Goal: Task Accomplishment & Management: Use online tool/utility

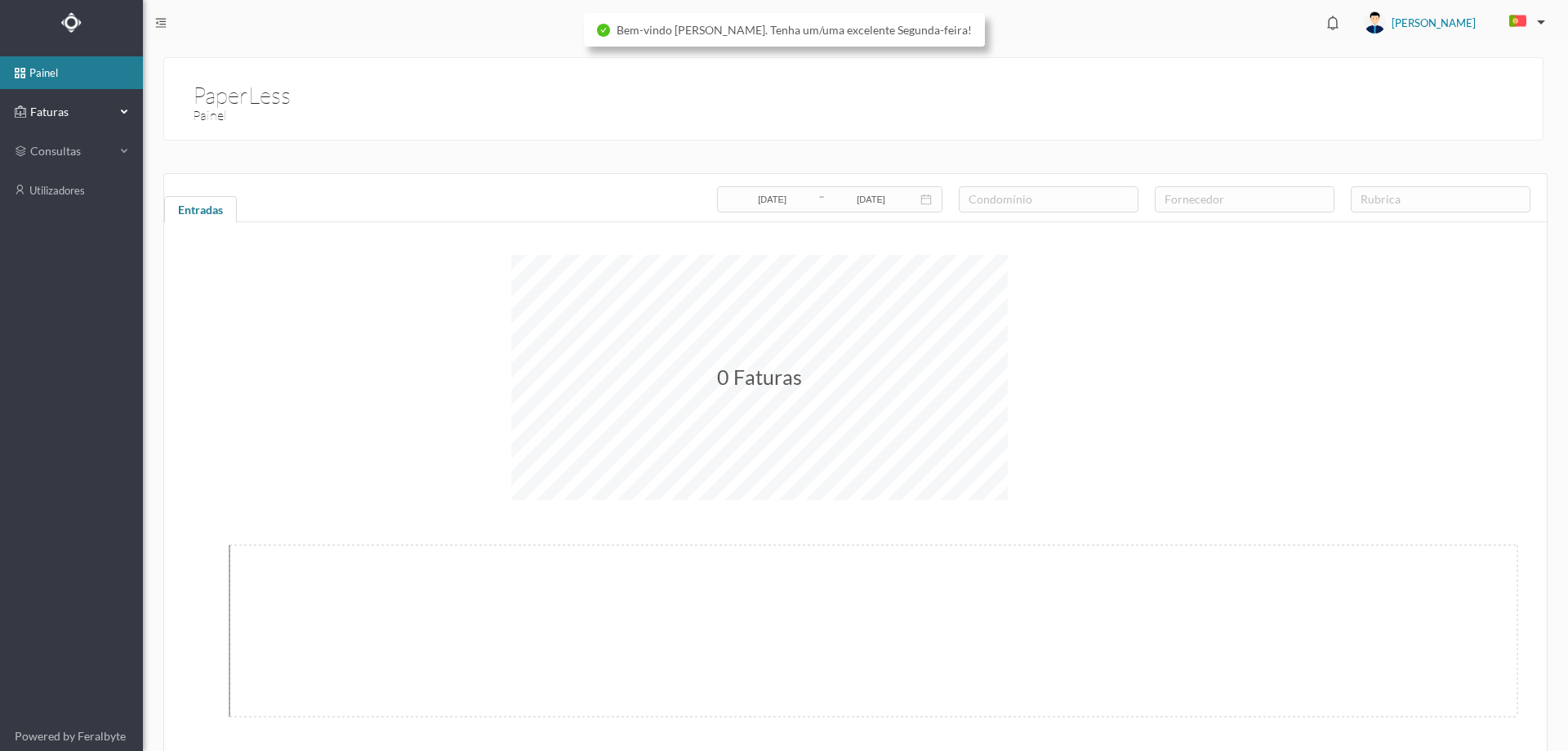
click at [54, 125] on div "Faturas" at bounding box center [65, 112] width 100 height 33
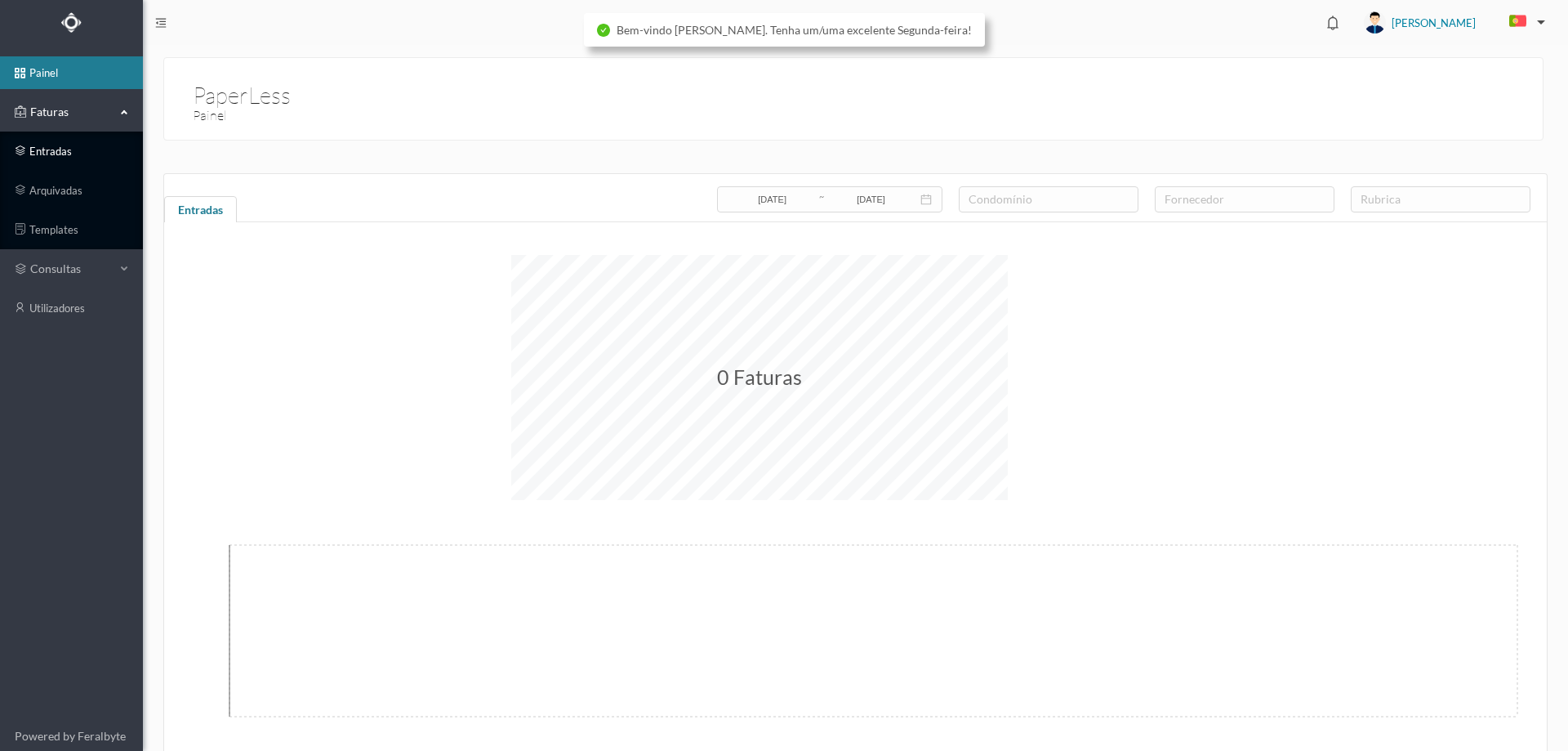
click at [58, 157] on link "entradas" at bounding box center [71, 151] width 143 height 33
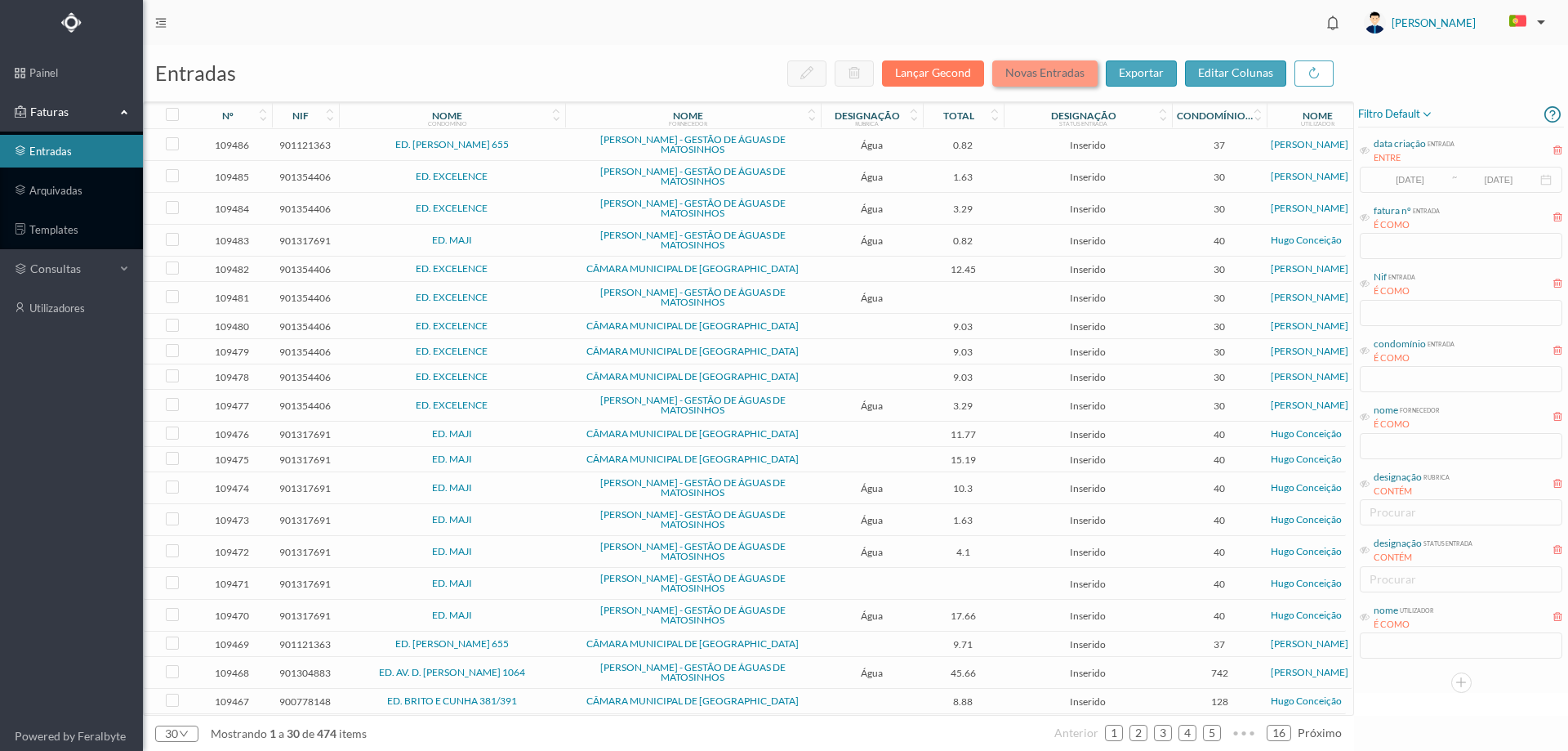
click at [1048, 63] on button "Novas Entradas" at bounding box center [1045, 74] width 106 height 26
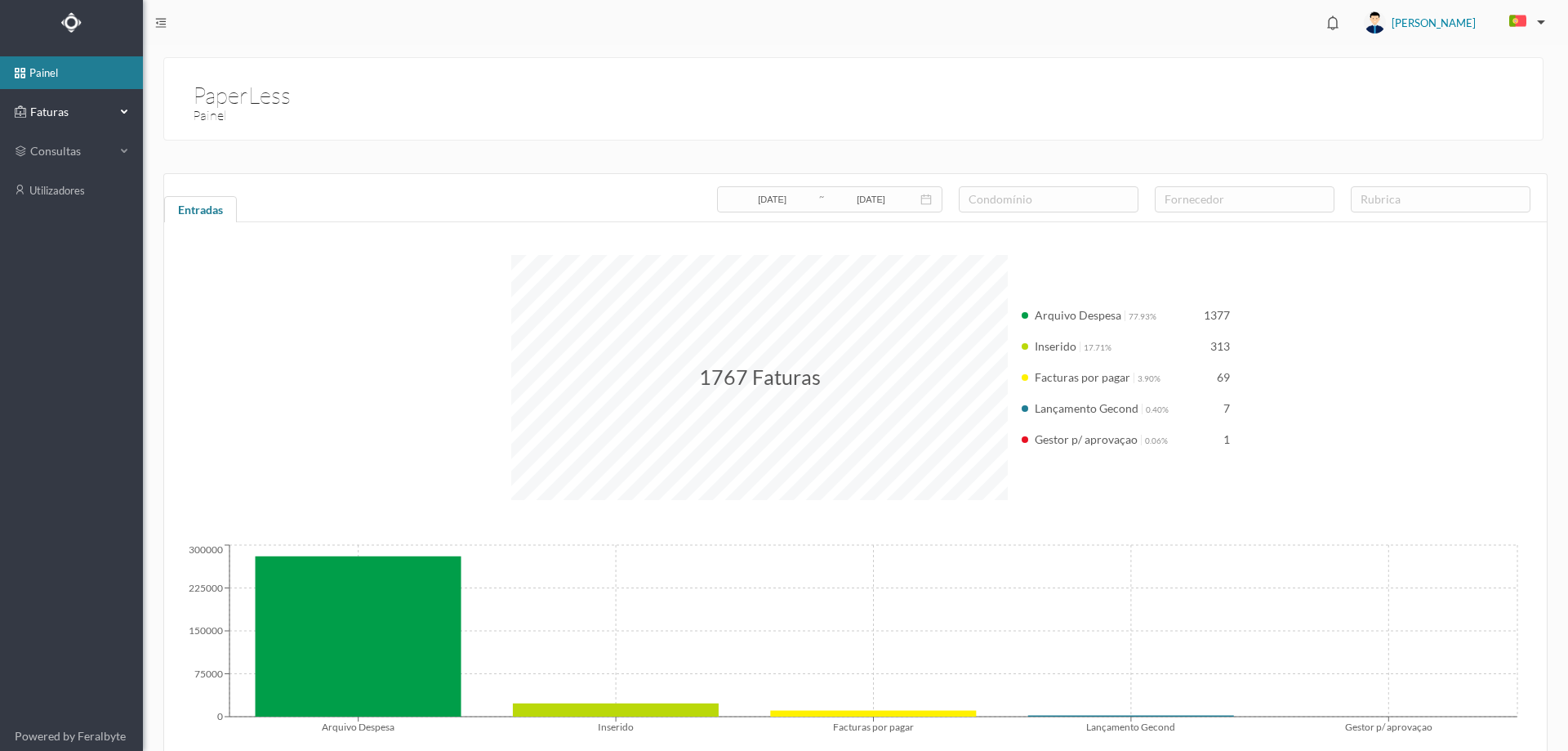
click at [82, 120] on span "Faturas" at bounding box center [71, 112] width 90 height 16
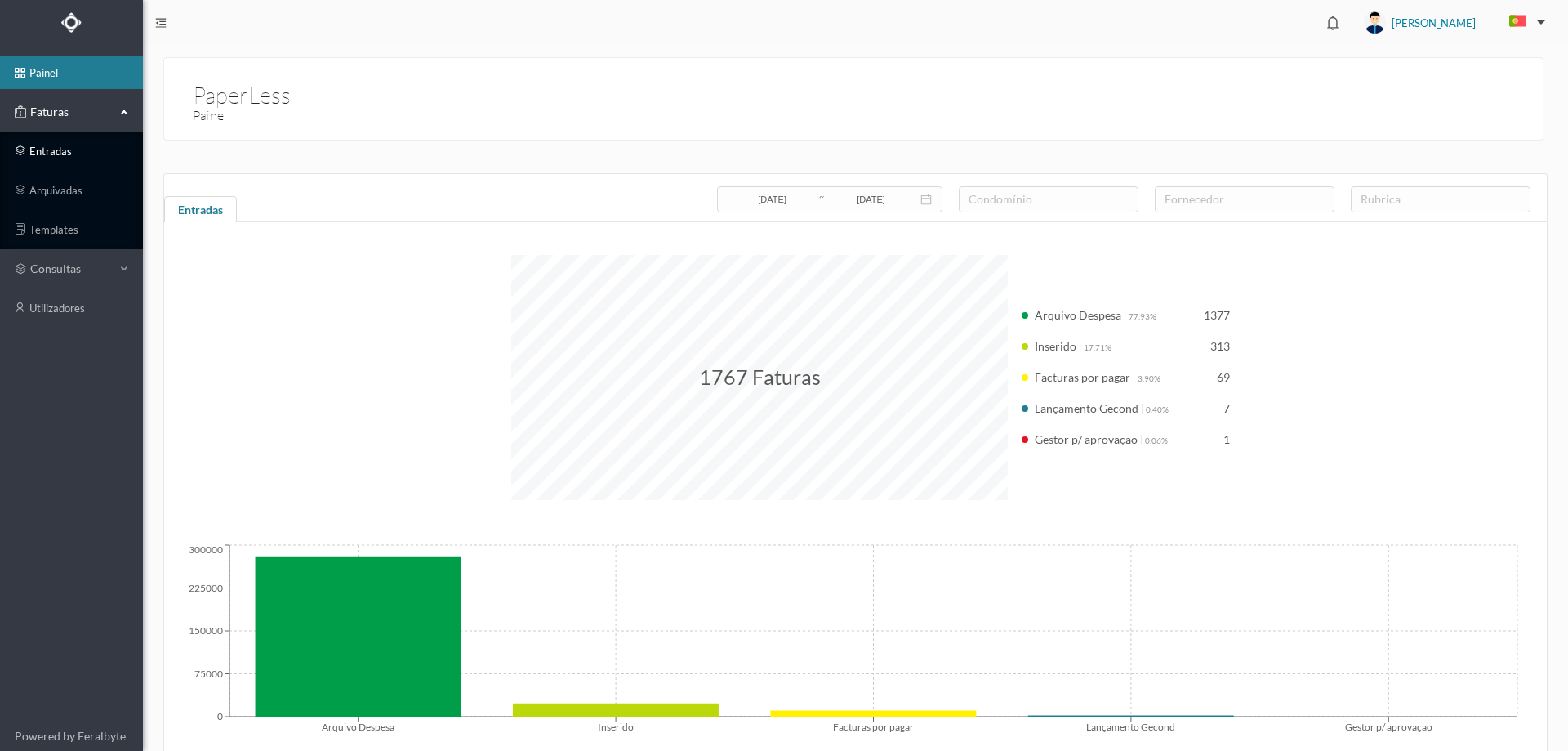
click at [77, 143] on link "entradas" at bounding box center [71, 151] width 143 height 33
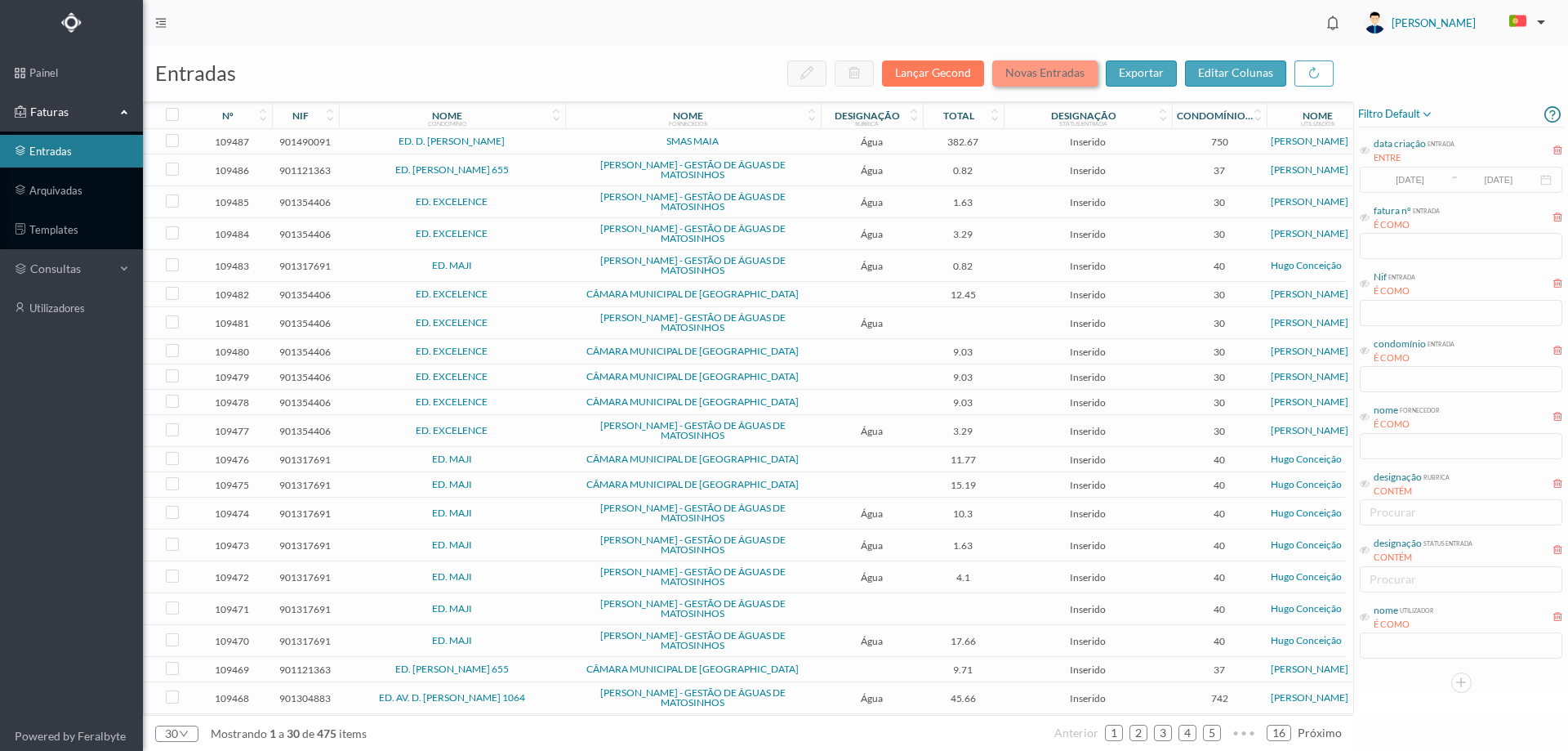
click at [1044, 64] on button "Novas Entradas" at bounding box center [1045, 74] width 106 height 26
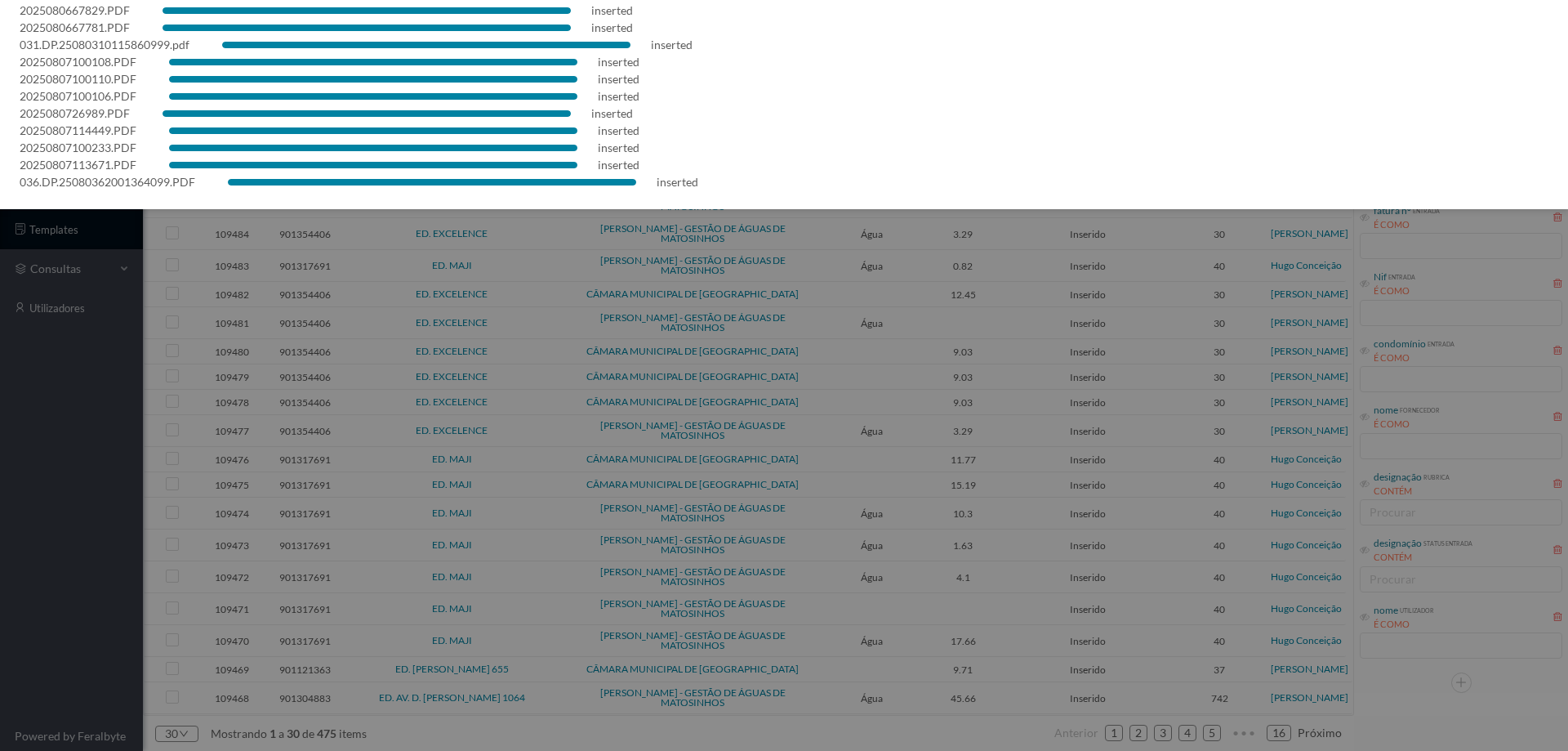
scroll to position [373, 0]
click at [91, 557] on div at bounding box center [784, 376] width 1568 height 751
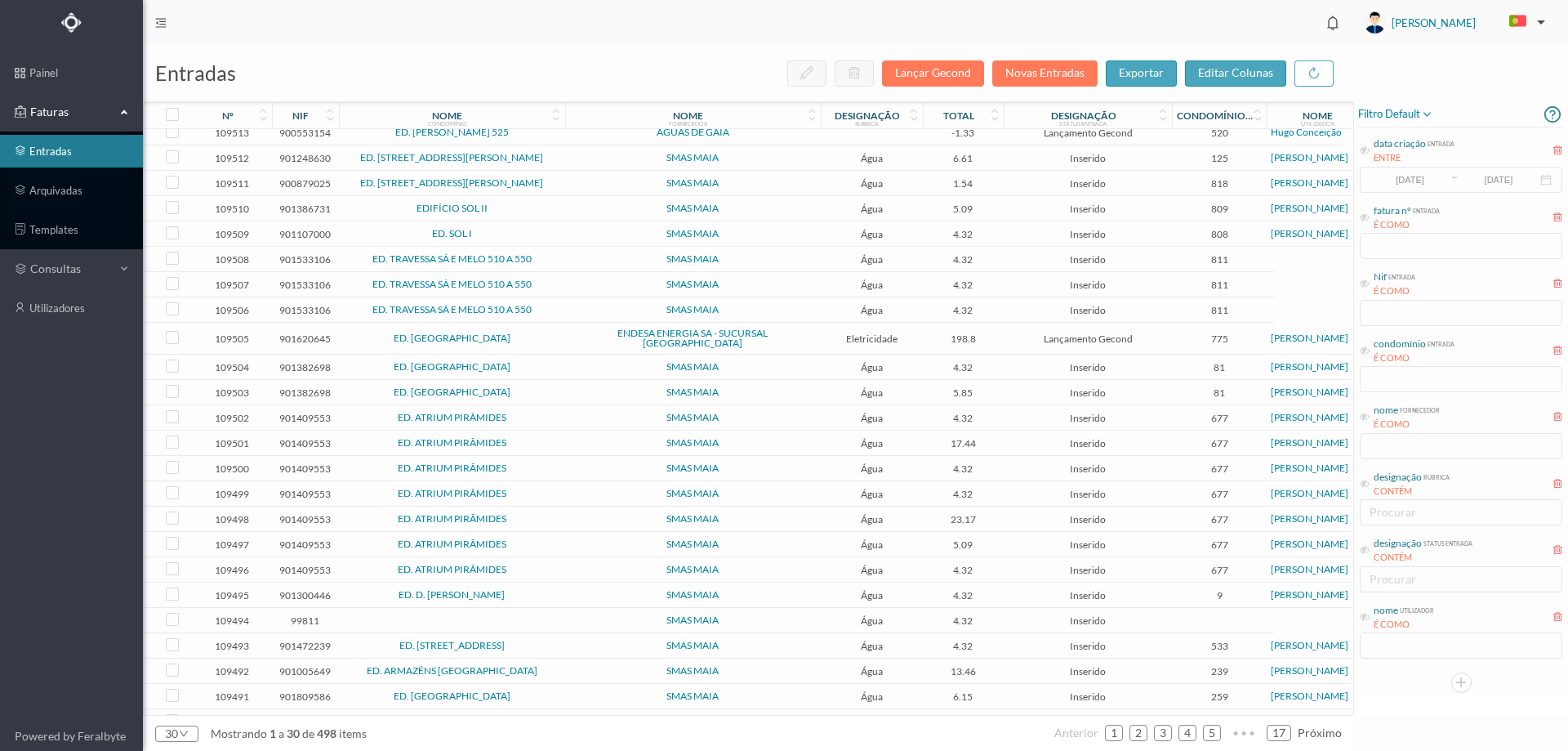
scroll to position [0, 0]
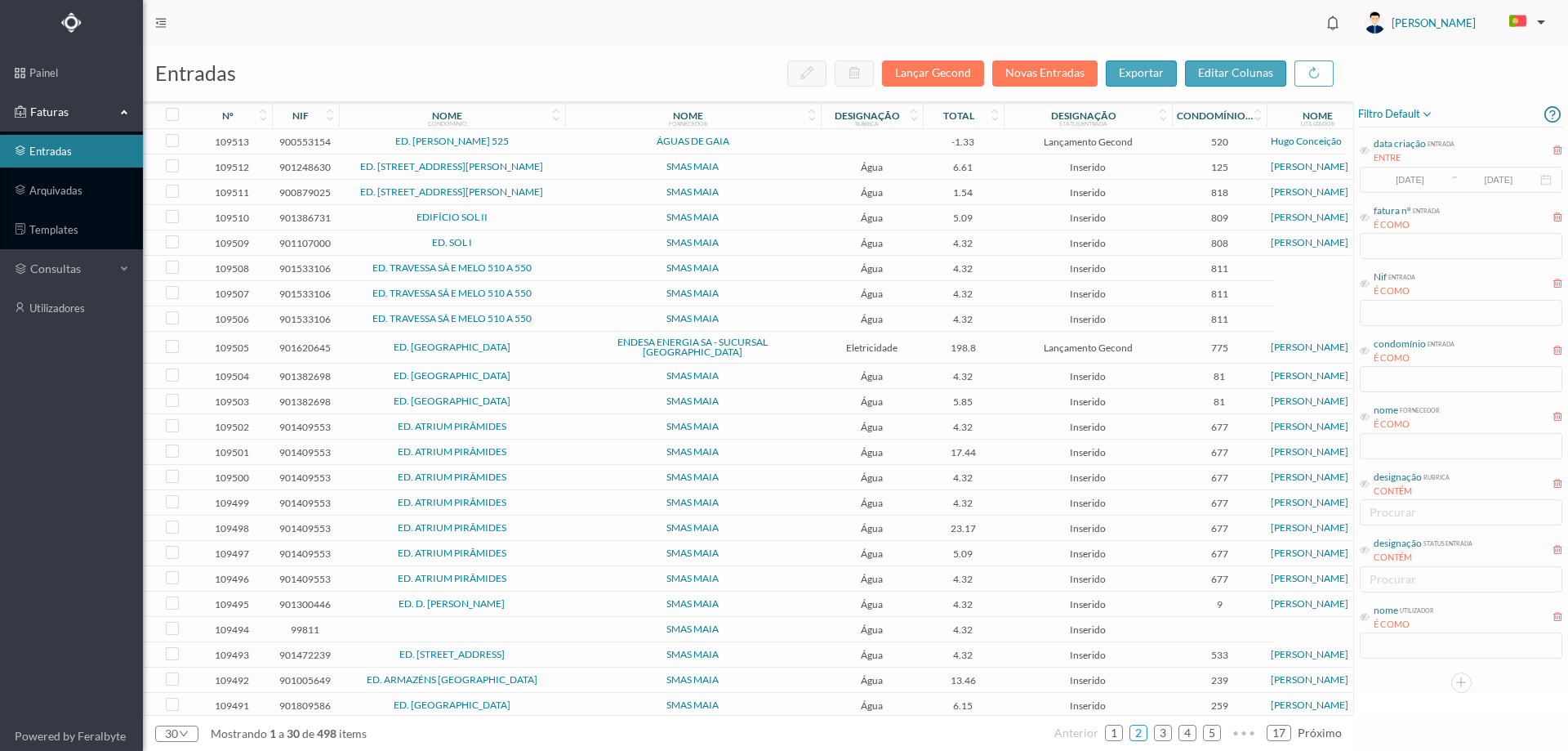
click at [1134, 733] on link "2" at bounding box center [1138, 733] width 16 height 24
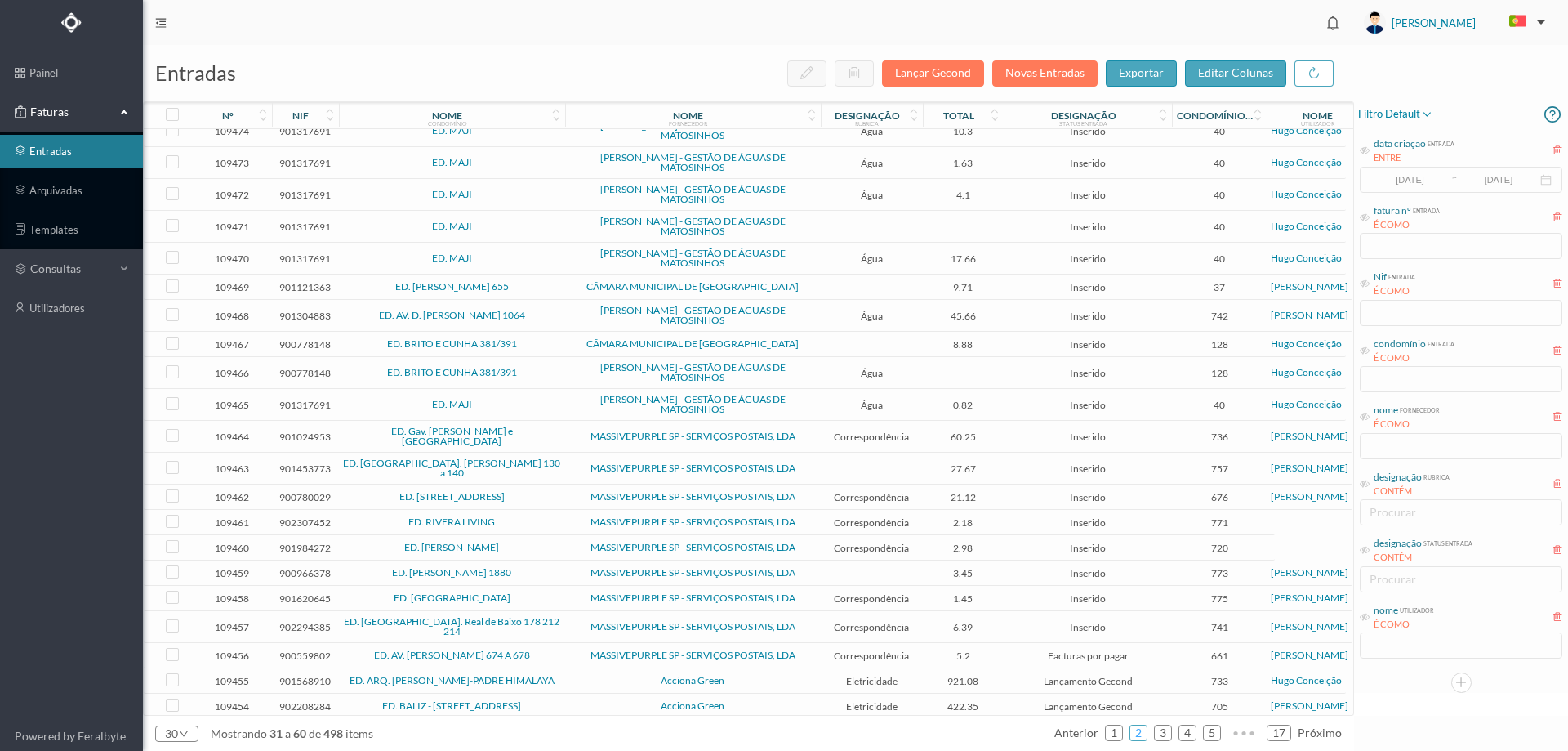
scroll to position [264, 0]
click at [1108, 730] on link "1" at bounding box center [1114, 733] width 16 height 24
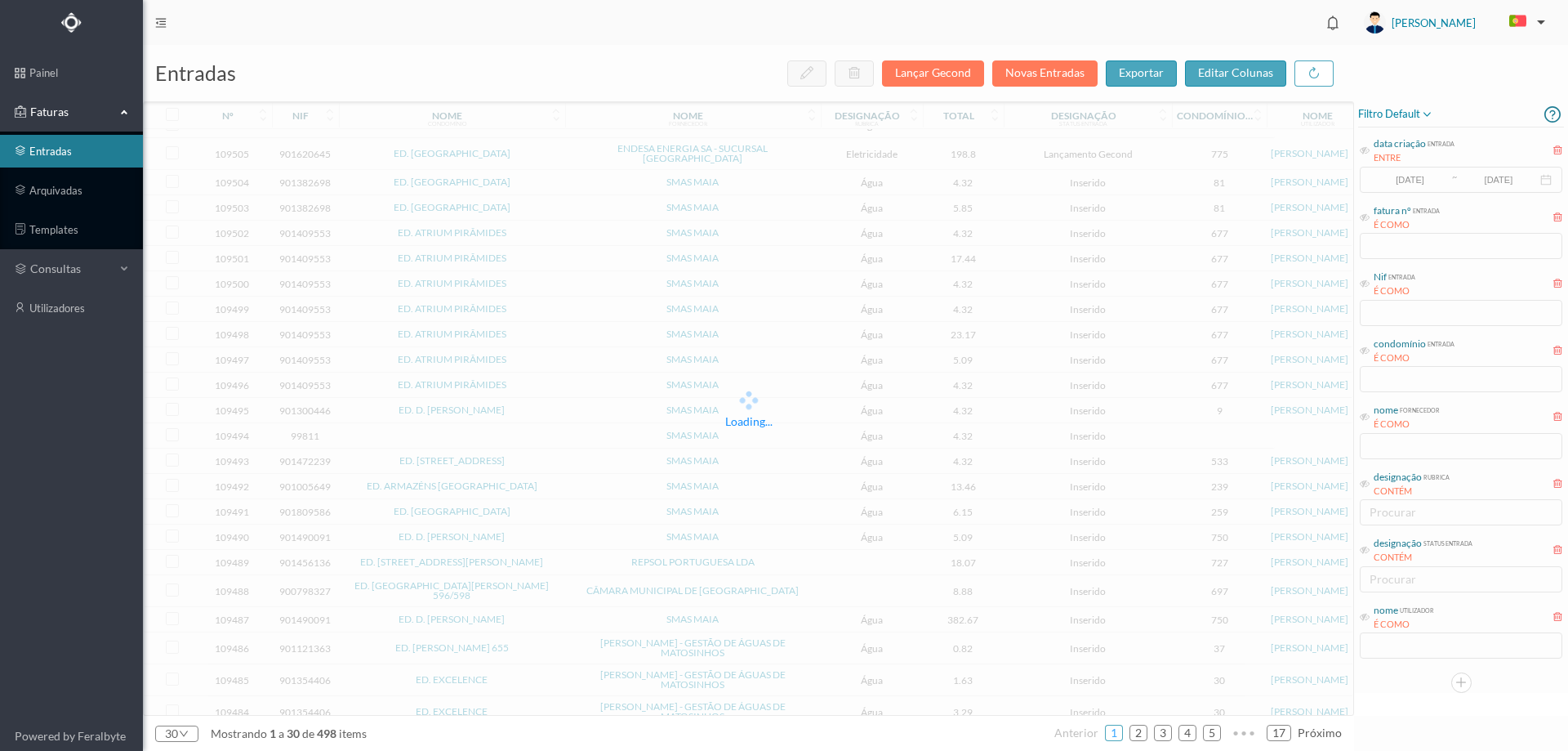
scroll to position [198, 0]
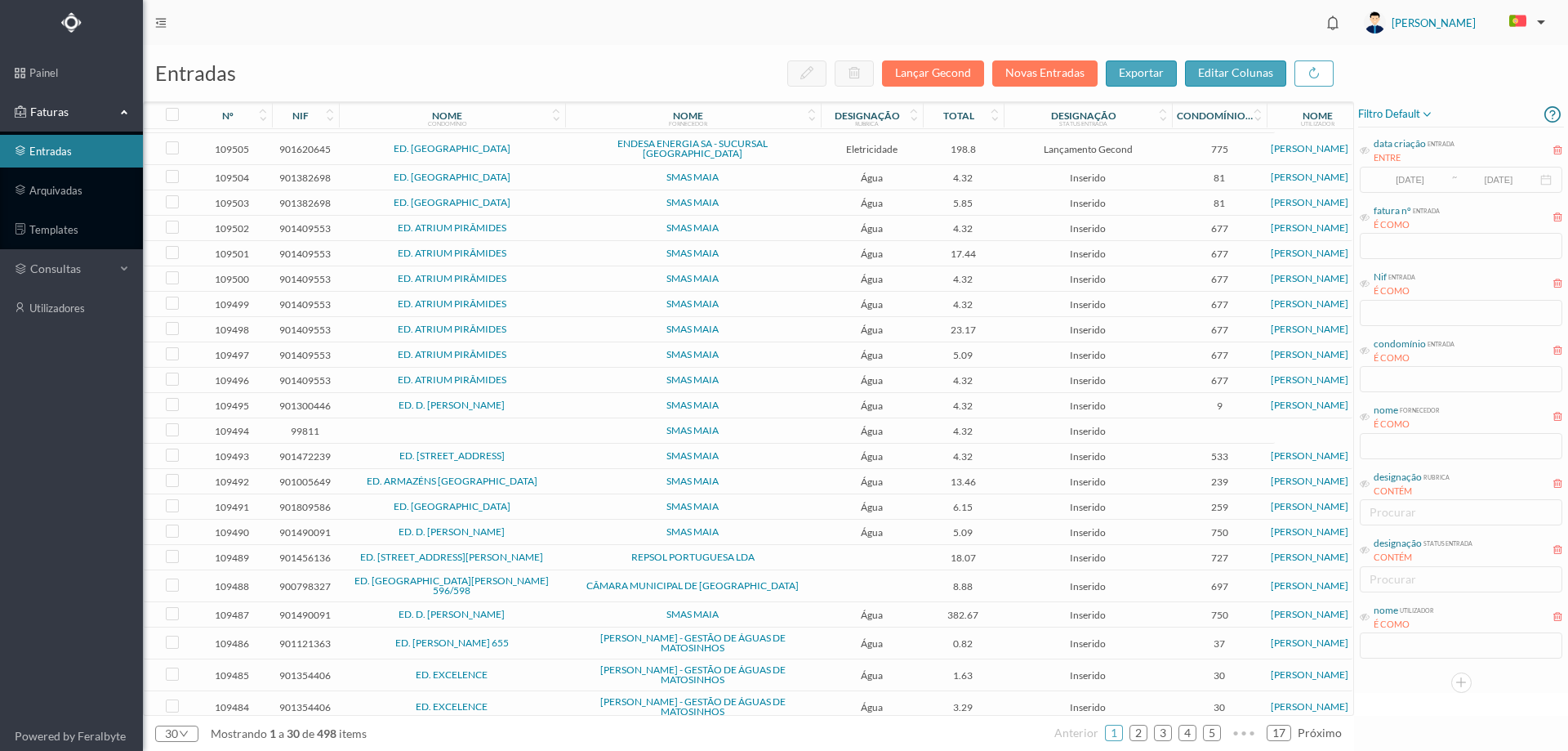
click at [1375, 418] on div "É COMO" at bounding box center [1406, 425] width 66 height 14
click at [1366, 416] on icon at bounding box center [1364, 416] width 10 height 10
click at [1393, 456] on input "text" at bounding box center [1461, 446] width 202 height 26
click at [1393, 457] on input "text" at bounding box center [1461, 446] width 202 height 26
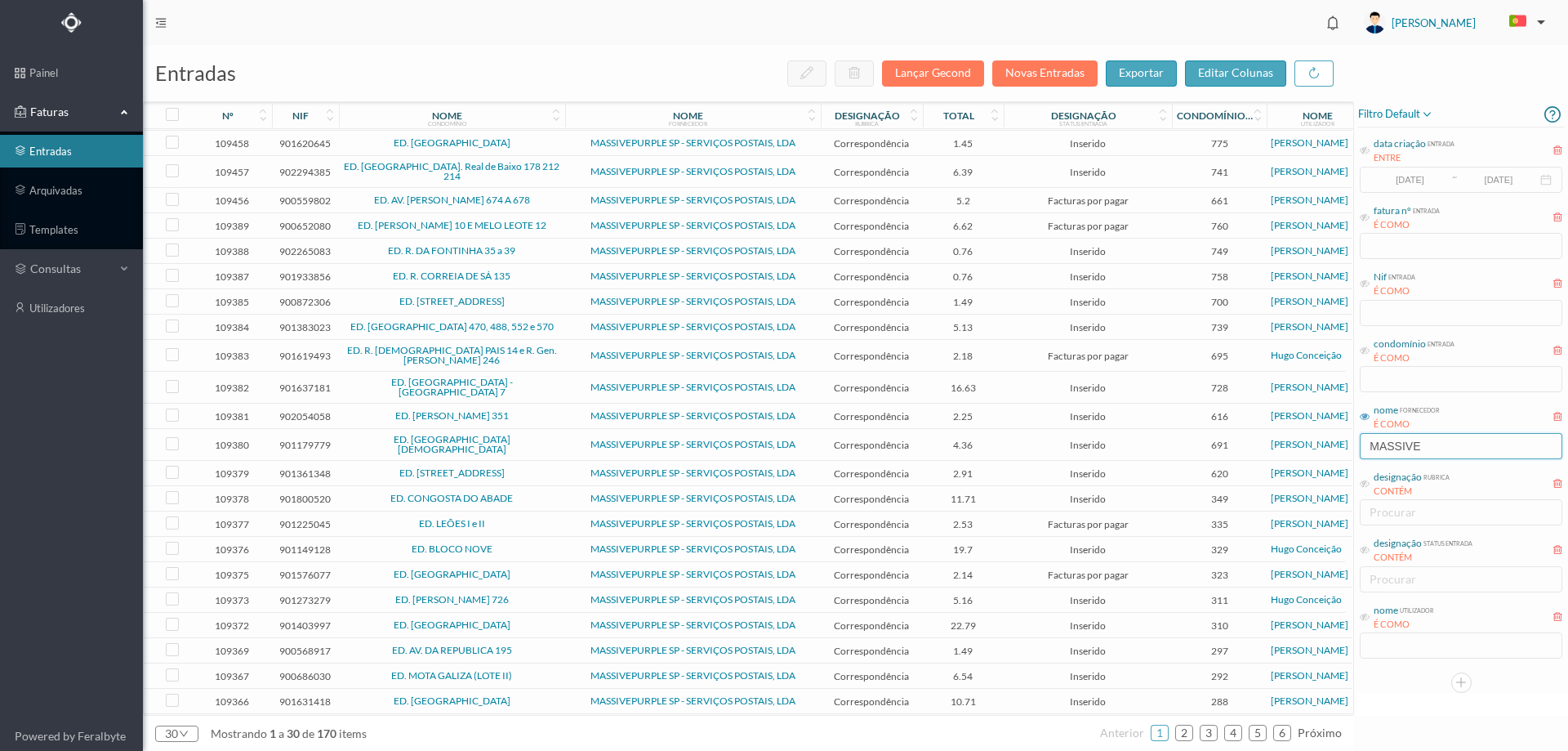
scroll to position [192, 0]
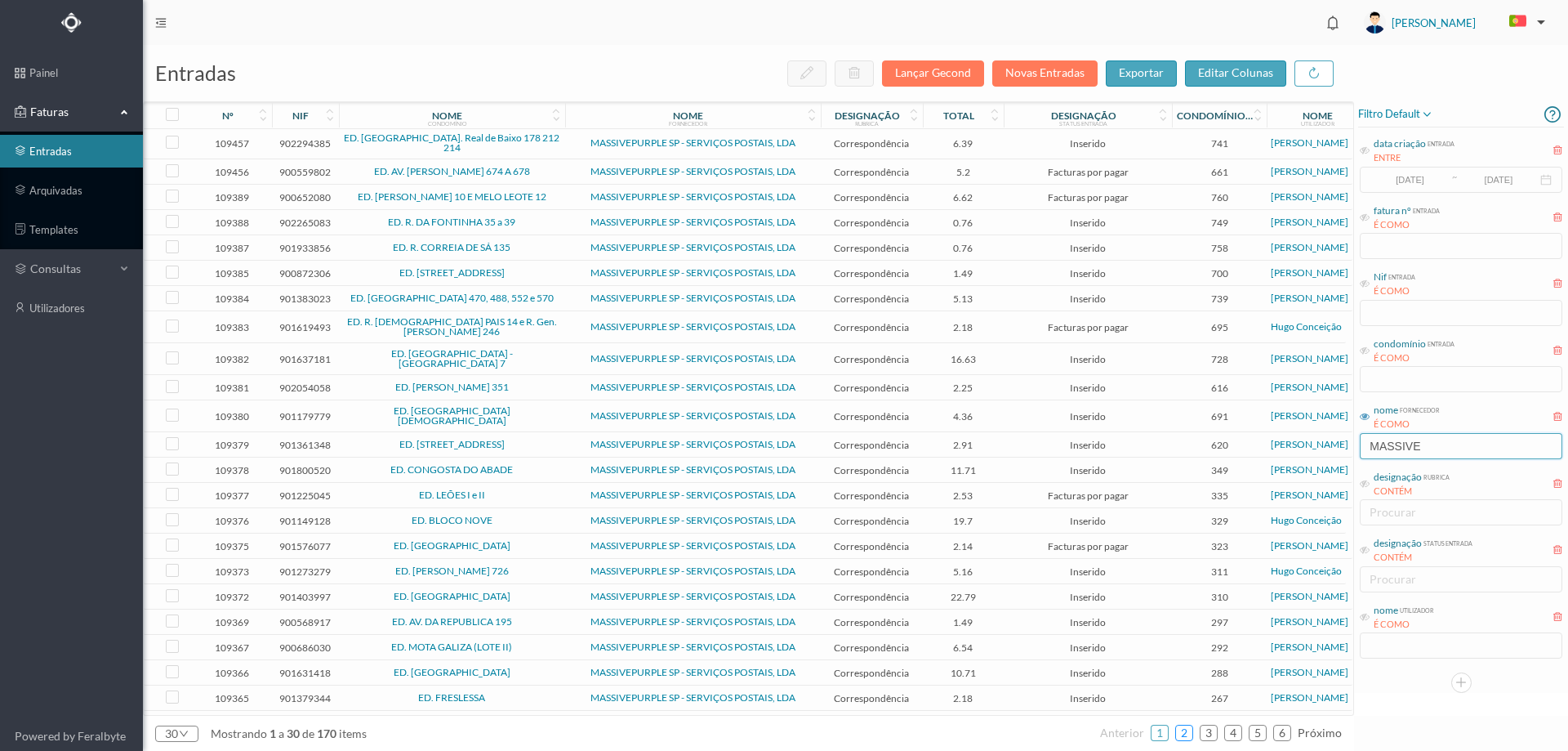
type input "MASSIVE"
click at [1187, 738] on link "2" at bounding box center [1184, 733] width 16 height 24
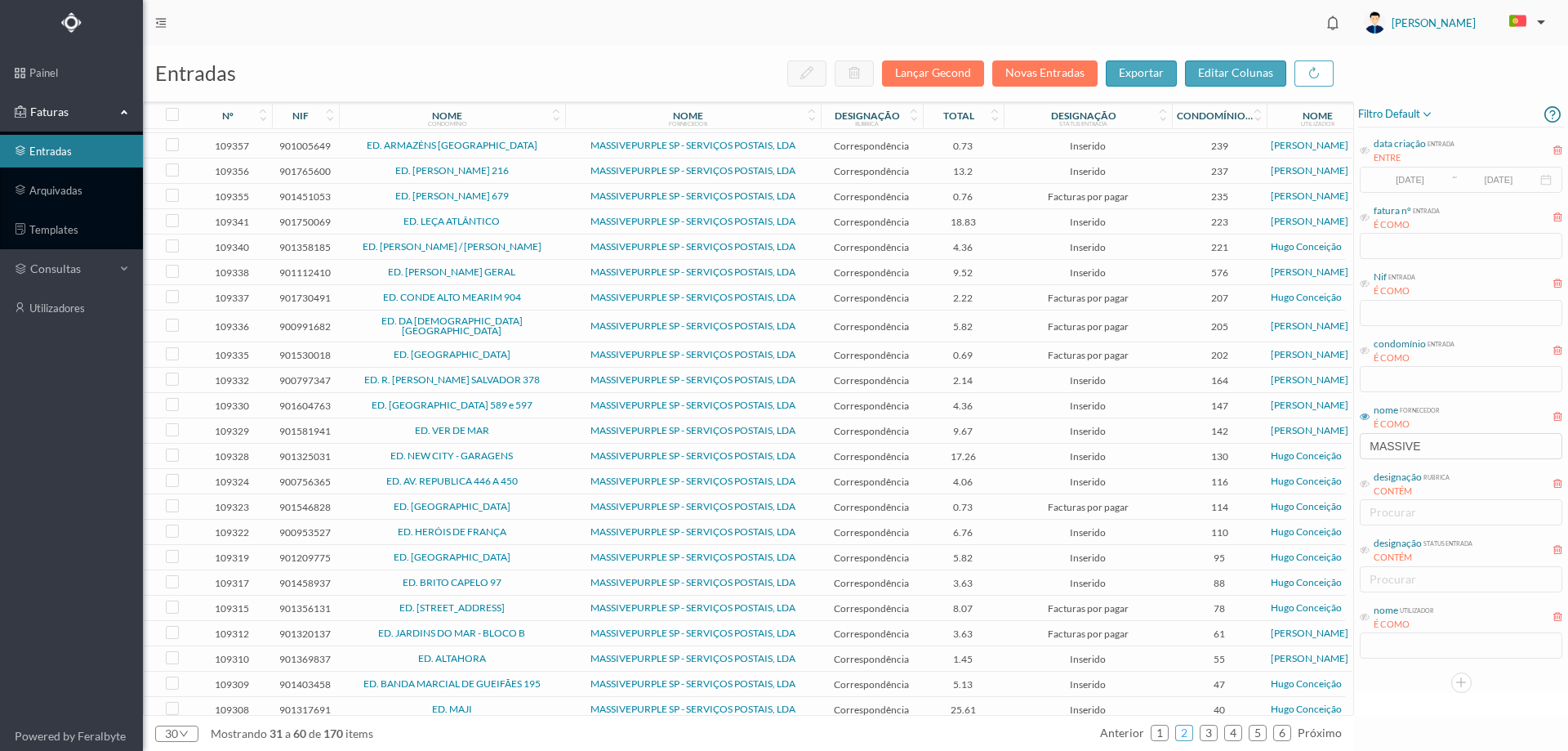
scroll to position [0, 0]
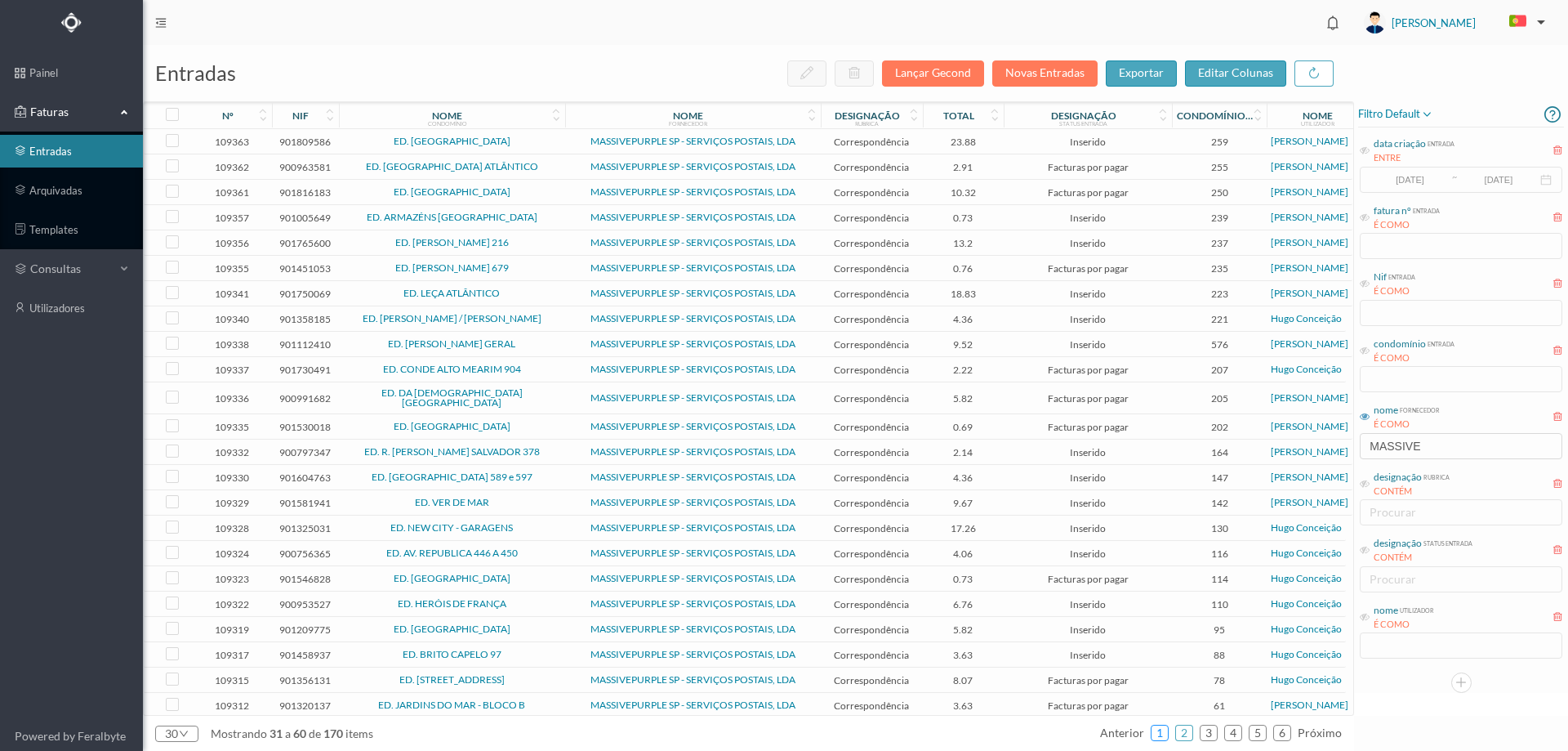
click at [1156, 733] on link "1" at bounding box center [1159, 733] width 16 height 24
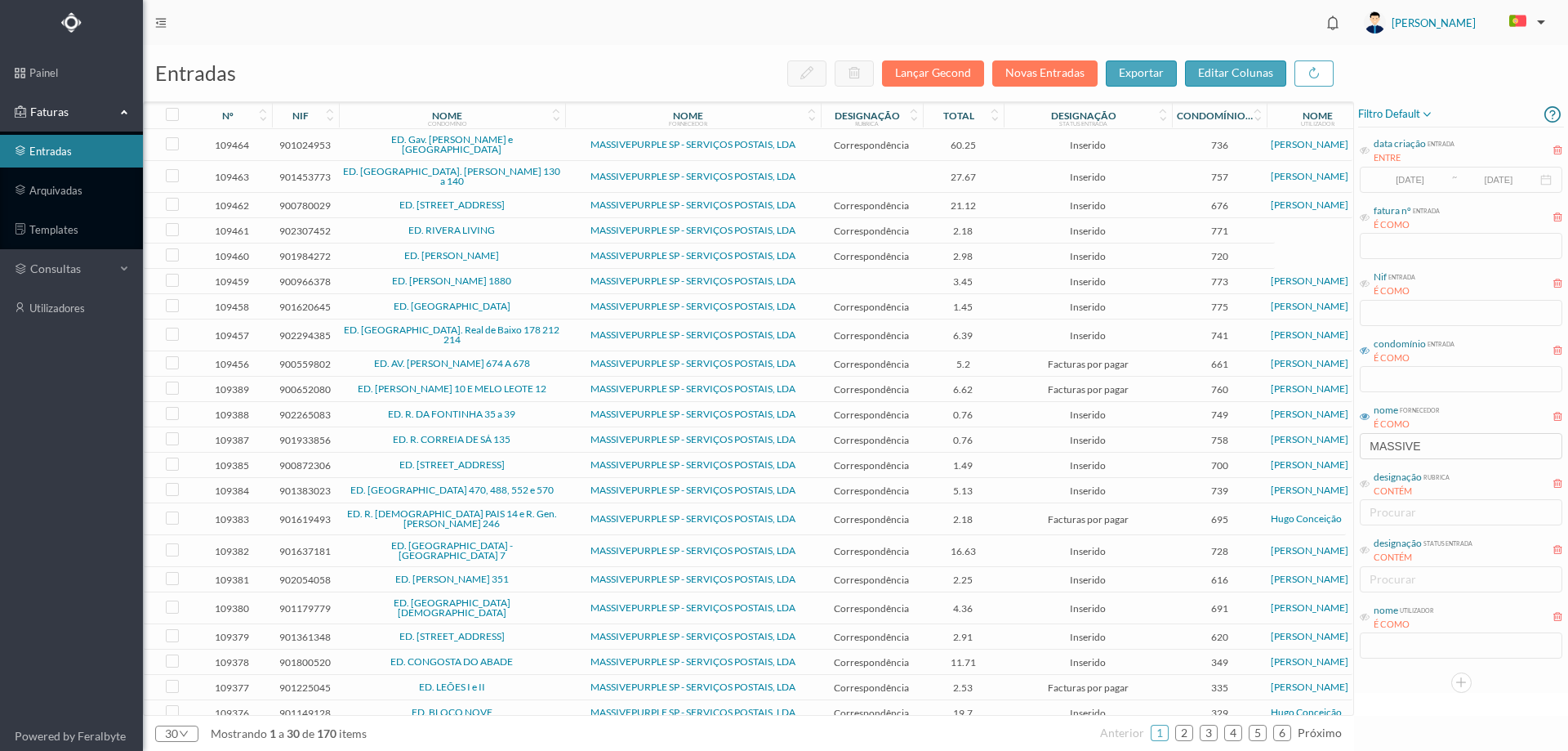
click at [1360, 352] on icon at bounding box center [1364, 350] width 10 height 10
click at [1411, 388] on input "text" at bounding box center [1461, 379] width 202 height 26
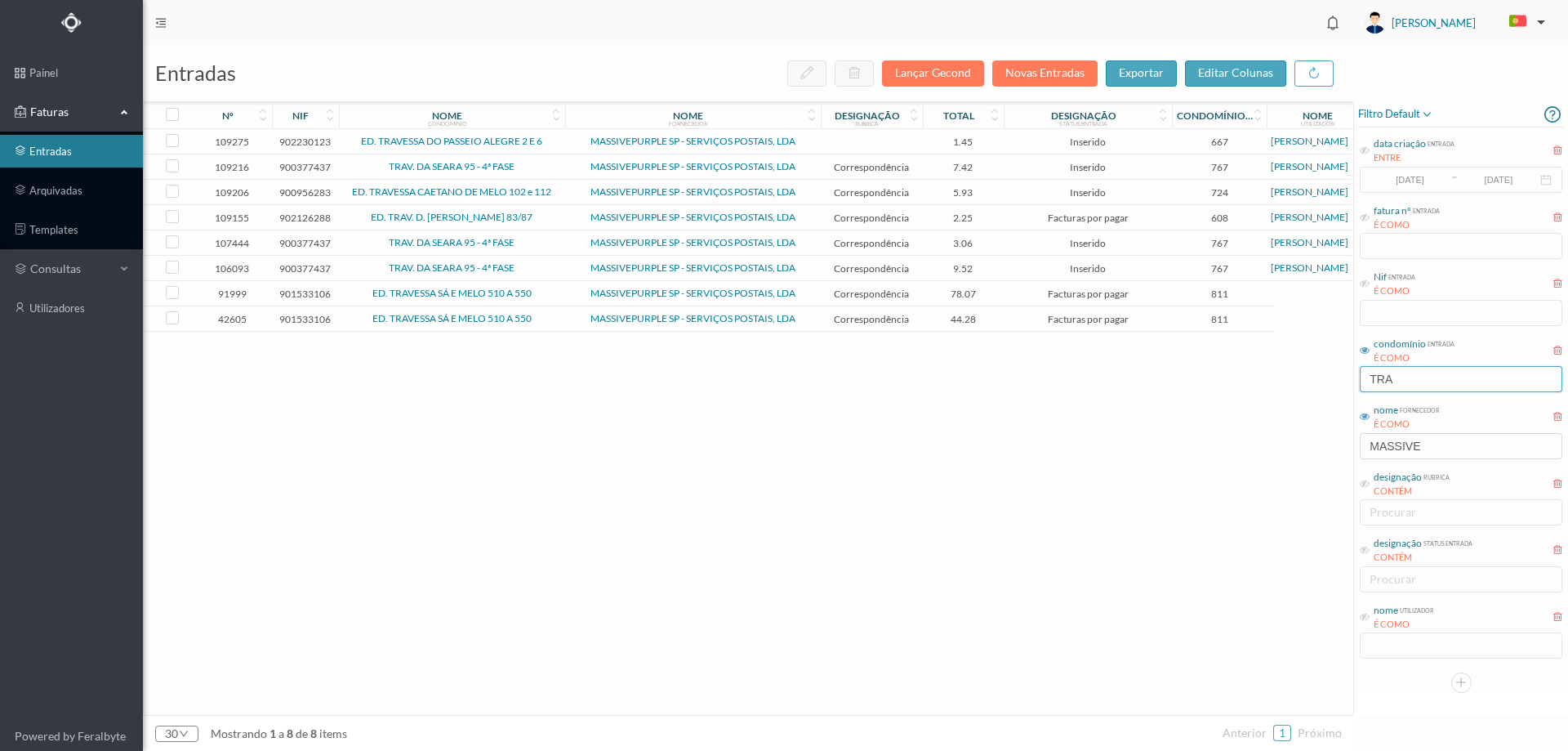
type input "TRA"
drag, startPoint x: 1389, startPoint y: 374, endPoint x: 1254, endPoint y: 374, distance: 135.0
click at [1254, 374] on div "entradas Lançar Gecond Novas Entradas exportar editar colunas nº nif nome condo…" at bounding box center [855, 398] width 1425 height 706
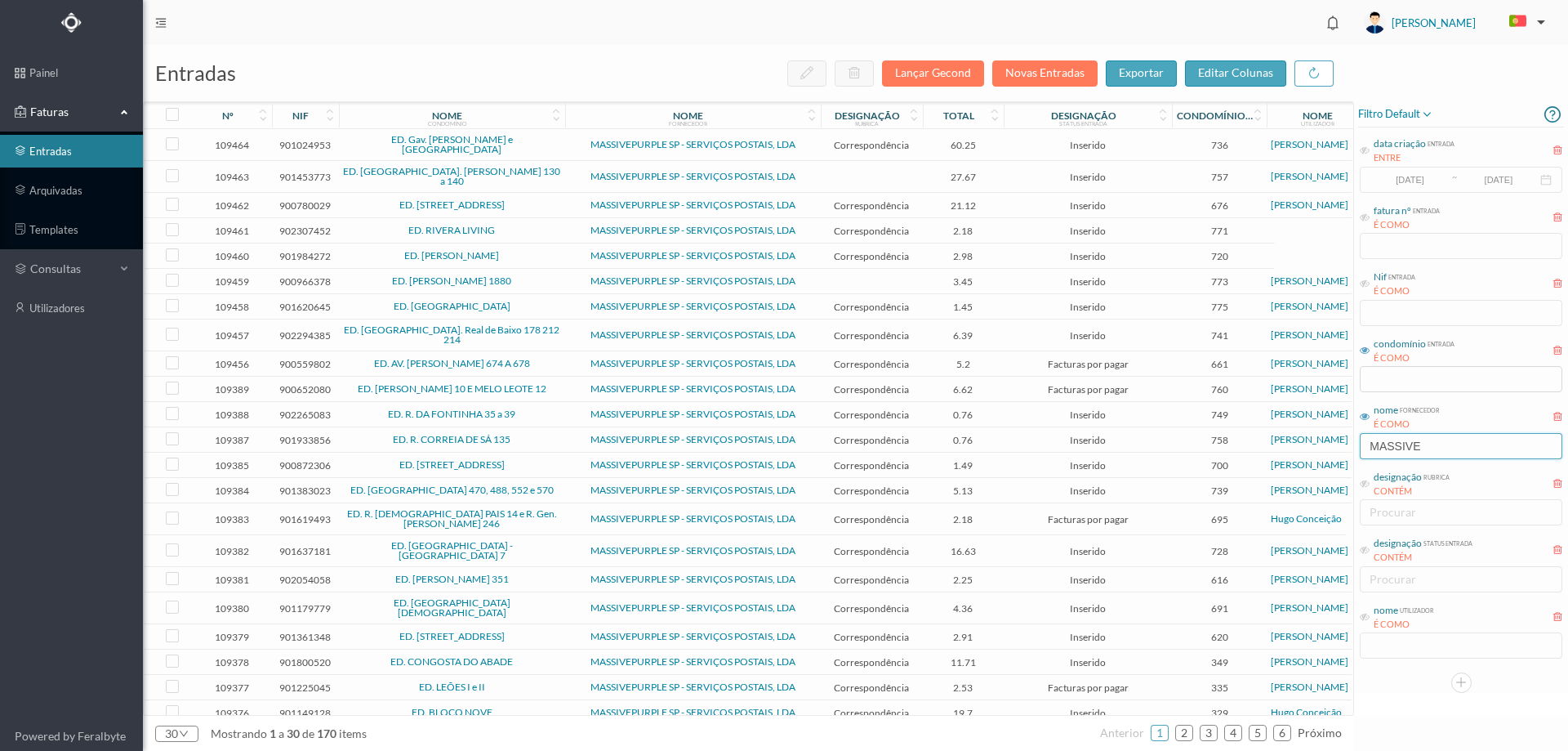
drag, startPoint x: 1469, startPoint y: 458, endPoint x: 1191, endPoint y: 411, distance: 281.9
click at [1191, 416] on div "entradas Lançar Gecond Novas Entradas exportar editar colunas nº nif nome condo…" at bounding box center [855, 398] width 1425 height 706
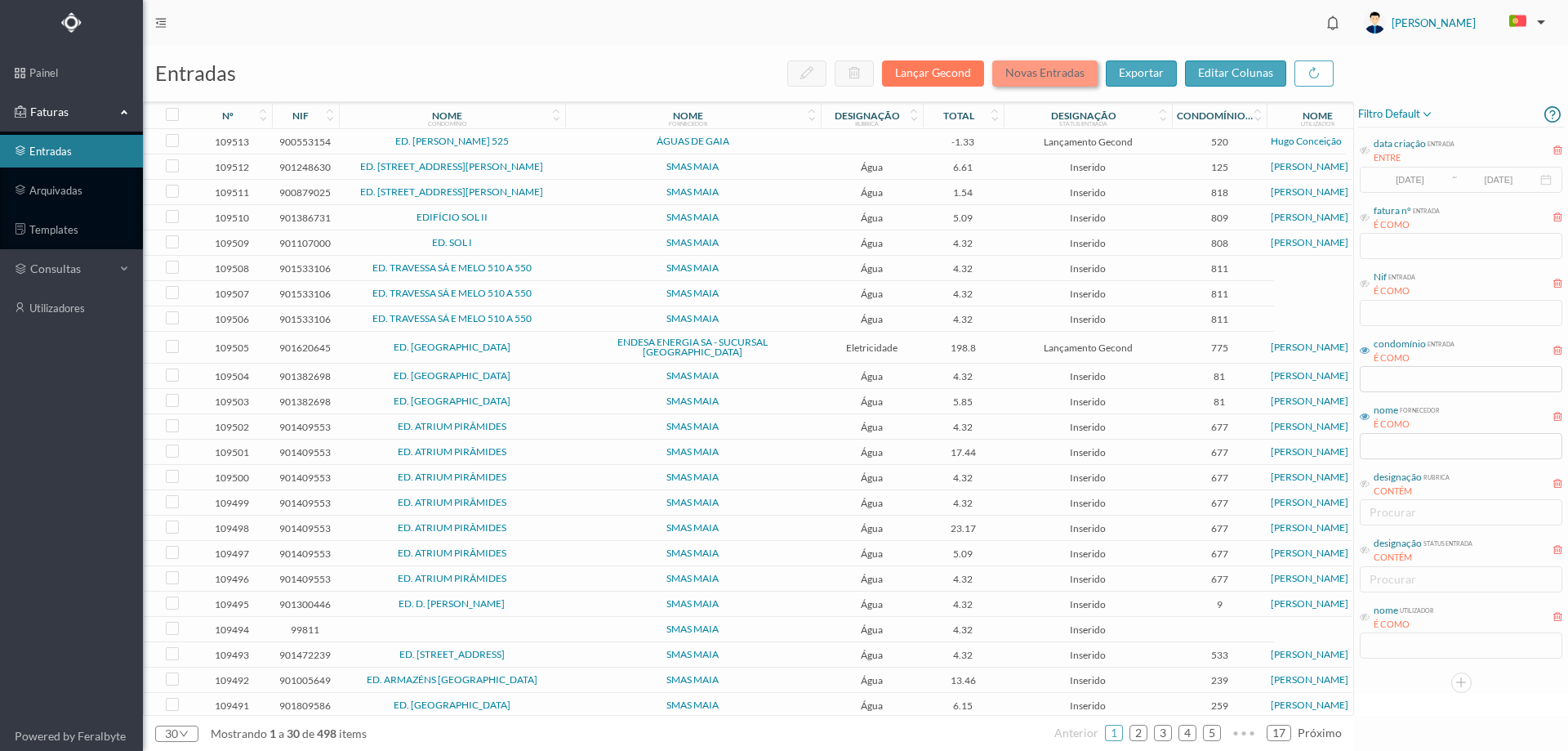
click at [1029, 74] on button "Novas Entradas" at bounding box center [1045, 74] width 106 height 26
click at [1050, 77] on button "Novas Entradas" at bounding box center [1045, 74] width 106 height 26
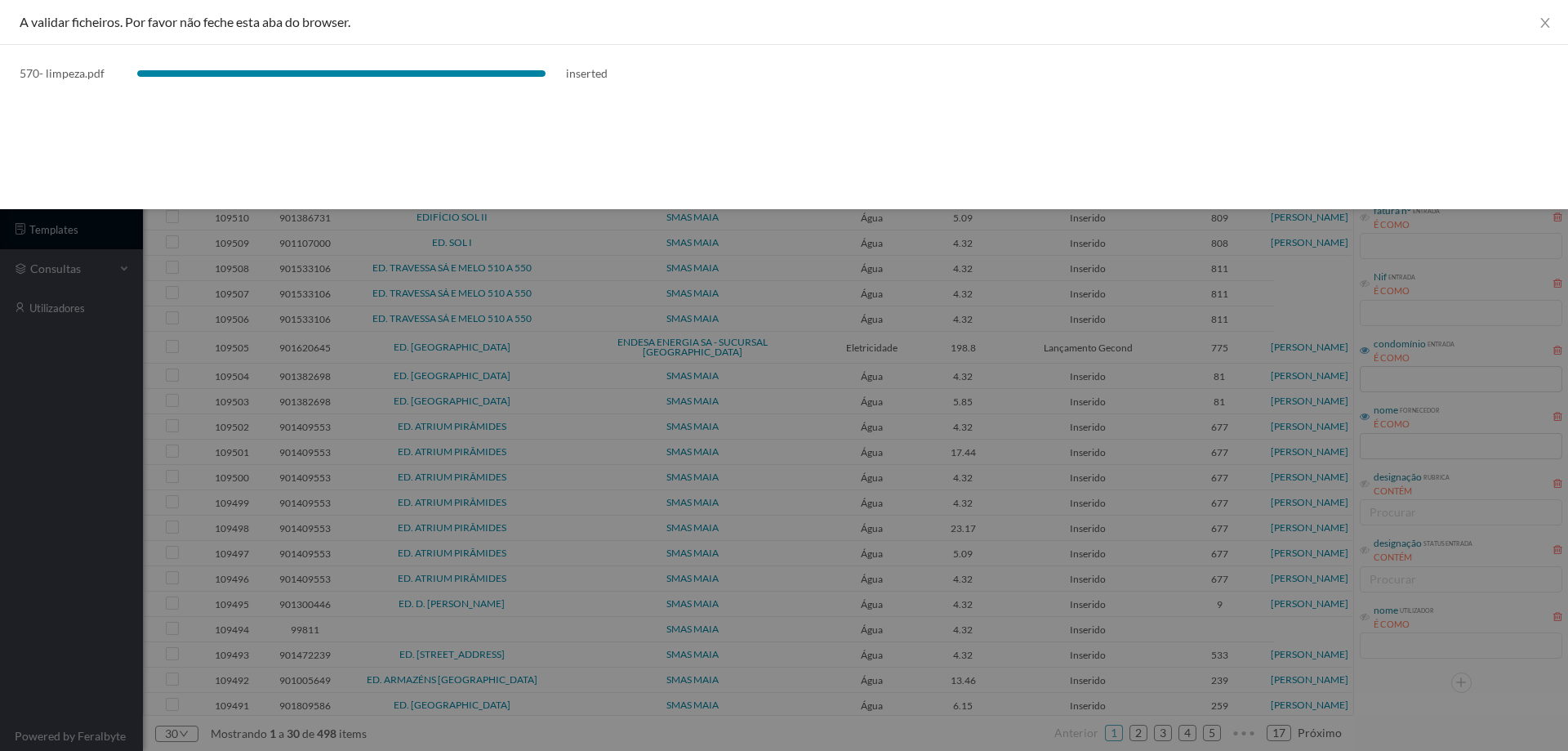
click at [38, 454] on div at bounding box center [784, 376] width 1568 height 751
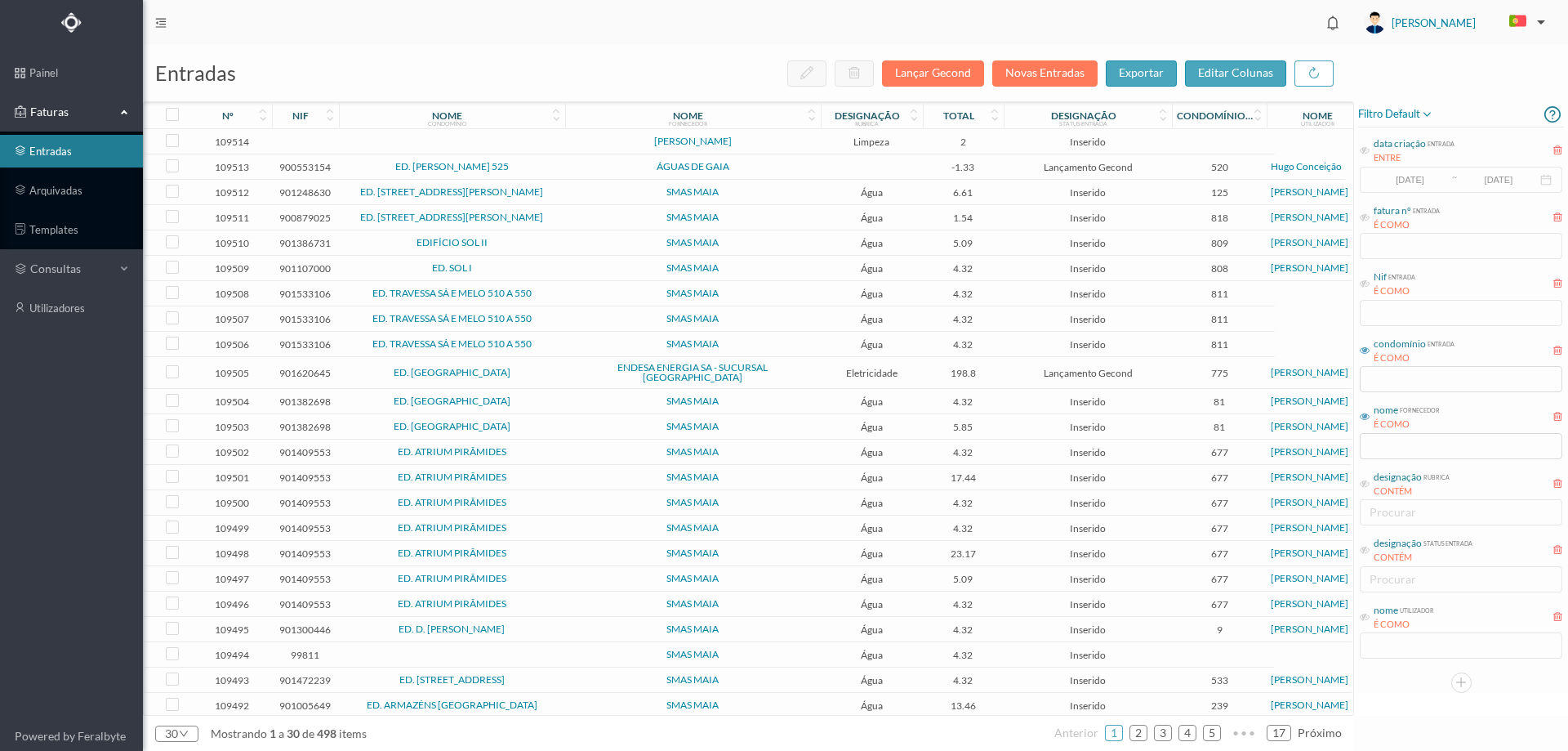
click at [519, 138] on td at bounding box center [452, 141] width 227 height 25
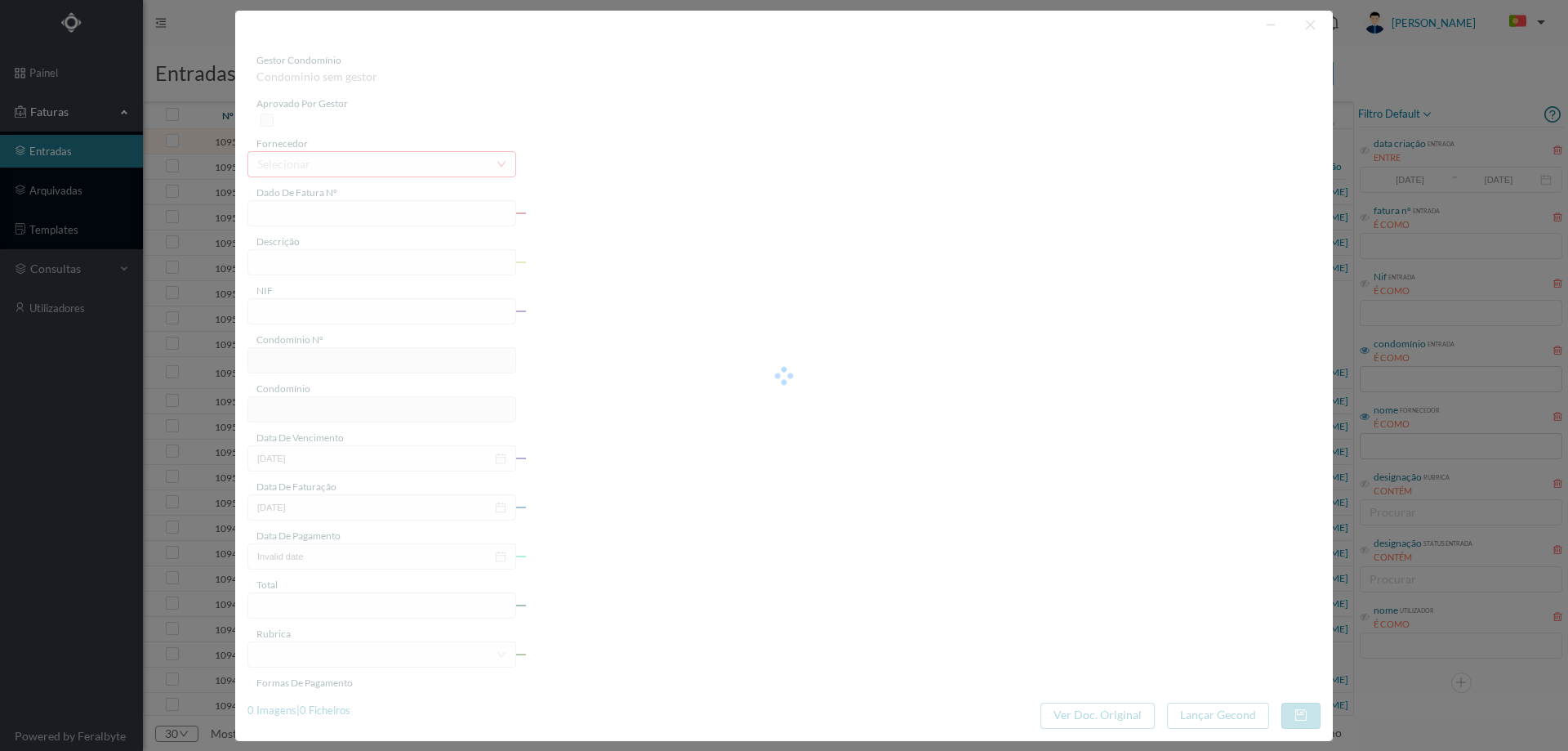
type input "LAJULHO"
type input "0"
type input "Invalid date"
type input "2.00"
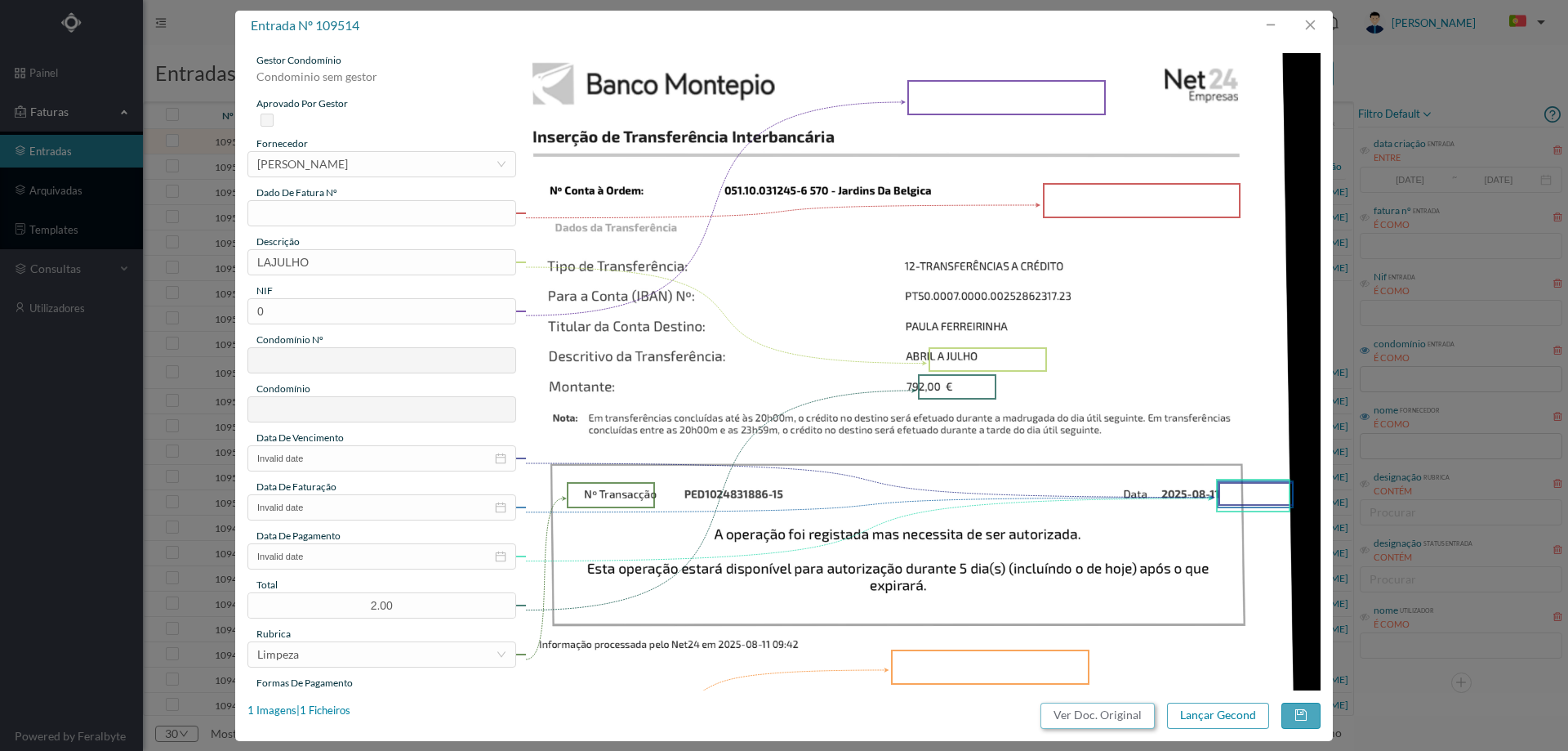
click at [1079, 711] on button "Ver Doc. Original" at bounding box center [1098, 716] width 114 height 26
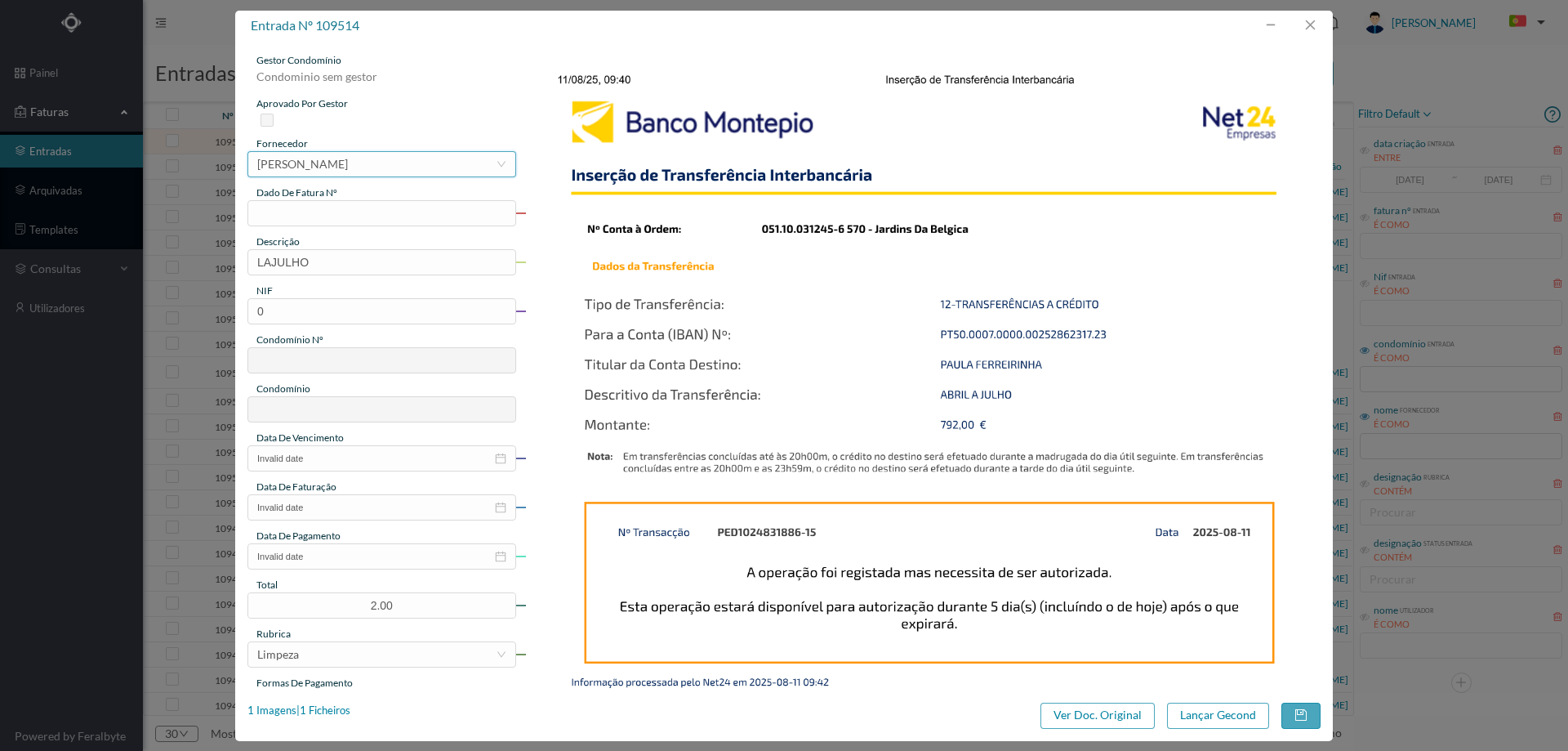
click at [348, 164] on div "MARIA DO CARMO BRAGA DA SILVA CARDOSO" at bounding box center [302, 164] width 91 height 24
type input "PAULA FERR"
click at [361, 218] on input "text" at bounding box center [381, 213] width 269 height 26
type input "SALÁRIOS"
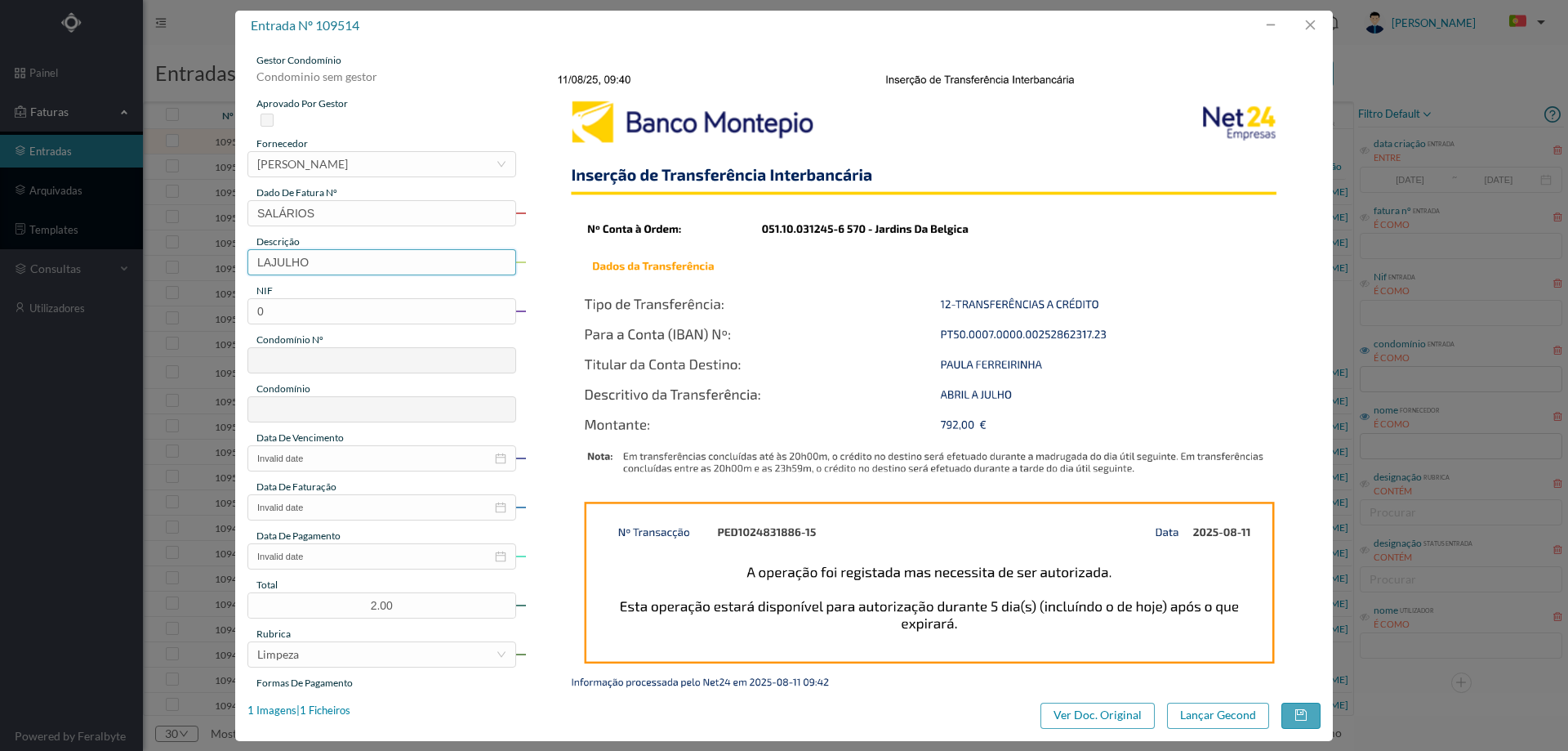
click at [323, 259] on input "LAJULHO" at bounding box center [381, 262] width 269 height 26
type input "l"
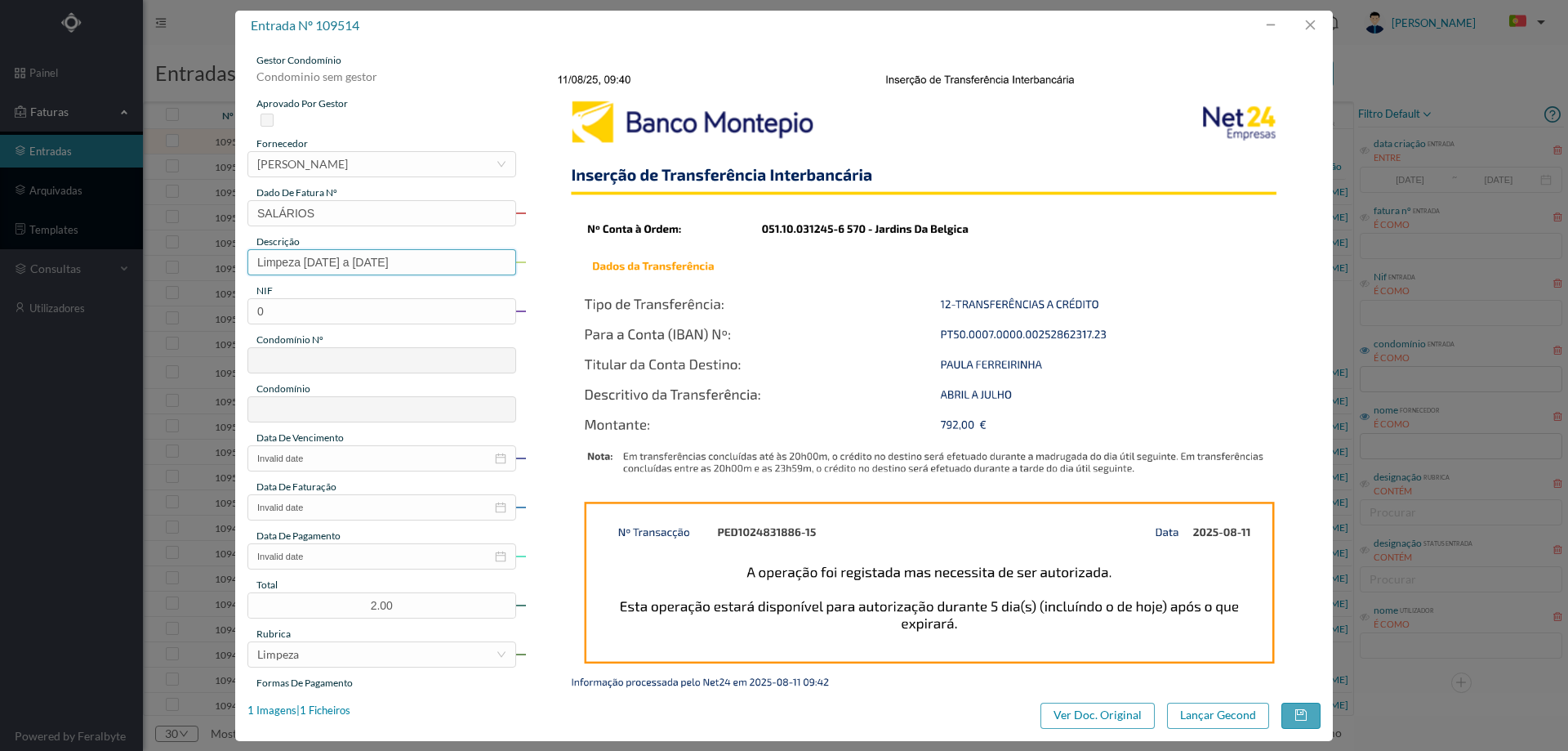
type input "Limpeza abril a Julho 2025"
click at [327, 319] on input "0" at bounding box center [381, 311] width 269 height 26
paste input "90117520"
type input "901175200"
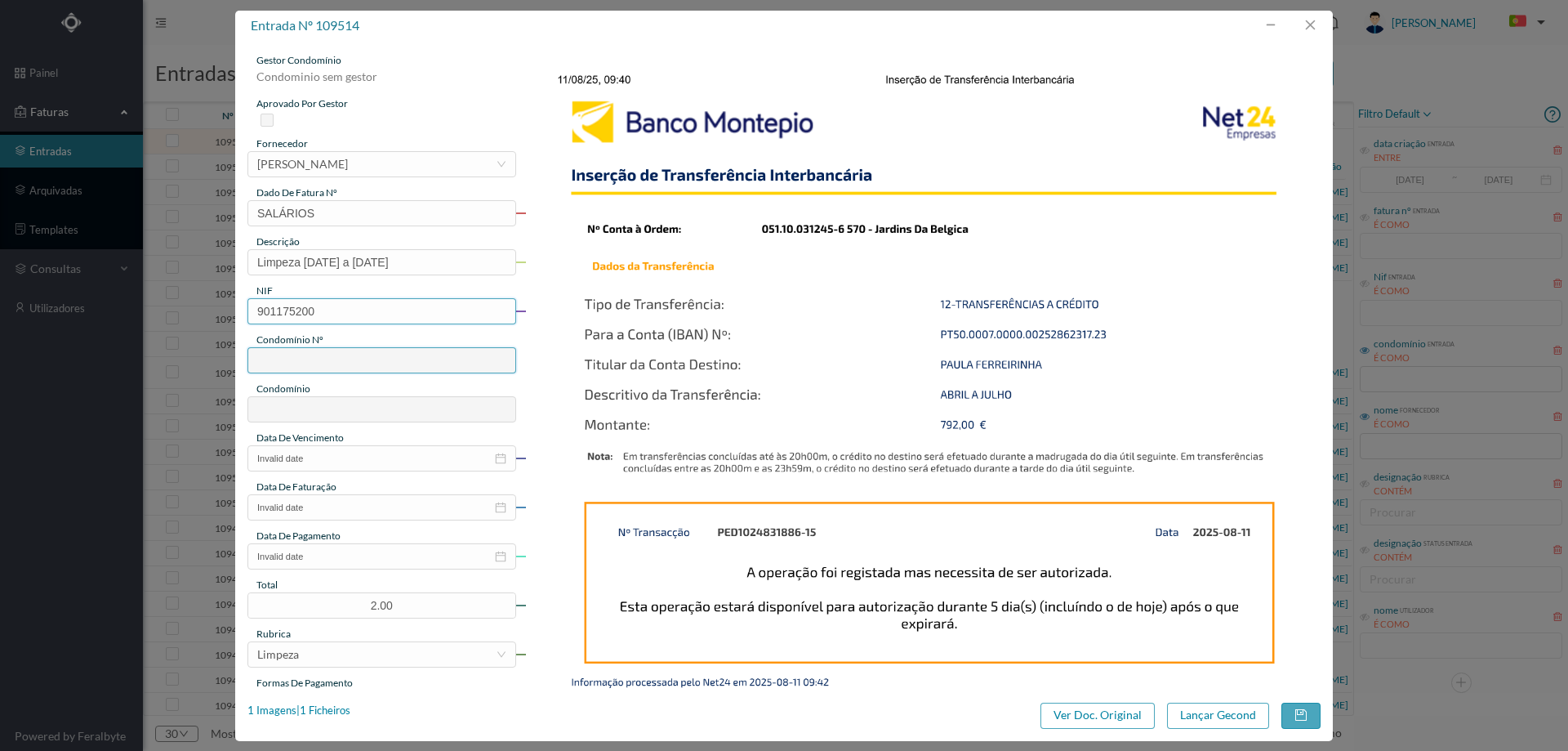
type input "570"
type input "ED. JARDINS DA BÉLGICA IV"
type input "901175200"
click at [328, 460] on input "Invalid date" at bounding box center [381, 459] width 269 height 26
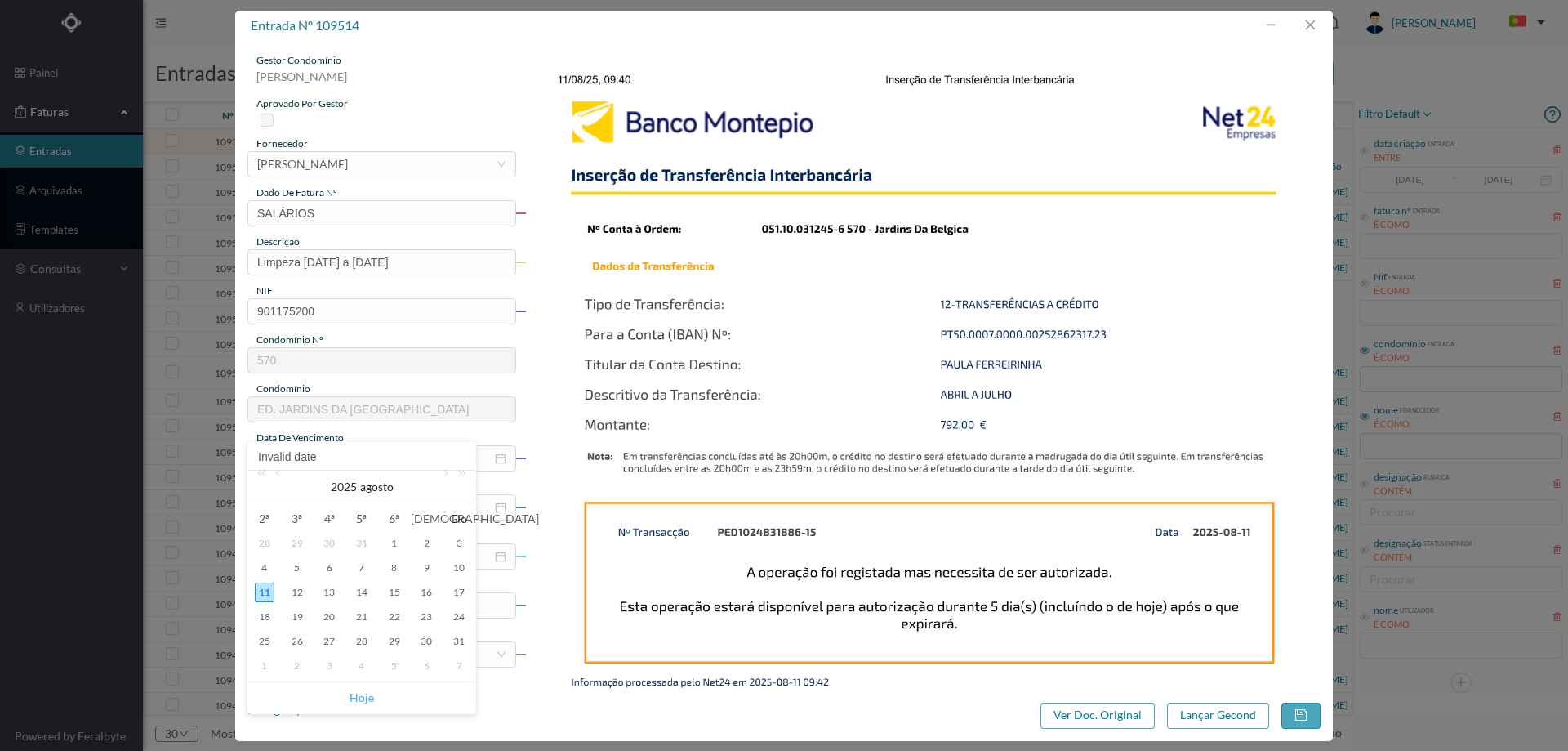
click at [364, 694] on link "Hoje" at bounding box center [362, 697] width 24 height 31
type input "2025-08-11"
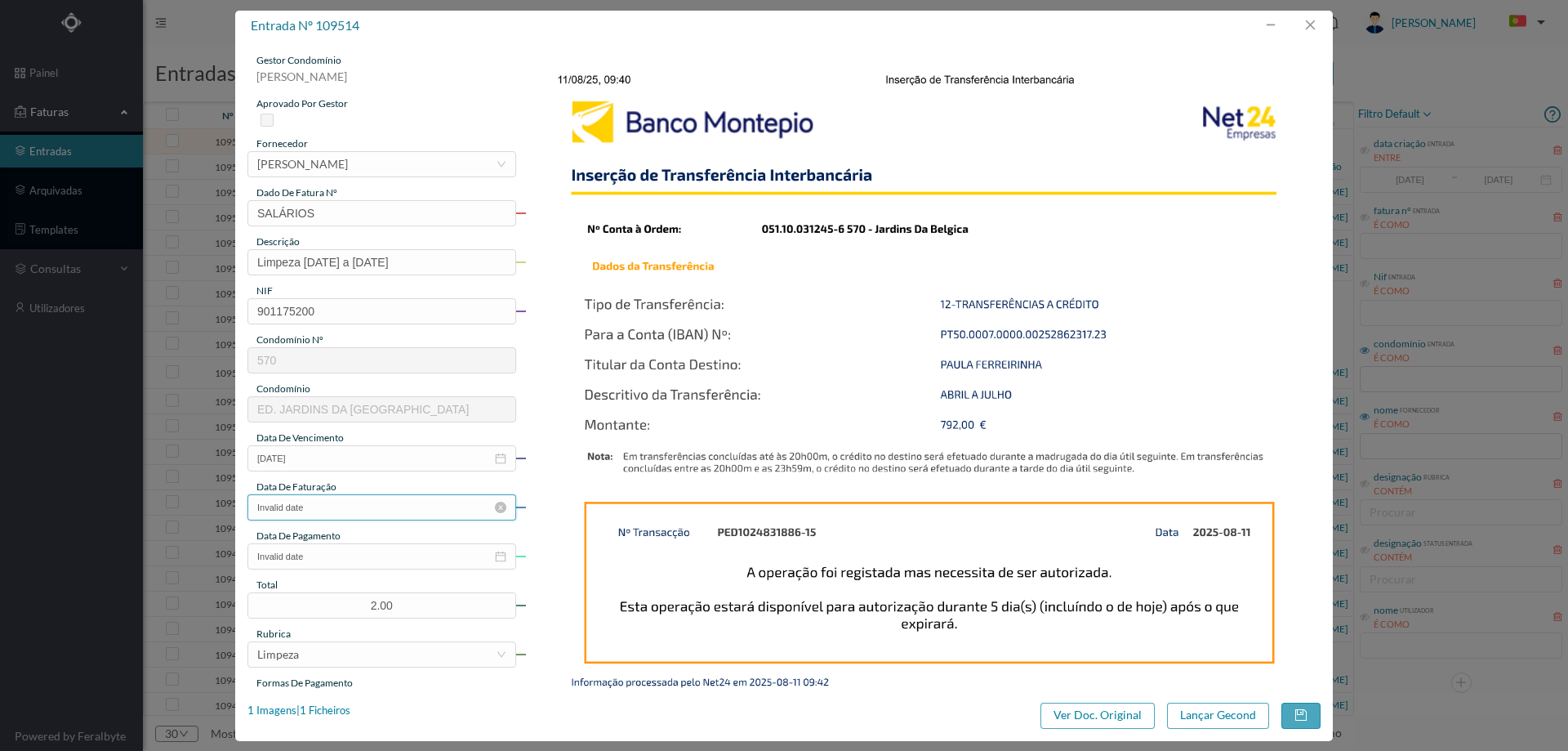
click at [332, 504] on input "Invalid date" at bounding box center [381, 507] width 269 height 26
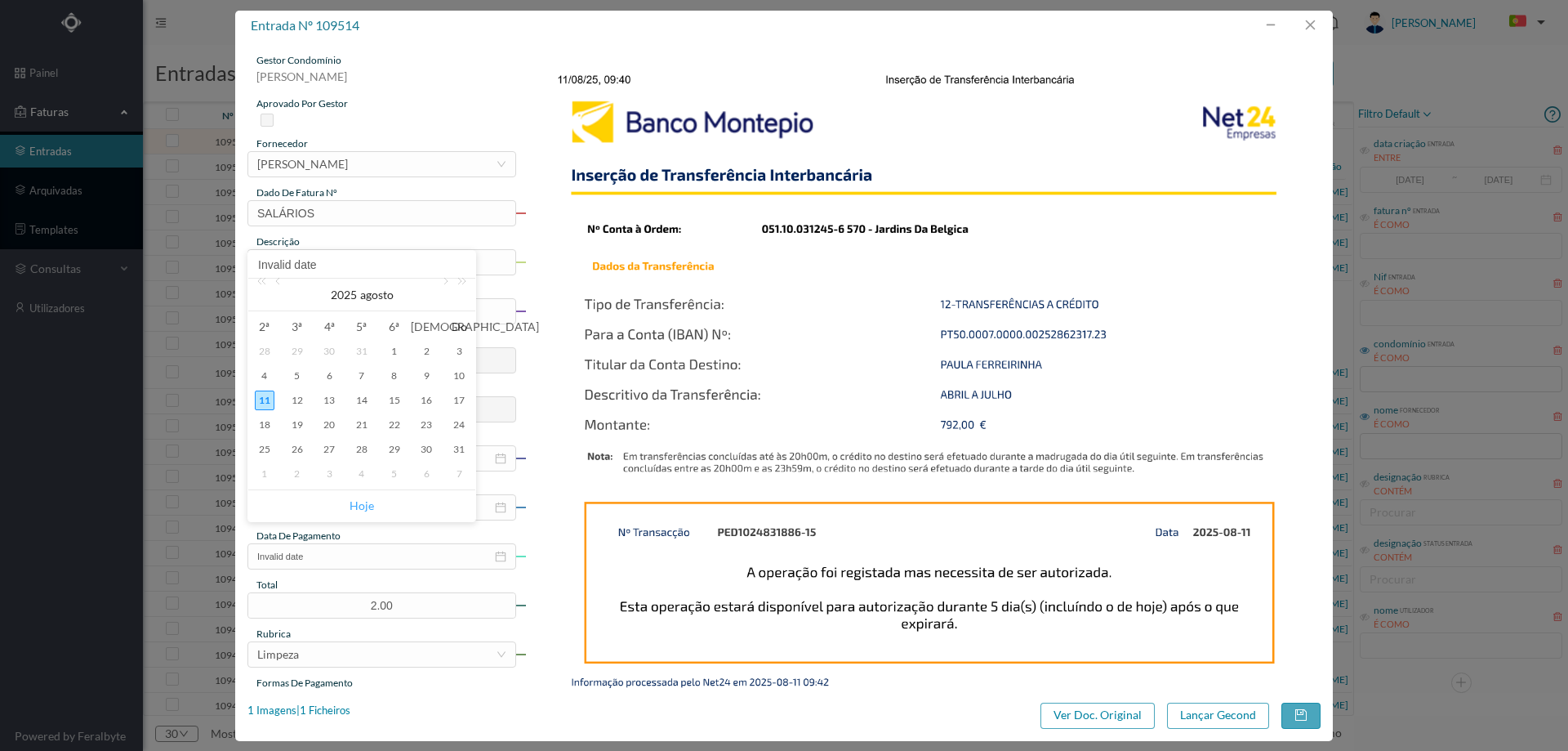
click at [359, 497] on link "Hoje" at bounding box center [362, 506] width 24 height 31
type input "2025-08-11"
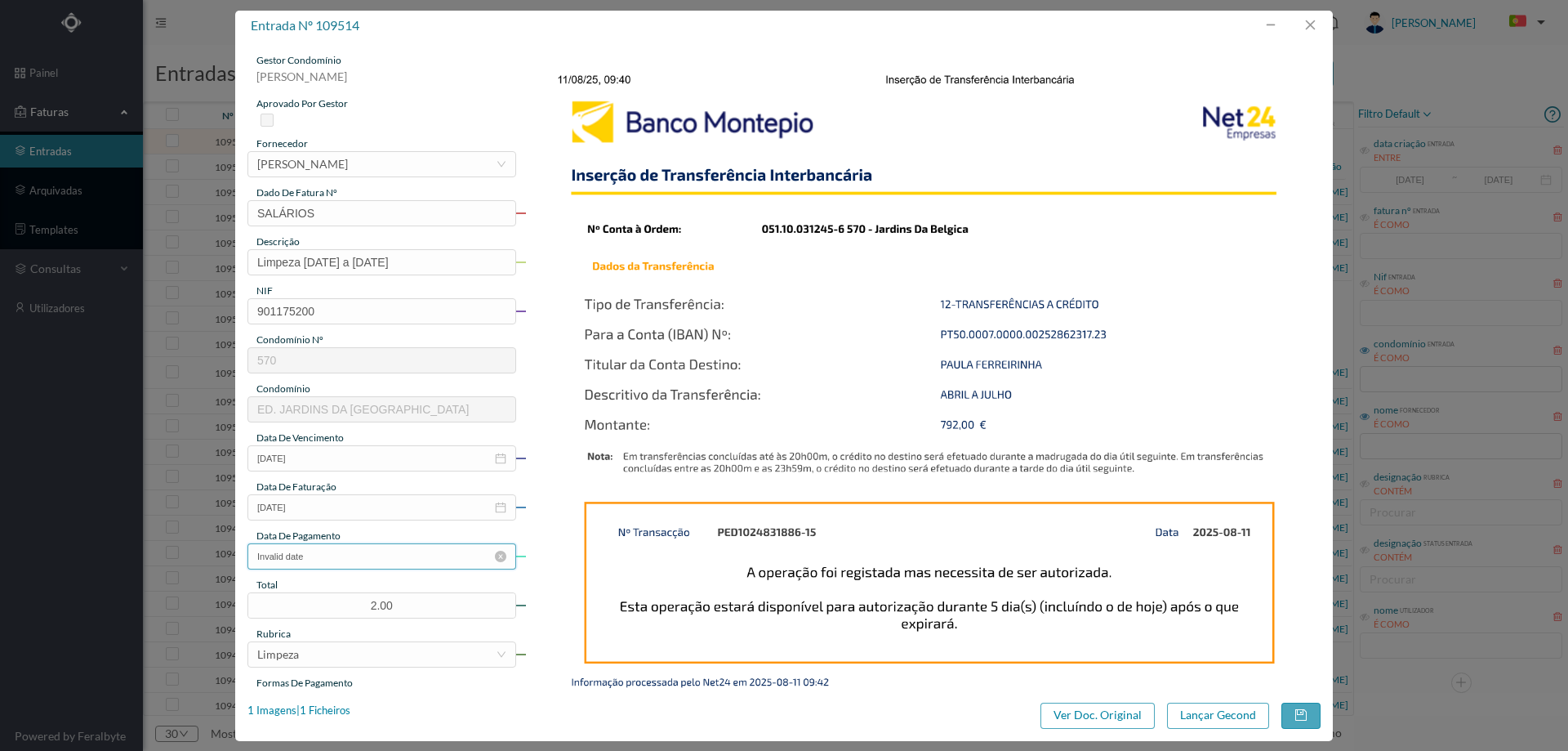
click at [359, 560] on input "Invalid date" at bounding box center [381, 556] width 269 height 26
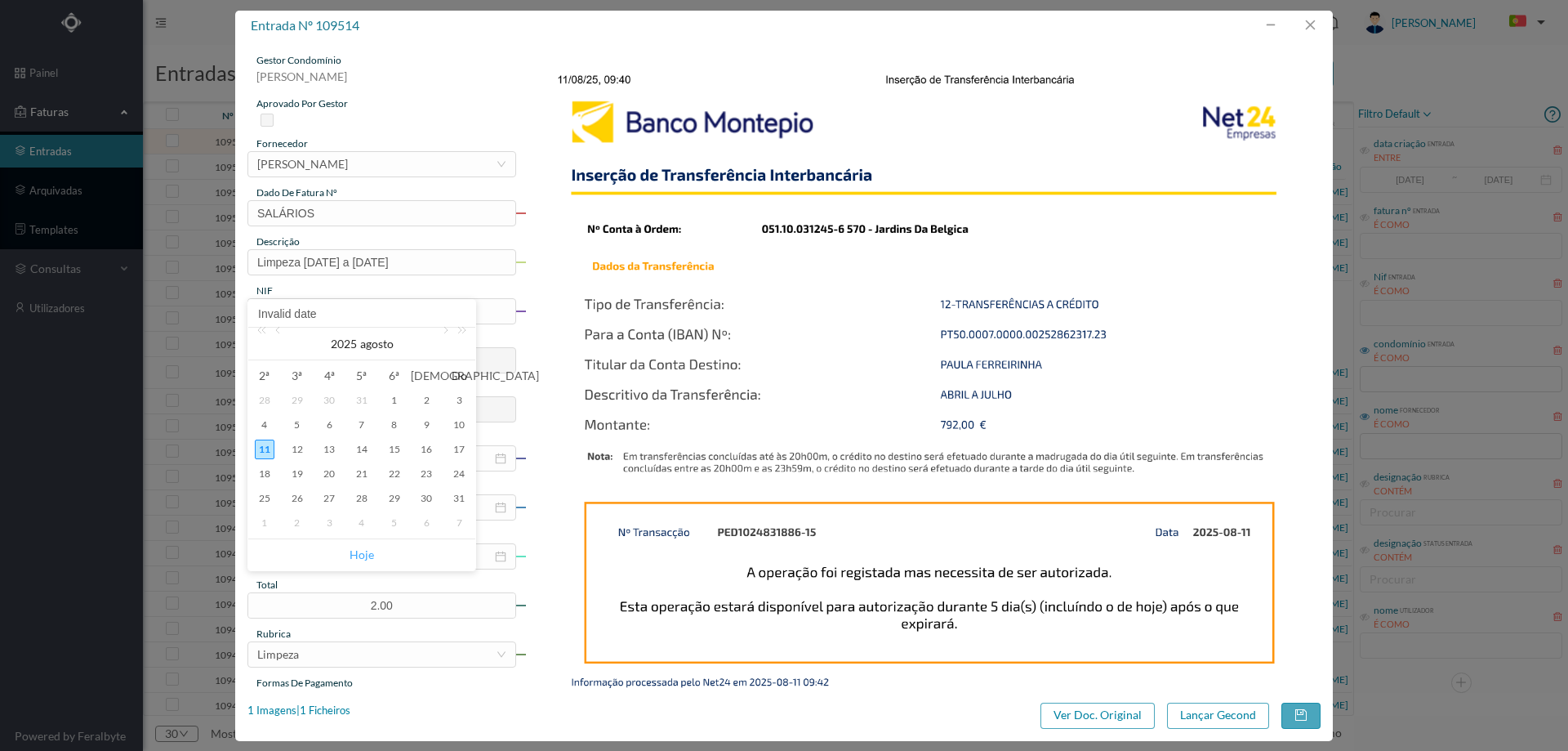
click at [364, 556] on link "Hoje" at bounding box center [362, 555] width 24 height 31
type input "2025-08-11"
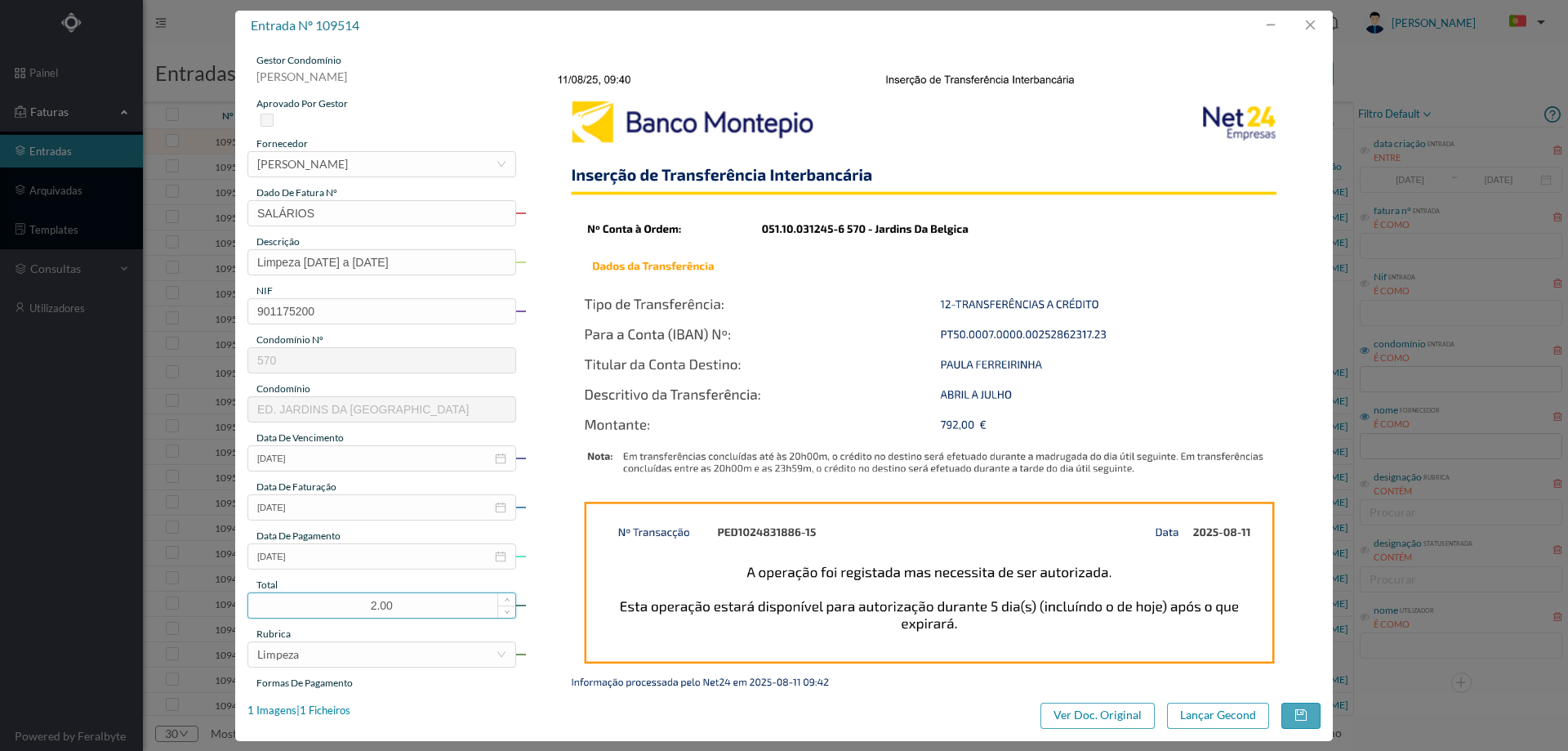
drag, startPoint x: 400, startPoint y: 603, endPoint x: 312, endPoint y: 603, distance: 88.0
click at [301, 604] on input "2.00" at bounding box center [381, 606] width 267 height 24
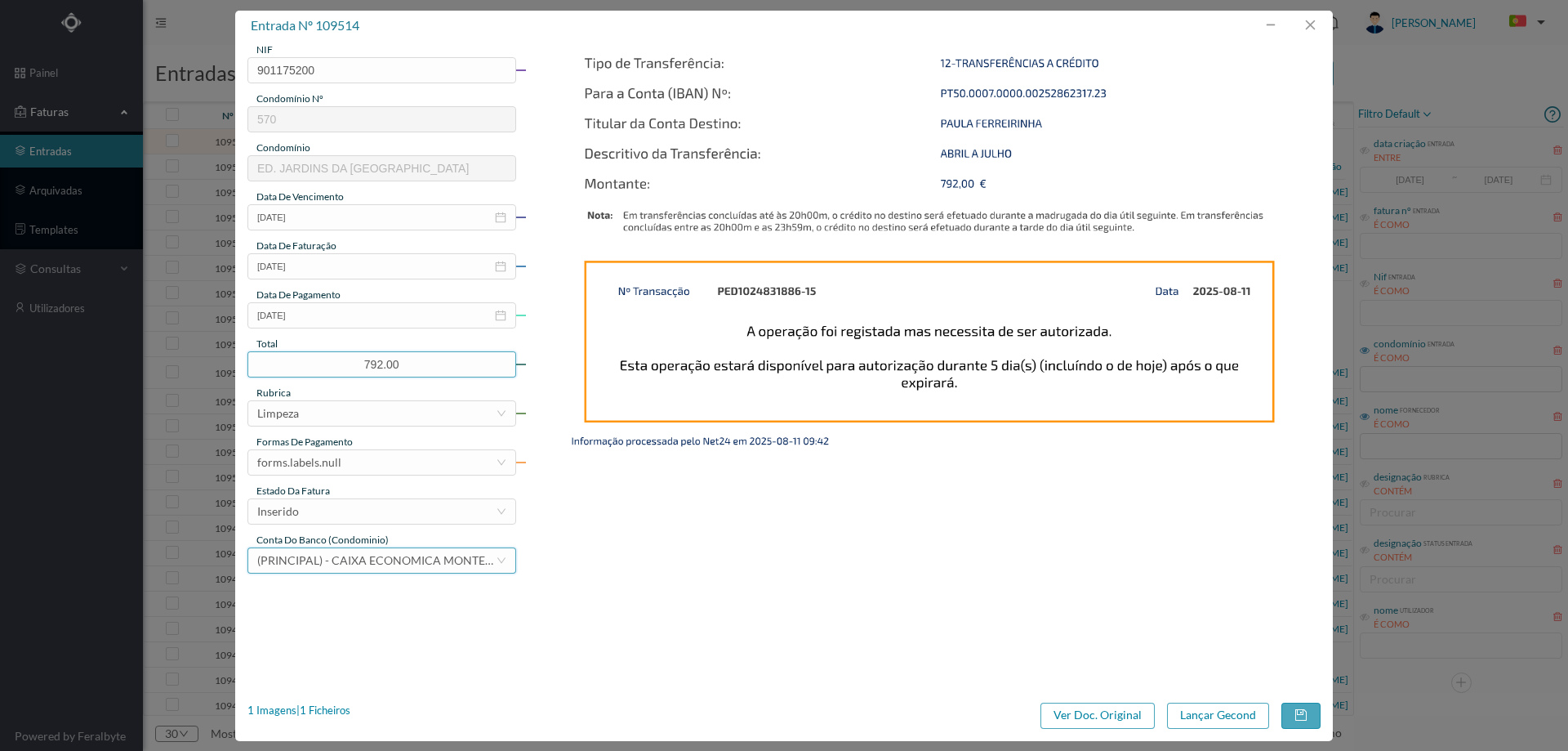
scroll to position [245, 0]
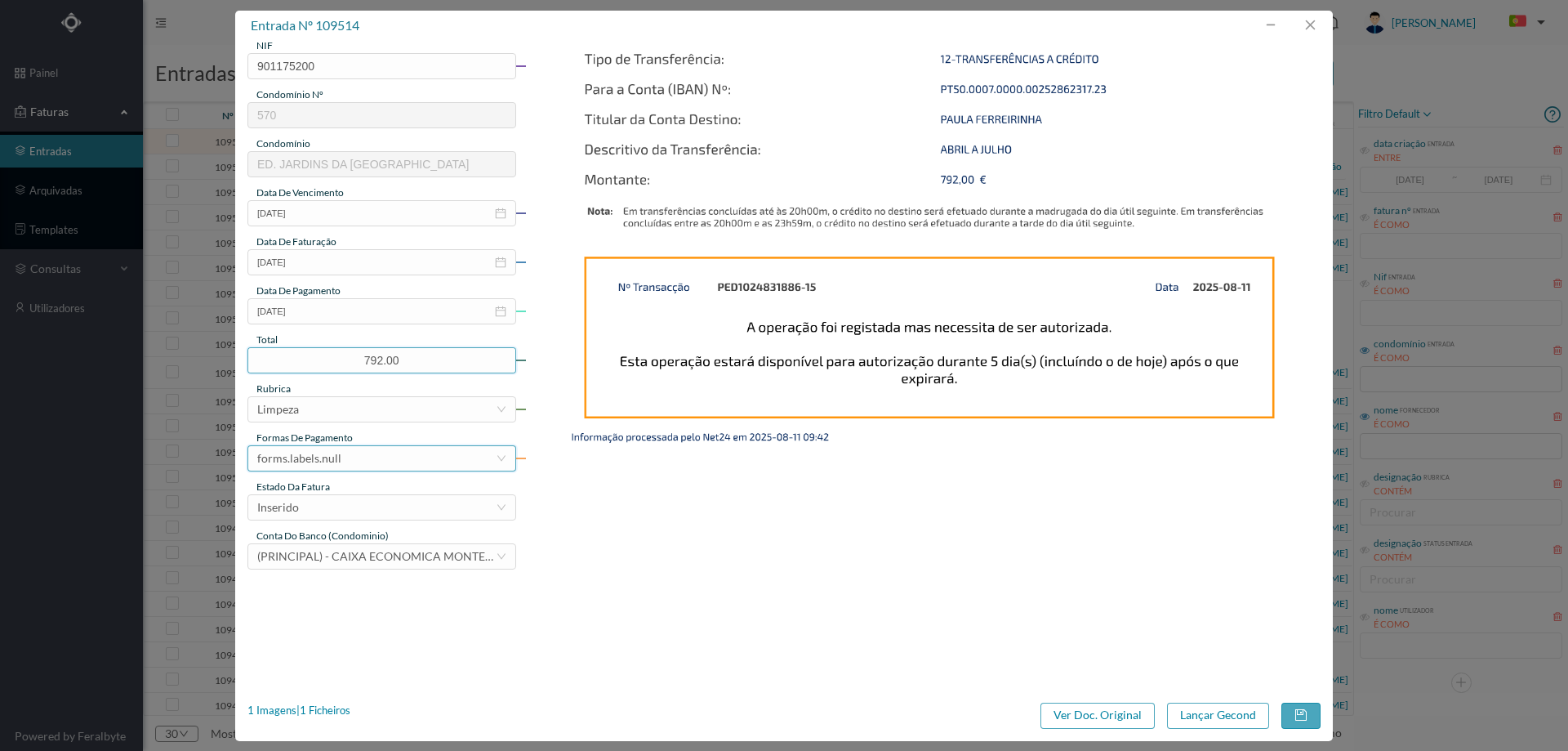
type input "792.00"
click at [374, 456] on div "forms.labels.null" at bounding box center [376, 459] width 239 height 24
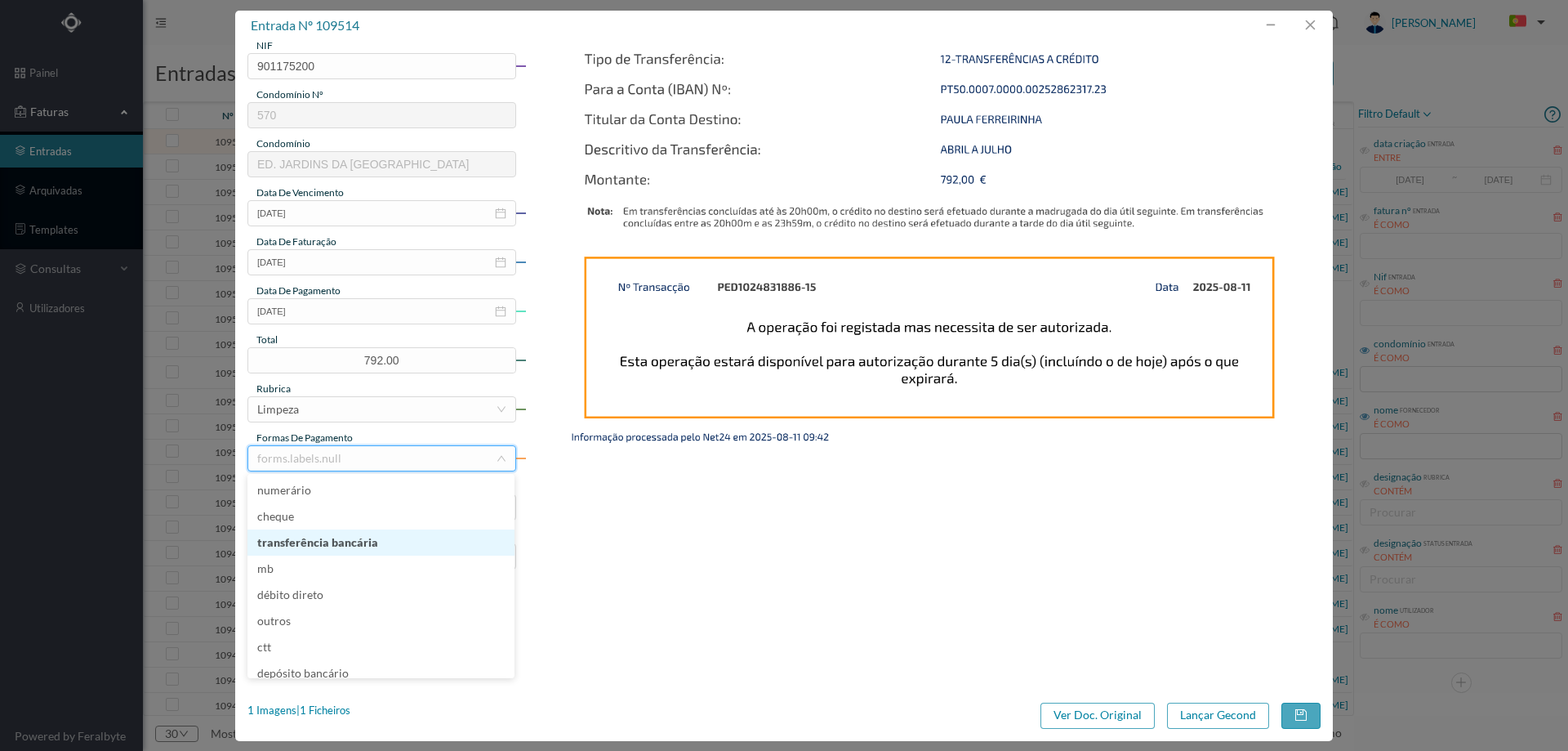
click at [344, 543] on li "transferência bancária" at bounding box center [381, 542] width 267 height 26
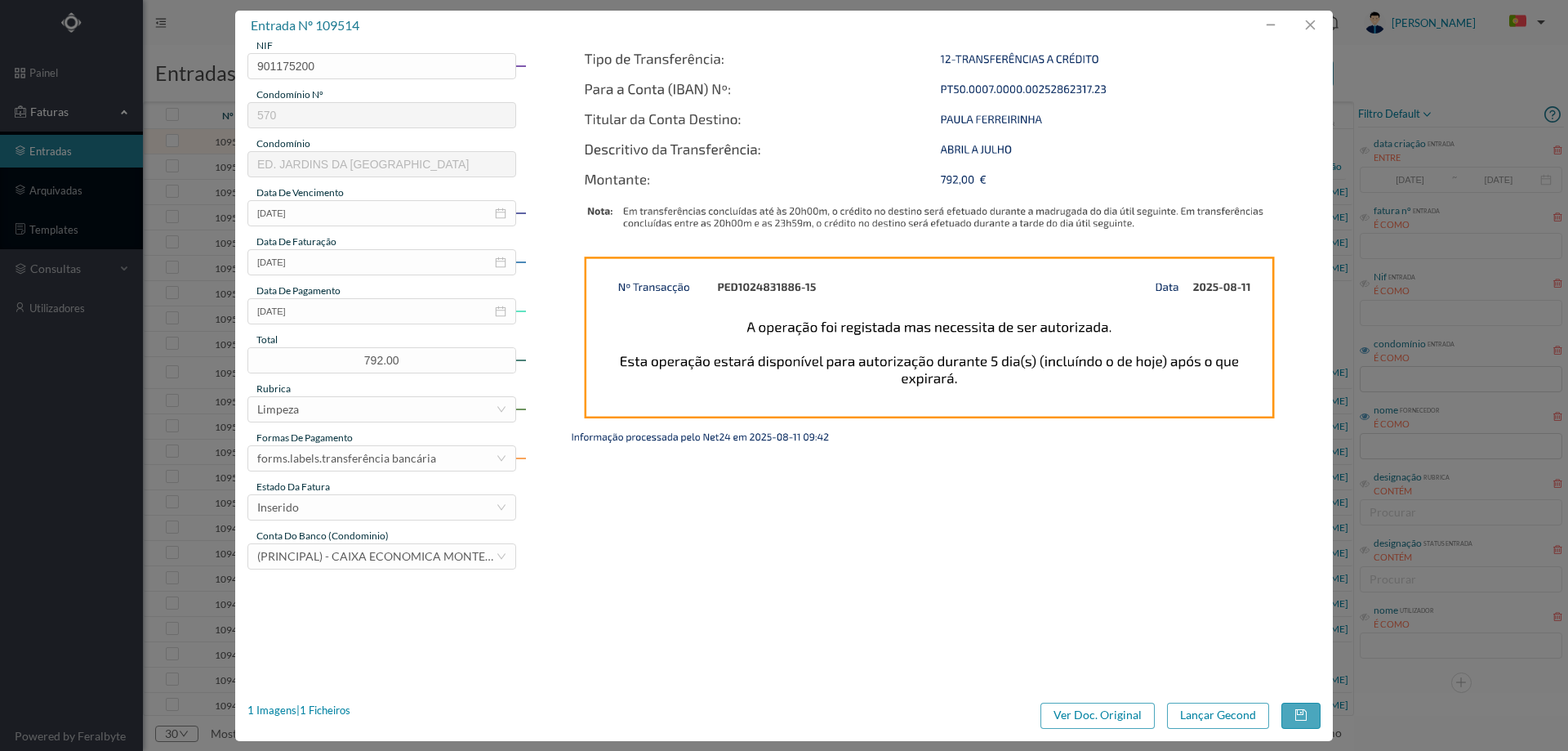
click at [349, 491] on div "estado da fatura" at bounding box center [381, 486] width 269 height 15
click at [348, 520] on div "Inserido" at bounding box center [381, 507] width 269 height 26
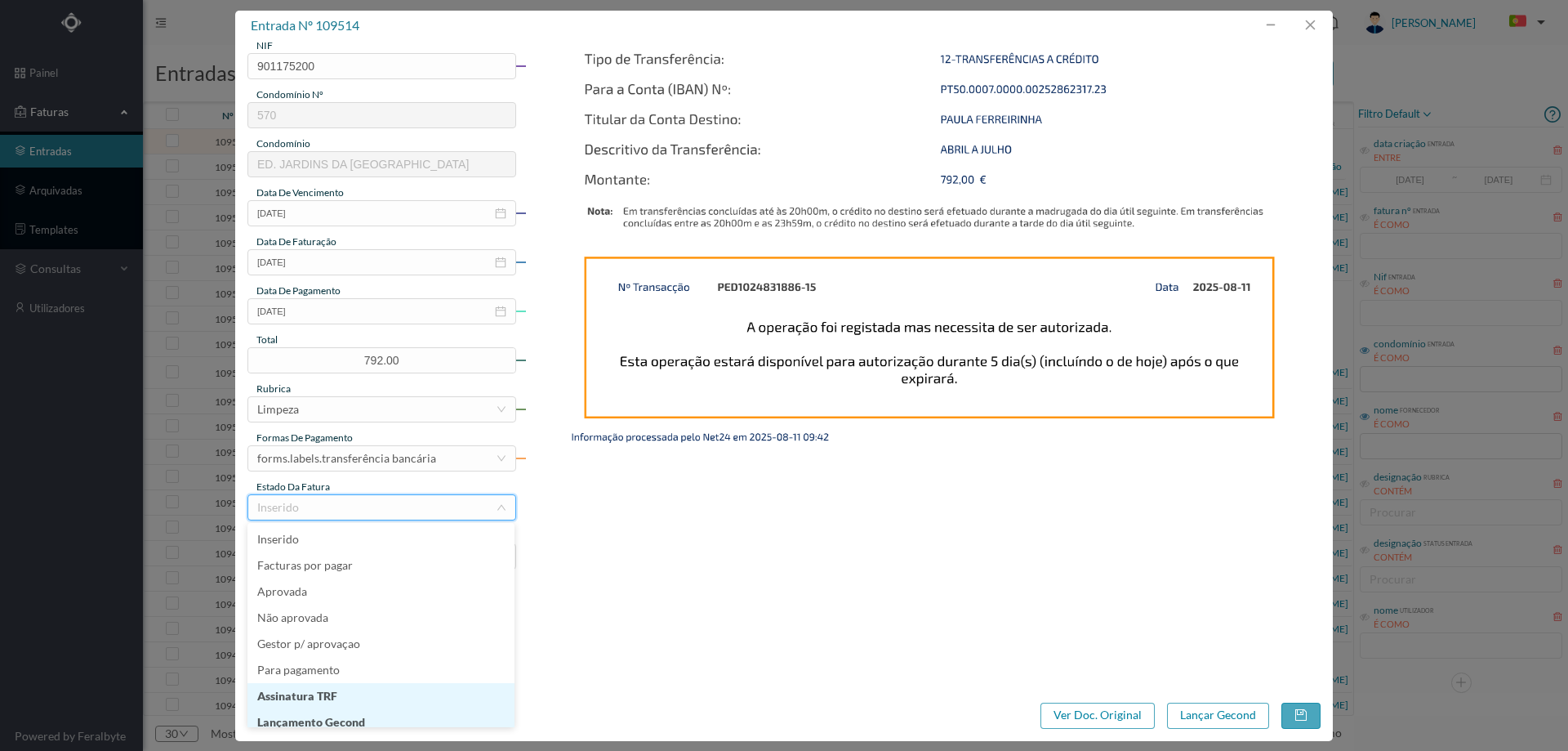
scroll to position [8, 0]
click at [355, 715] on li "Lançamento Gecond" at bounding box center [381, 714] width 267 height 26
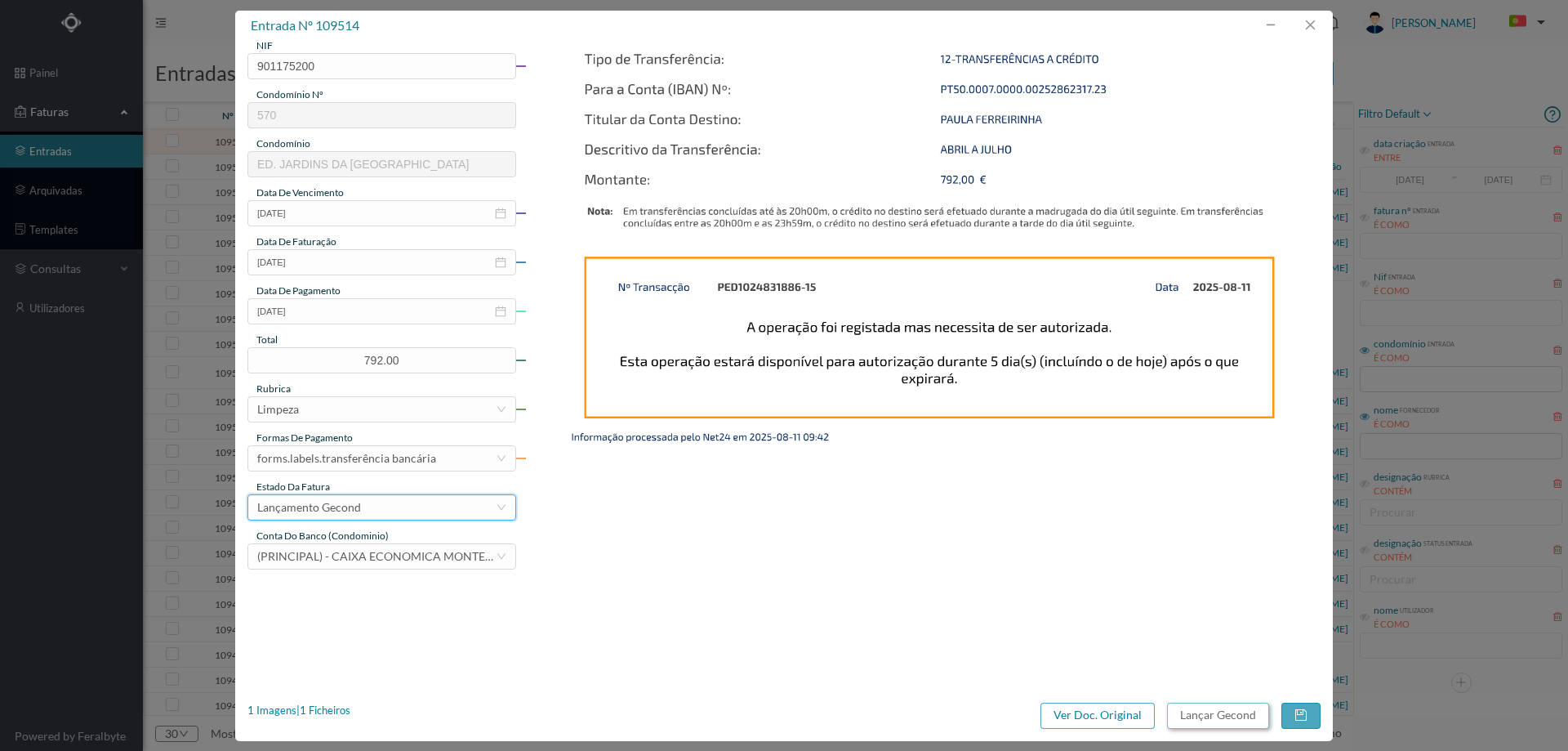
click at [1177, 711] on button "Lançar Gecond" at bounding box center [1218, 716] width 102 height 26
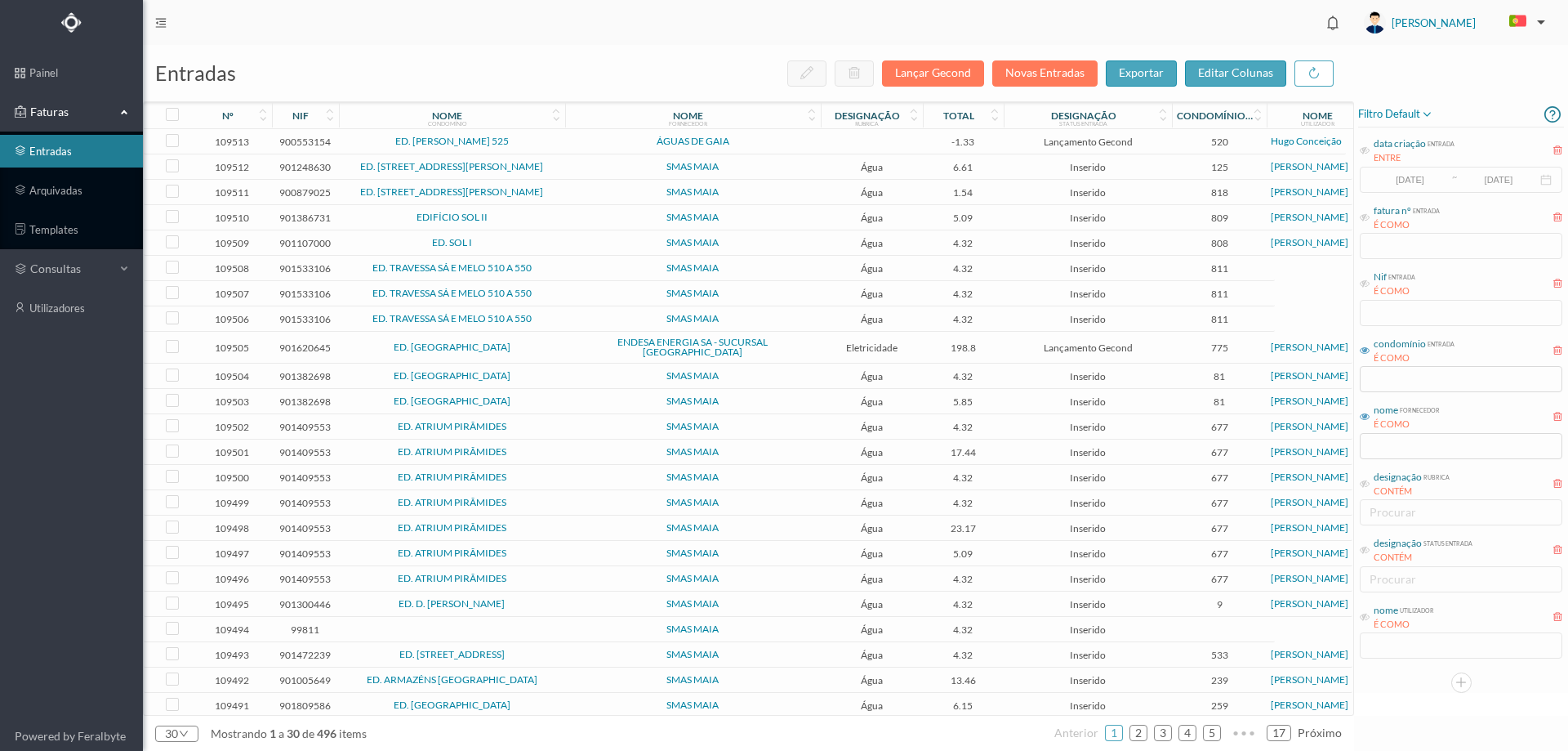
click at [553, 170] on span "ED. RUA ANTÓNIO FERREIRA PINTO 47" at bounding box center [452, 166] width 218 height 10
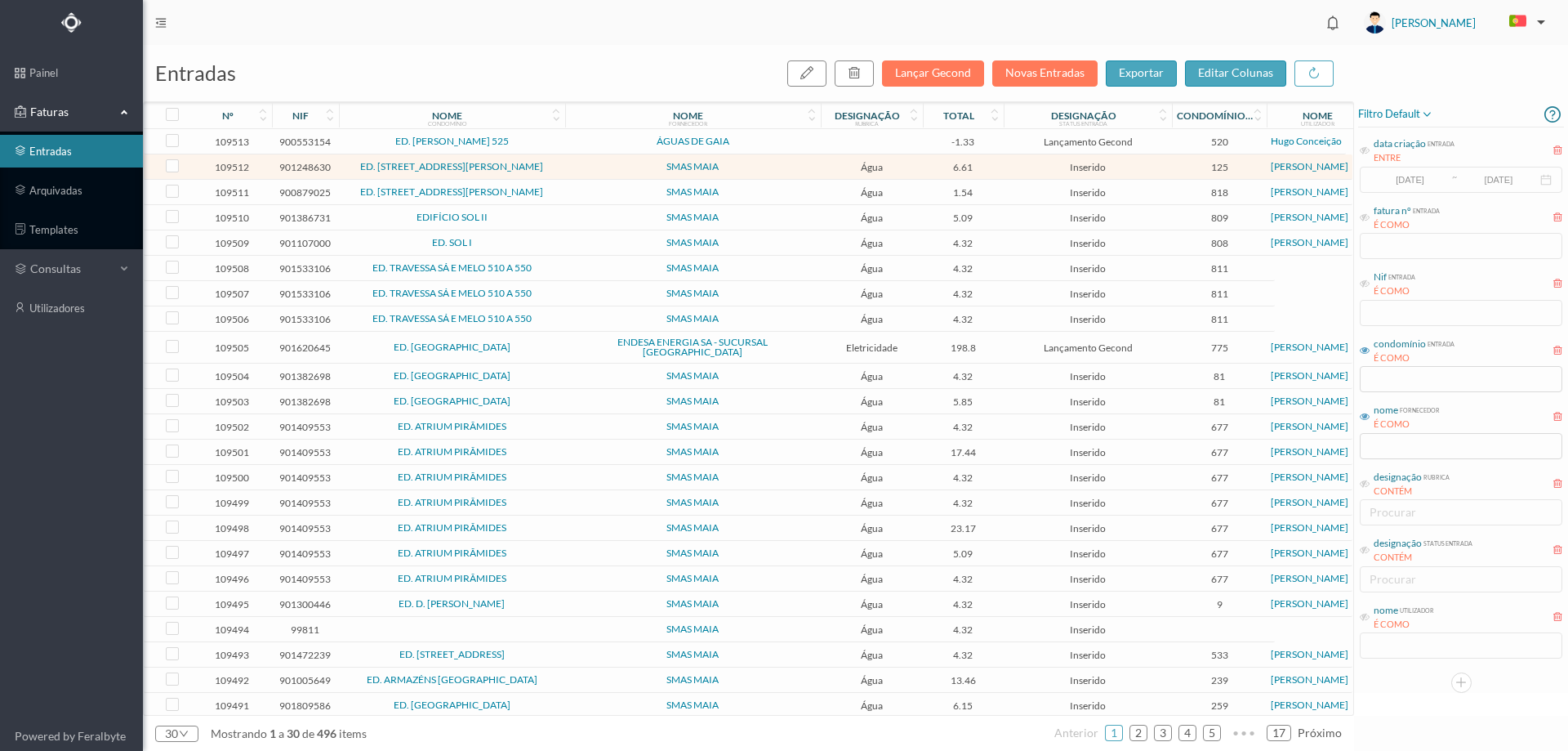
click at [553, 170] on span "ED. RUA ANTÓNIO FERREIRA PINTO 47" at bounding box center [452, 166] width 218 height 10
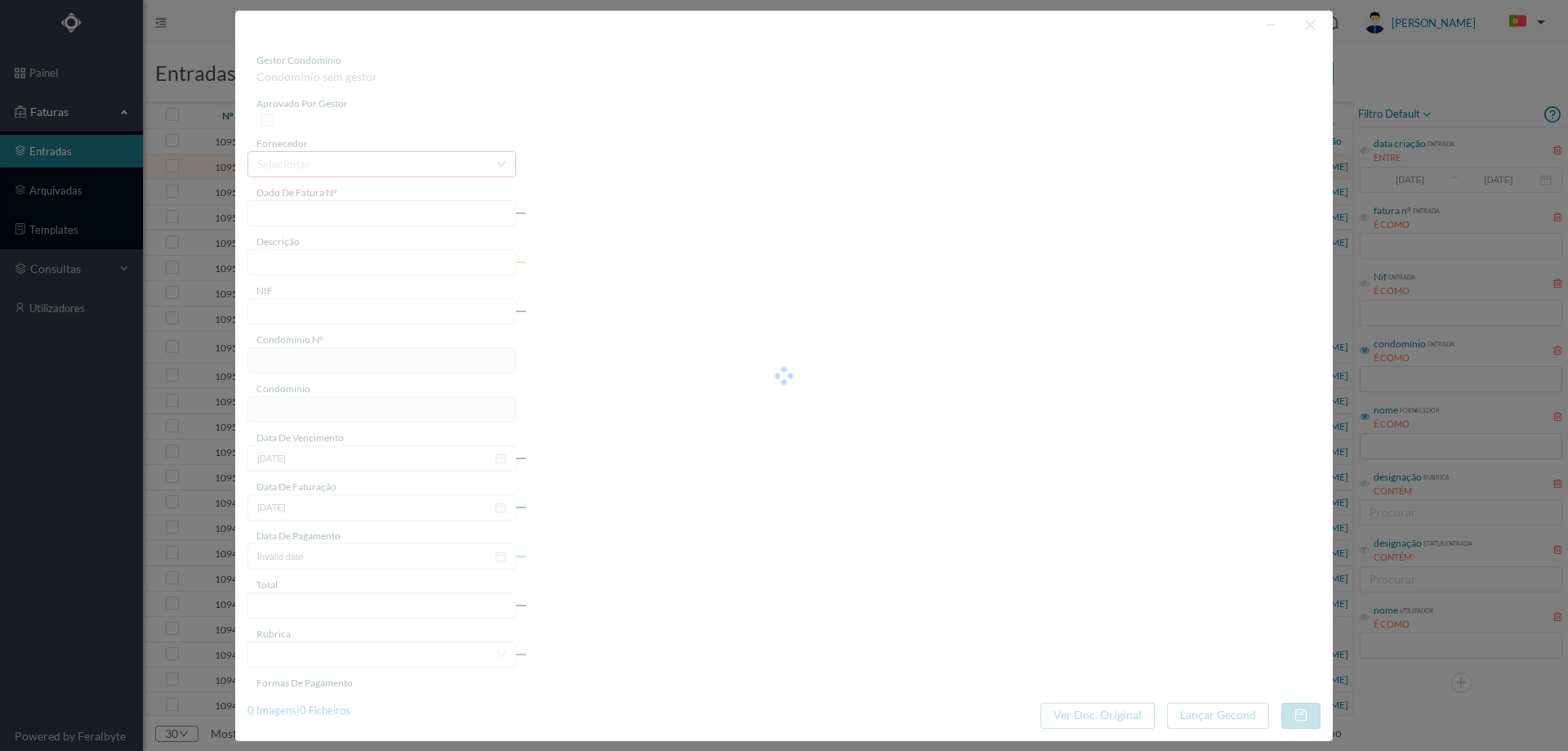
type input "018/175473"
type input "R António Ferreira Pinto, 47 Serviços Comuns - Gueifães - Cidade da M"
type input "901248630"
type input "2025-08-29"
type input "2025-08-07"
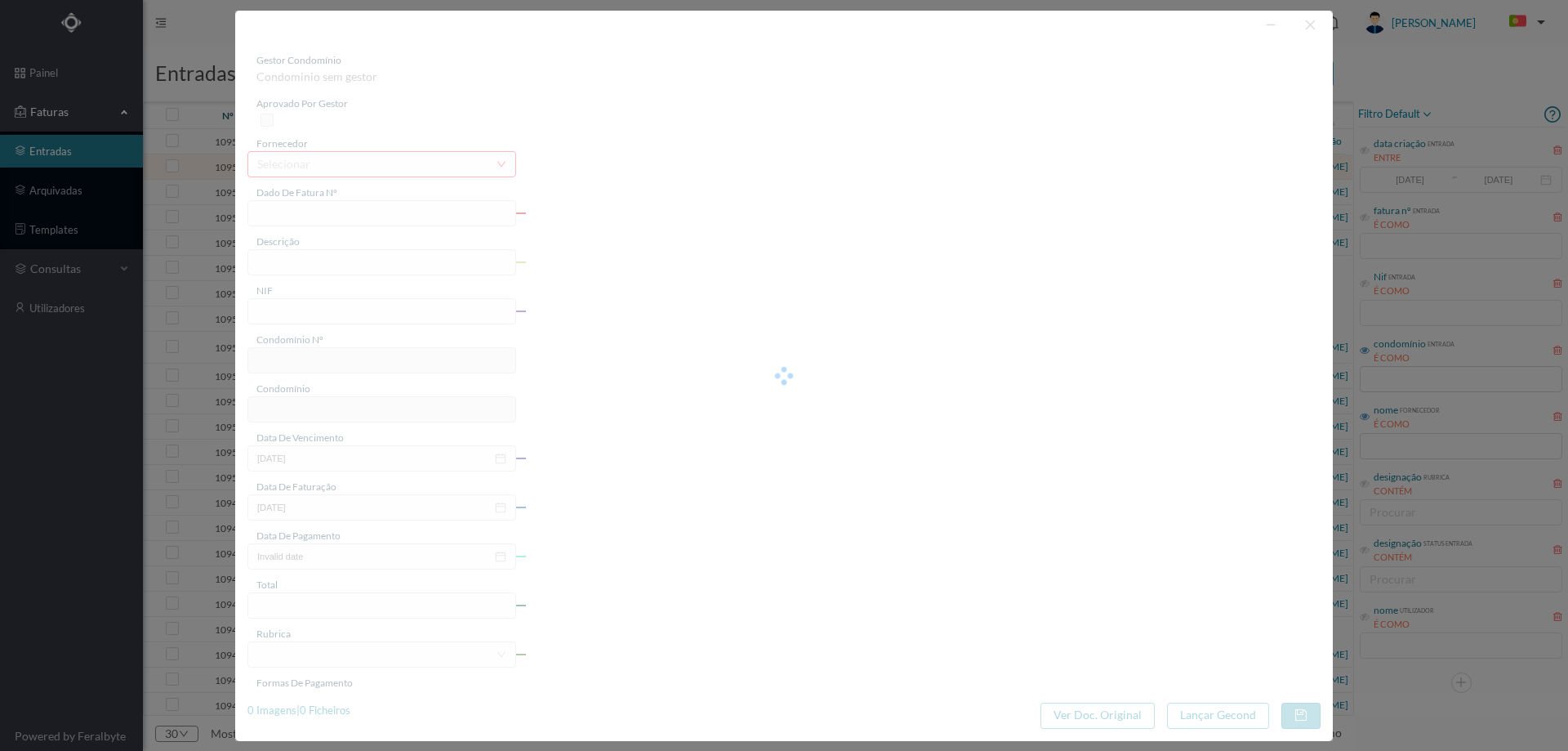
type input "2025-08-29"
type input "6.61"
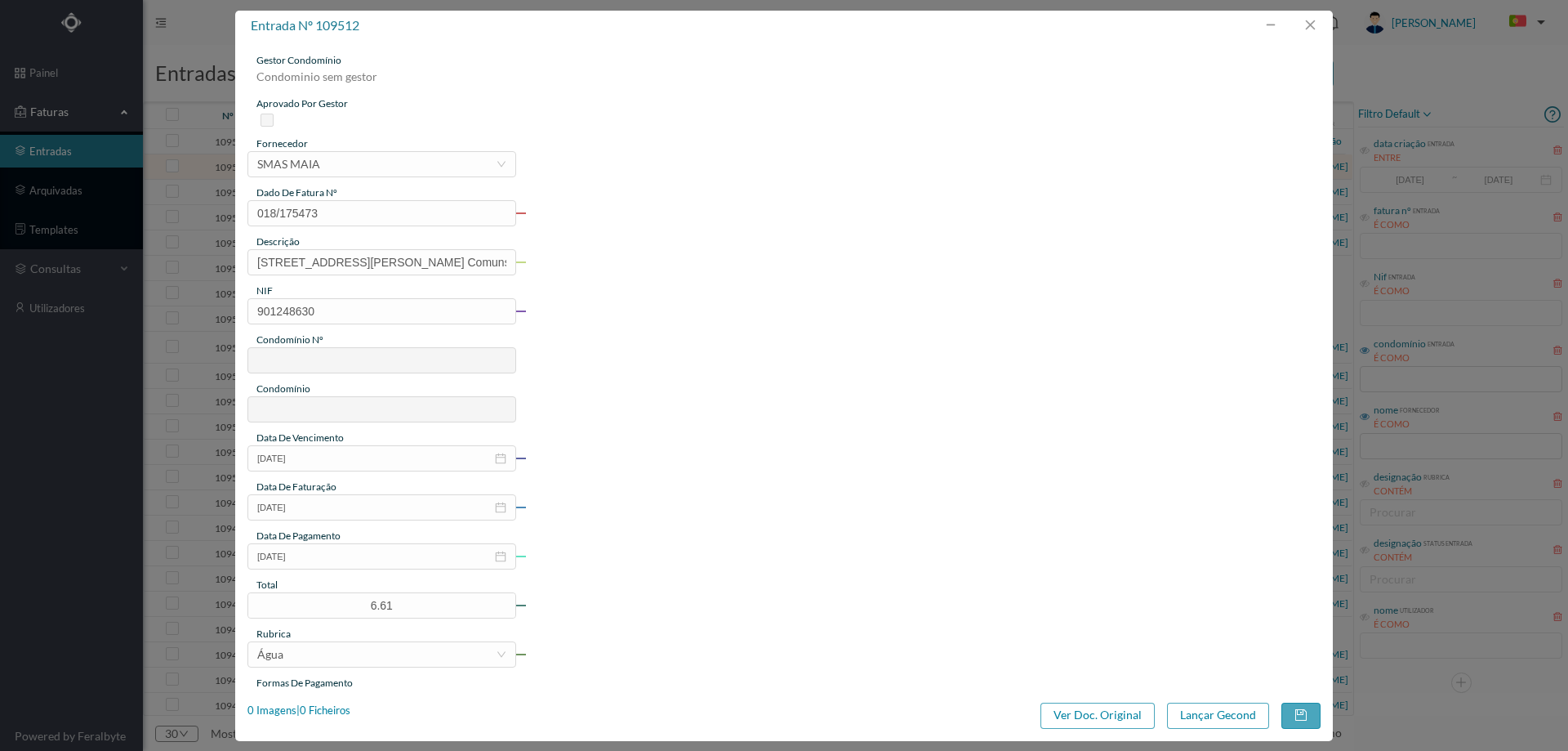
type input "125"
type input "ED. RUA ANTÓNIO FERREIRA PINTO 47"
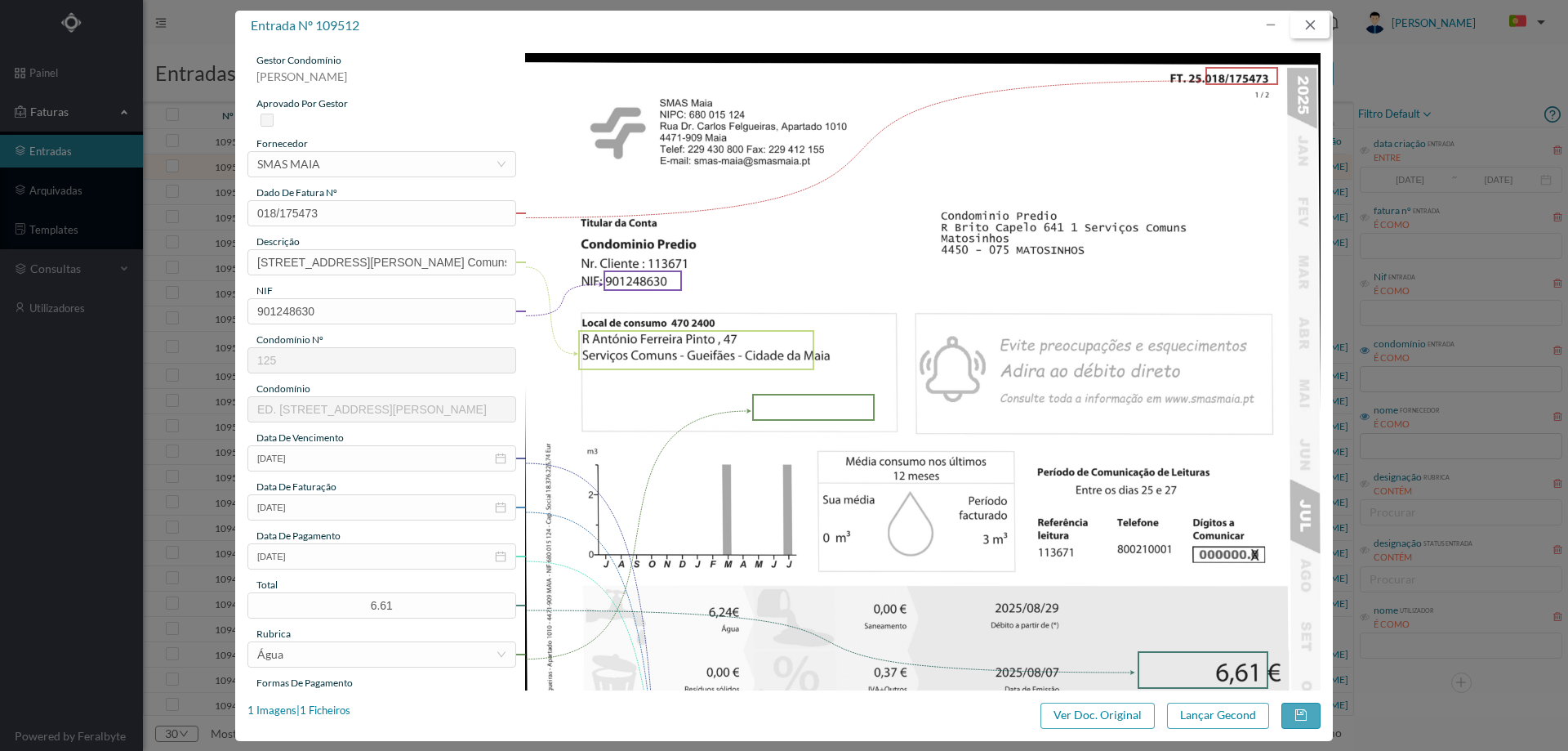
click at [1313, 19] on button "button" at bounding box center [1309, 25] width 39 height 26
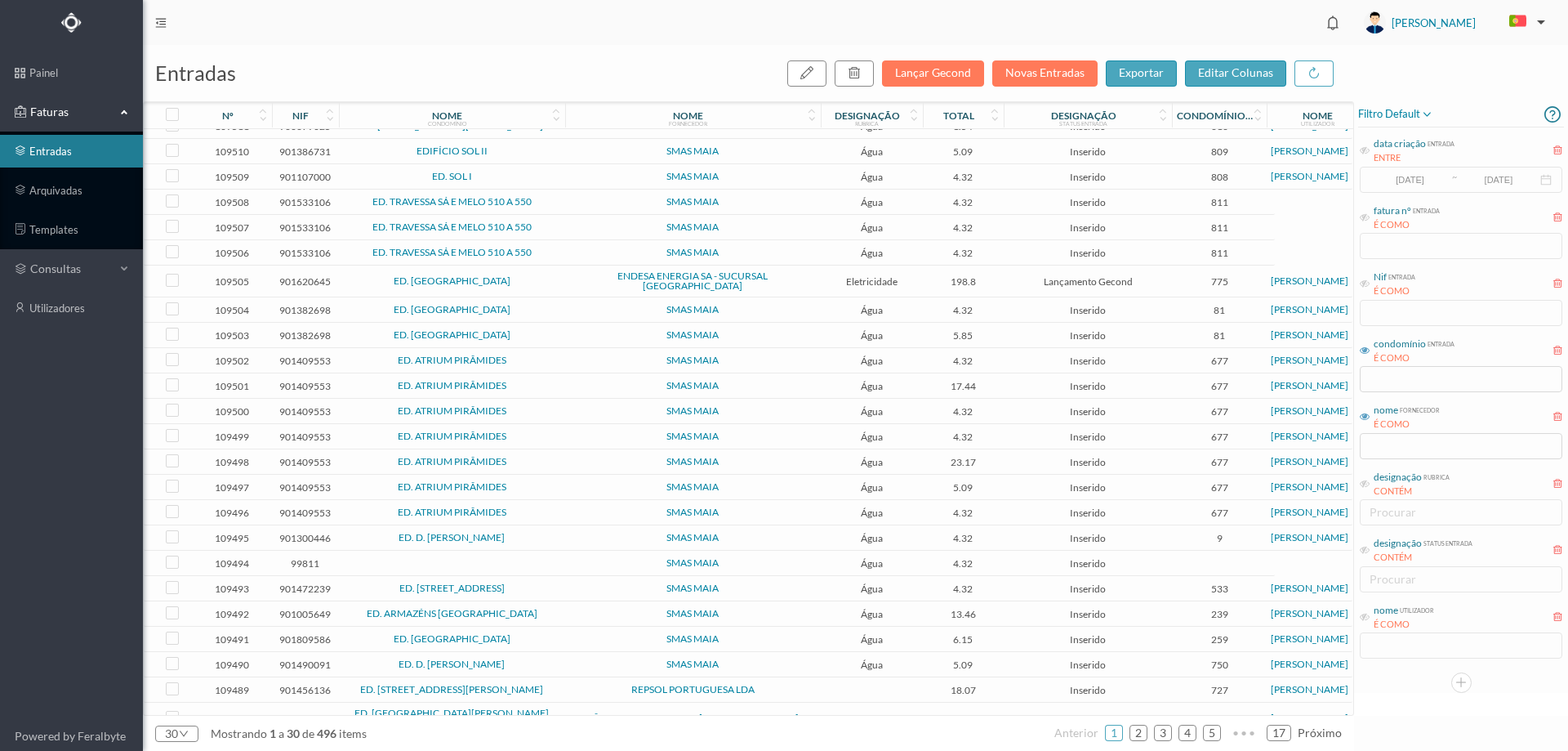
scroll to position [0, 0]
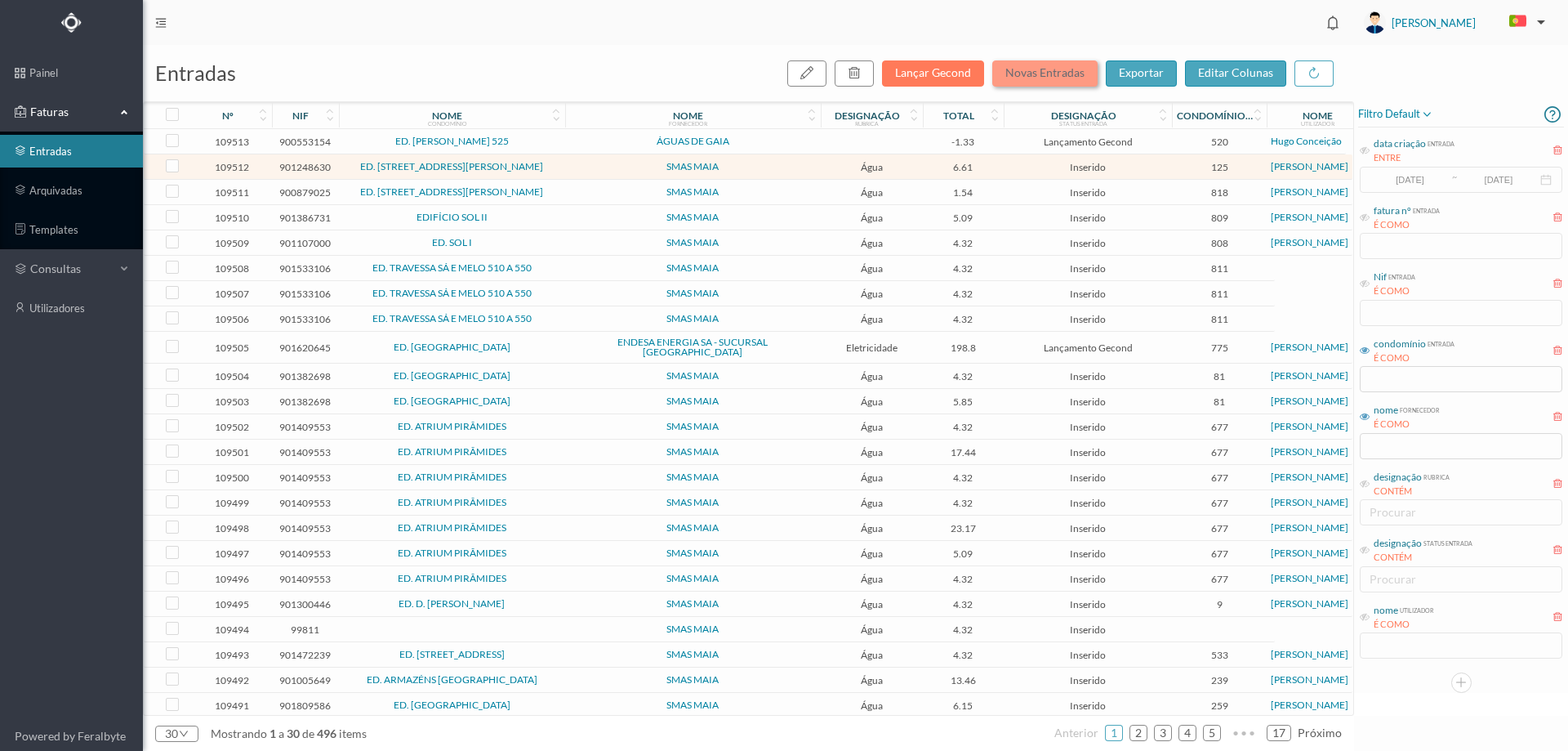
click at [1057, 80] on button "Novas Entradas" at bounding box center [1045, 74] width 106 height 26
click at [1025, 77] on button "Novas Entradas" at bounding box center [1045, 74] width 106 height 26
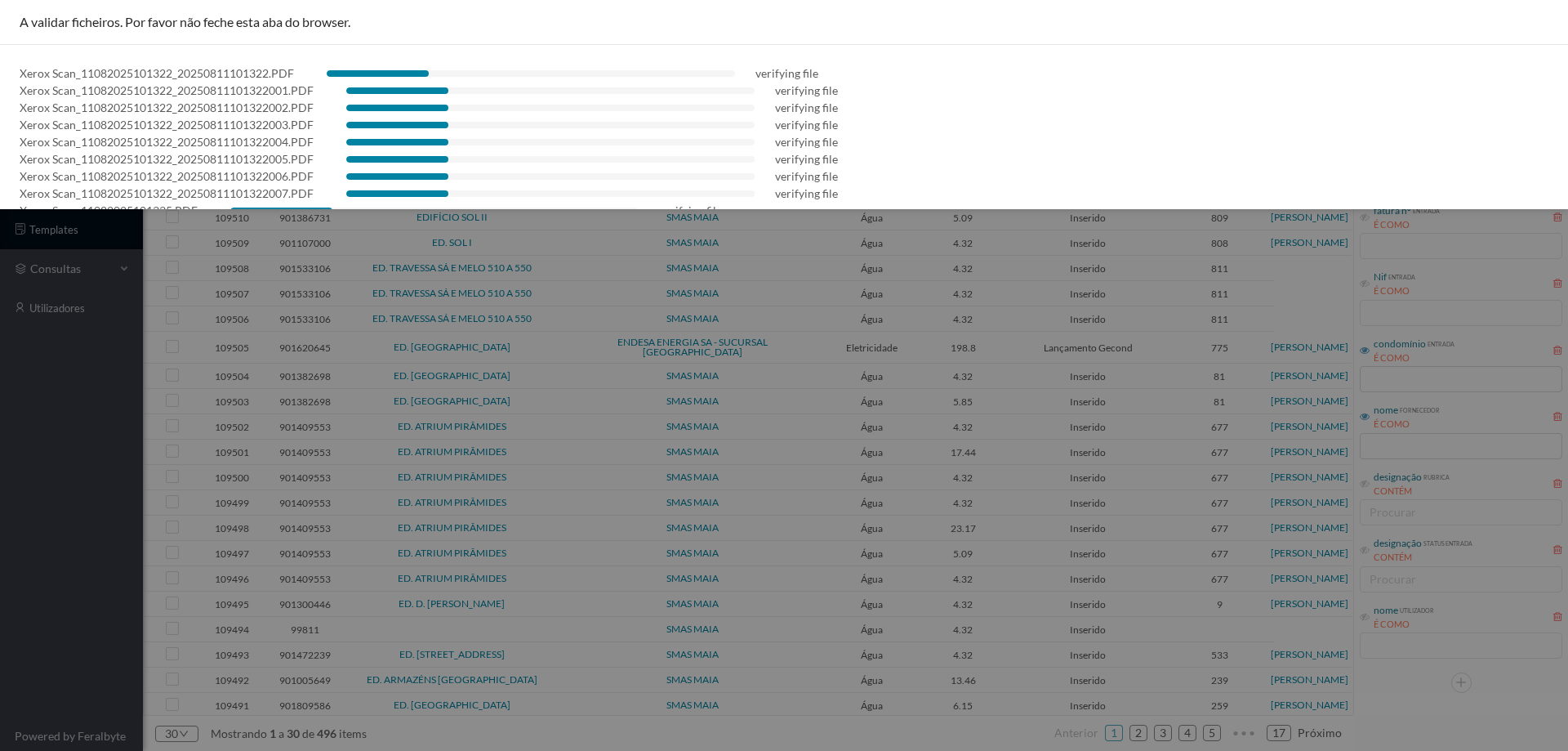
scroll to position [64, 0]
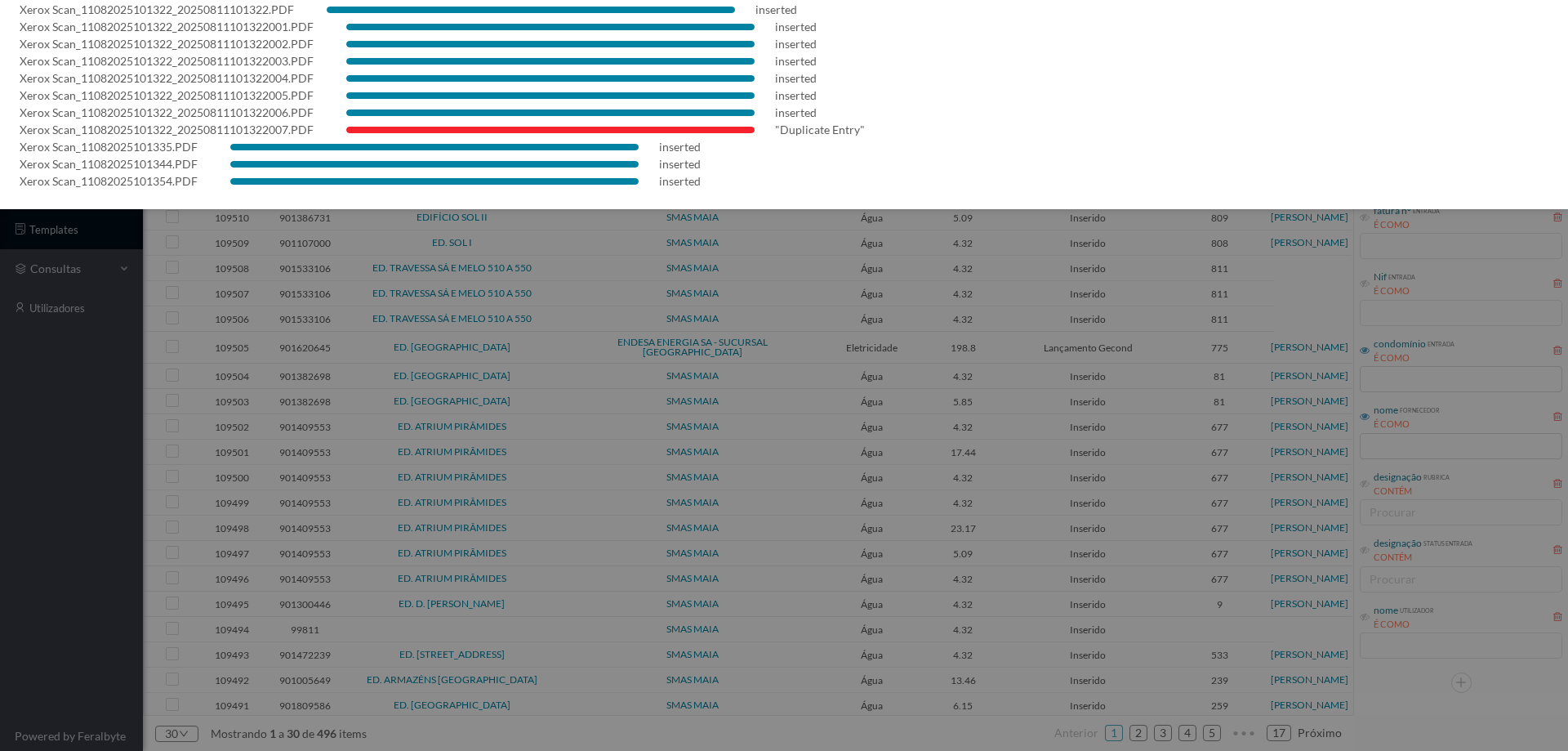
click at [57, 459] on div at bounding box center [784, 376] width 1568 height 751
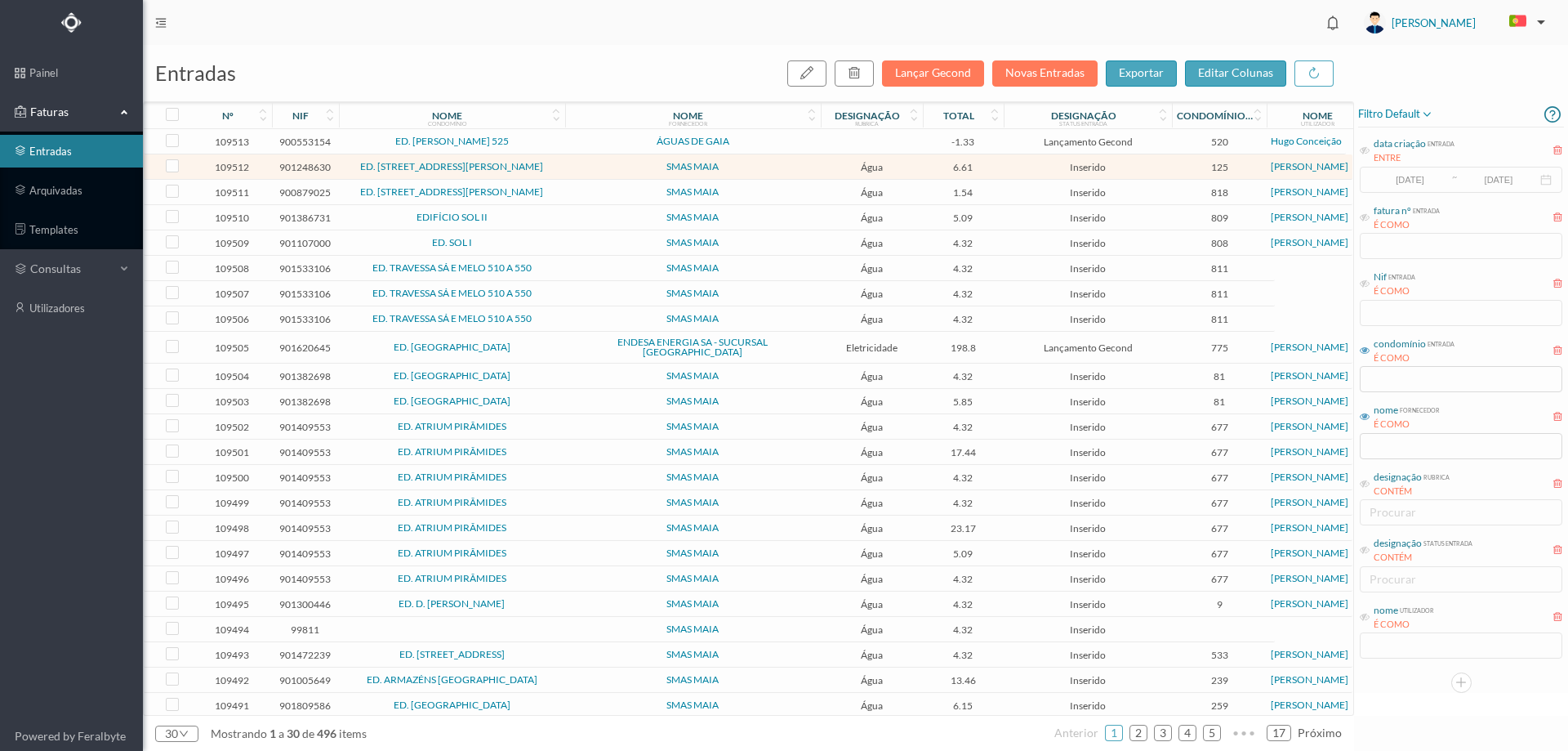
scroll to position [0, 0]
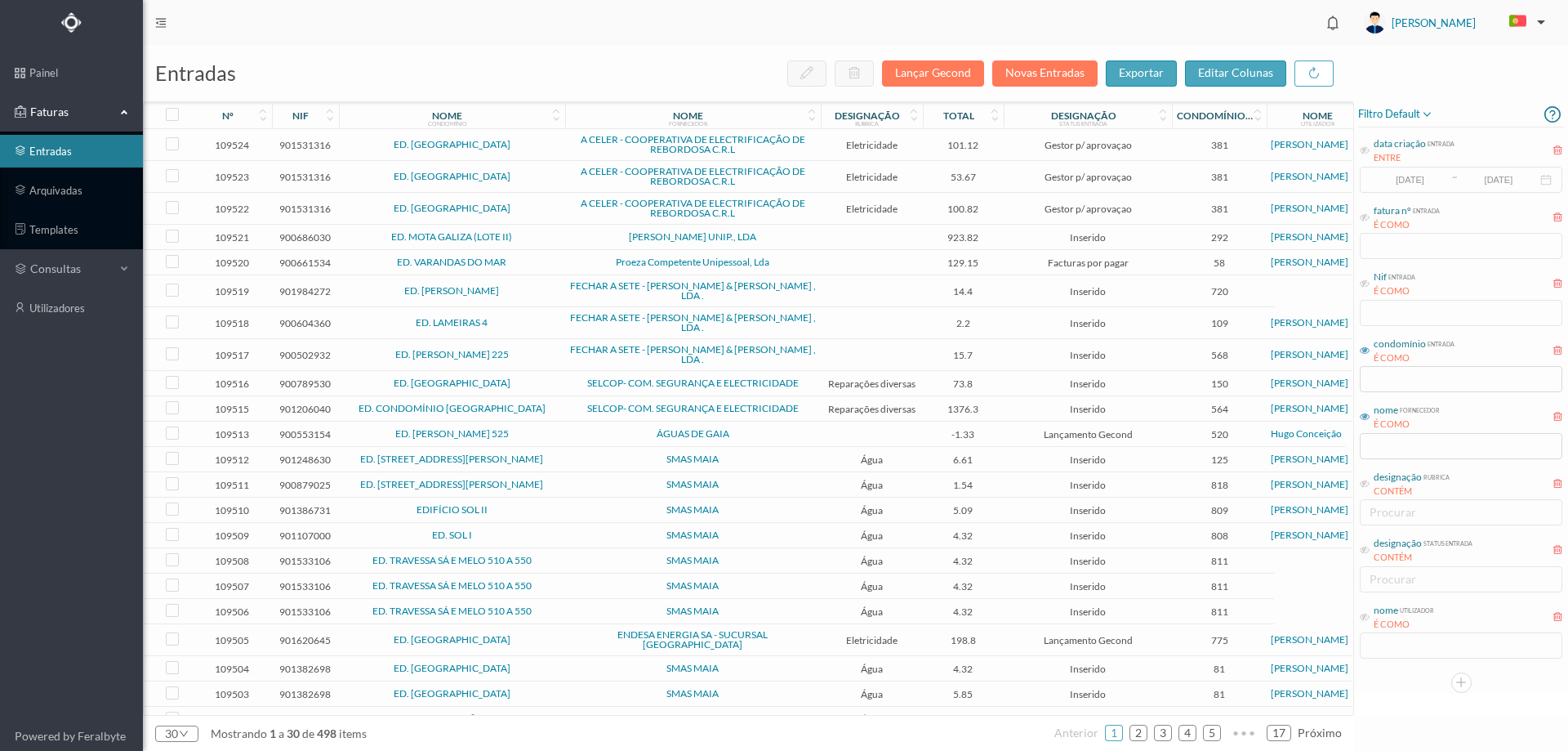
click at [544, 150] on span "ED. CAPELO - REBORDOSA" at bounding box center [452, 144] width 218 height 10
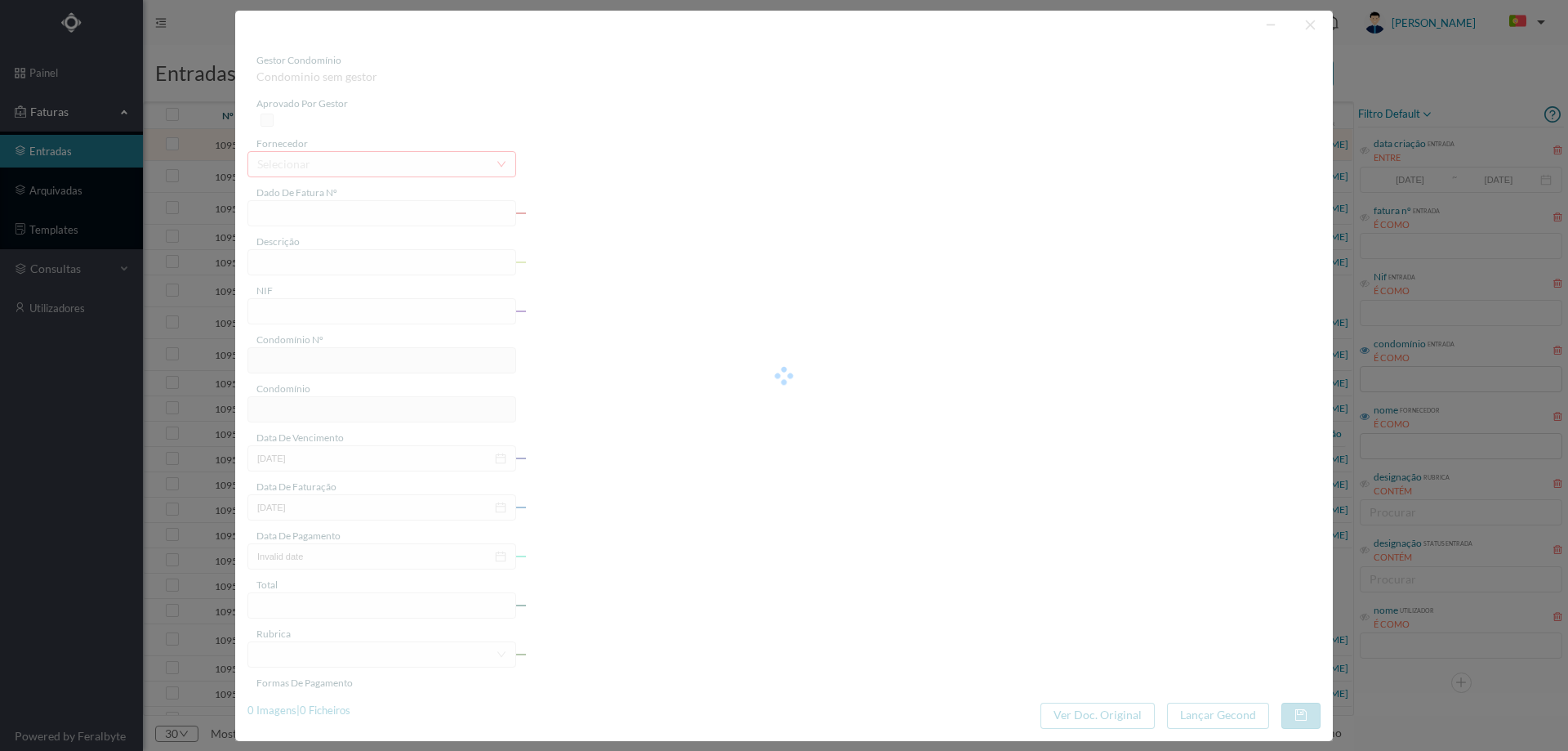
type input "ELVD ELVD/0001096094"
type input "JULHO [ 2025"
type input "901531316"
type input "2025-08-04"
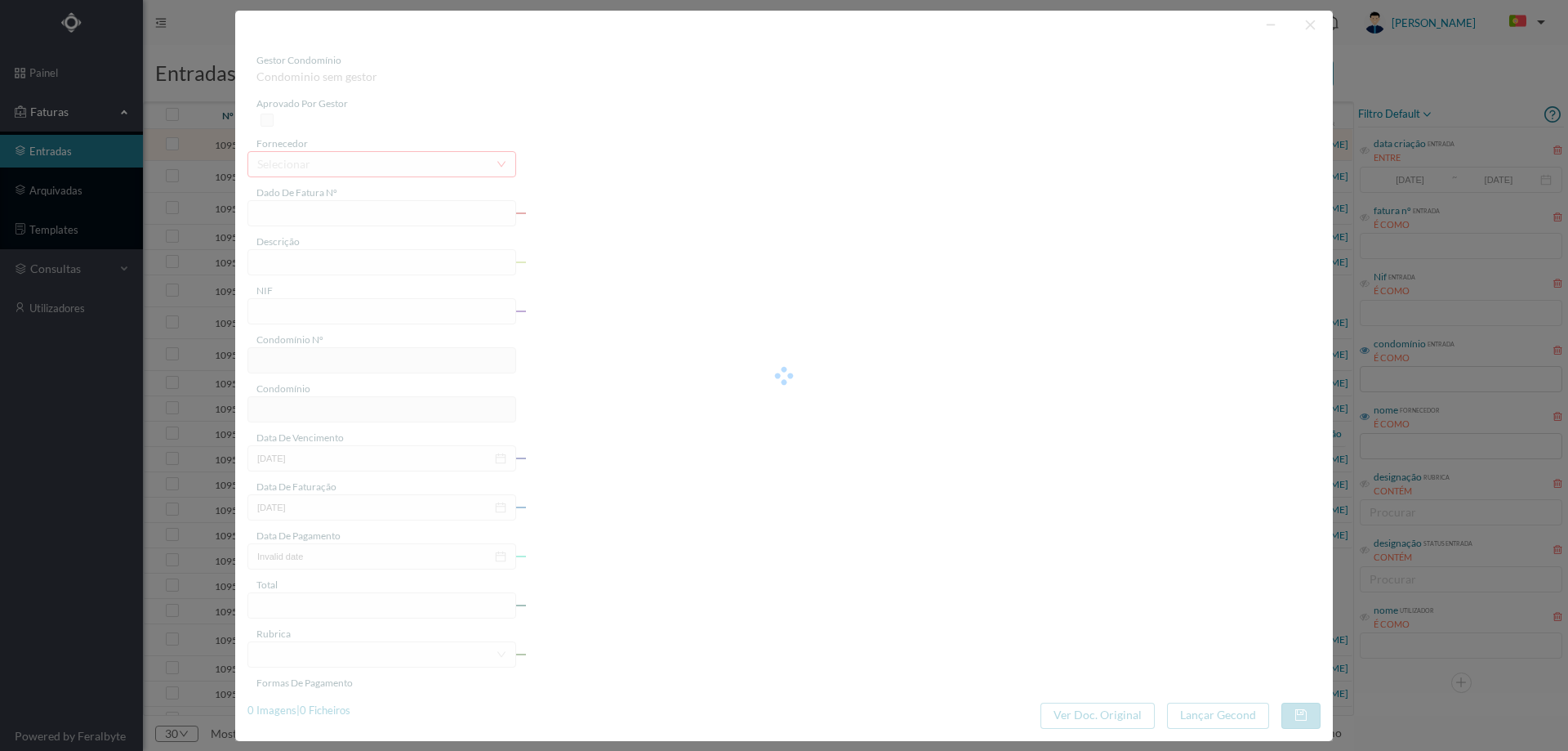
type input "2025-08-04"
type input "101.12"
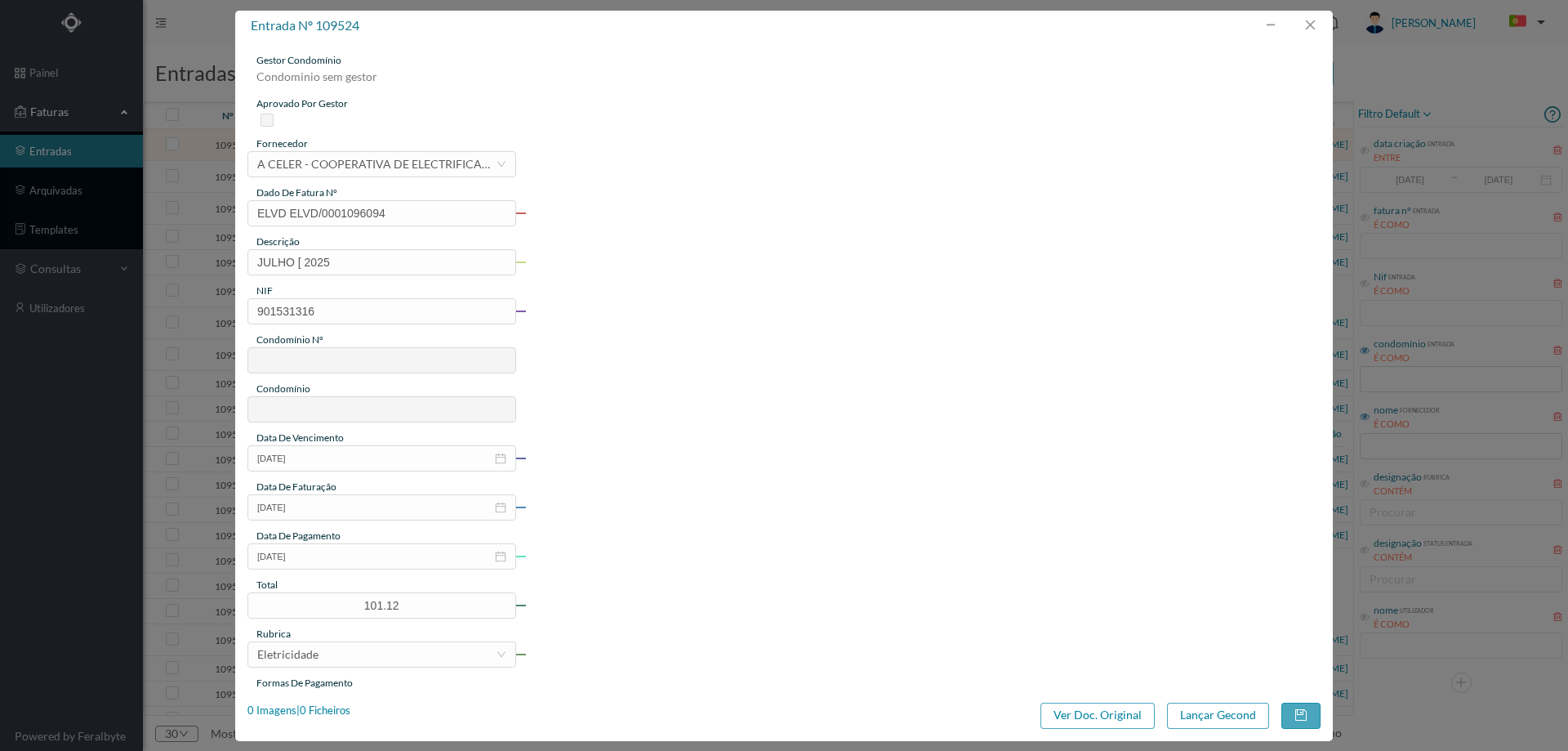
type input "381"
type input "ED. CAPELO - REBORDOSA"
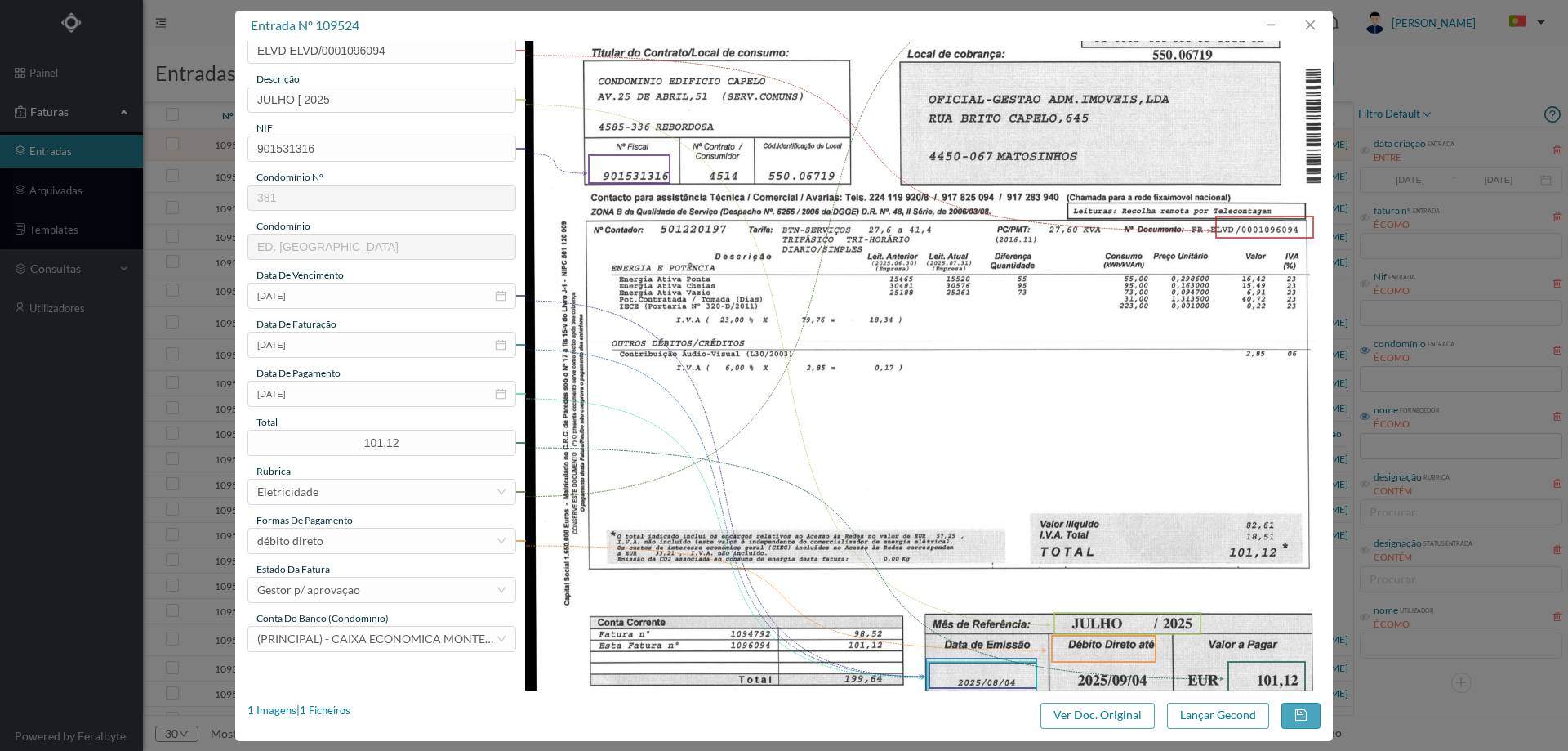
scroll to position [164, 0]
click at [363, 582] on div "Gestor p/ aprovaçao" at bounding box center [376, 589] width 239 height 24
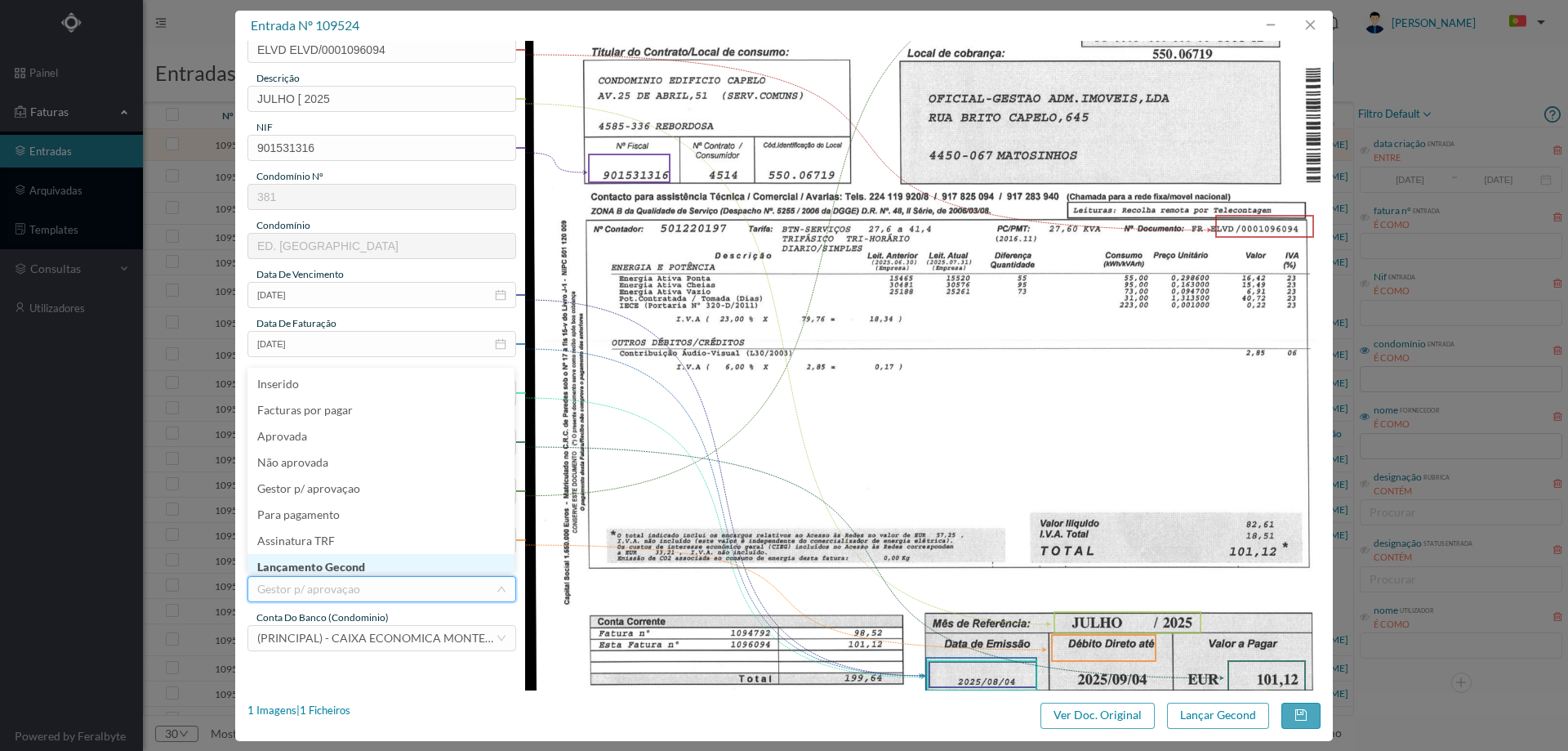
scroll to position [8, 0]
click at [363, 558] on li "Lançamento Gecond" at bounding box center [381, 559] width 267 height 26
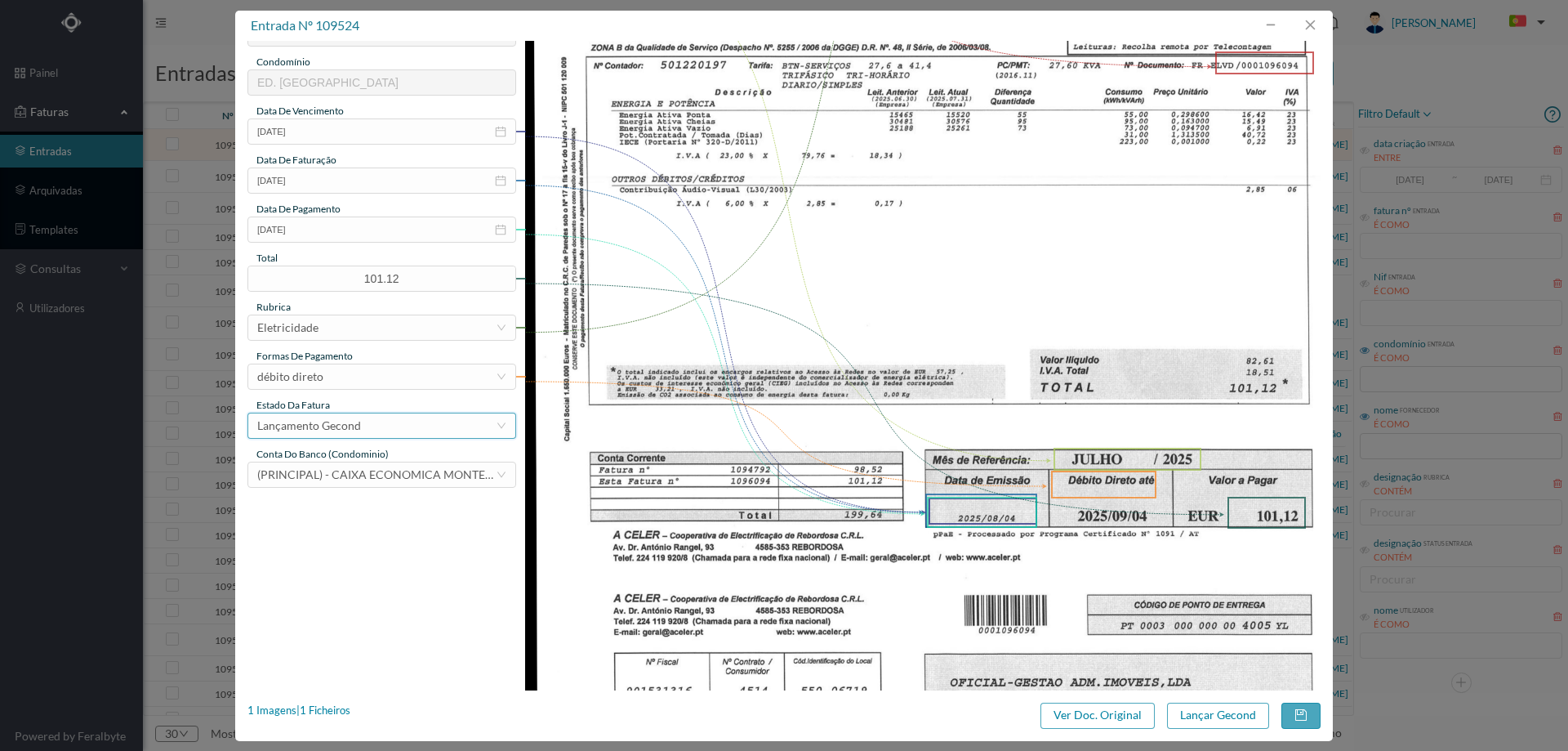
scroll to position [0, 0]
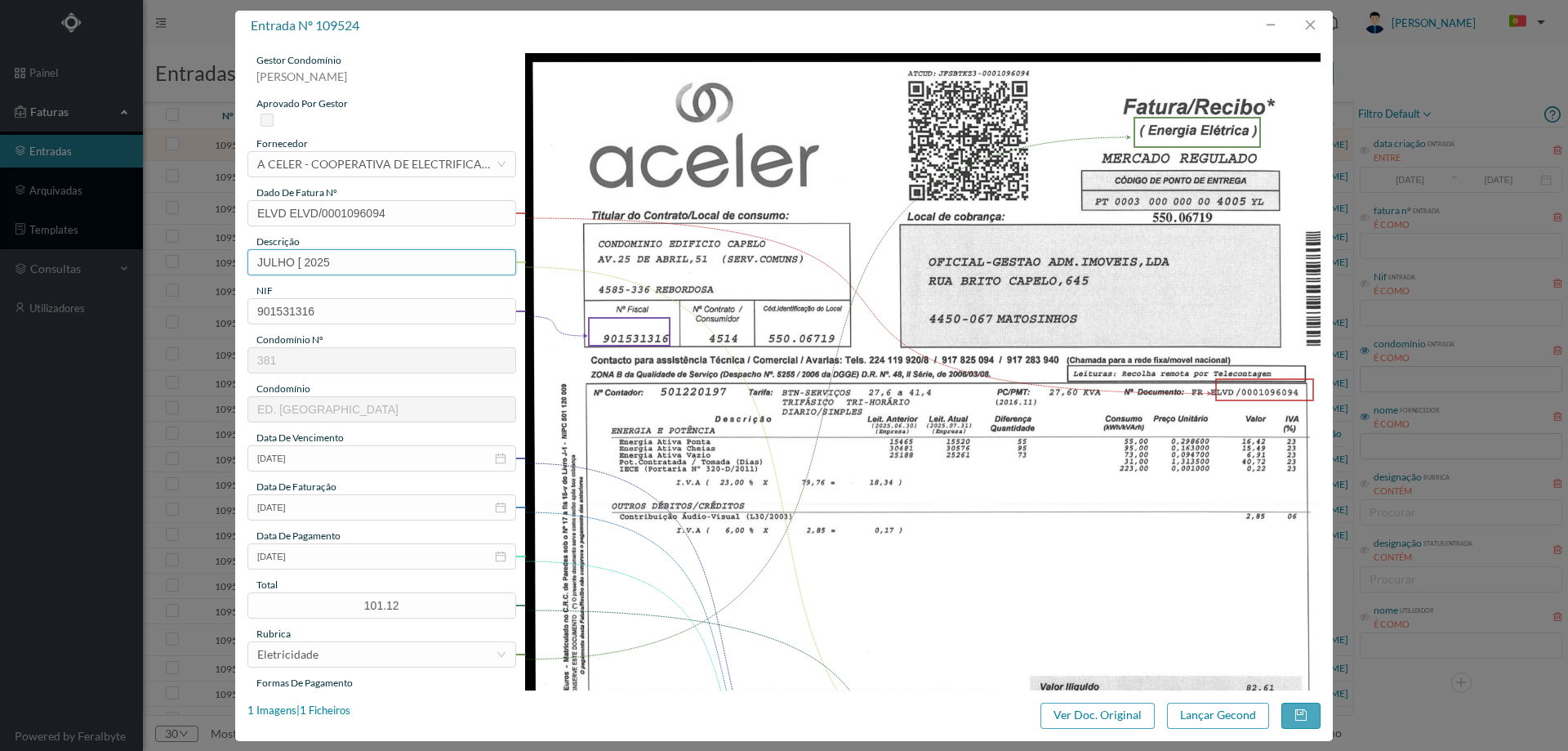
click at [300, 264] on input "JULHO [ 2025" at bounding box center [381, 262] width 269 height 26
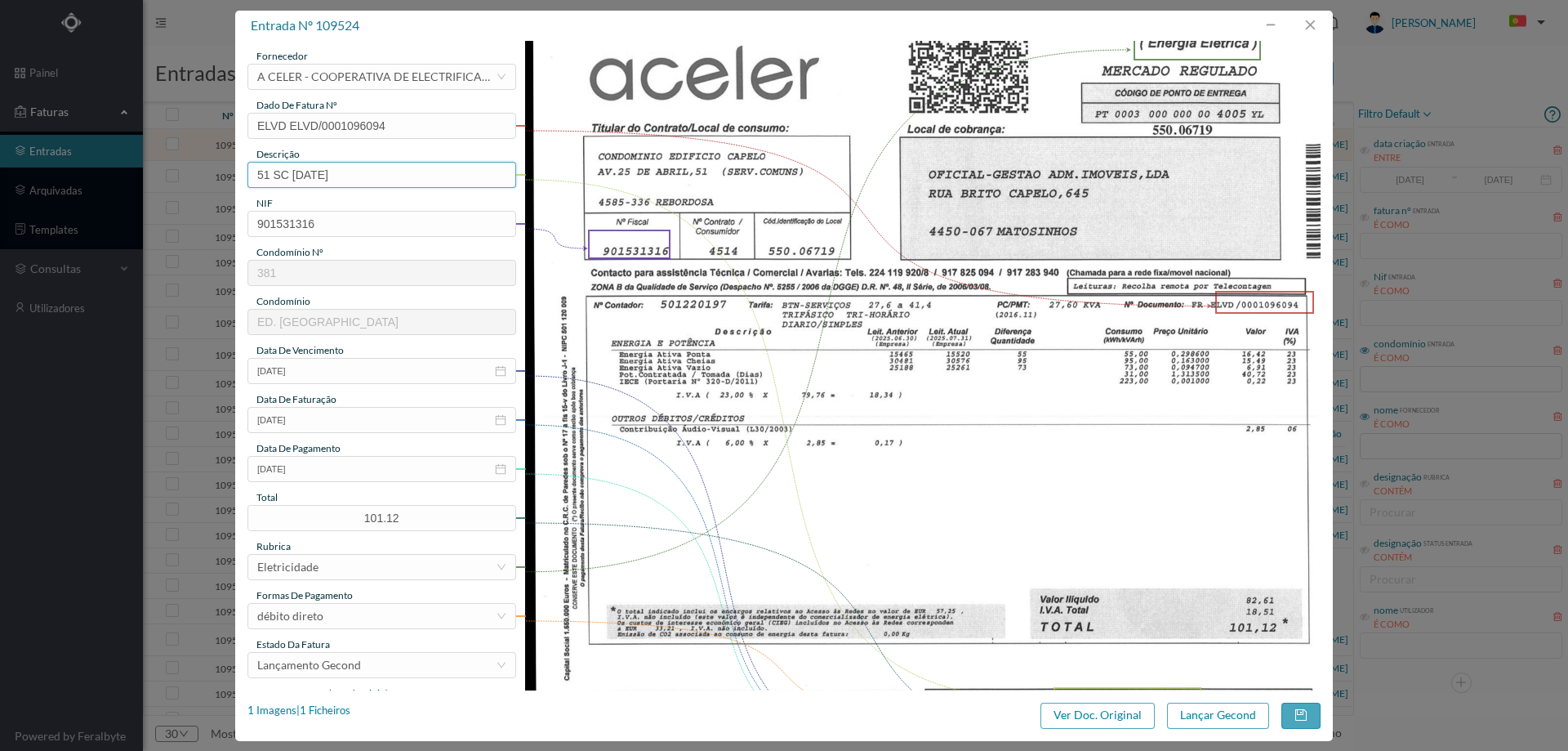
scroll to position [245, 0]
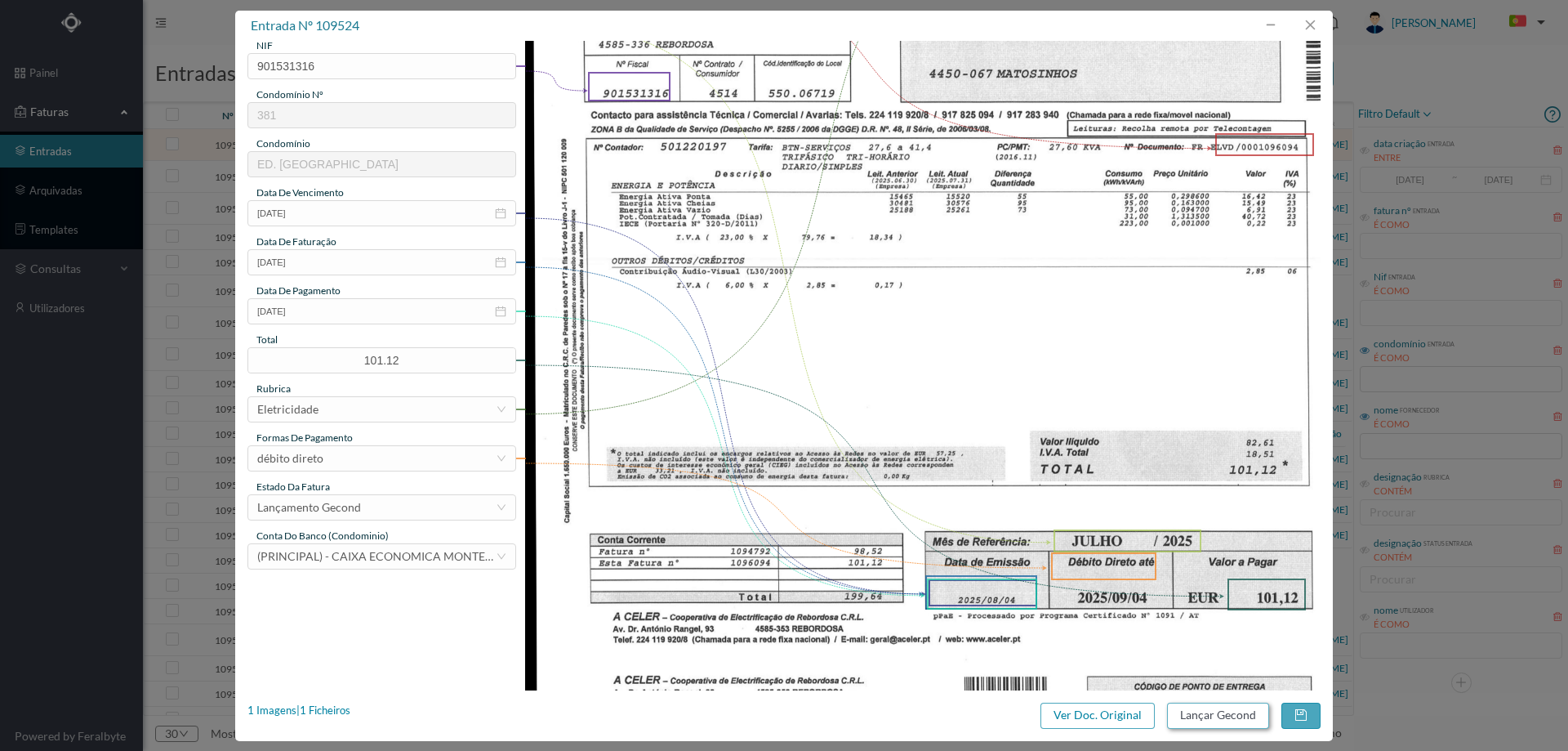
type input "51 SC JULHO 2025"
click at [1251, 715] on button "Lançar Gecond" at bounding box center [1218, 716] width 102 height 26
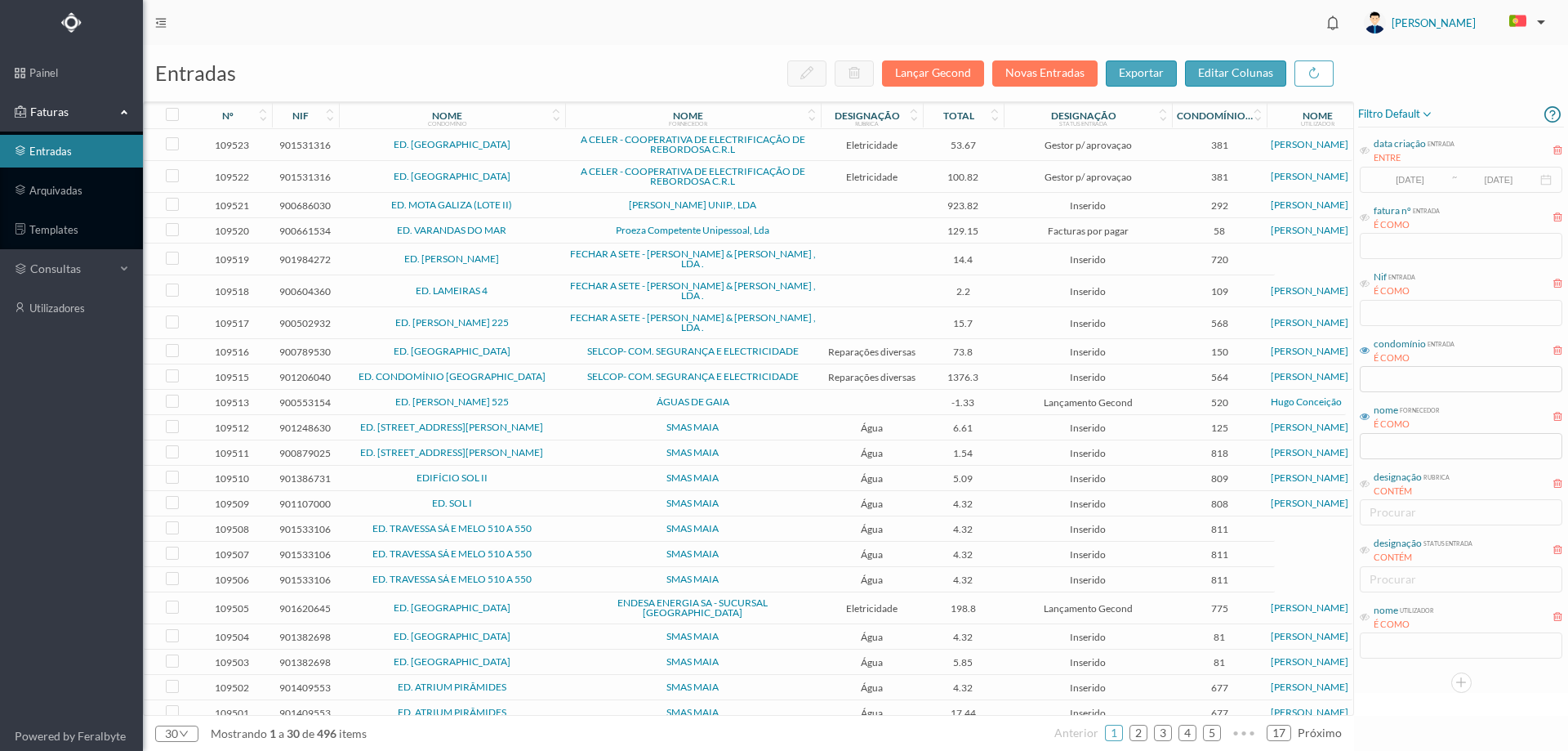
click at [553, 151] on td "ED. CAPELO - REBORDOSA" at bounding box center [452, 144] width 227 height 32
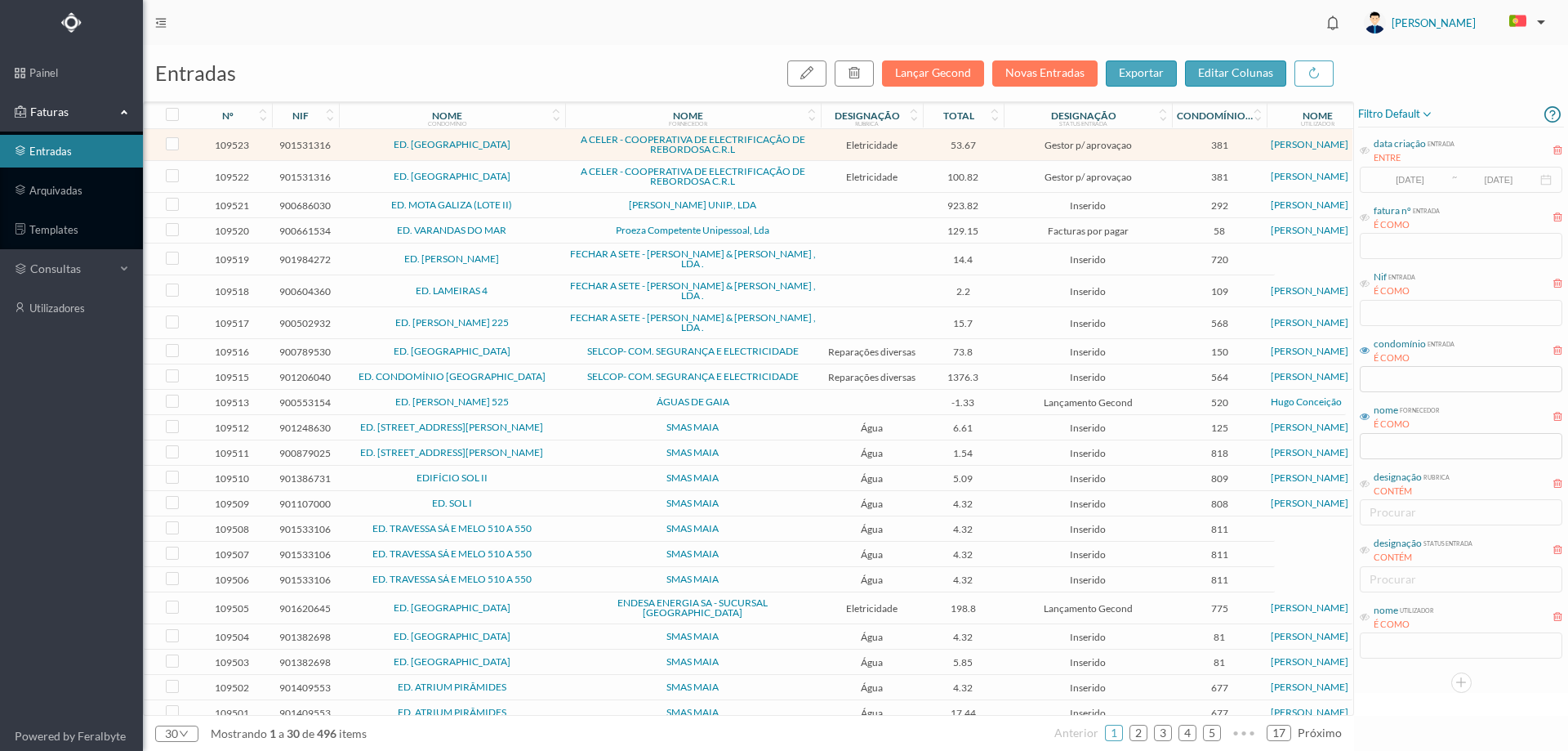
click at [553, 151] on td "ED. CAPELO - REBORDOSA" at bounding box center [452, 144] width 227 height 32
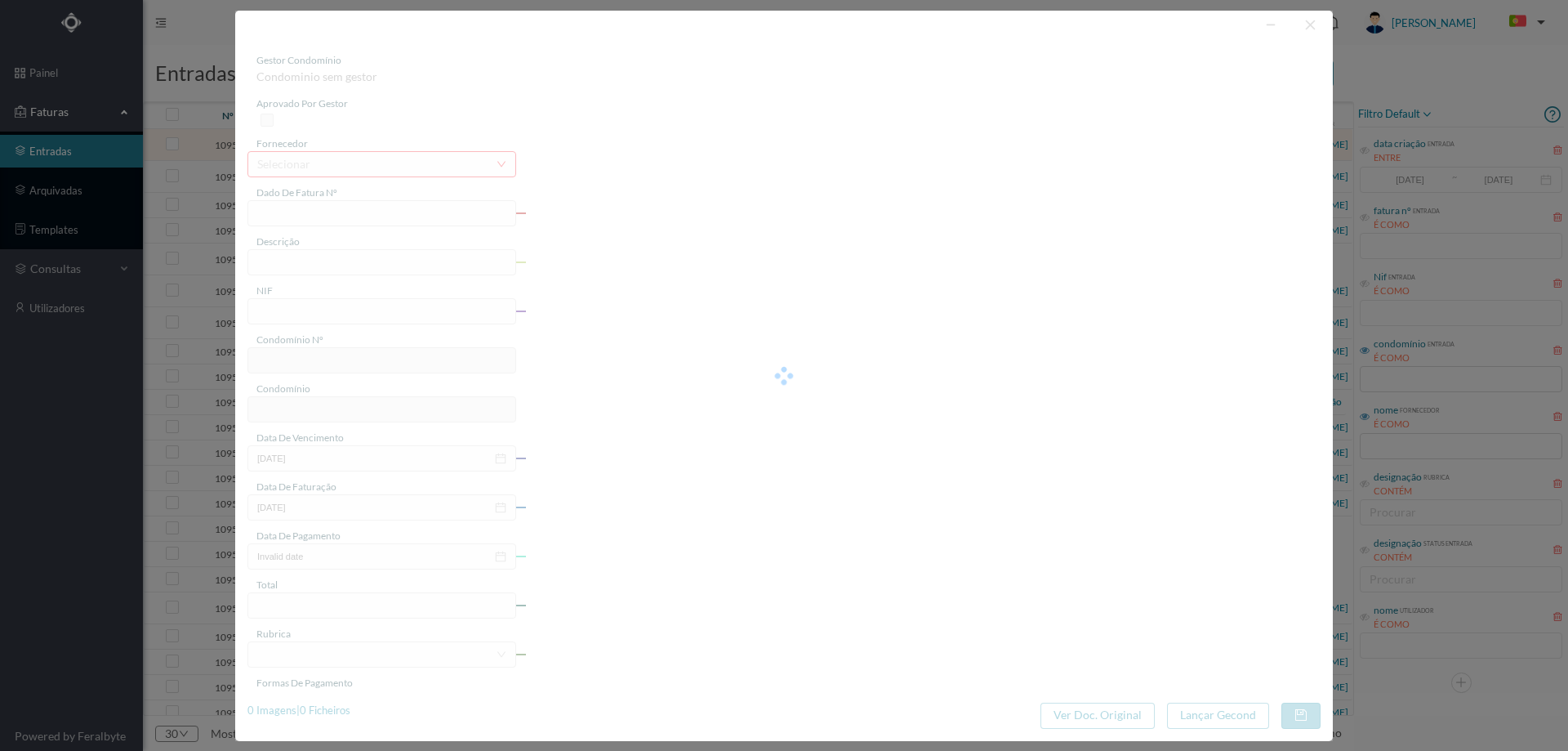
type input "ELVD ELVD/0001096093"
type input "JULHO / 2025"
type input "901531316"
type input "2025-08-04"
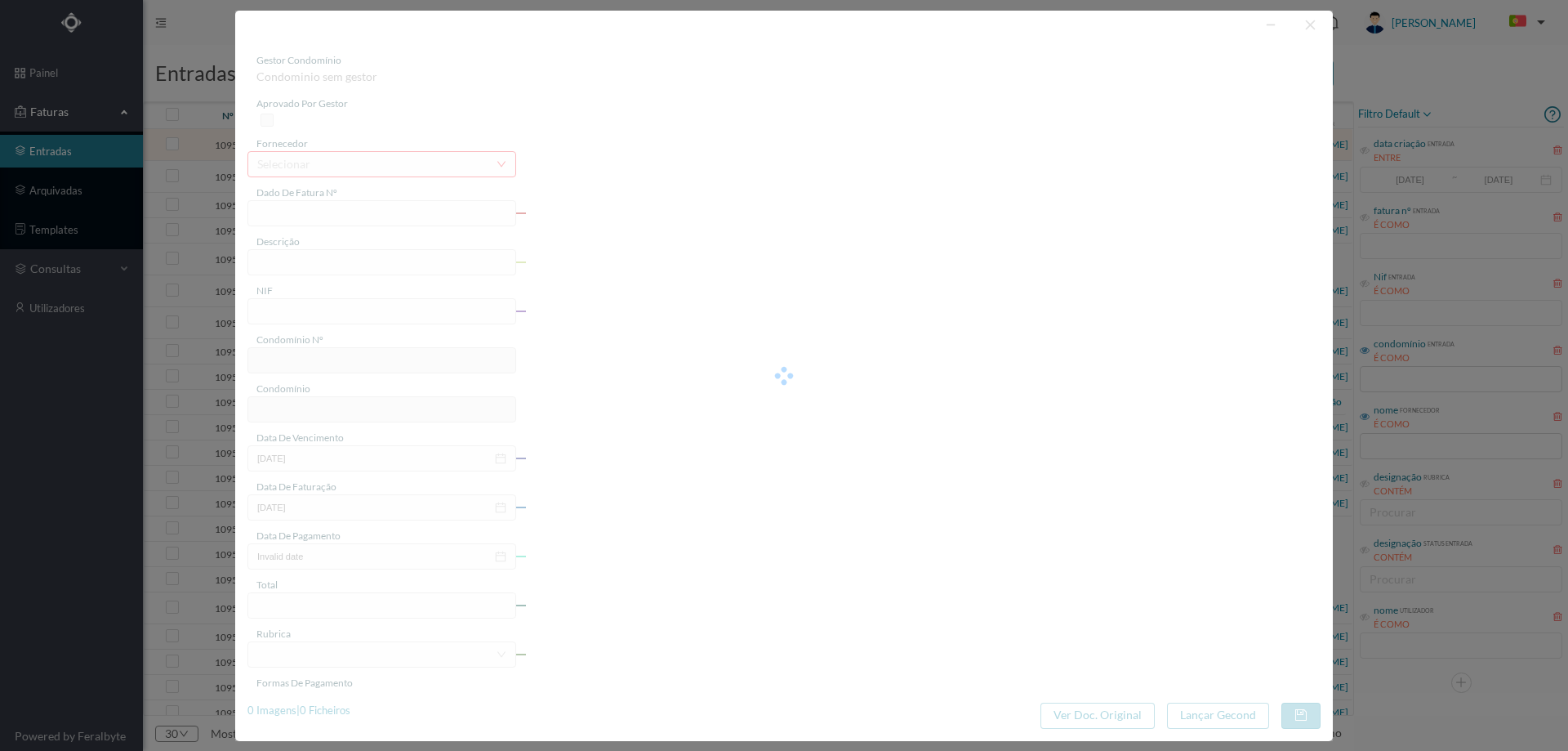
type input "2025-08-04"
type input "53.67"
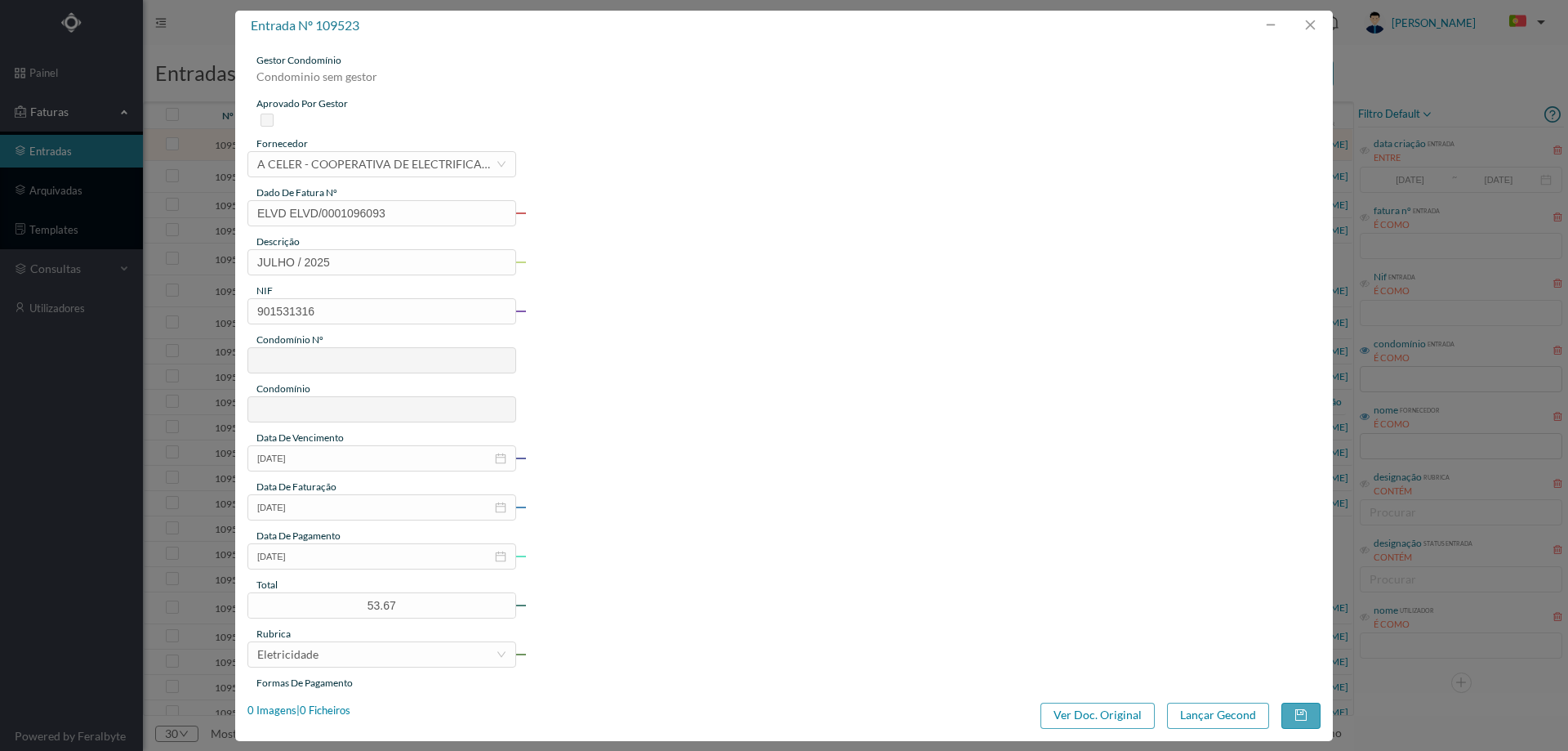
type input "381"
type input "ED. CAPELO - REBORDOSA"
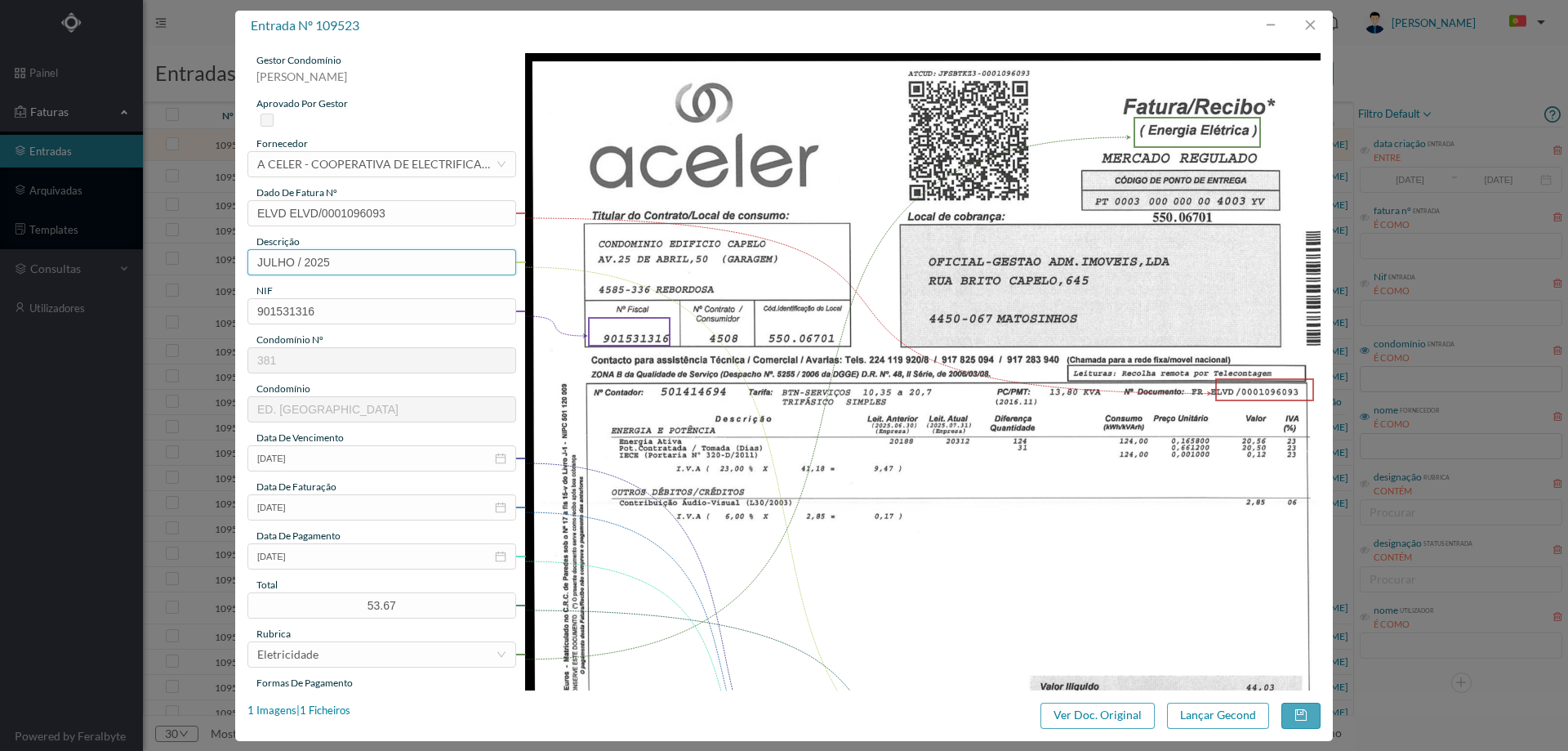
click at [304, 264] on input "JULHO / 2025" at bounding box center [381, 262] width 269 height 26
click at [254, 260] on input "JULHO / 2025" at bounding box center [381, 262] width 269 height 26
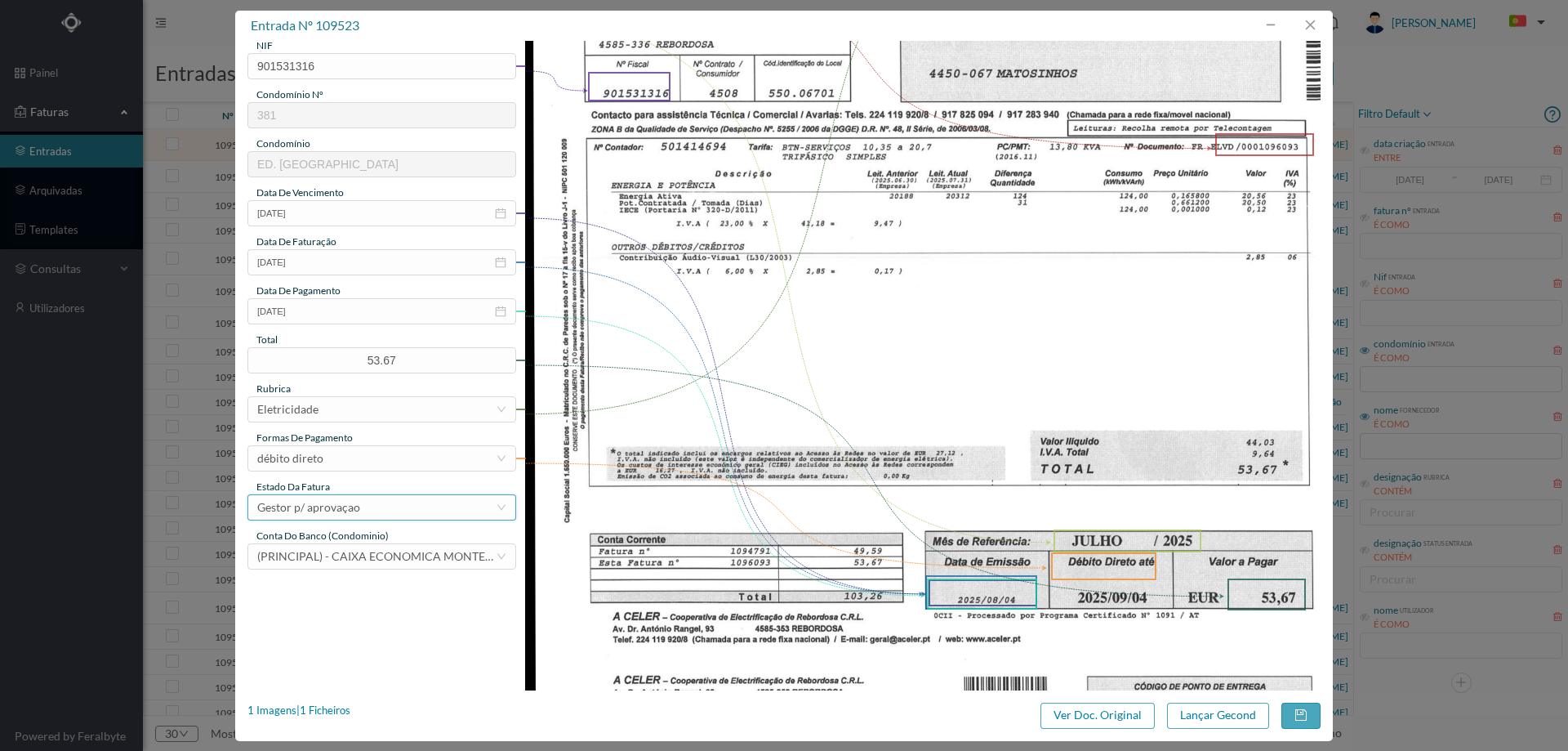
type input "50 GARAGEM JULHO / 2025"
click at [332, 506] on div "Gestor p/ aprovaçao" at bounding box center [308, 507] width 103 height 24
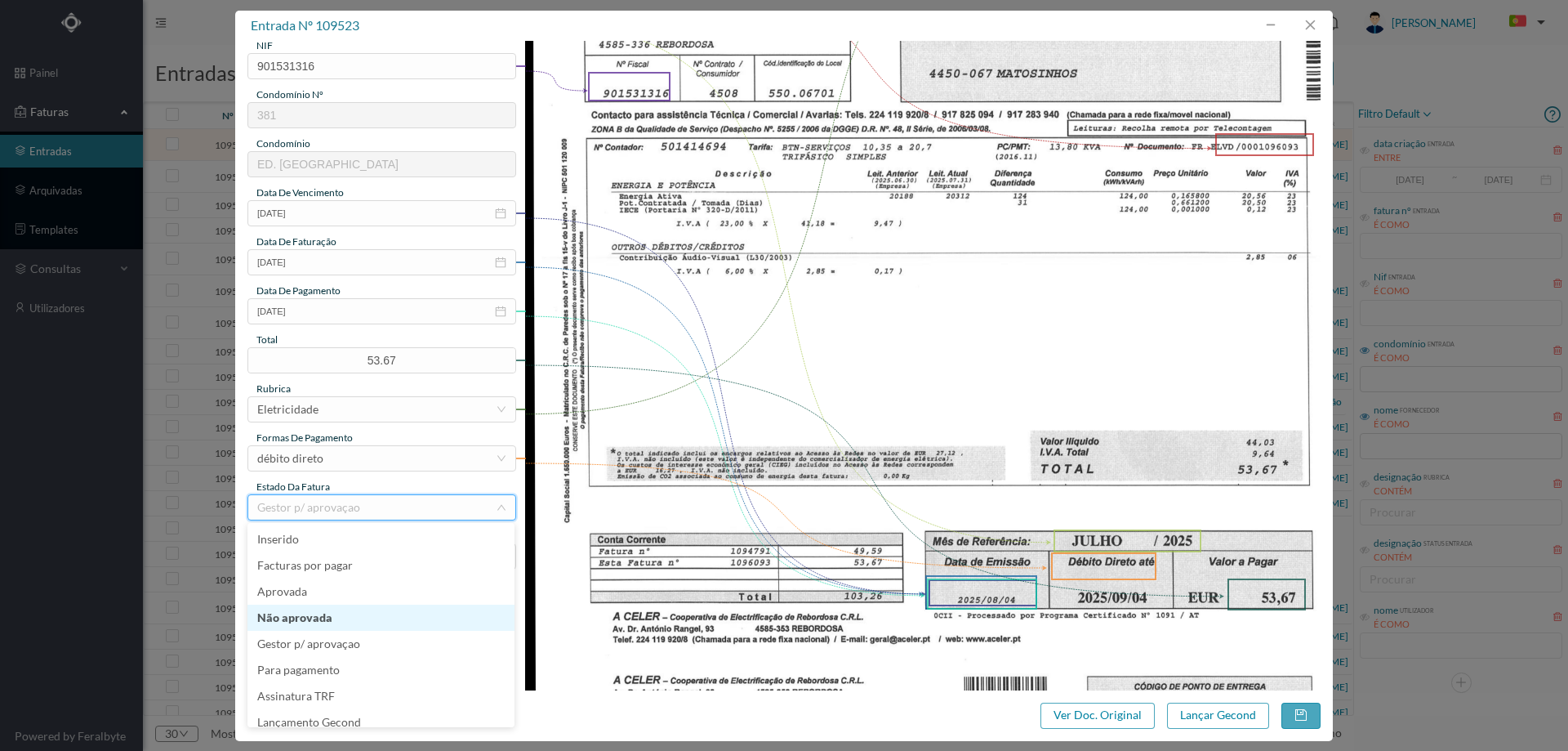
scroll to position [8, 0]
click at [366, 711] on li "Lançamento Gecond" at bounding box center [381, 714] width 267 height 26
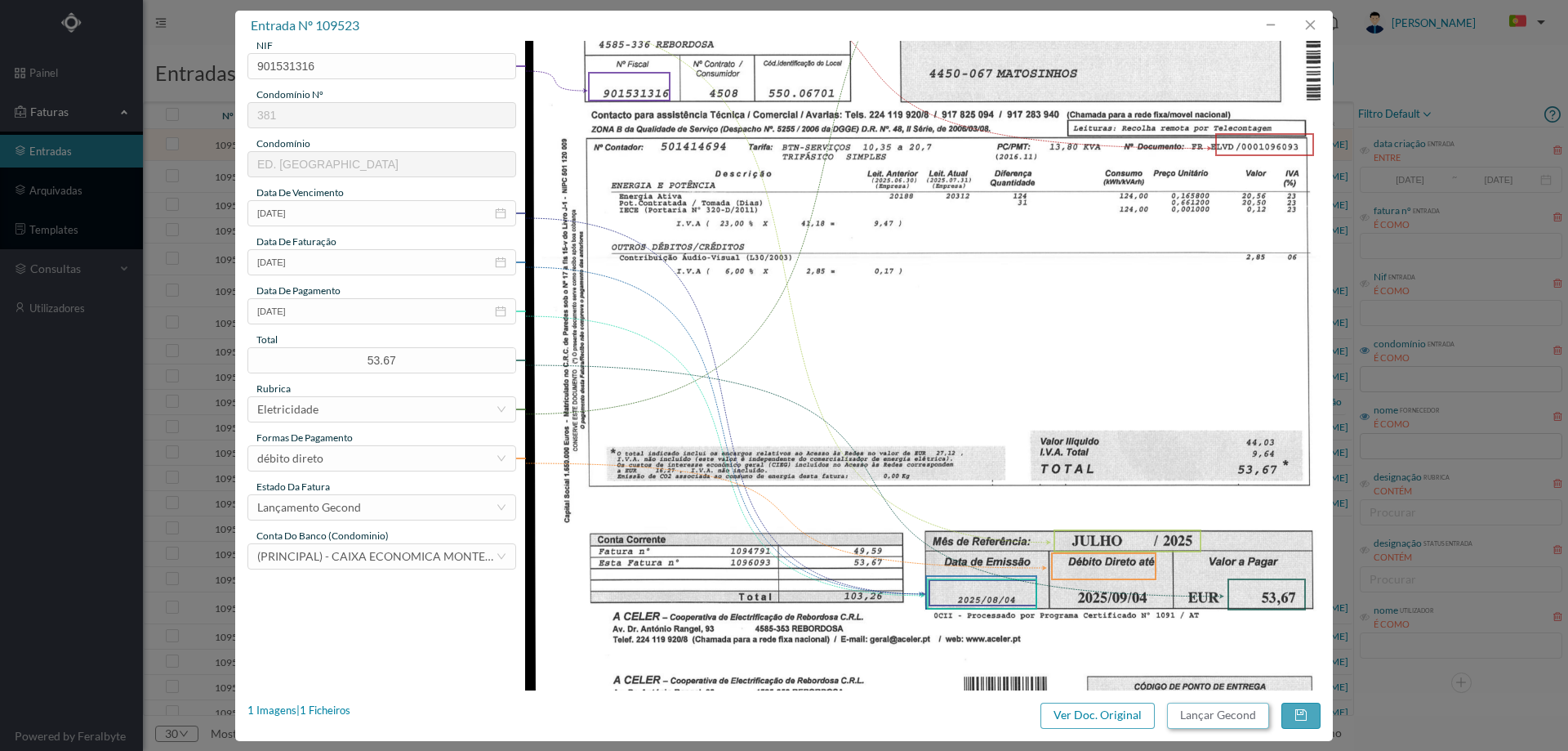
click at [1239, 709] on button "Lançar Gecond" at bounding box center [1218, 716] width 102 height 26
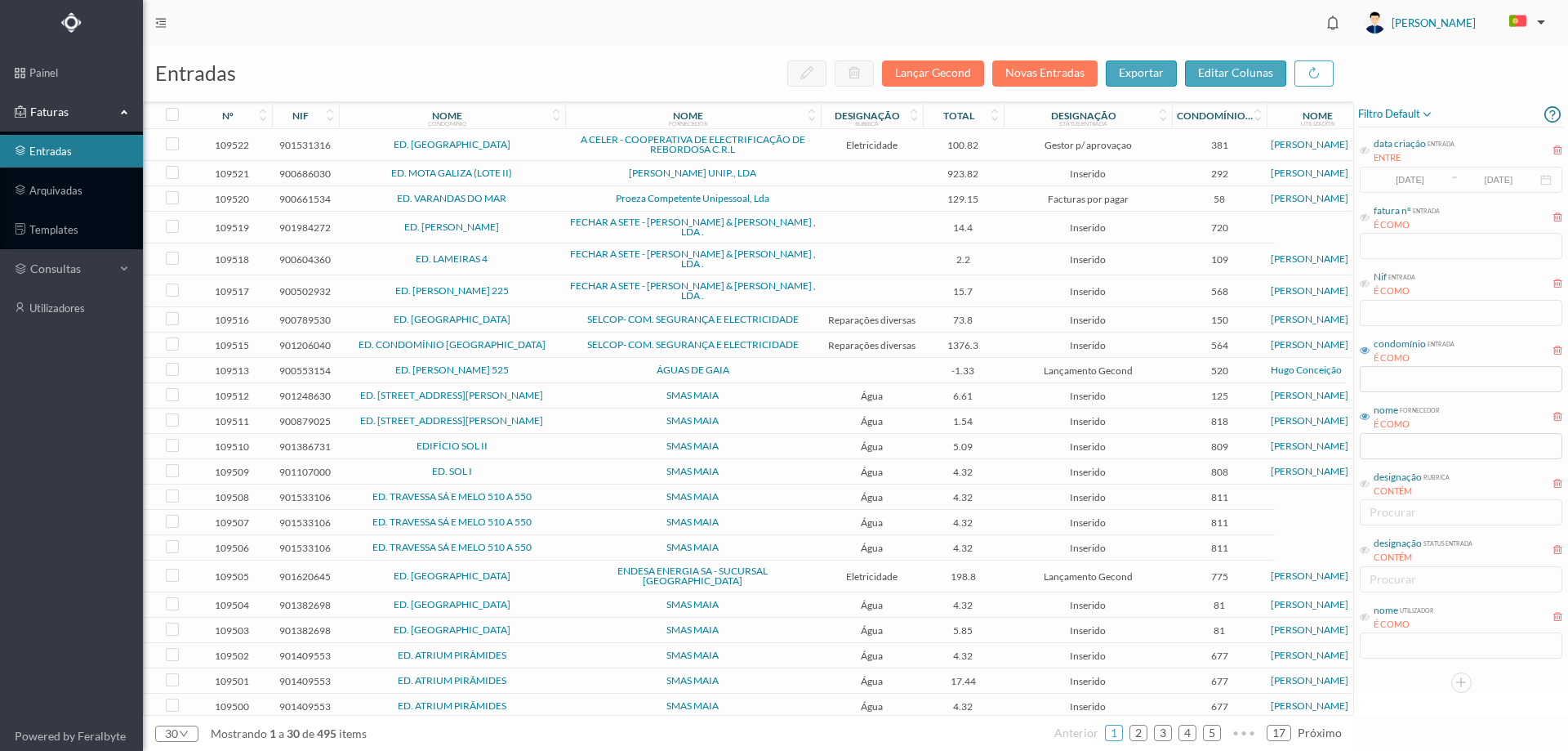
click at [547, 139] on span "ED. CAPELO - REBORDOSA" at bounding box center [452, 144] width 218 height 10
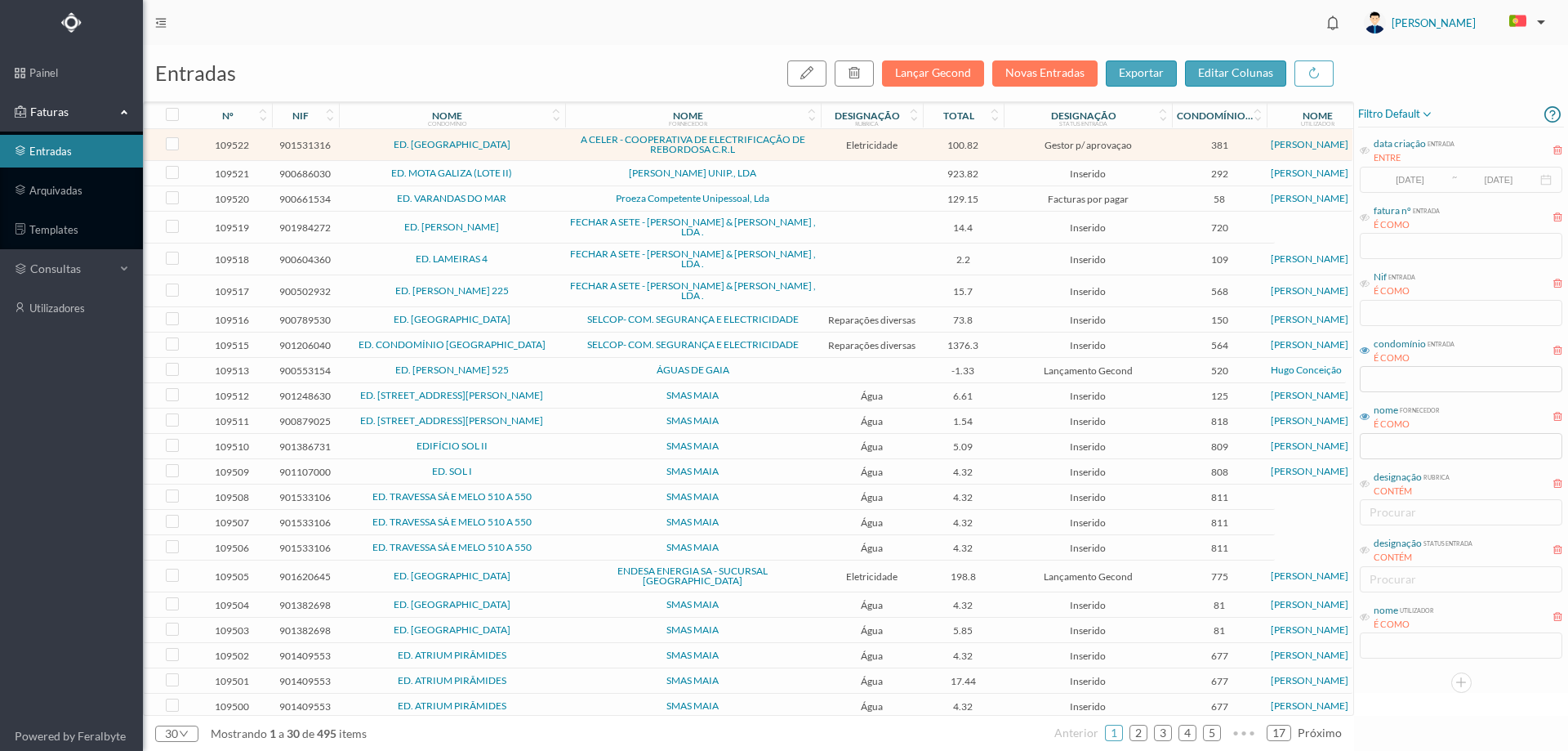
click at [547, 139] on span "ED. CAPELO - REBORDOSA" at bounding box center [452, 144] width 218 height 10
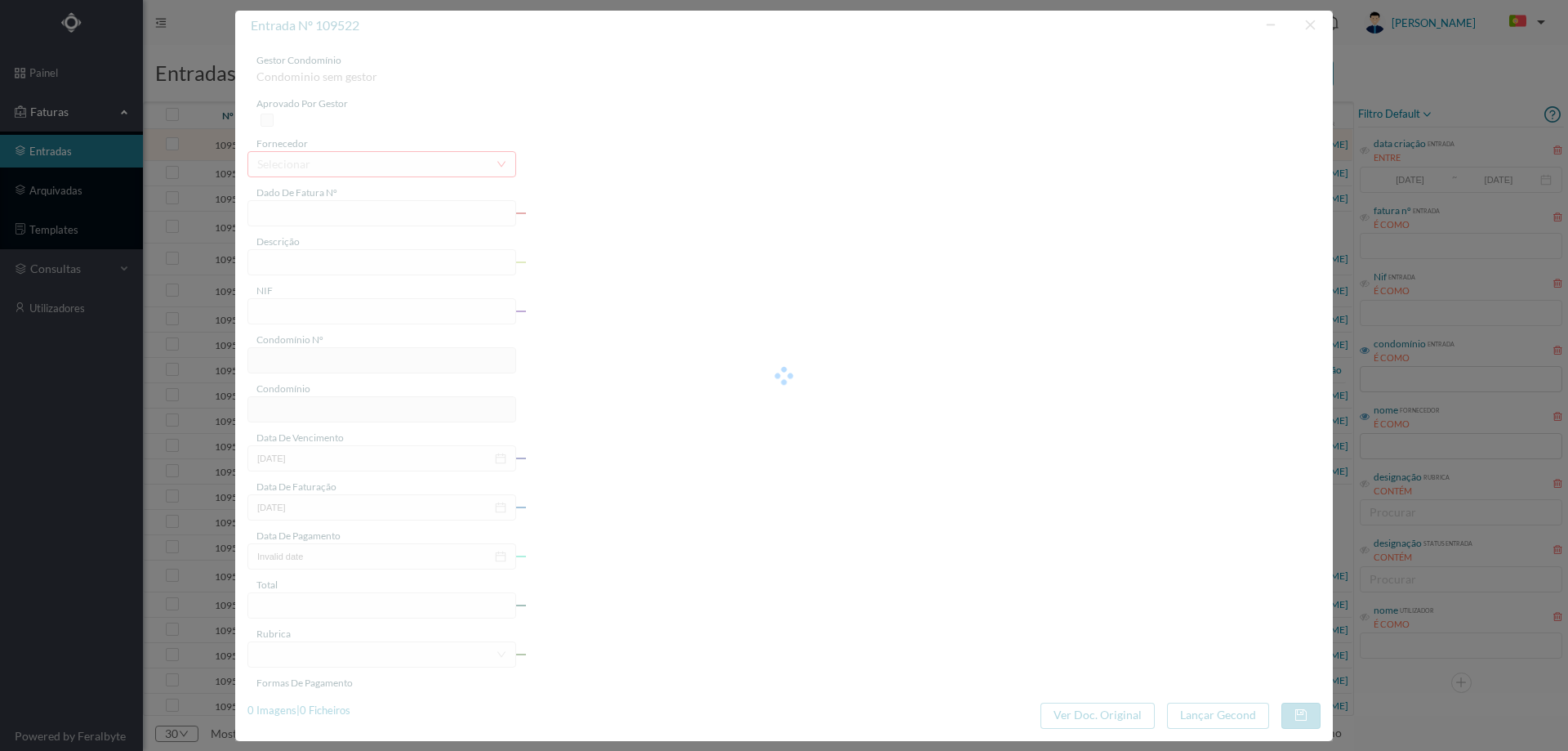
type input "ELVD ELVD/0001096100"
type input "JULHO | 2025"
type input "901531316"
type input "2025-08-04"
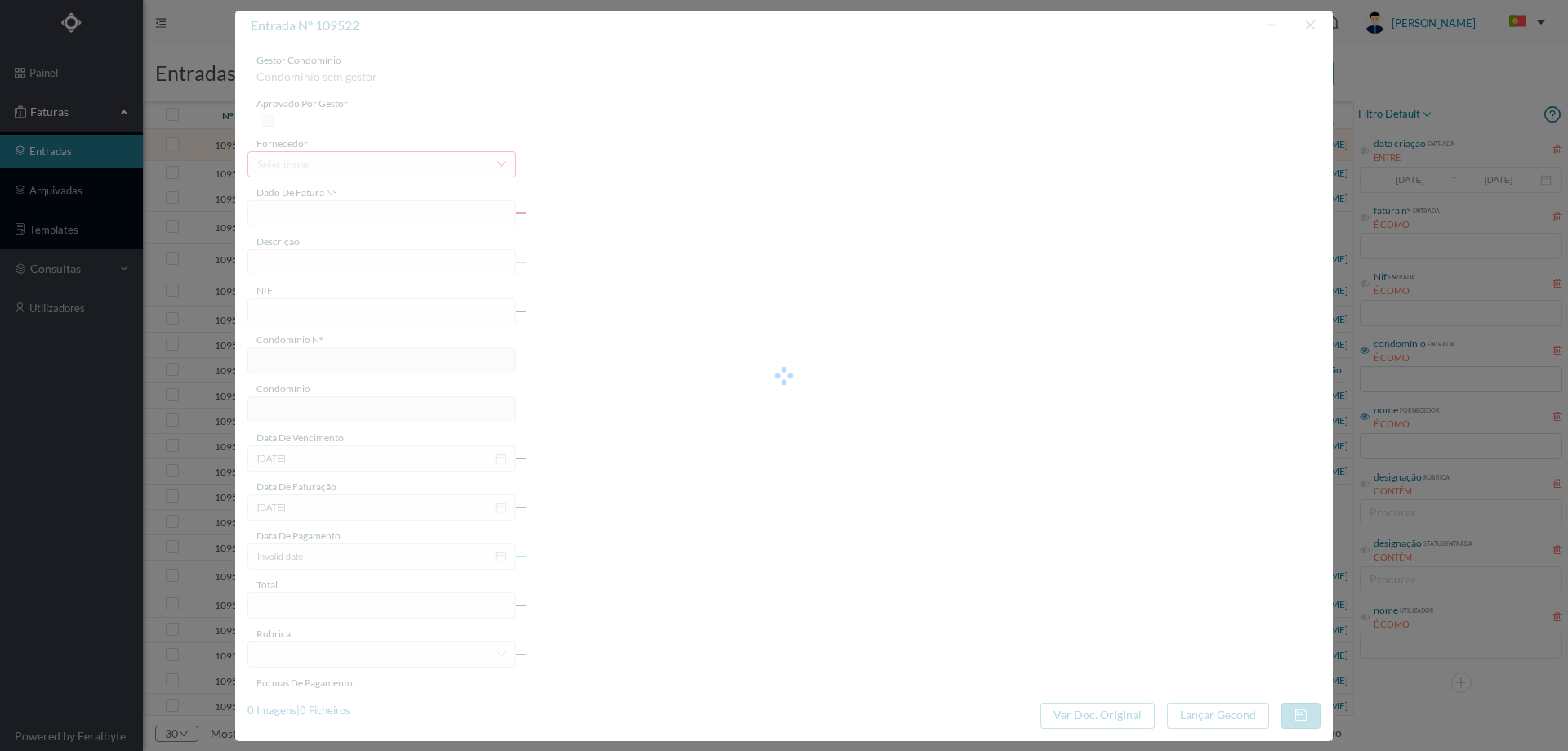
type input "2025-08-04"
type input "100.82"
type input "381"
type input "ED. CAPELO - REBORDOSA"
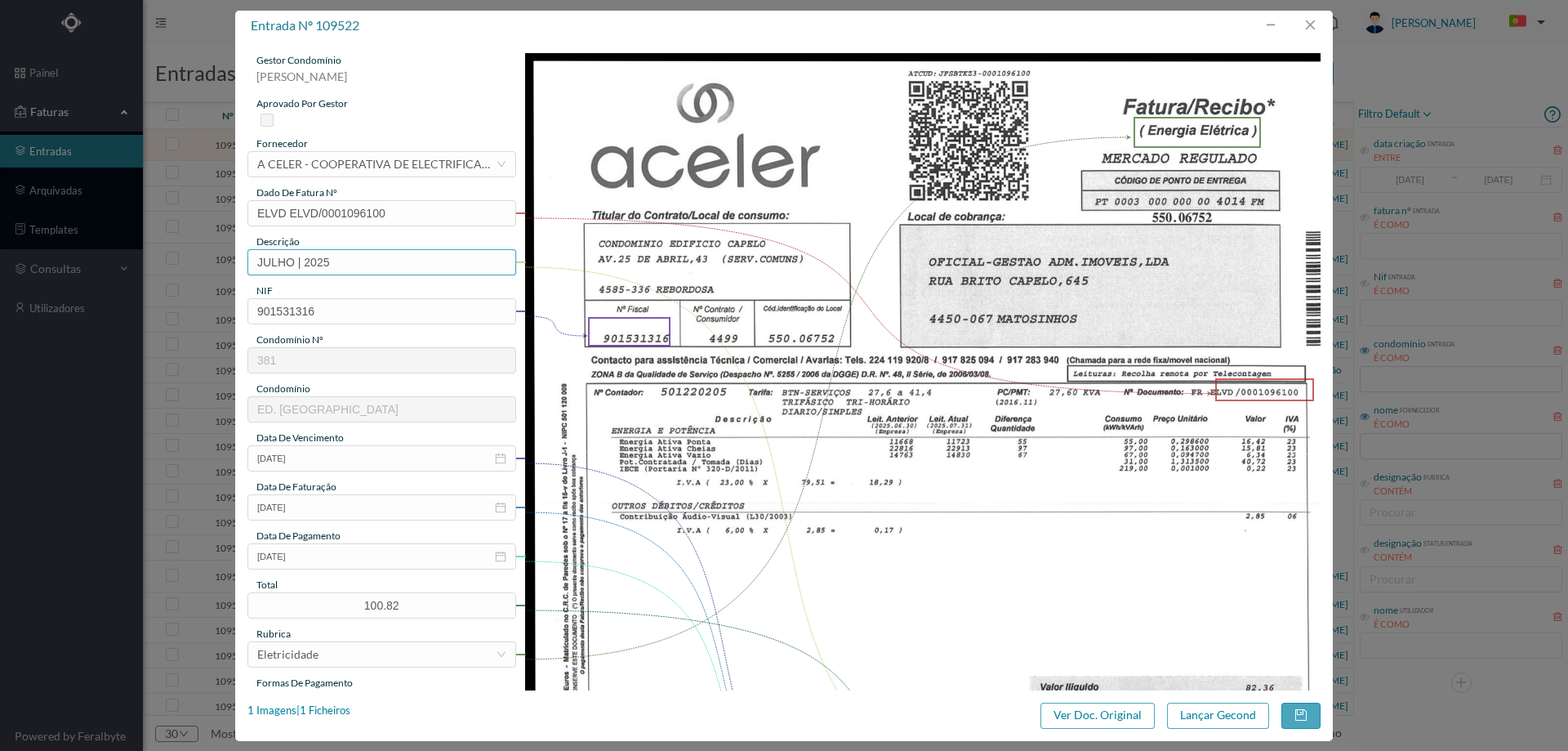
click at [254, 260] on input "JULHO | 2025" at bounding box center [381, 262] width 269 height 26
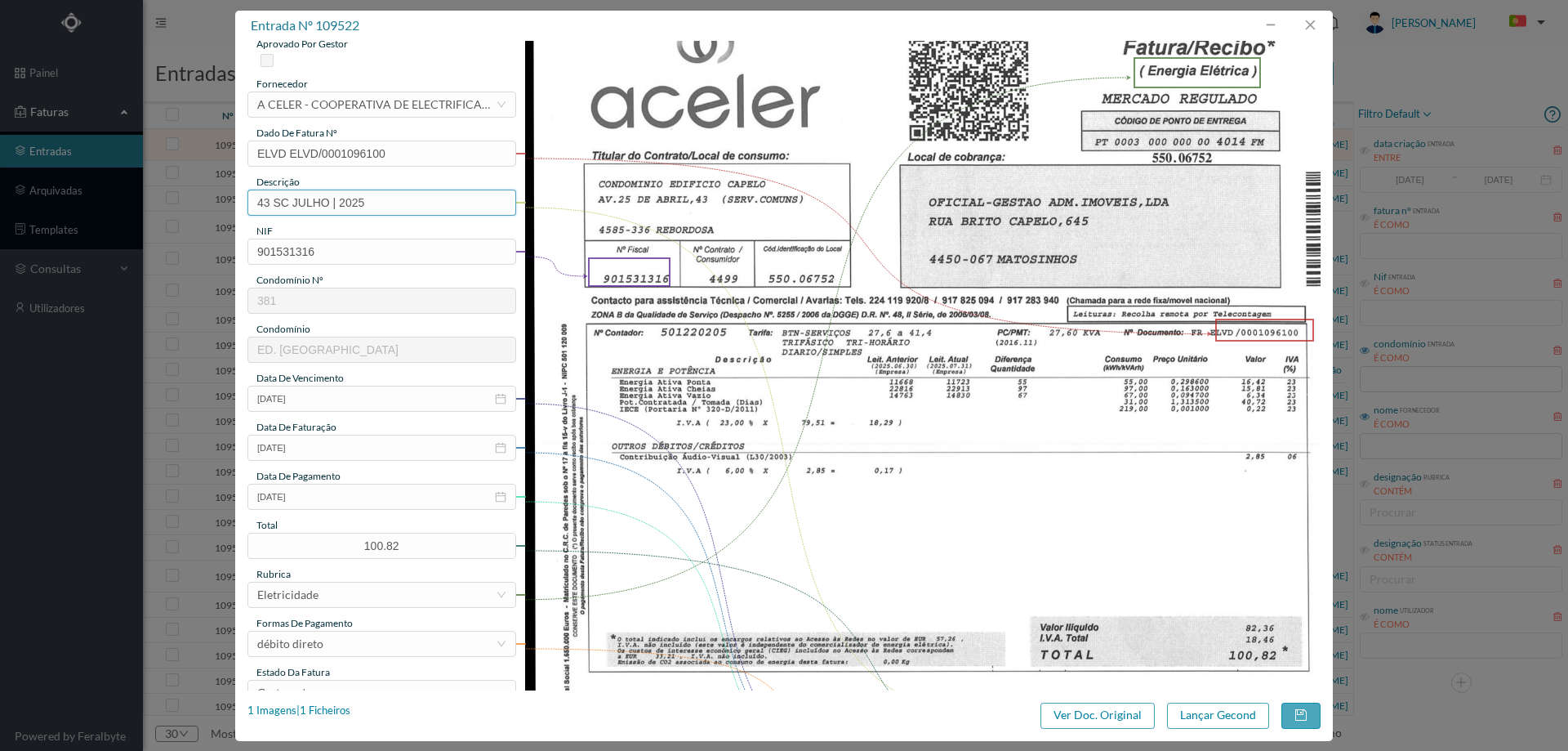
scroll to position [245, 0]
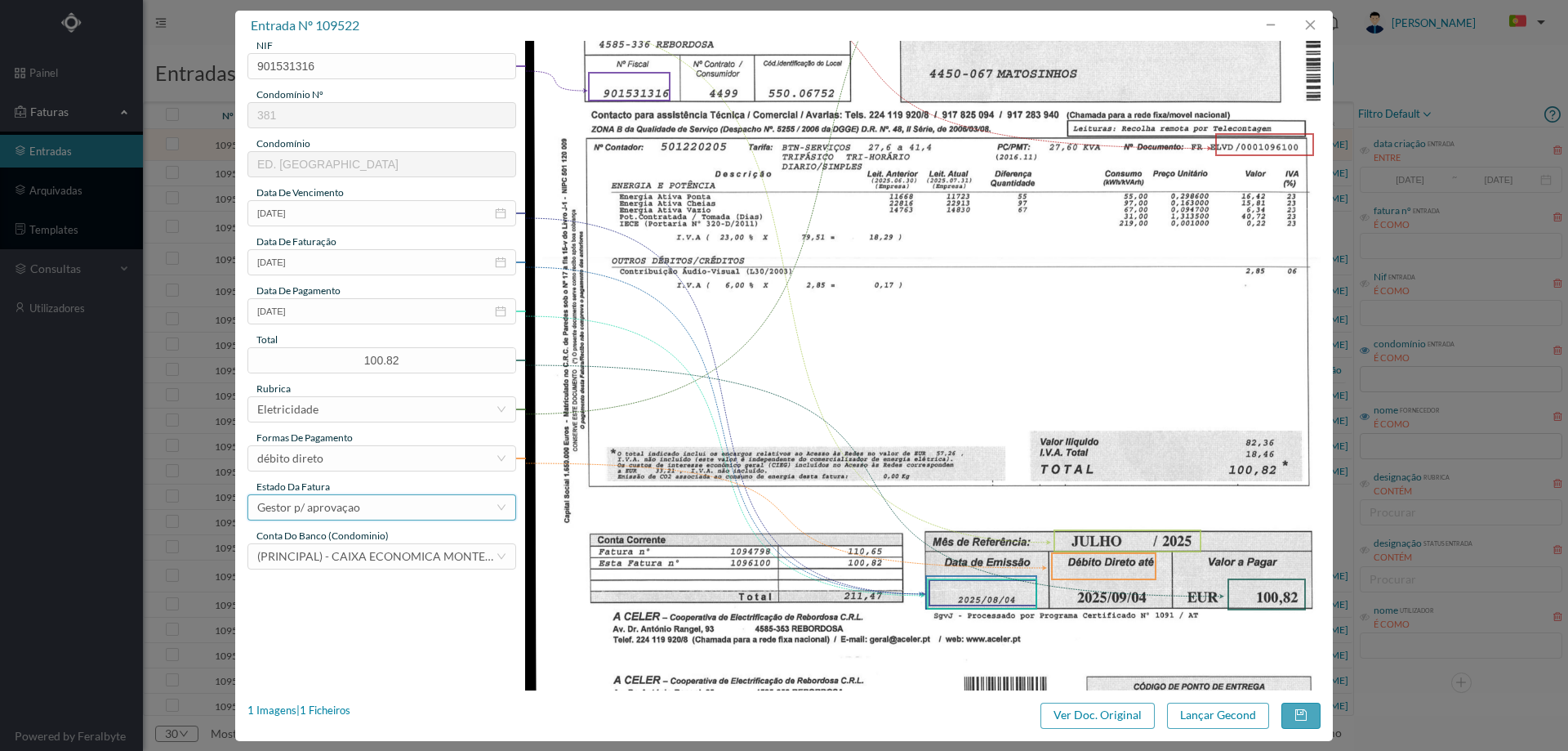
type input "43 SC JULHO | 2025"
click at [357, 507] on div "Gestor p/ aprovaçao" at bounding box center [308, 507] width 103 height 24
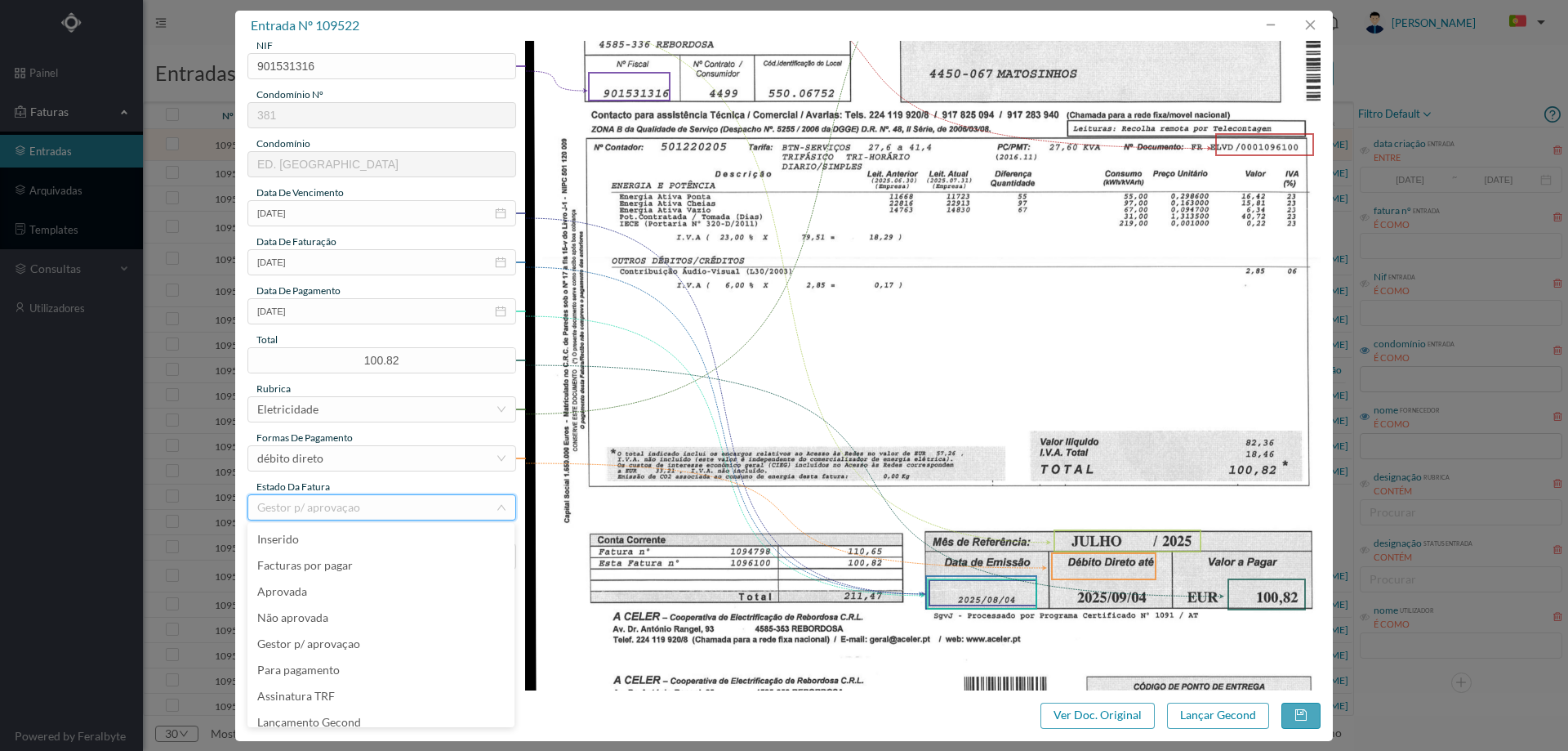
scroll to position [8, 0]
click at [385, 711] on li "Lançamento Gecond" at bounding box center [381, 714] width 267 height 26
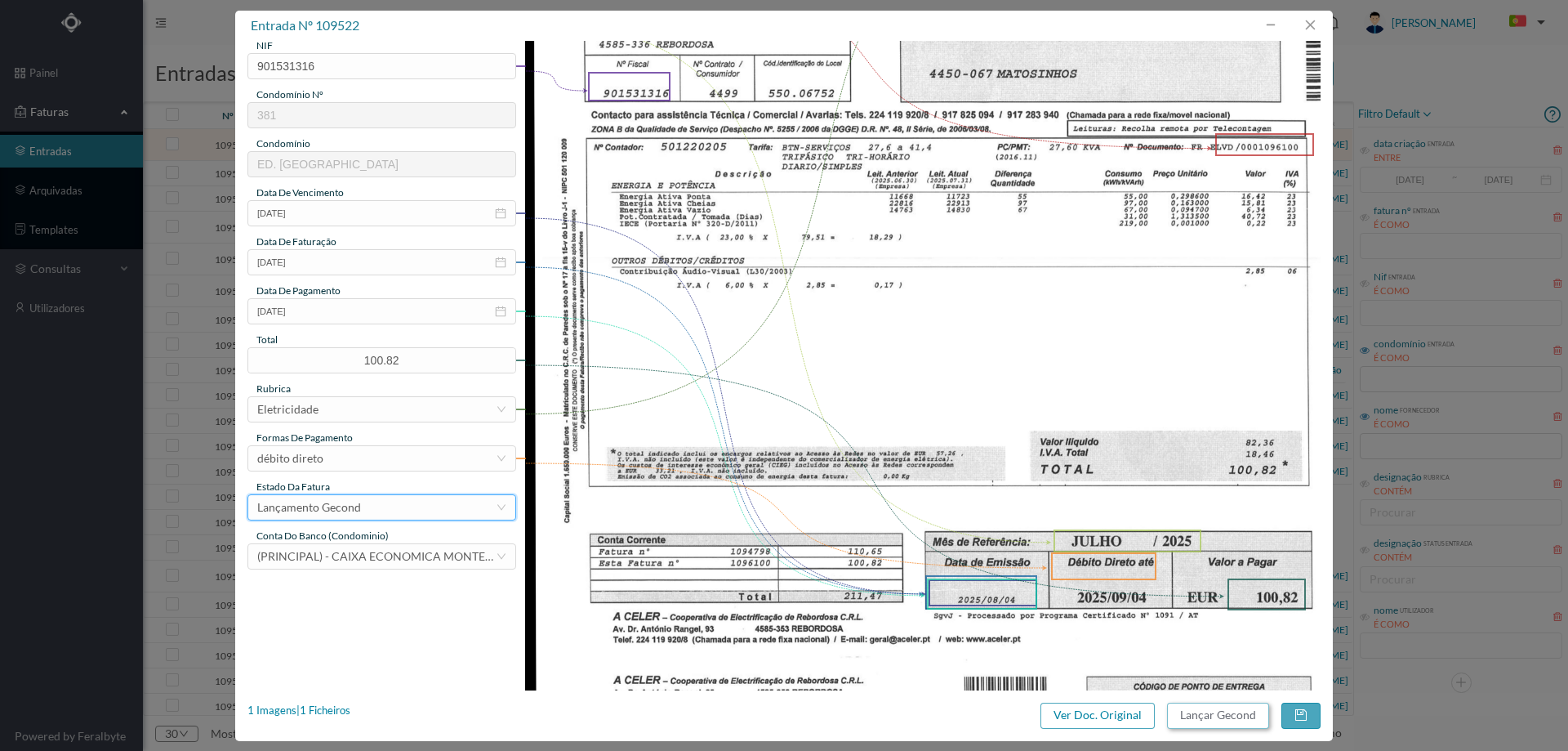
click at [1246, 715] on button "Lançar Gecond" at bounding box center [1218, 716] width 102 height 26
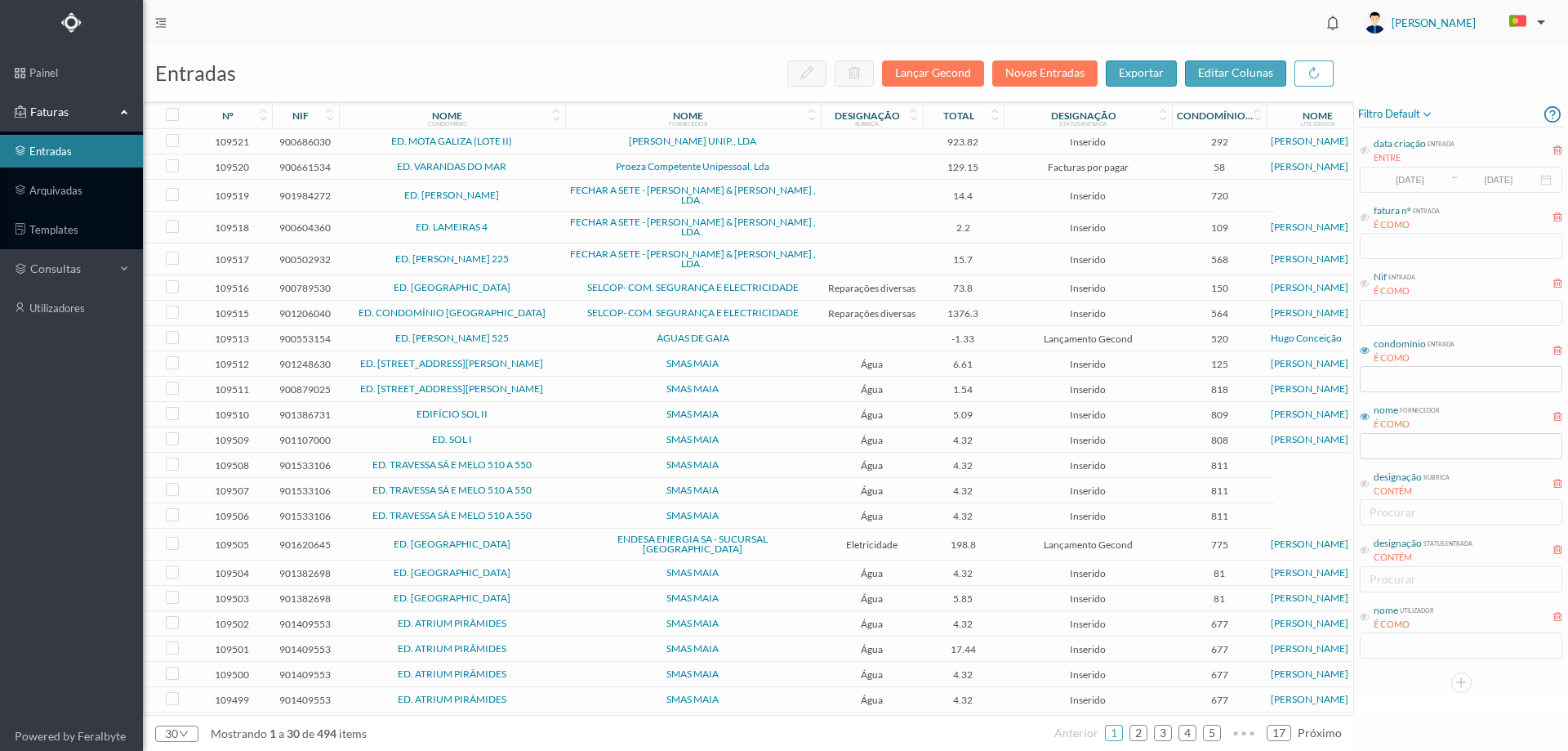
click at [546, 144] on span "ED. MOTA GALIZA (LOTE II)" at bounding box center [452, 141] width 218 height 10
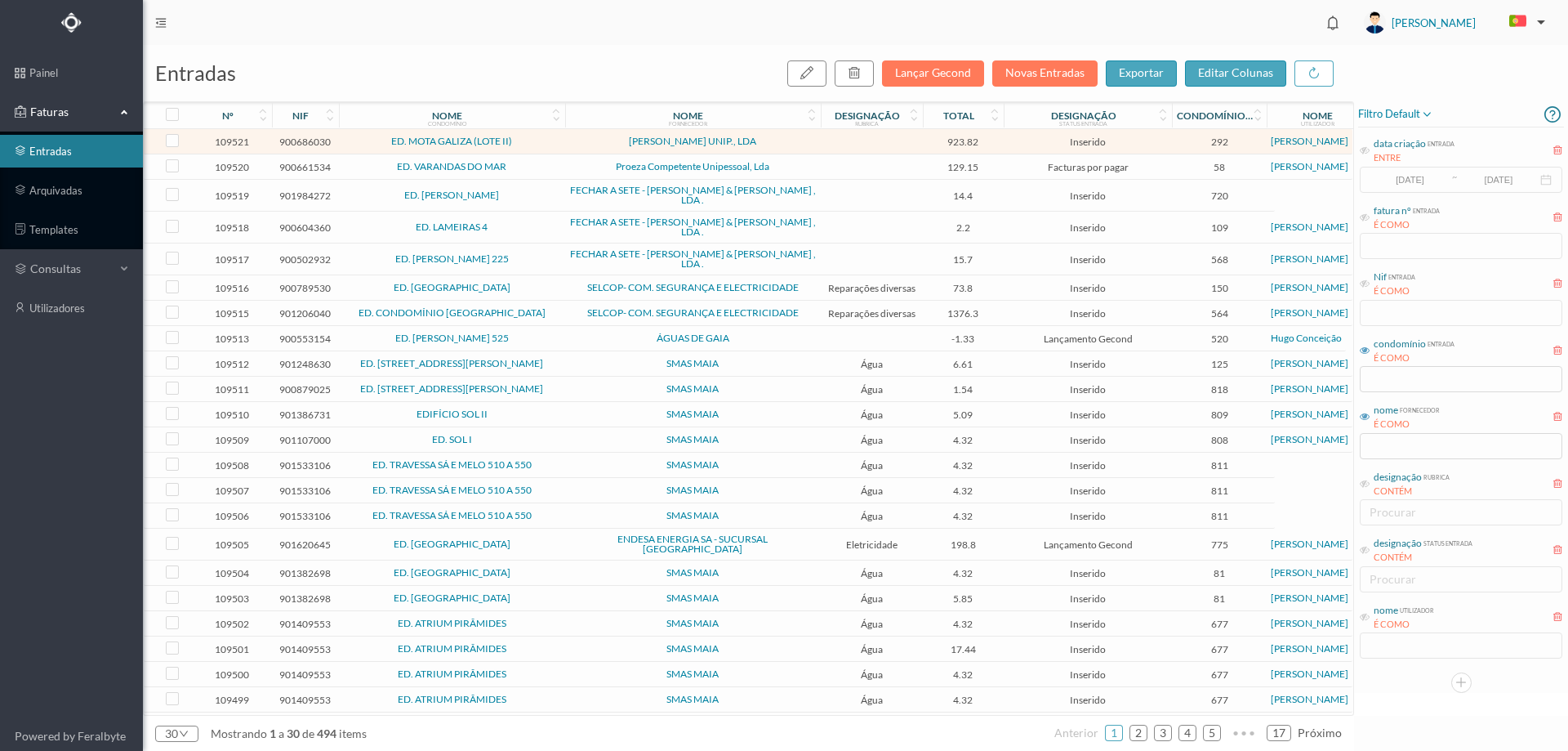
click at [546, 144] on span "ED. MOTA GALIZA (LOTE II)" at bounding box center [452, 141] width 218 height 10
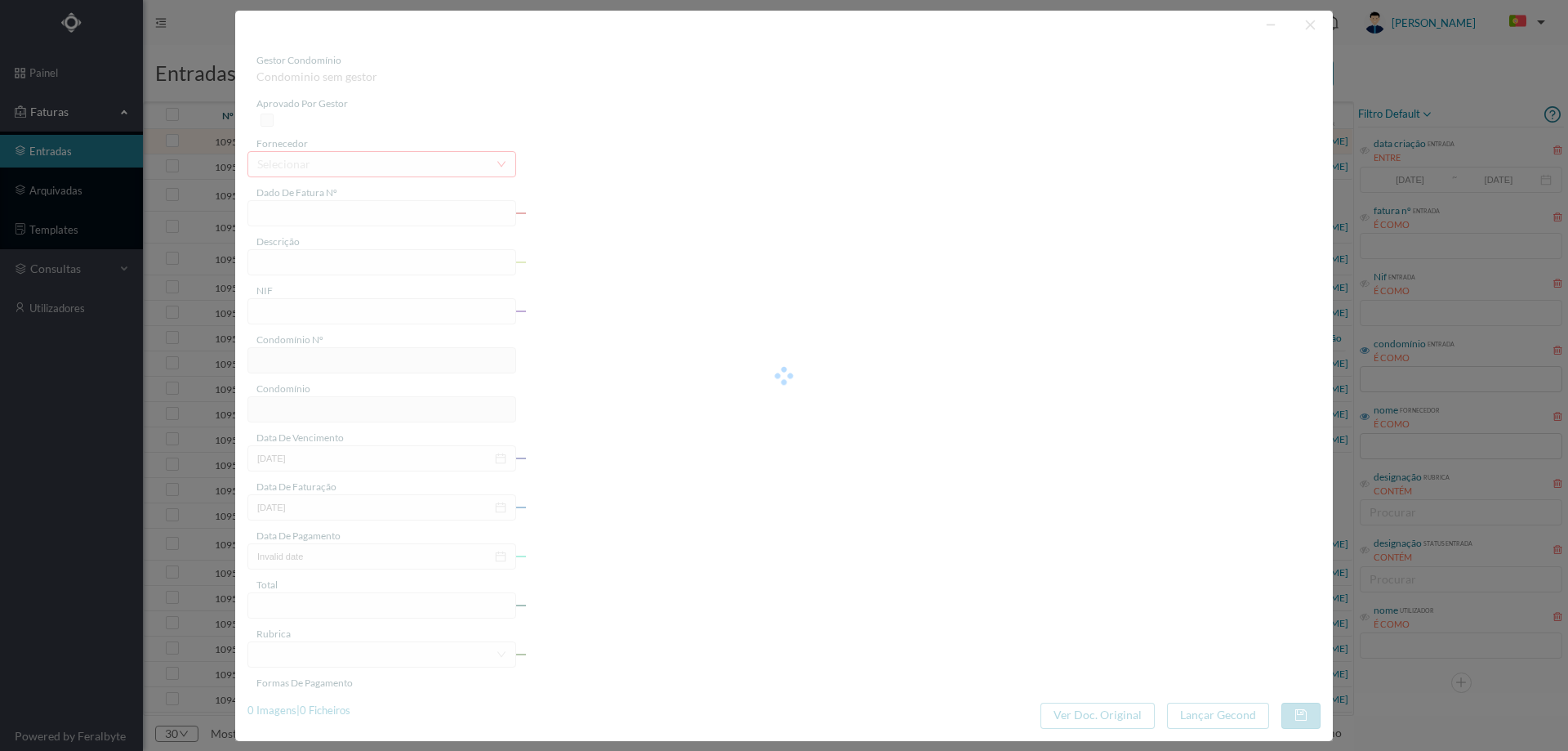
type input "FT 2025A1/2917"
type input "encimento. <2.VoO.cvar"
type input "900686030"
type input "Invalid date"
type input "01-08-2025"
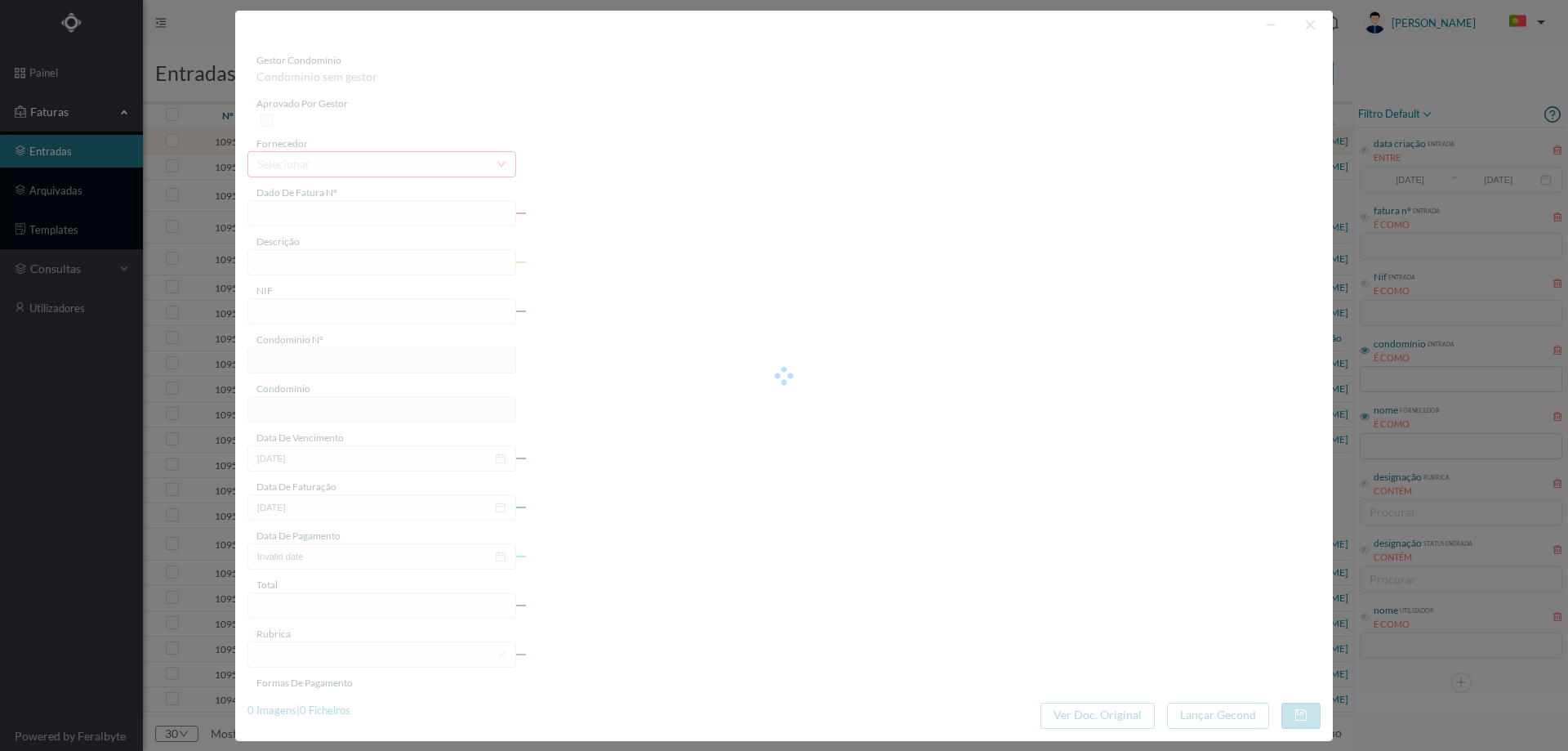
type input "923.82"
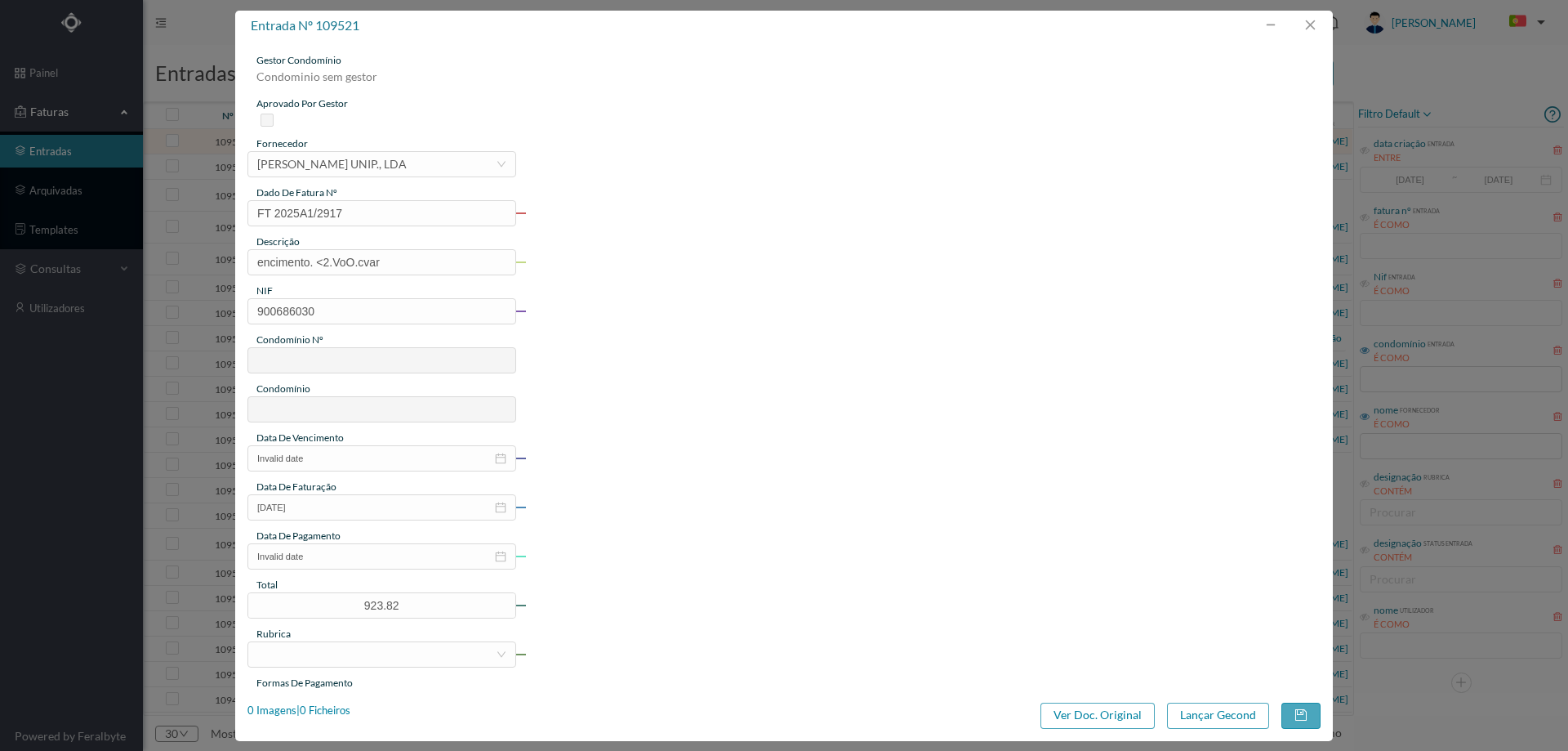
type input "292"
type input "ED. MOTA GALIZA (LOTE II)"
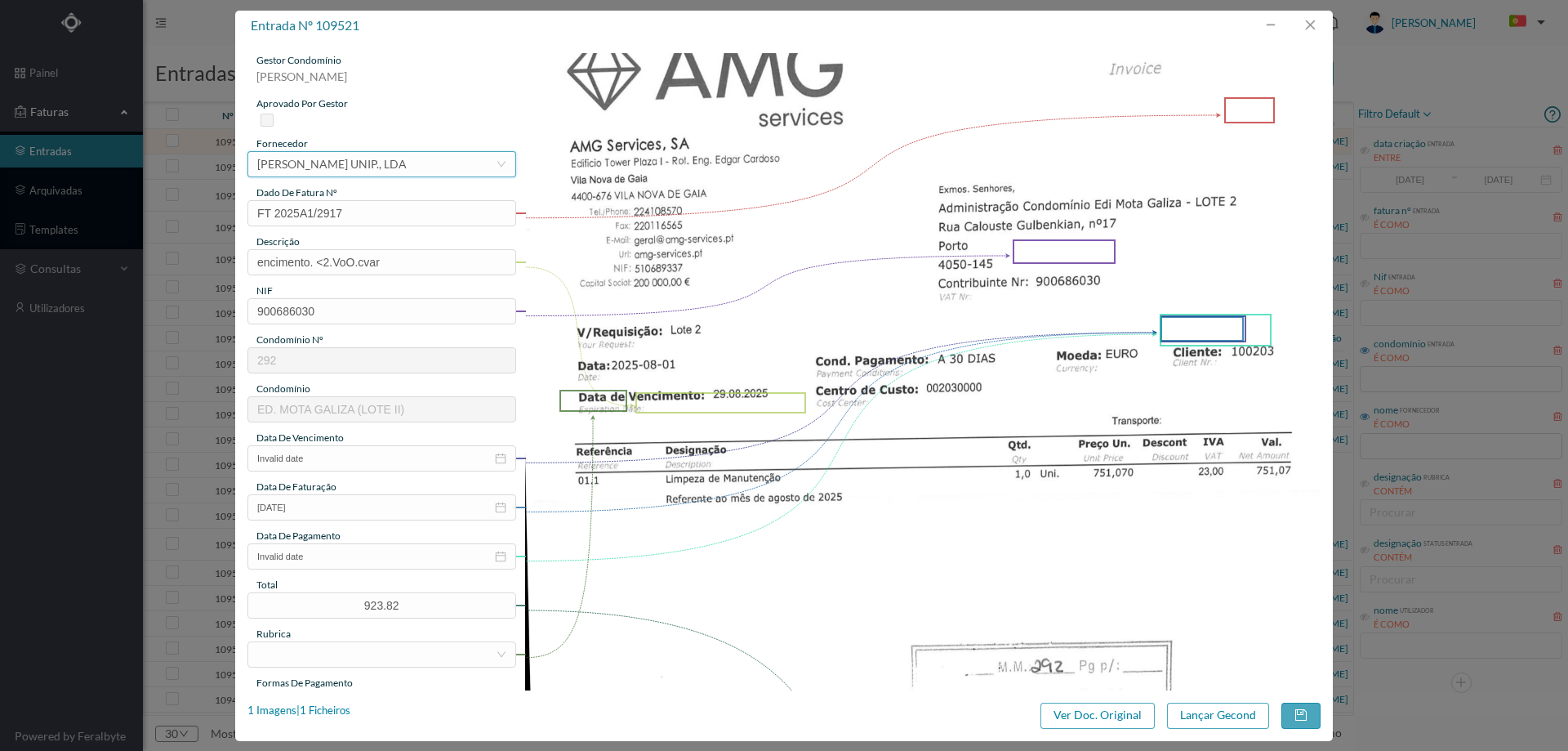
click at [376, 170] on div "PAULO MAGALHÃES FERREIRA UNIP., LDA" at bounding box center [331, 164] width 150 height 24
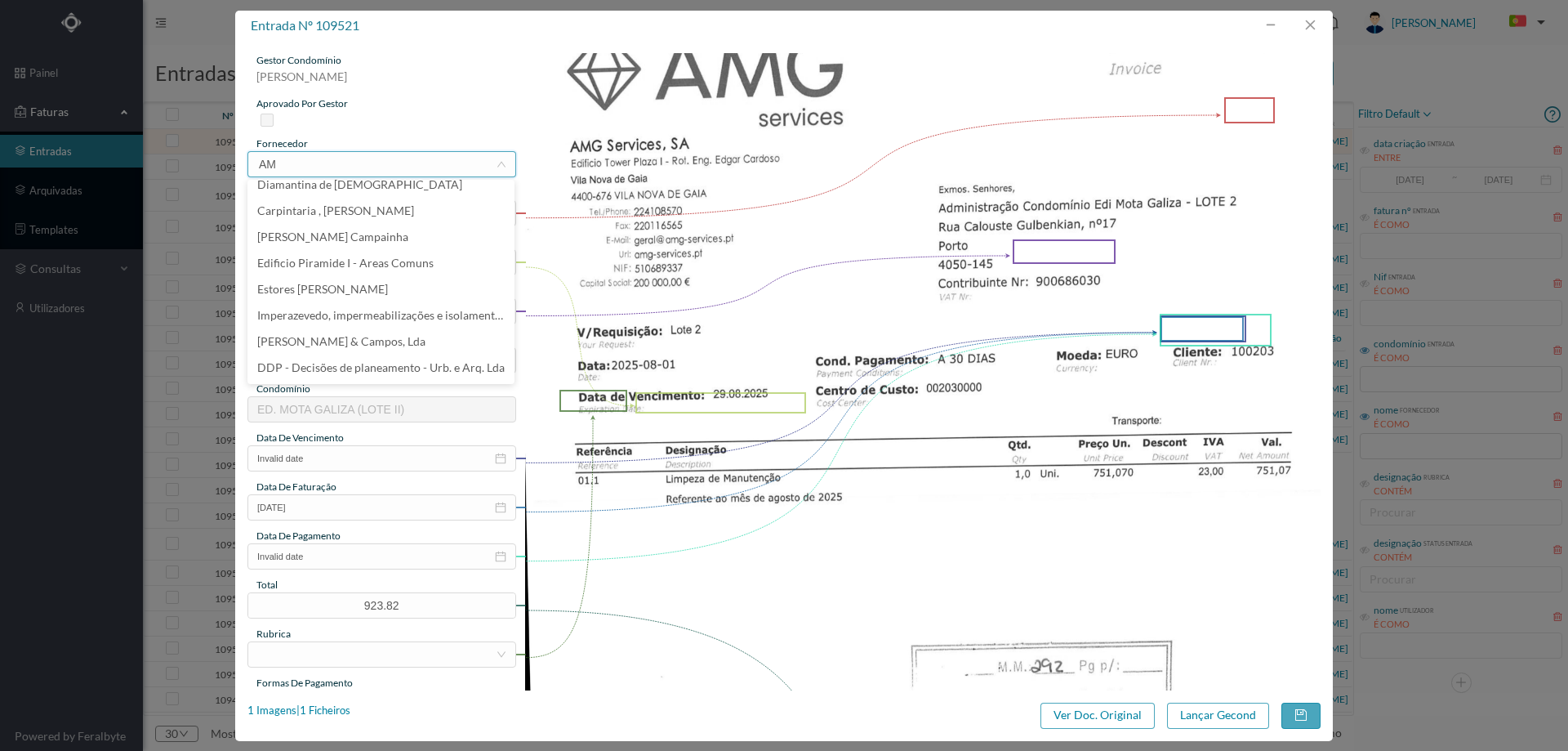
scroll to position [0, 0]
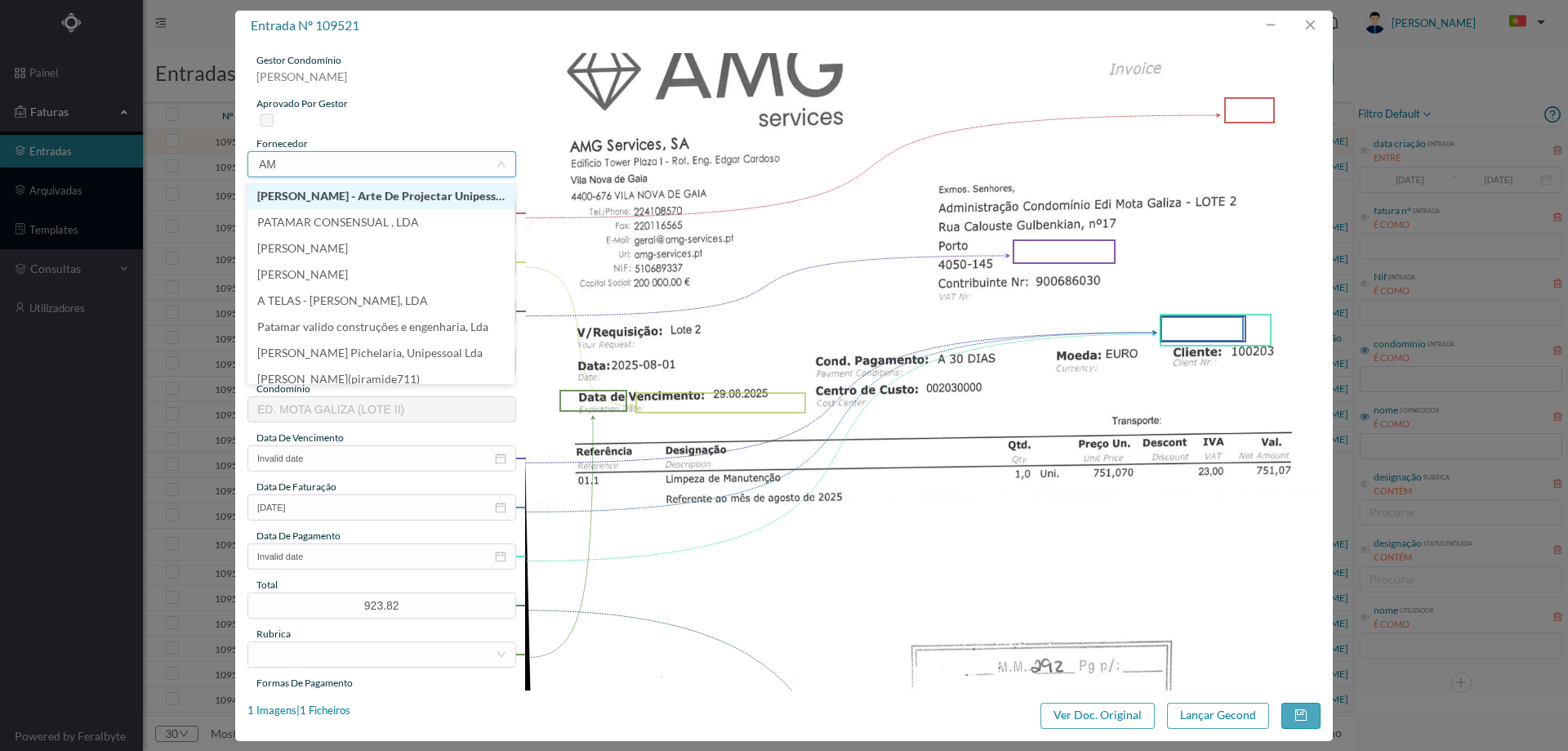
type input "AMG"
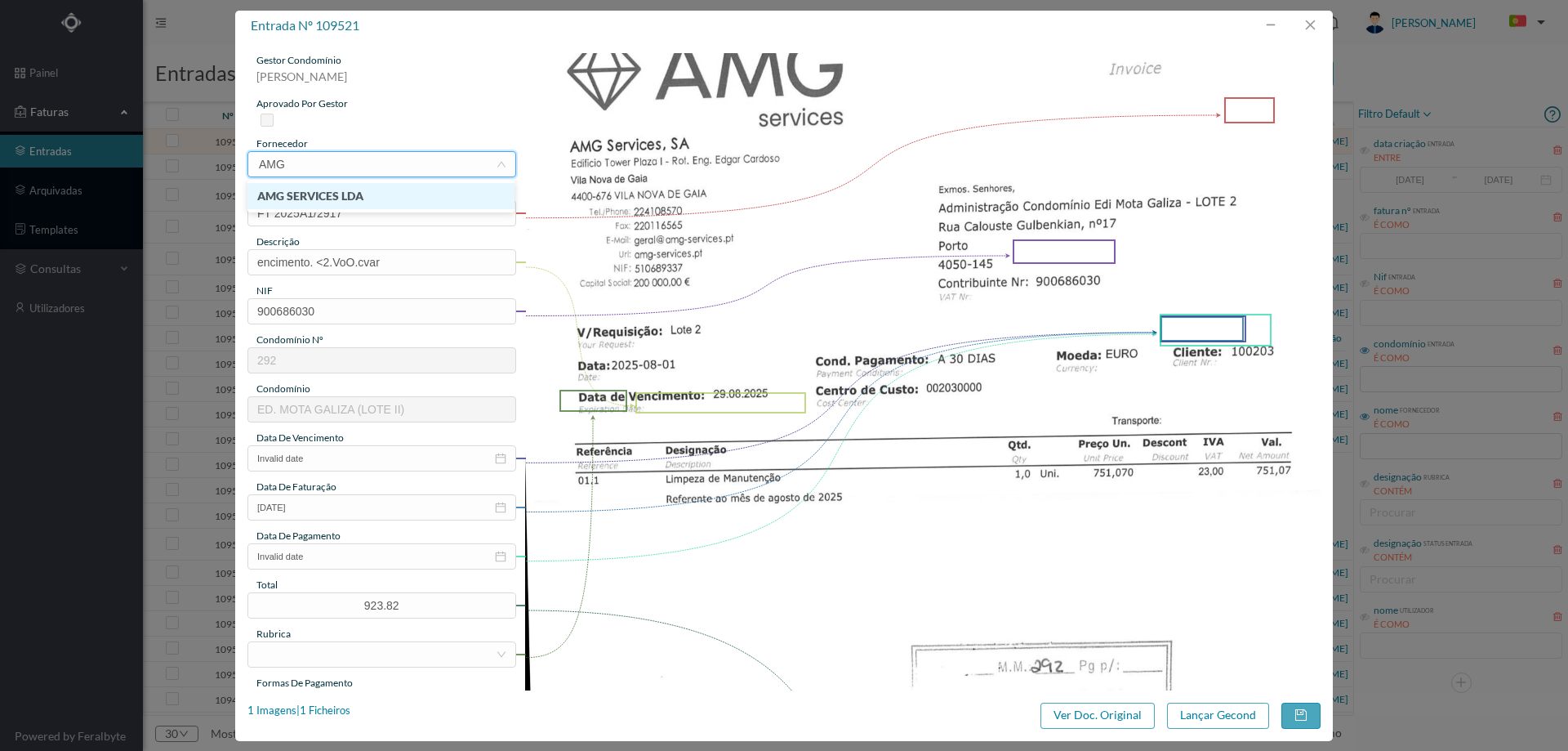
click at [379, 199] on li "AMG SERVICES LDA" at bounding box center [381, 196] width 267 height 26
drag, startPoint x: 391, startPoint y: 264, endPoint x: 195, endPoint y: 254, distance: 196.3
click at [195, 254] on div "entrada nº 109521 gestor condomínio Hugo Moreira aprovado por gestor fornecedor…" at bounding box center [784, 376] width 1568 height 751
click at [328, 266] on input "Limpeza Junho 2025" at bounding box center [381, 262] width 269 height 26
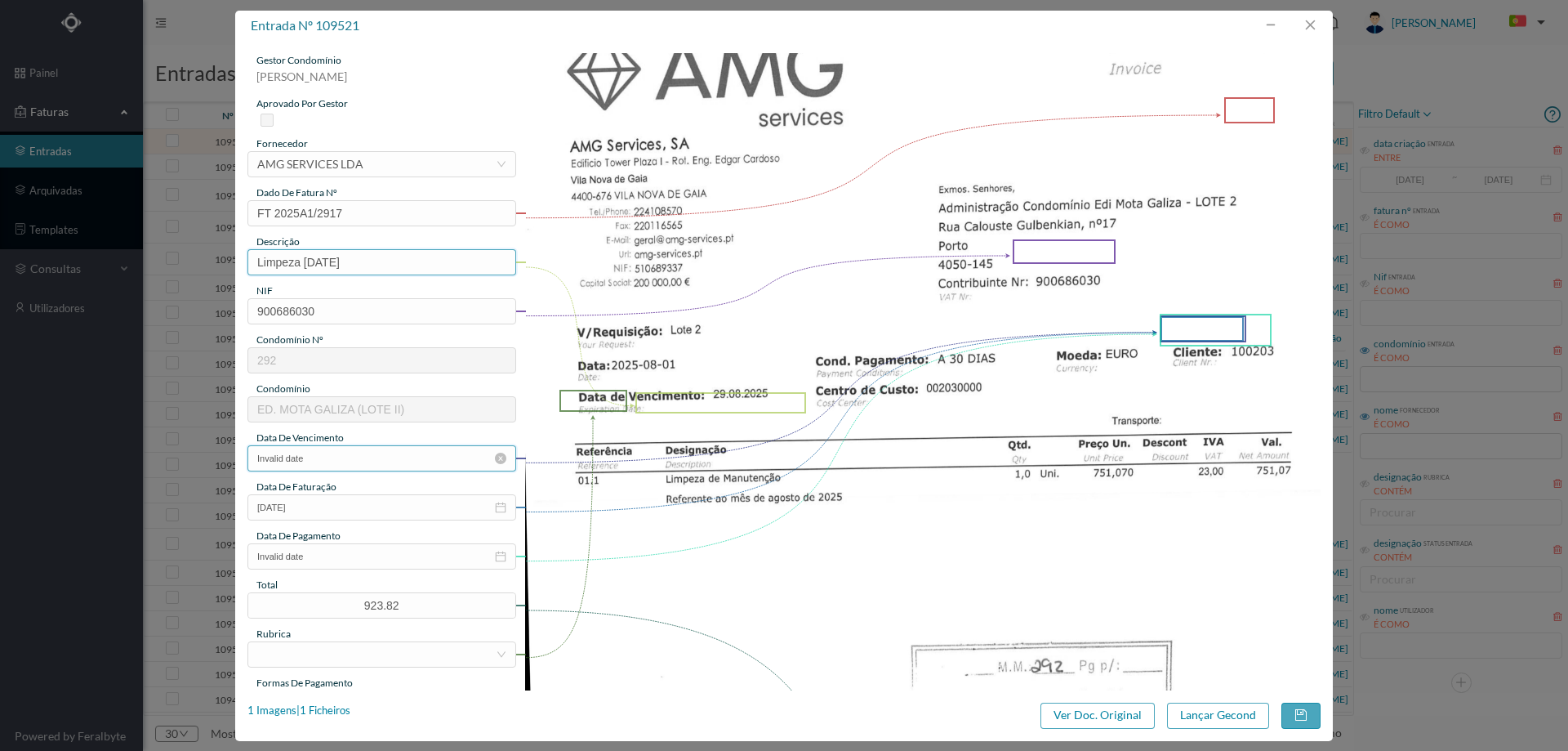
type input "Limpeza Agosto 2025"
click at [326, 462] on input "Invalid date" at bounding box center [381, 459] width 269 height 26
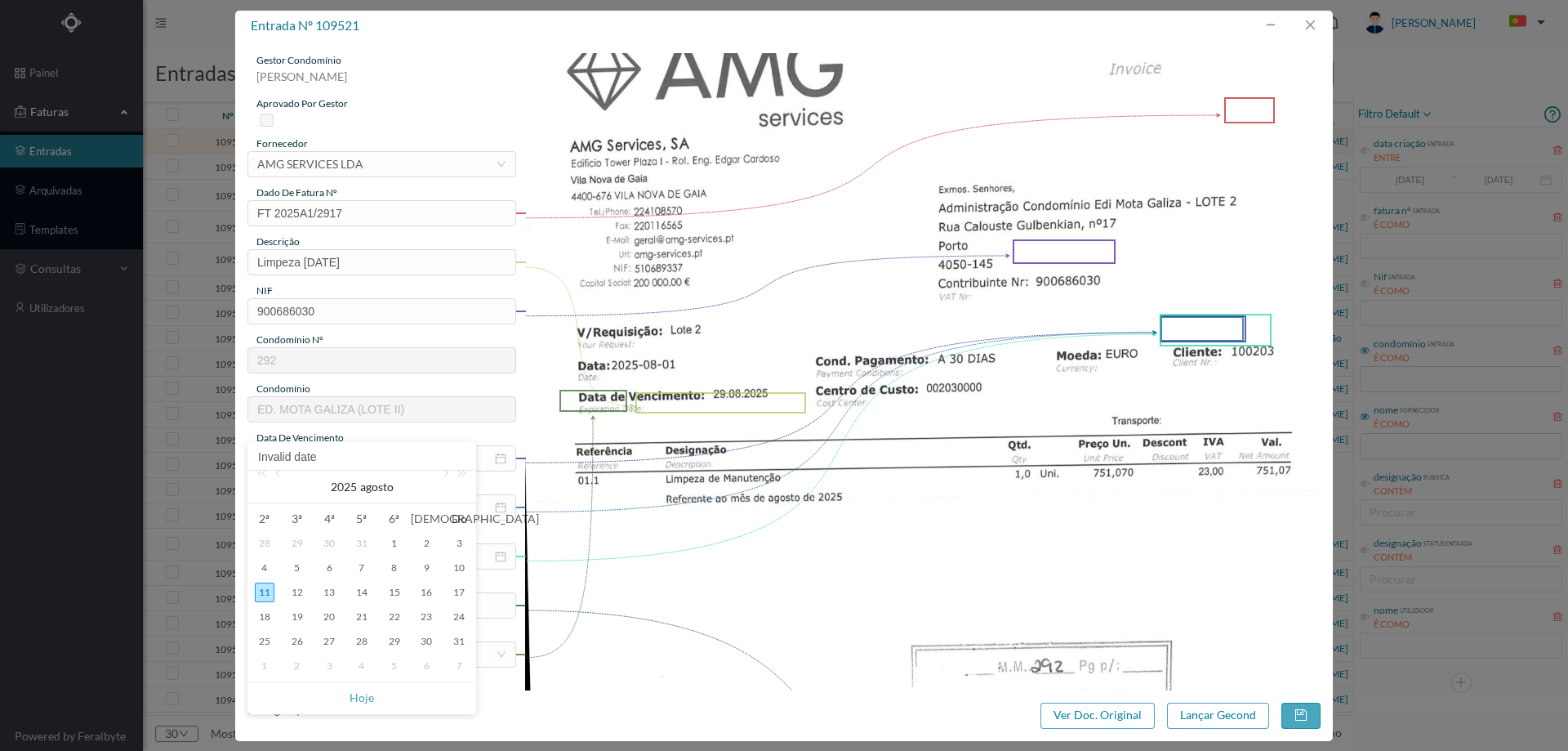
click at [348, 699] on span "Hoje" at bounding box center [362, 697] width 208 height 31
click at [368, 696] on link "Hoje" at bounding box center [362, 697] width 24 height 31
type input "11-08-2025"
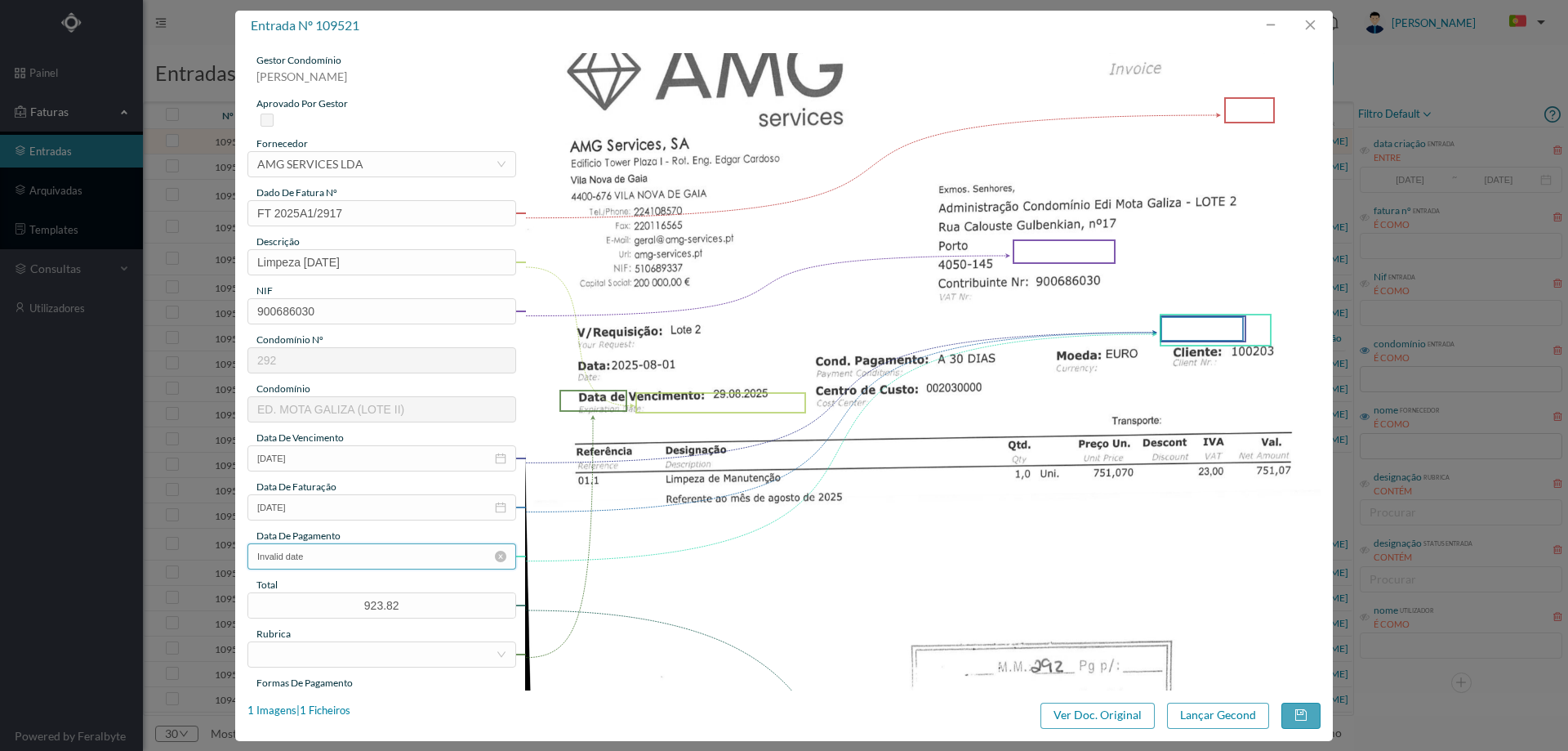
click at [346, 557] on input "Invalid date" at bounding box center [381, 556] width 269 height 26
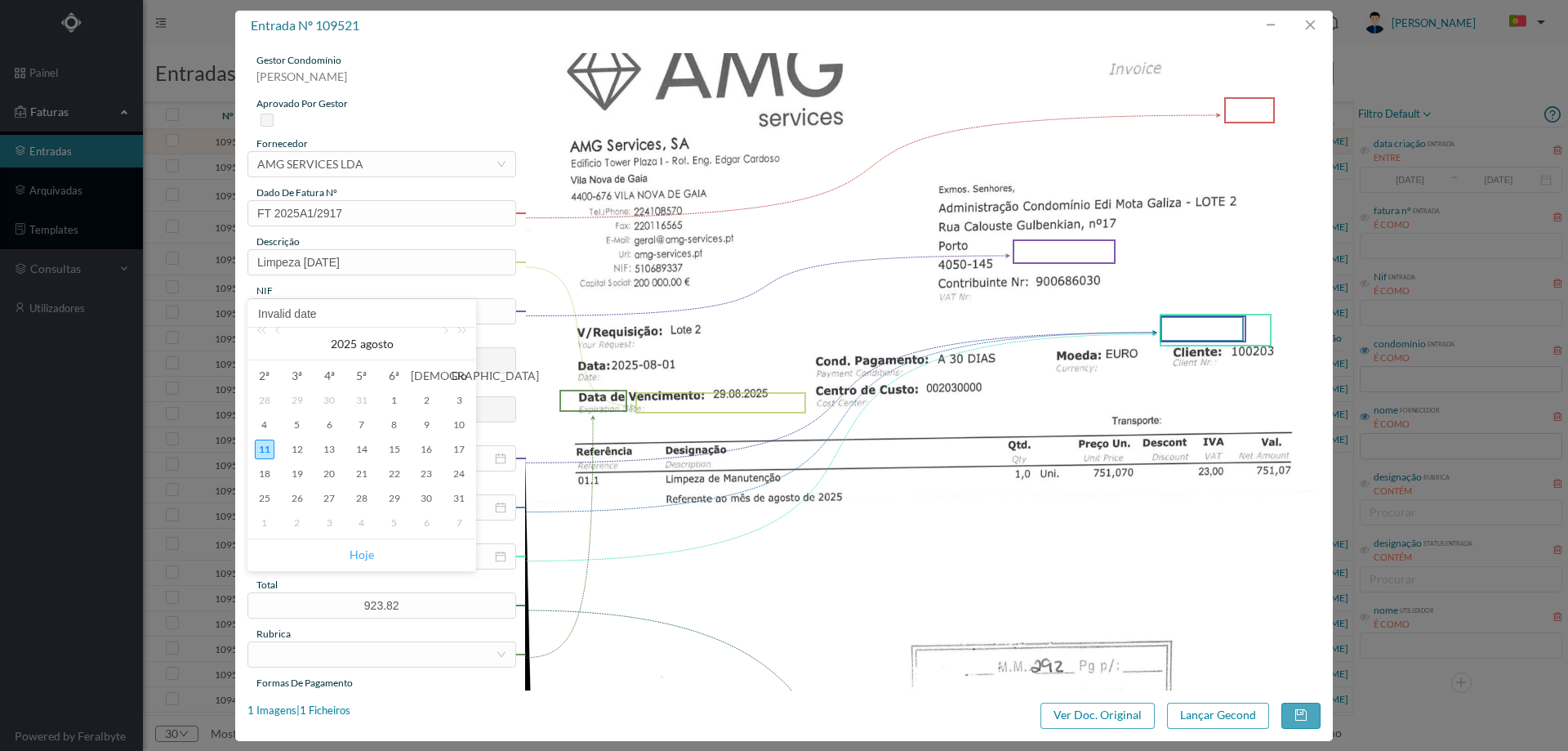
click at [364, 549] on link "Hoje" at bounding box center [362, 555] width 24 height 31
type input "11-08-2025"
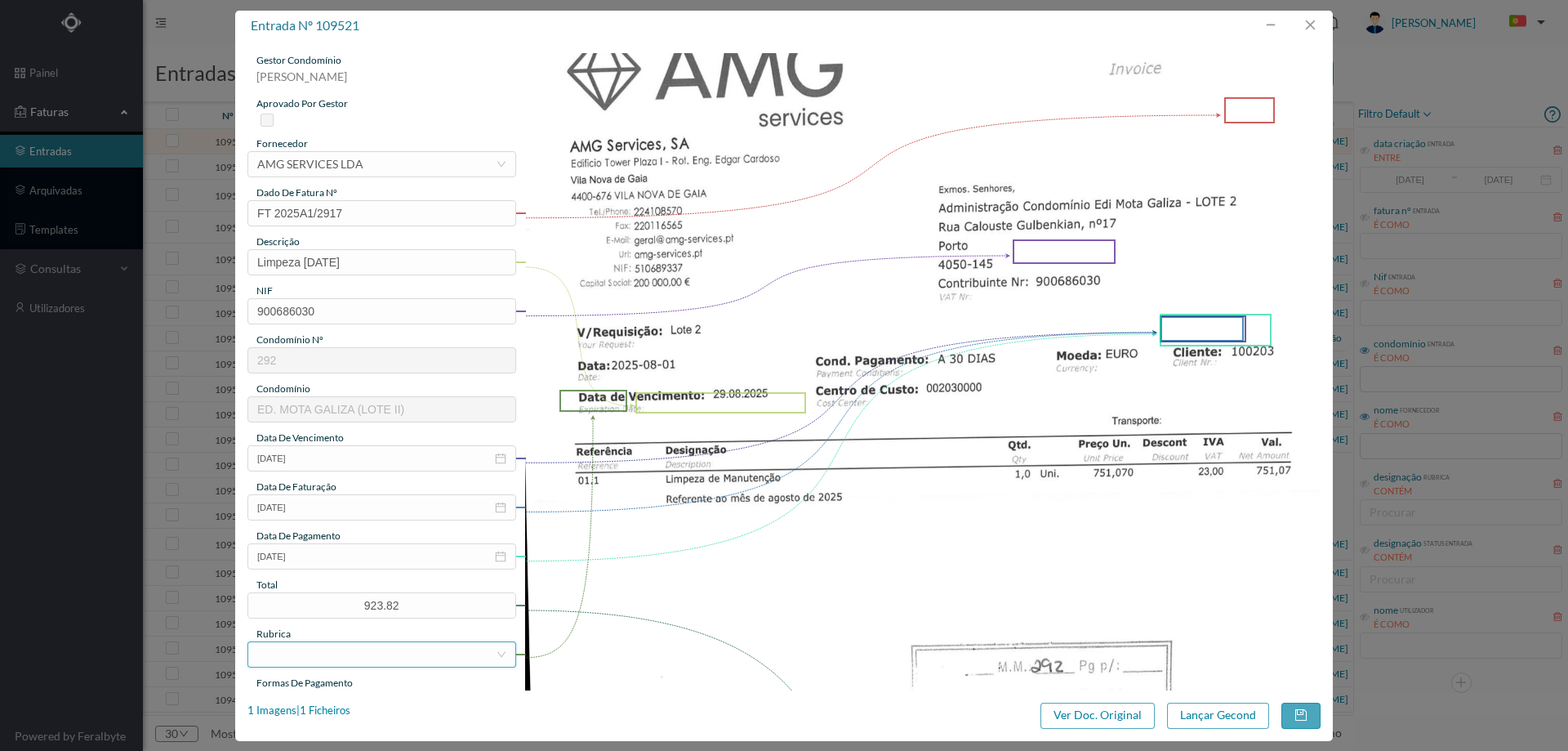
click at [336, 655] on div at bounding box center [376, 654] width 239 height 24
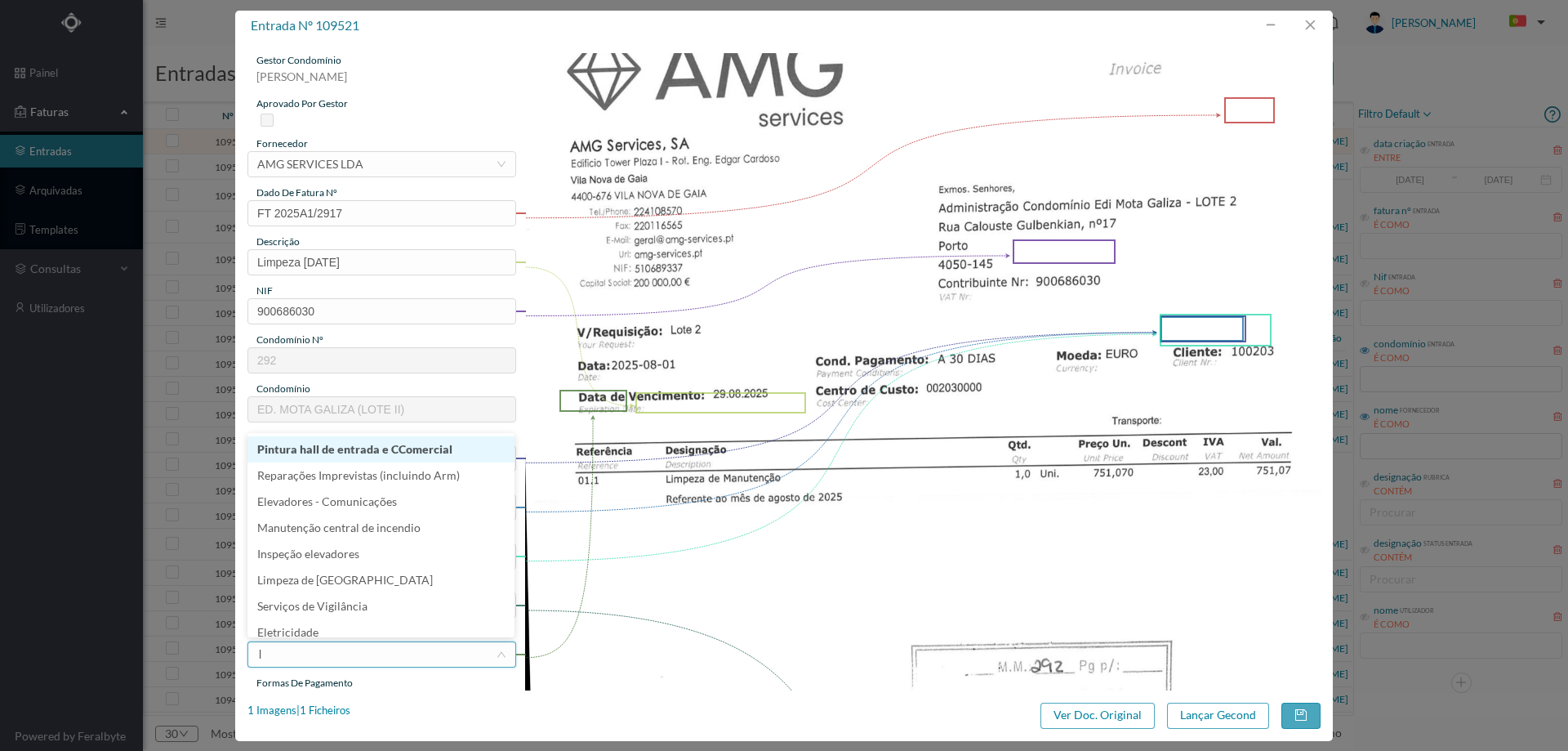
type input "li"
click at [331, 465] on li "Limpeza" at bounding box center [381, 467] width 267 height 26
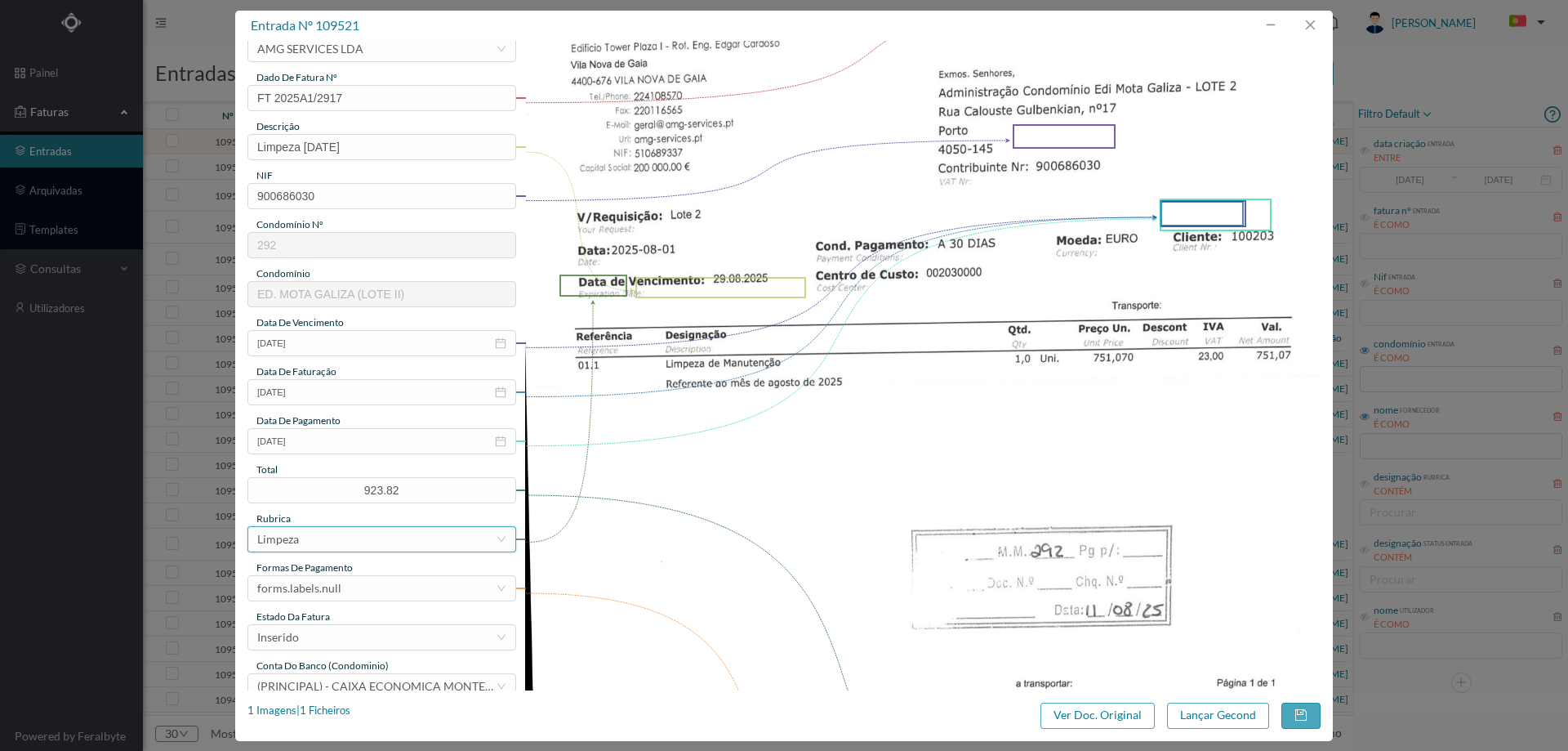
scroll to position [245, 0]
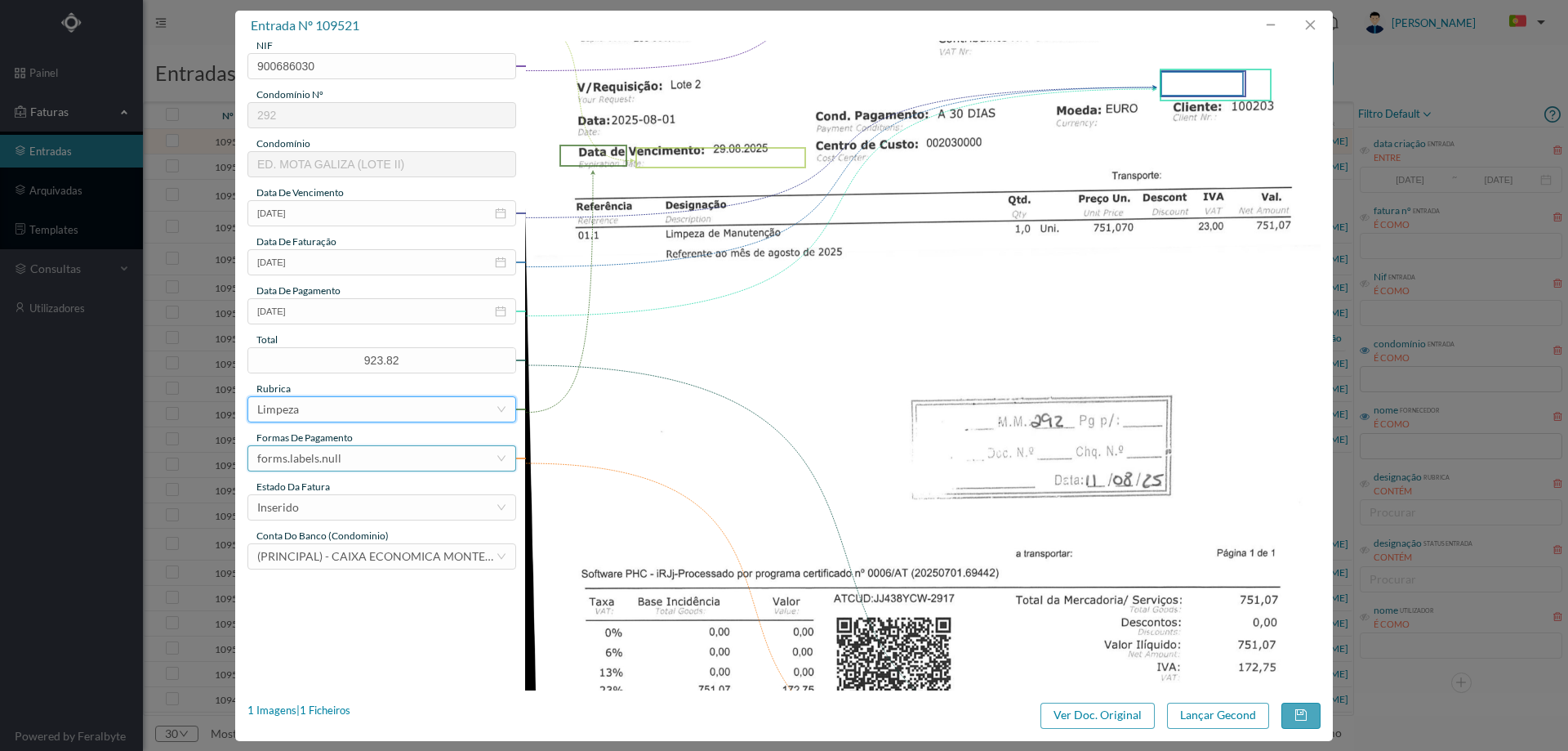
click at [322, 467] on div "forms.labels.null" at bounding box center [298, 459] width 84 height 24
click at [337, 536] on li "transferência bancária" at bounding box center [381, 542] width 267 height 26
click at [340, 497] on div "Inserido" at bounding box center [376, 507] width 239 height 24
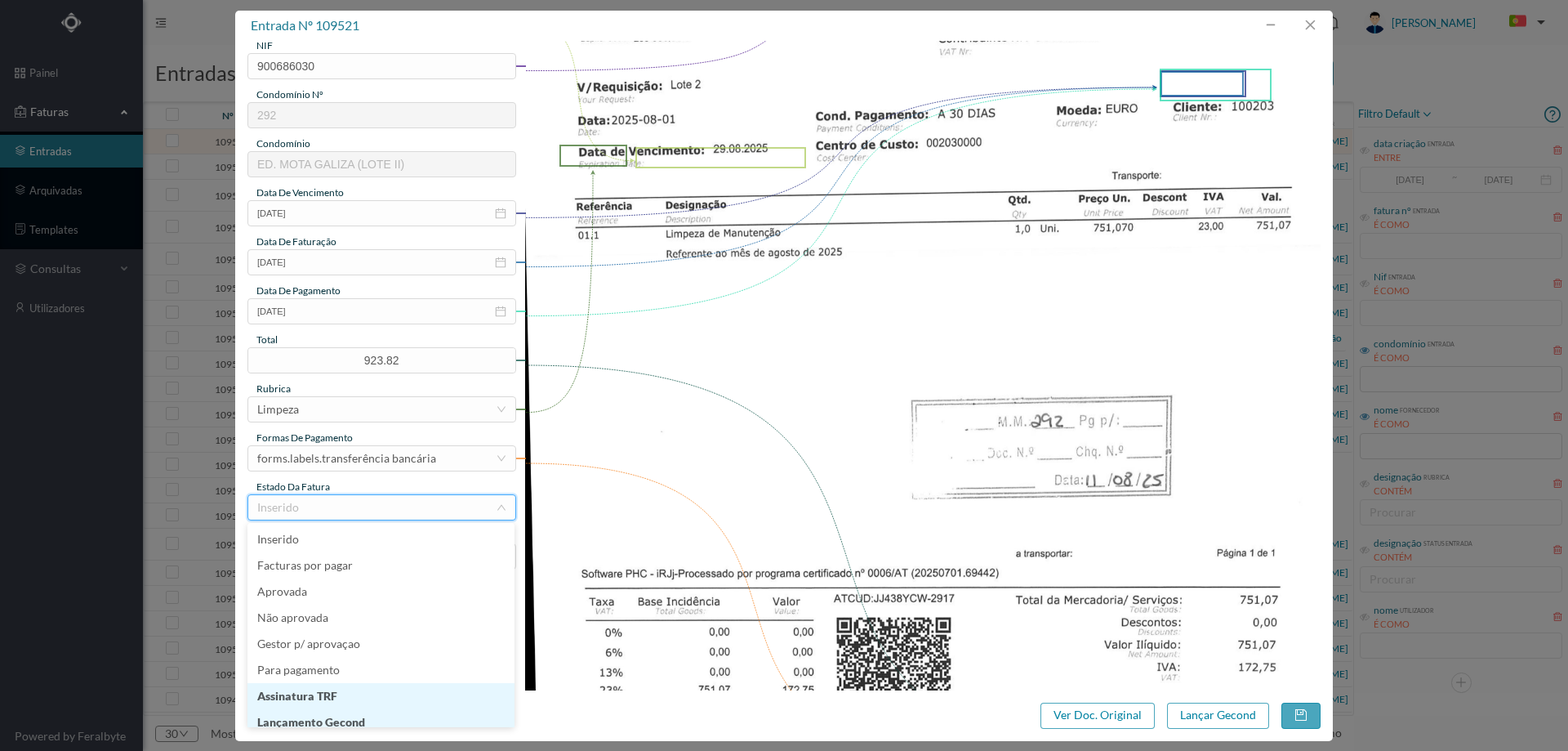
scroll to position [8, 0]
click at [359, 712] on li "Lançamento Gecond" at bounding box center [381, 714] width 267 height 26
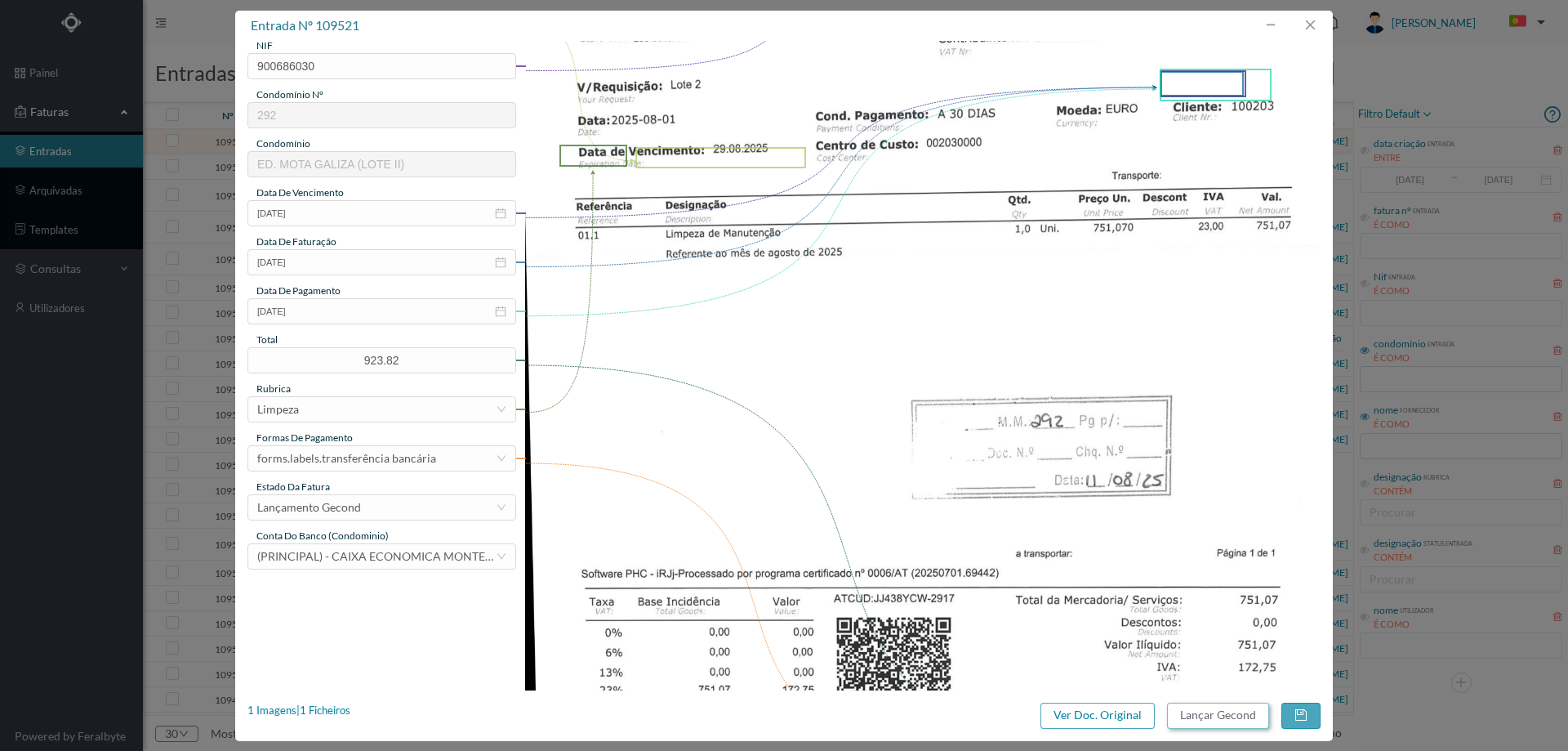
click at [1228, 706] on button "Lançar Gecond" at bounding box center [1218, 716] width 102 height 26
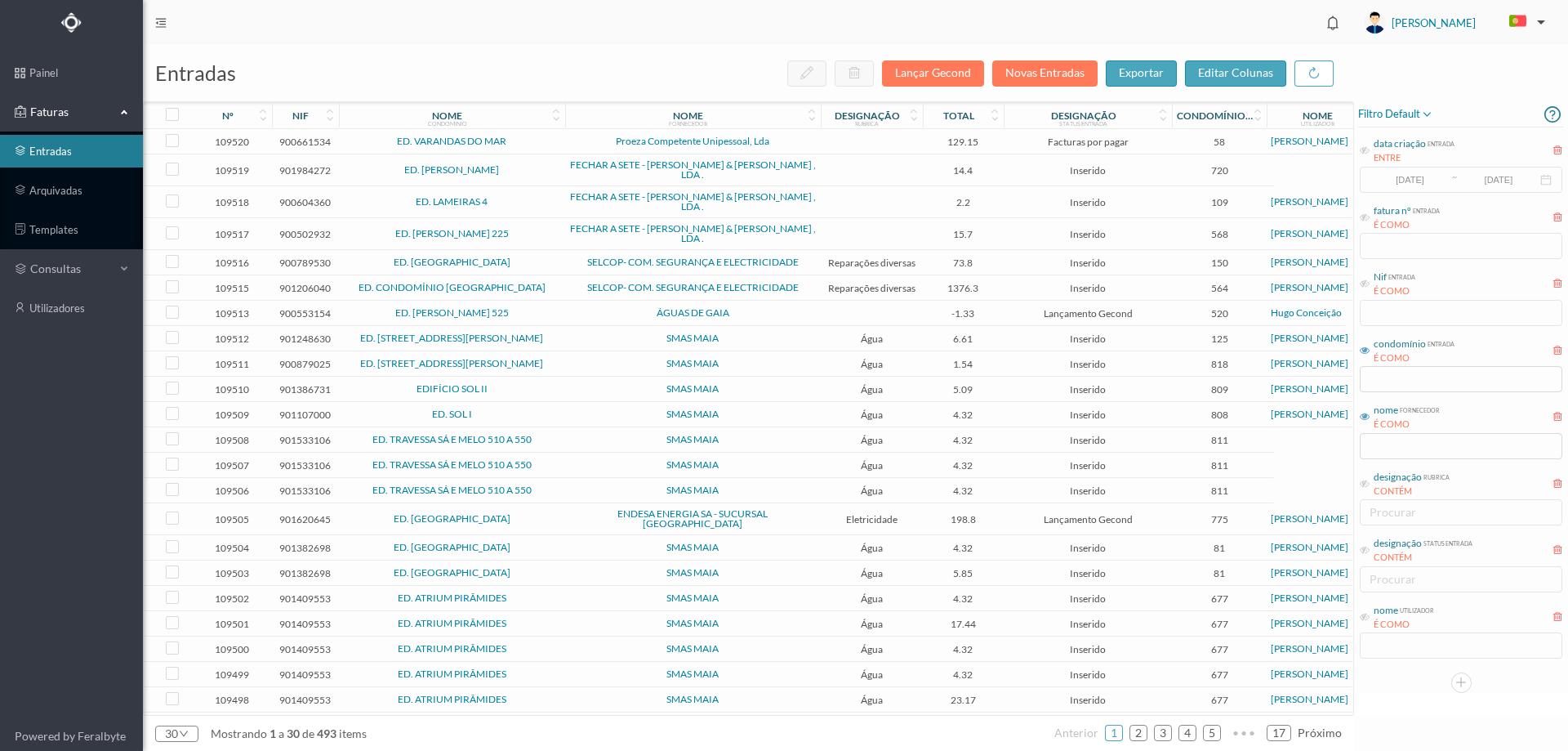
click at [536, 142] on span "ED. VARANDAS DO MAR" at bounding box center [452, 141] width 218 height 10
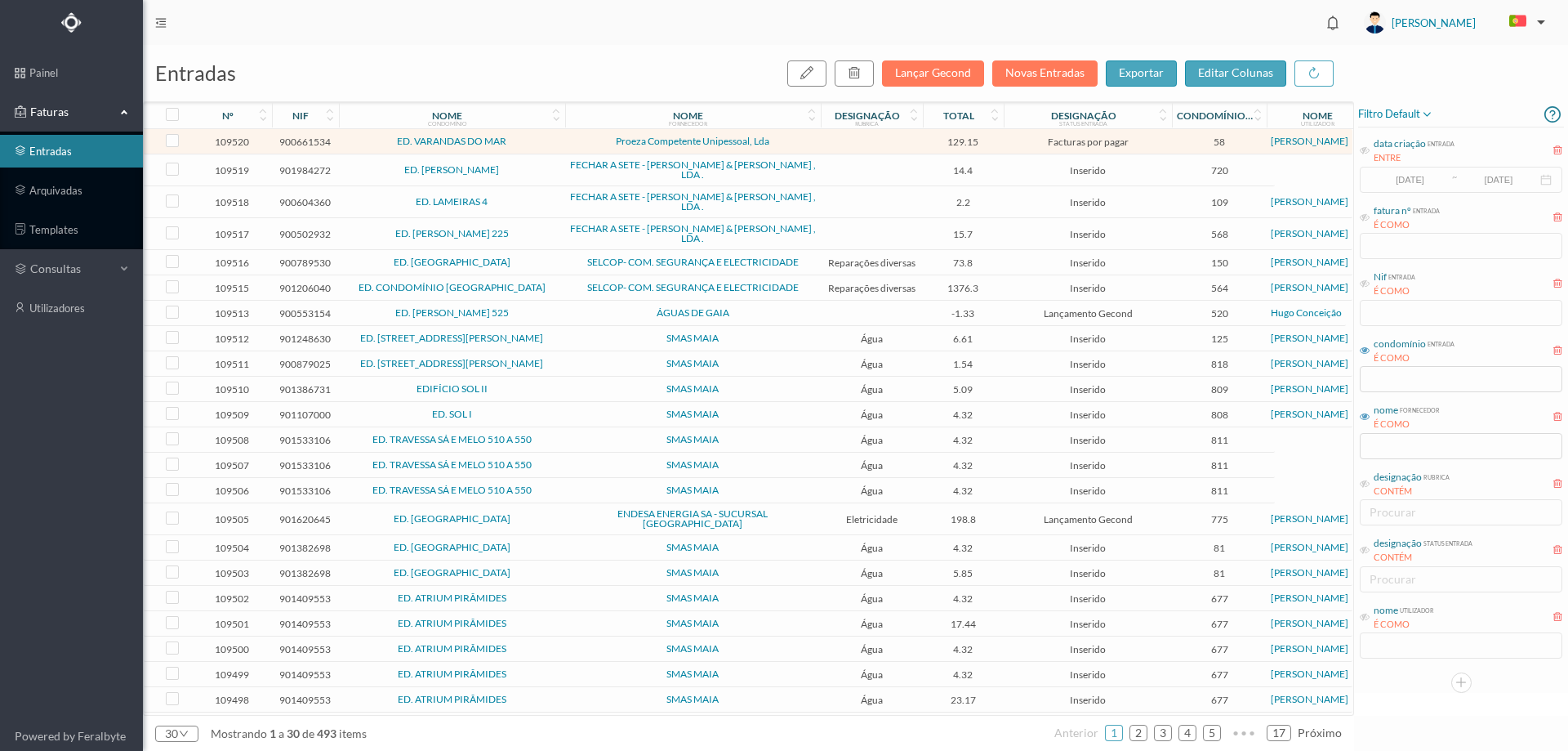
click at [536, 142] on span "ED. VARANDAS DO MAR" at bounding box center [452, 141] width 218 height 10
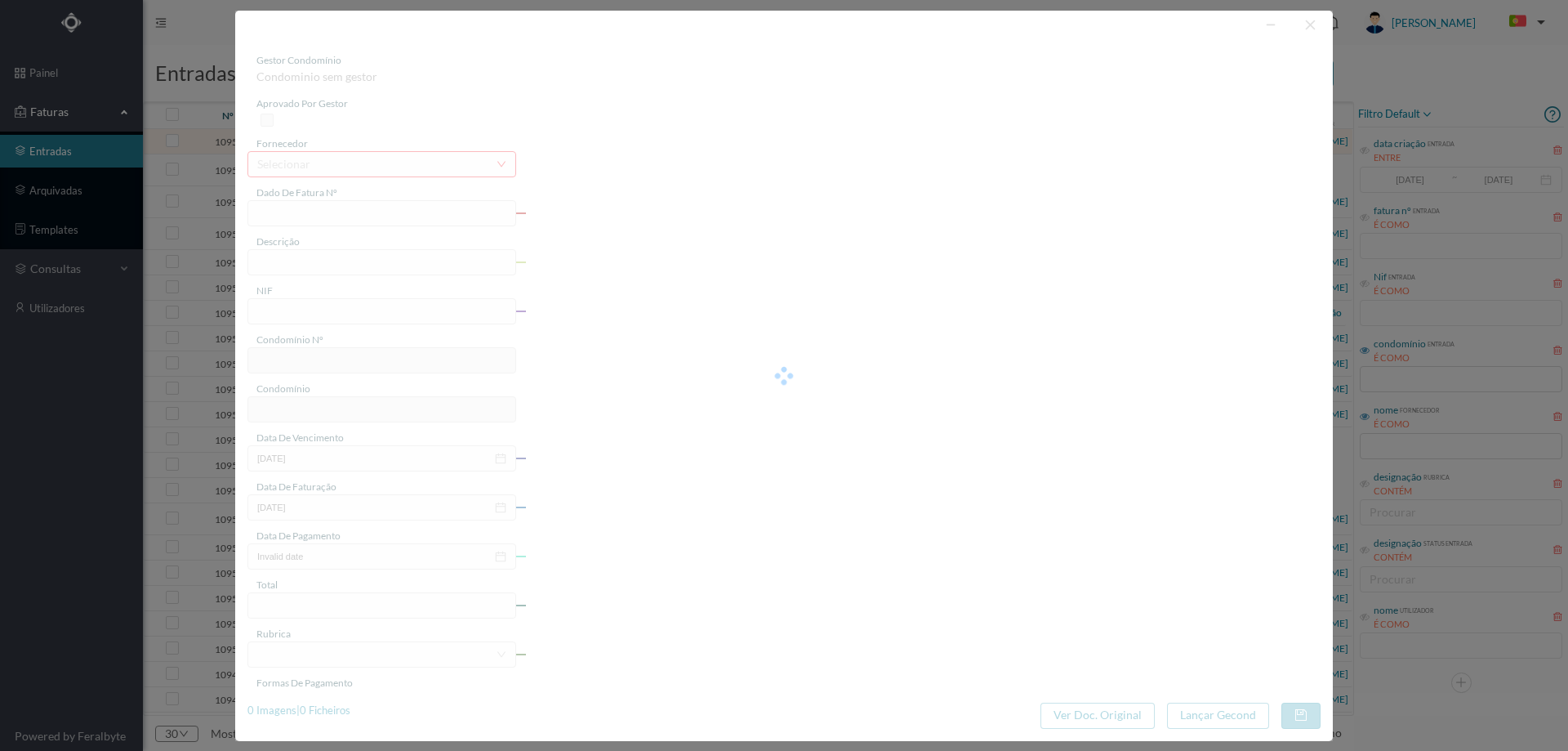
type input "FT 2025/77"
type input "900661534"
type input "2025-08-07"
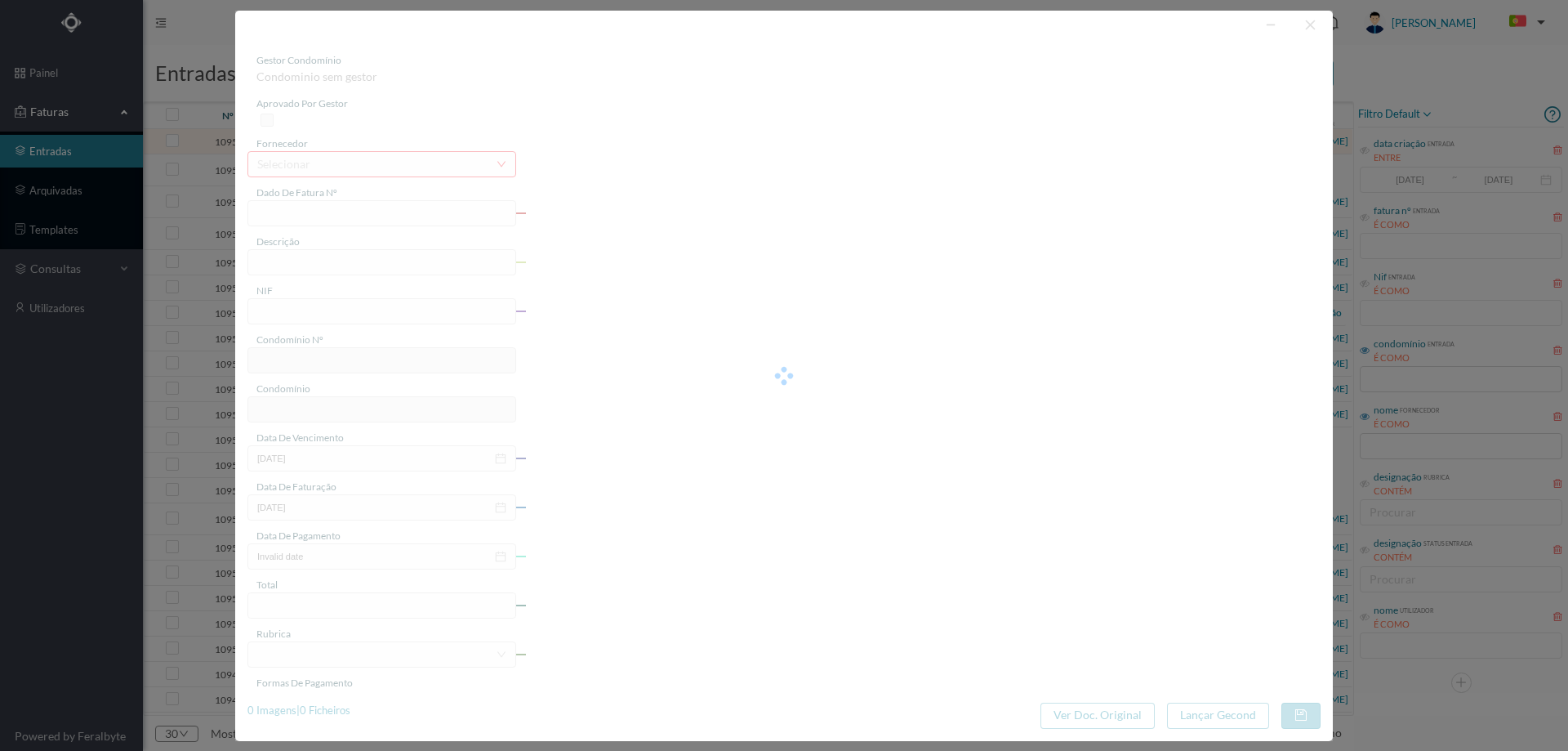
type input "129.15"
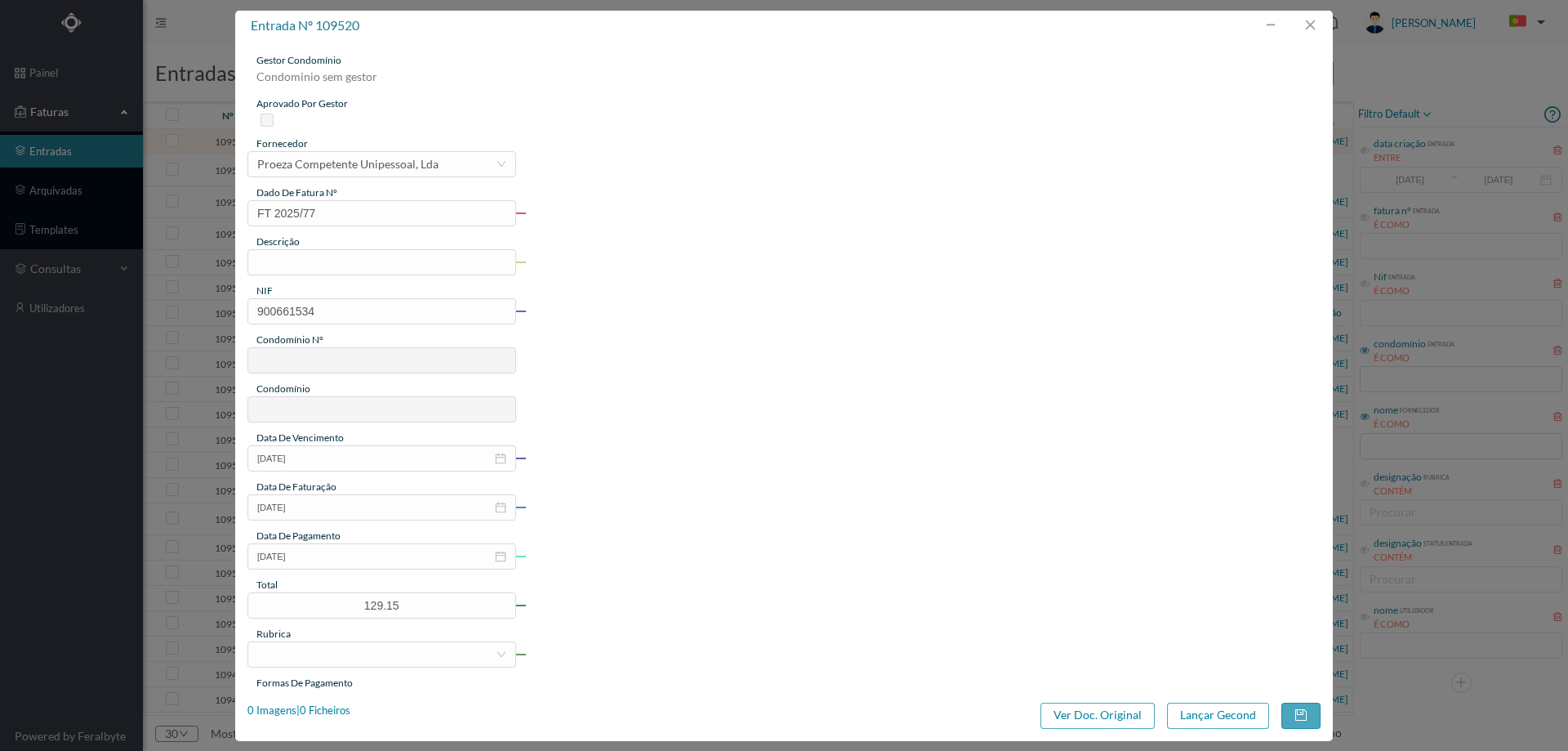
type input "58"
type input "ED. VARANDAS DO MAR"
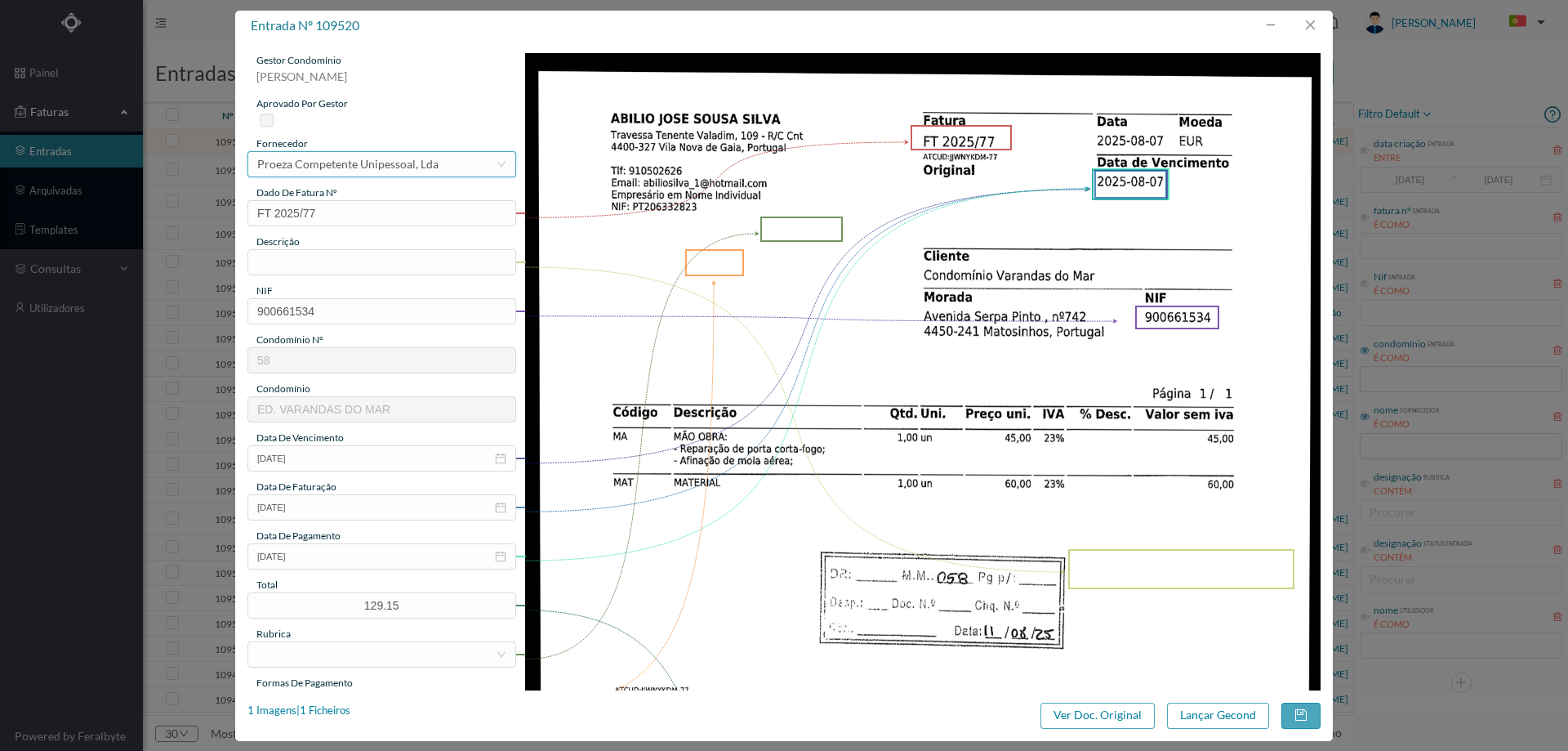
click at [340, 165] on div "Proeza Competente Unipessoal, Lda" at bounding box center [348, 164] width 182 height 24
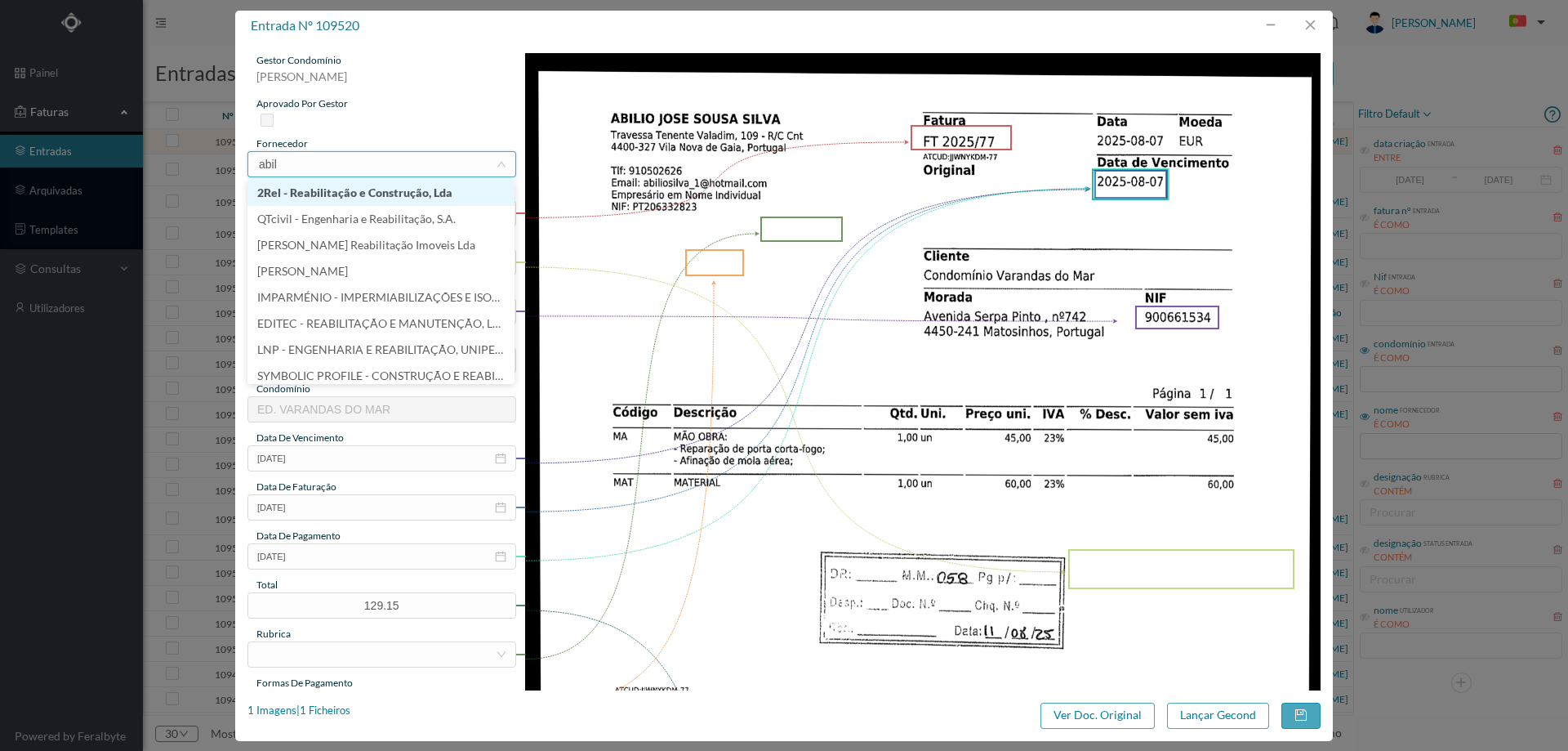
type input "abili"
click at [345, 268] on li "Abilio José Sousa Silva" at bounding box center [381, 271] width 267 height 26
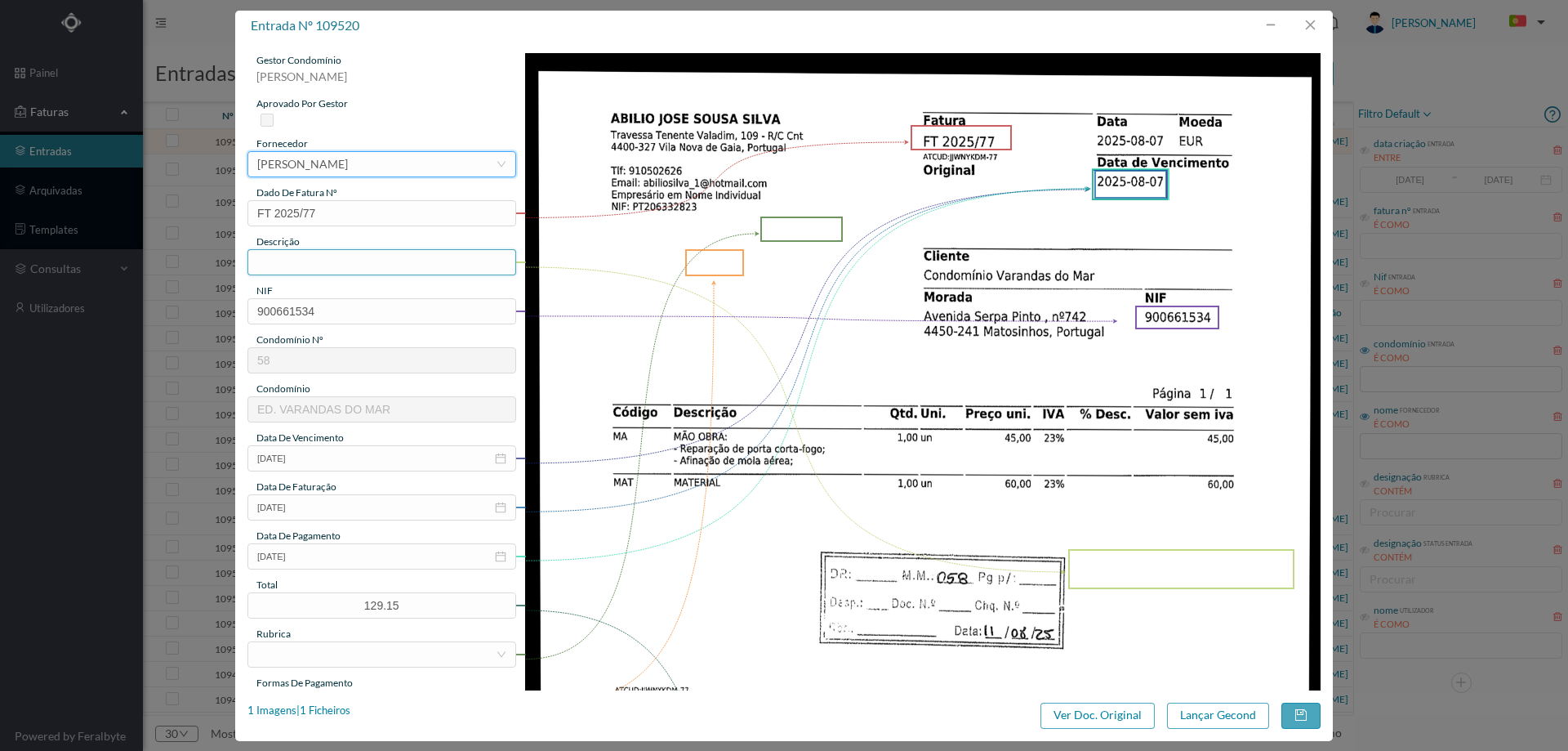
click at [327, 257] on input "text" at bounding box center [381, 262] width 269 height 26
type input "r"
type input "Reparação de porta fogo"
click at [388, 569] on div "gestor condomínio Cristina Sousa aprovado por gestor fornecedor selecionar Abil…" at bounding box center [381, 433] width 269 height 761
click at [379, 562] on input "2025-08-07" at bounding box center [381, 556] width 269 height 26
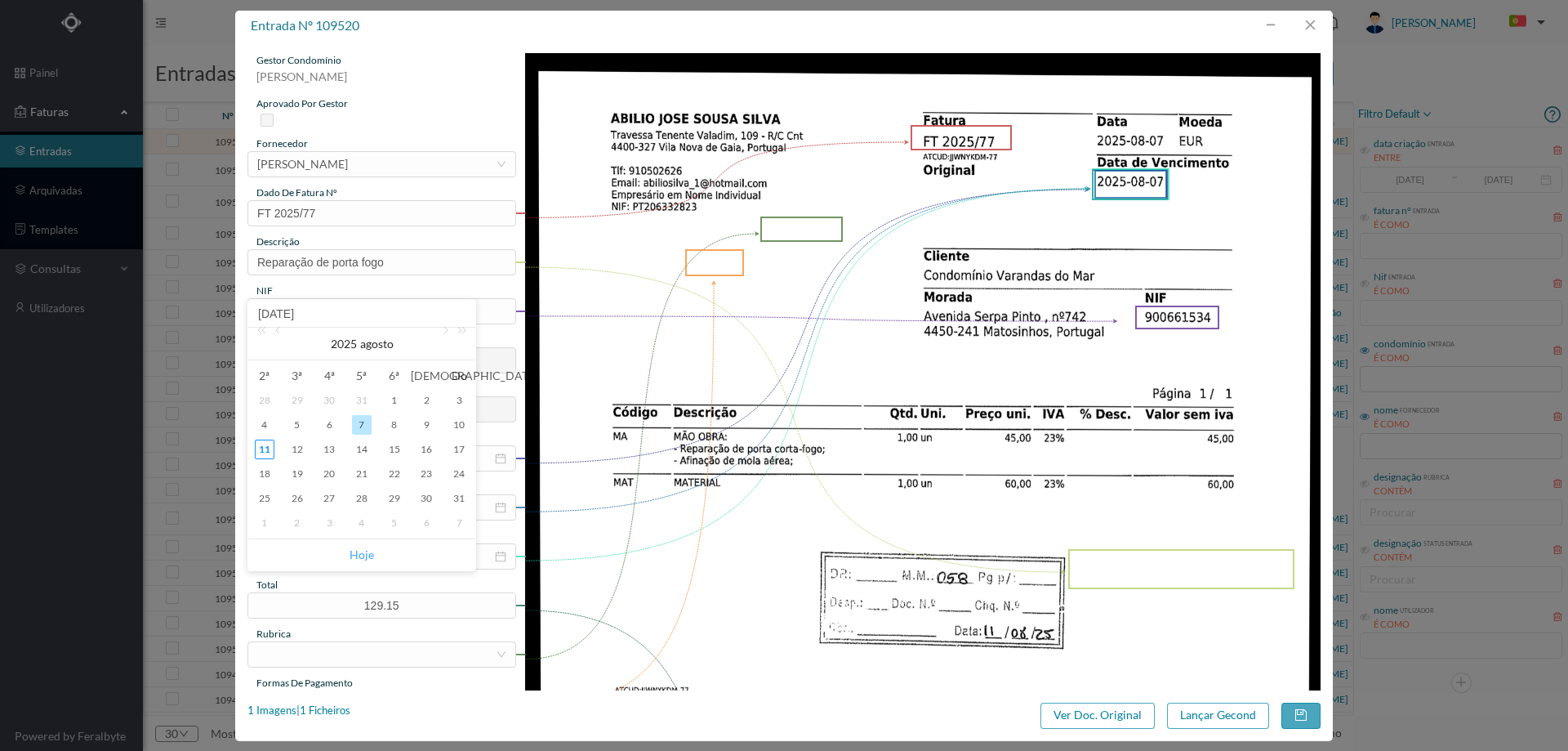
click at [358, 554] on link "Hoje" at bounding box center [362, 555] width 24 height 31
type input "2025-08-11"
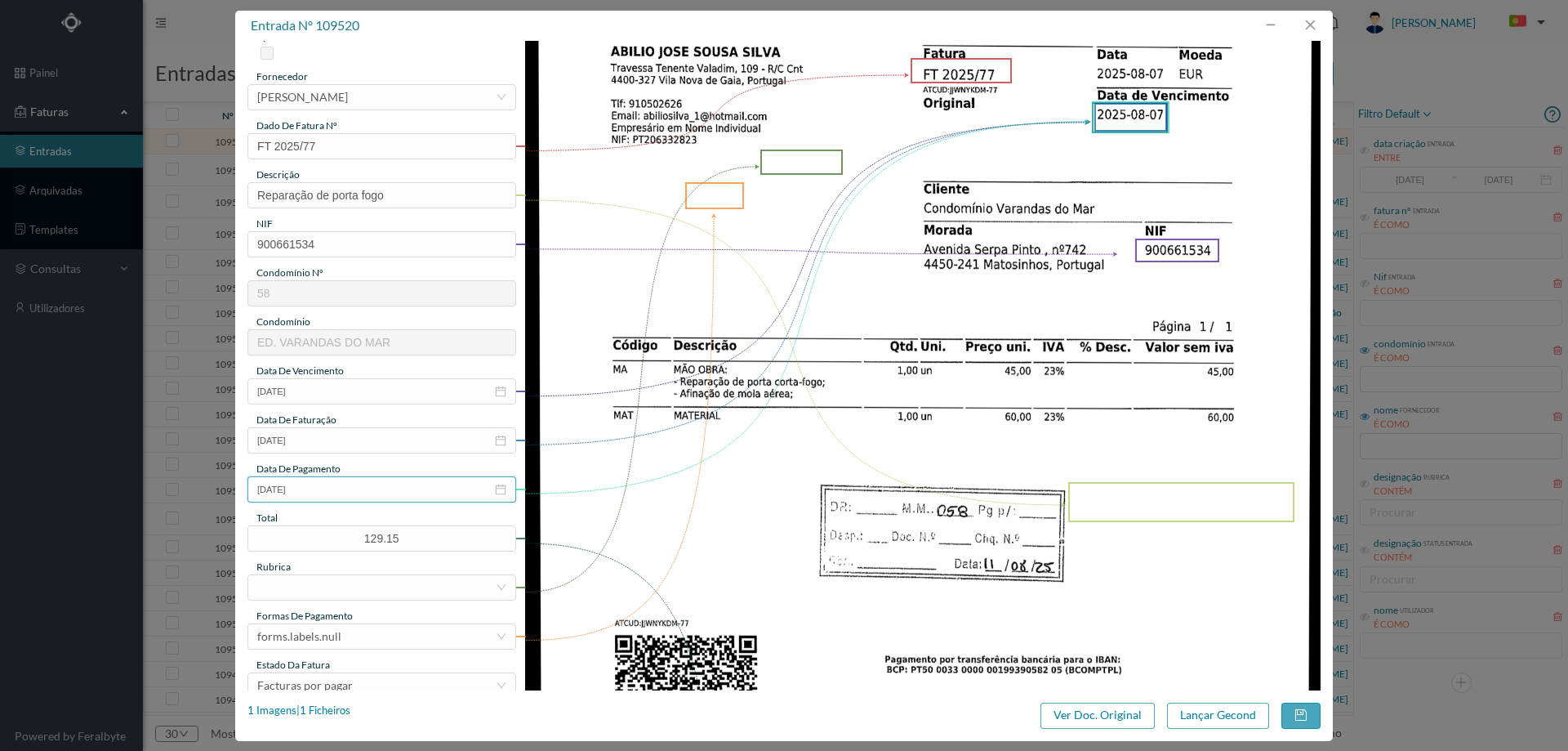
scroll to position [81, 0]
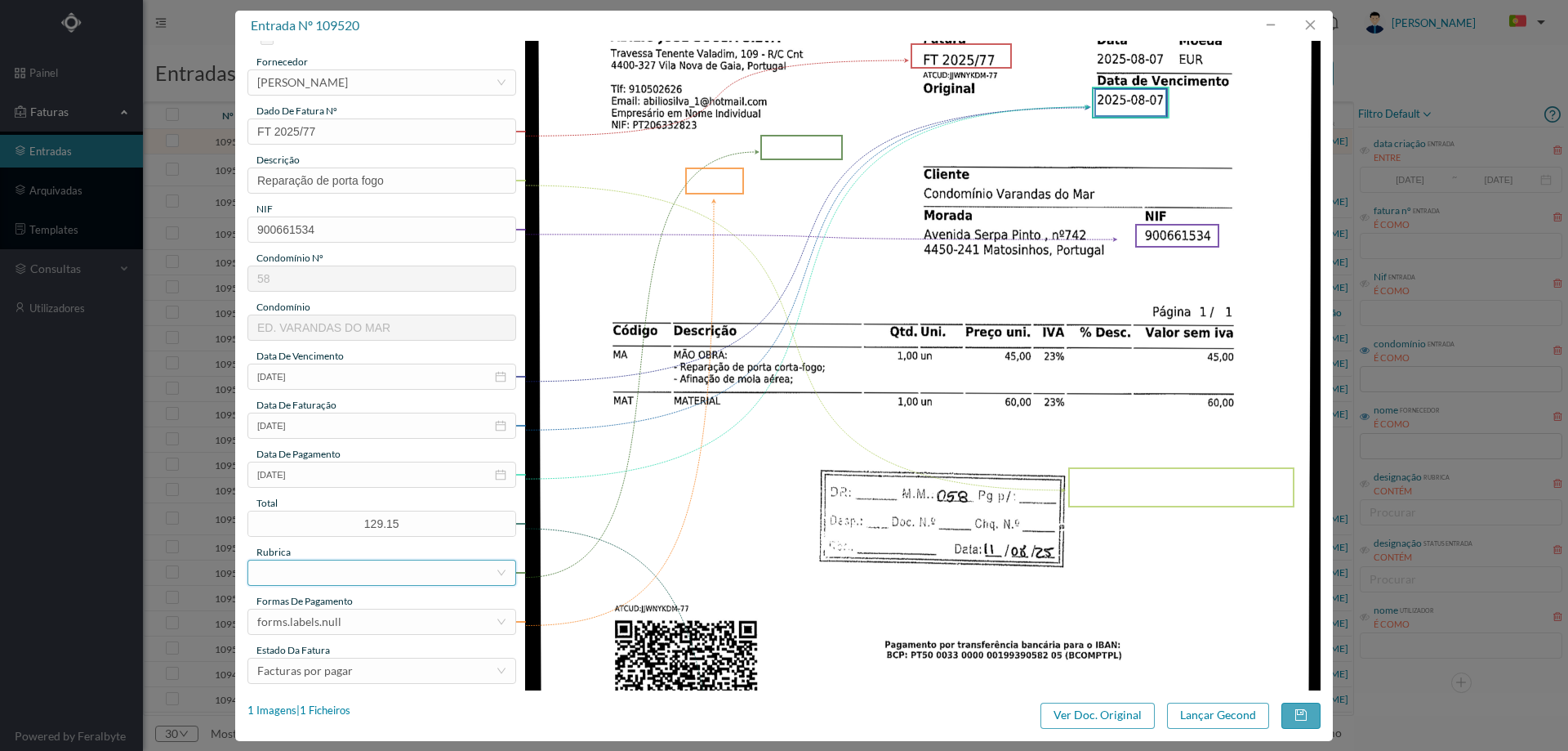
click at [334, 566] on div at bounding box center [376, 573] width 239 height 24
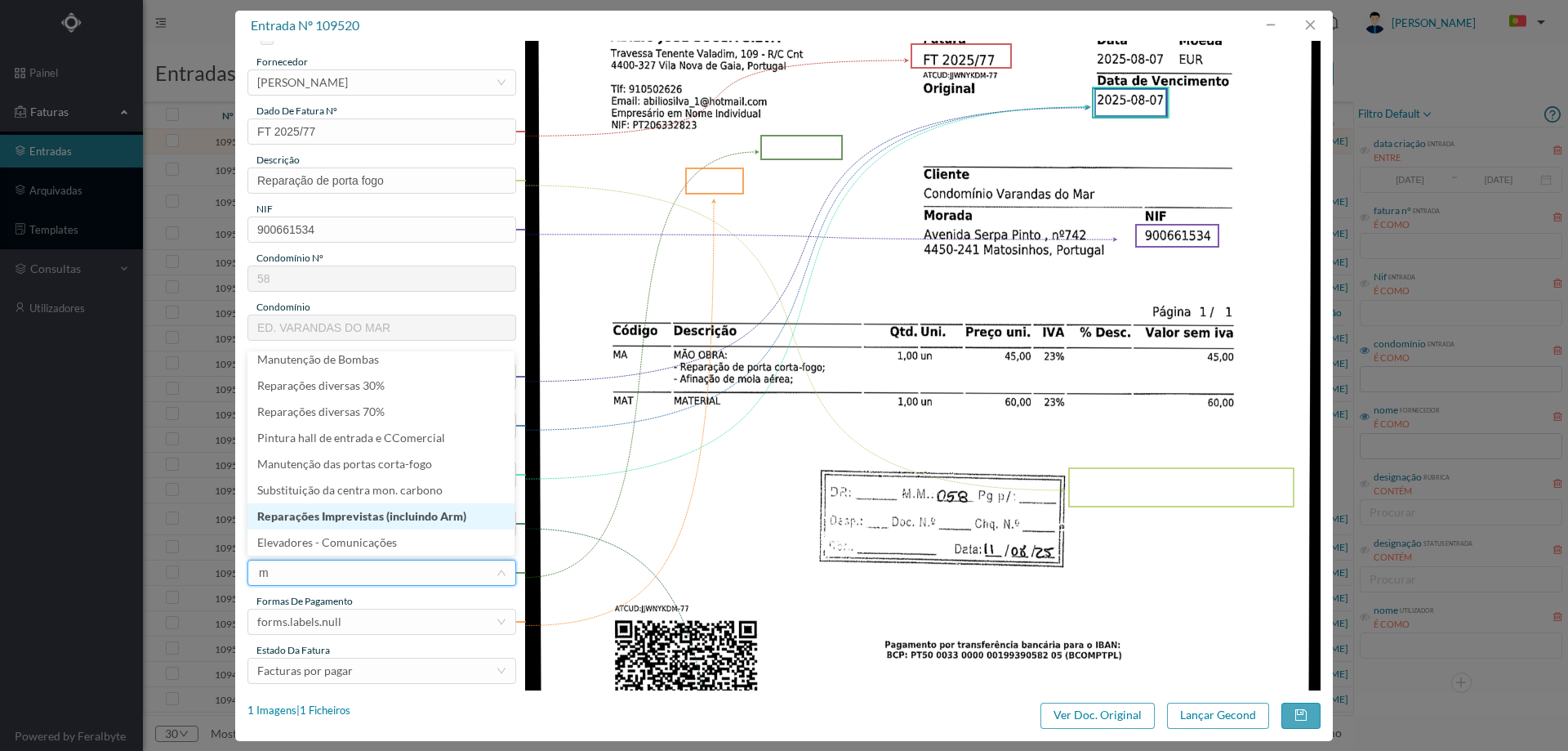
scroll to position [3, 0]
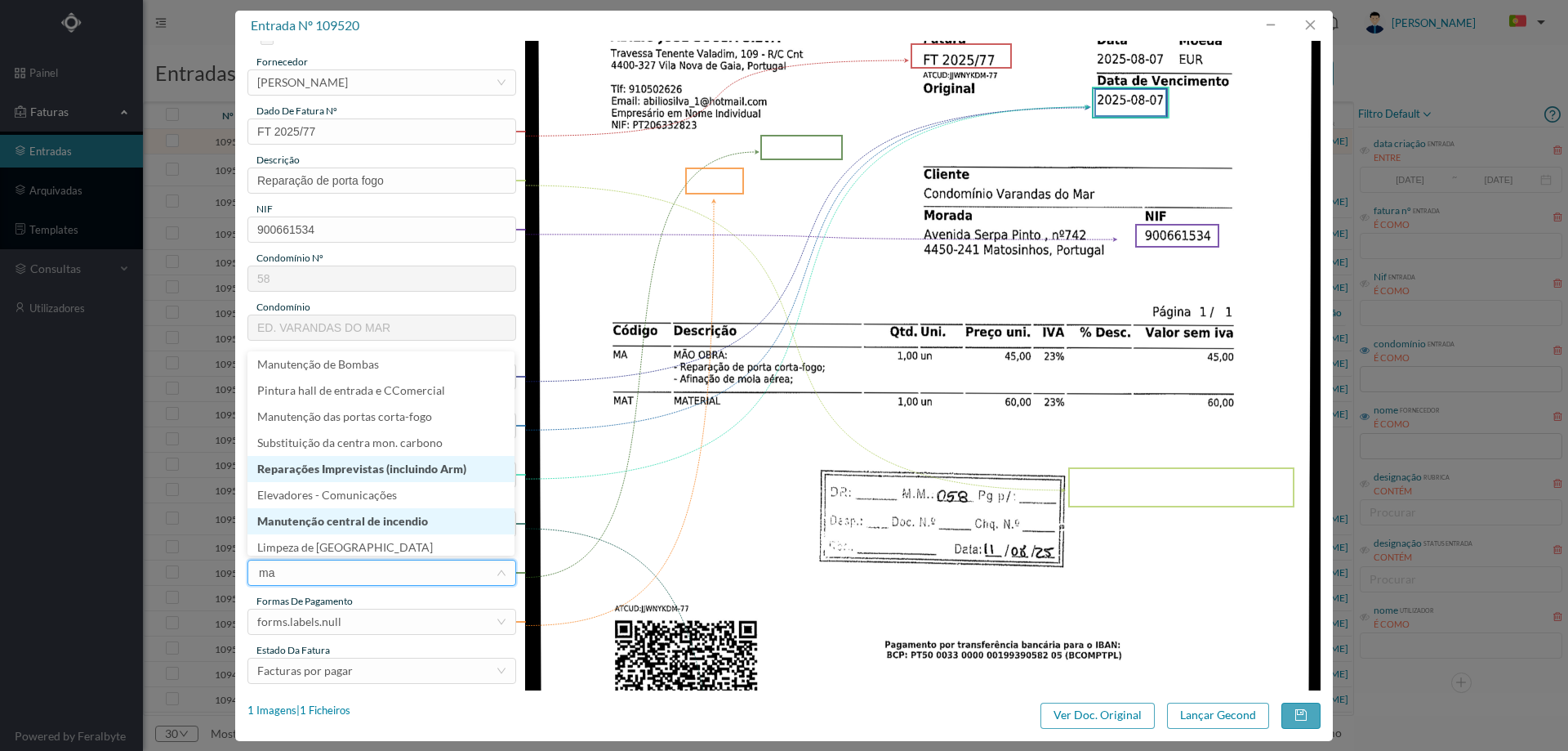
type input "man"
click at [316, 525] on li "Manutenção / Reparações" at bounding box center [381, 521] width 267 height 26
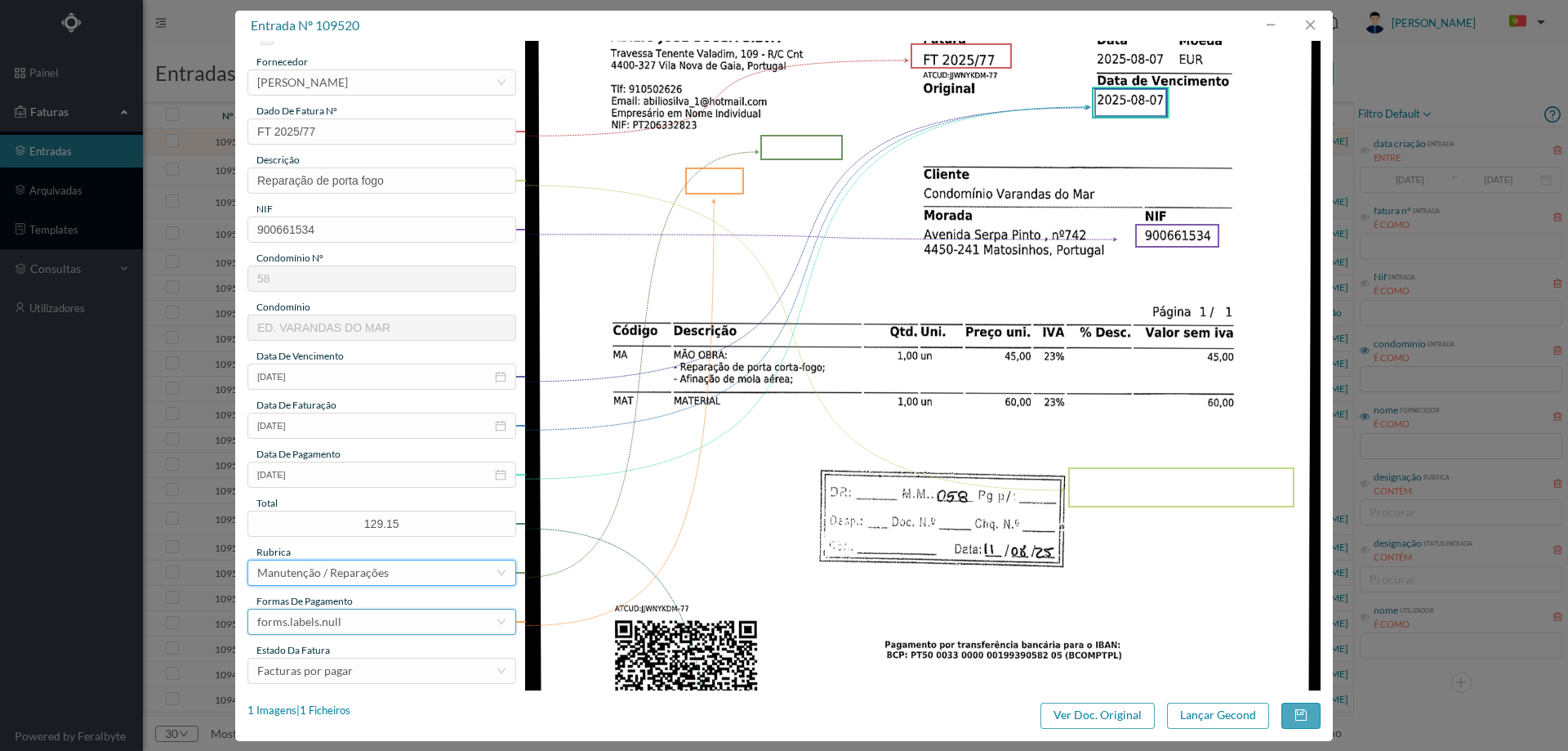
click at [348, 613] on div "forms.labels.null" at bounding box center [376, 621] width 239 height 24
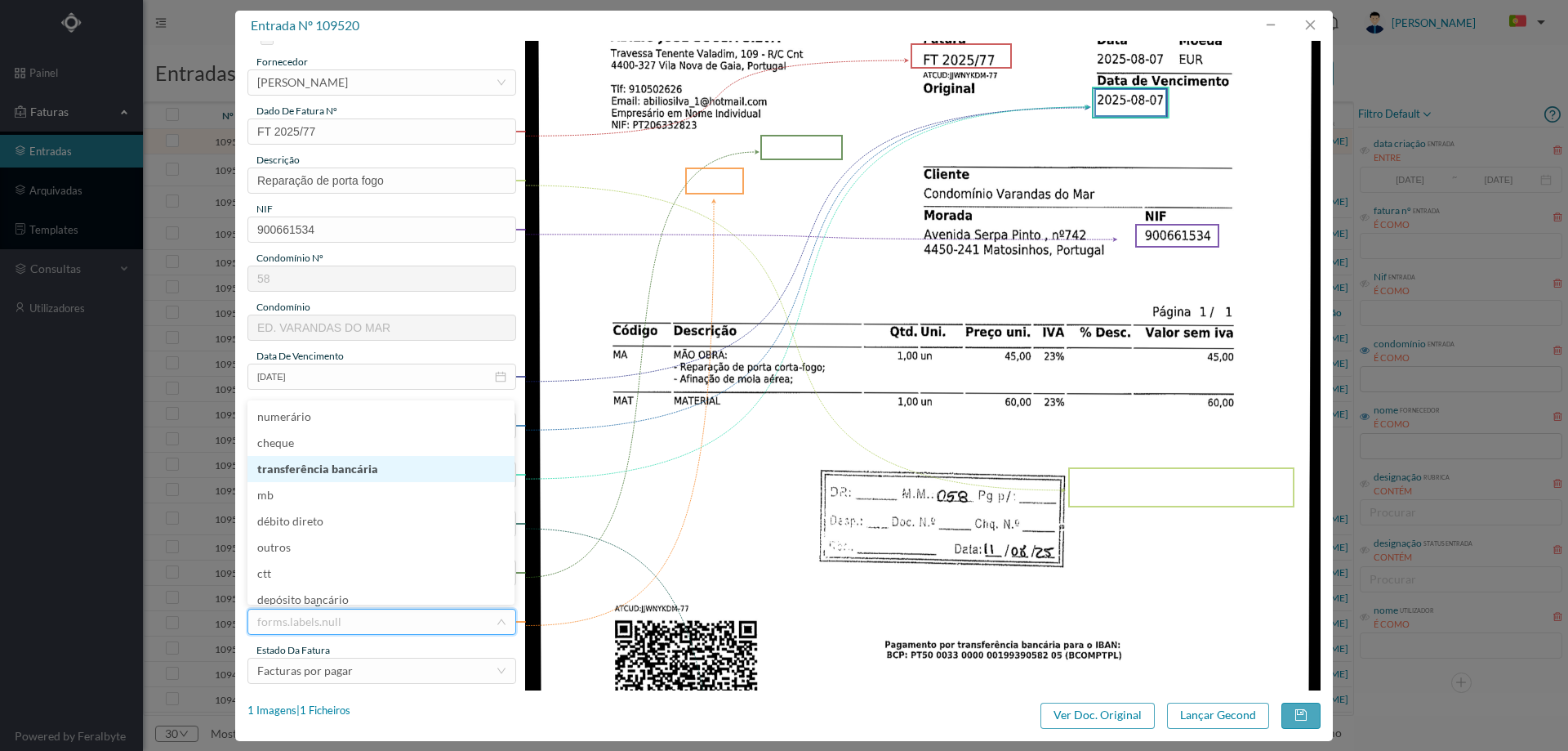
click at [359, 477] on li "transferência bancária" at bounding box center [381, 469] width 267 height 26
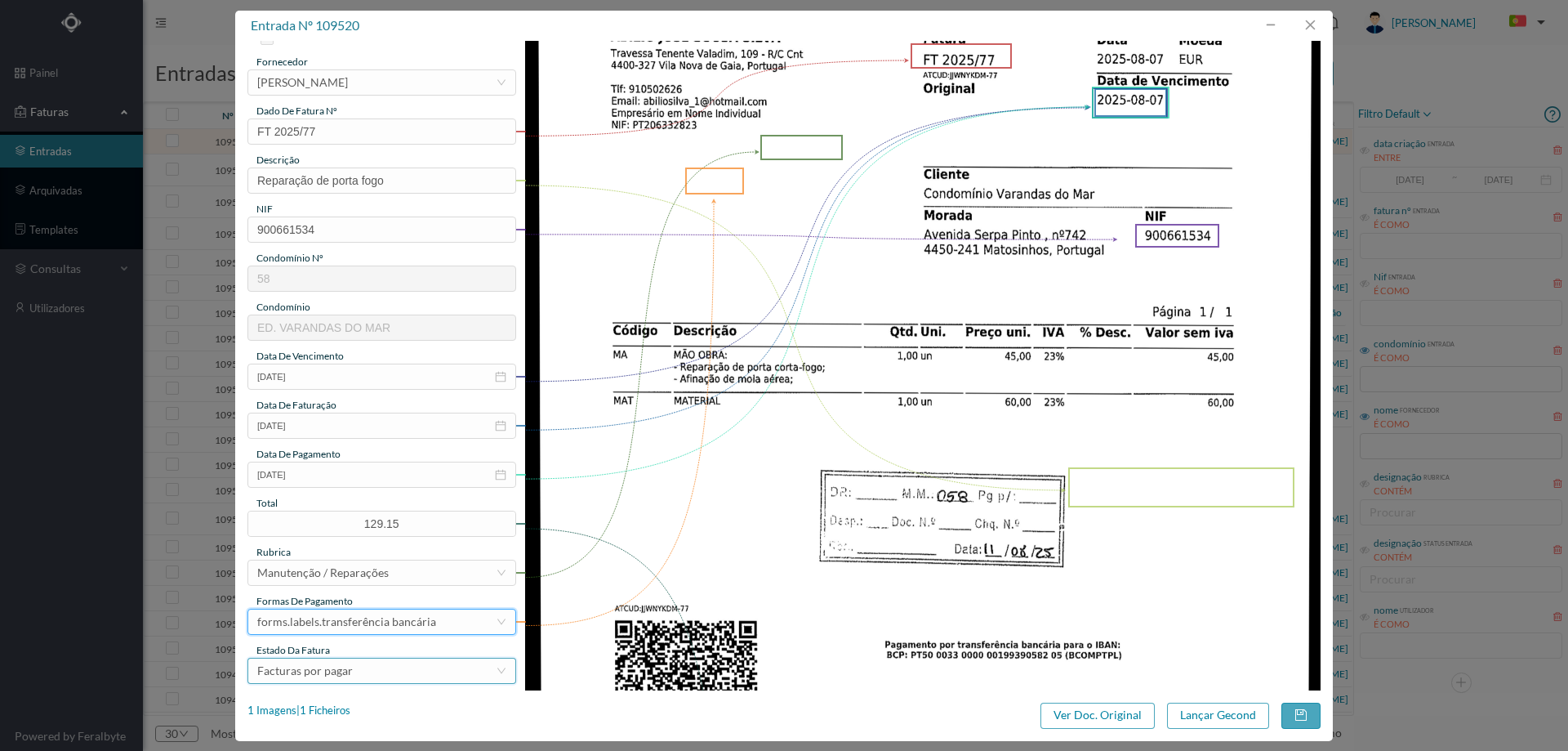
click at [348, 675] on div "Facturas por pagar" at bounding box center [304, 671] width 95 height 24
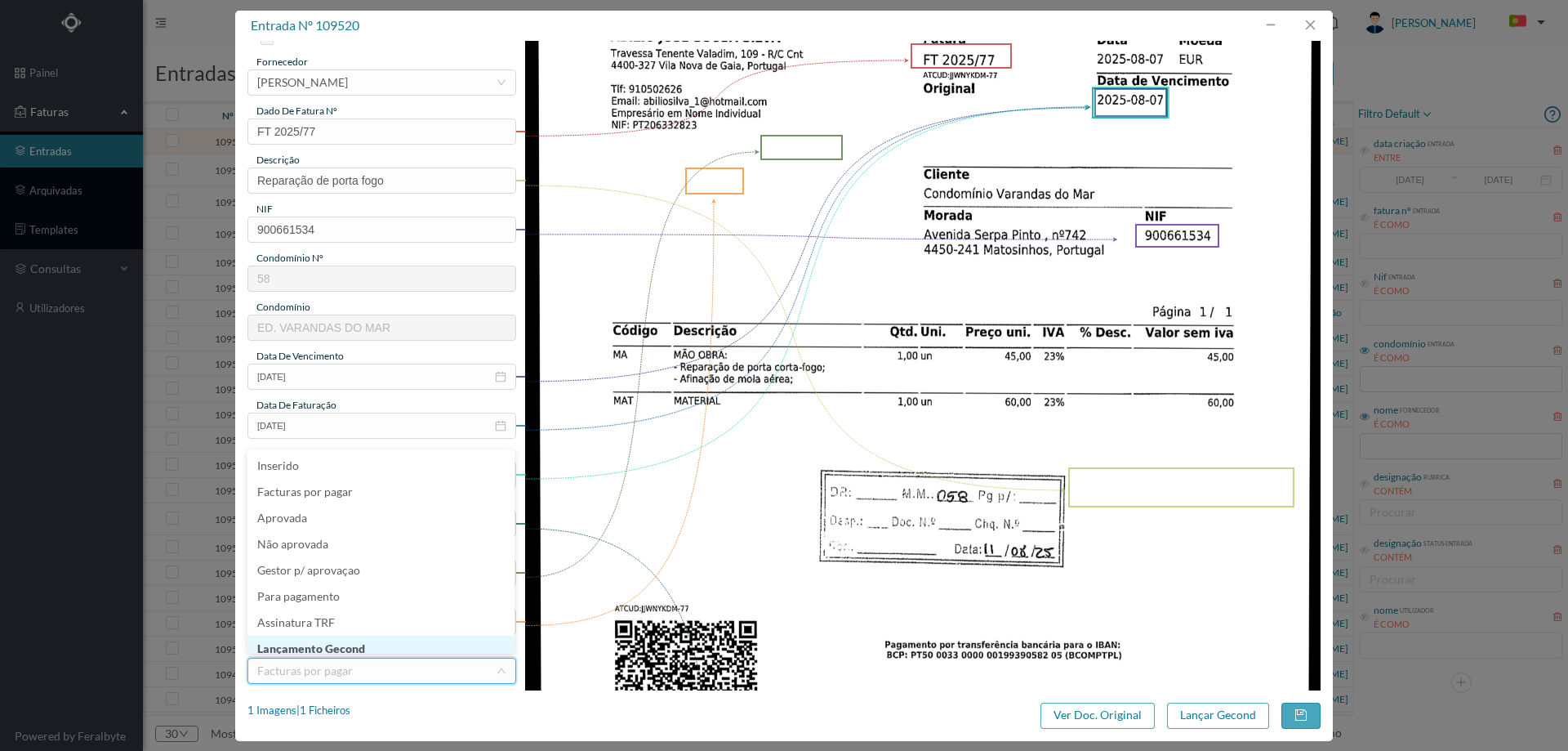
scroll to position [8, 0]
click at [352, 637] on li "Lançamento Gecond" at bounding box center [381, 640] width 267 height 26
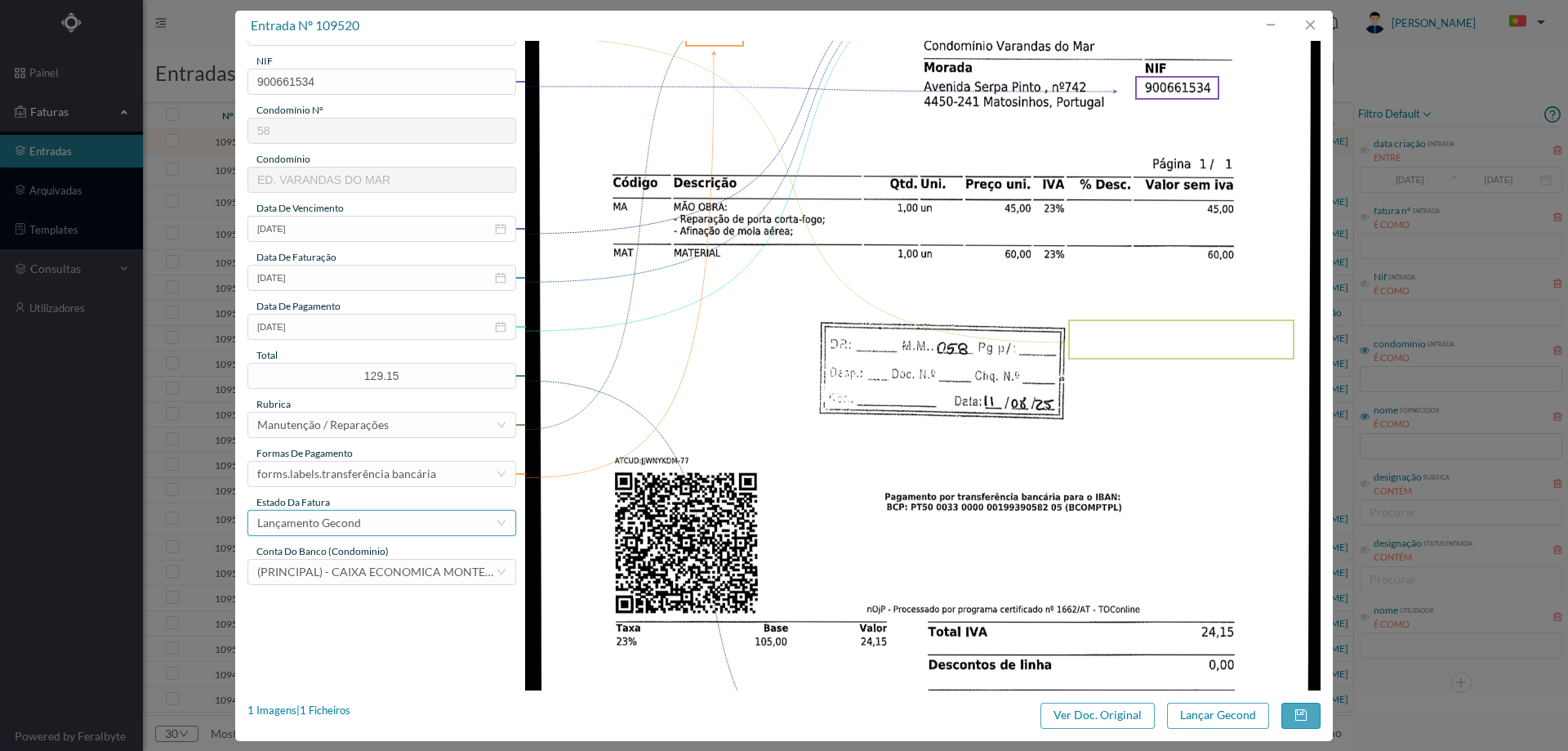
scroll to position [245, 0]
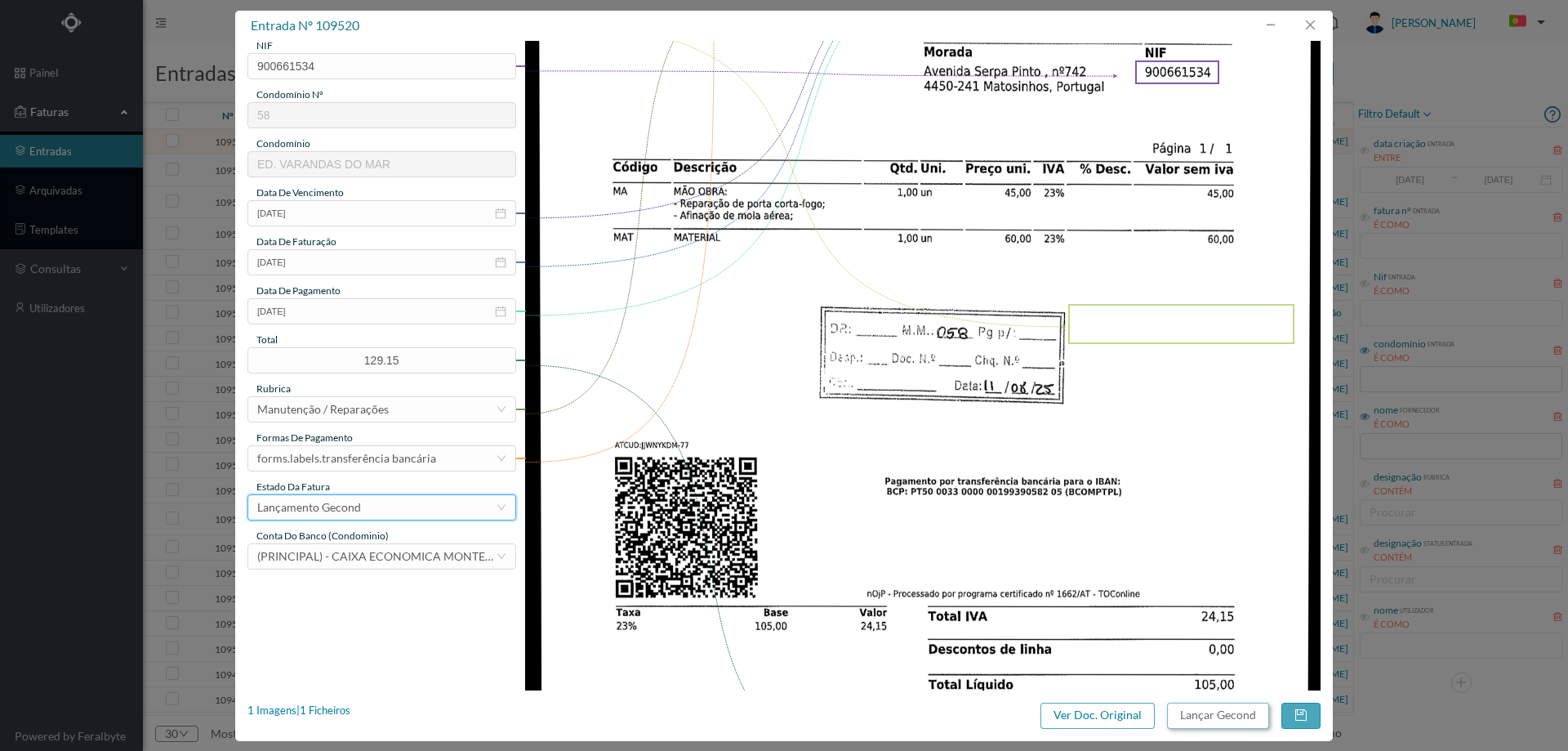
click at [1225, 716] on button "Lançar Gecond" at bounding box center [1218, 716] width 102 height 26
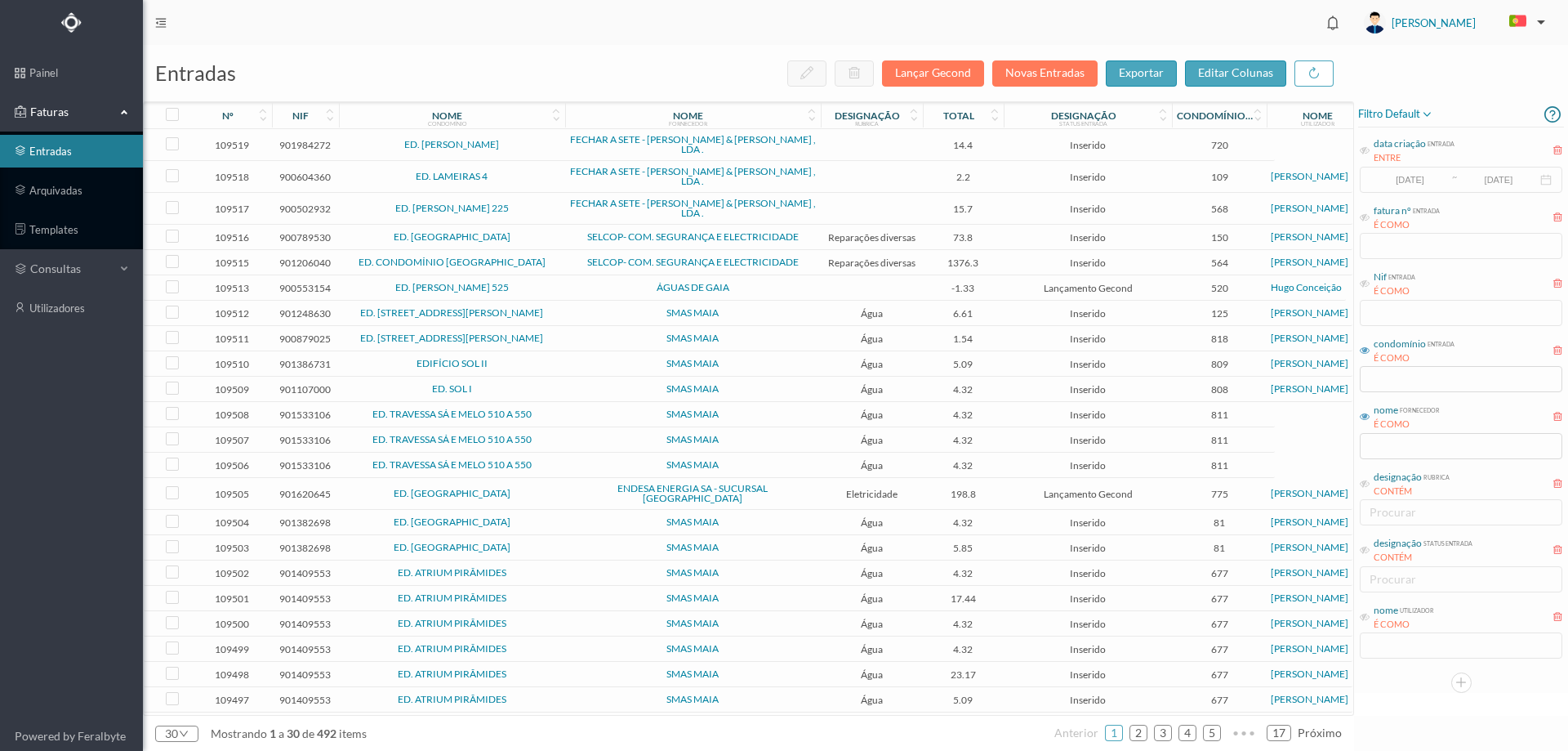
click at [906, 139] on td at bounding box center [872, 144] width 102 height 32
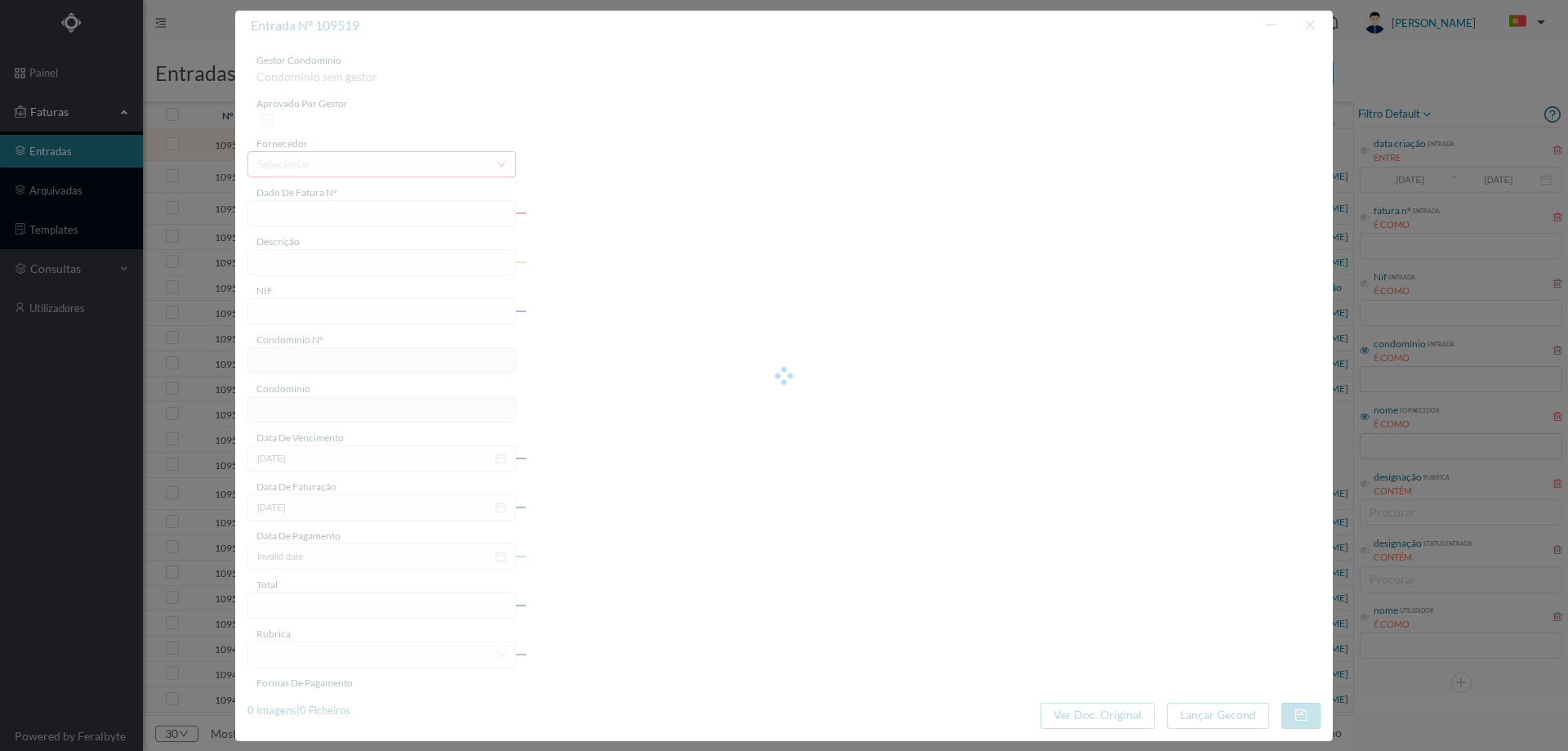
type input "FAC 25/3 ta) o Um"
type input "901984272"
type input "2025-07-14"
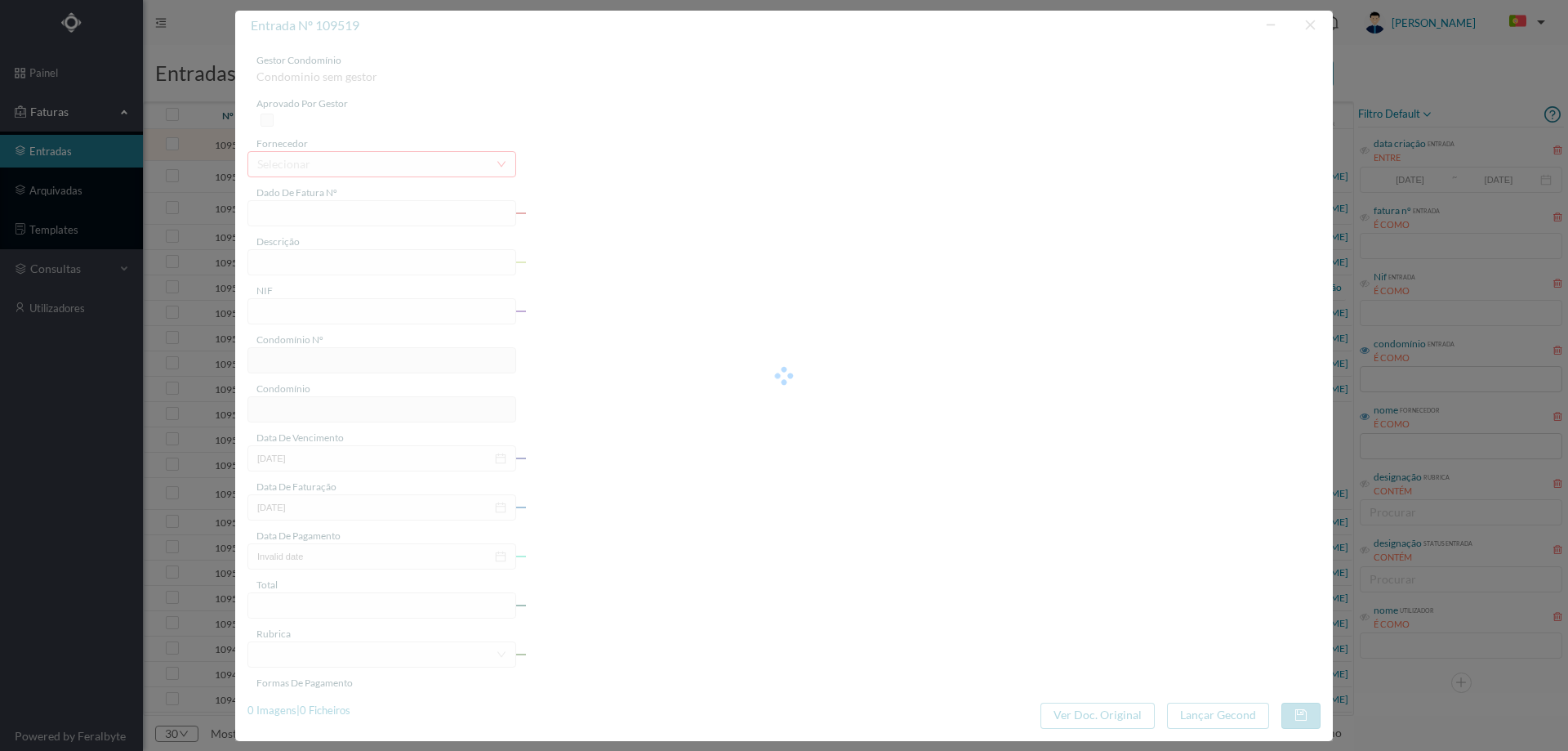
type input "14.40"
type input "720"
type input "ED. [PERSON_NAME]"
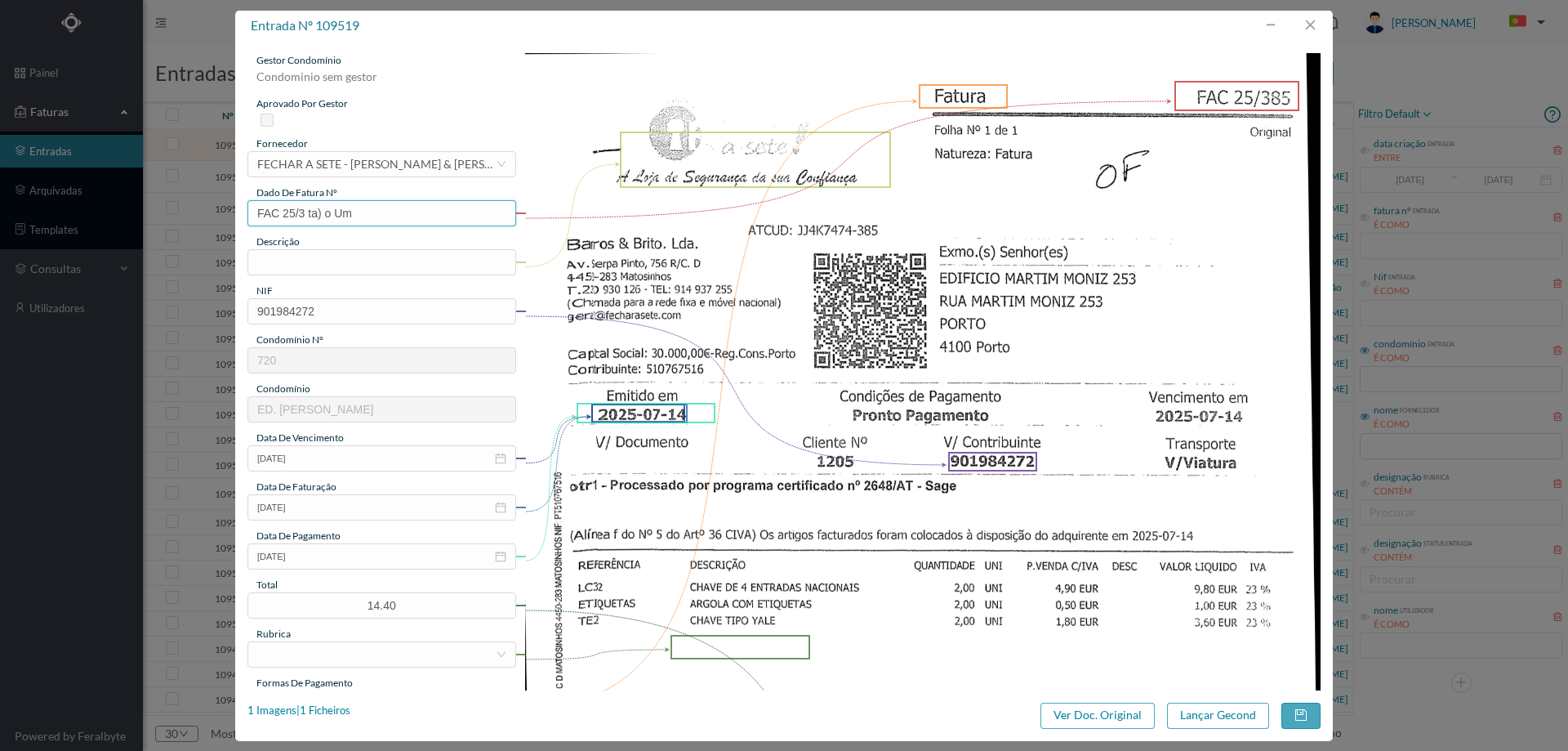
drag, startPoint x: 372, startPoint y: 213, endPoint x: 304, endPoint y: 213, distance: 68.0
click at [304, 213] on input "FAC 25/3 ta) o Um" at bounding box center [381, 213] width 269 height 26
type input "FAC 25/385"
click at [291, 253] on input "text" at bounding box center [381, 262] width 269 height 26
type input "chave 4 entradas"
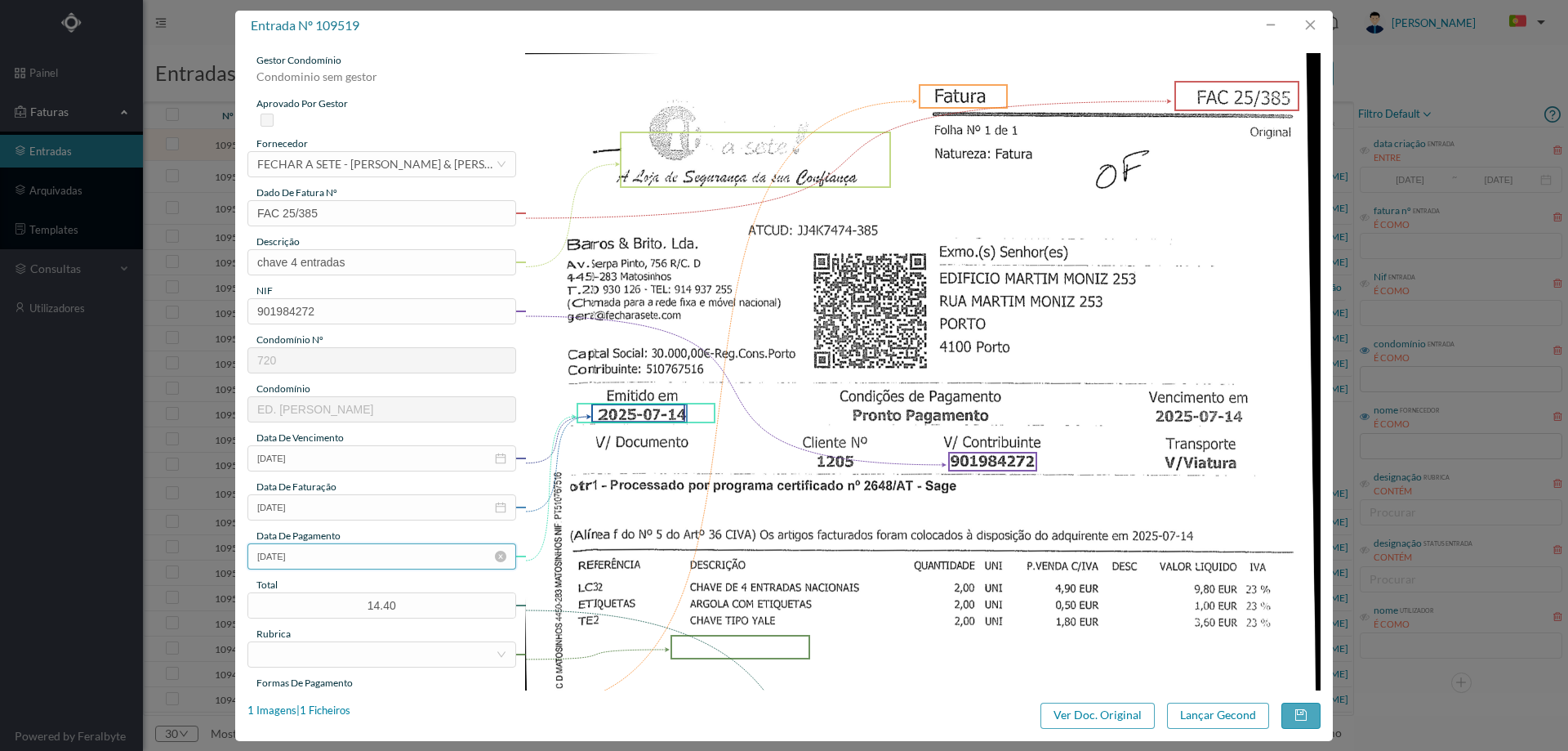
click at [323, 552] on input "2025-07-14" at bounding box center [381, 556] width 269 height 26
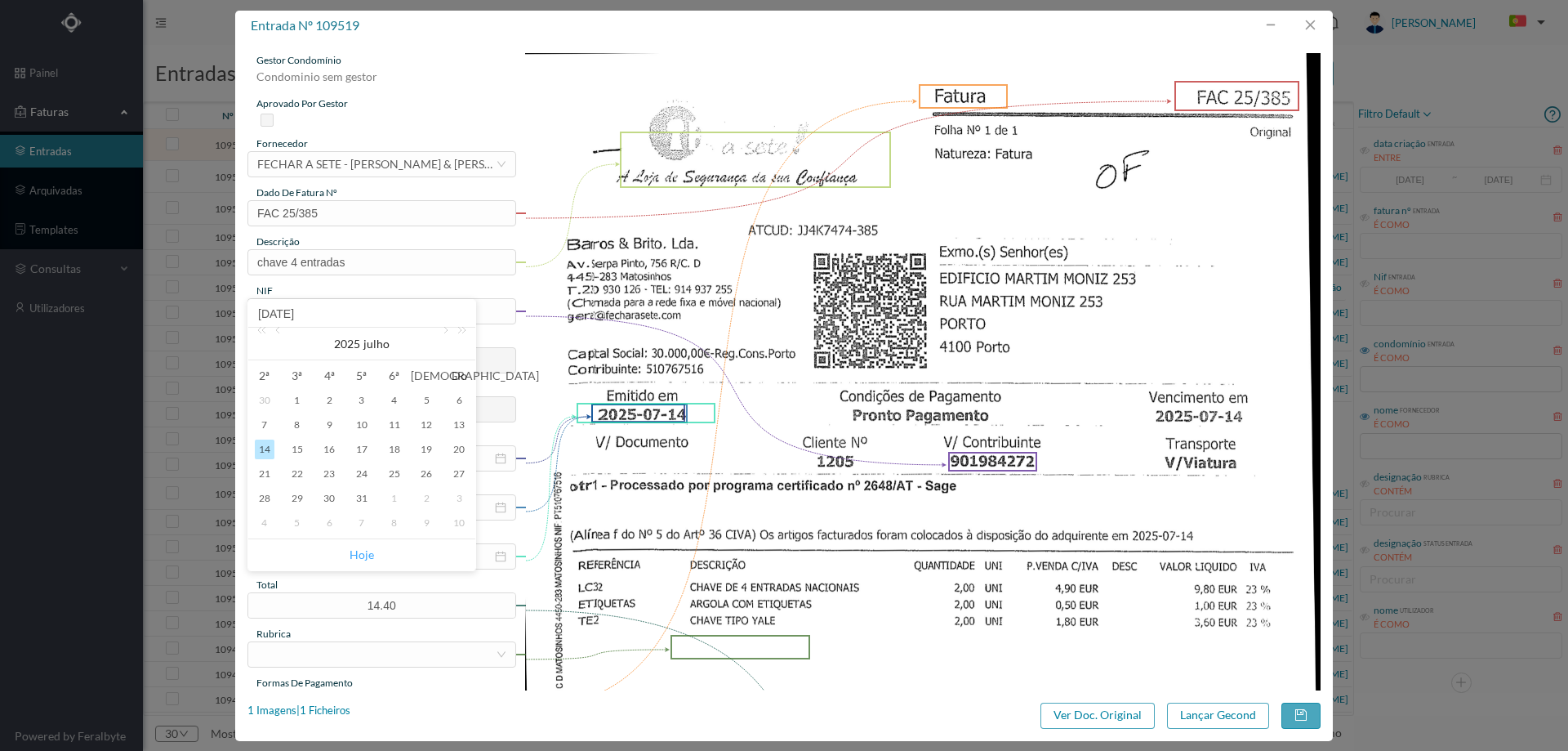
click at [365, 555] on link "Hoje" at bounding box center [362, 555] width 24 height 31
type input "2025-08-11"
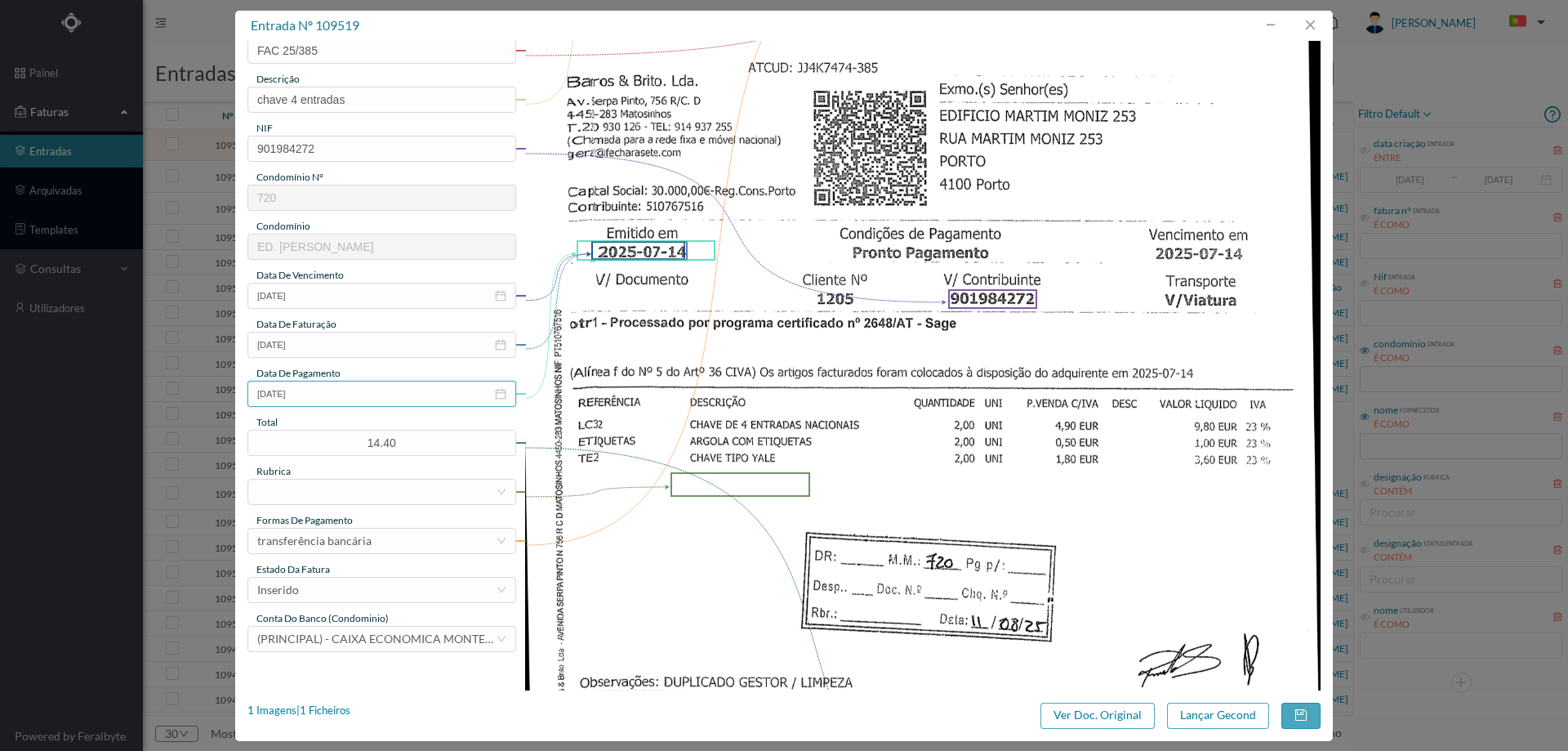
scroll to position [164, 0]
click at [374, 492] on div at bounding box center [376, 491] width 239 height 24
type input "mate"
drag, startPoint x: 362, startPoint y: 575, endPoint x: 352, endPoint y: 557, distance: 20.6
click at [362, 575] on li "Materiais Diversos" at bounding box center [381, 575] width 267 height 26
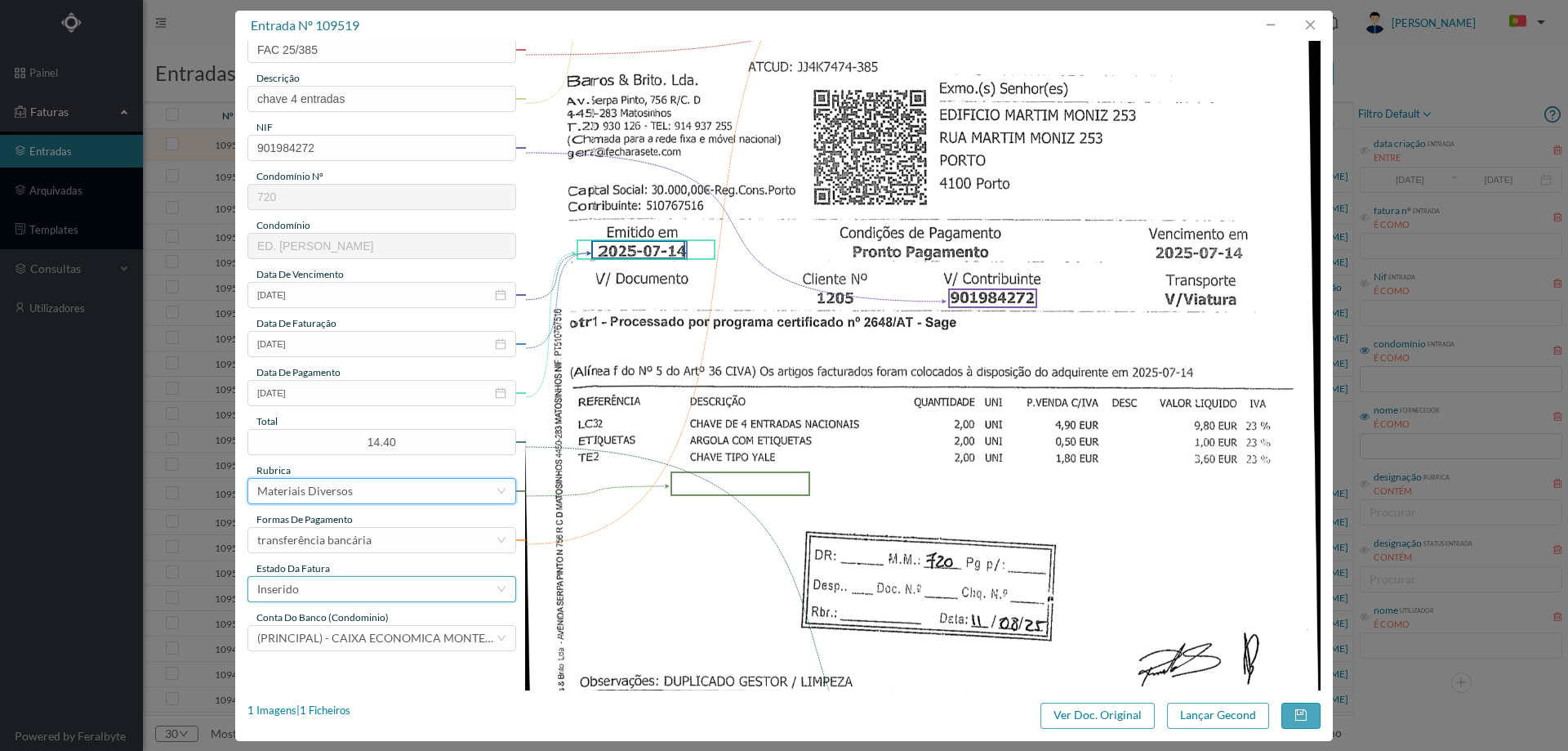
click at [330, 585] on div "Inserido" at bounding box center [376, 589] width 239 height 24
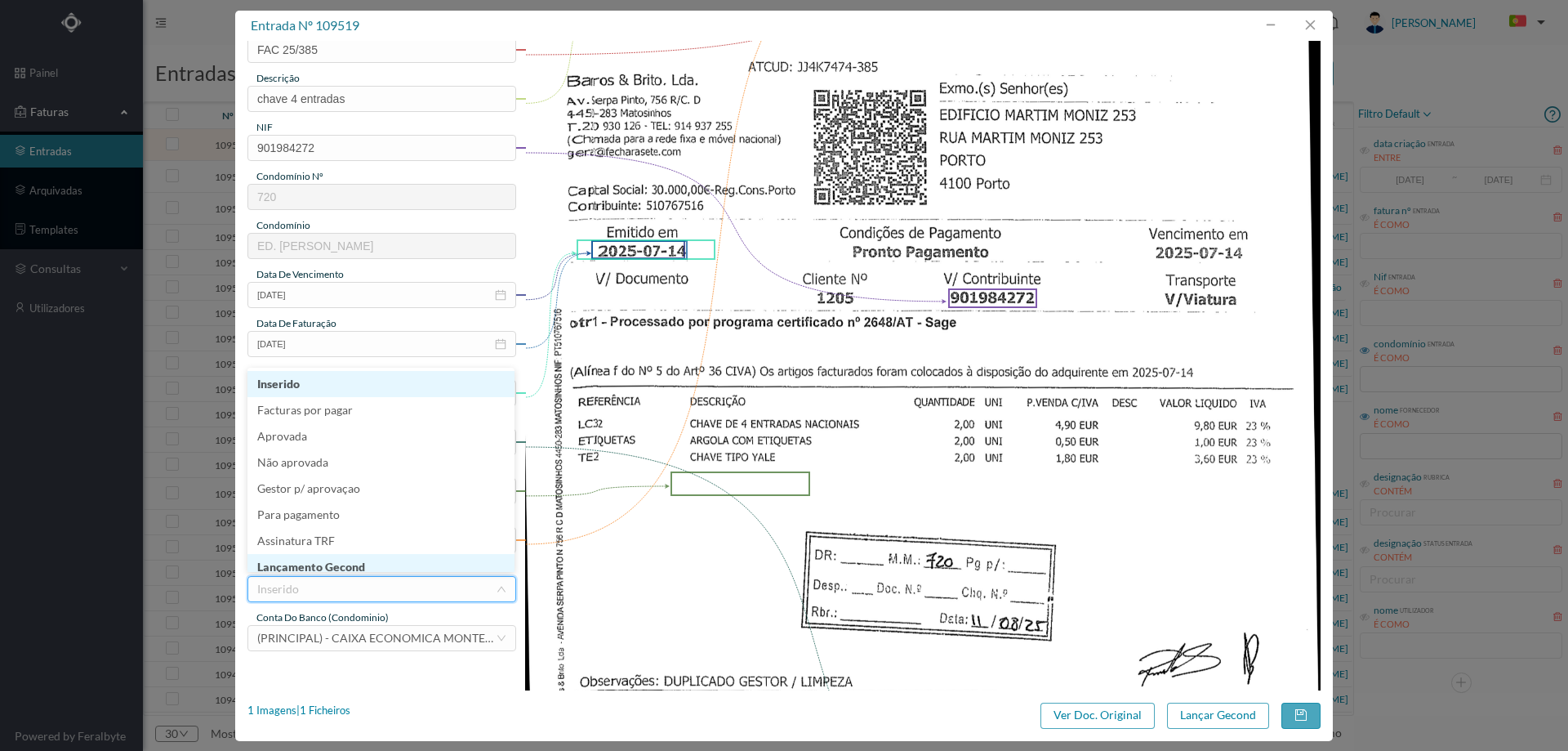
scroll to position [8, 0]
click at [340, 568] on li "Lançamento Gecond" at bounding box center [381, 559] width 267 height 26
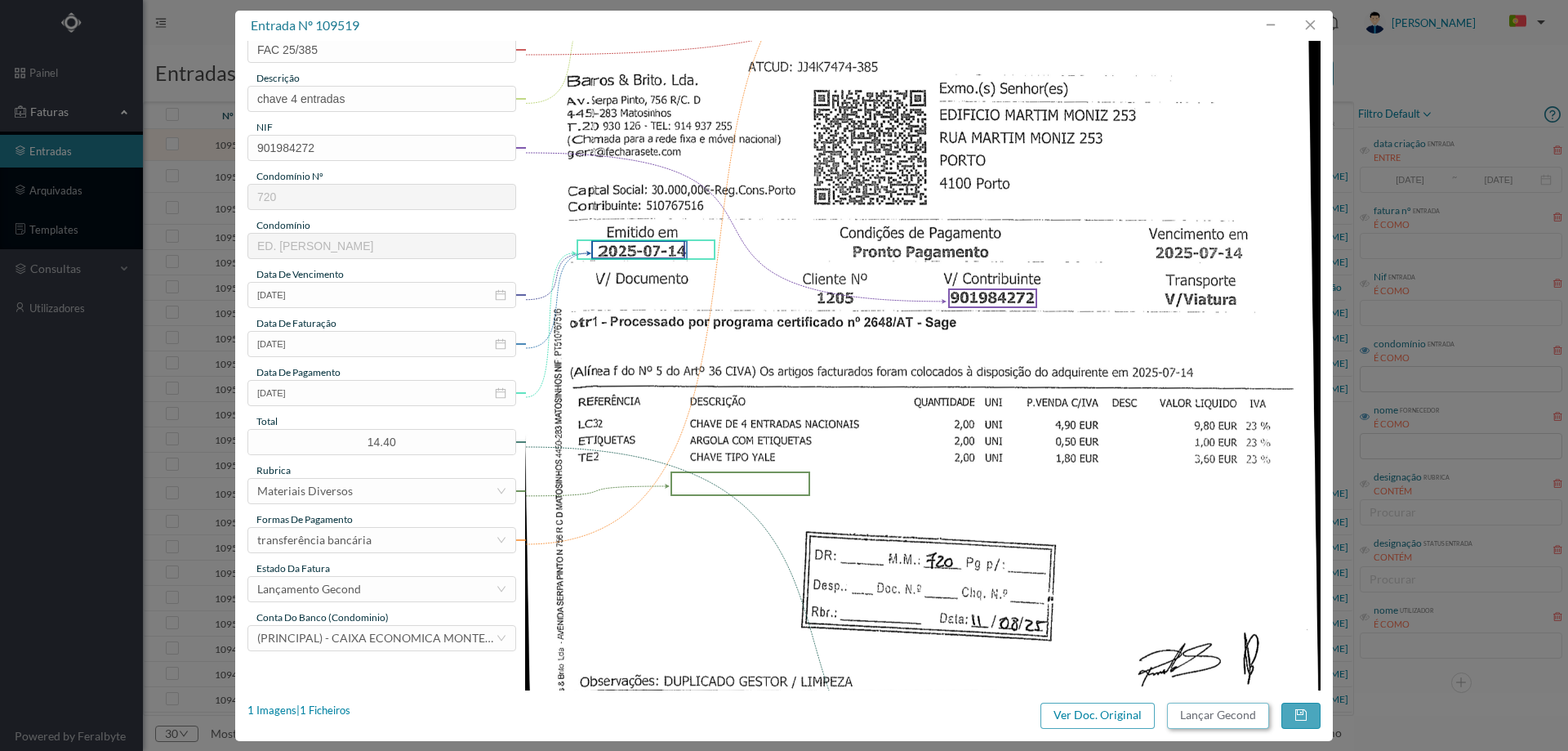
click at [1208, 712] on button "Lançar Gecond" at bounding box center [1218, 716] width 102 height 26
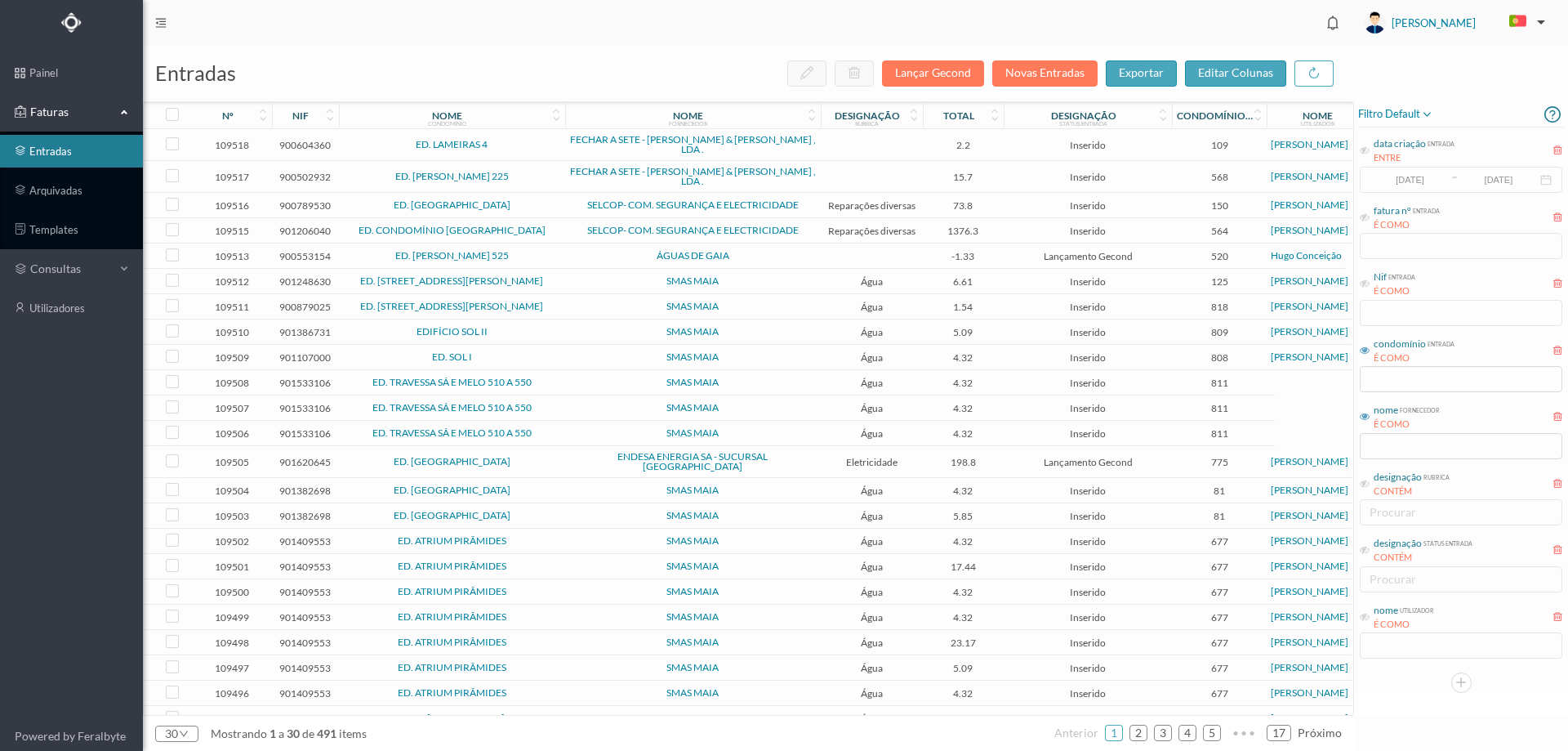
click at [533, 154] on td "ED. LAMEIRAS 4" at bounding box center [452, 144] width 227 height 32
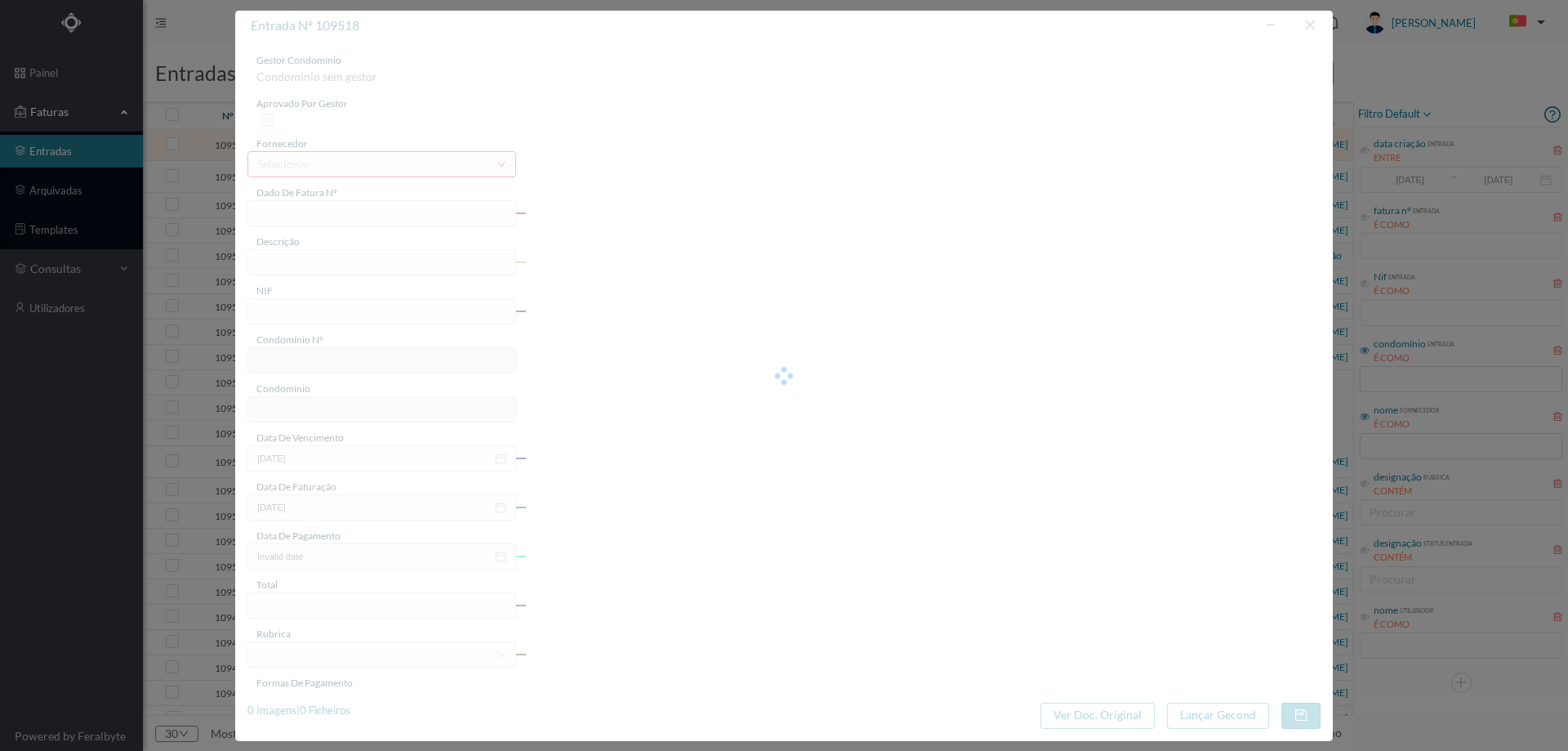
type input "FAC 25/3904"
type input "900604360"
type input "1025-07-23"
type input "2025-07-23"
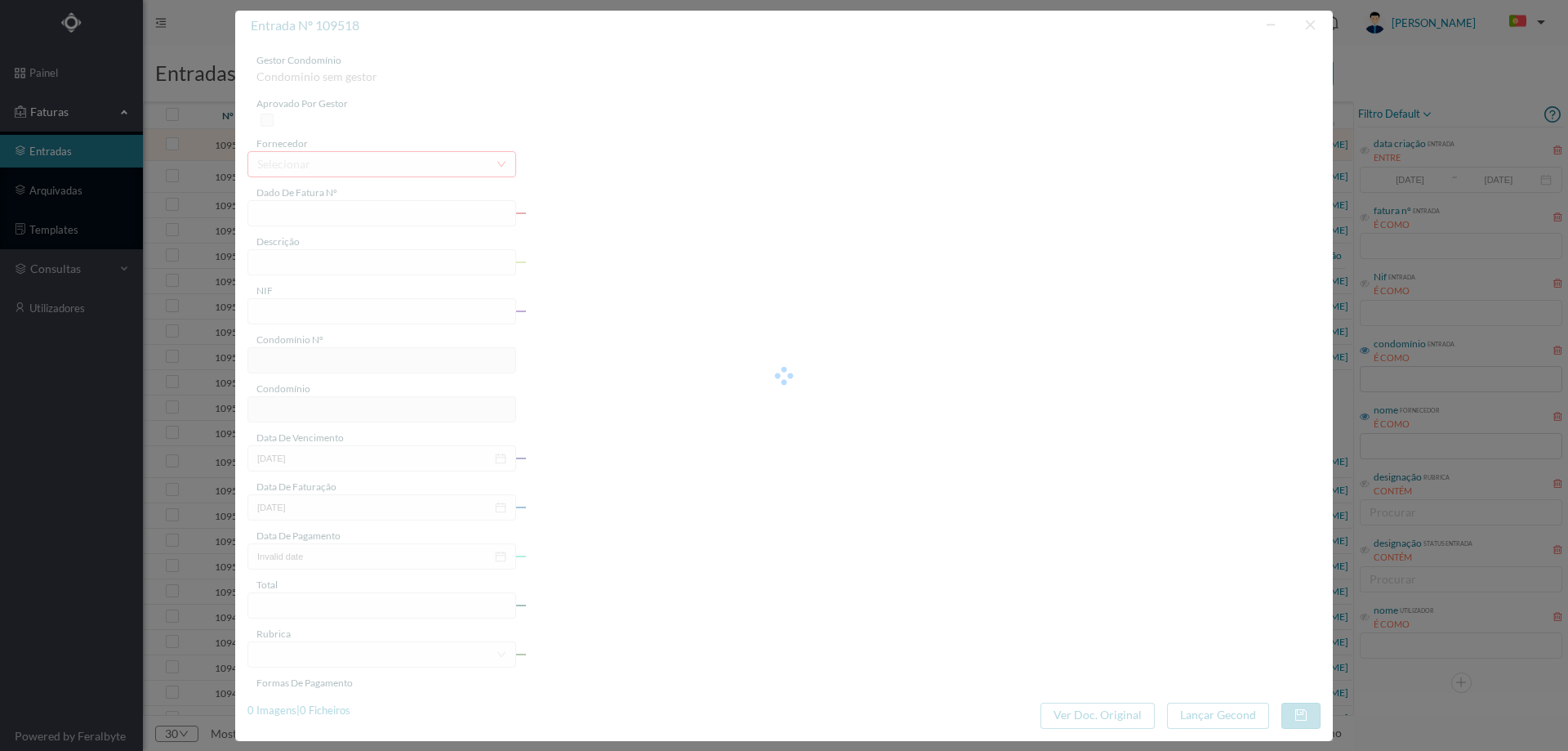
type input "2.20"
type input "109"
type input "ED. LAMEIRAS 4"
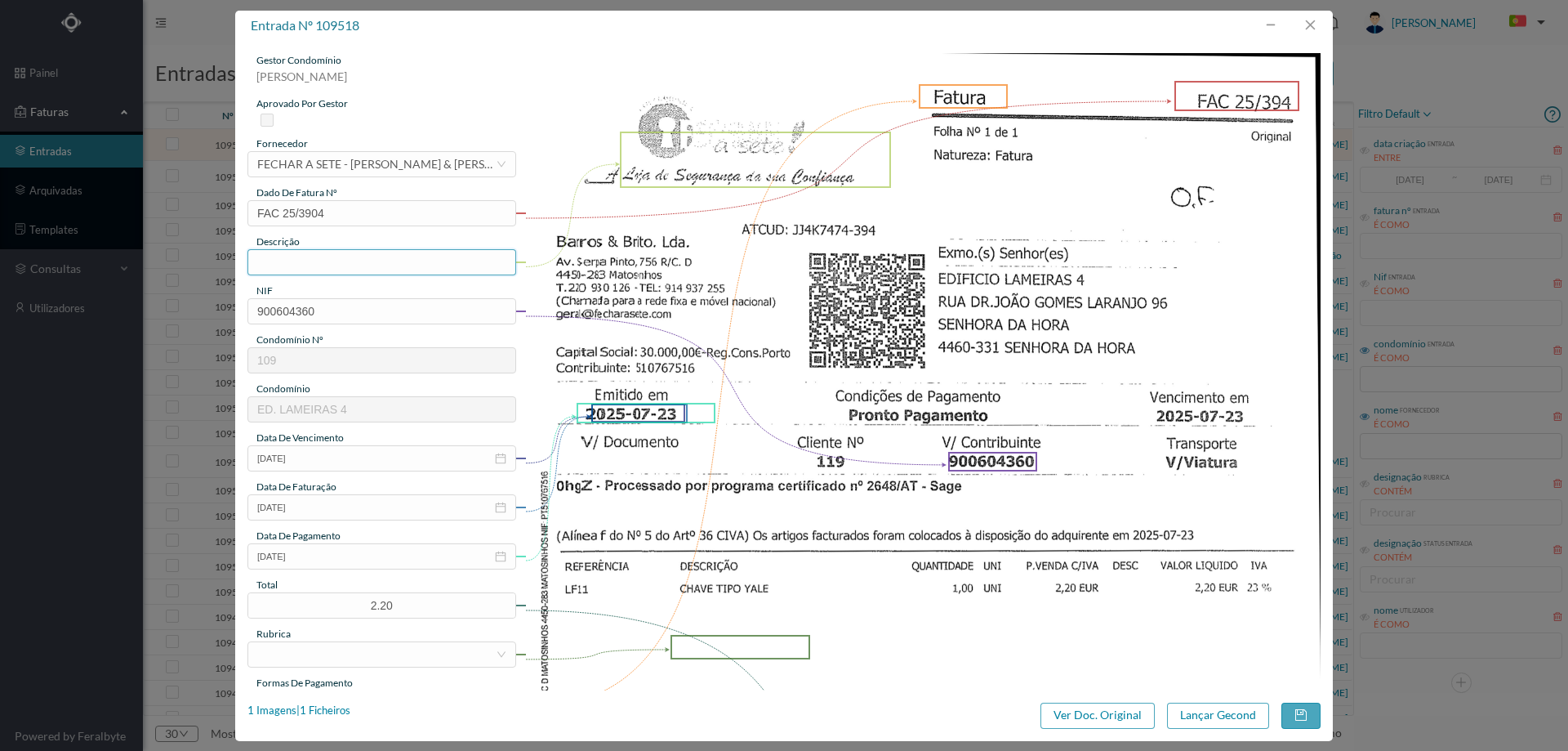
click at [301, 255] on input "text" at bounding box center [381, 262] width 269 height 26
type input "Chave tipo Yale"
click at [356, 553] on input "2025-07-23" at bounding box center [381, 556] width 269 height 26
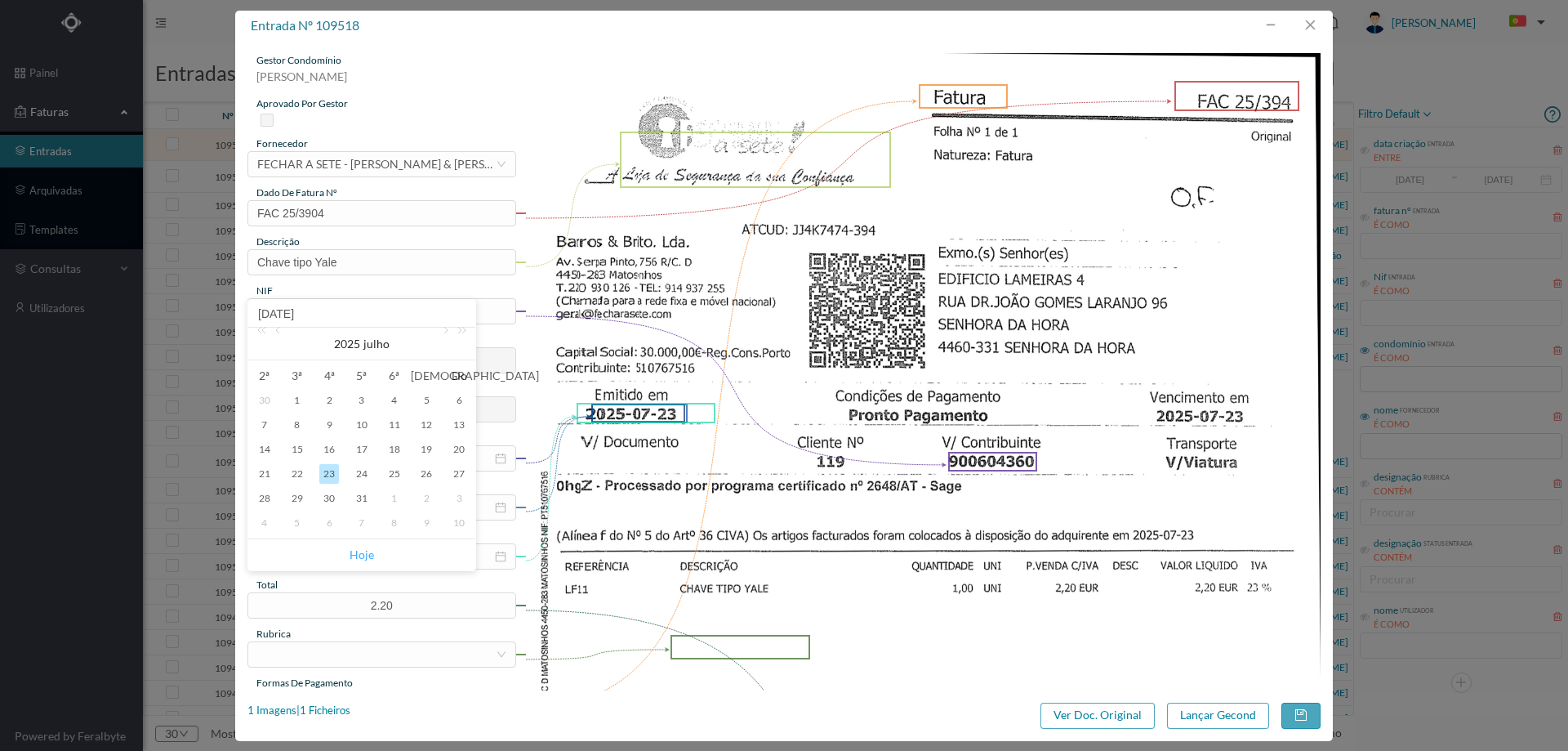
click at [356, 552] on link "Hoje" at bounding box center [362, 555] width 24 height 31
type input "2025-08-11"
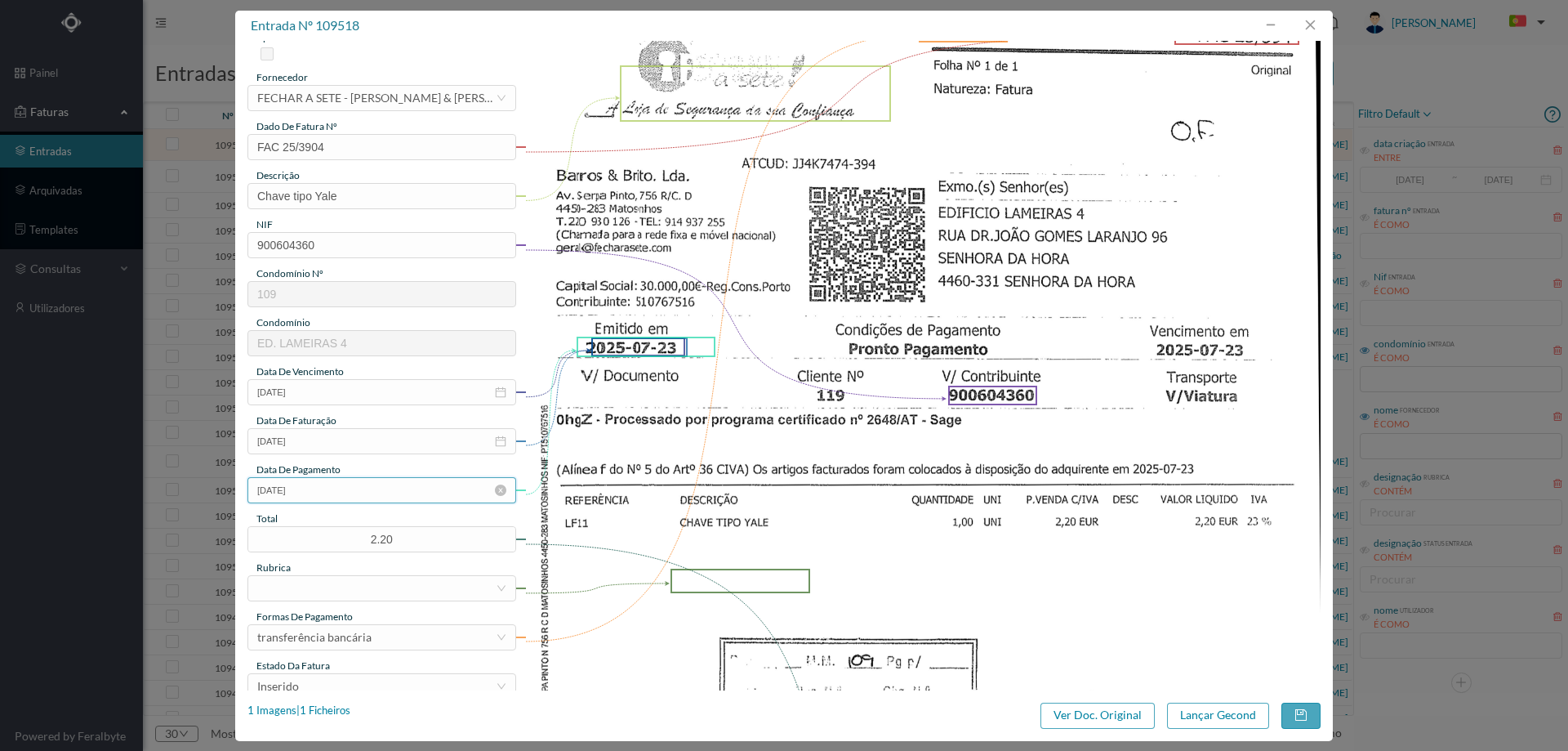
scroll to position [164, 0]
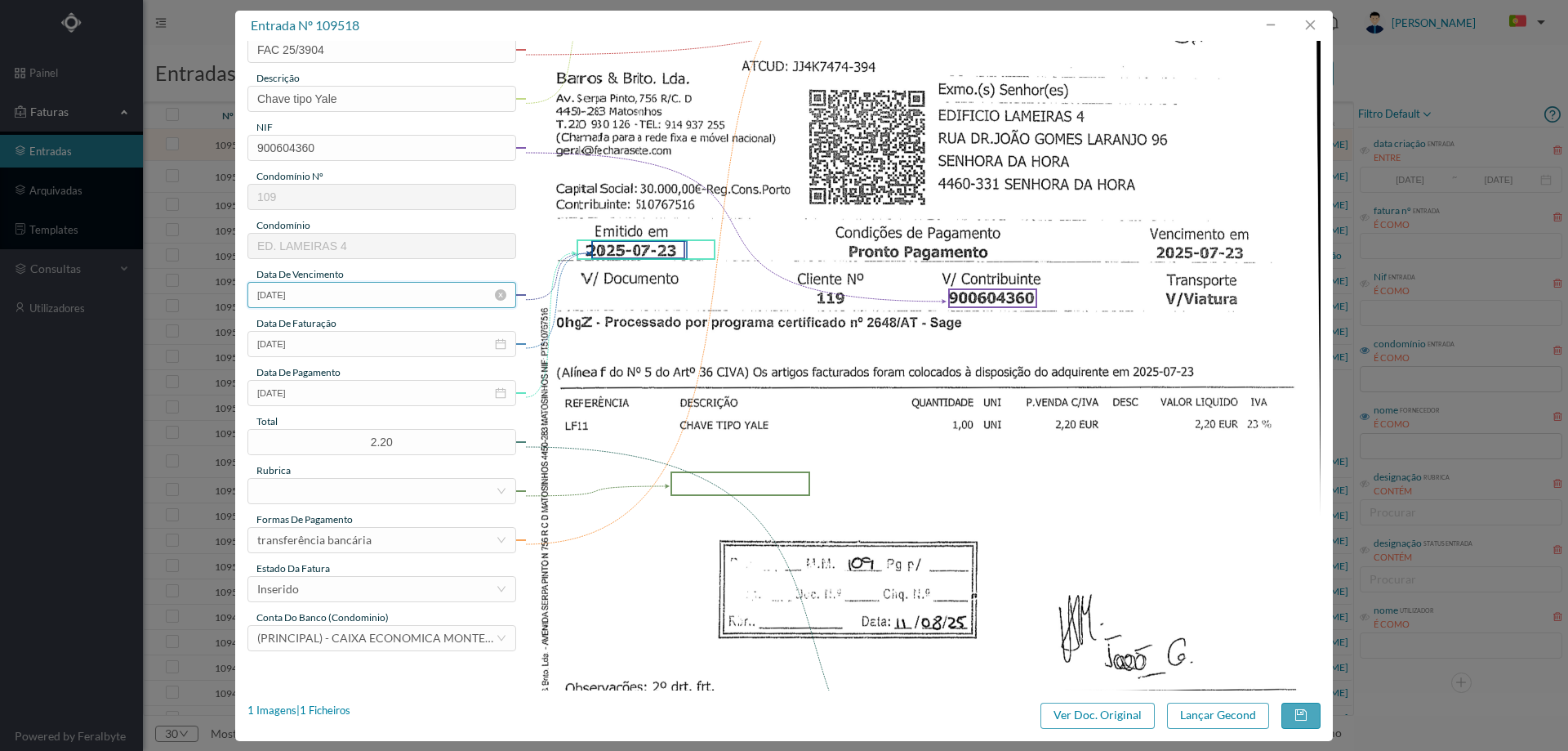
click at [344, 295] on input "1025-07-23" at bounding box center [381, 295] width 269 height 26
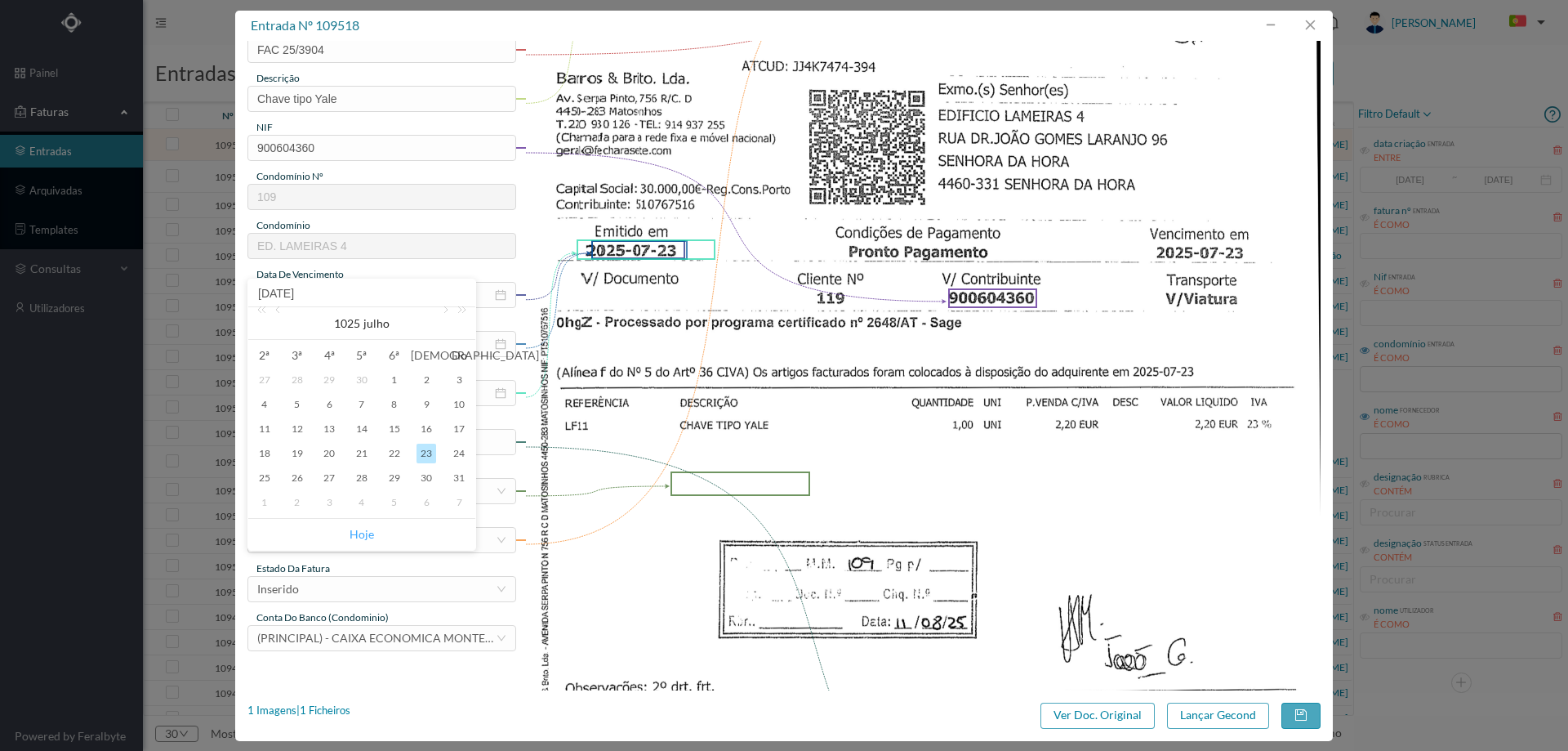
click at [357, 531] on link "Hoje" at bounding box center [362, 535] width 24 height 31
type input "2025-08-11"
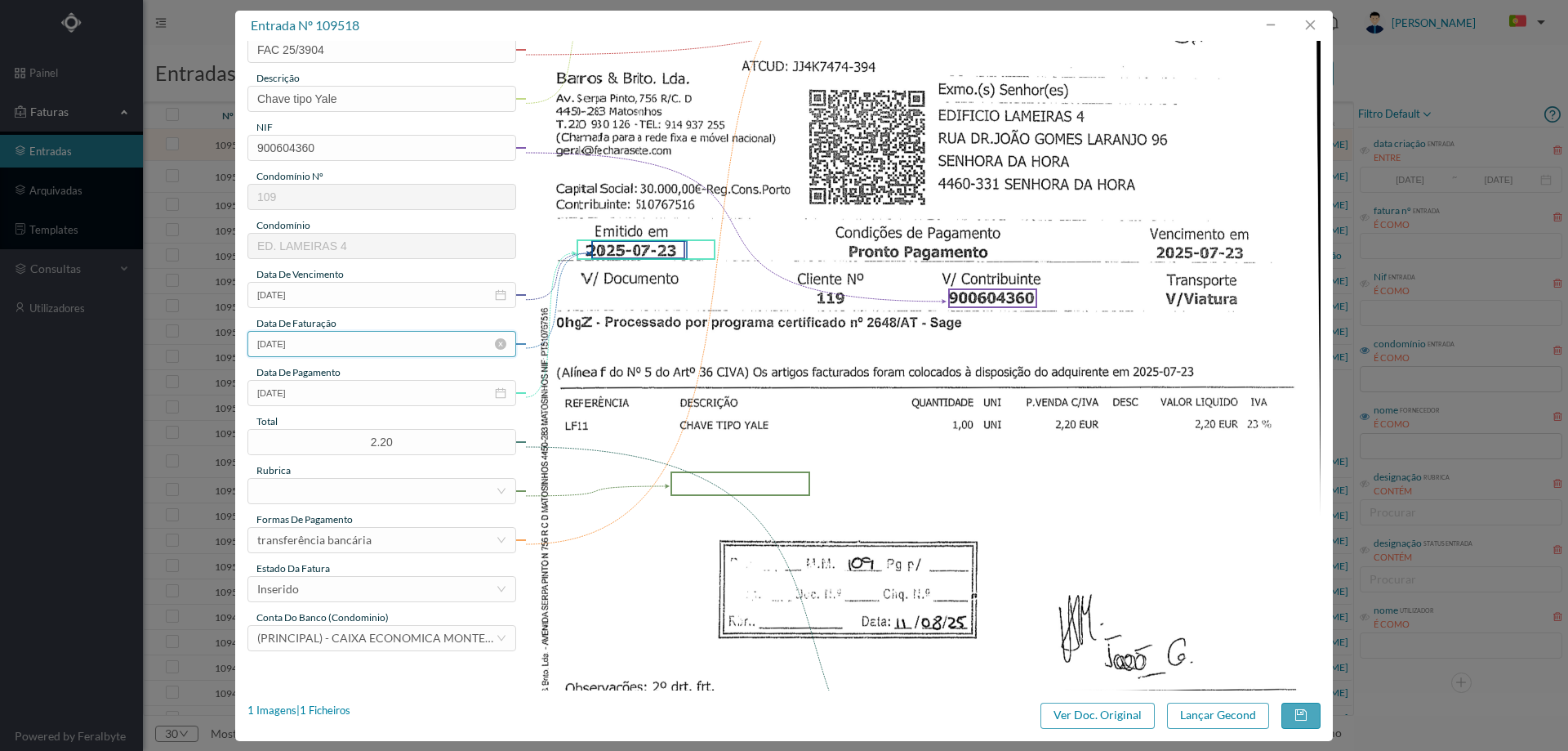
click at [344, 344] on input "1025-07-23" at bounding box center [381, 343] width 269 height 26
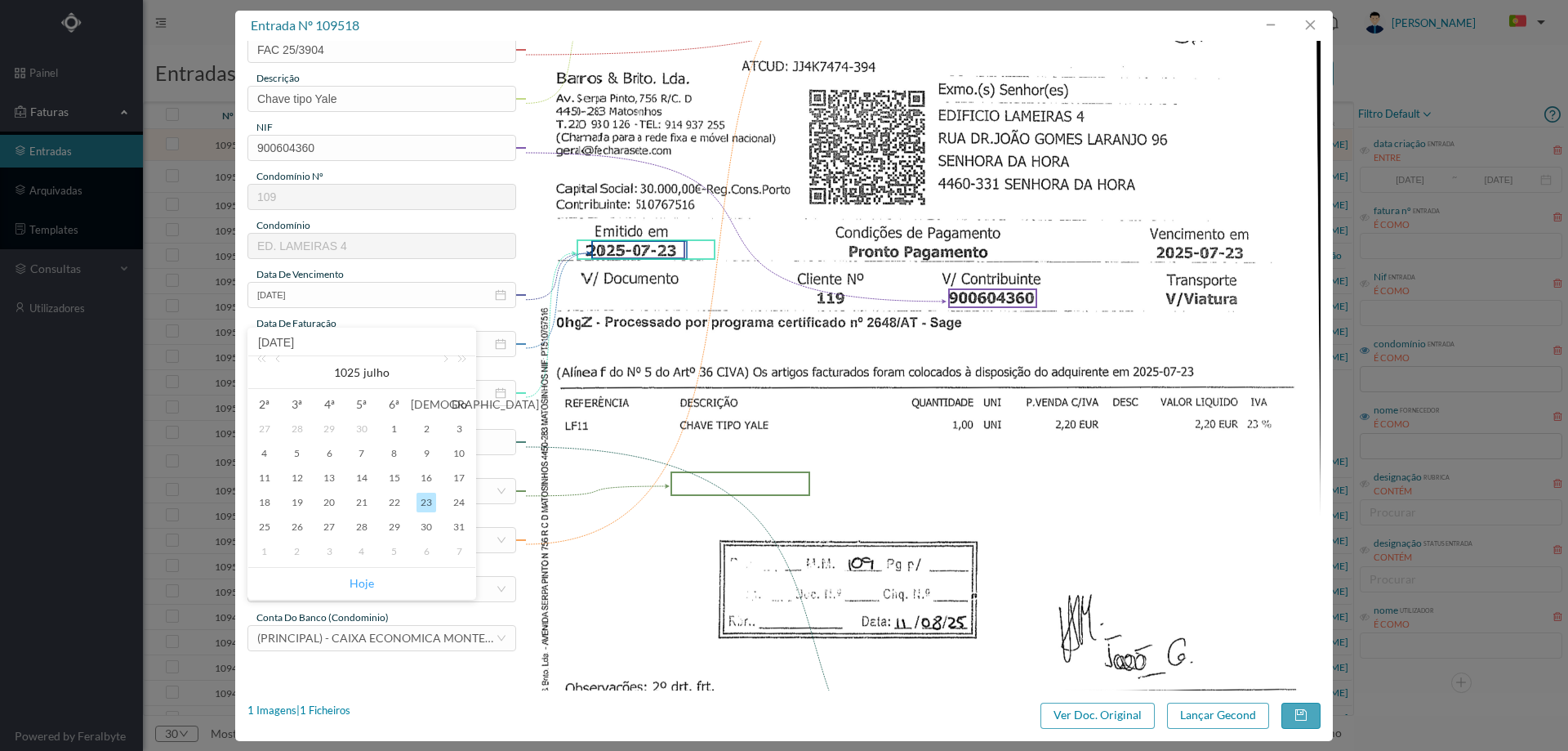
click at [361, 581] on link "Hoje" at bounding box center [362, 583] width 24 height 31
type input "2025-08-11"
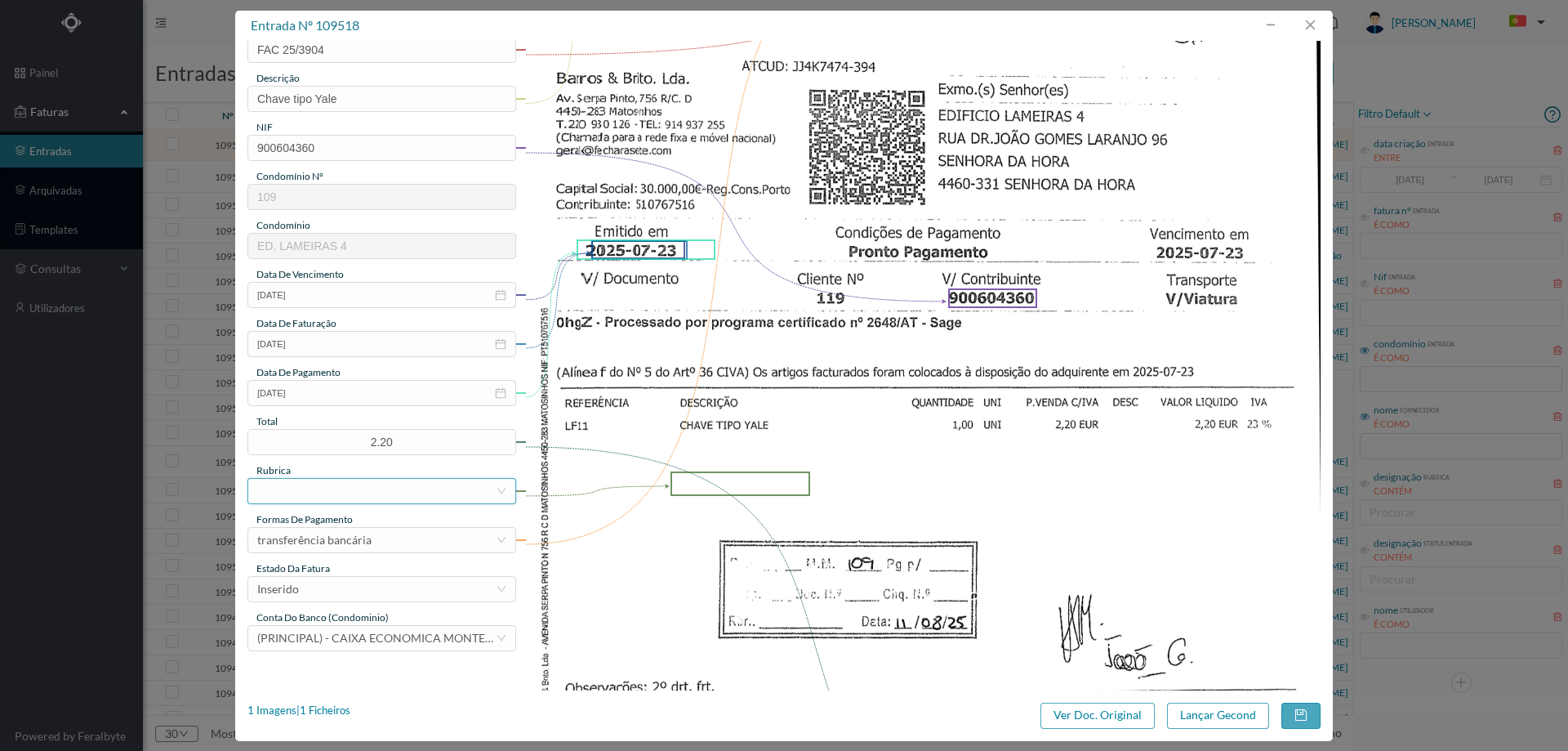
click at [349, 491] on div at bounding box center [376, 491] width 239 height 24
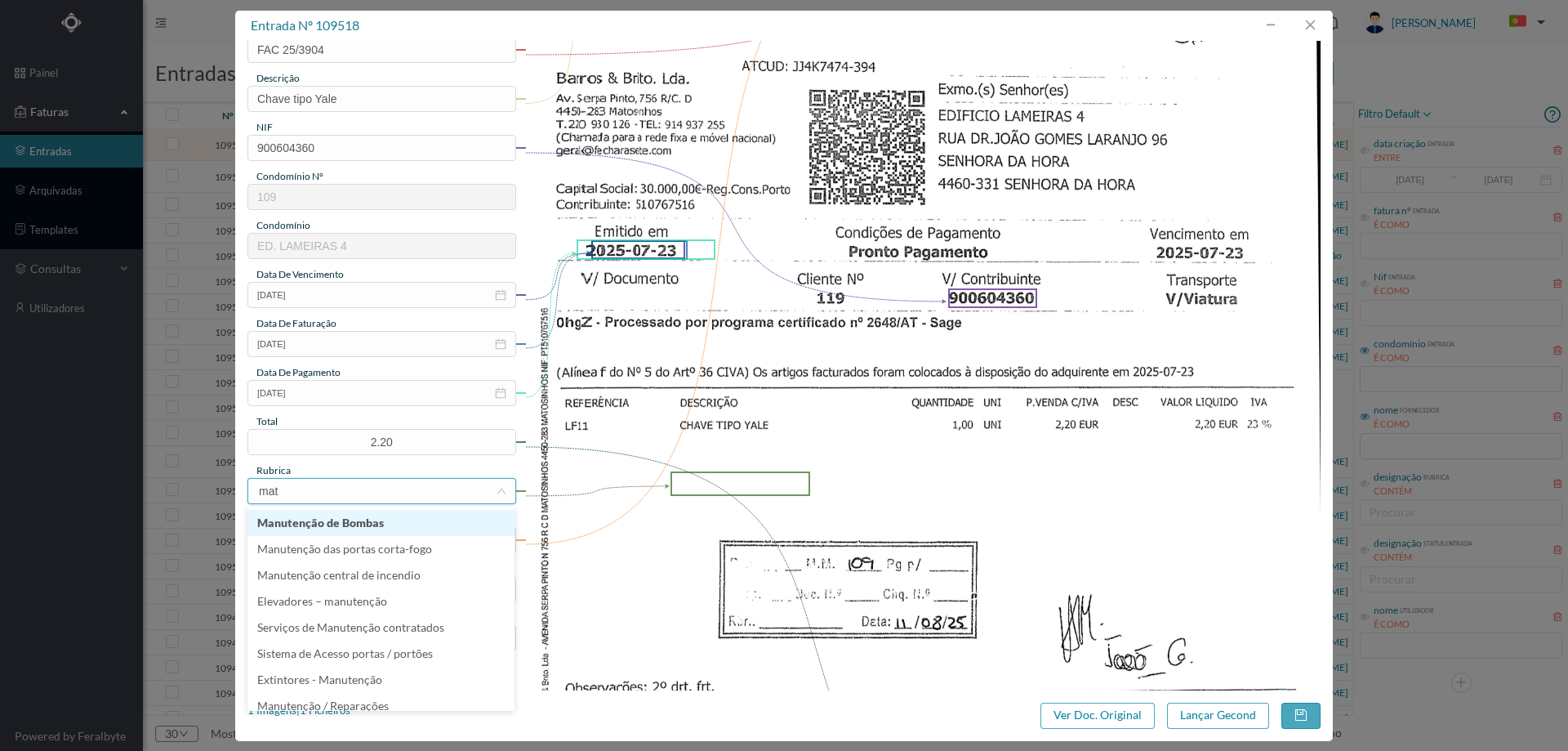
type input "mate"
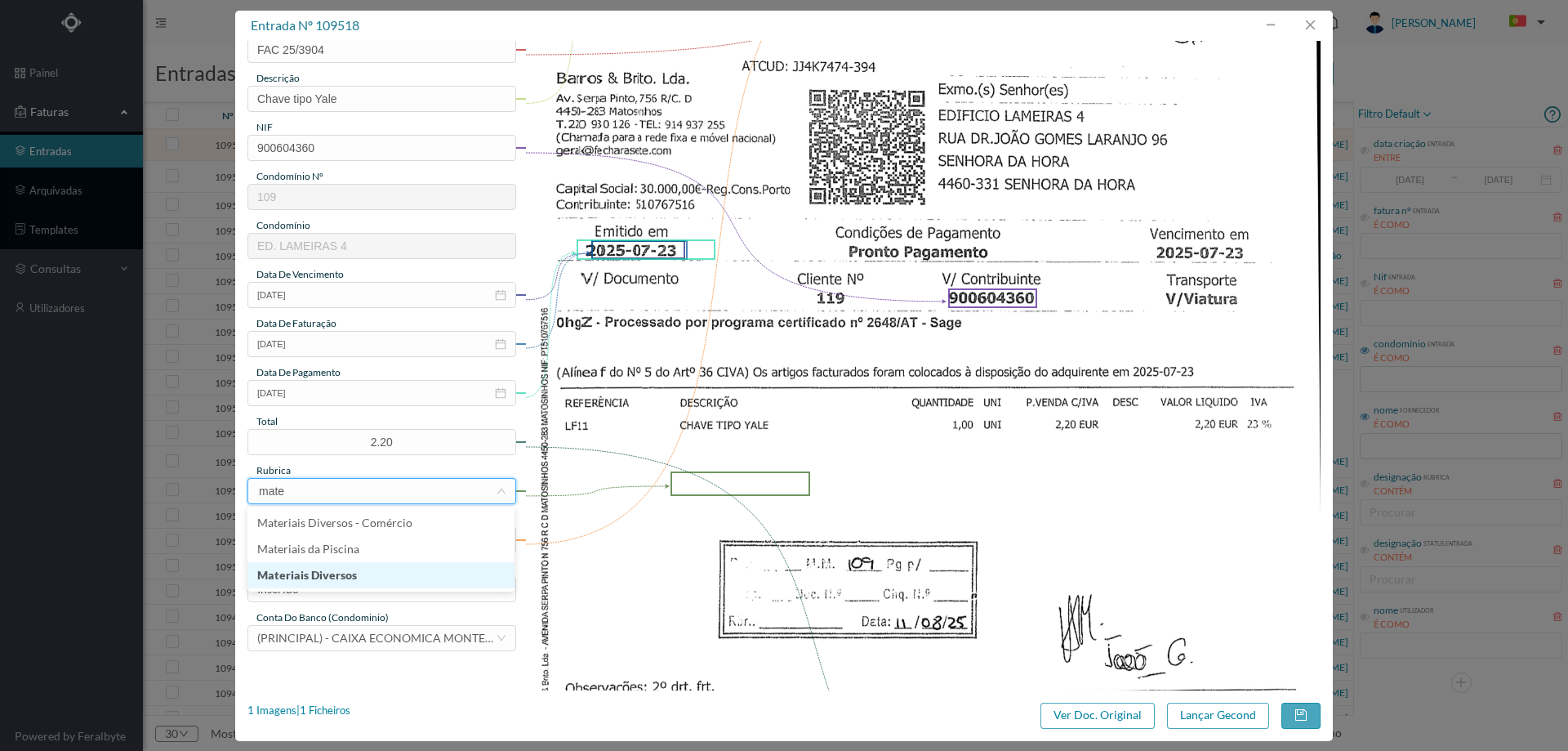
click at [398, 575] on li "Materiais Diversos" at bounding box center [381, 575] width 267 height 26
click at [378, 532] on div "transferência bancária" at bounding box center [376, 540] width 239 height 24
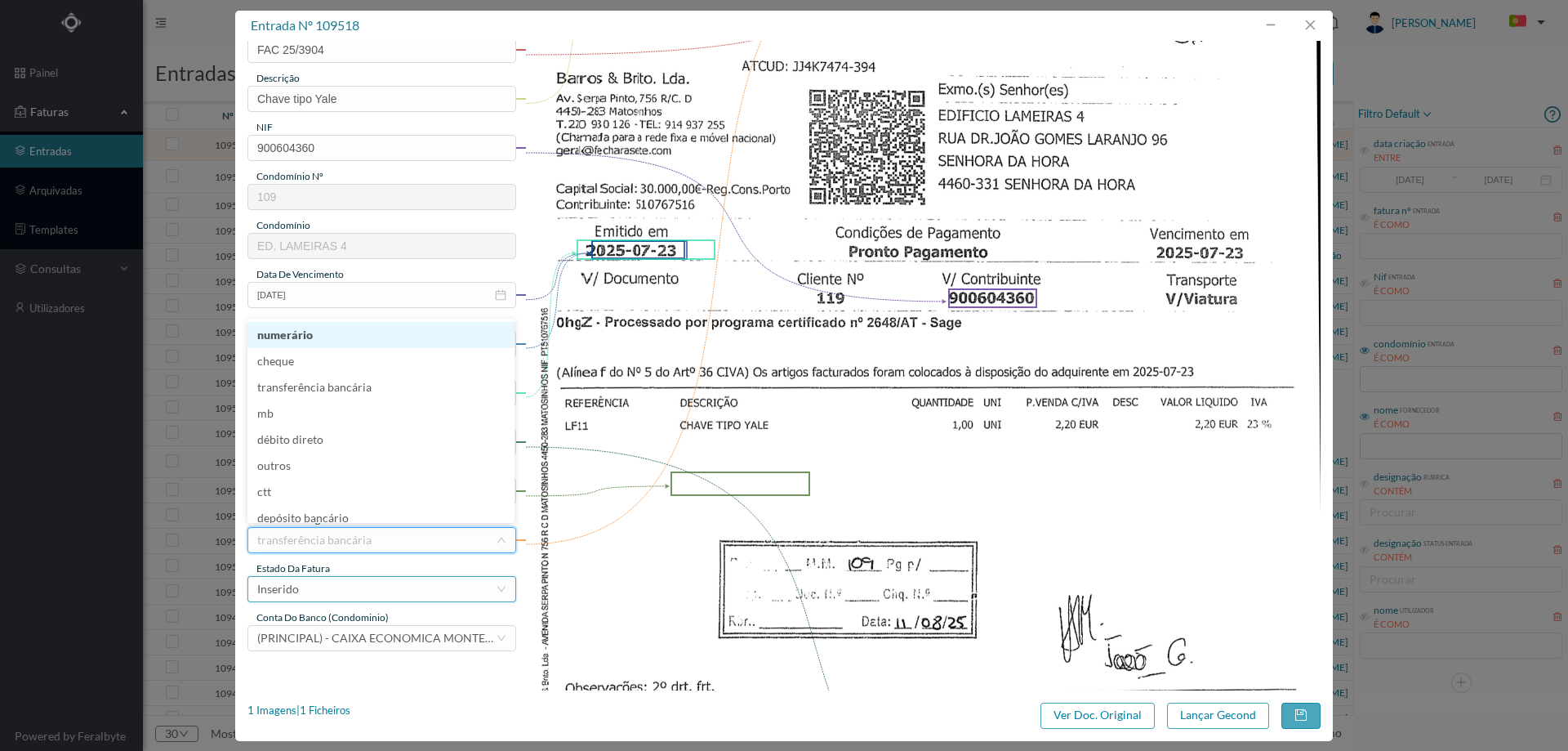
click at [395, 595] on div "Inserido" at bounding box center [376, 589] width 239 height 24
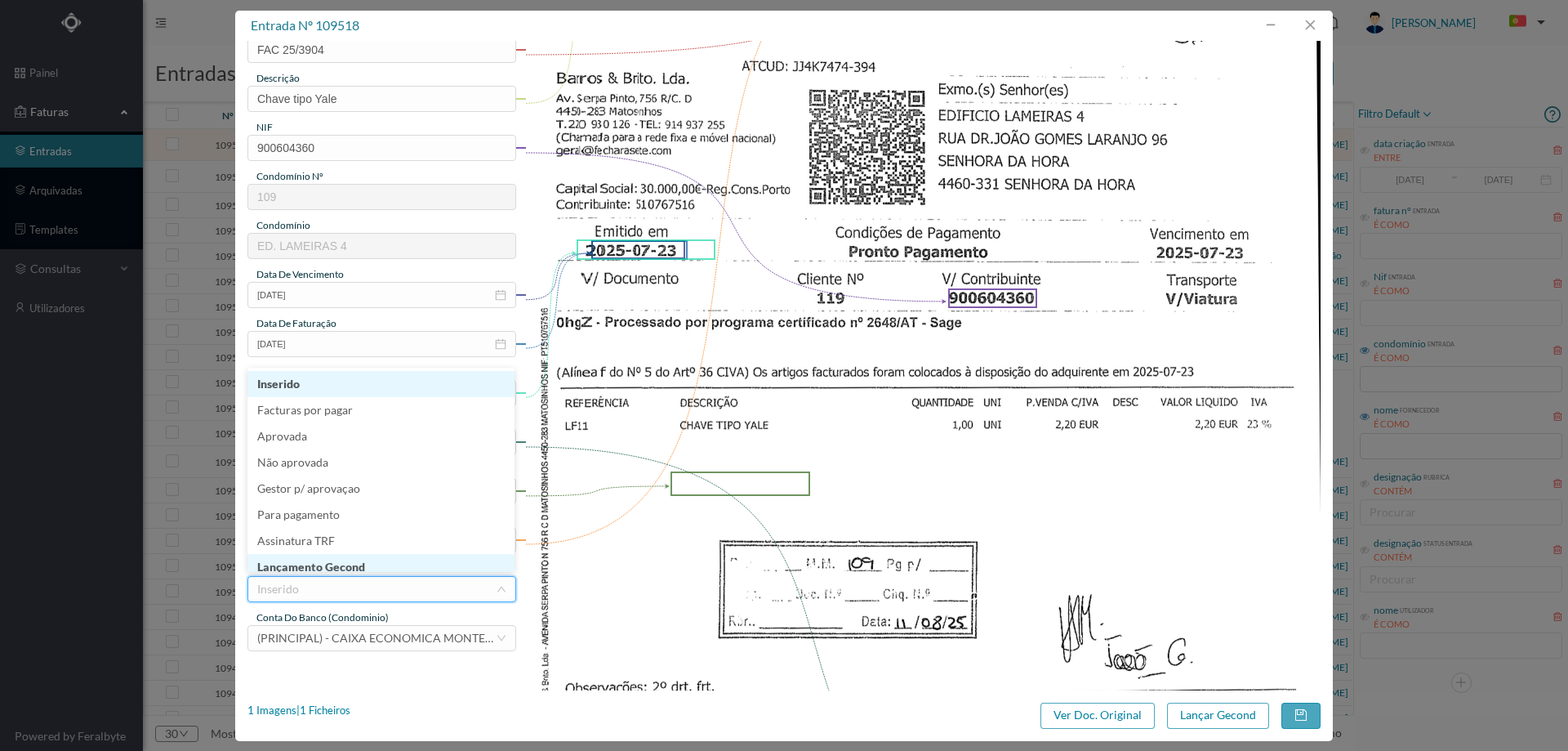
scroll to position [8, 0]
click at [393, 565] on li "Lançamento Gecond" at bounding box center [381, 559] width 267 height 26
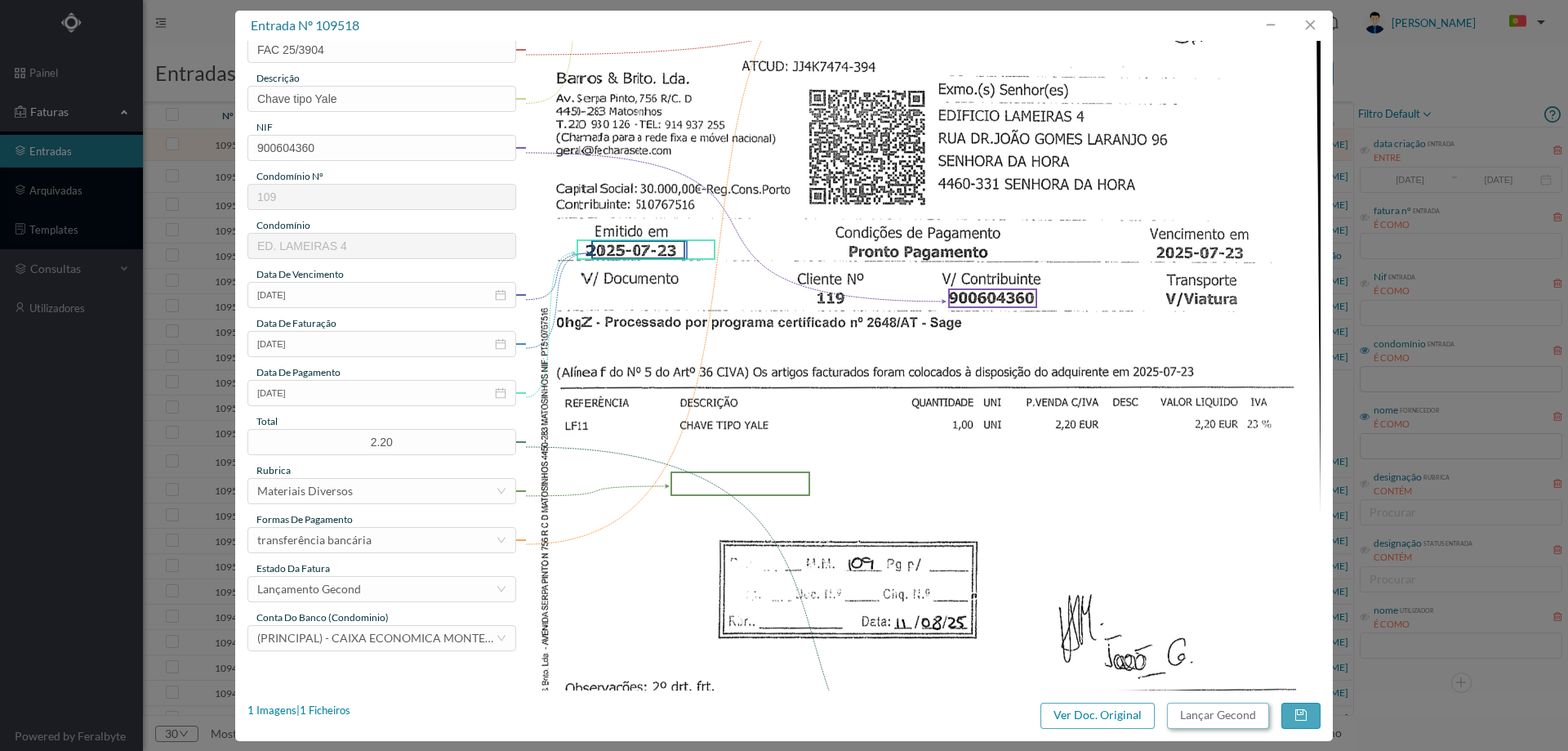
click at [1217, 717] on button "Lançar Gecond" at bounding box center [1218, 716] width 102 height 26
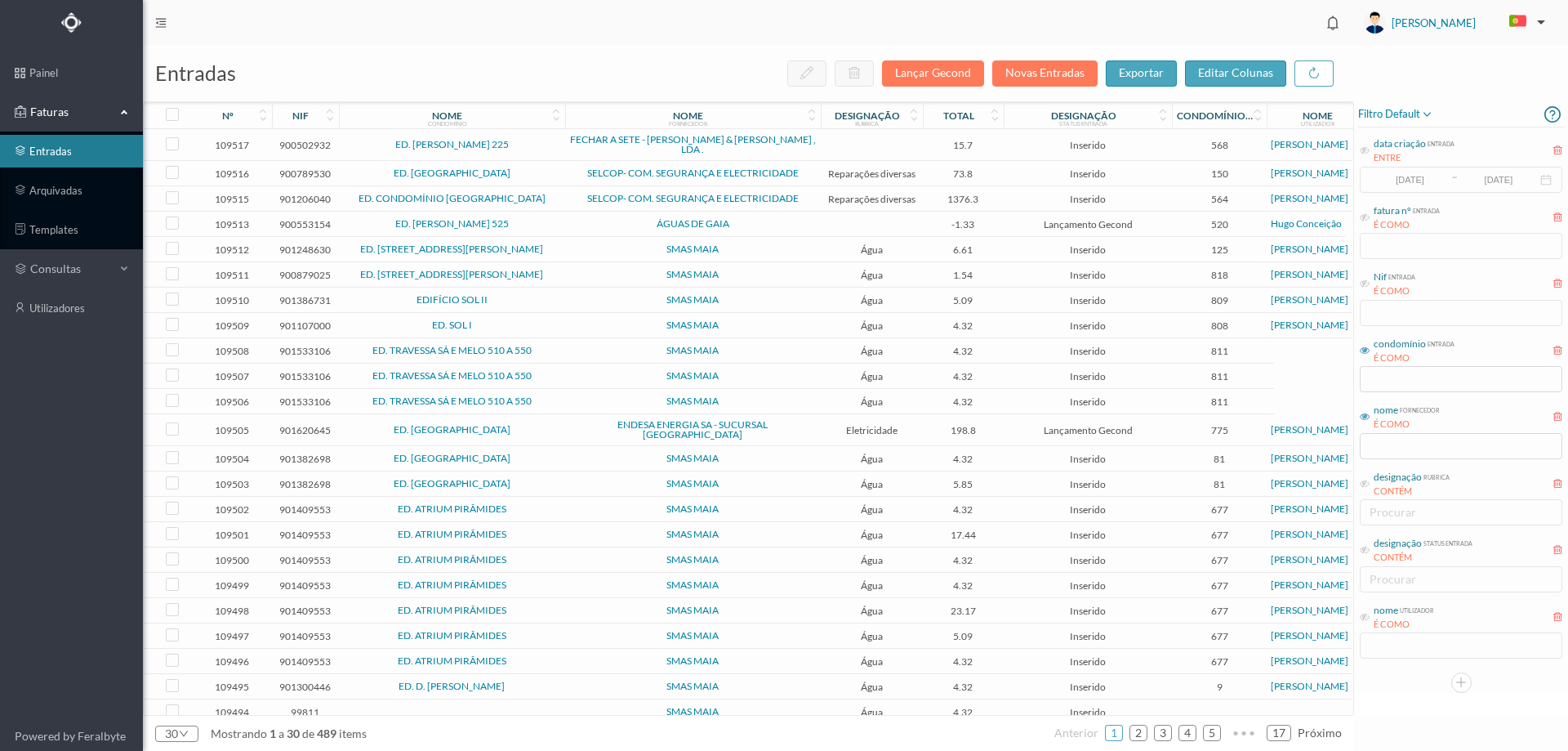
click at [534, 139] on span "ED. ALFREDO CUNHA 225" at bounding box center [452, 144] width 218 height 10
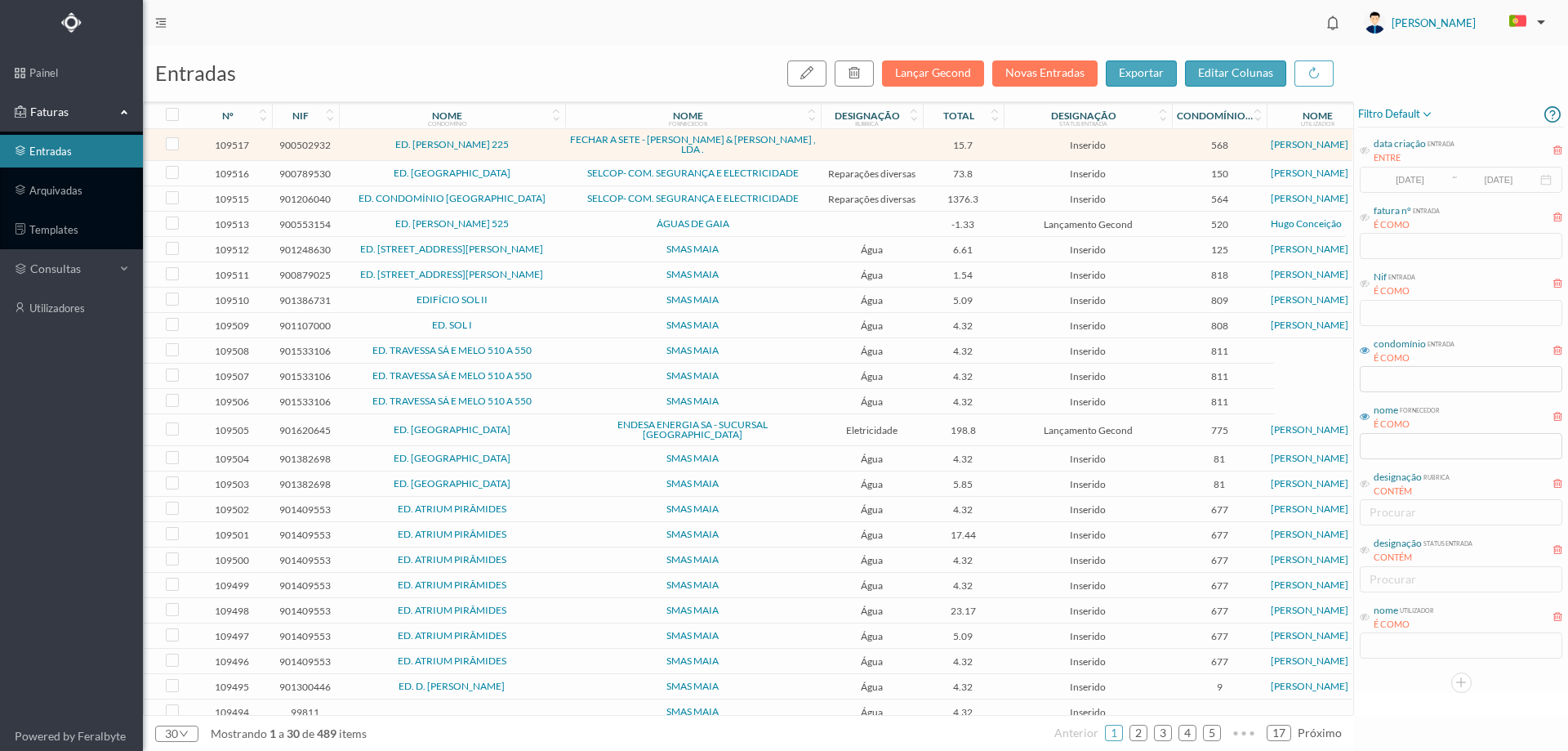
click at [534, 139] on span "ED. ALFREDO CUNHA 225" at bounding box center [452, 144] width 218 height 10
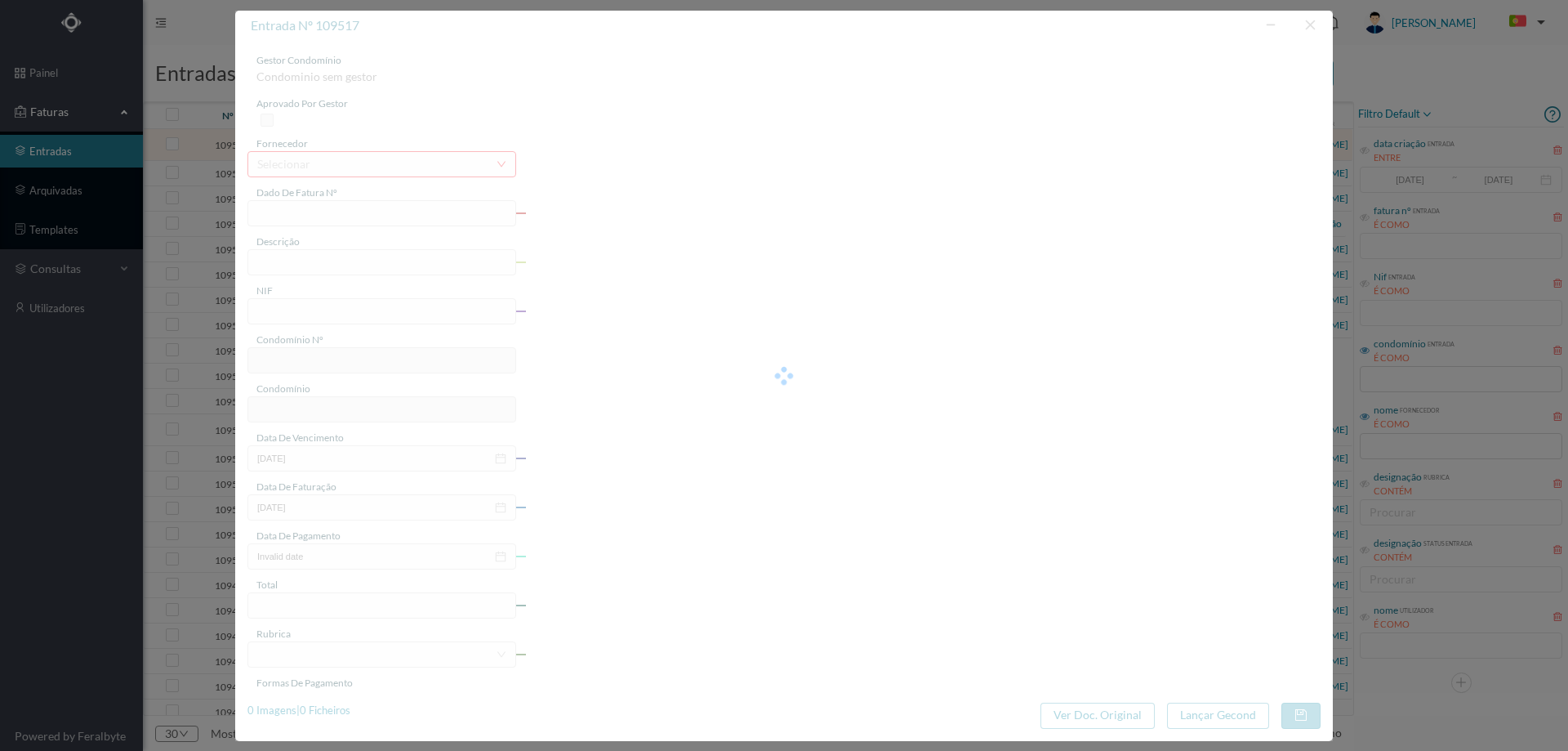
type input "FAC 25/355"
type input "900502932"
type input "2025-07-01"
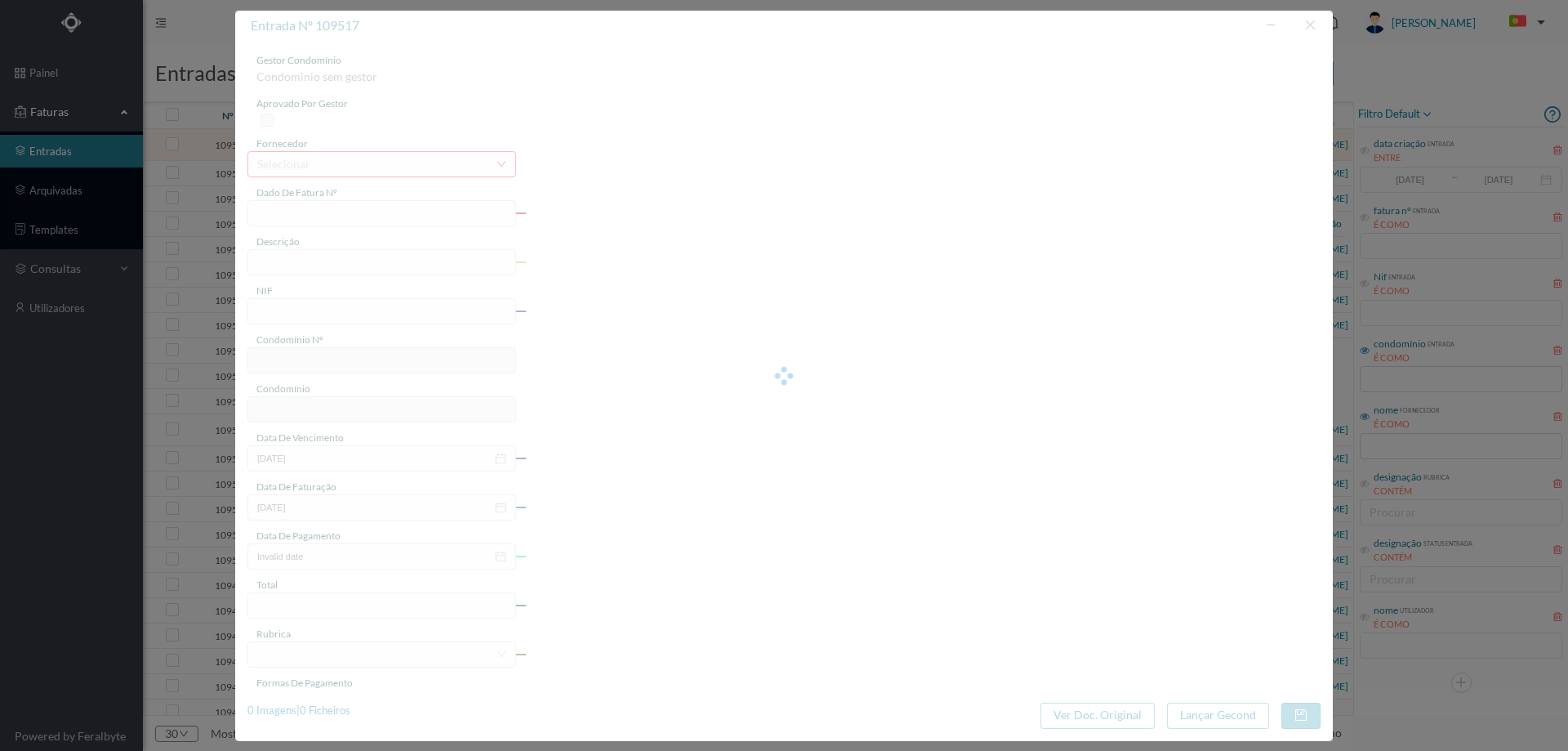
type input "15.70"
type input "568"
type input "ED. ALFREDO CUNHA 225"
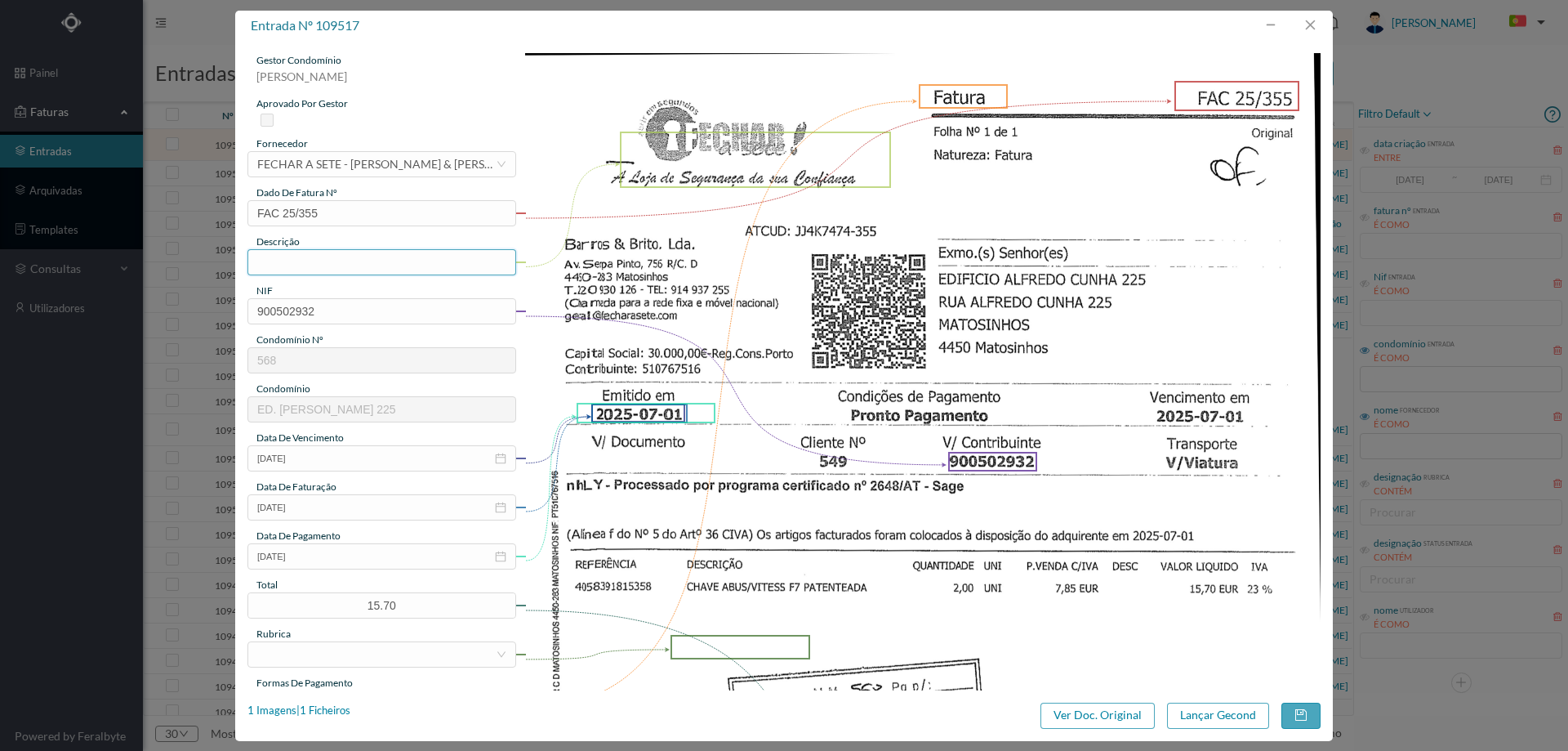
click at [316, 272] on input "text" at bounding box center [381, 262] width 269 height 26
type input "chave abus"
click at [356, 555] on input "2025-07-01" at bounding box center [381, 556] width 269 height 26
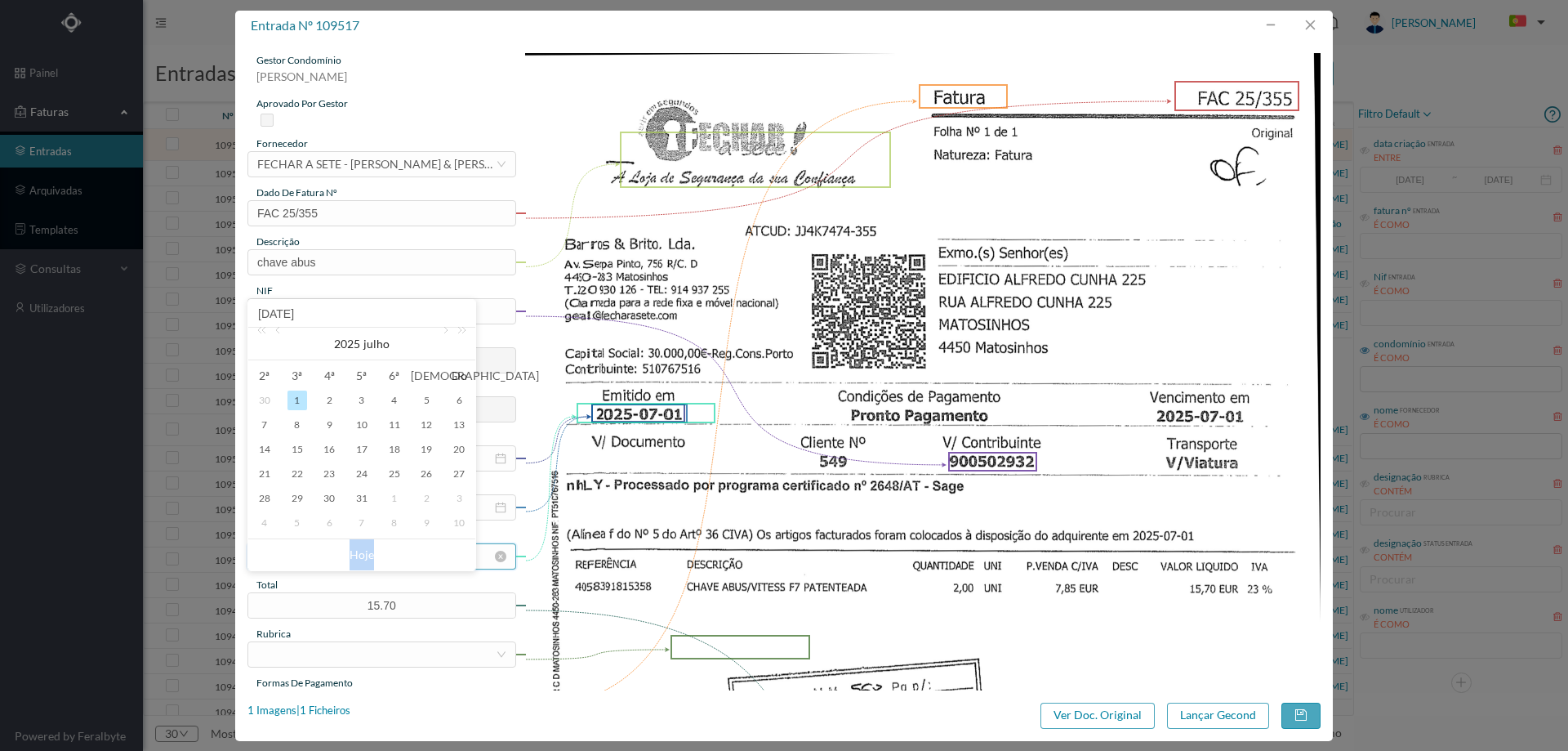
click at [356, 555] on link "Hoje" at bounding box center [362, 555] width 24 height 31
type input "2025-08-11"
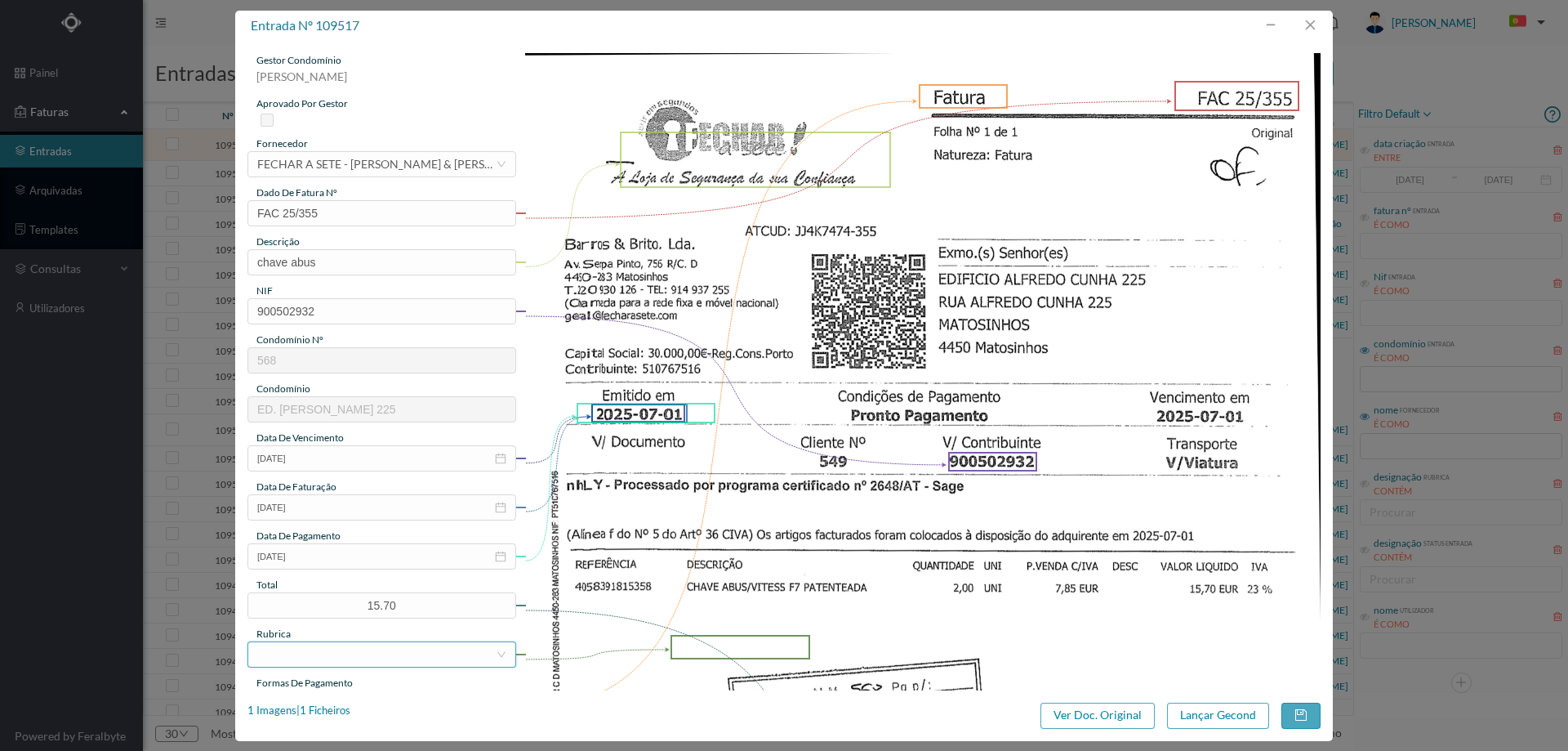
click at [339, 656] on div at bounding box center [376, 654] width 239 height 24
type input "mate"
click at [357, 622] on li "Materiais Diversos" at bounding box center [381, 621] width 267 height 26
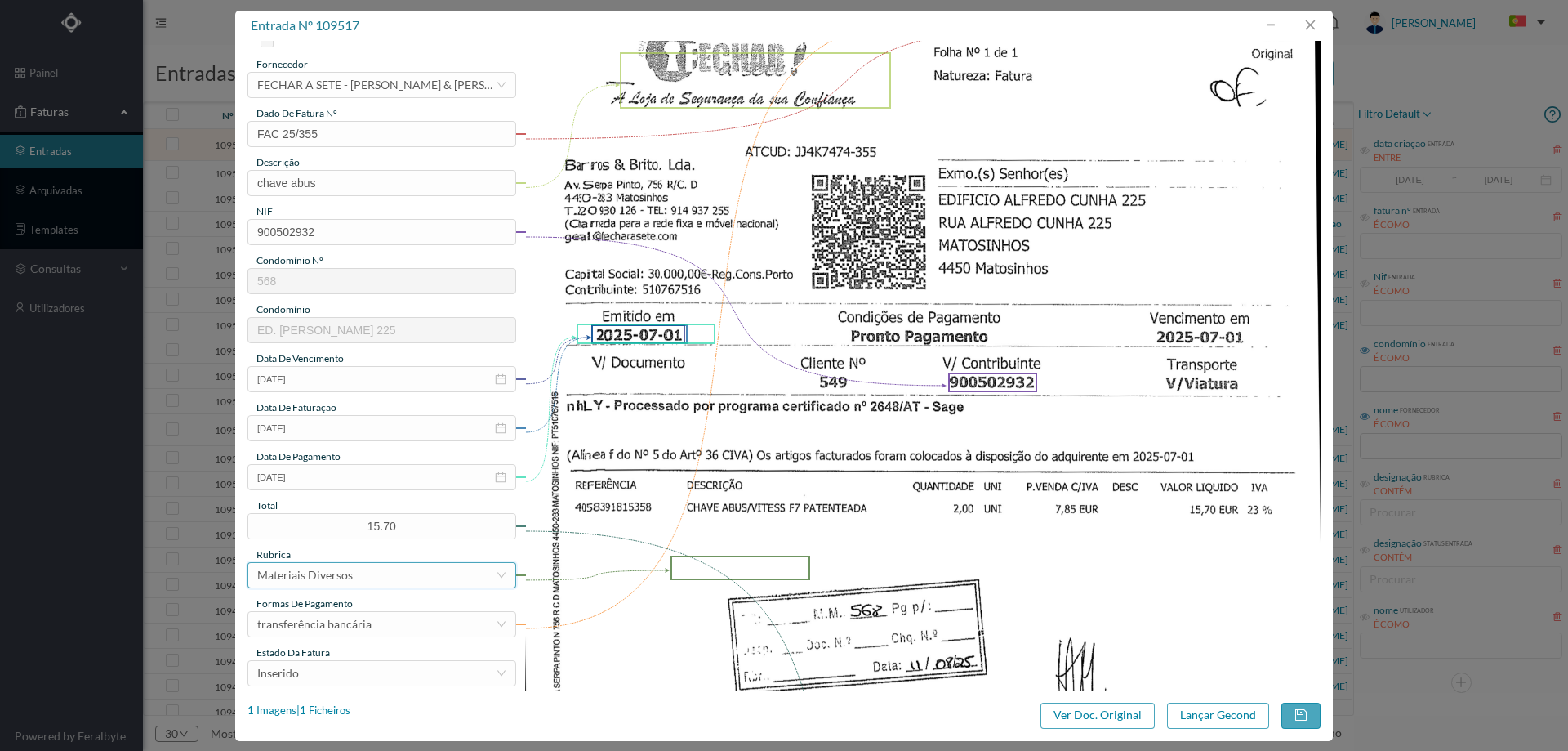
scroll to position [164, 0]
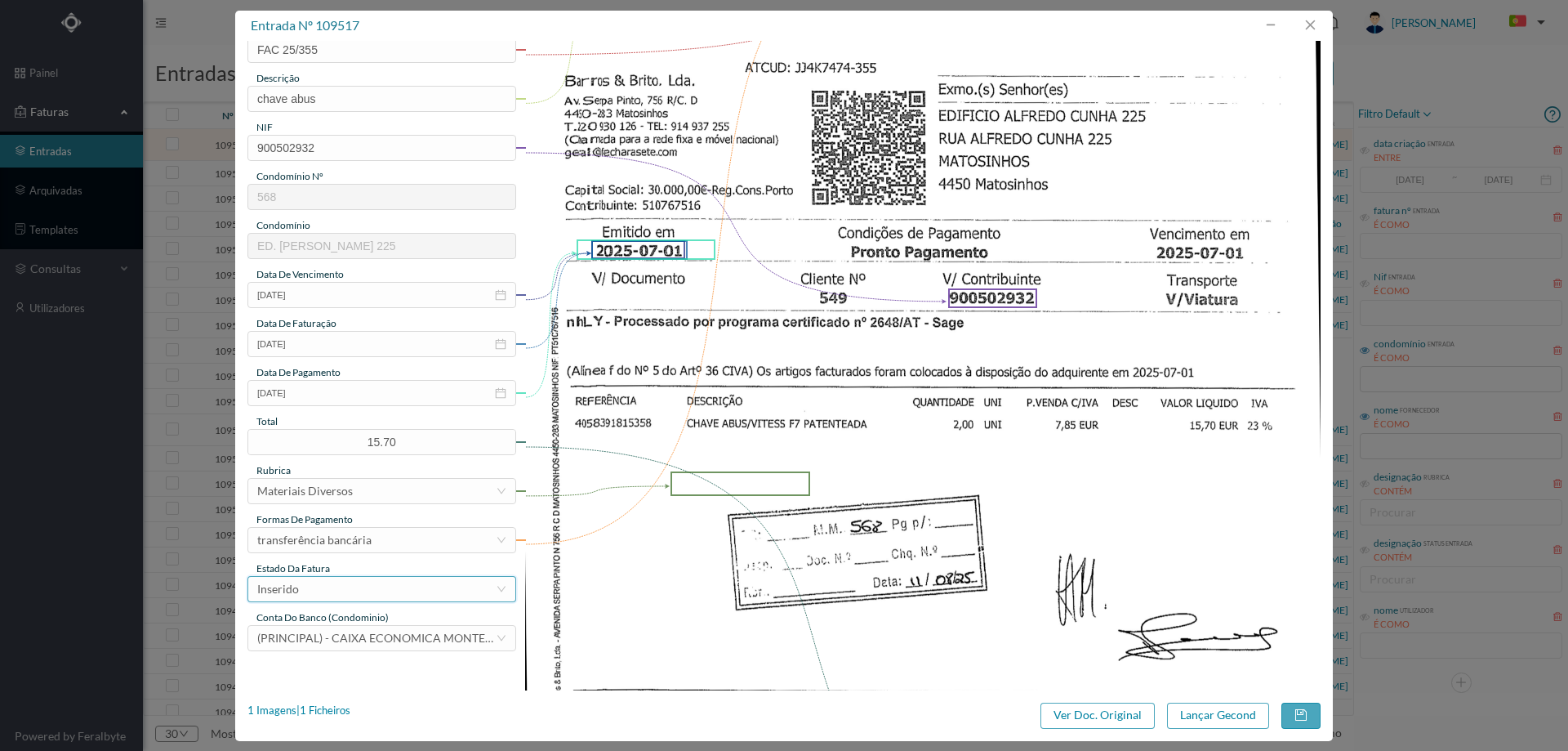
click at [336, 588] on div "Inserido" at bounding box center [376, 589] width 239 height 24
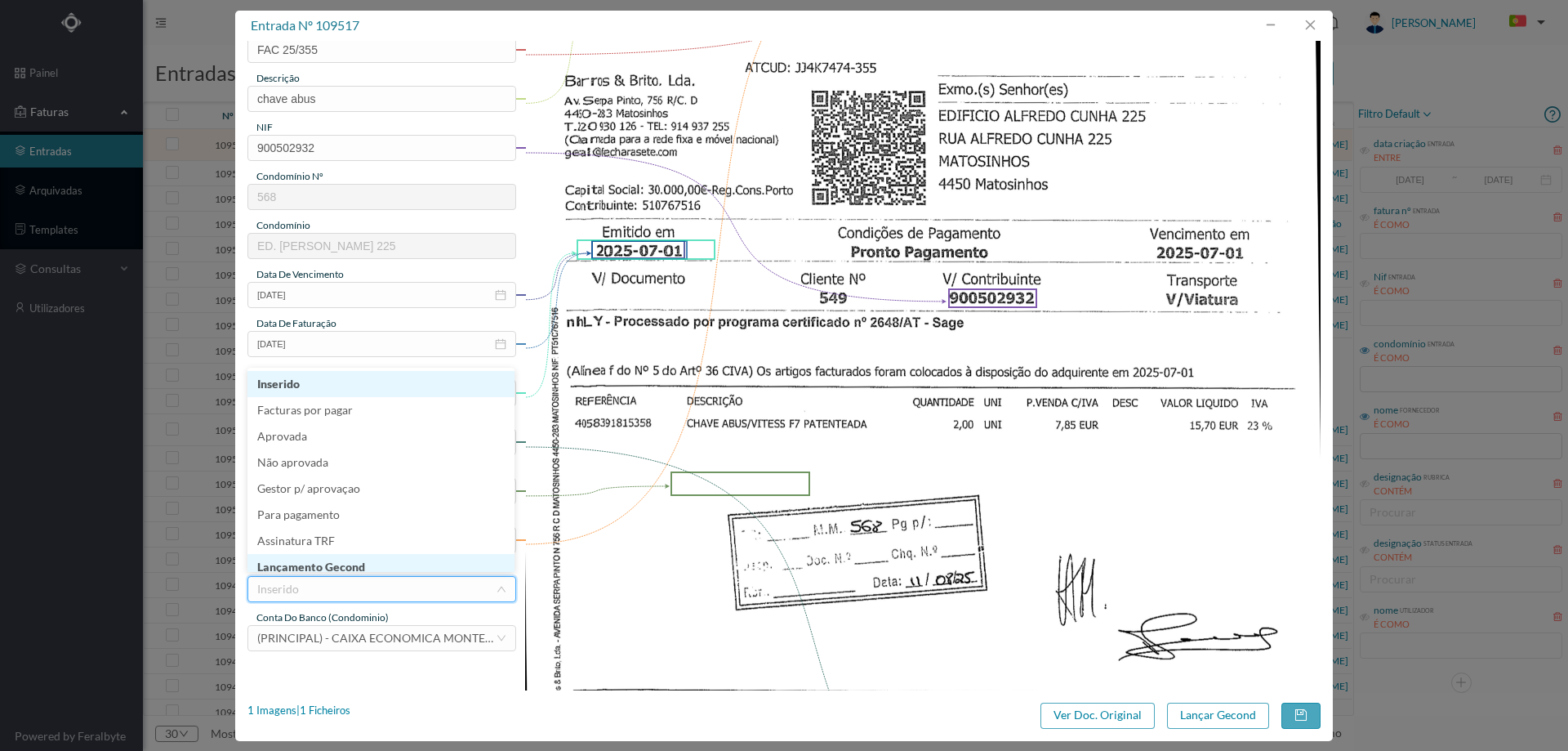
scroll to position [8, 0]
click at [342, 562] on li "Lançamento Gecond" at bounding box center [381, 559] width 267 height 26
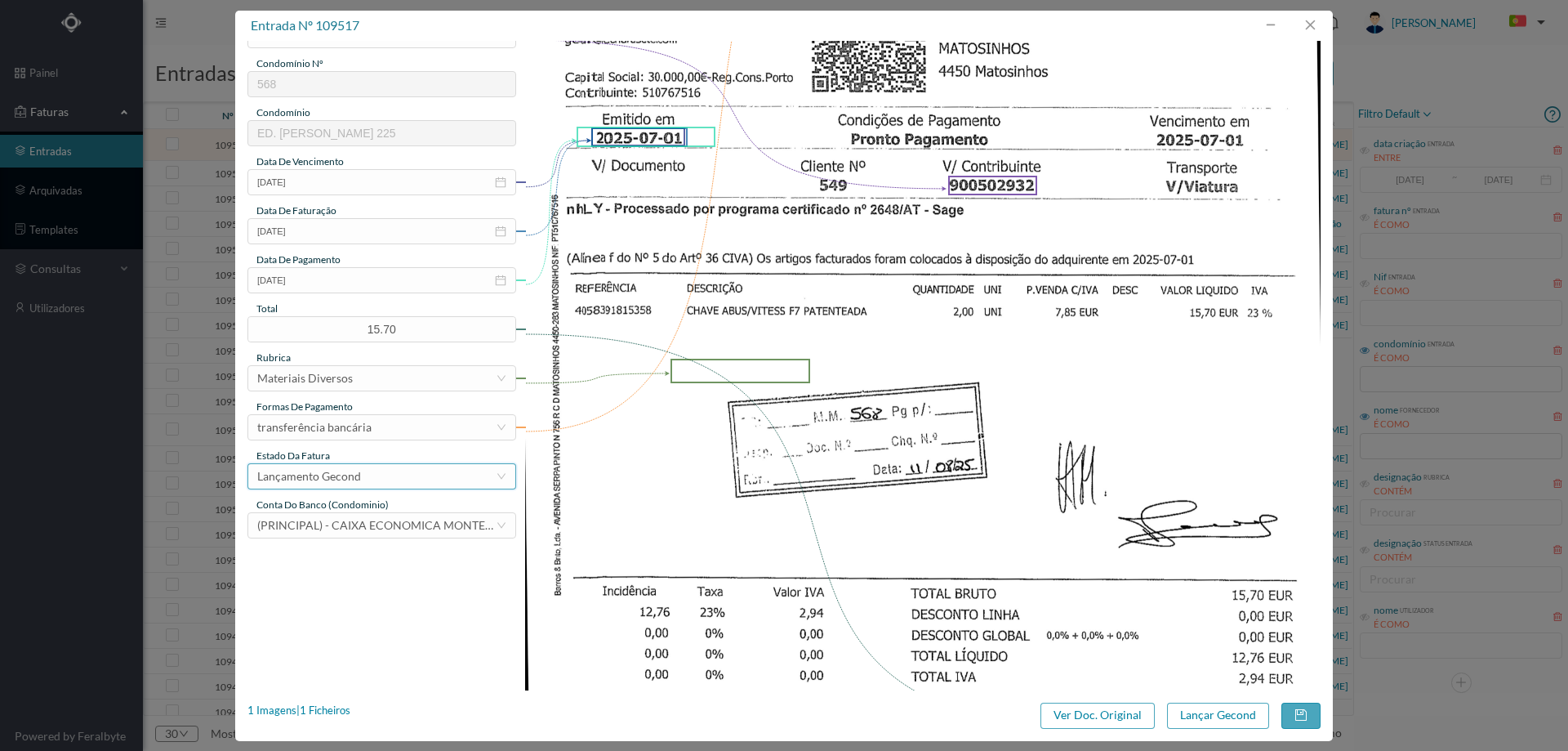
scroll to position [408, 0]
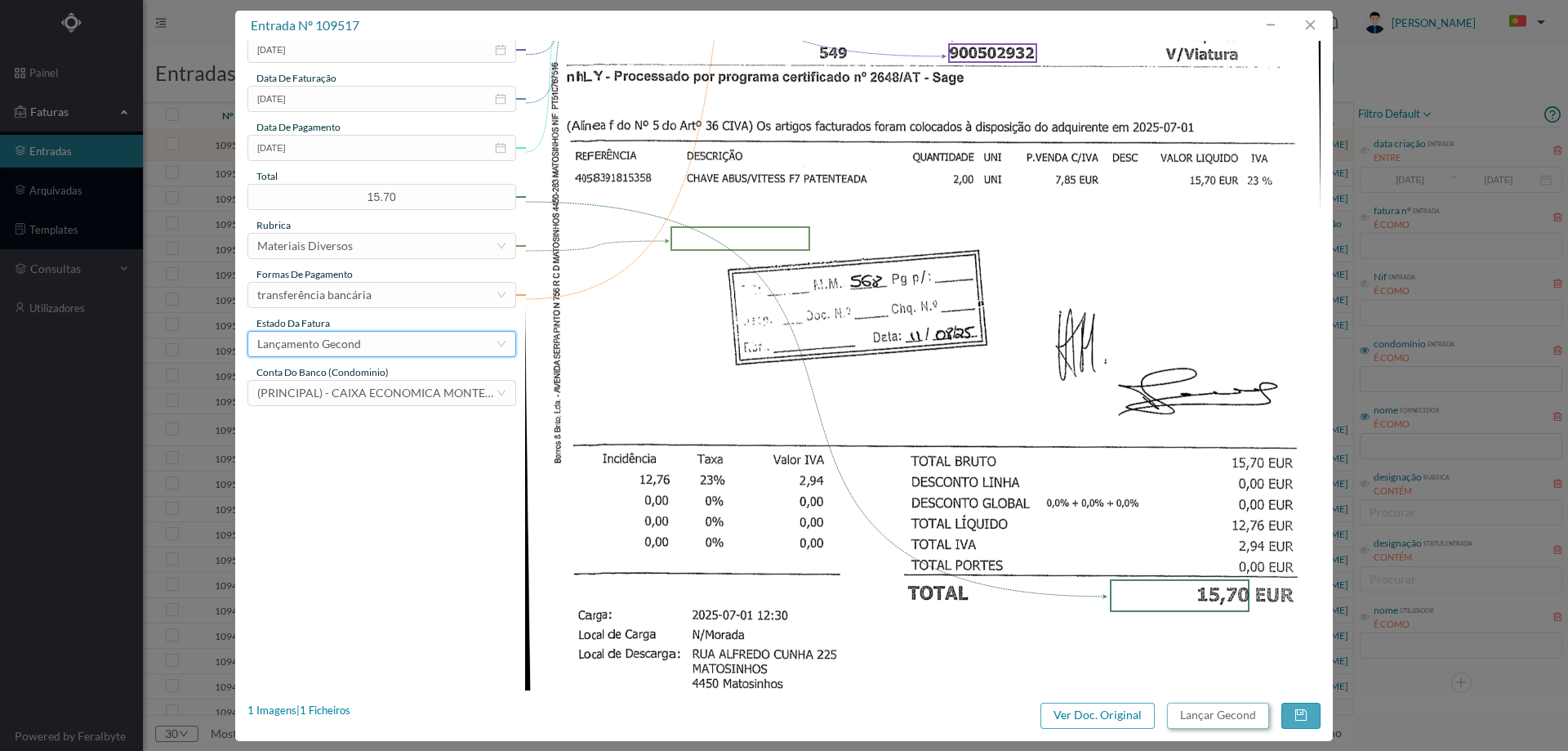
click at [1218, 714] on button "Lançar Gecond" at bounding box center [1218, 716] width 102 height 26
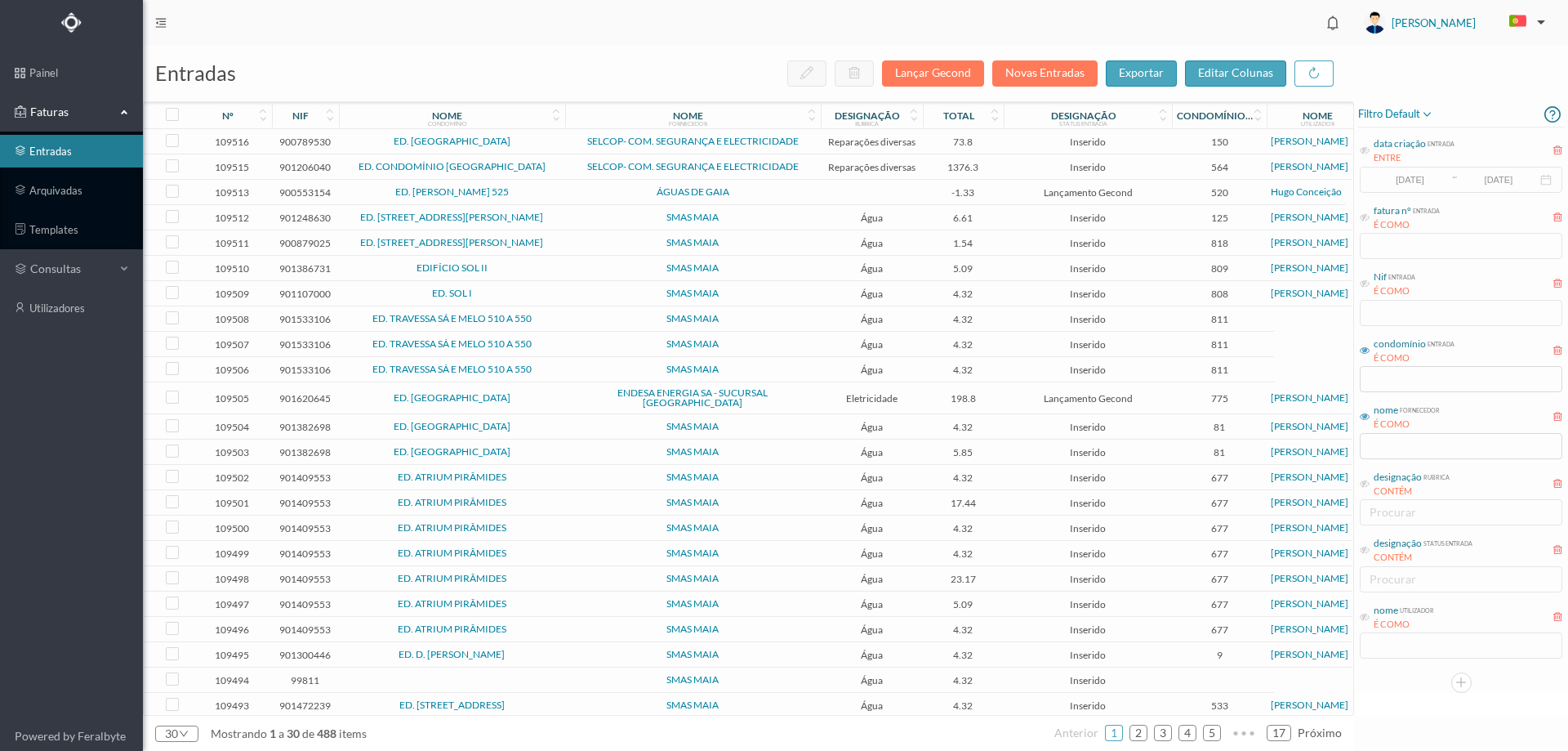
click at [500, 139] on span "ED. LAGOA II" at bounding box center [452, 141] width 218 height 10
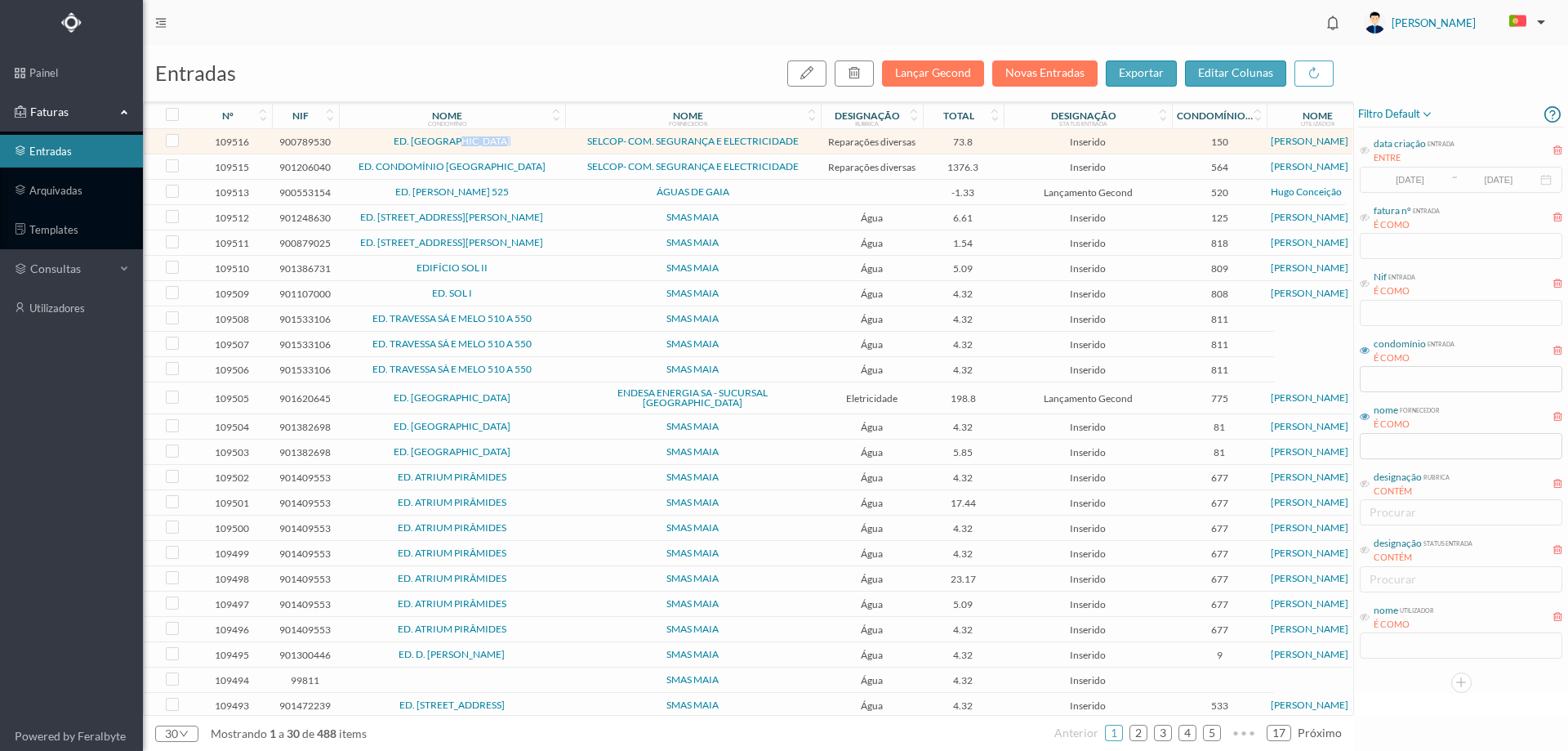
click at [500, 139] on span "ED. LAGOA II" at bounding box center [452, 141] width 218 height 10
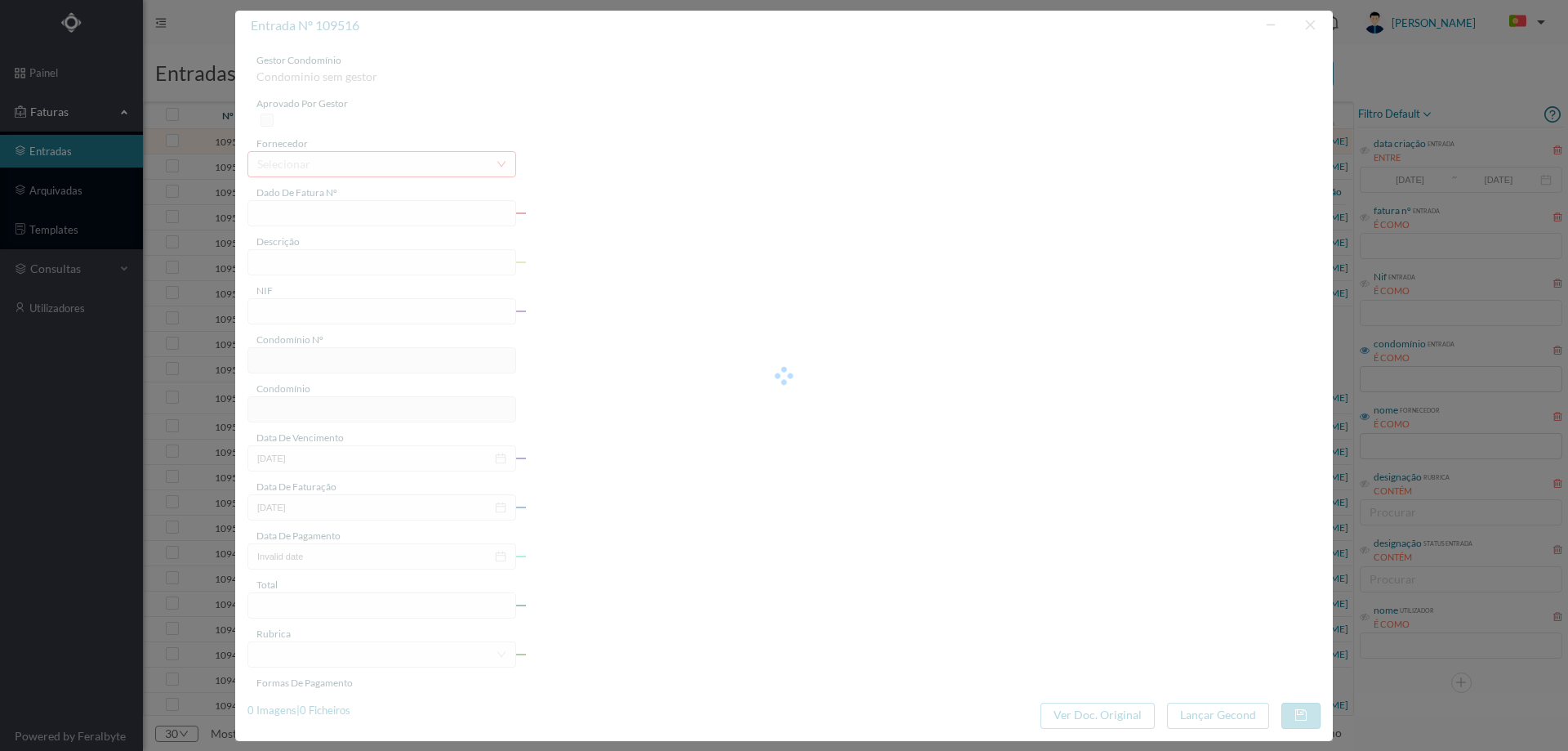
type input "FCT ER25/377"
type input "MANUTENÇÃO SISTEMA VENTILAÇÃO EDIFICIO 27 Analica afinaenao librifirarngoe nora…"
type input "900789530"
type input "07-08-2025"
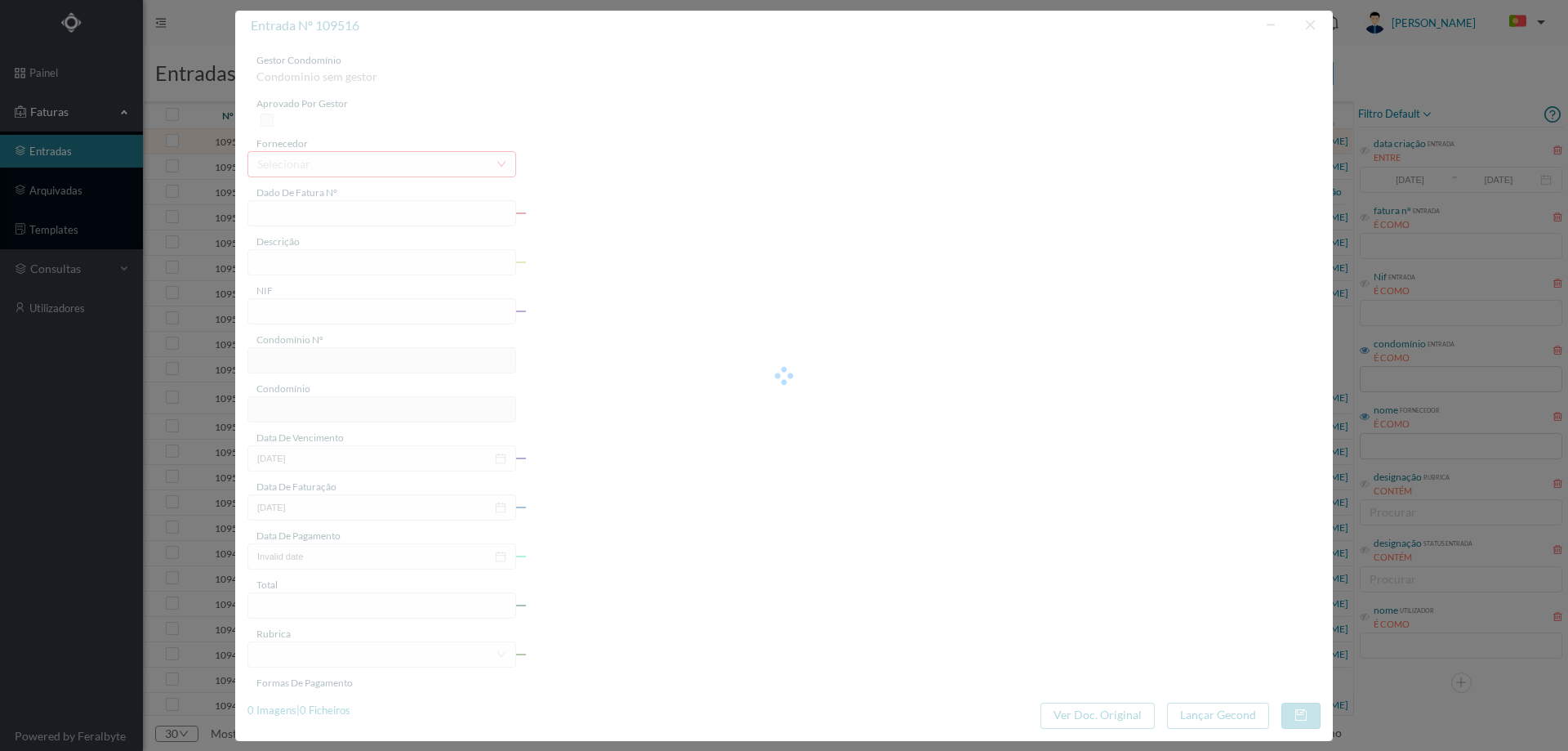
type input "73.80"
type input "150"
type input "ED. LAGOA II"
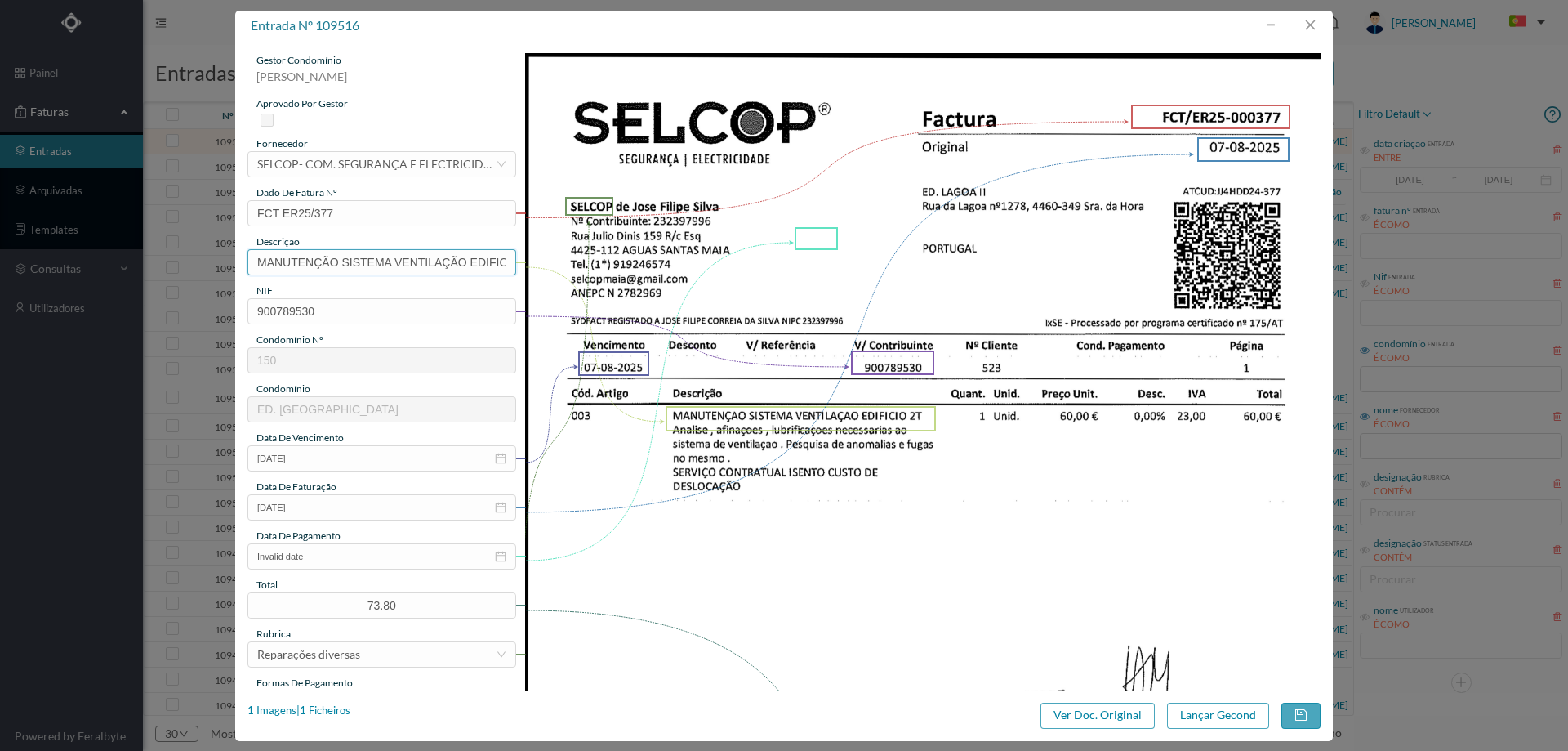
click at [467, 265] on input "MANUTENÇÃO SISTEMA VENTILAÇÃO EDIFICIO 27 Analica afinaenao librifirarngoe nora…" at bounding box center [381, 262] width 269 height 26
drag, startPoint x: 473, startPoint y: 261, endPoint x: 828, endPoint y: 250, distance: 355.2
click at [828, 251] on div "gestor condomínio Hugo Moreira aprovado por gestor fornecedor selecionar SELCOP…" at bounding box center [784, 615] width 1073 height 1125
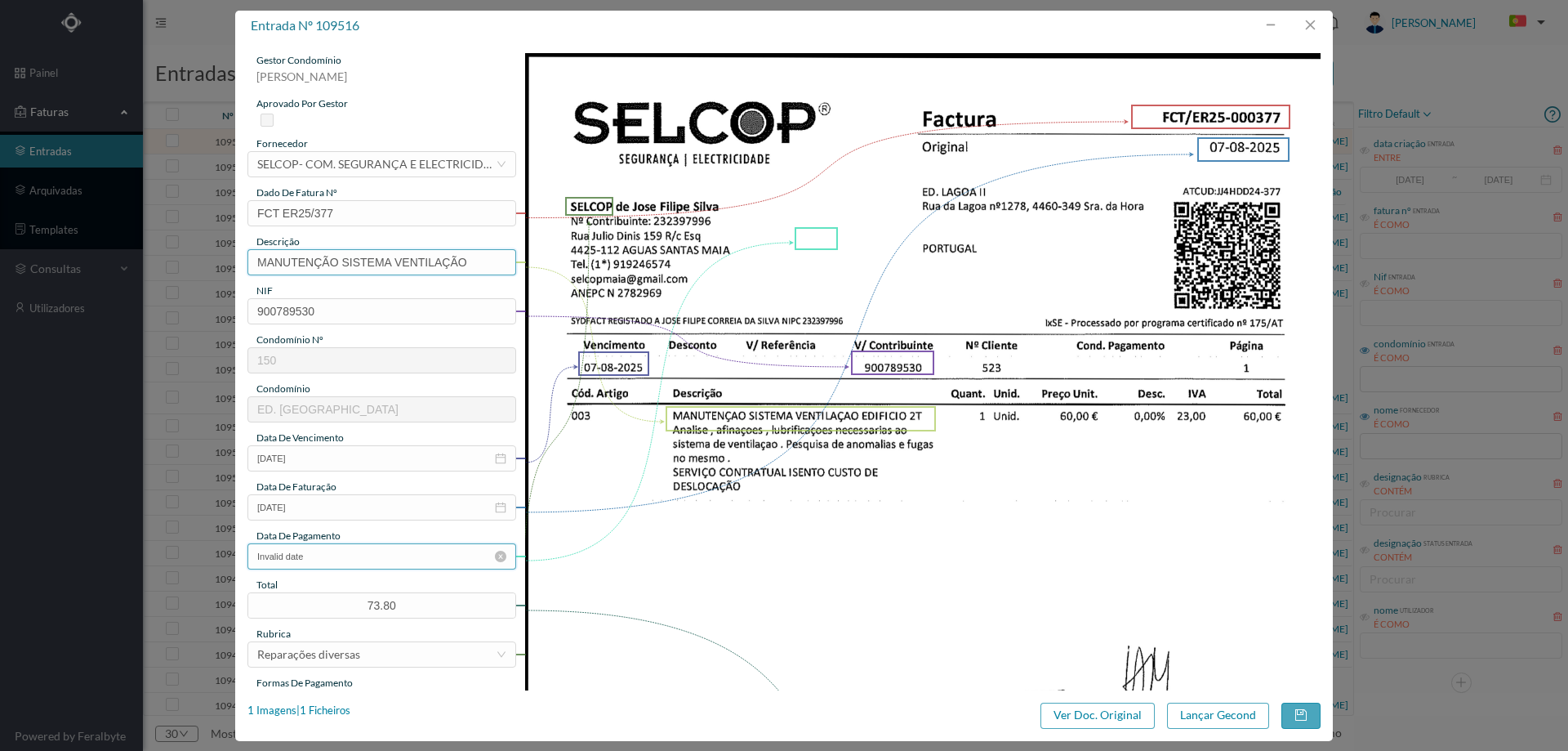
type input "MANUTENÇÃO SISTEMA VENTILAÇÃO"
click at [333, 561] on input "Invalid date" at bounding box center [381, 556] width 269 height 26
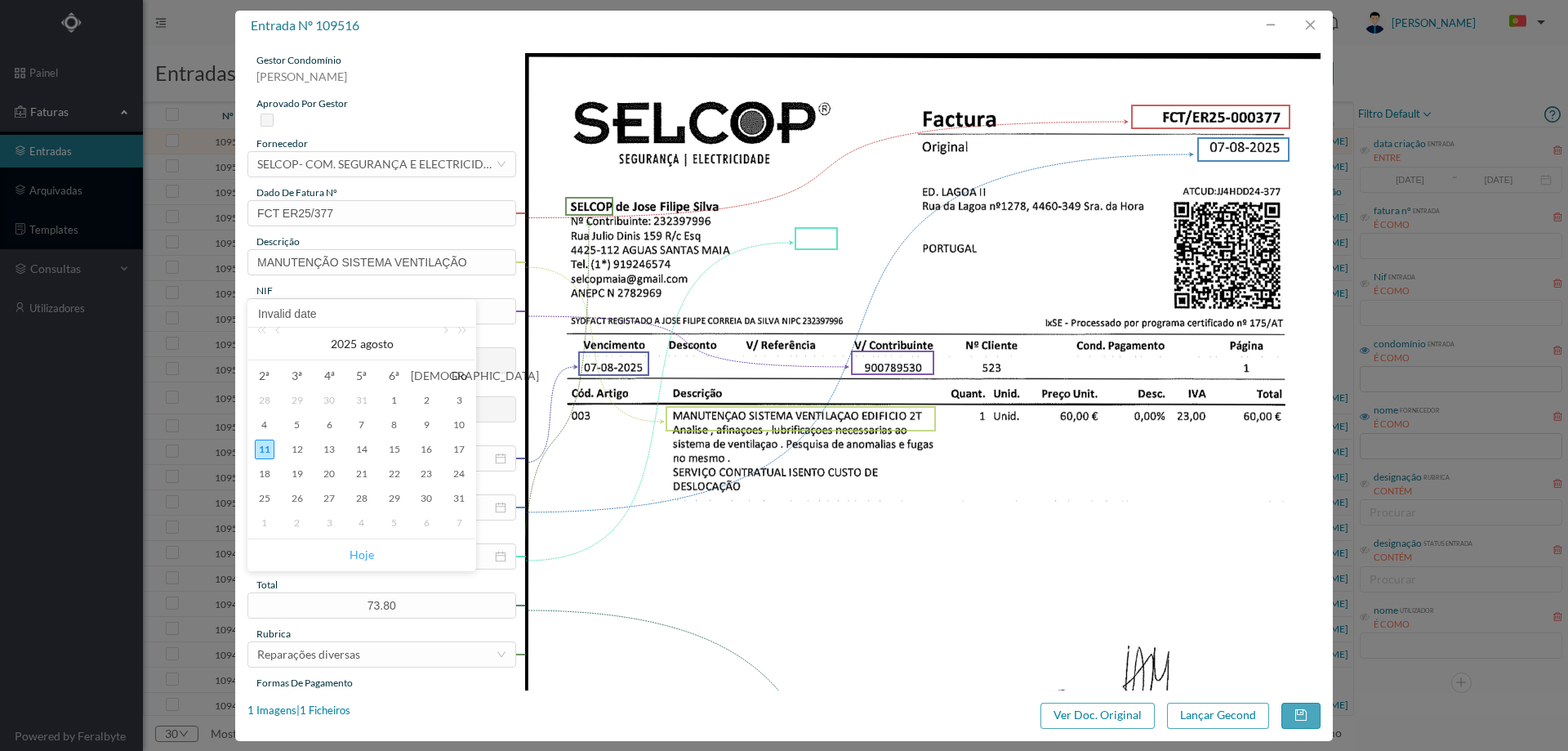
click at [365, 550] on link "Hoje" at bounding box center [362, 555] width 24 height 31
type input "11-08-2025"
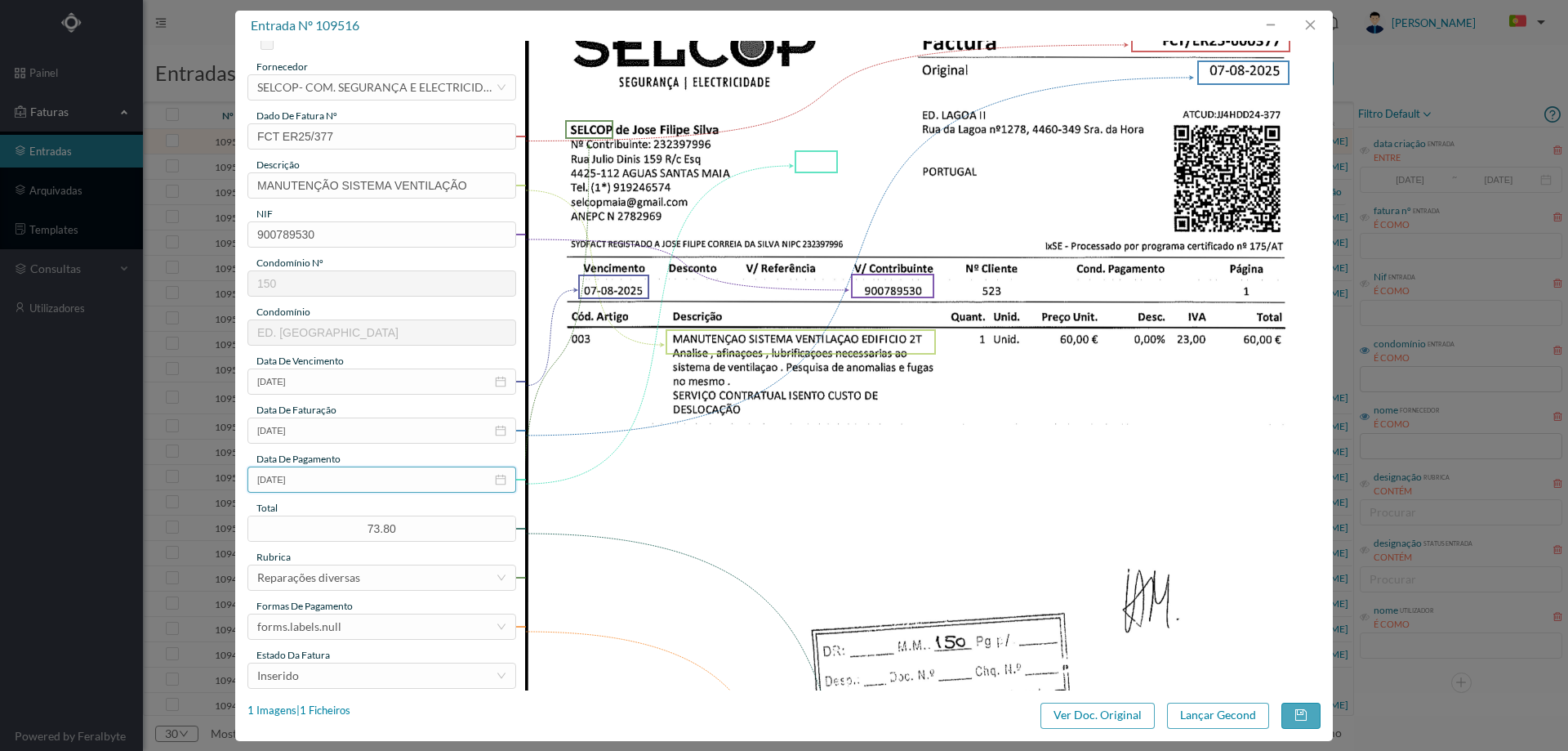
scroll to position [164, 0]
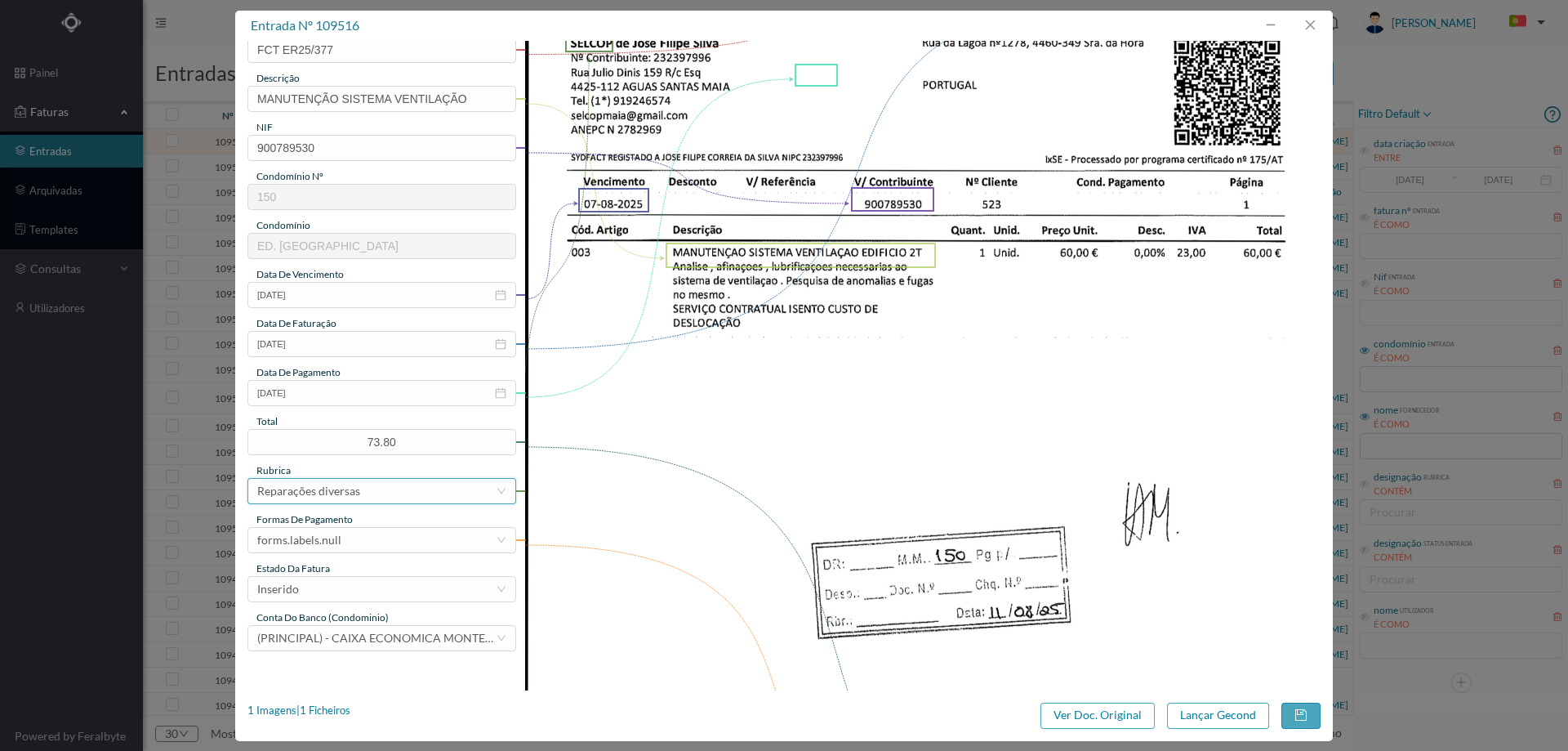
click at [368, 492] on div "Reparações diversas" at bounding box center [376, 491] width 239 height 24
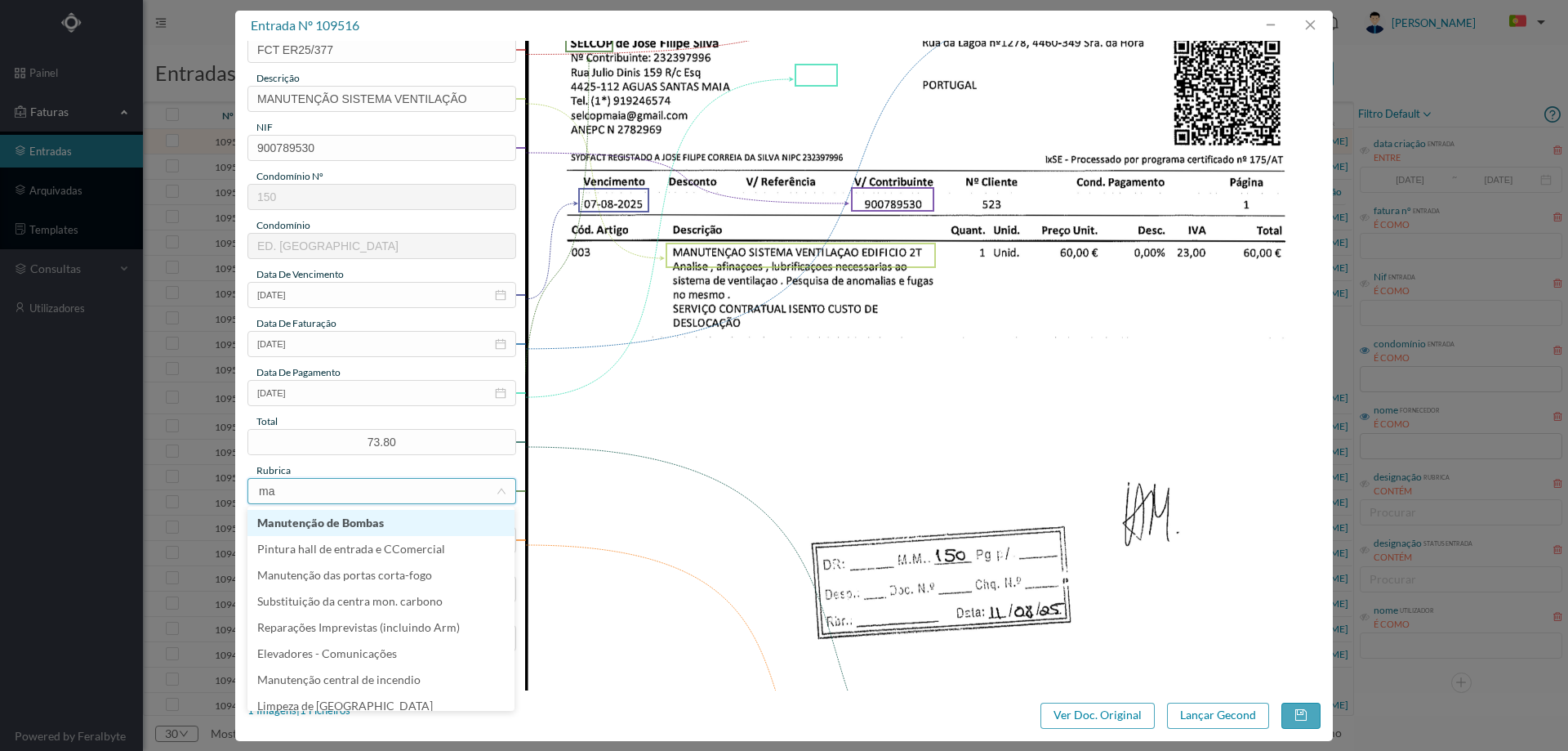
type input "man"
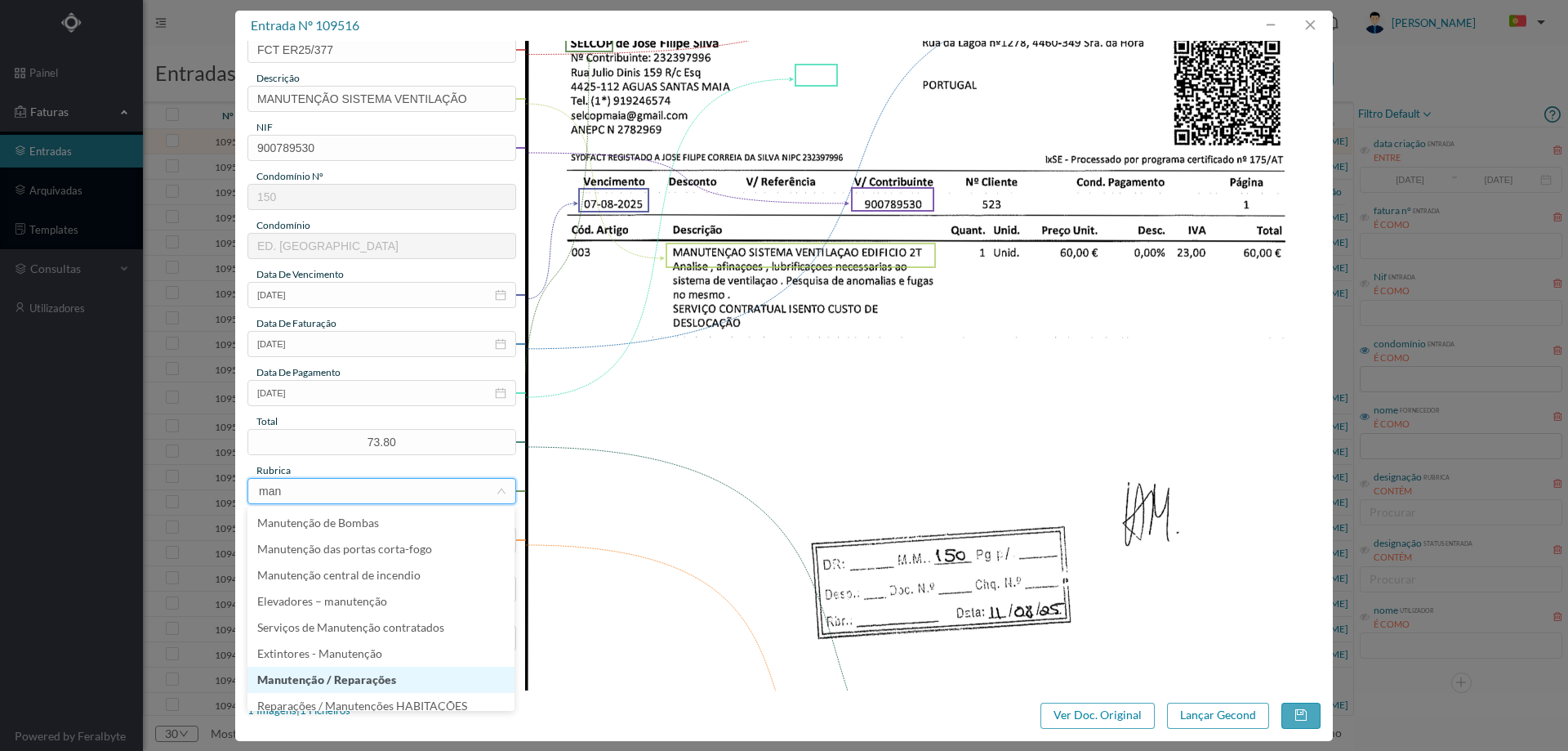
click at [409, 677] on li "Manutenção / Reparações" at bounding box center [381, 680] width 267 height 26
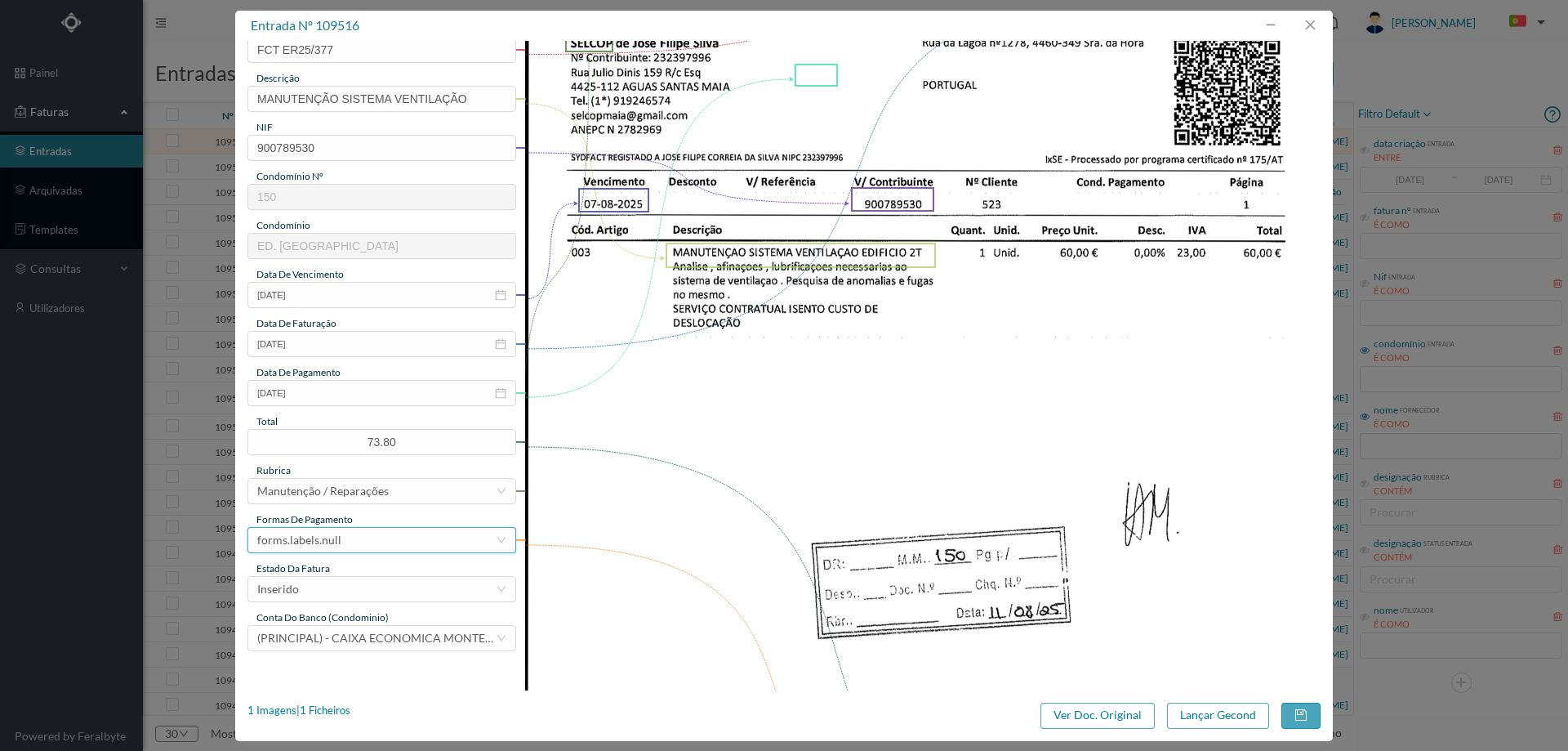
click at [353, 537] on div "forms.labels.null" at bounding box center [376, 540] width 239 height 24
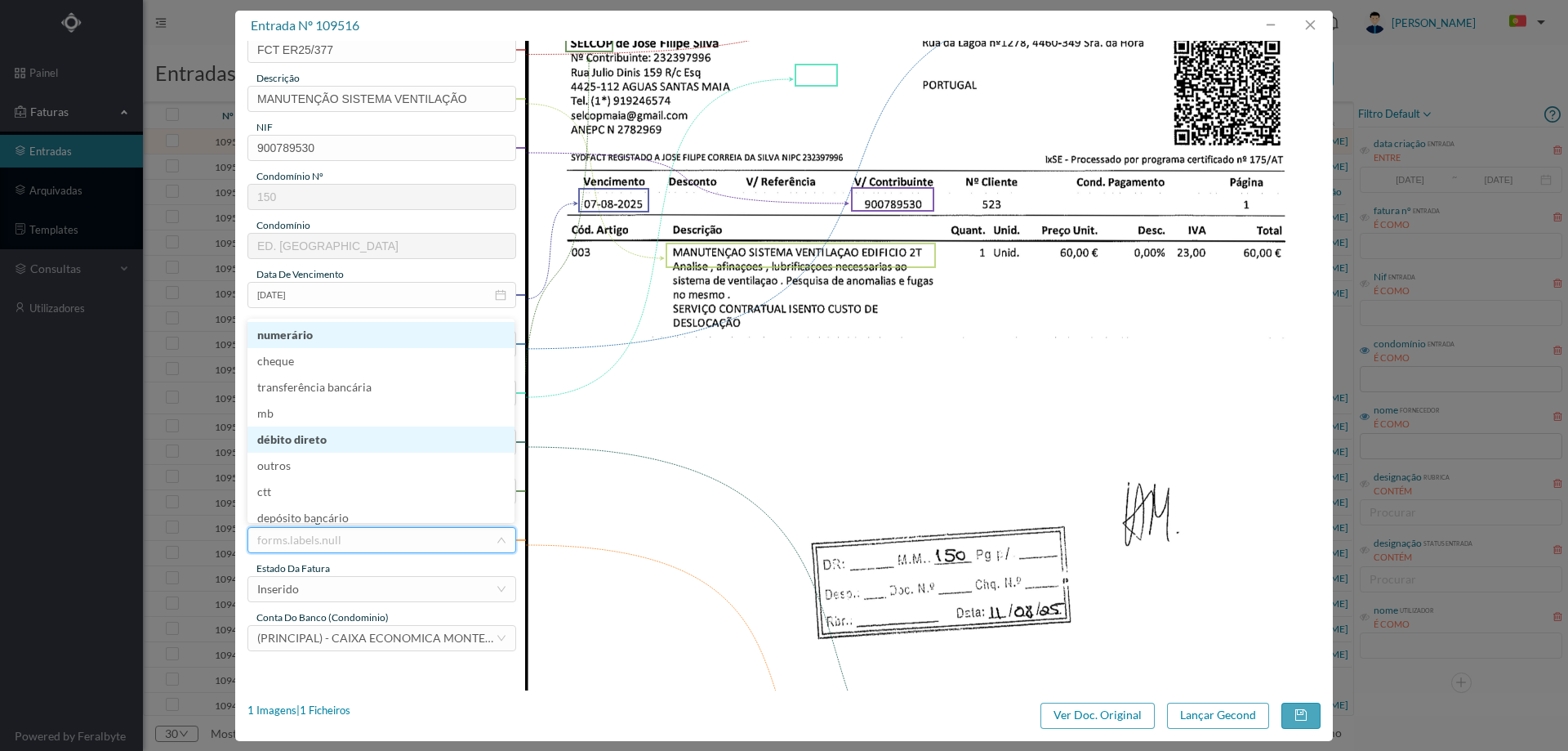
scroll to position [8, 0]
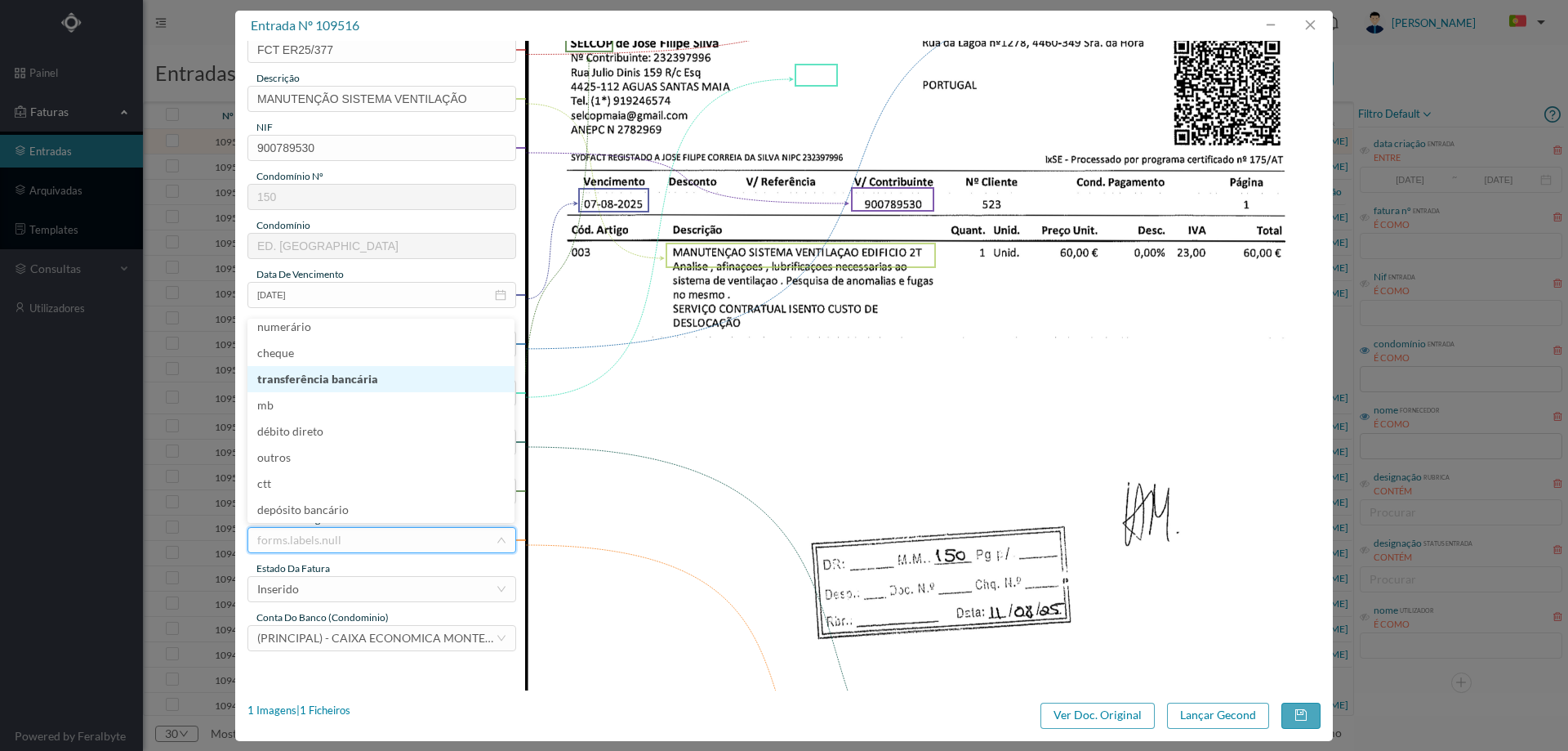
click at [363, 381] on li "transferência bancária" at bounding box center [381, 379] width 267 height 26
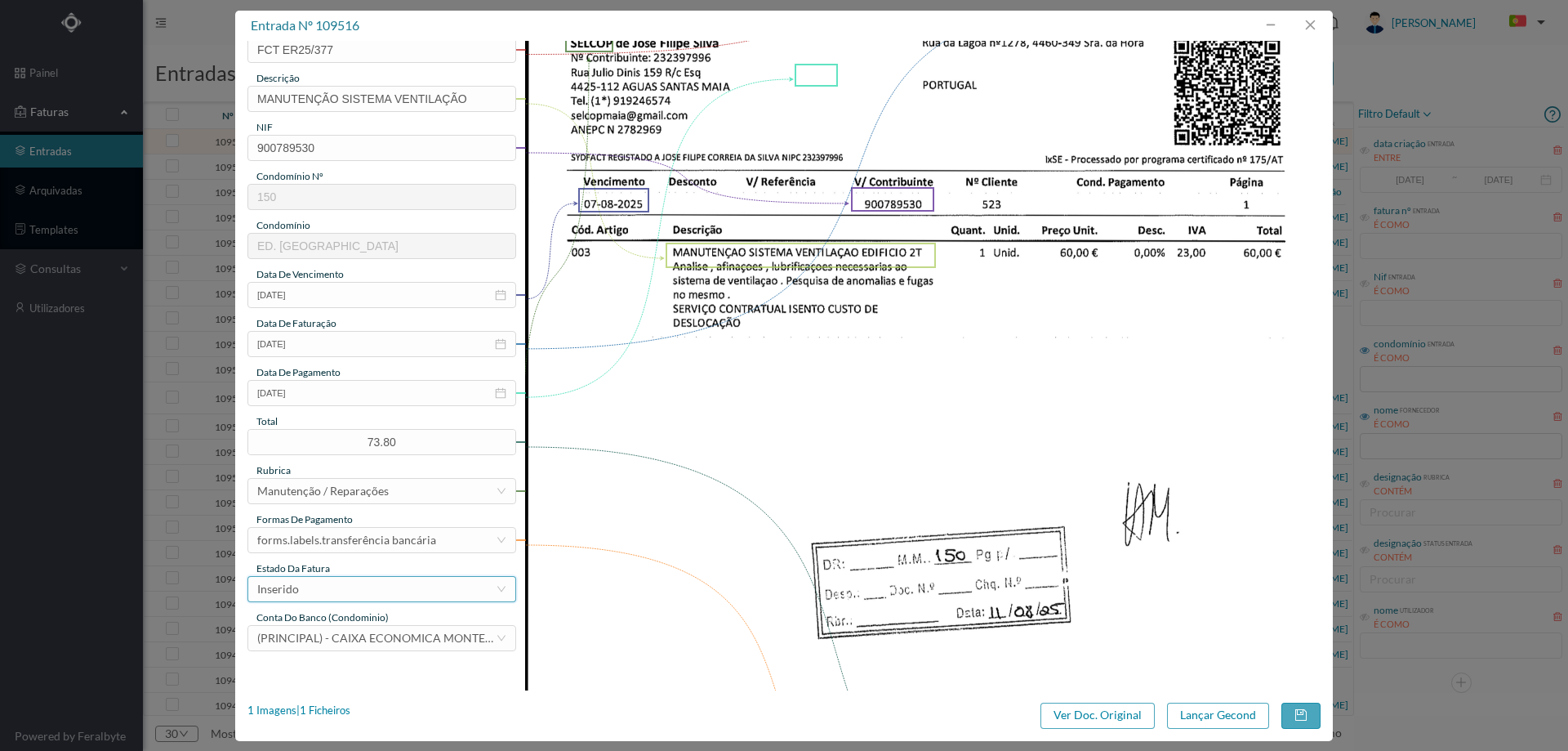
click at [342, 587] on div "Inserido" at bounding box center [376, 589] width 239 height 24
click at [342, 565] on li "Lançamento Gecond" at bounding box center [381, 562] width 267 height 26
click at [1191, 720] on button "Lançar Gecond" at bounding box center [1218, 716] width 102 height 26
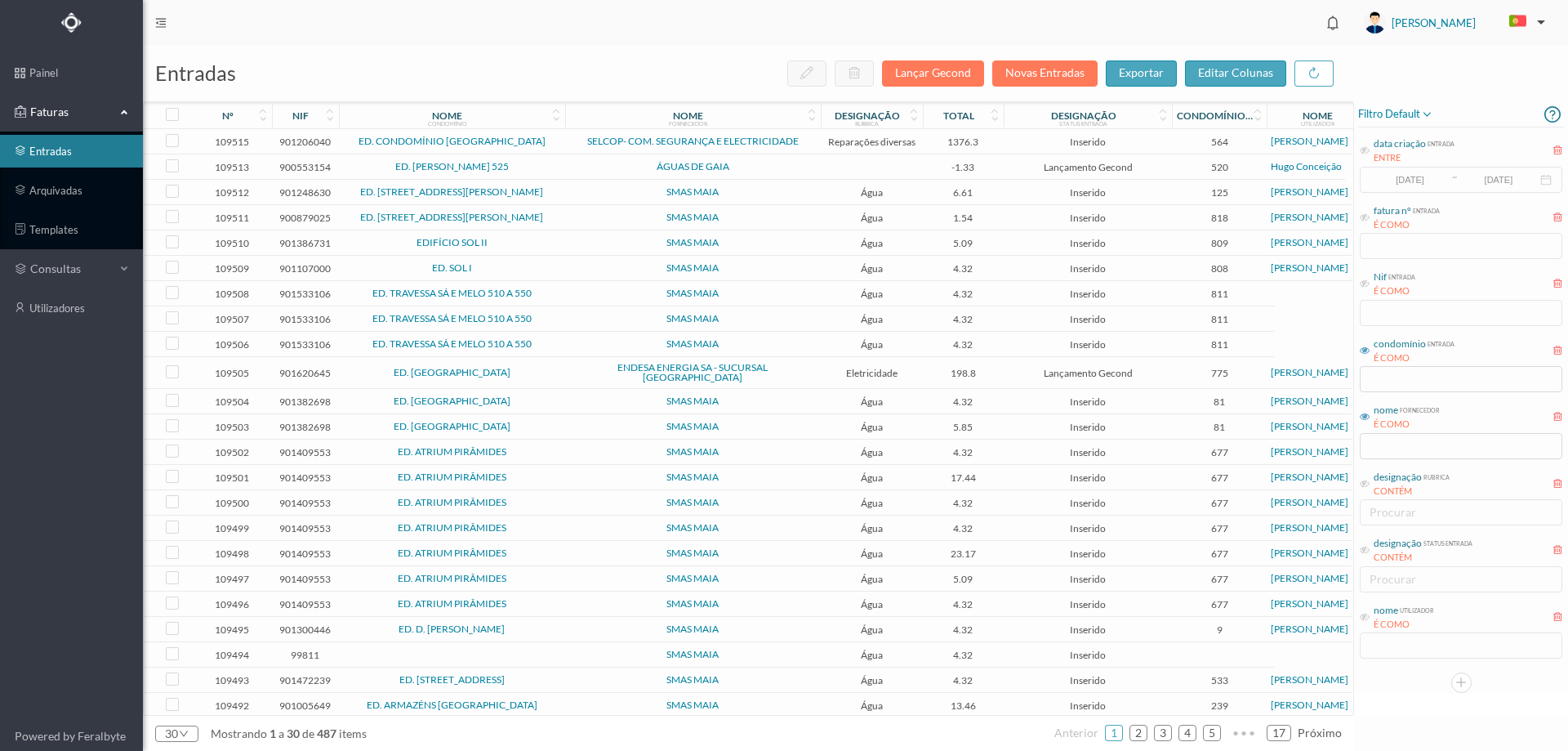
click at [558, 138] on span "ED. CONDOMÍNIO CABO DAS MARÉS" at bounding box center [452, 141] width 218 height 10
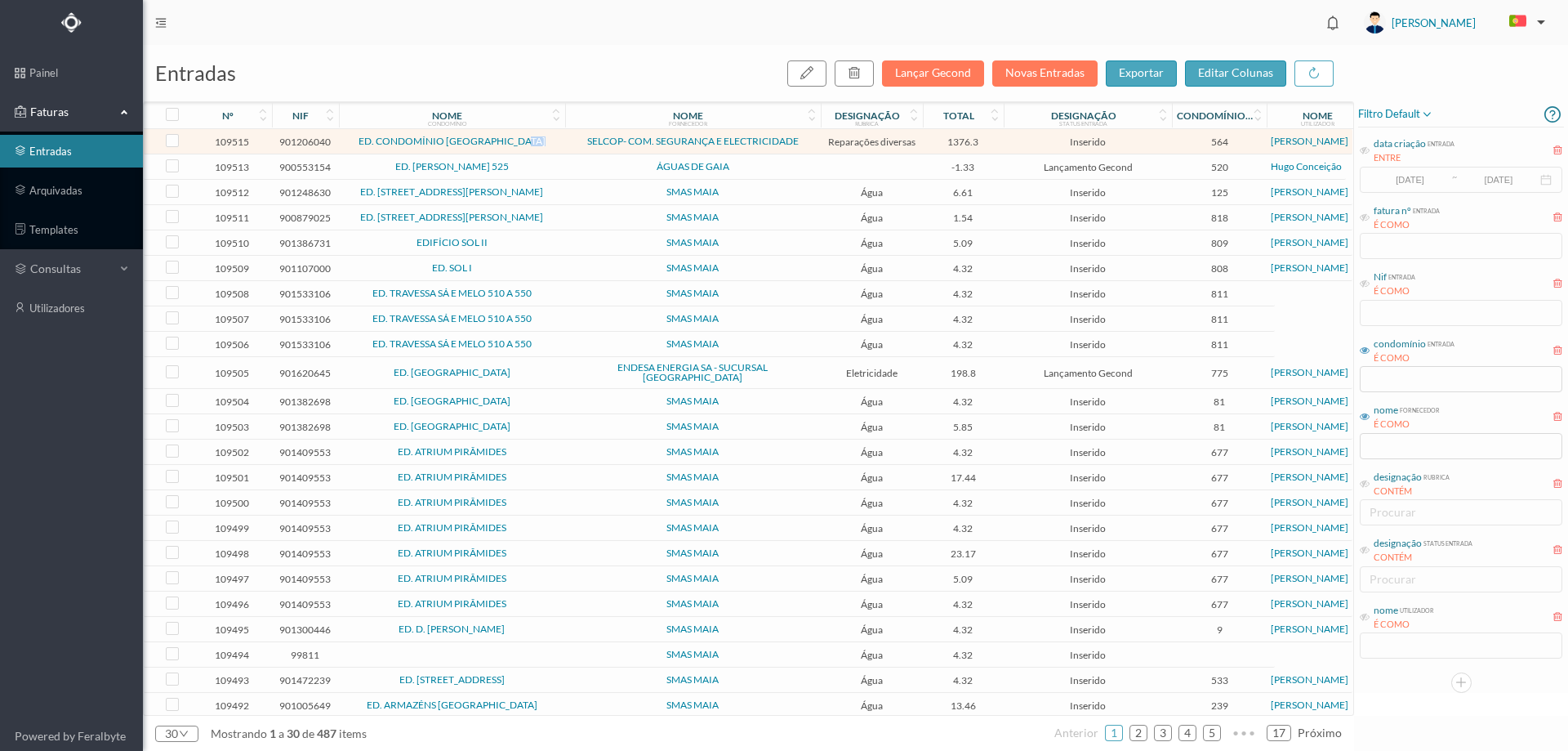
click at [558, 138] on span "ED. CONDOMÍNIO CABO DAS MARÉS" at bounding box center [452, 141] width 218 height 10
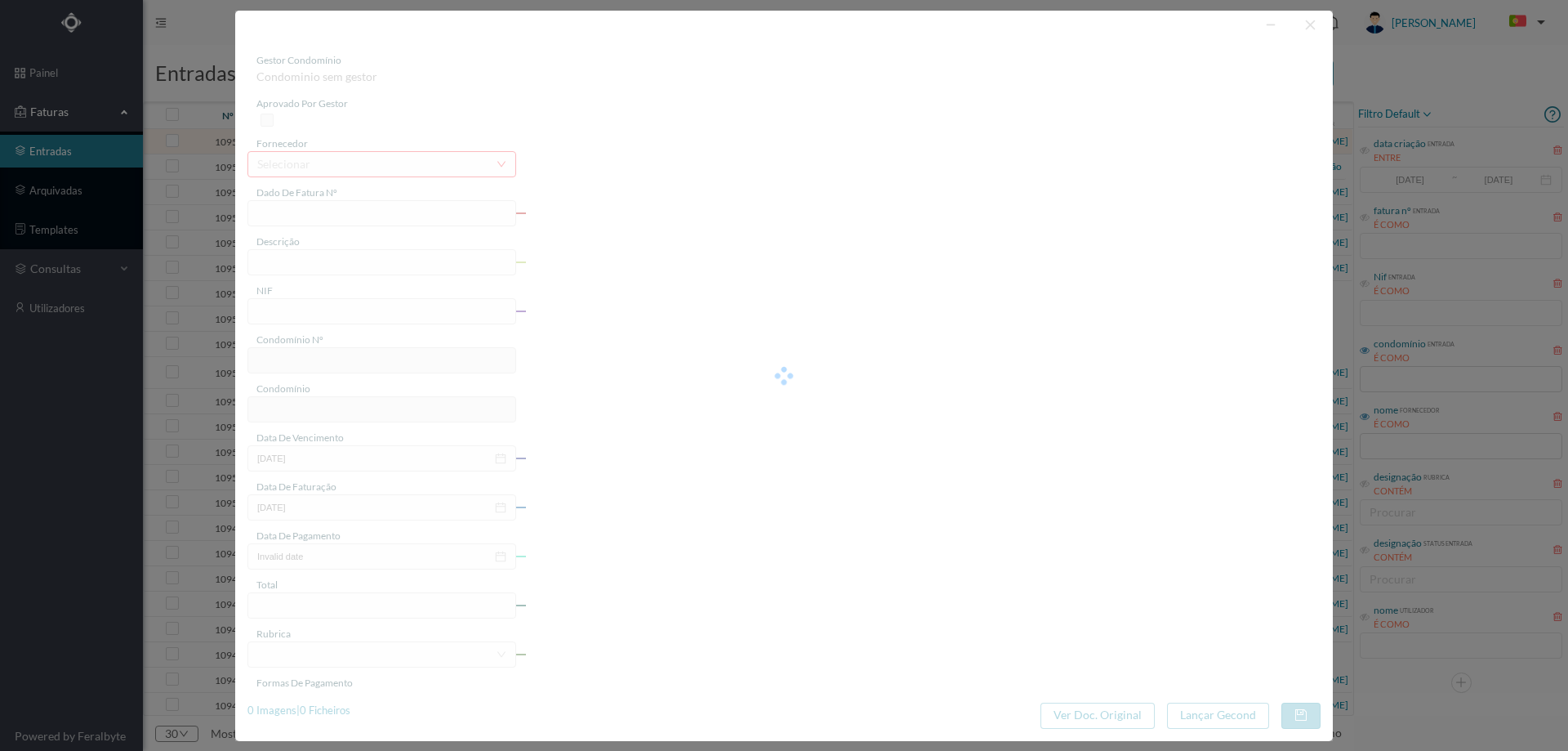
type input "FCT ER25/383"
type input "Reparaçao cluna montante eshetitiiiana cnmnanandas lanfiandas nm ra mas"
type input "901206040"
type input "08-08-2025"
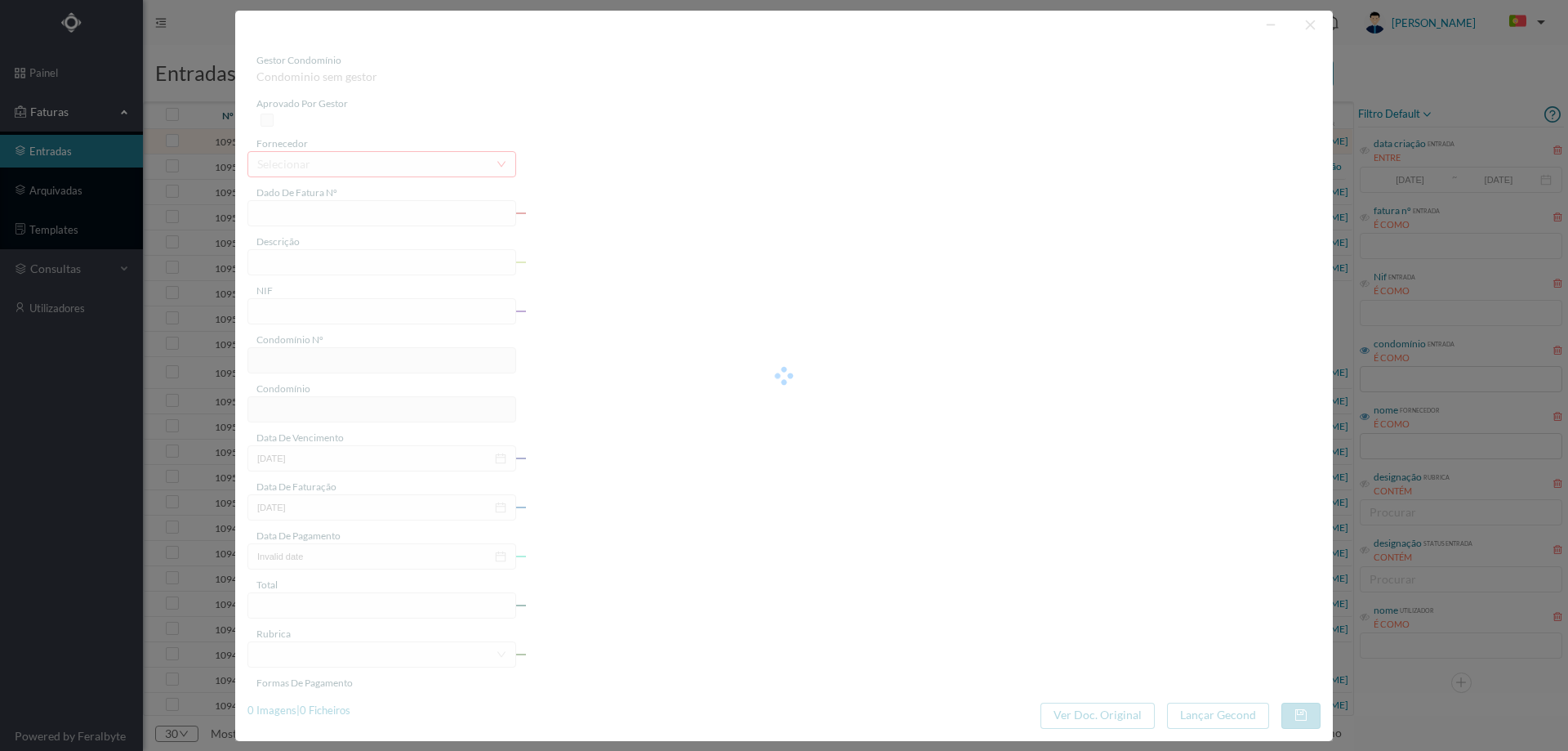
type input "1376.30"
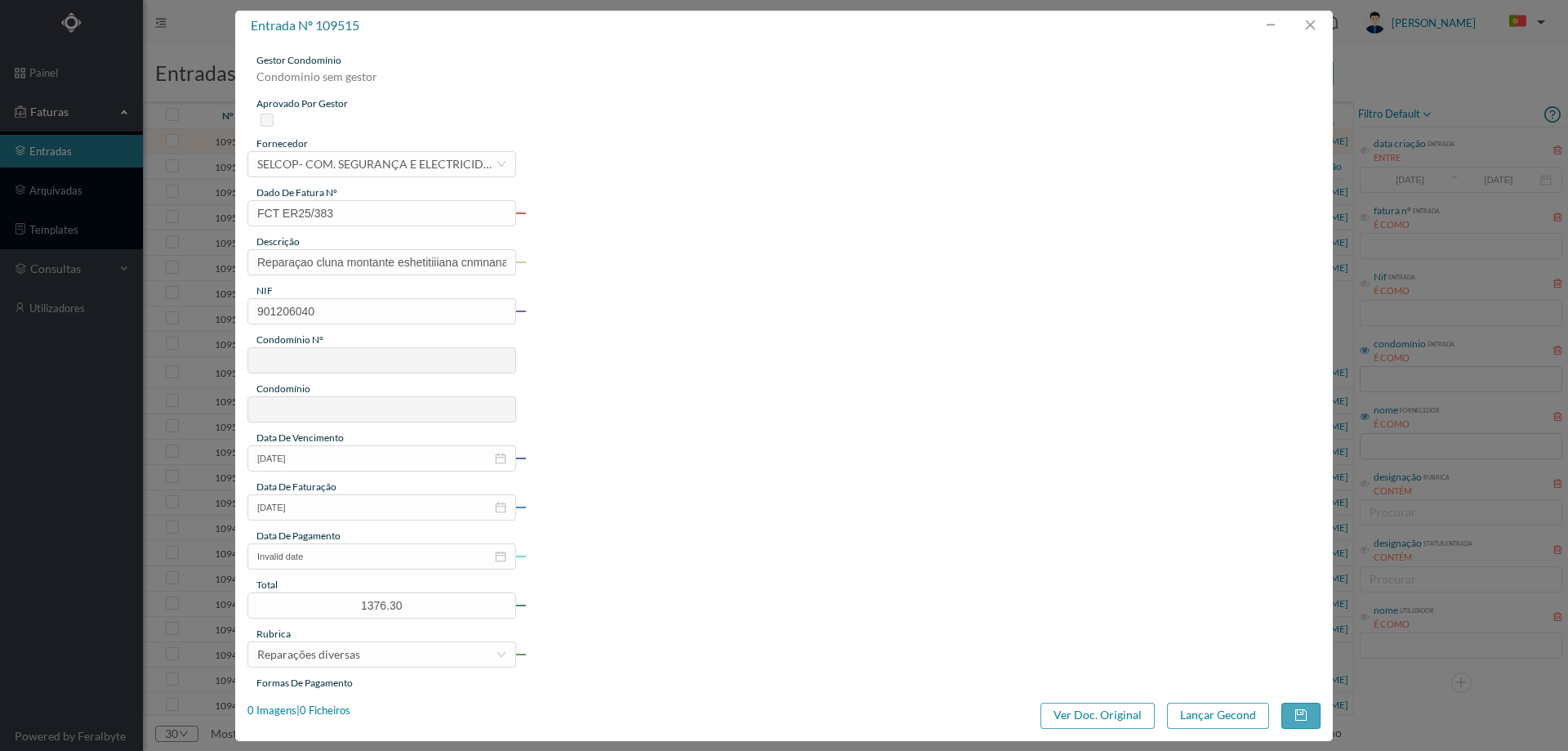
type input "564"
type input "ED. CONDOMÍNIO CABO DAS MARÉS"
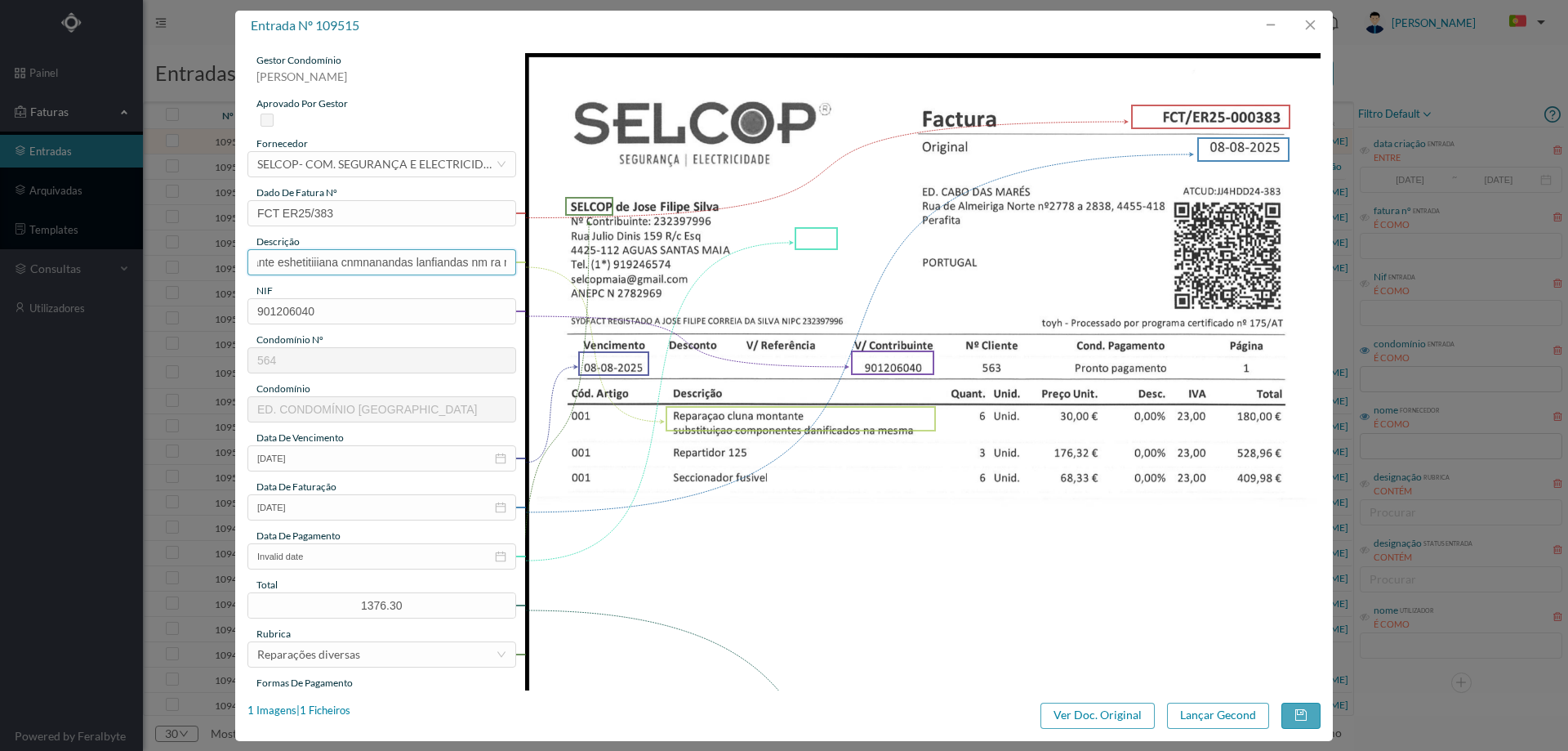
scroll to position [0, 141]
drag, startPoint x: 396, startPoint y: 266, endPoint x: 743, endPoint y: 254, distance: 347.2
click at [743, 254] on div "gestor condomínio Hugo Moreira aprovado por gestor fornecedor selecionar SELCOP…" at bounding box center [784, 615] width 1073 height 1125
click at [329, 264] on input "Reparaçao cluna montante" at bounding box center [381, 262] width 269 height 26
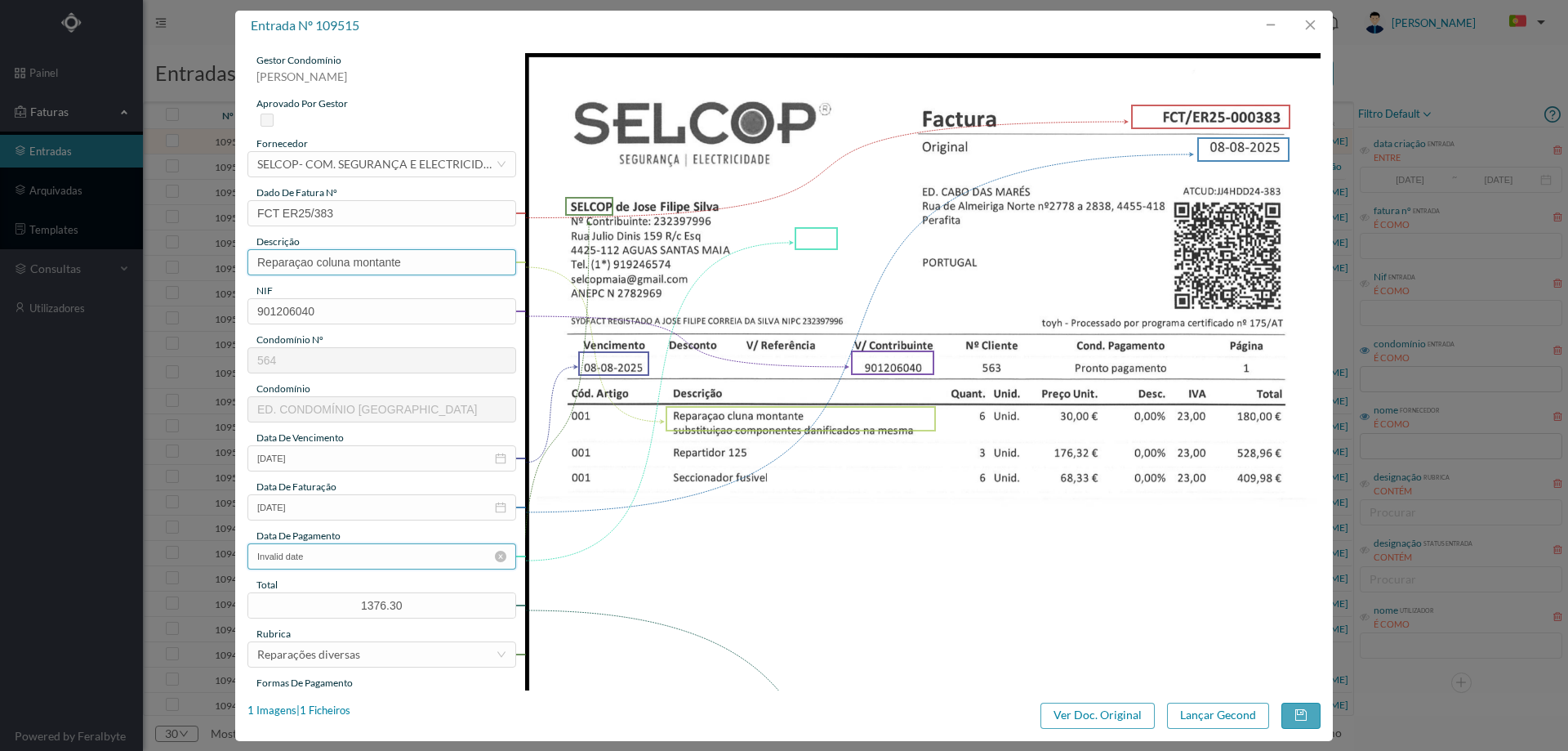
type input "Reparaçao coluna montante"
click at [330, 549] on input "Invalid date" at bounding box center [381, 556] width 269 height 26
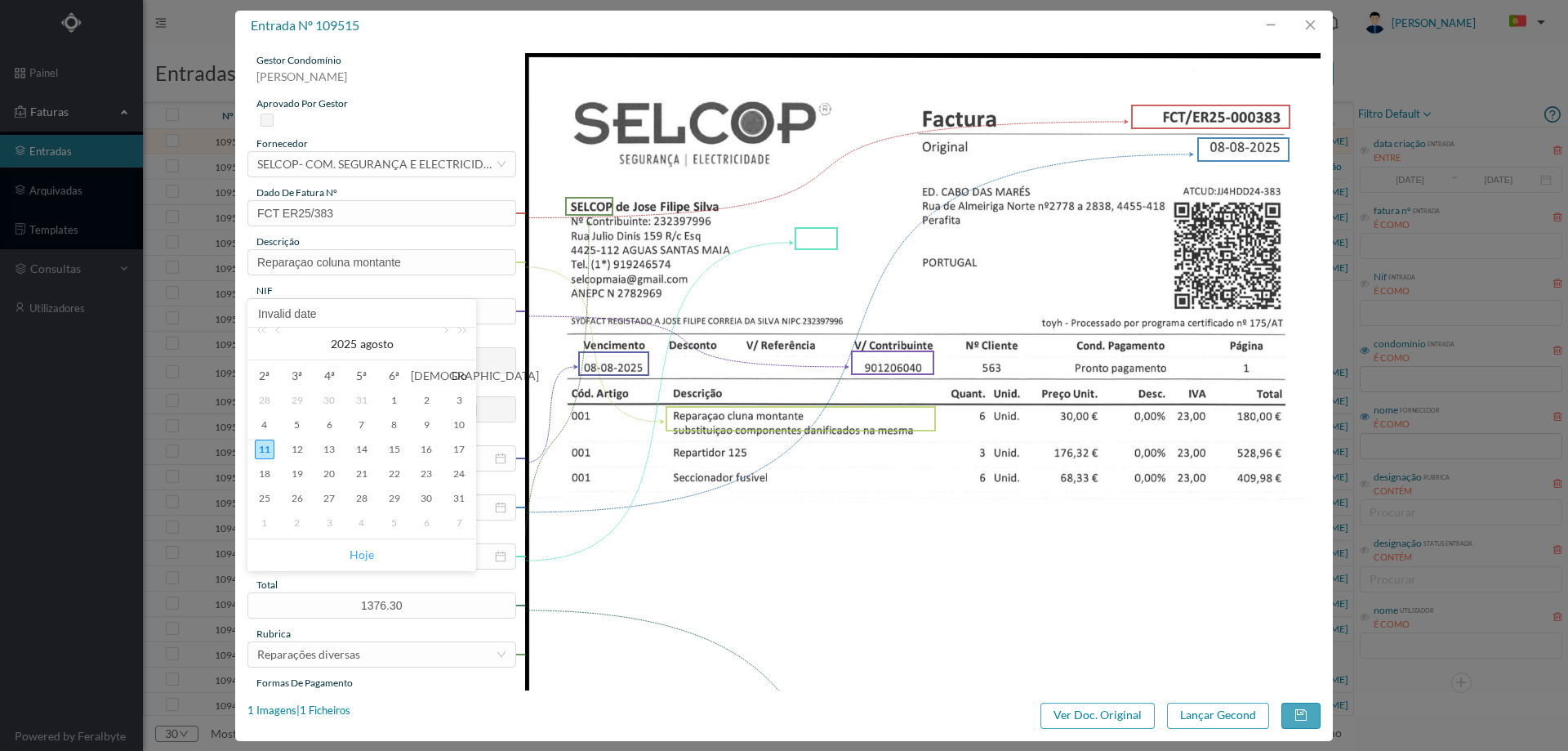
click at [365, 555] on link "Hoje" at bounding box center [362, 555] width 24 height 31
type input "11-08-2025"
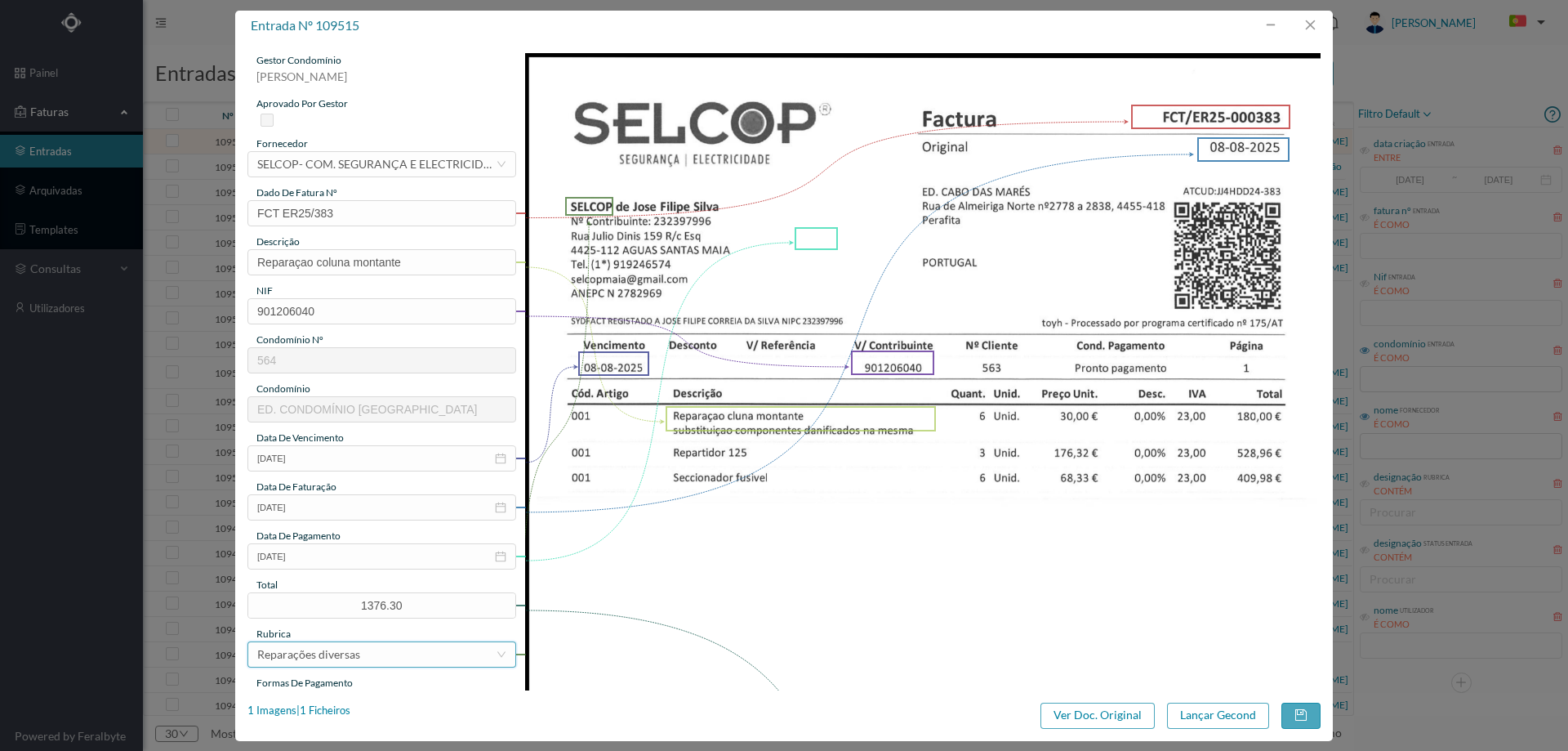
click at [369, 658] on div "Reparações diversas" at bounding box center [376, 654] width 239 height 24
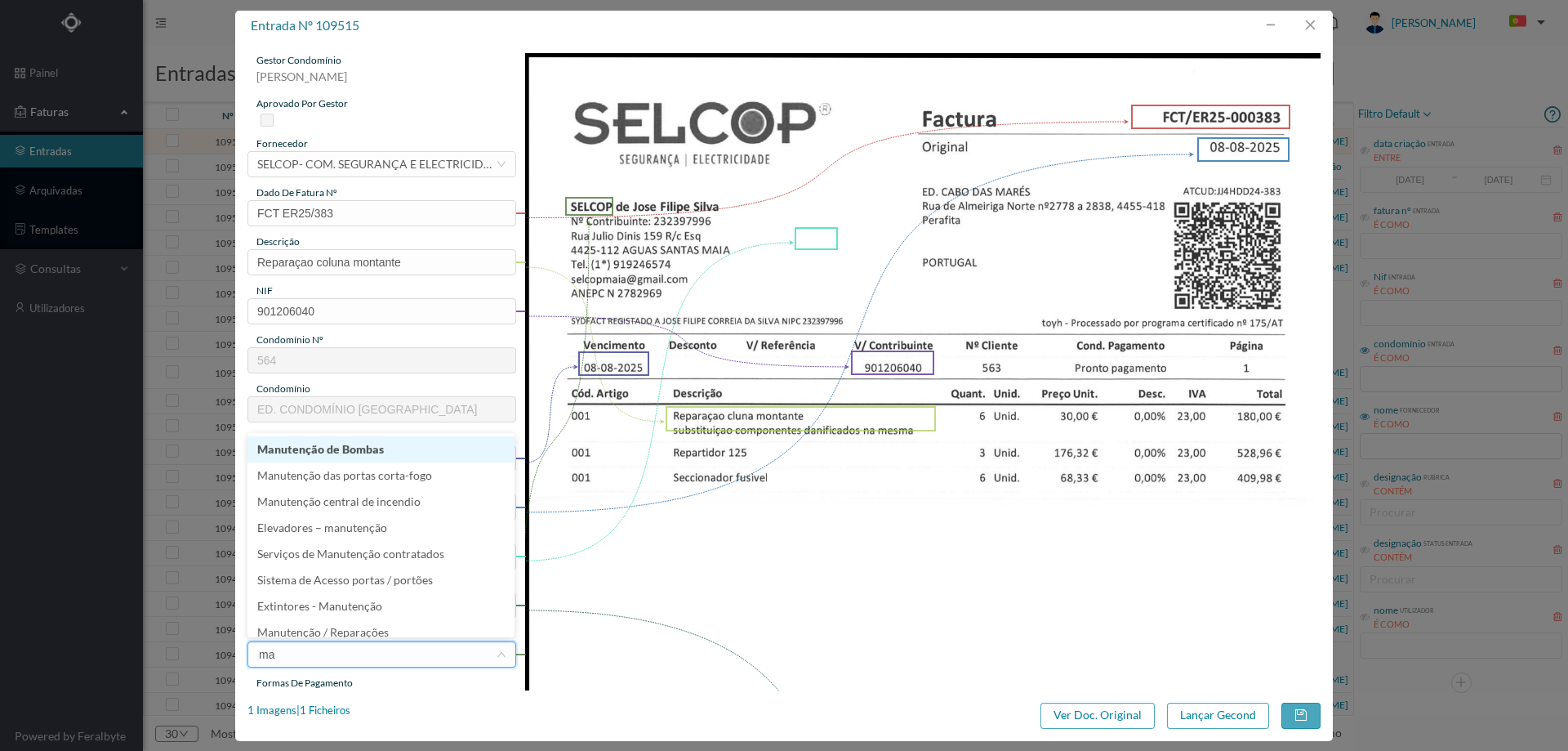
type input "man"
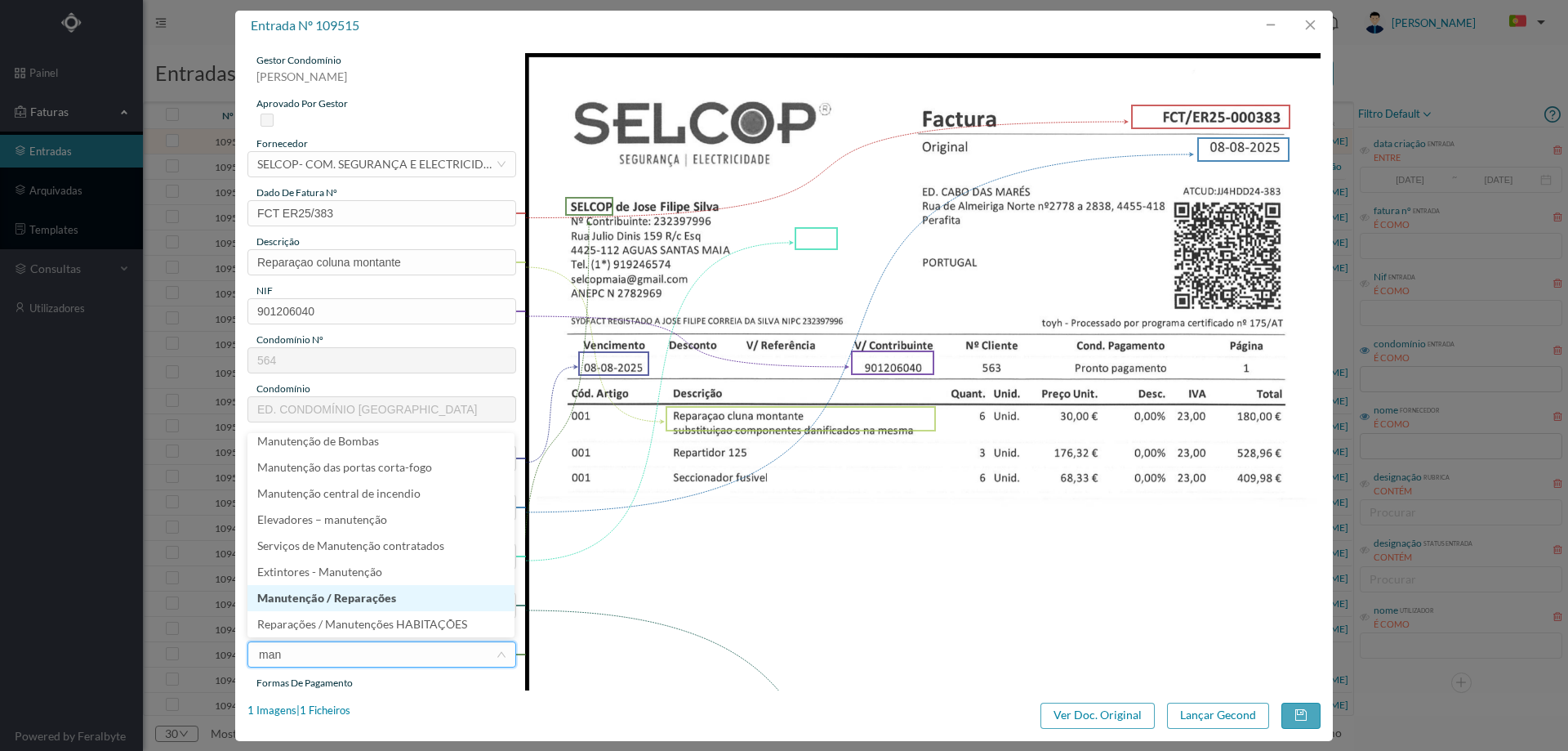
click at [368, 594] on li "Manutenção / Reparações" at bounding box center [381, 598] width 267 height 26
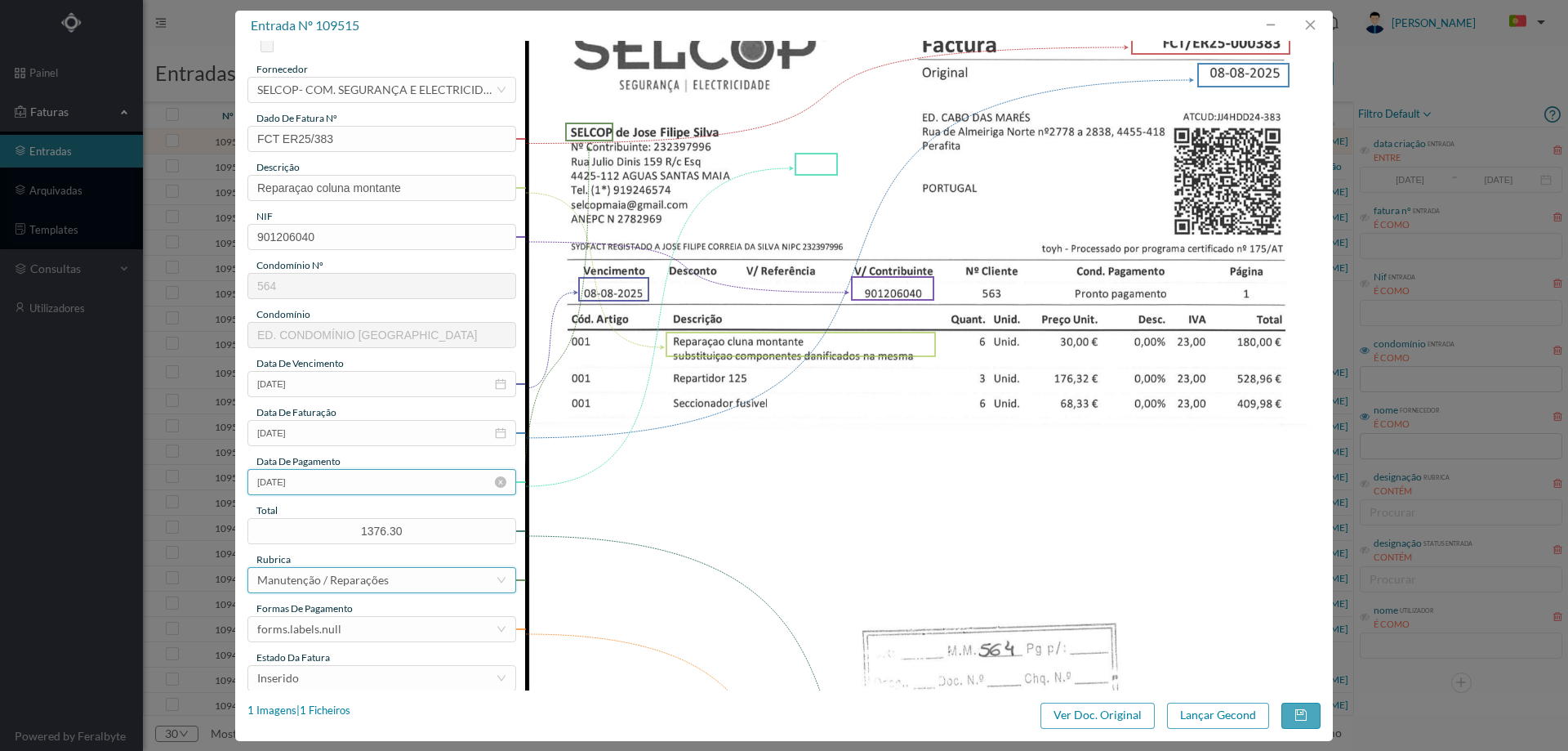
scroll to position [164, 0]
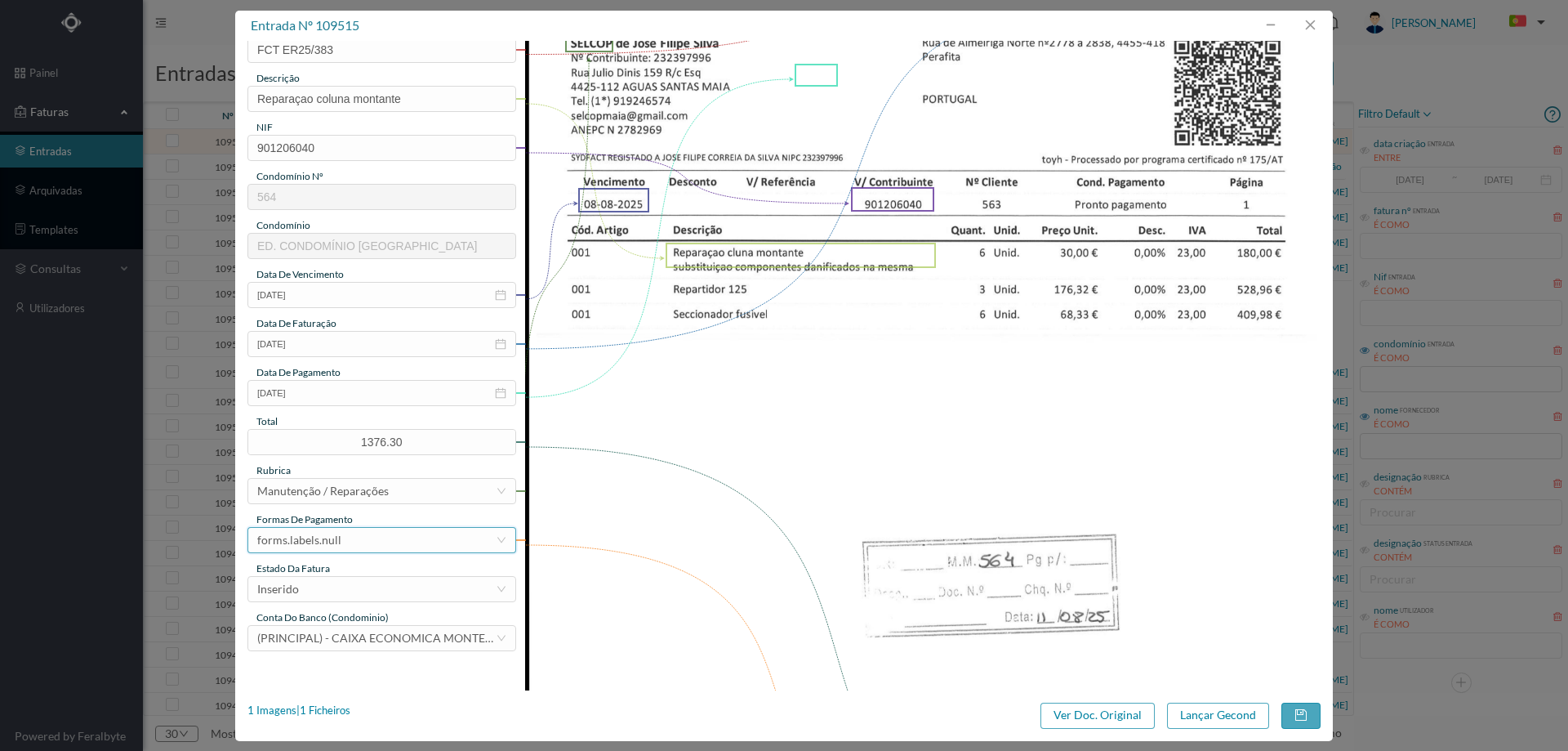
click at [382, 548] on div "forms.labels.null" at bounding box center [376, 540] width 239 height 24
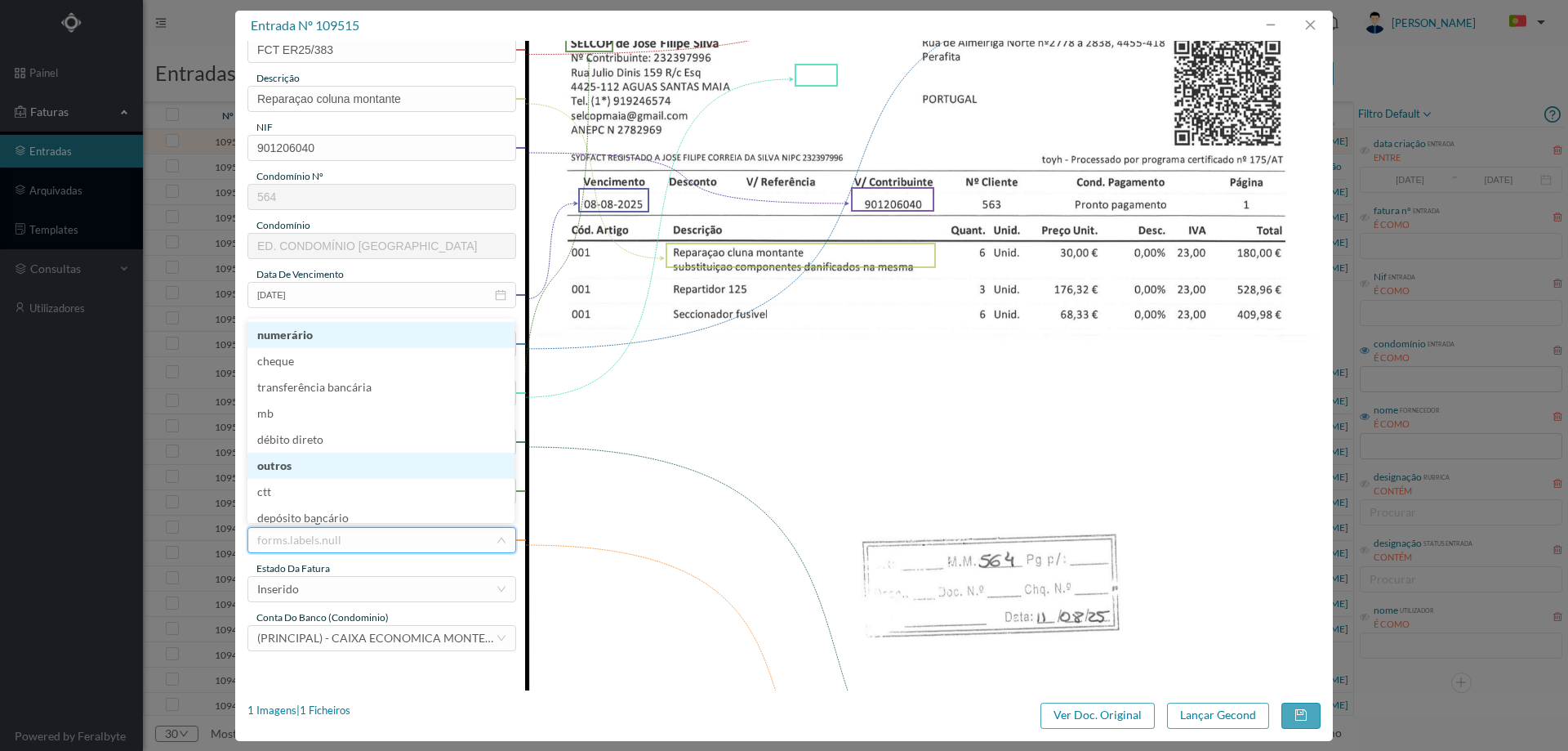
scroll to position [8, 0]
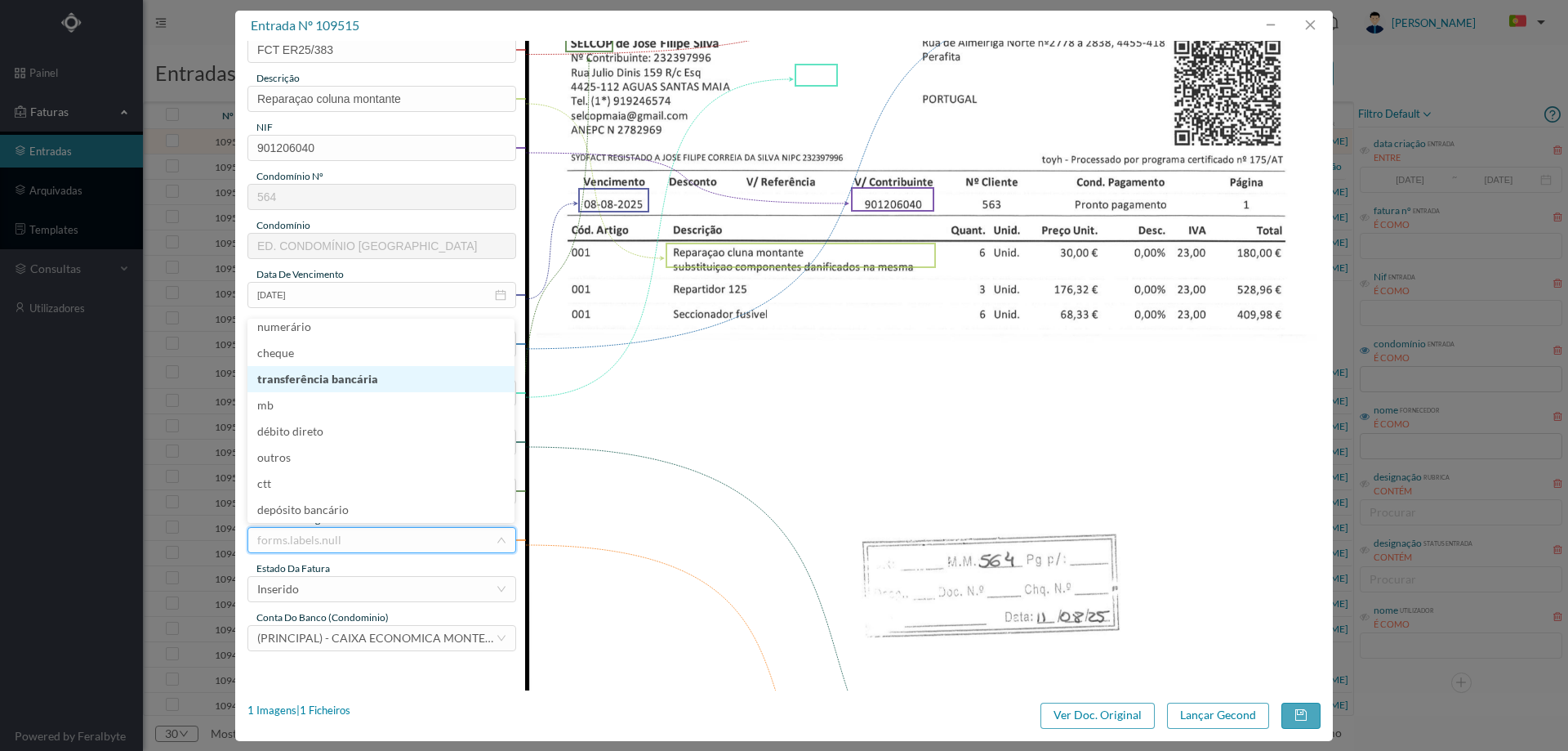
click at [362, 382] on li "transferência bancária" at bounding box center [381, 379] width 267 height 26
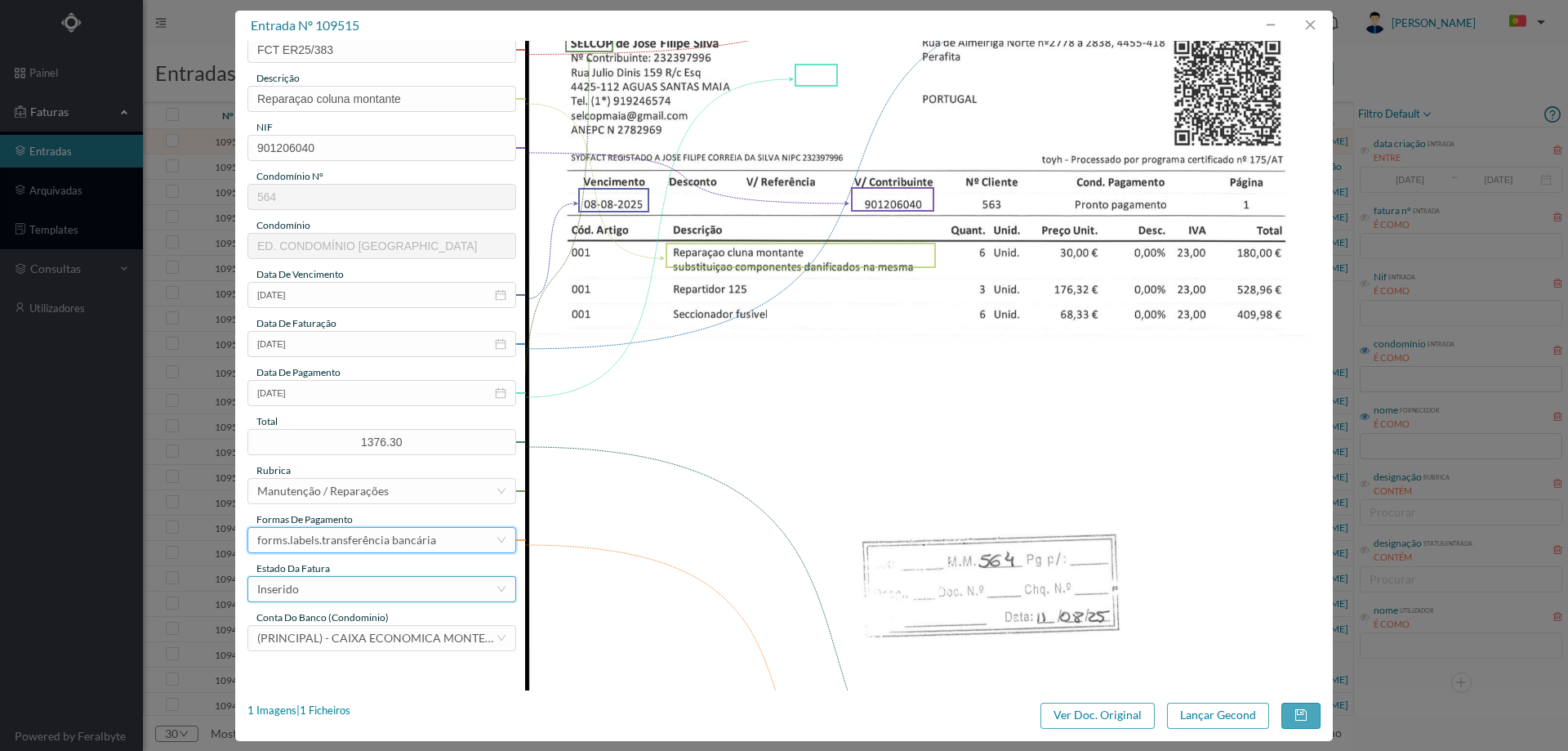
click at [358, 598] on div "Inserido" at bounding box center [376, 589] width 239 height 24
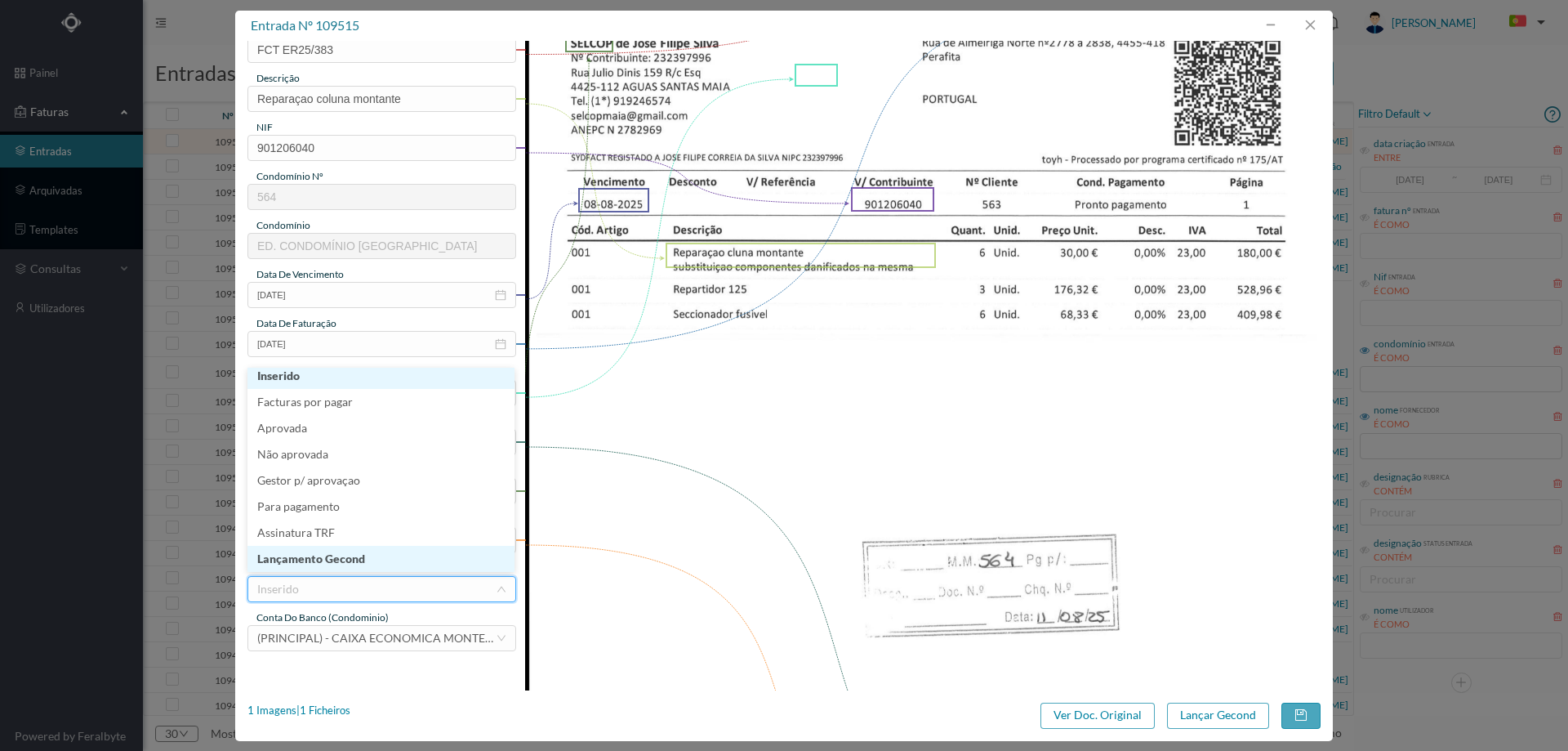
click at [368, 563] on li "Lançamento Gecond" at bounding box center [381, 559] width 267 height 26
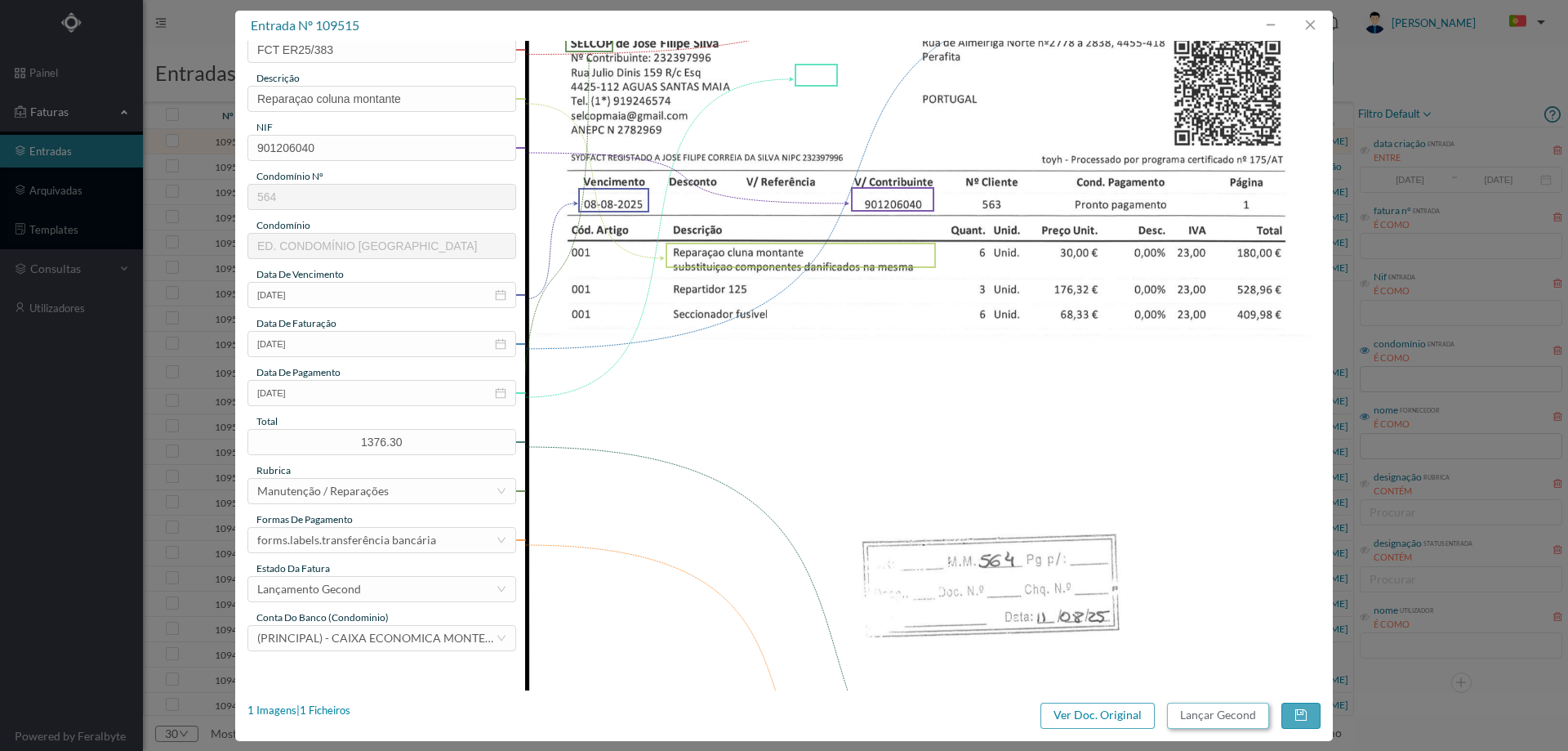
click at [1226, 711] on button "Lançar Gecond" at bounding box center [1218, 716] width 102 height 26
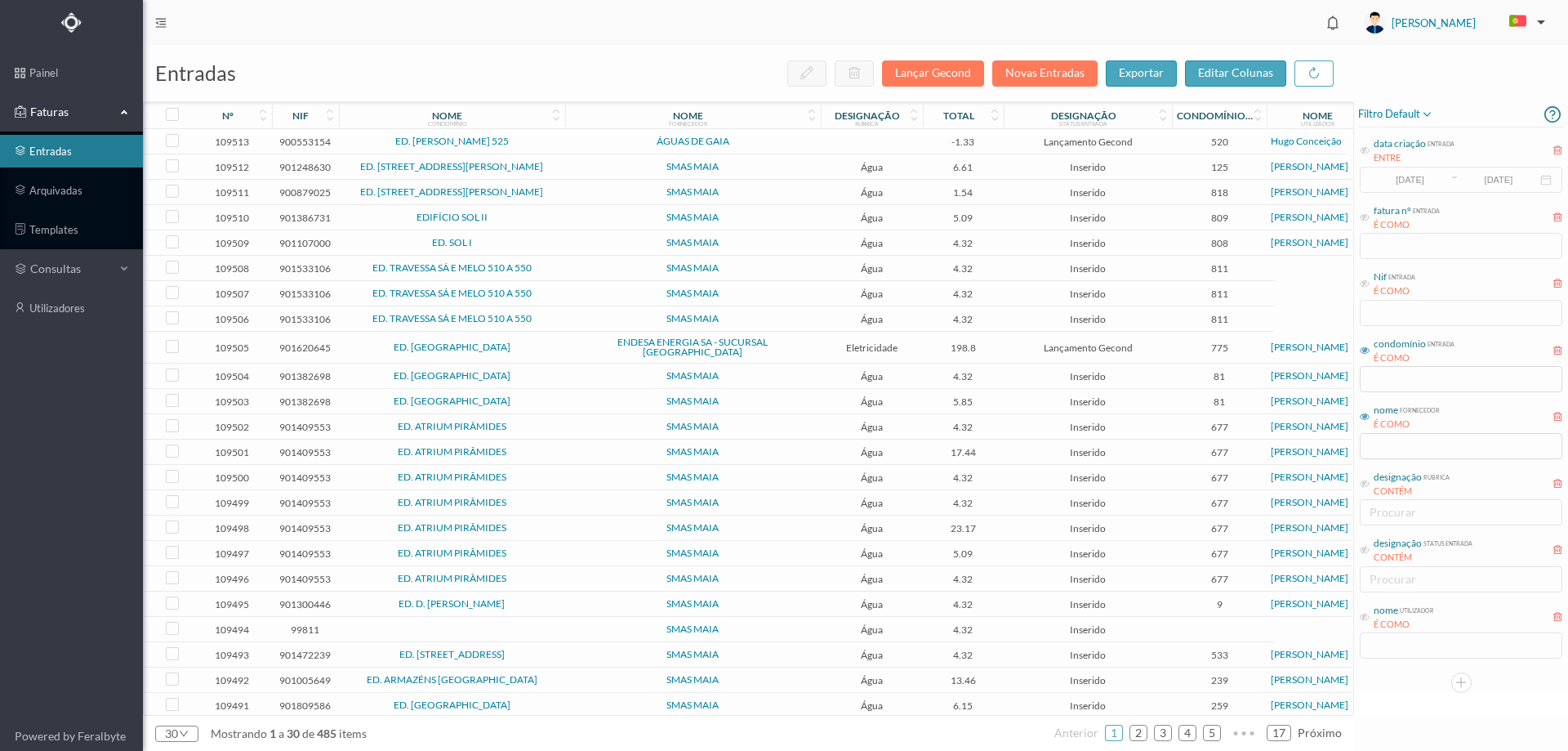
click at [569, 142] on span "ÁGUAS DE GAIA" at bounding box center [693, 141] width 247 height 10
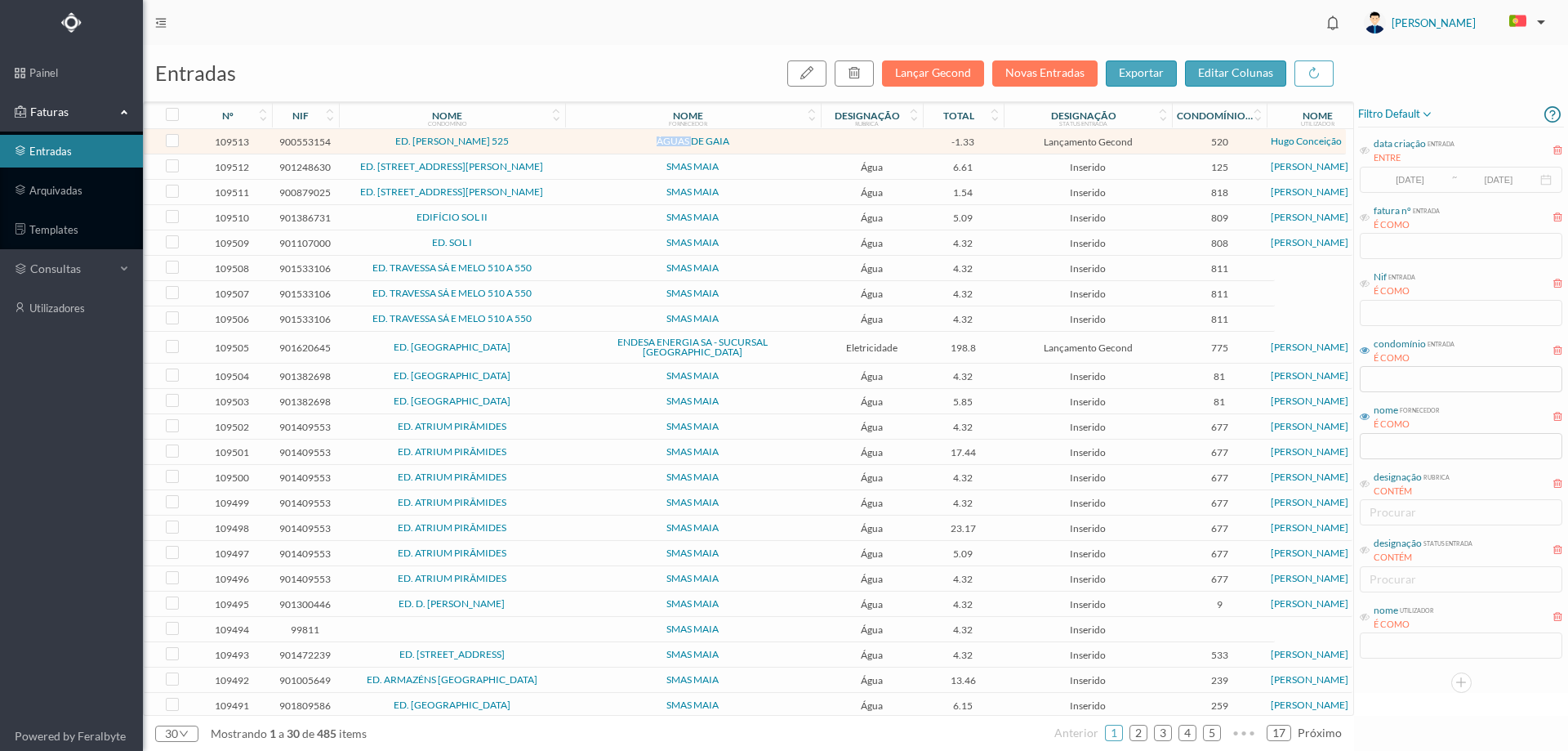
click at [569, 142] on span "ÁGUAS DE GAIA" at bounding box center [693, 141] width 247 height 10
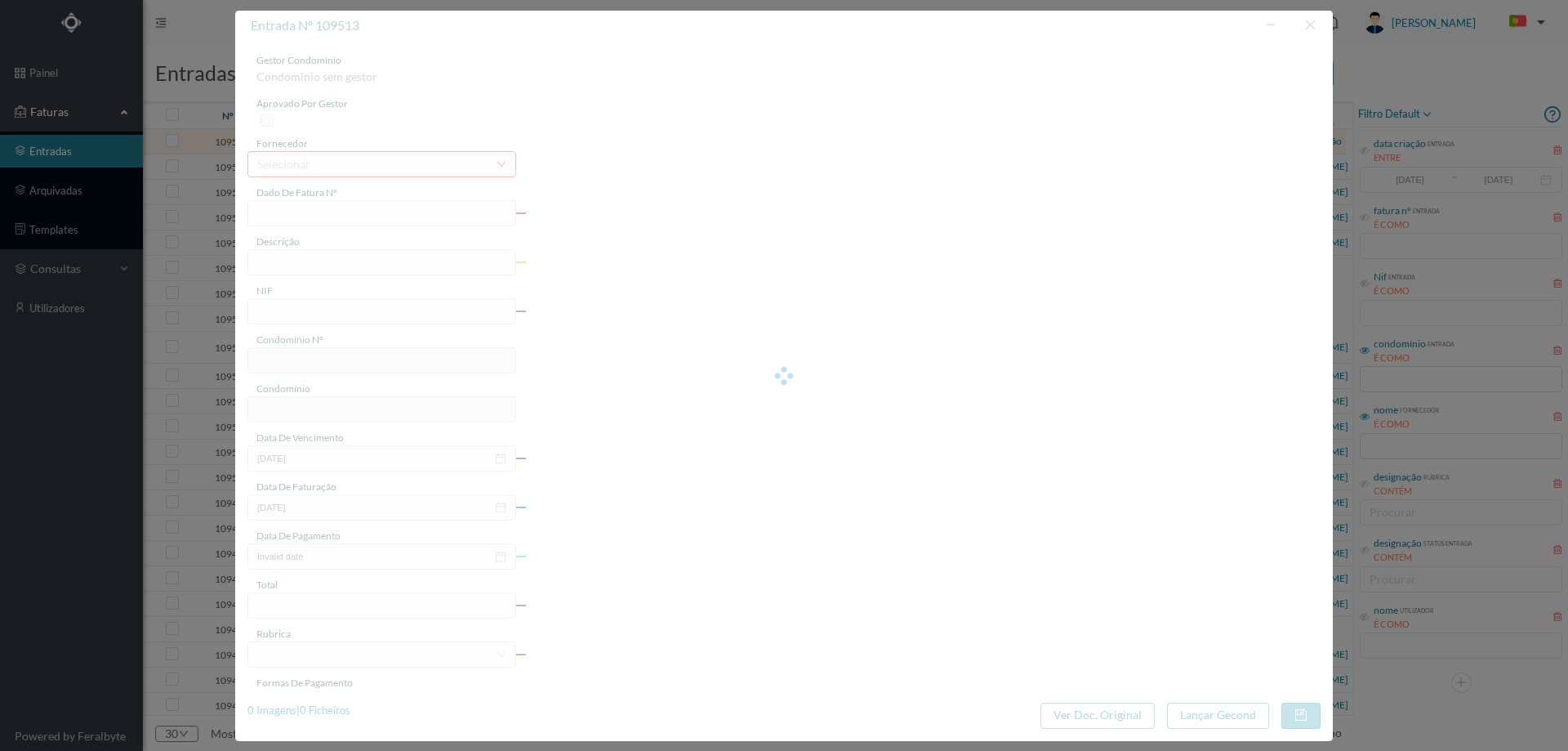
type input "NCR 0210362025/0051003261"
type input "121816 AVEN ANTONIO COELHO MOREIRA 525 TOTA"
type input "900553154"
type input "2025-08-07"
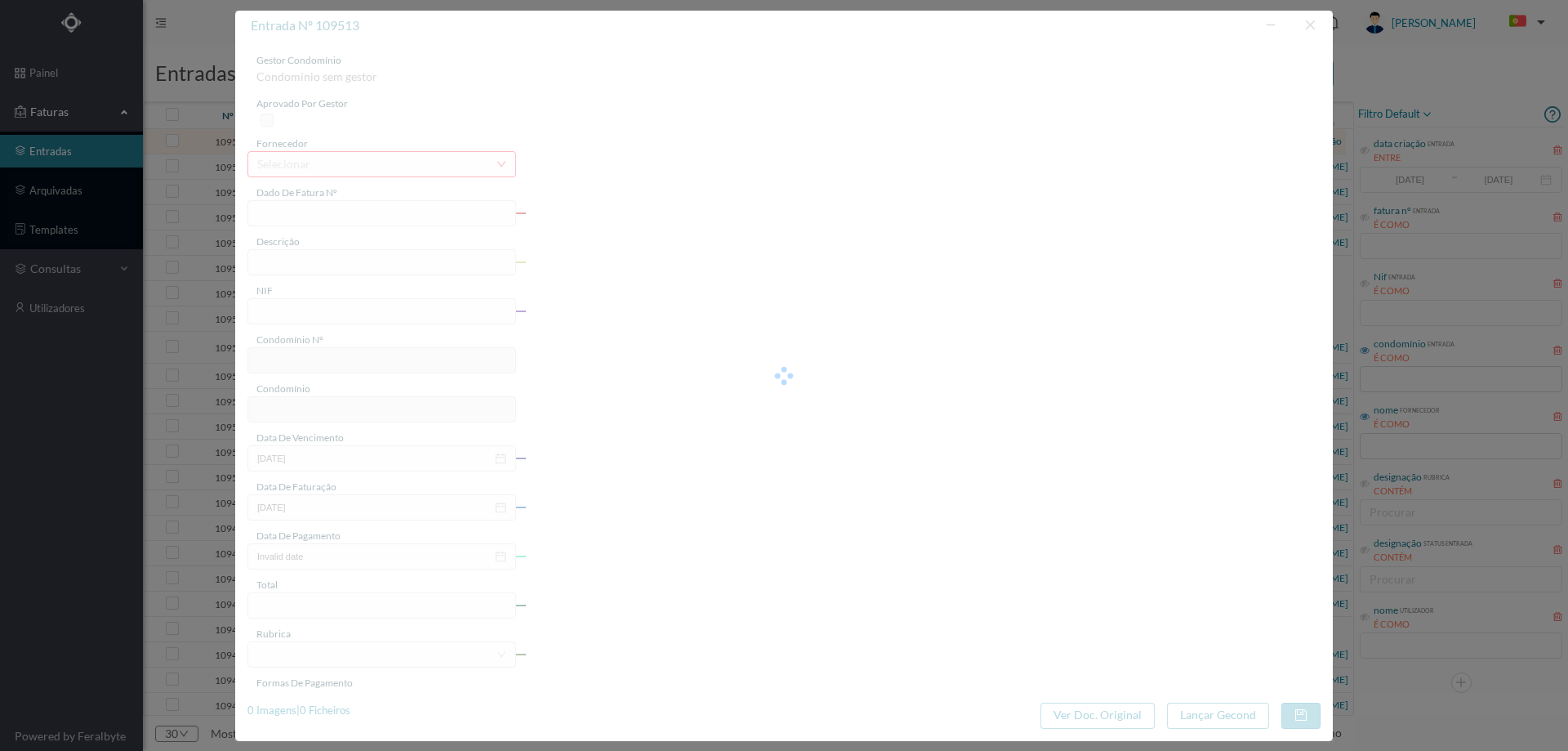
type input "-1.33"
type input "520"
type input "ED. ANTÓNIO COELHO MOREIRA 525"
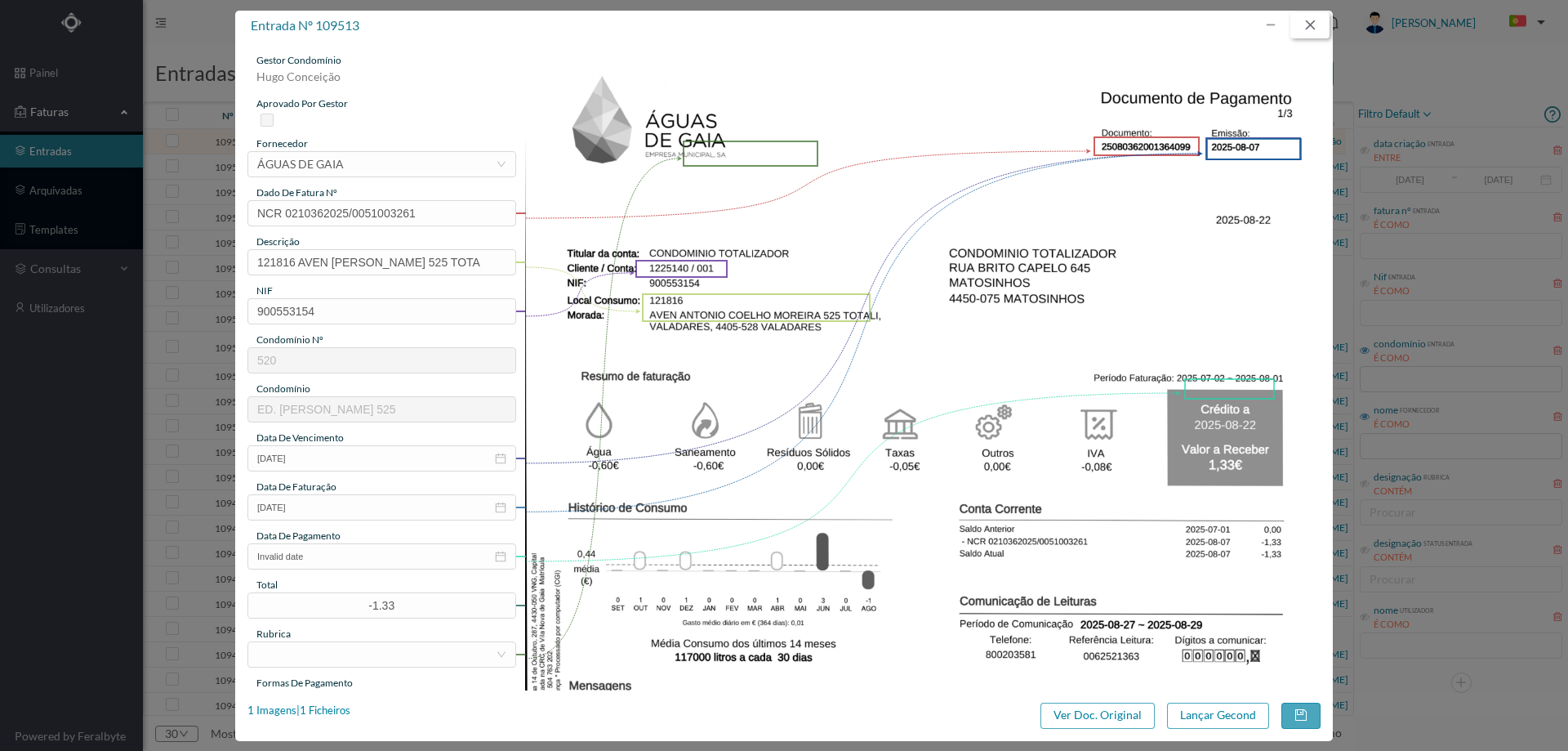
click at [1311, 27] on button "button" at bounding box center [1309, 25] width 39 height 26
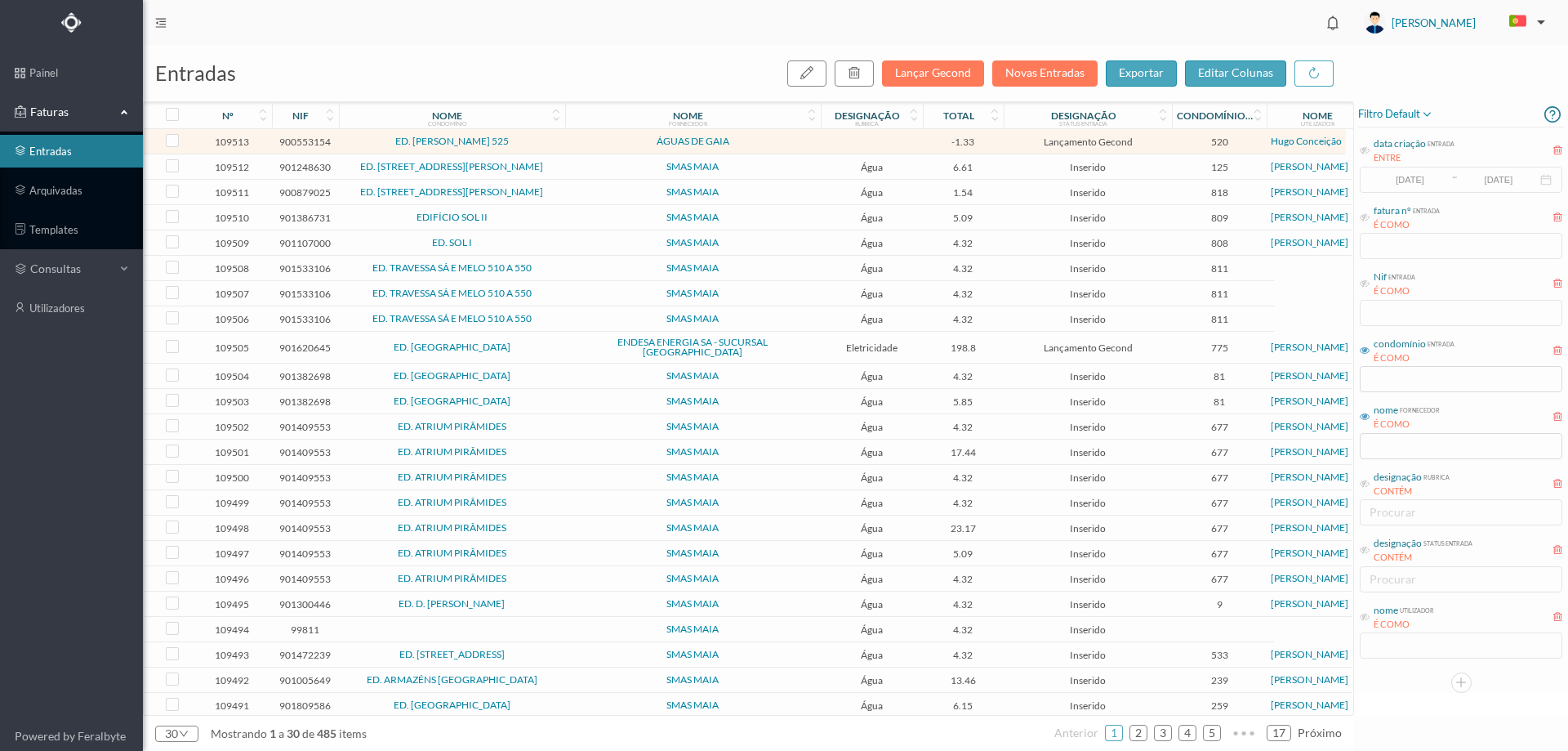
click at [1148, 189] on span "Inserido" at bounding box center [1087, 192] width 160 height 12
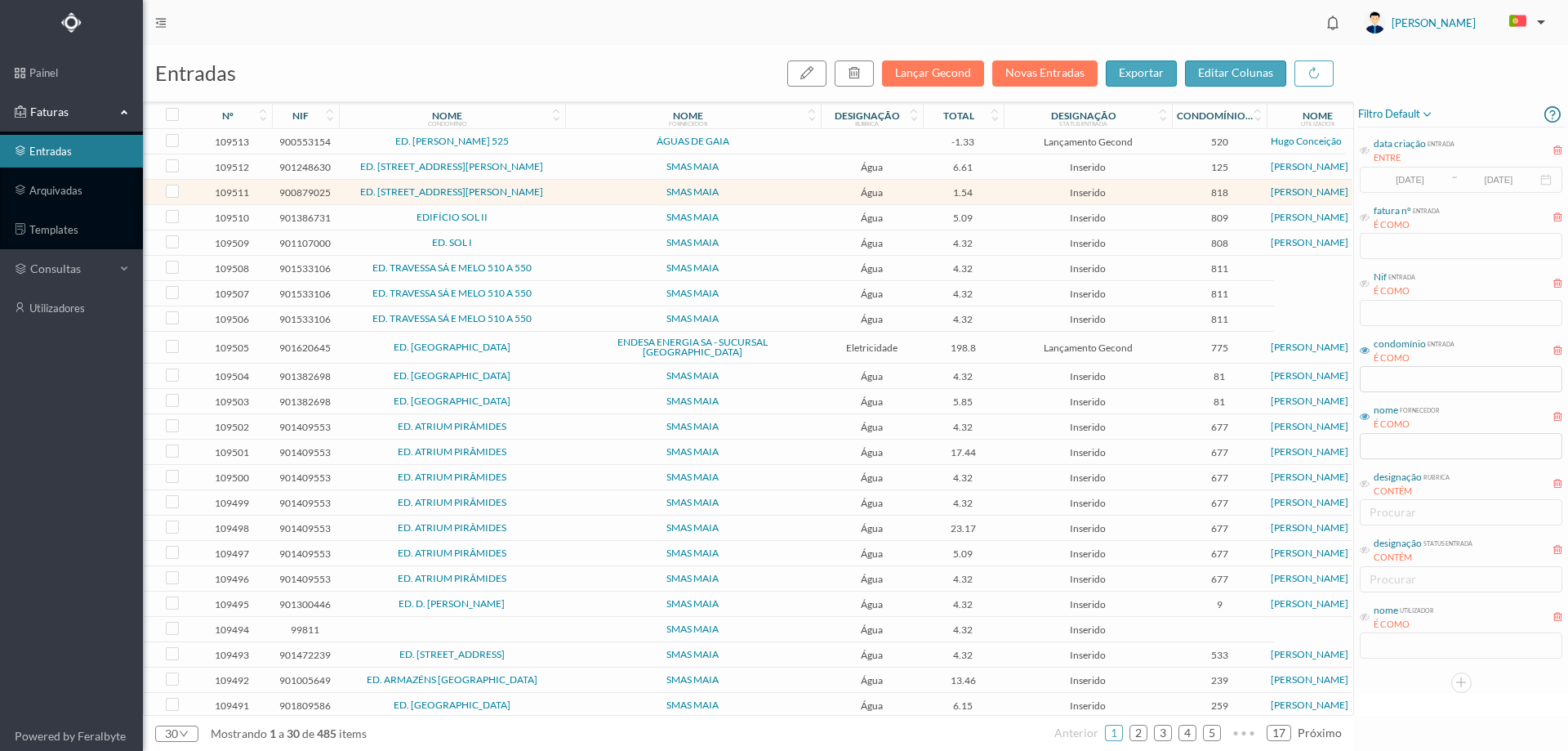
click at [1142, 191] on span "Inserido" at bounding box center [1087, 192] width 160 height 12
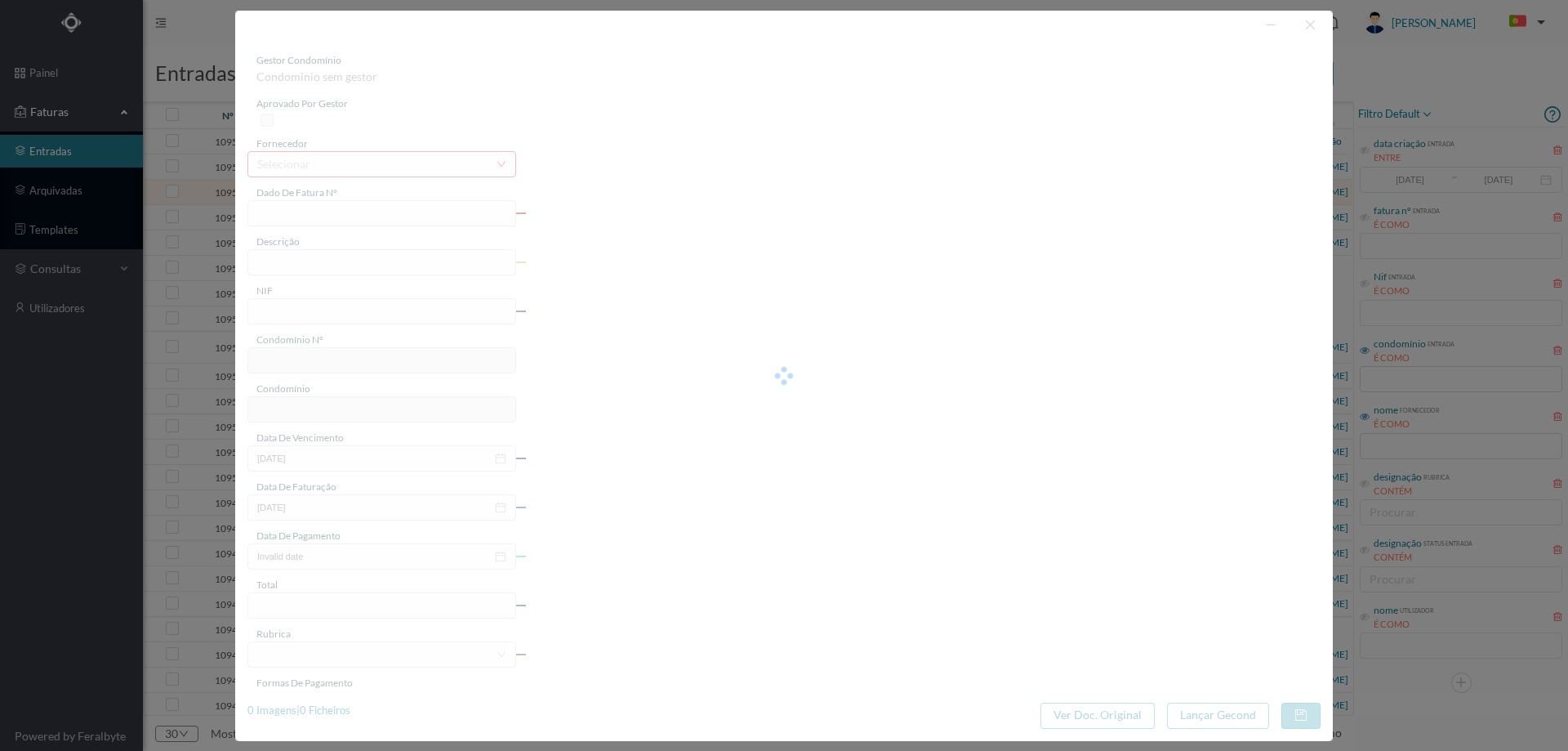
type input "FT.25. 018/174560"
type input "R Pe Américo, 39 Totalizador - Gueifães - Cidade da Maia"
type input "900879025"
type input "2025-08-29"
type input "2025-08-07"
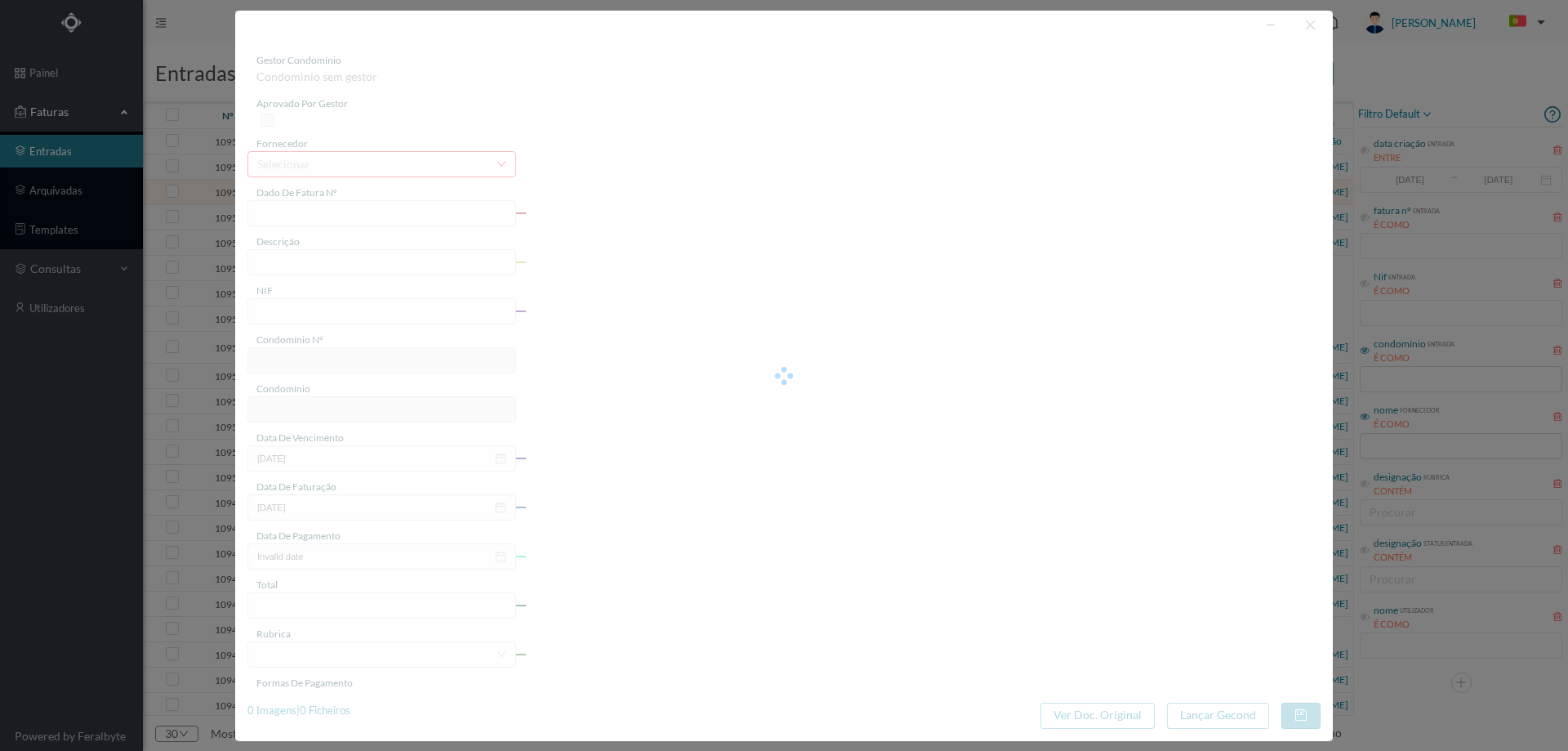
type input "2025-08-29"
type input "1.54"
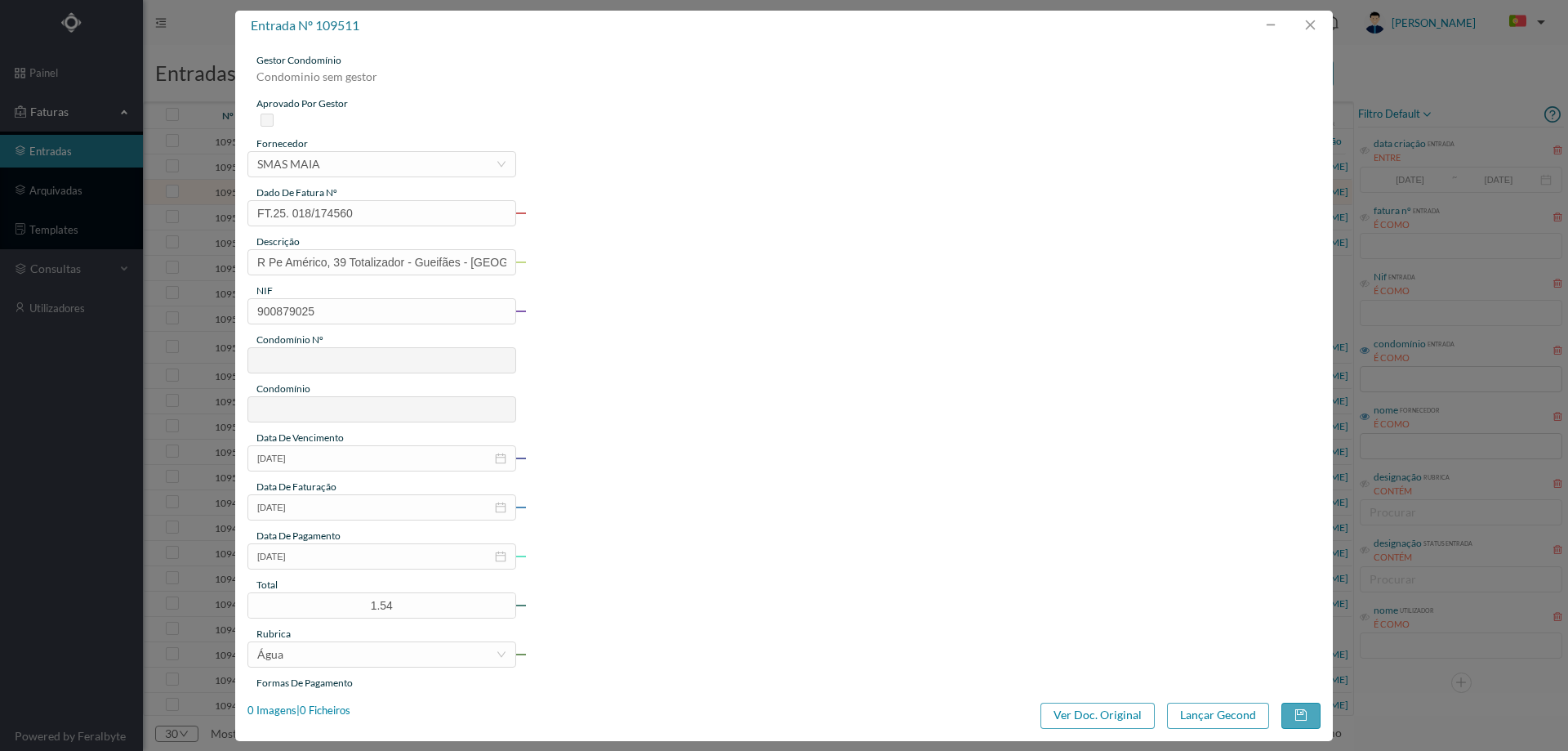
type input "818"
type input "ED. RUA PADRE AMÉRICO, 7 A 75"
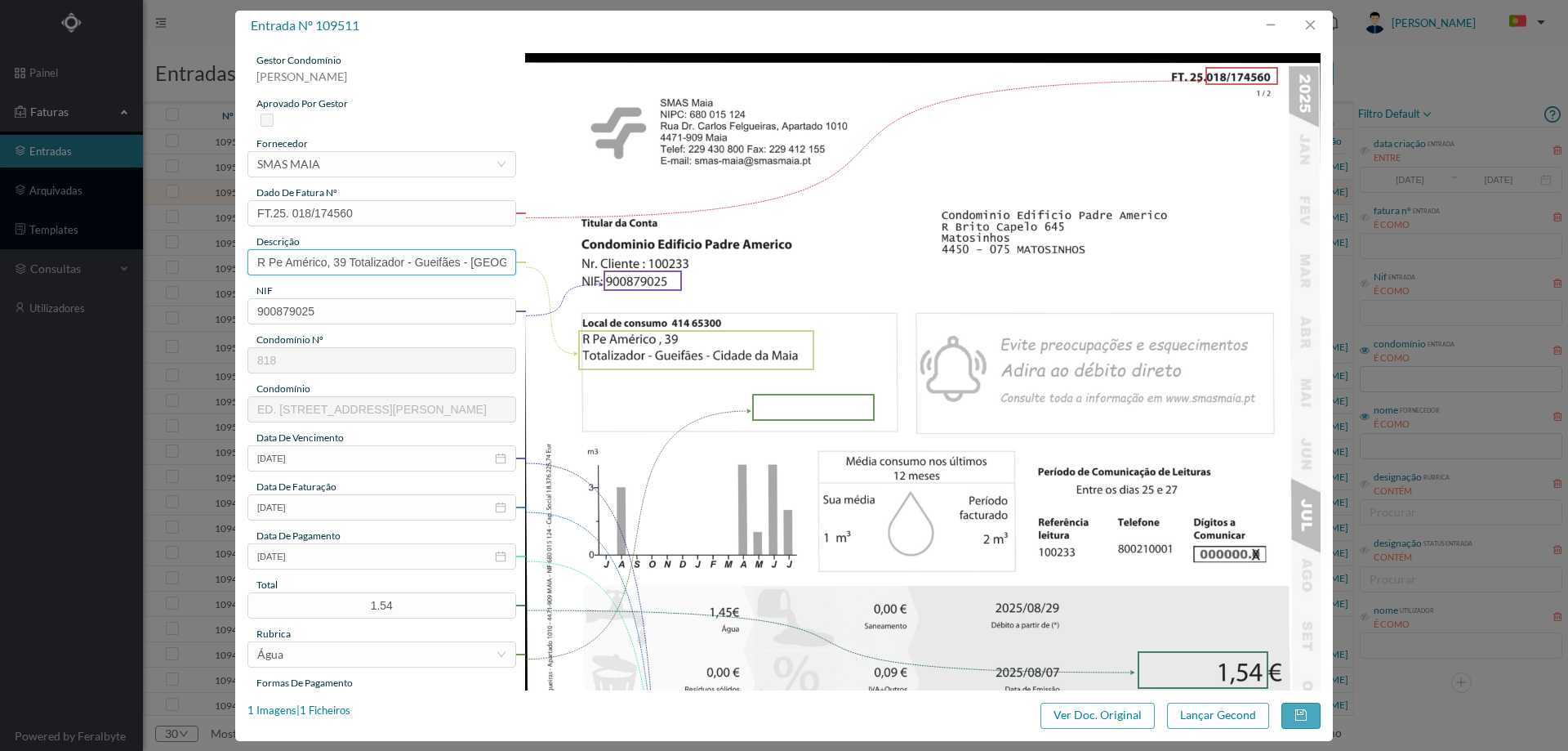
drag, startPoint x: 334, startPoint y: 261, endPoint x: 106, endPoint y: 281, distance: 228.9
click at [106, 281] on div "entrada nº 109511 gestor condomínio Cristina Sousa aprovado por gestor forneced…" at bounding box center [784, 376] width 1568 height 751
type input "39 Totalizador - Gueifães - Cidade da Maia"
click at [330, 272] on input "39 Totalizador - Gueifães - Cidade da Maia" at bounding box center [381, 262] width 269 height 26
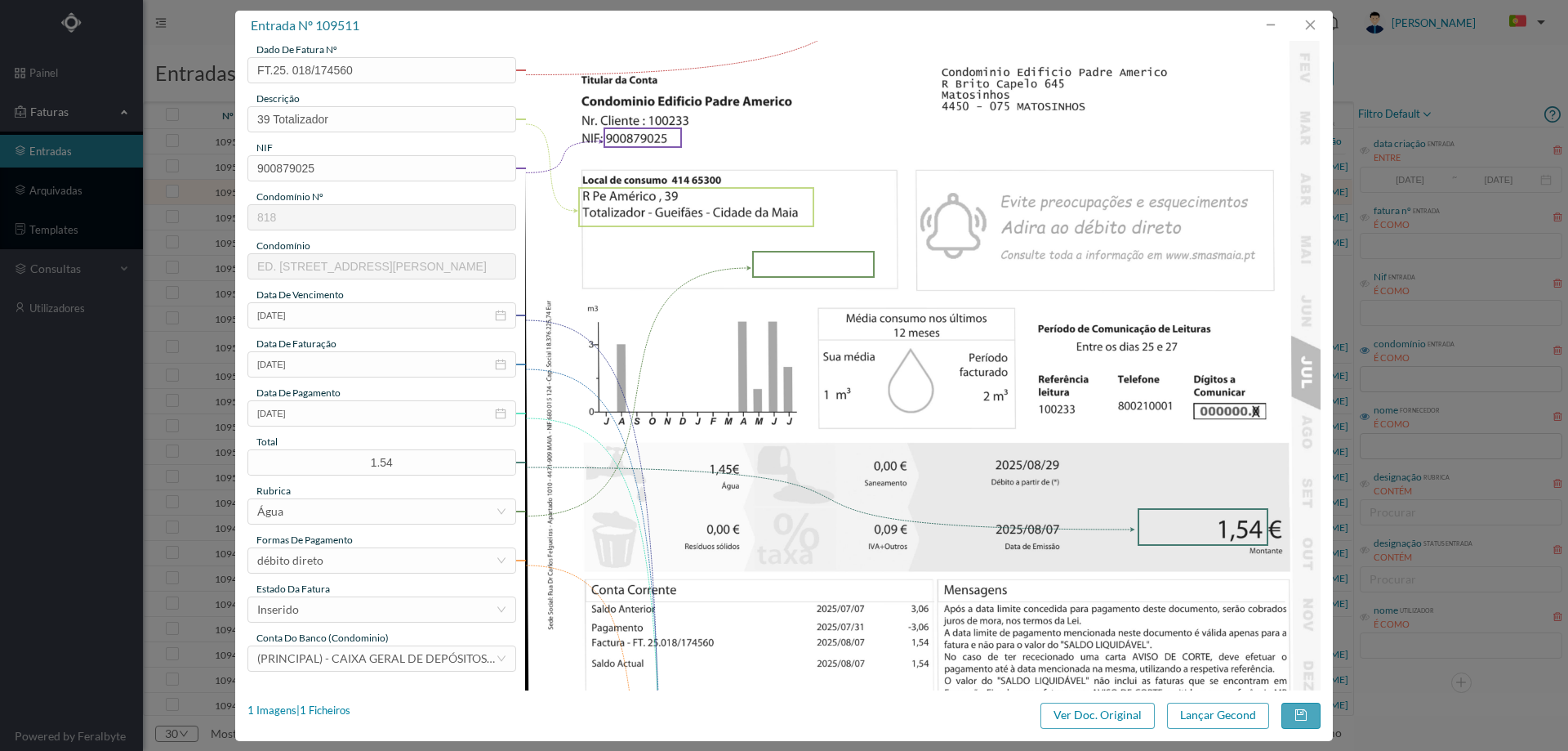
scroll to position [245, 0]
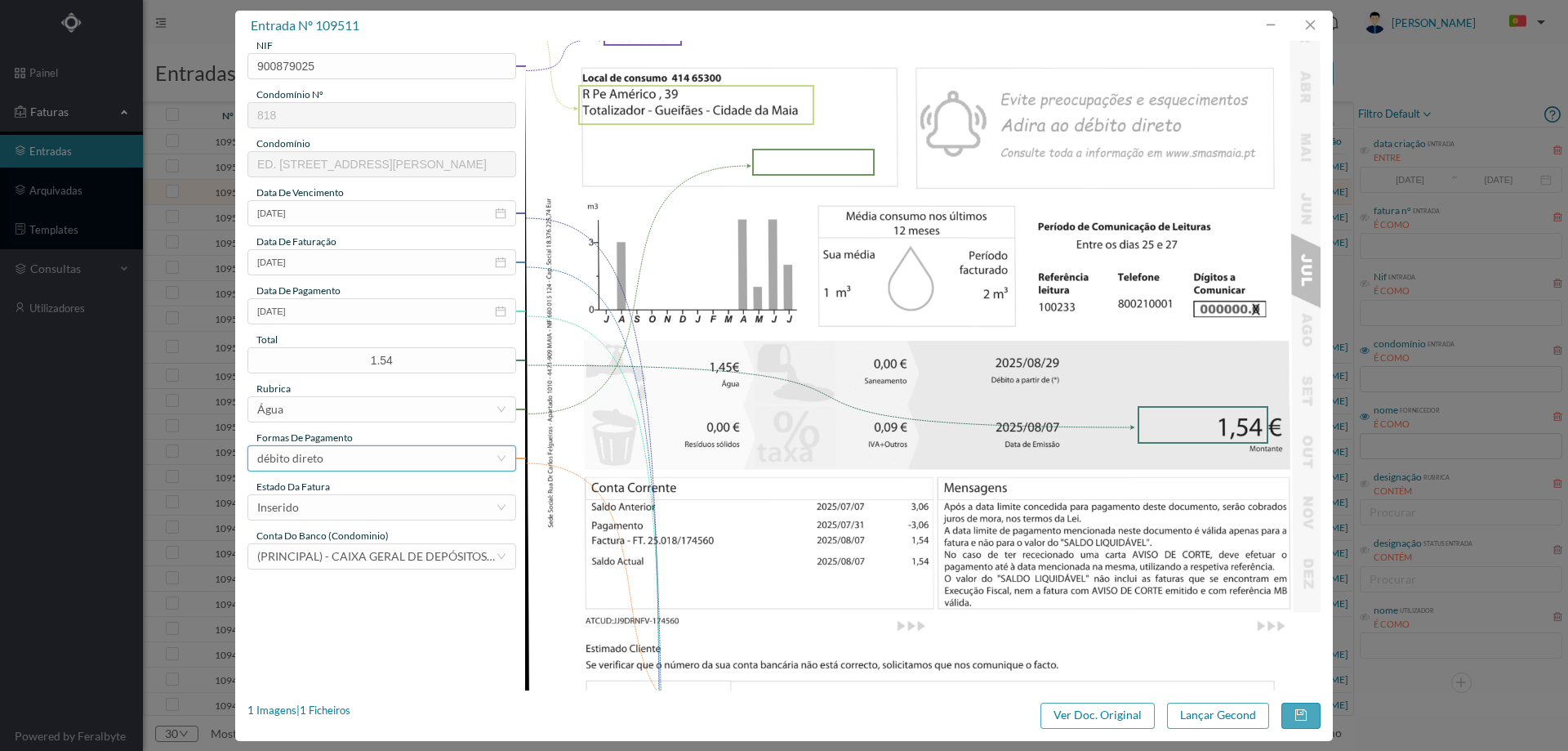
type input "39 Totalizador"
click at [330, 462] on div "débito direto" at bounding box center [376, 459] width 239 height 24
click at [751, 468] on img at bounding box center [923, 370] width 797 height 1125
click at [447, 502] on div "Inserido" at bounding box center [376, 507] width 239 height 24
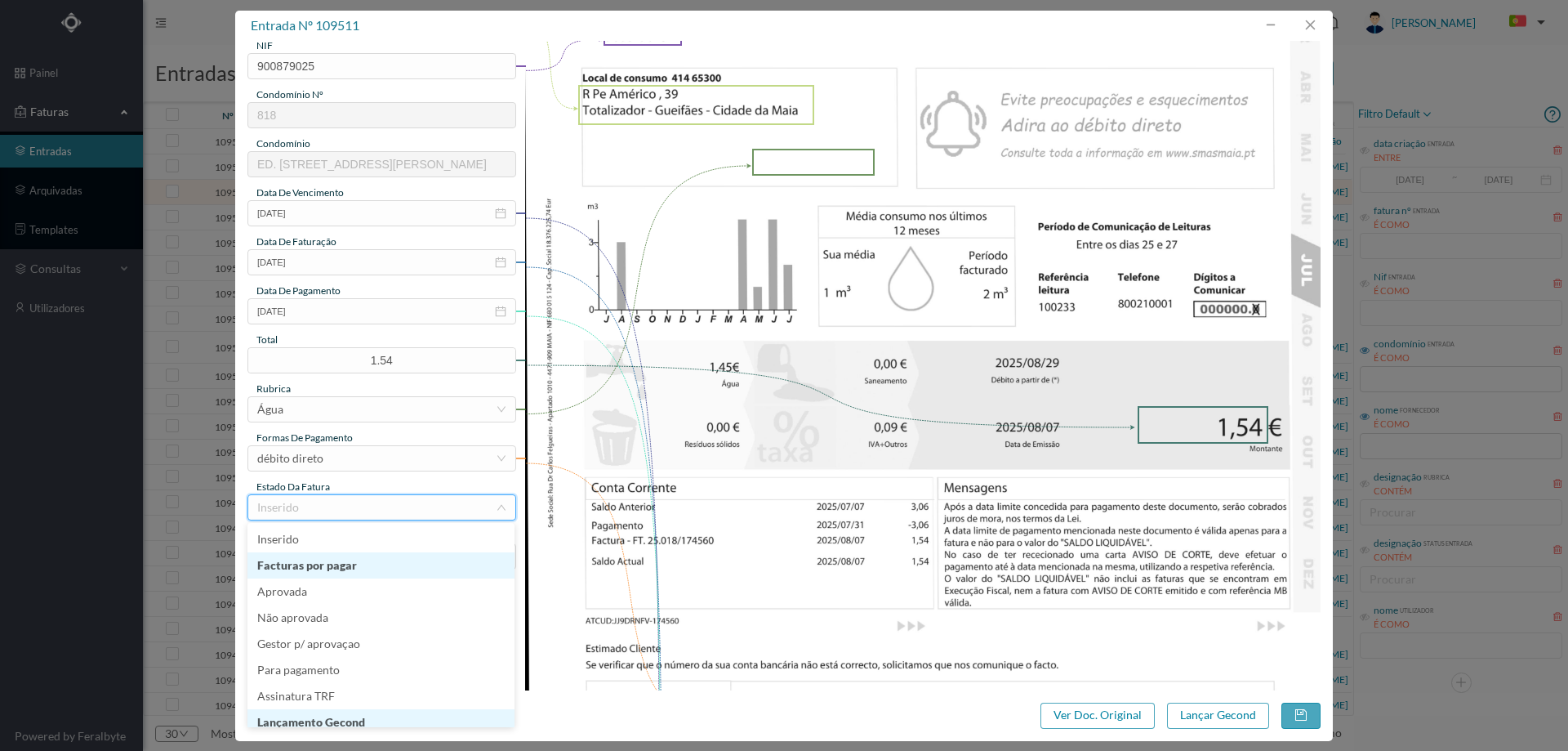
scroll to position [8, 0]
drag, startPoint x: 328, startPoint y: 712, endPoint x: 393, endPoint y: 696, distance: 66.9
click at [328, 711] on li "Lançamento Gecond" at bounding box center [381, 714] width 267 height 26
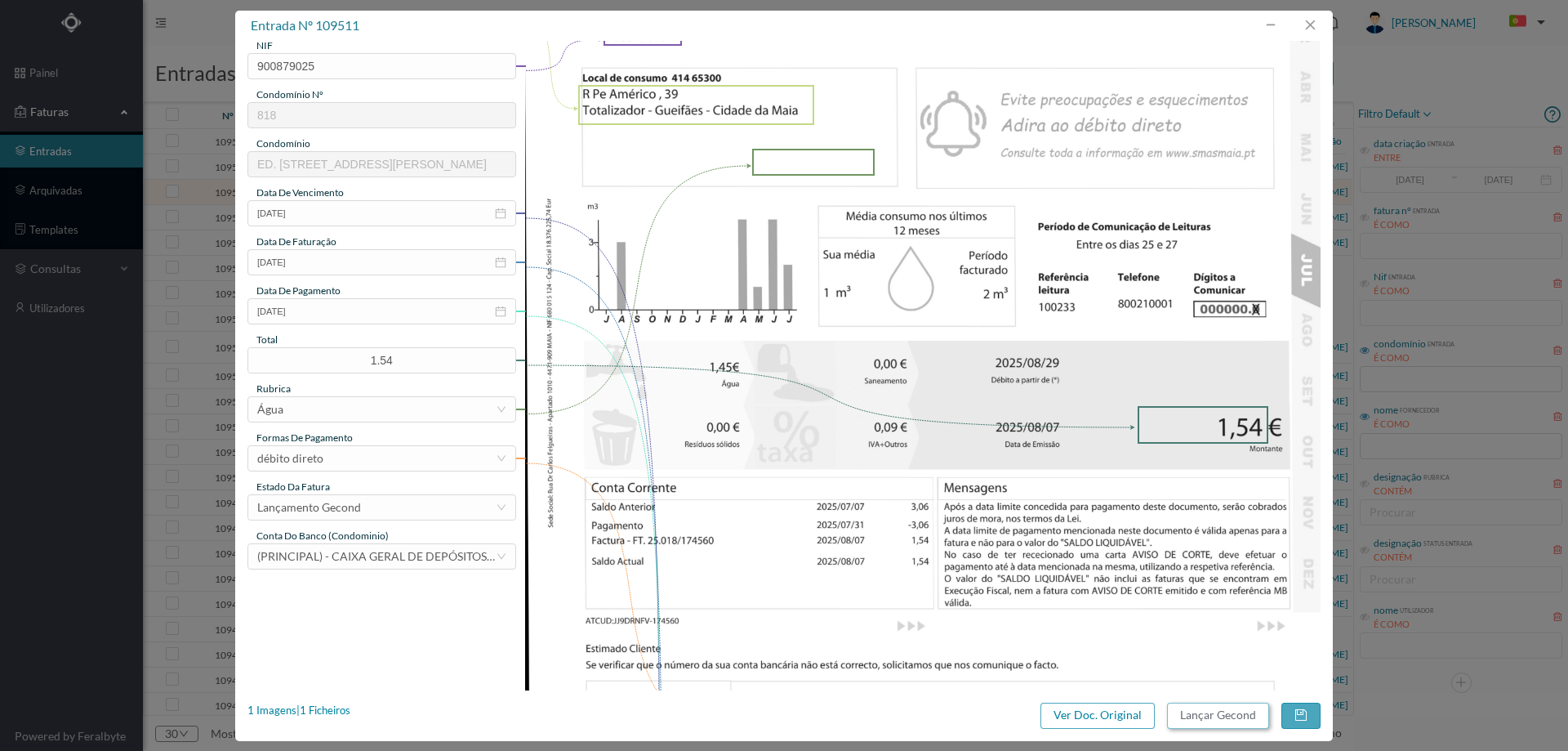
click at [1216, 725] on button "Lançar Gecond" at bounding box center [1218, 716] width 102 height 26
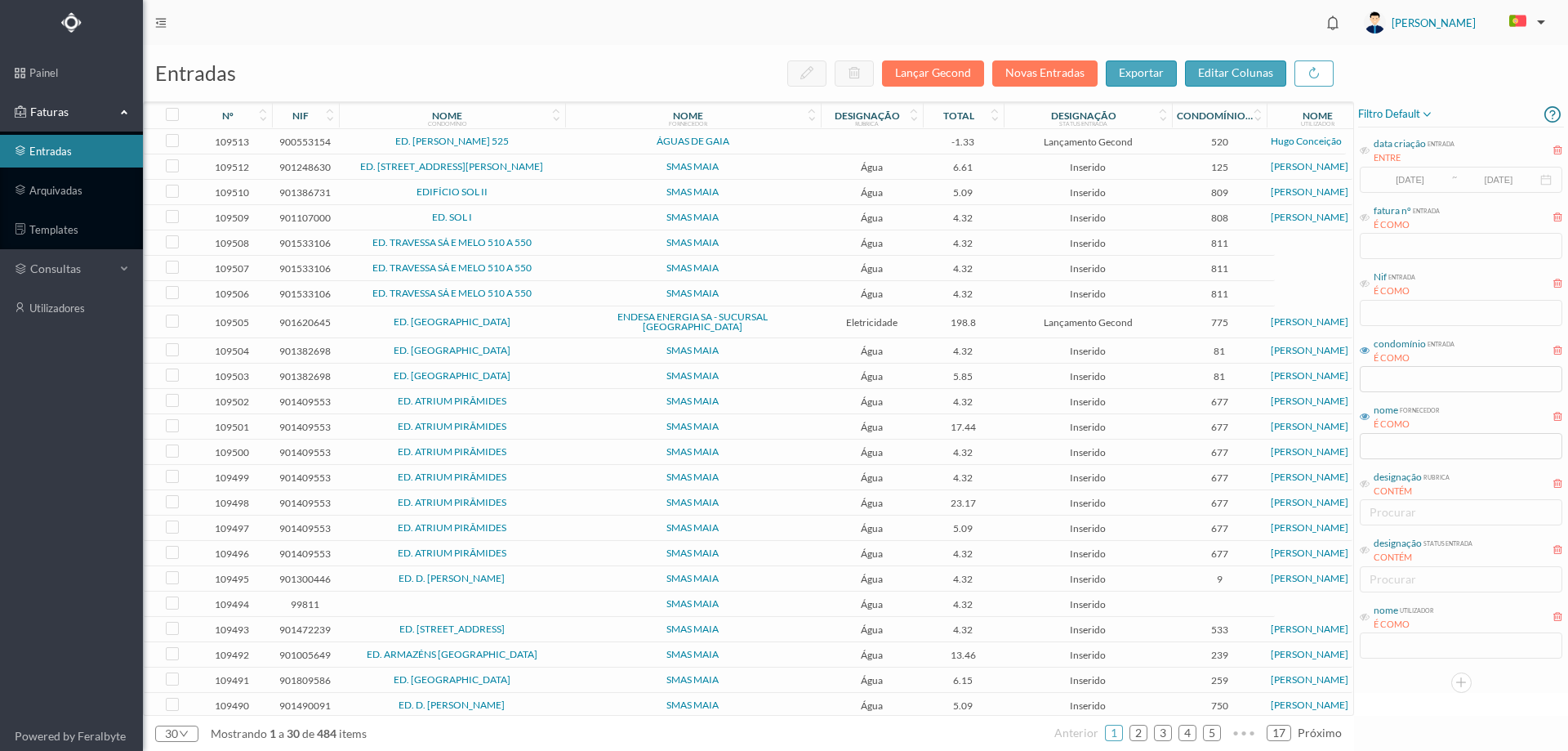
click at [541, 197] on span "EDIFÍCIO SOL II" at bounding box center [452, 191] width 218 height 10
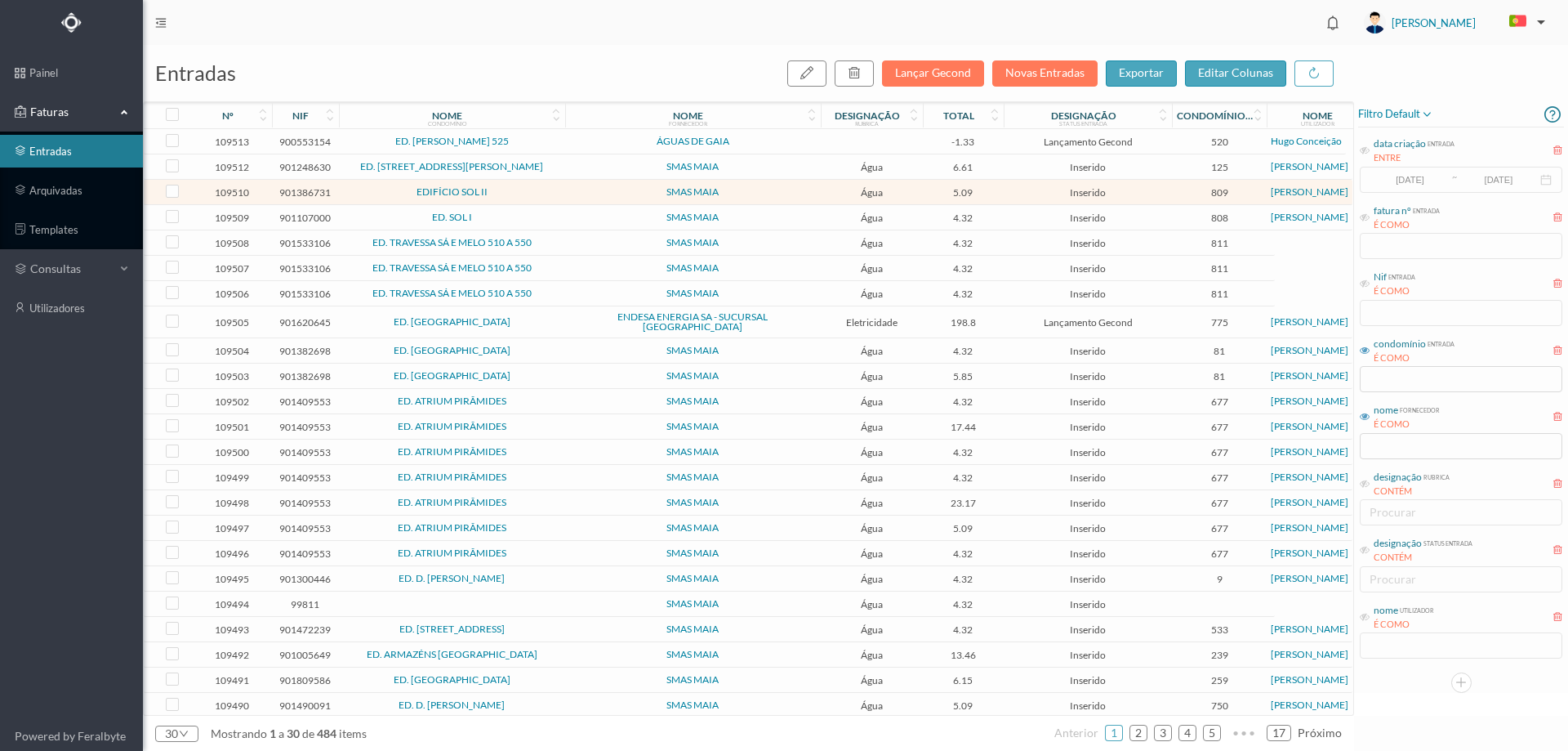
click at [541, 197] on span "EDIFÍCIO SOL II" at bounding box center [452, 191] width 218 height 10
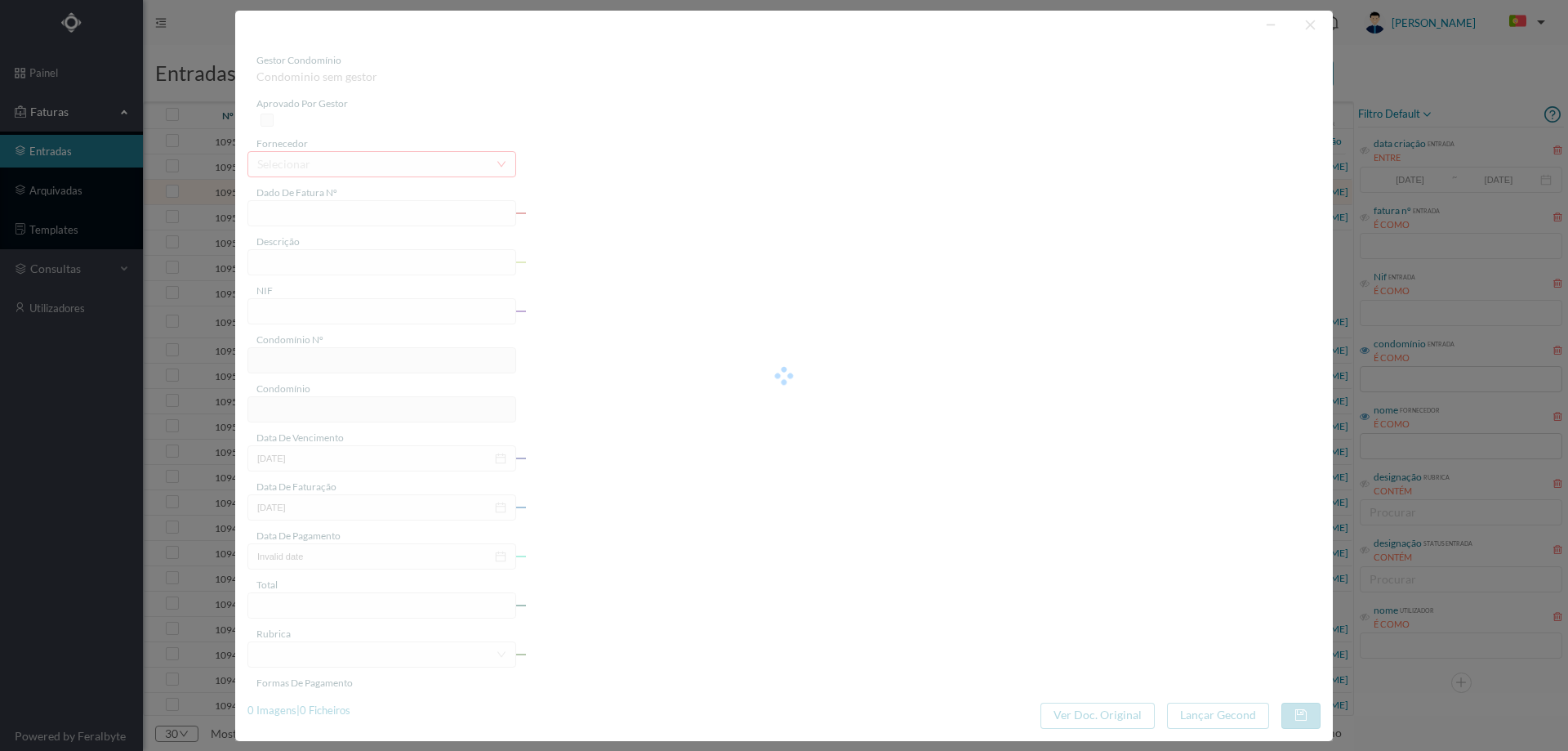
type input "018/174513"
type input "R Manuel Ferreira Pinto, 126 Serviços Comuns - Gueifães - Cidade da M"
type input "901386731"
type input "2025-08-29"
type input "2025-08-07"
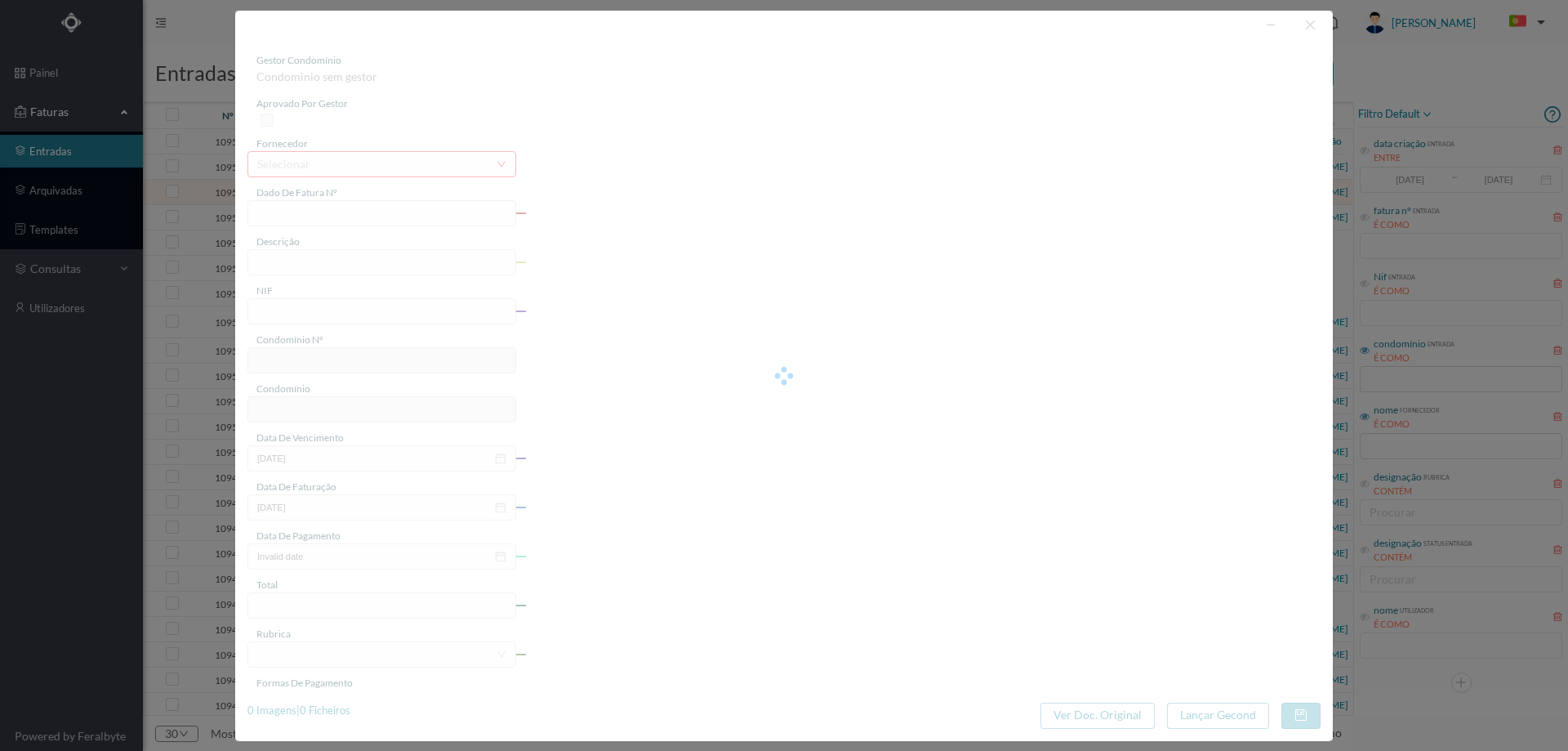
type input "2025-08-29"
type input "5.09"
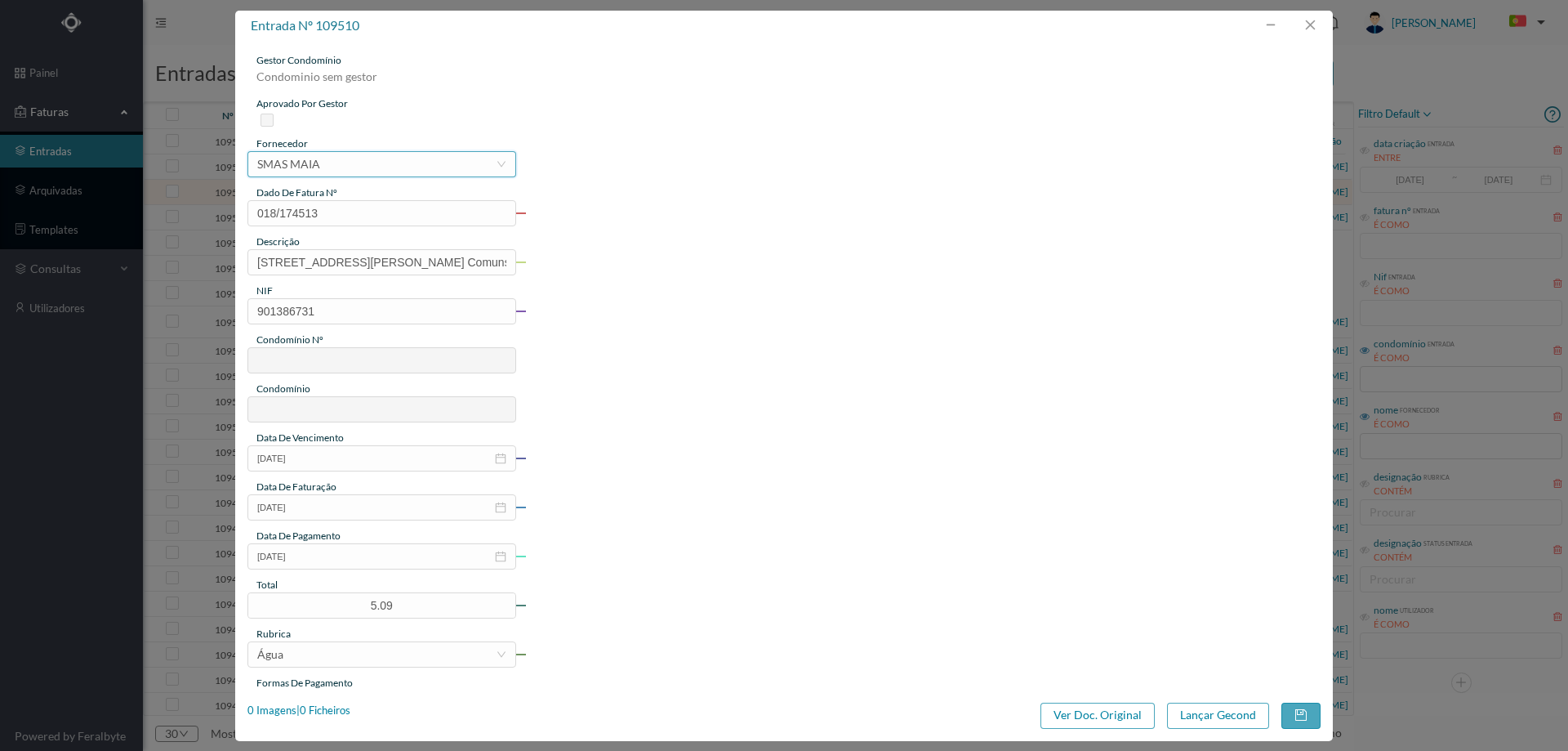
type input "809"
type input "EDIFÍCIO SOL II"
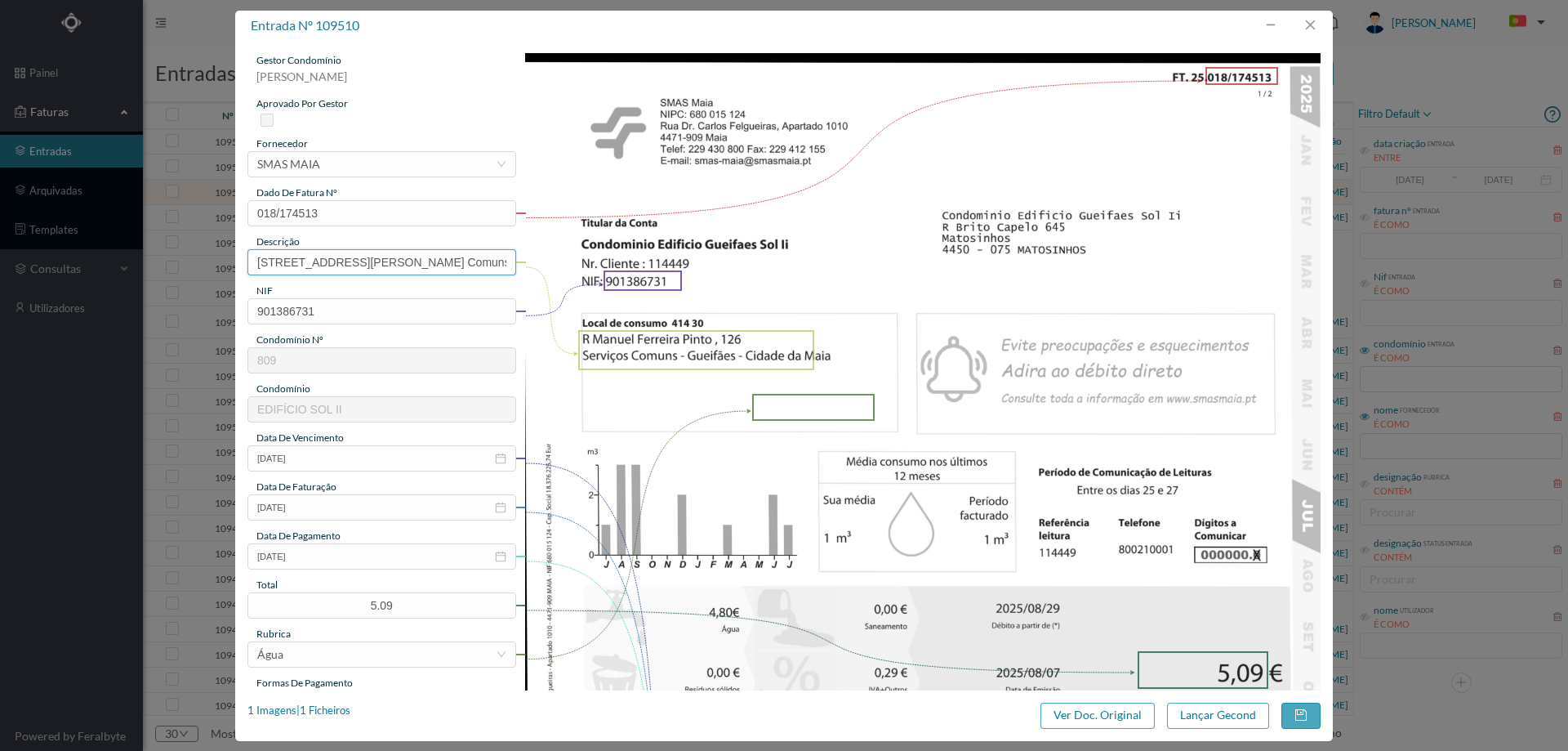
drag, startPoint x: 386, startPoint y: 263, endPoint x: 58, endPoint y: 284, distance: 328.7
click at [62, 281] on div "entrada nº 109510 gestor condomínio Joana Laroca aprovado por gestor fornecedor…" at bounding box center [784, 376] width 1568 height 751
drag, startPoint x: 372, startPoint y: 265, endPoint x: 796, endPoint y: 268, distance: 424.0
click at [796, 268] on div "gestor condomínio Joana Laroca aprovado por gestor fornecedor selecionar SMAS M…" at bounding box center [784, 615] width 1073 height 1125
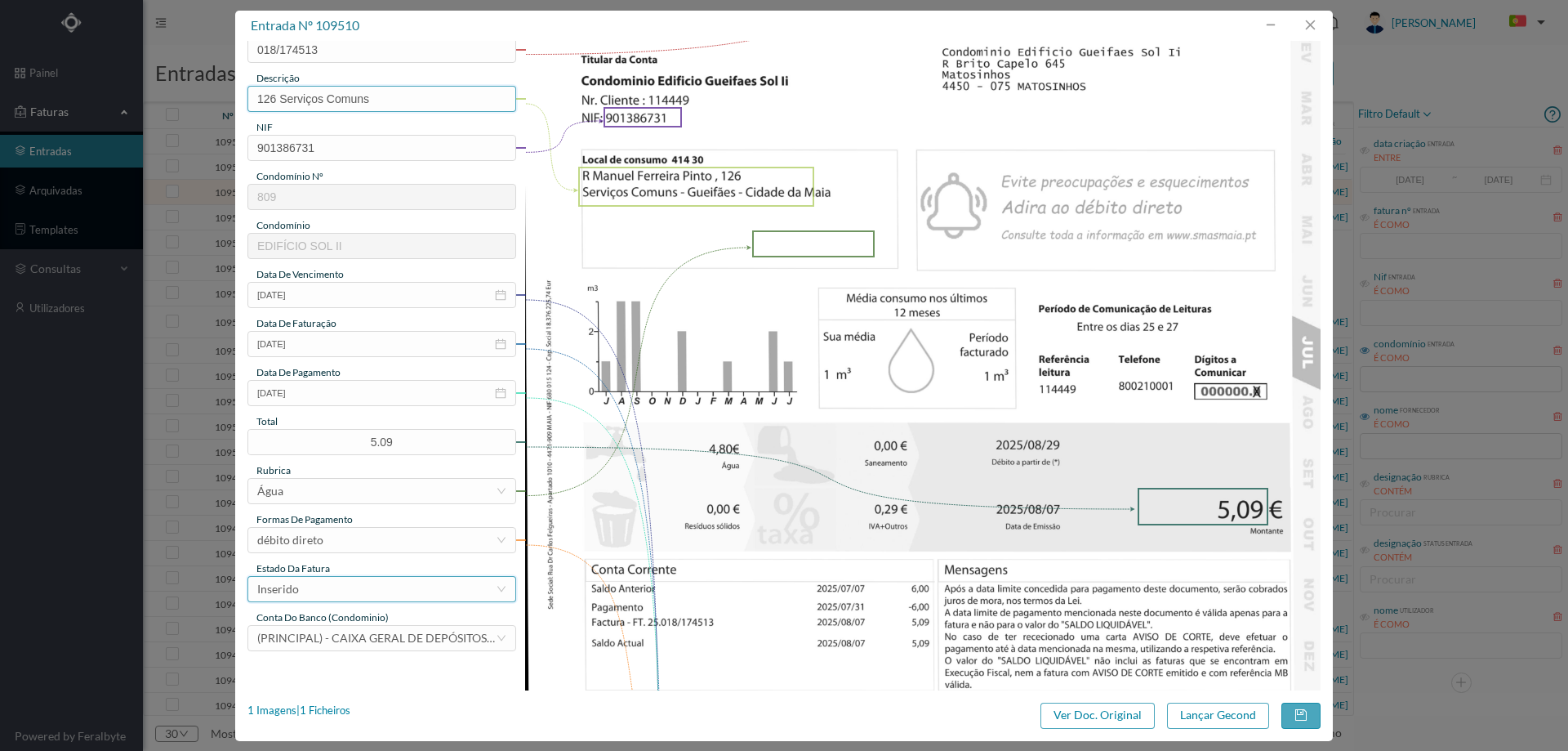
type input "126 Serviços Comuns"
click at [377, 579] on div "Inserido" at bounding box center [376, 589] width 239 height 24
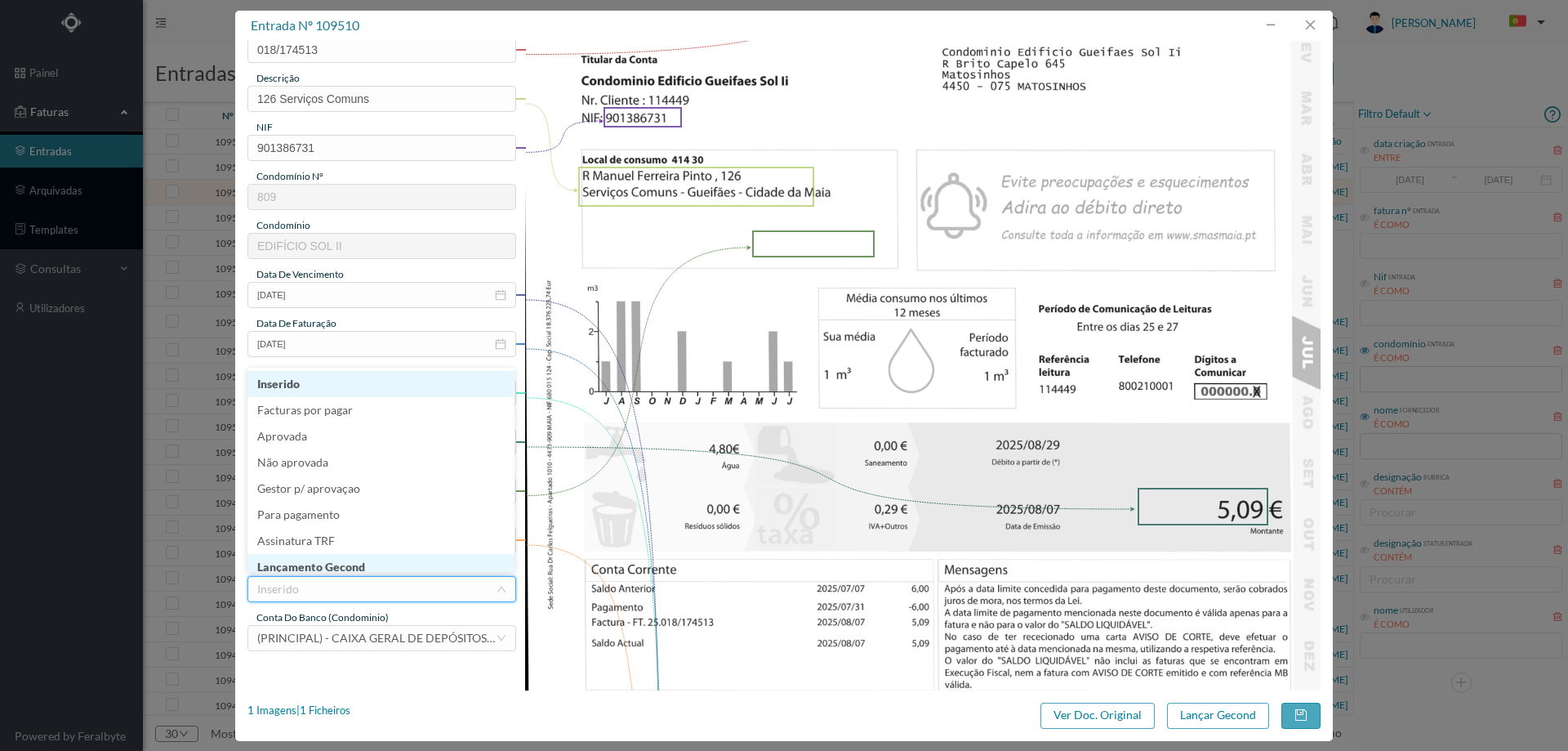
scroll to position [8, 0]
click at [362, 566] on li "Lançamento Gecond" at bounding box center [381, 559] width 267 height 26
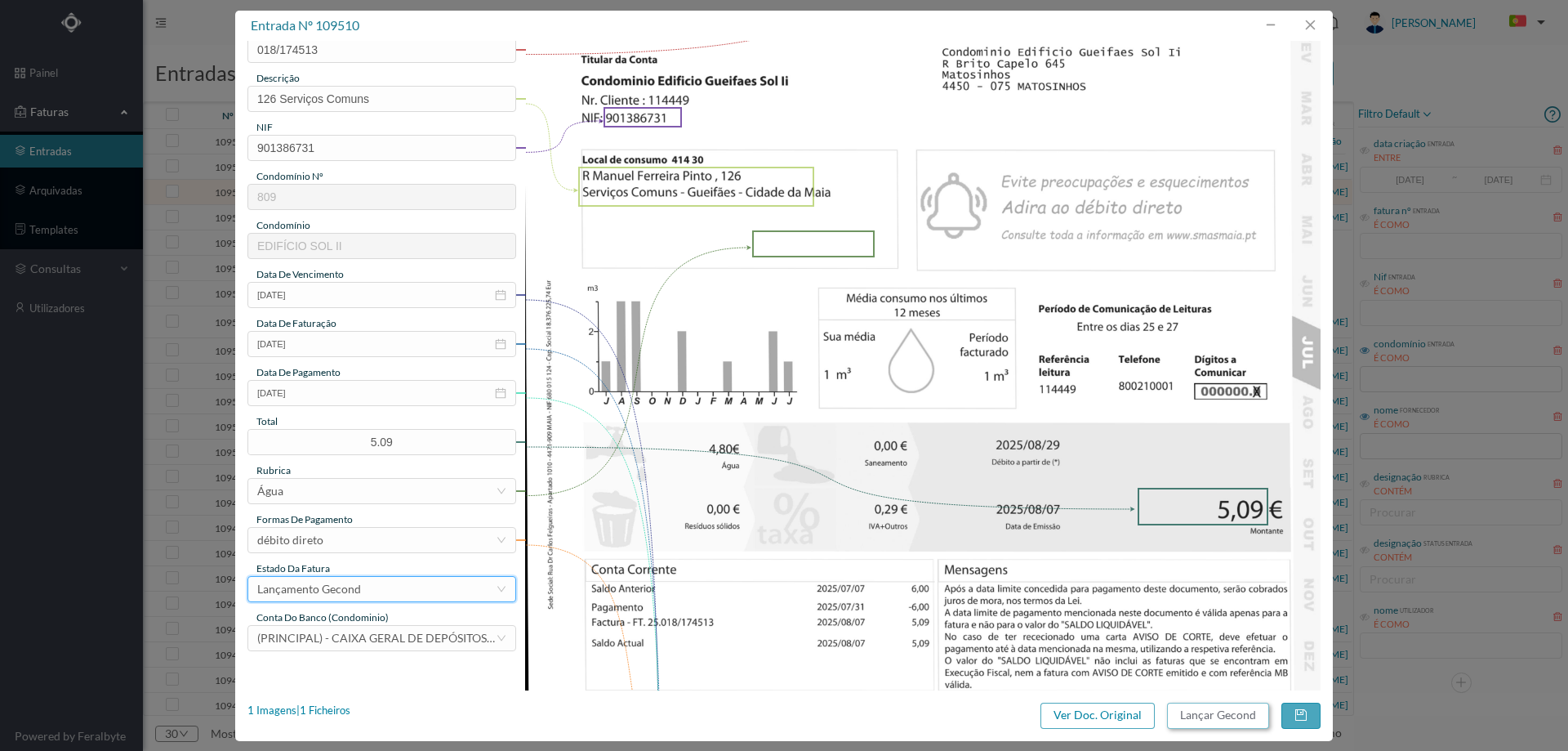
click at [1219, 709] on button "Lançar Gecond" at bounding box center [1218, 716] width 102 height 26
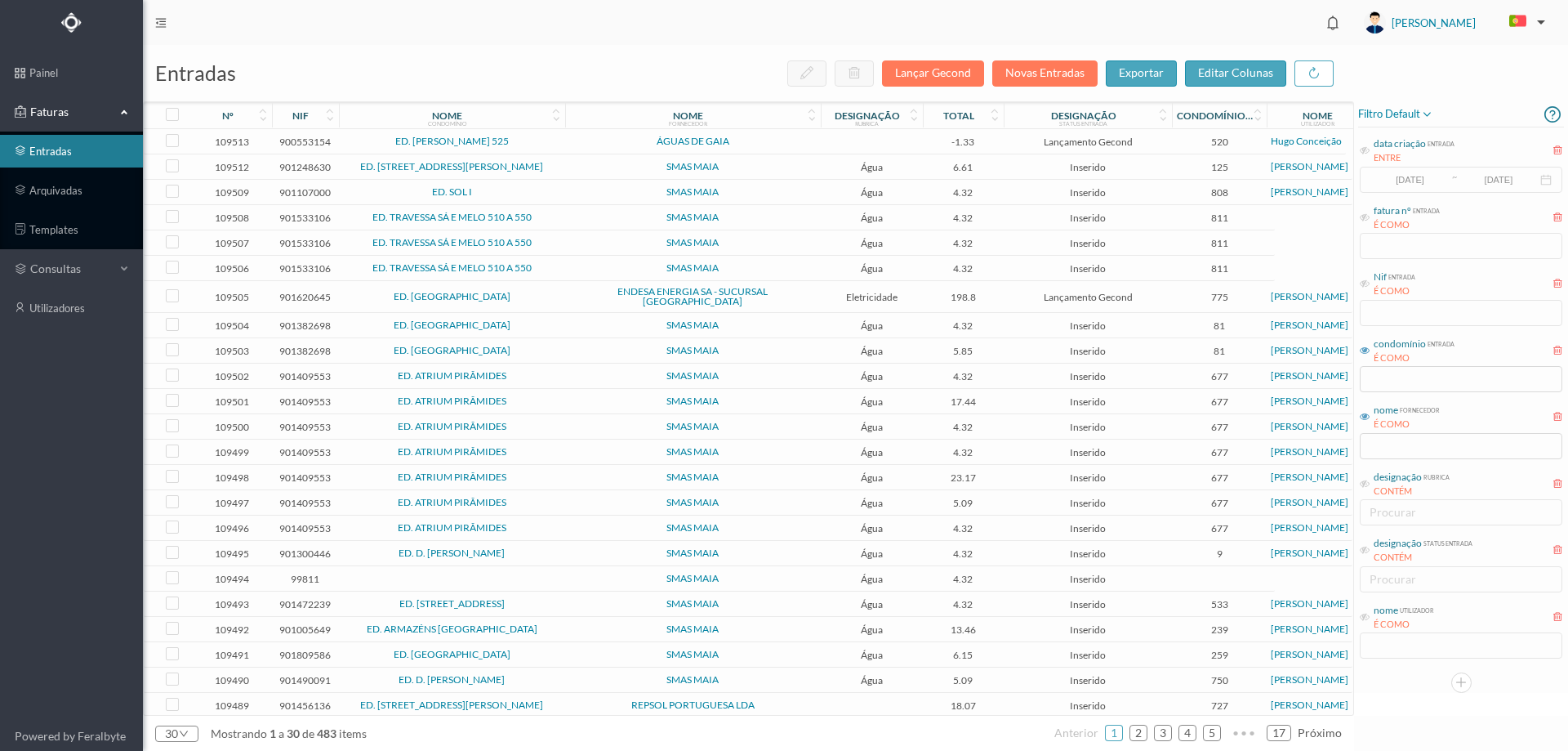
click at [527, 188] on span "ED. SOL I" at bounding box center [452, 191] width 218 height 10
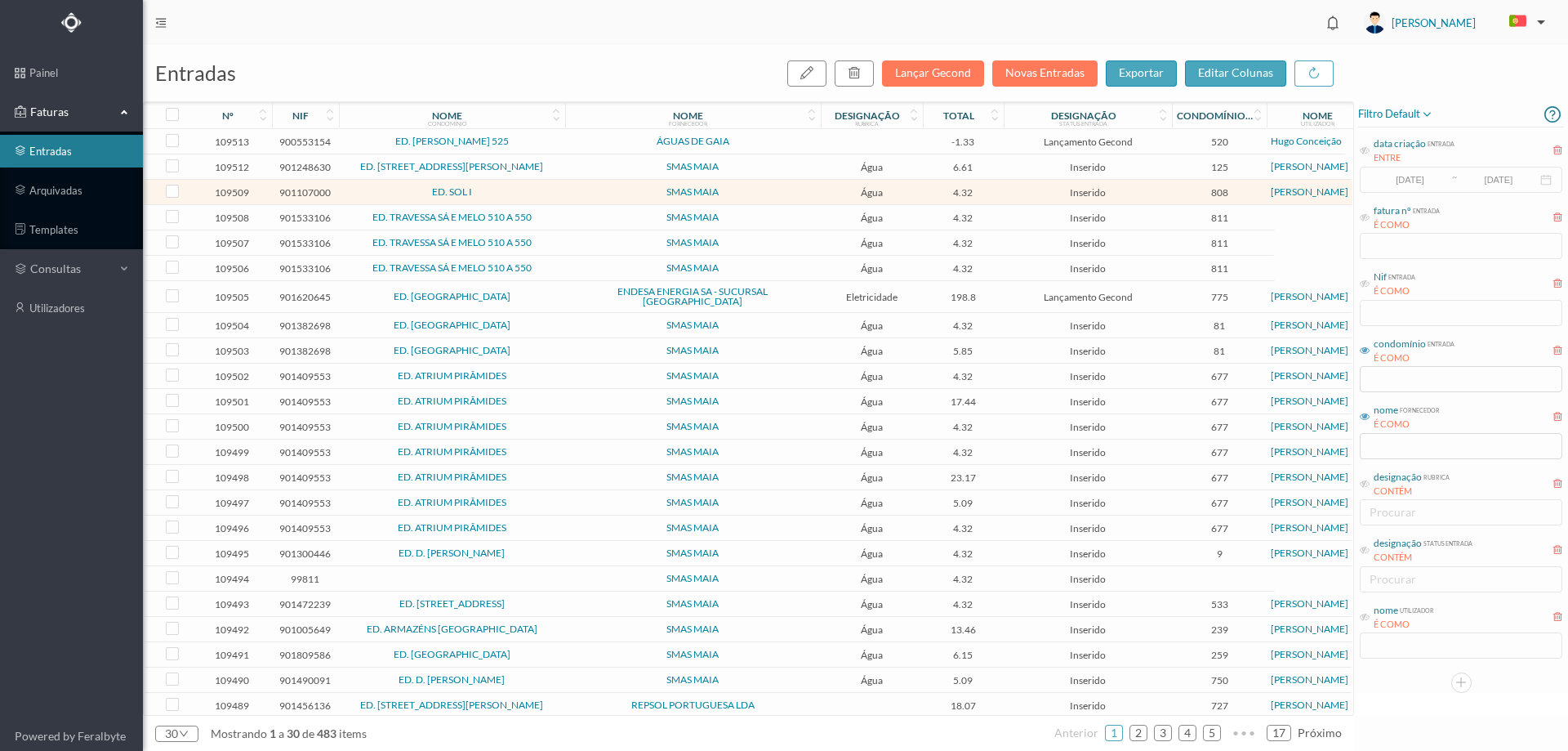
click at [527, 188] on span "ED. SOL I" at bounding box center [452, 191] width 218 height 10
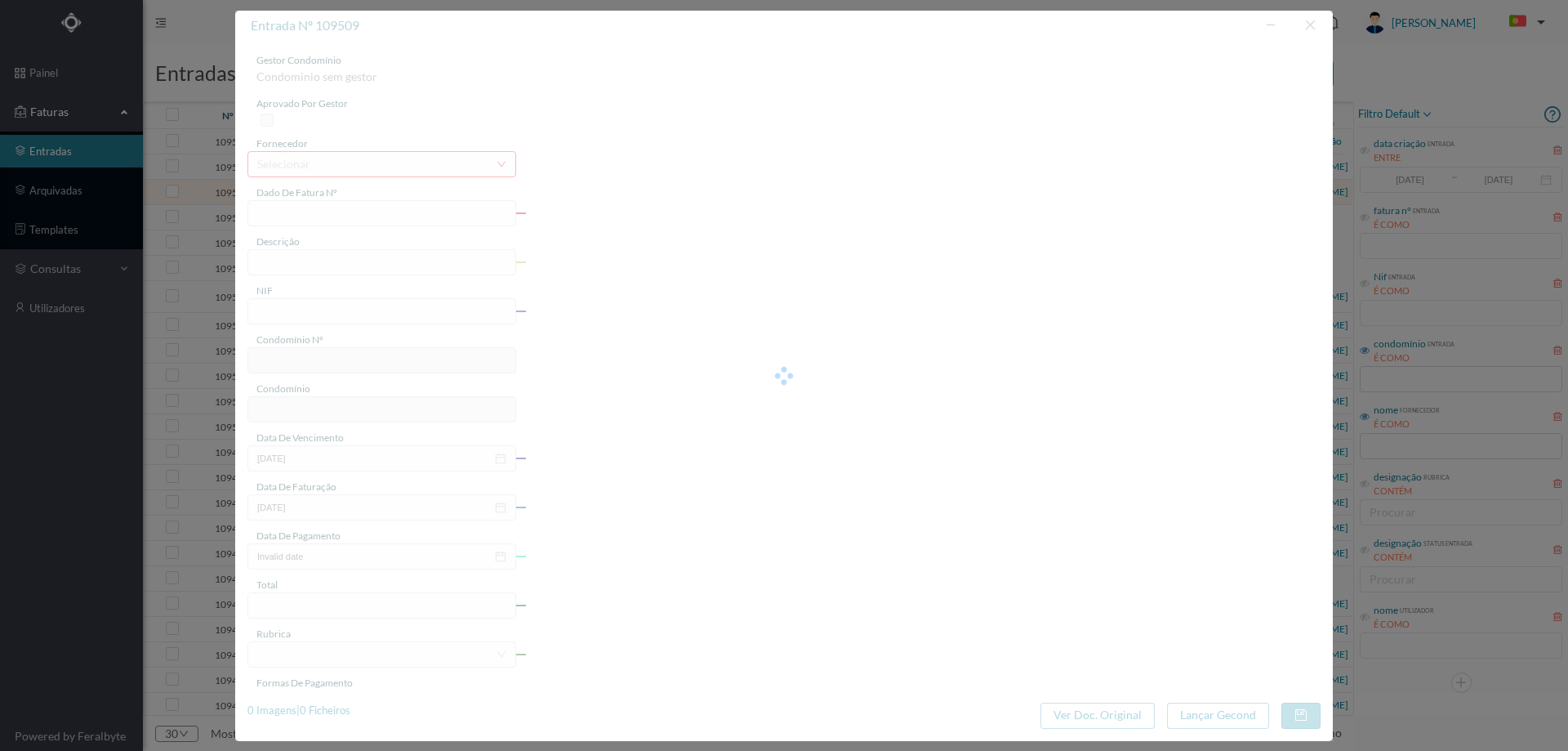
type input "018/172515"
type input "R Manuel Ferreira Pinto, 106 Serviços Comuns - Gueifães - Cidade da M"
type input "901107000"
type input "2025-08-29"
type input "2025-08-07"
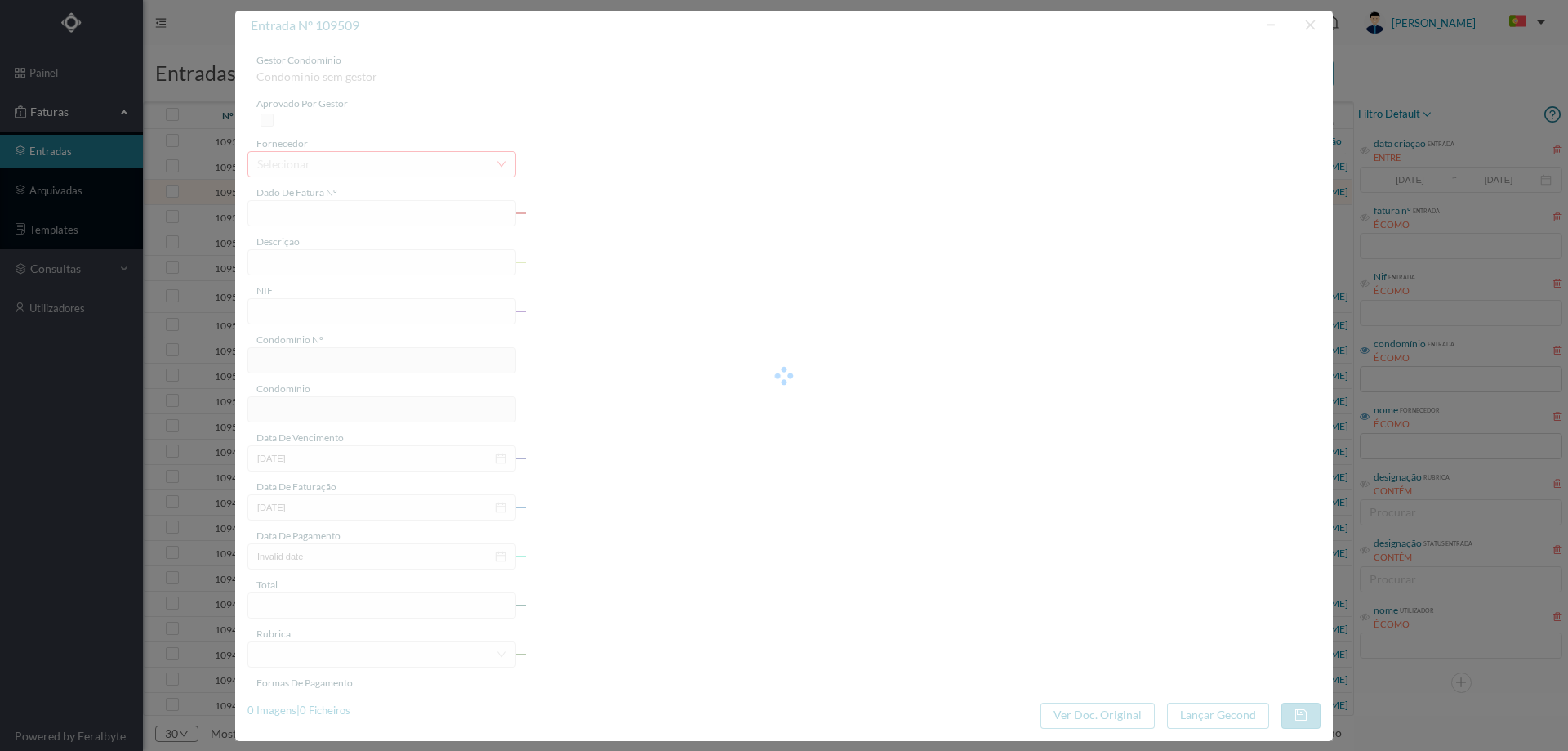
type input "2025-08-29"
type input "4.32"
type input "808"
type input "ED. SOL I"
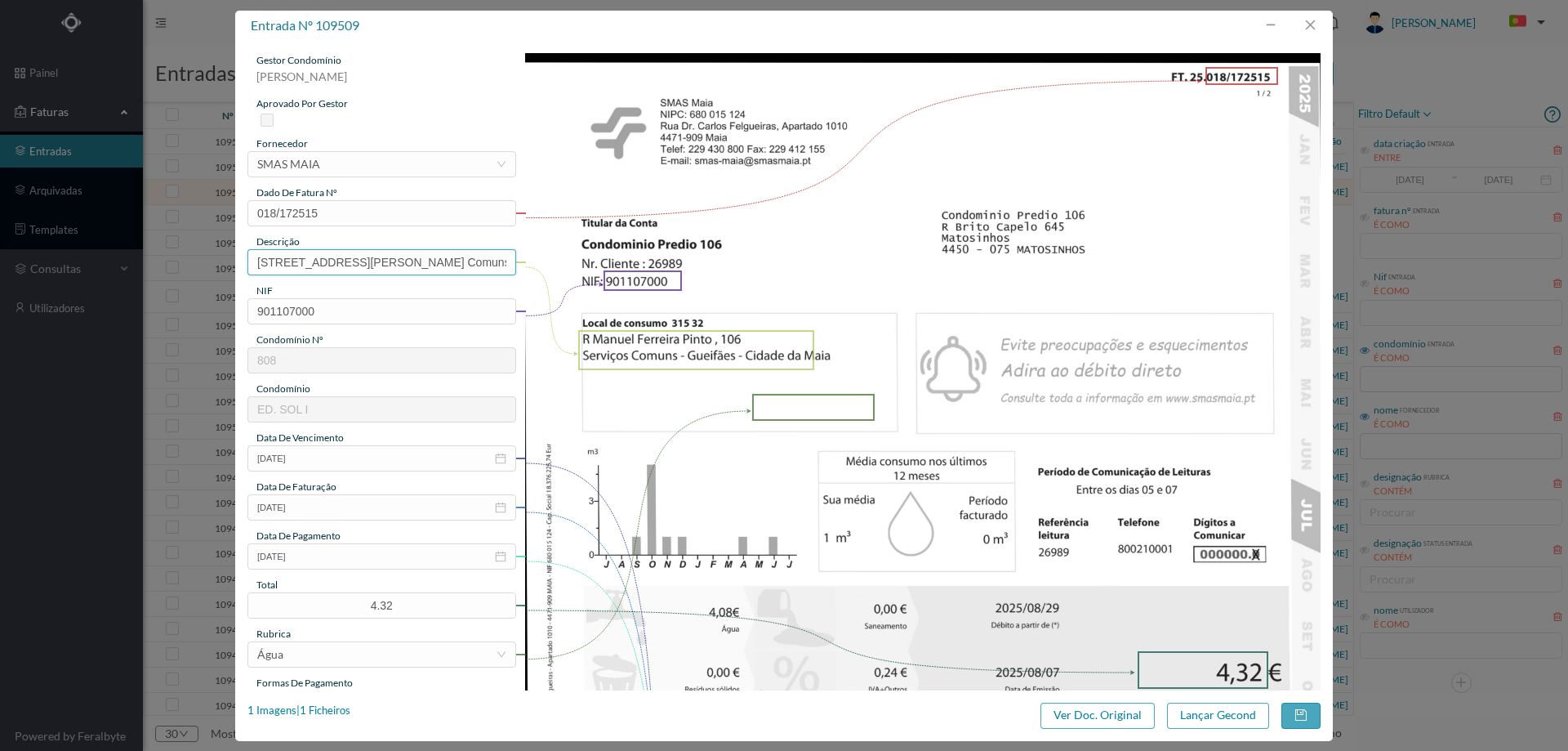
drag, startPoint x: 387, startPoint y: 260, endPoint x: 0, endPoint y: 300, distance: 389.1
click at [0, 299] on div "entrada nº 109509 gestor condomínio Joana Laroca aprovado por gestor fornecedor…" at bounding box center [784, 376] width 1568 height 751
drag, startPoint x: 373, startPoint y: 264, endPoint x: 579, endPoint y: 253, distance: 206.3
click at [579, 253] on div "gestor condomínio Joana Laroca aprovado por gestor fornecedor selecionar SMAS M…" at bounding box center [784, 615] width 1073 height 1125
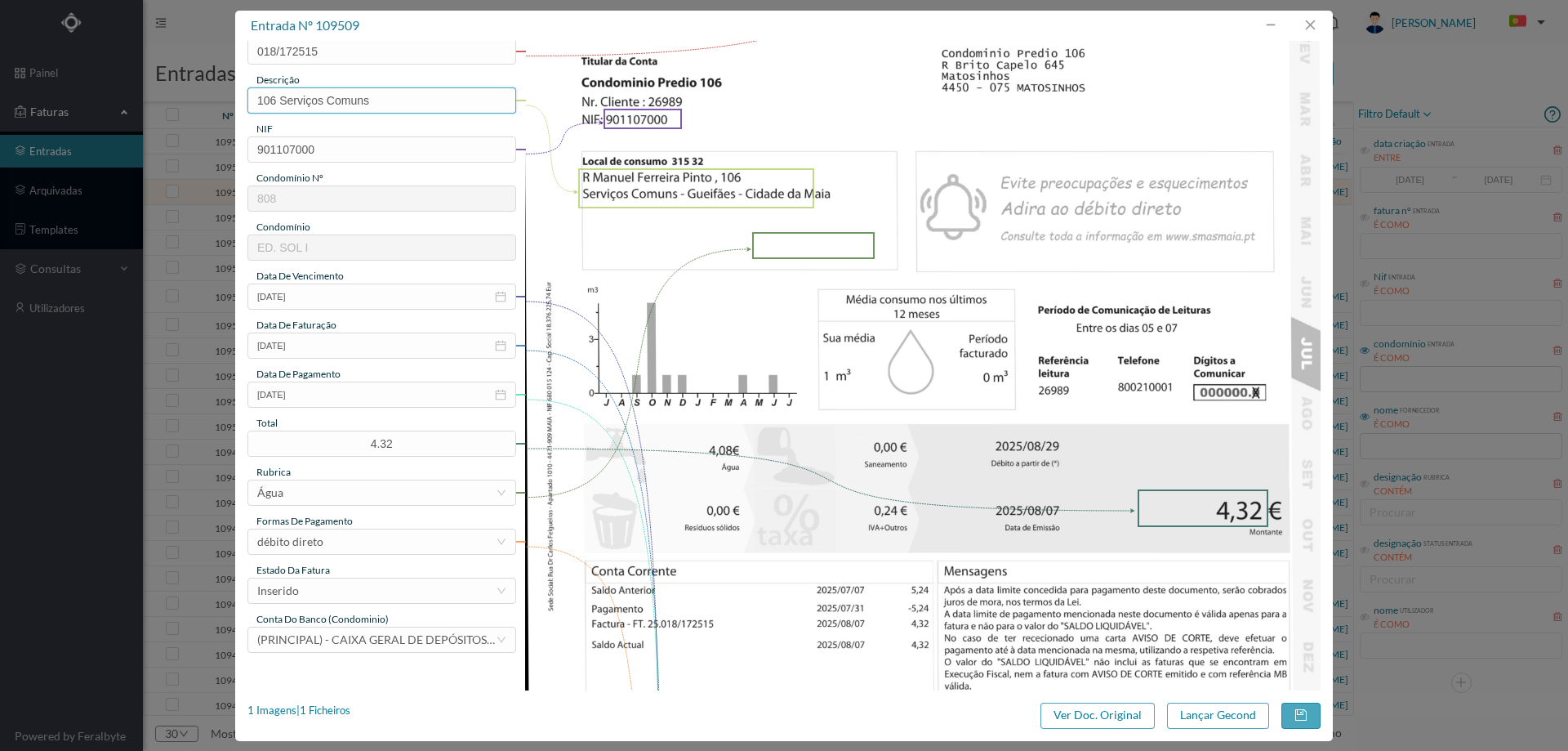
scroll to position [164, 0]
type input "106 Serviços Comuns"
click at [396, 584] on div "Inserido" at bounding box center [376, 589] width 239 height 24
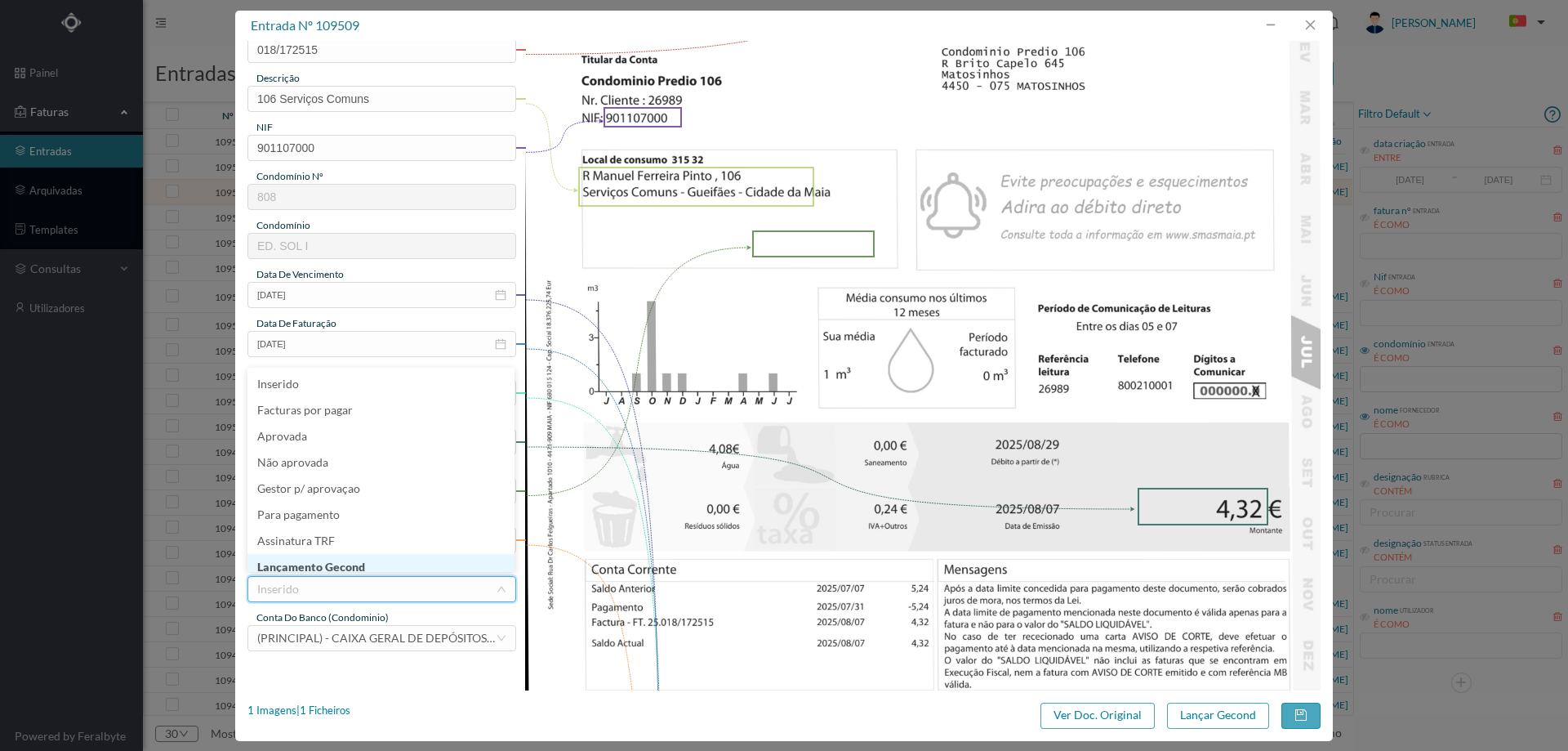
scroll to position [8, 0]
click at [354, 561] on li "Lançamento Gecond" at bounding box center [381, 559] width 267 height 26
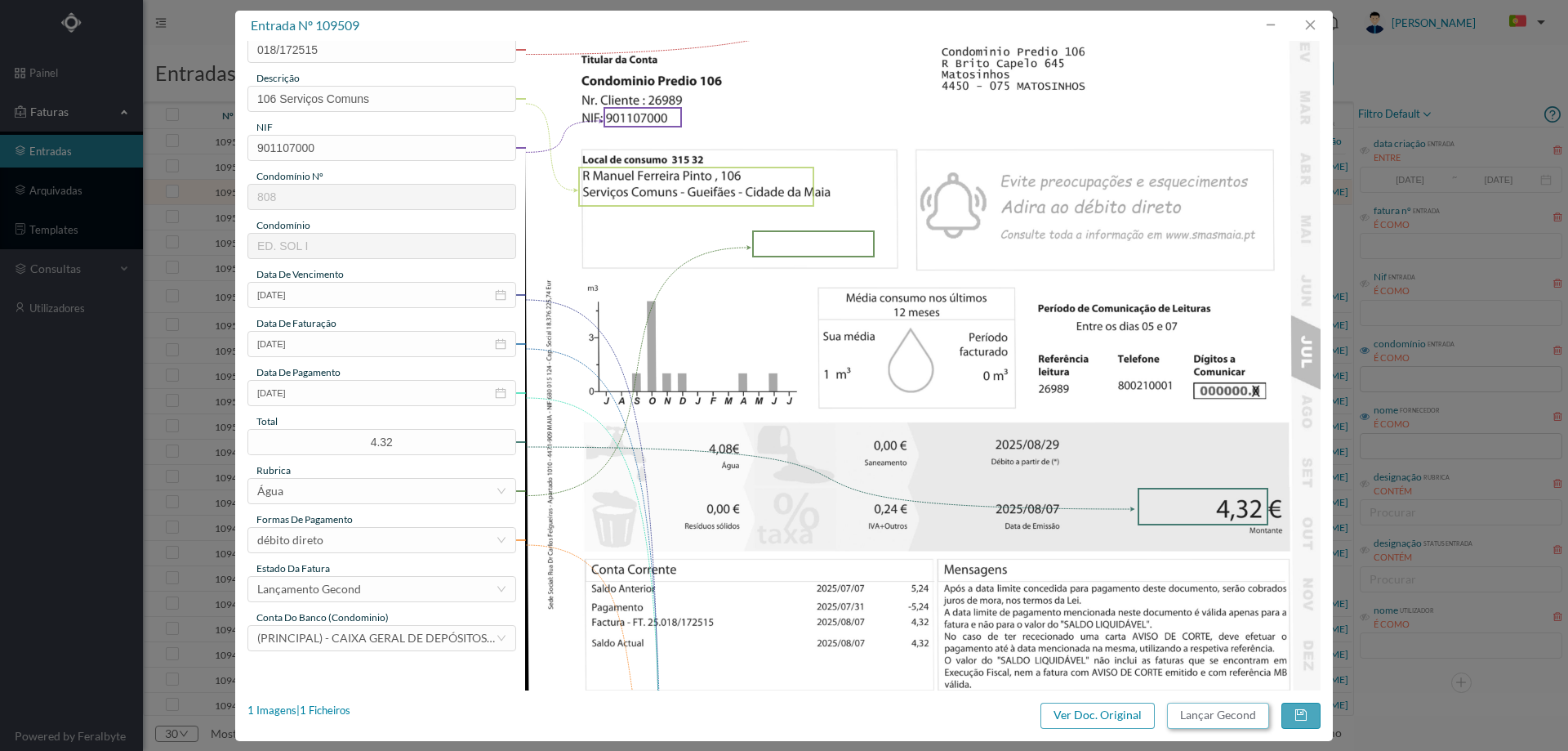
click at [1226, 716] on button "Lançar Gecond" at bounding box center [1218, 716] width 102 height 26
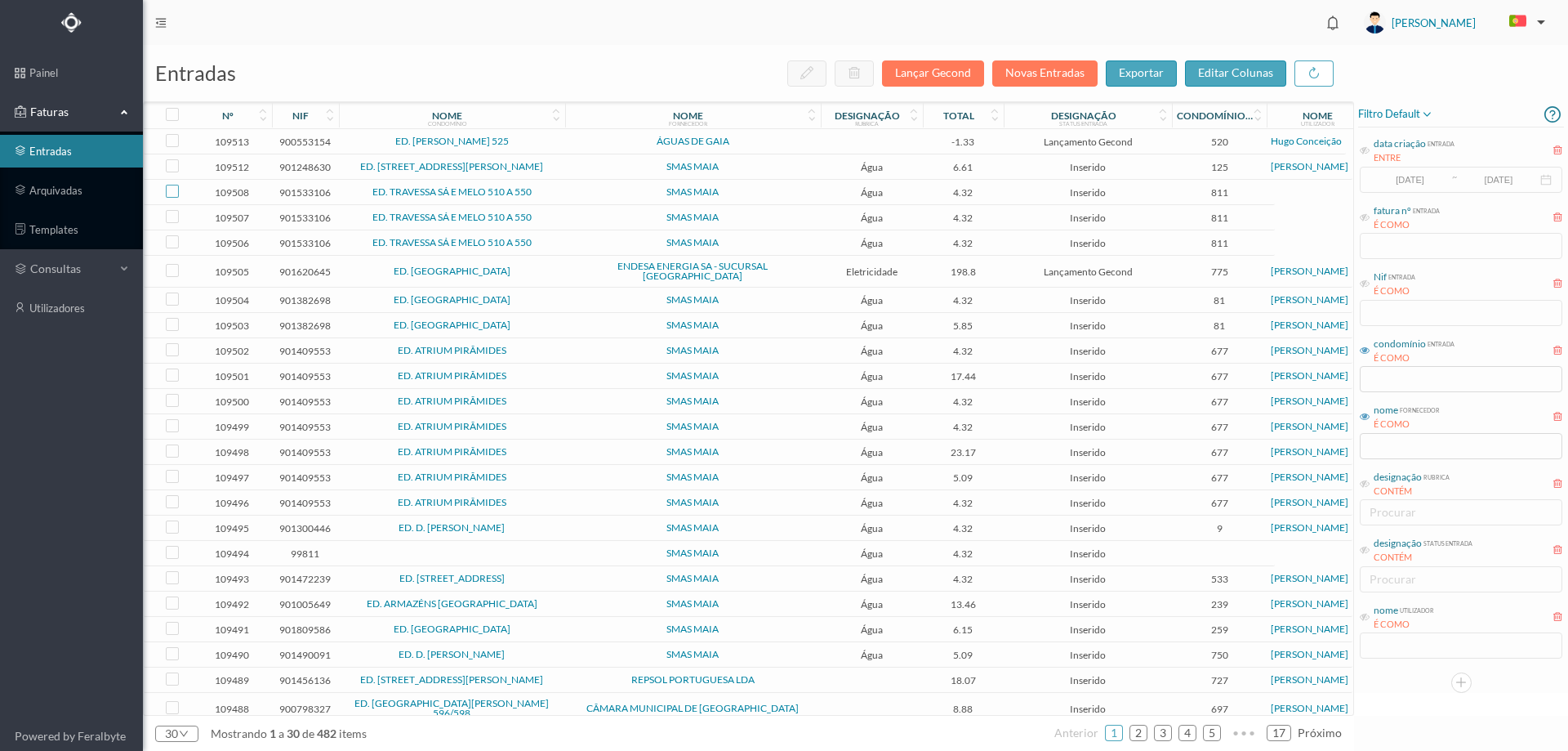
click at [171, 189] on input "checkbox" at bounding box center [172, 190] width 13 height 13
checkbox input "true"
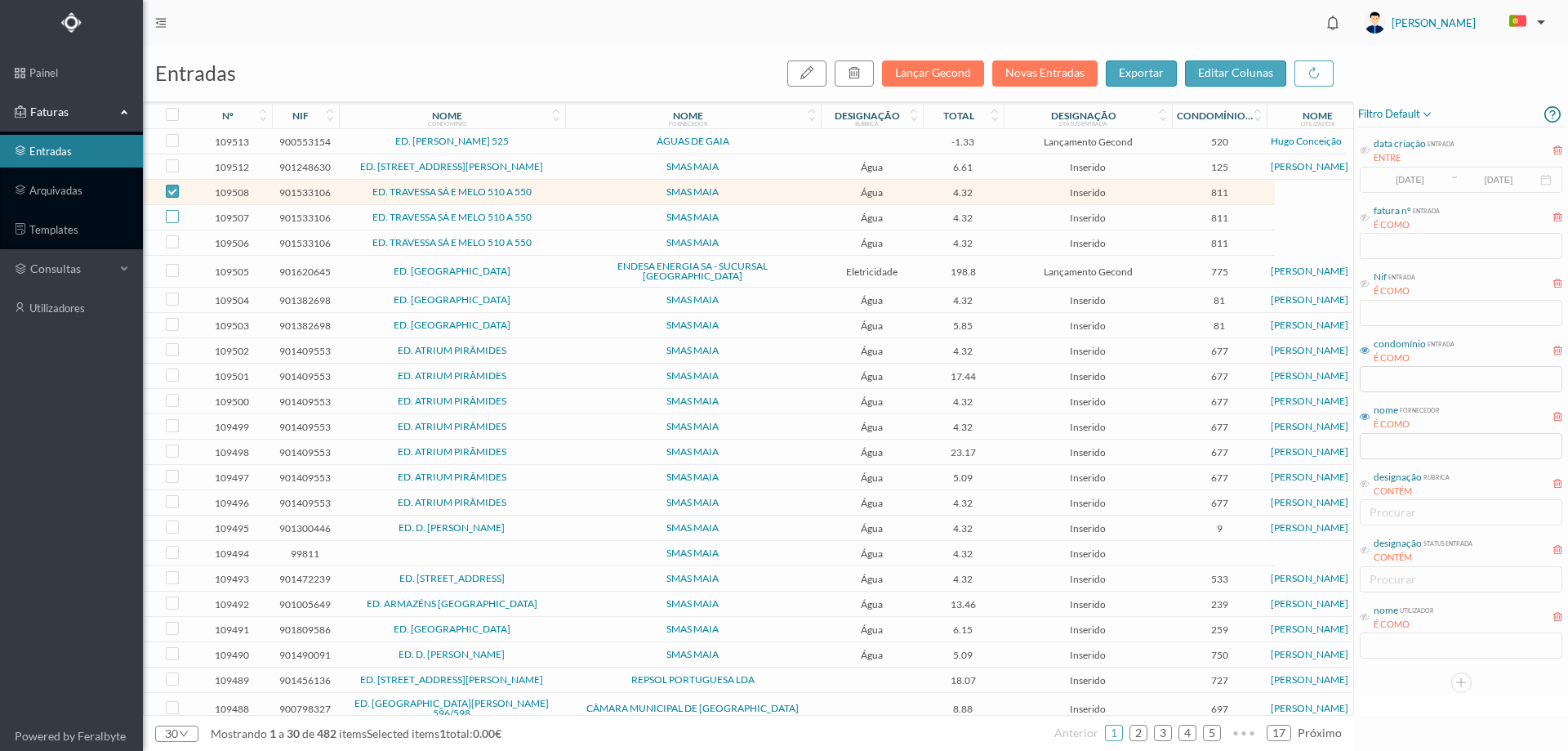
click at [170, 215] on input "checkbox" at bounding box center [172, 216] width 13 height 13
checkbox input "true"
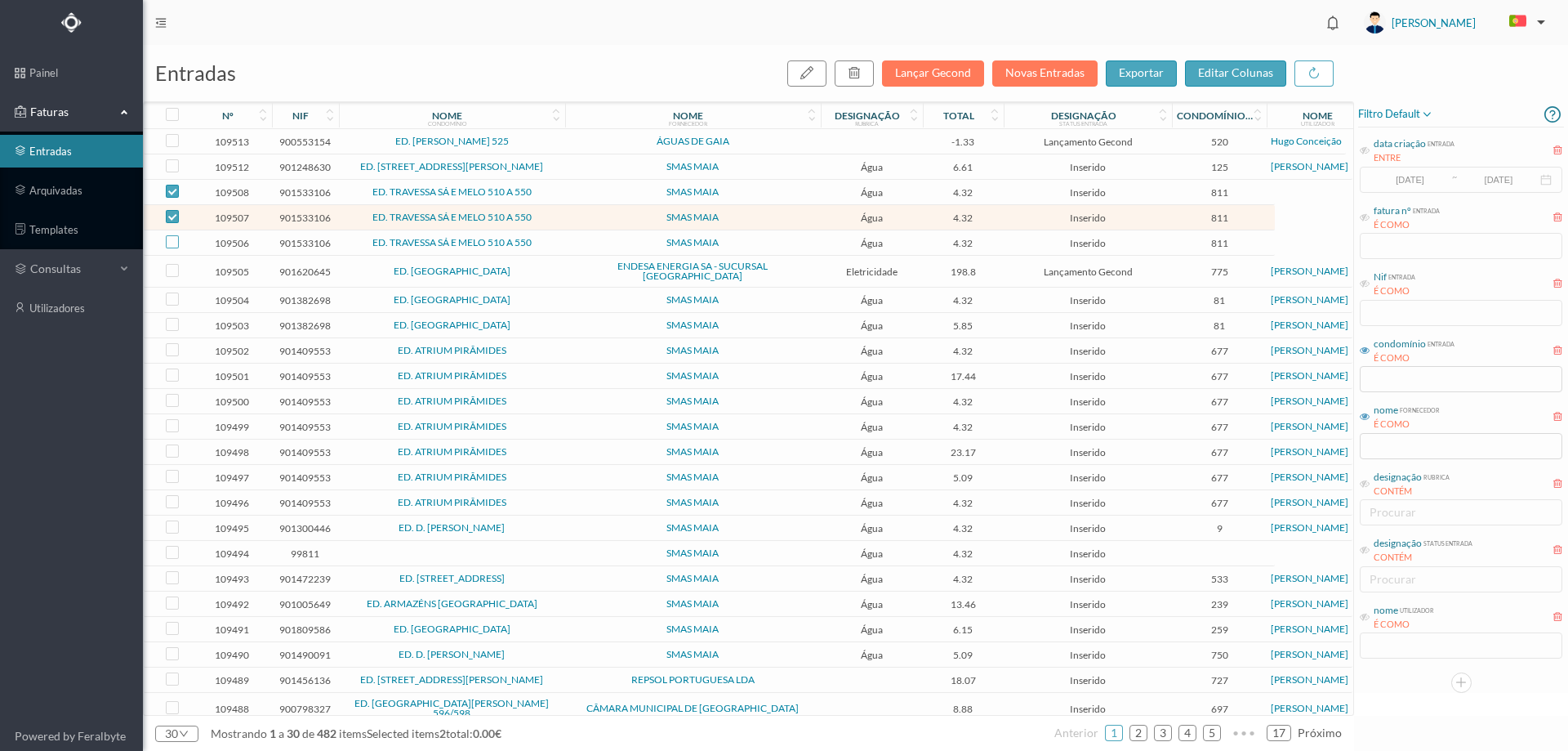
click at [170, 242] on input "checkbox" at bounding box center [172, 241] width 13 height 13
checkbox input "true"
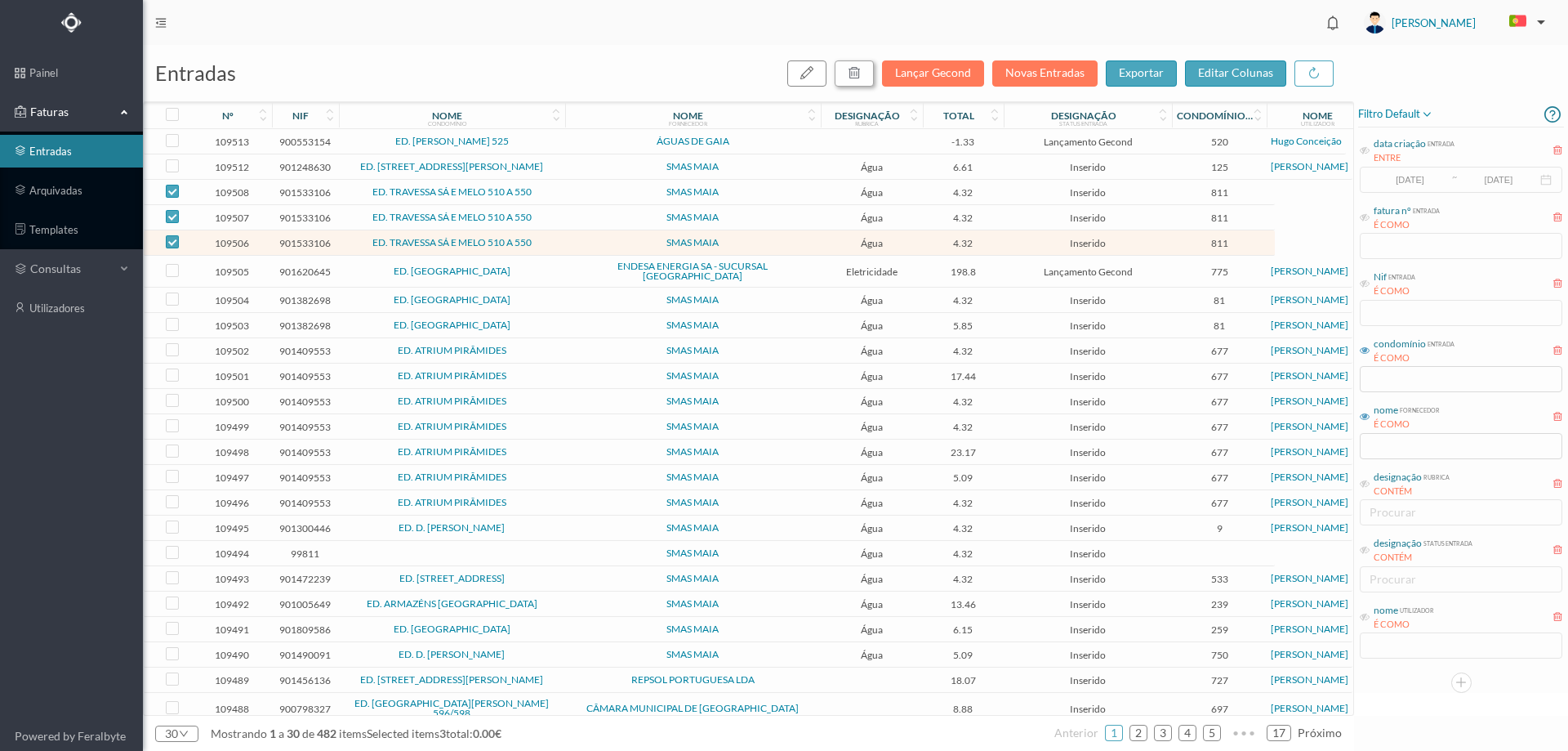
click at [858, 71] on icon "button" at bounding box center [854, 72] width 13 height 13
click at [1004, 146] on button "sim" at bounding box center [1002, 147] width 32 height 20
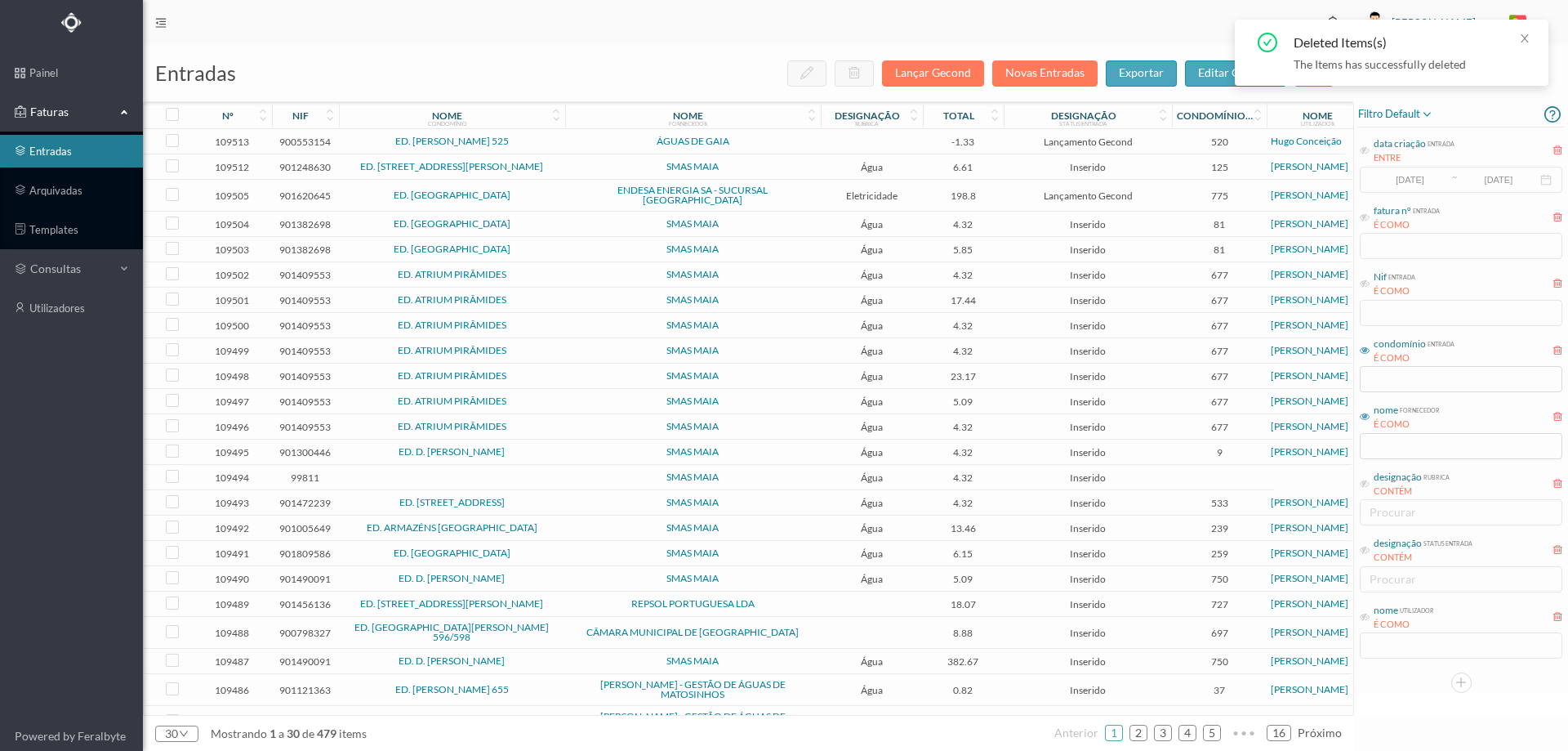
click at [572, 221] on span "SMAS MAIA" at bounding box center [693, 223] width 247 height 10
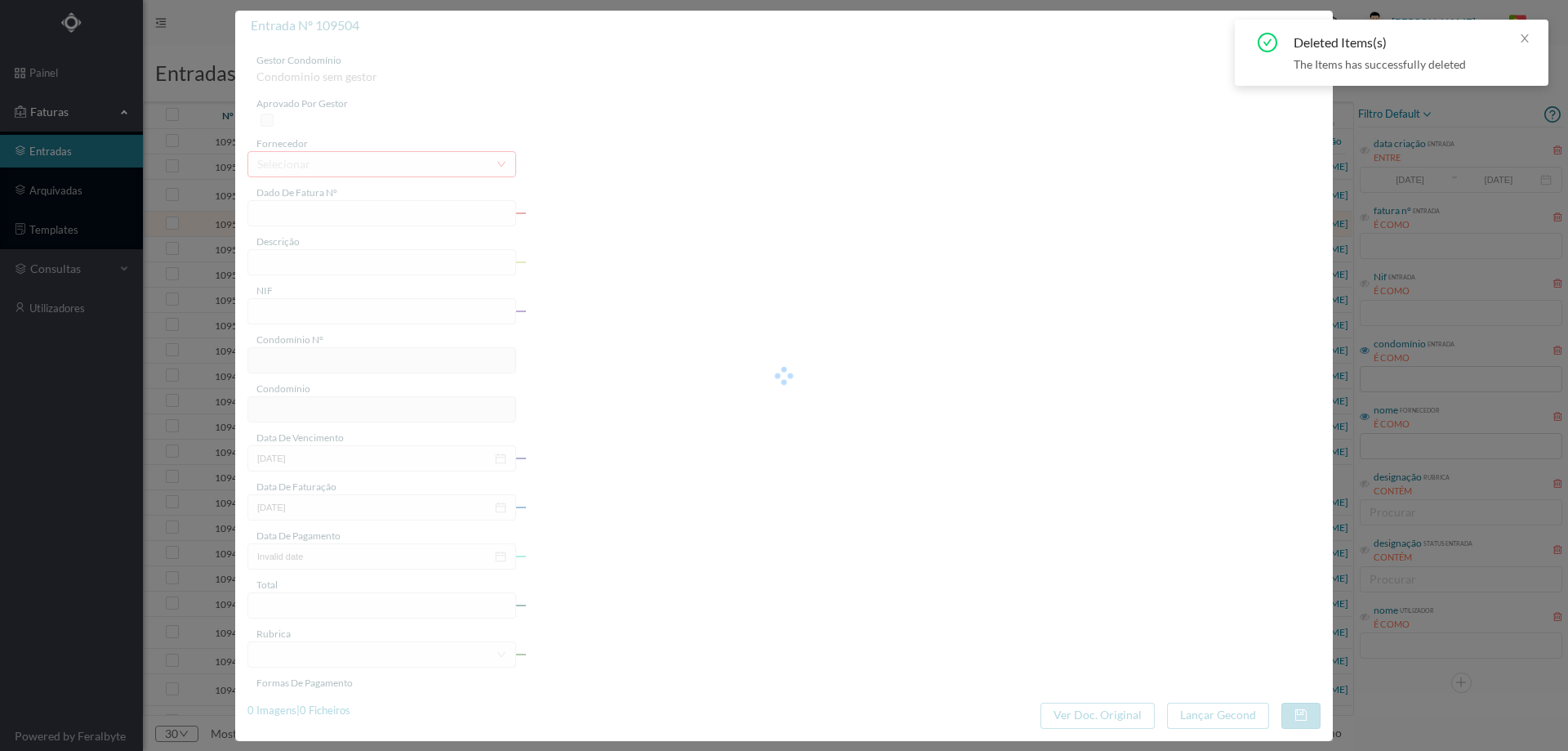
type input "018/165658"
type input "R Sta Casa da Misericórdia - 50 64 Serviços Comuns - Maia - Cidade da Maia"
type input "901382698"
type input "2025-08-29"
type input "2025-08-06"
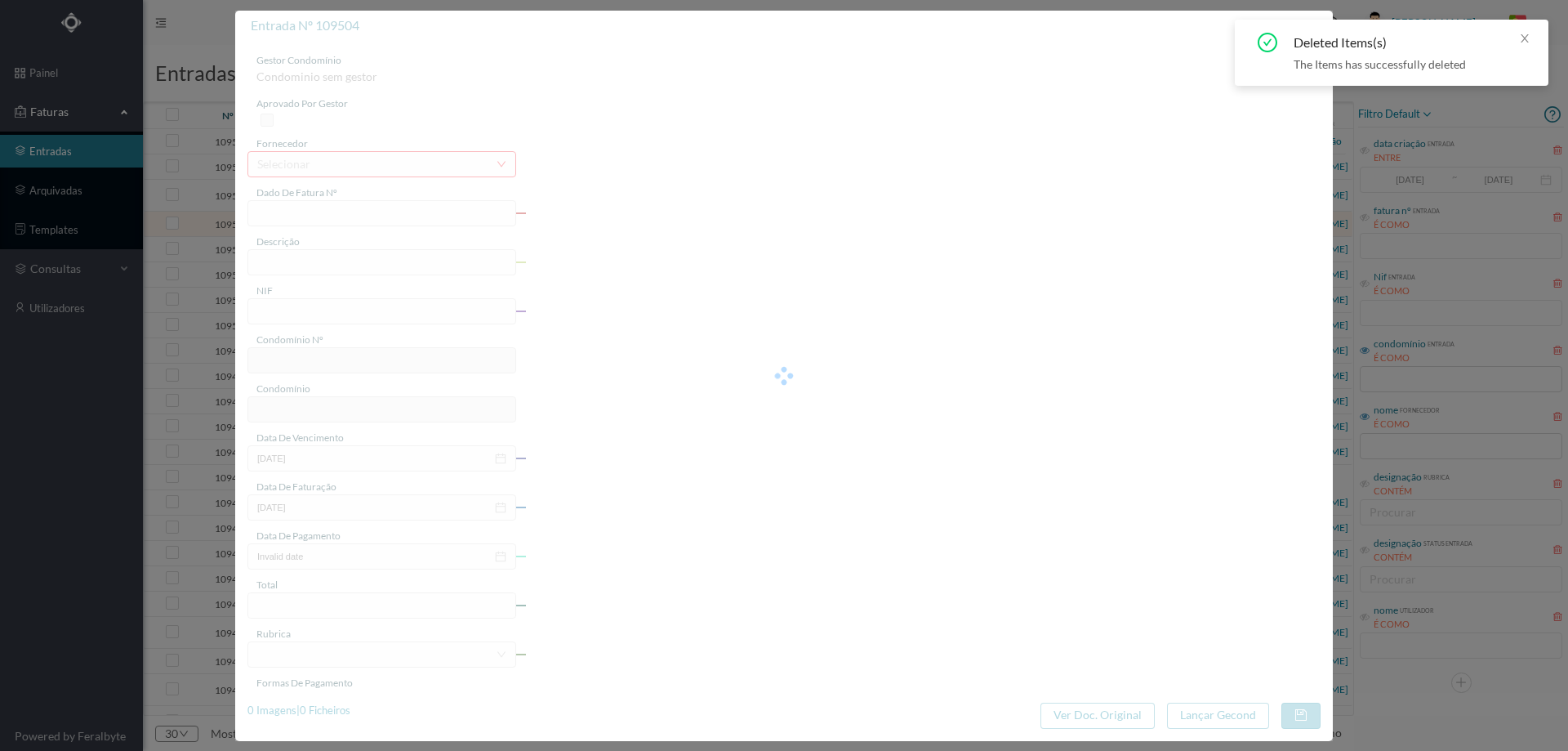
type input "2025-08-29"
type input "4.32"
type input "81"
type input "ED. MAIA VILLAGE"
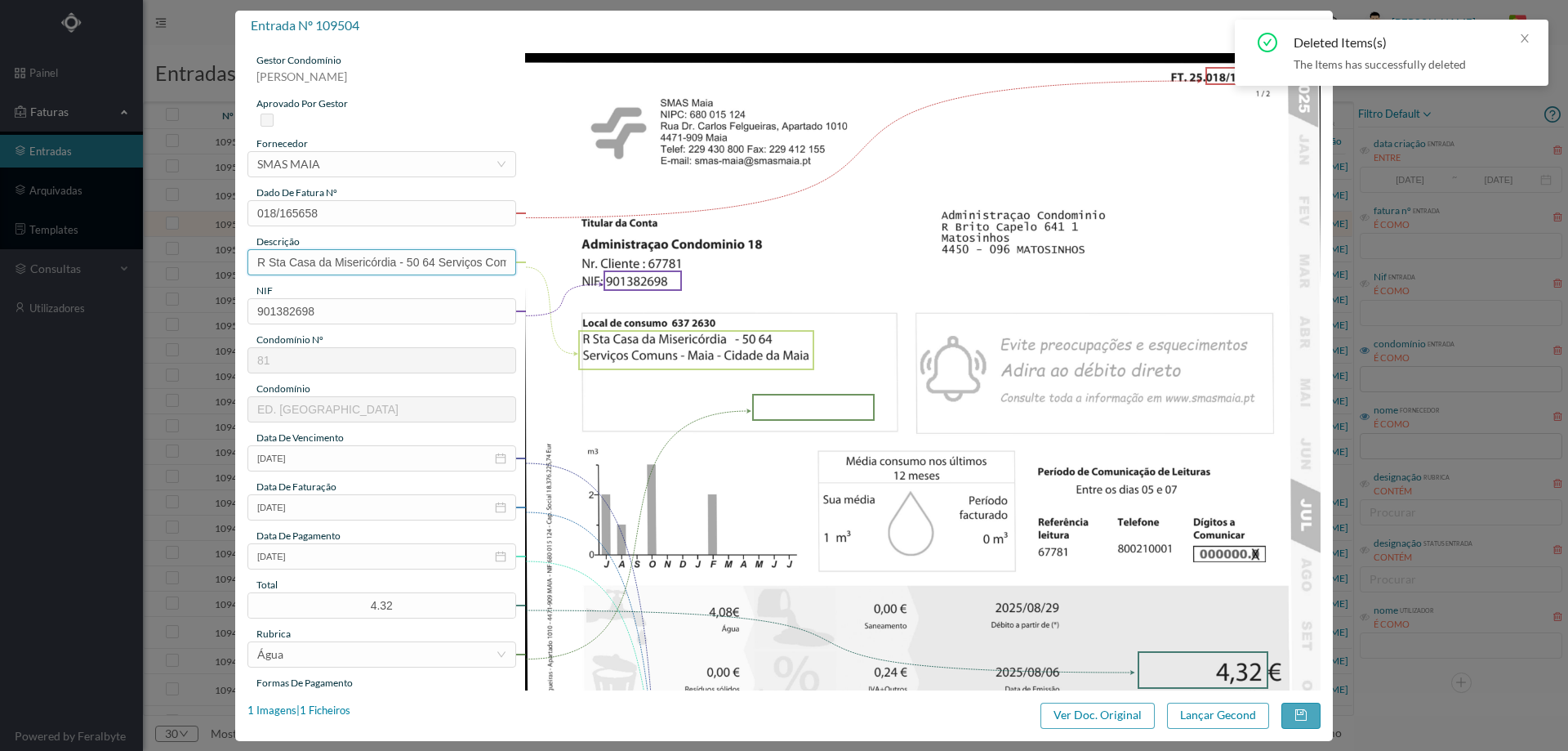
drag, startPoint x: 407, startPoint y: 264, endPoint x: 120, endPoint y: 301, distance: 289.4
click at [121, 301] on div "entrada nº 109504 gestor condomínio Hugo Moreira aprovado por gestor fornecedor…" at bounding box center [784, 376] width 1568 height 751
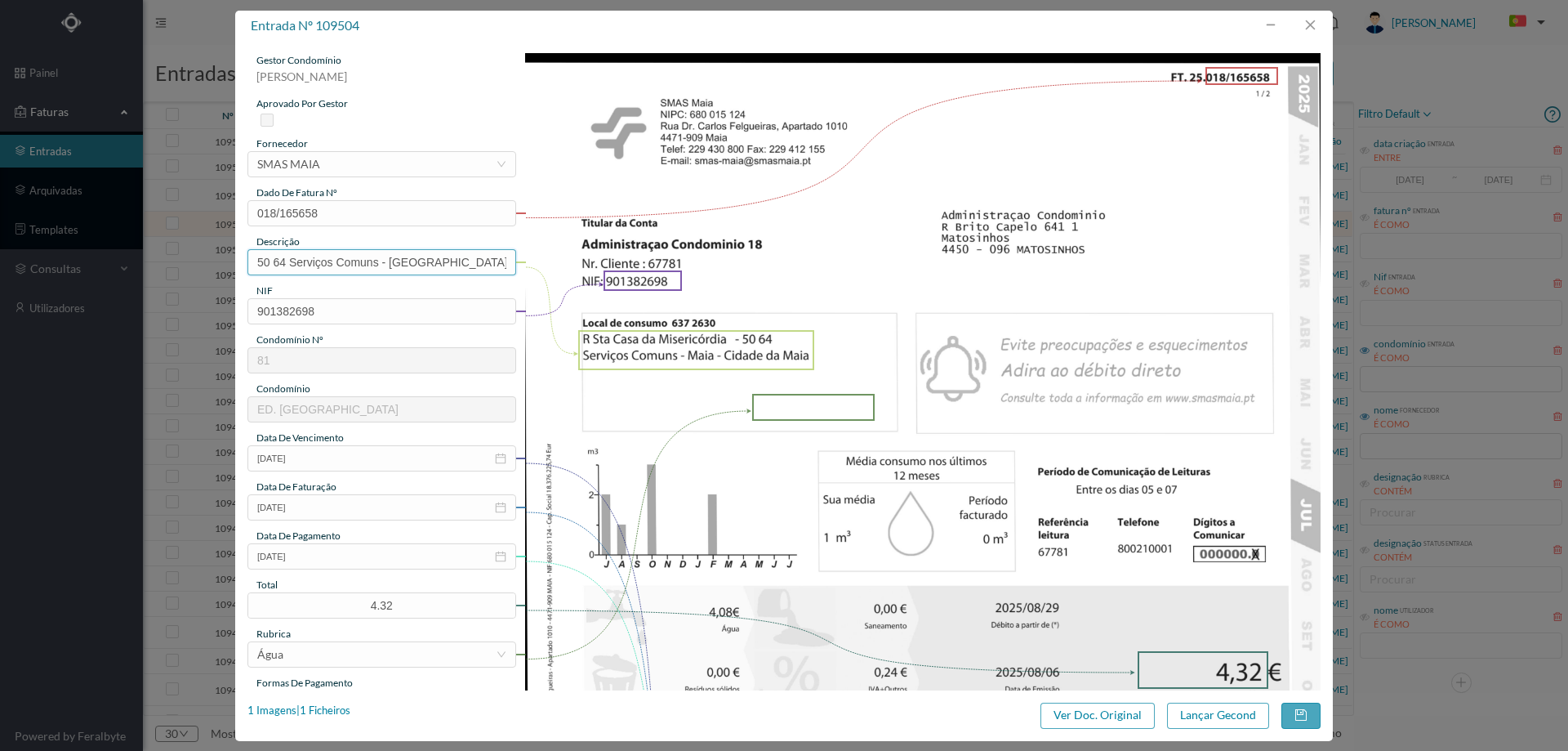
drag, startPoint x: 381, startPoint y: 263, endPoint x: 693, endPoint y: 256, distance: 312.1
click at [692, 256] on div "gestor condomínio Hugo Moreira aprovado por gestor fornecedor selecionar SMAS M…" at bounding box center [784, 615] width 1073 height 1125
type input "50 64 Serviços Comuns"
click at [892, 286] on img at bounding box center [923, 615] width 797 height 1125
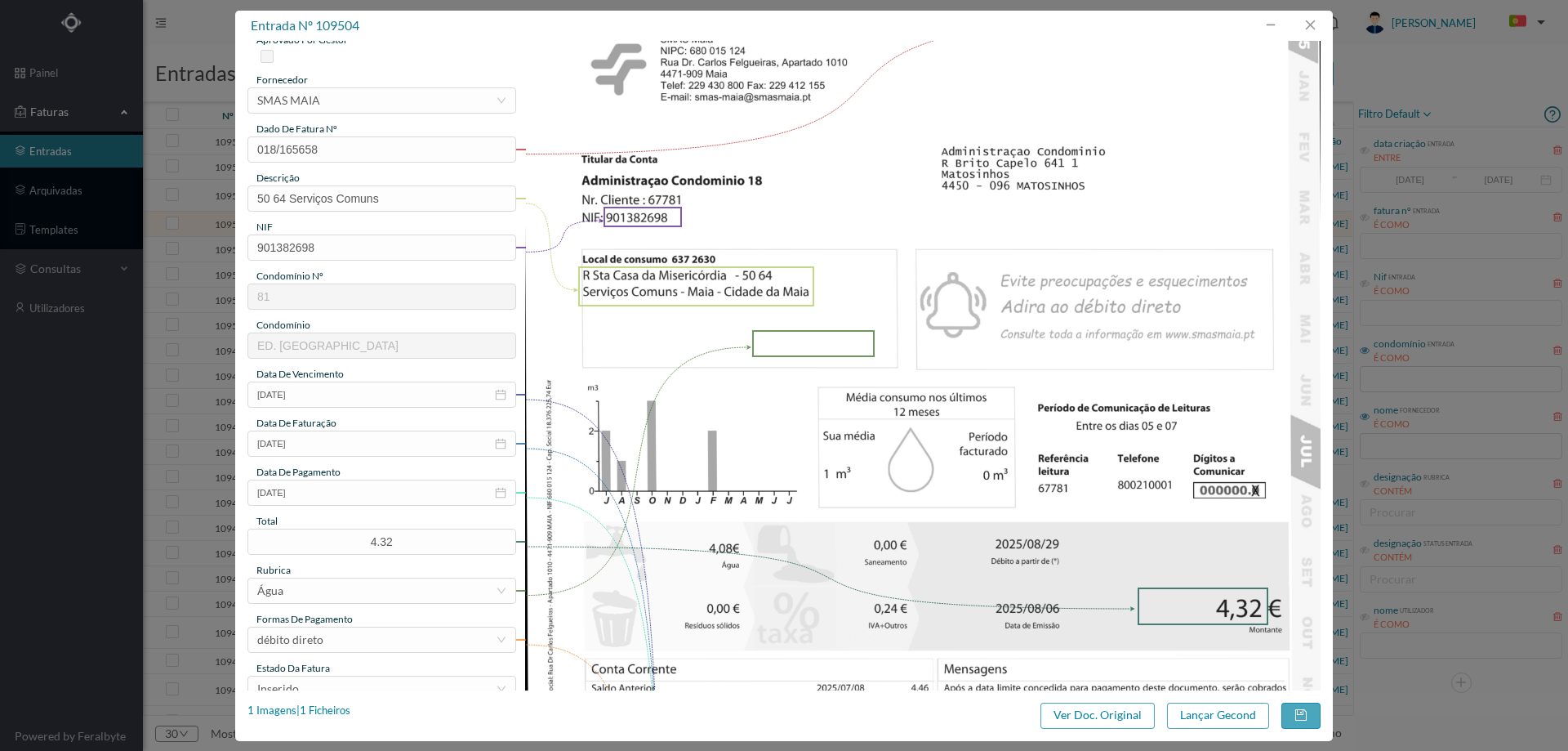
scroll to position [245, 0]
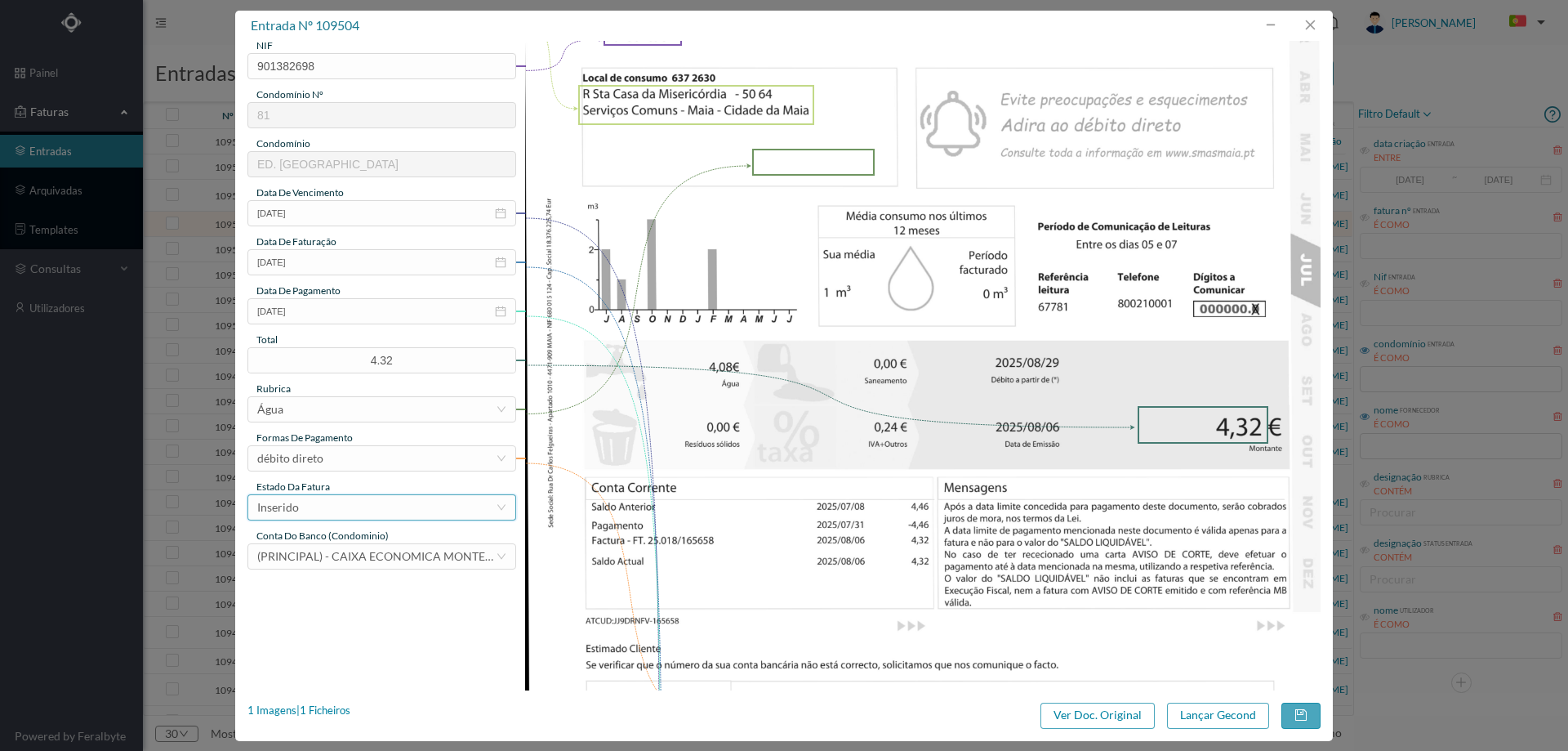
click at [320, 506] on div "Inserido" at bounding box center [376, 507] width 239 height 24
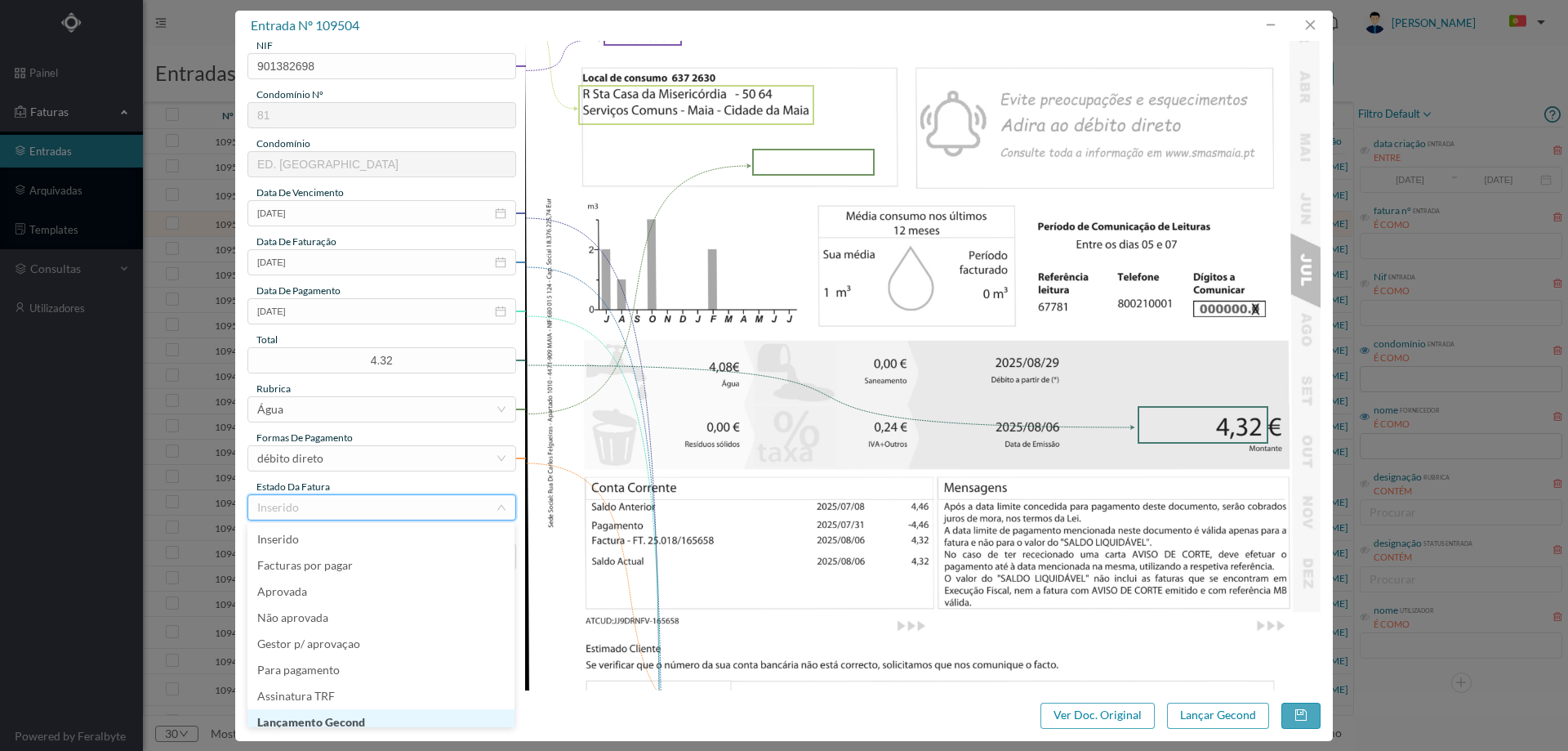
scroll to position [8, 0]
click at [361, 709] on li "Lançamento Gecond" at bounding box center [381, 714] width 267 height 26
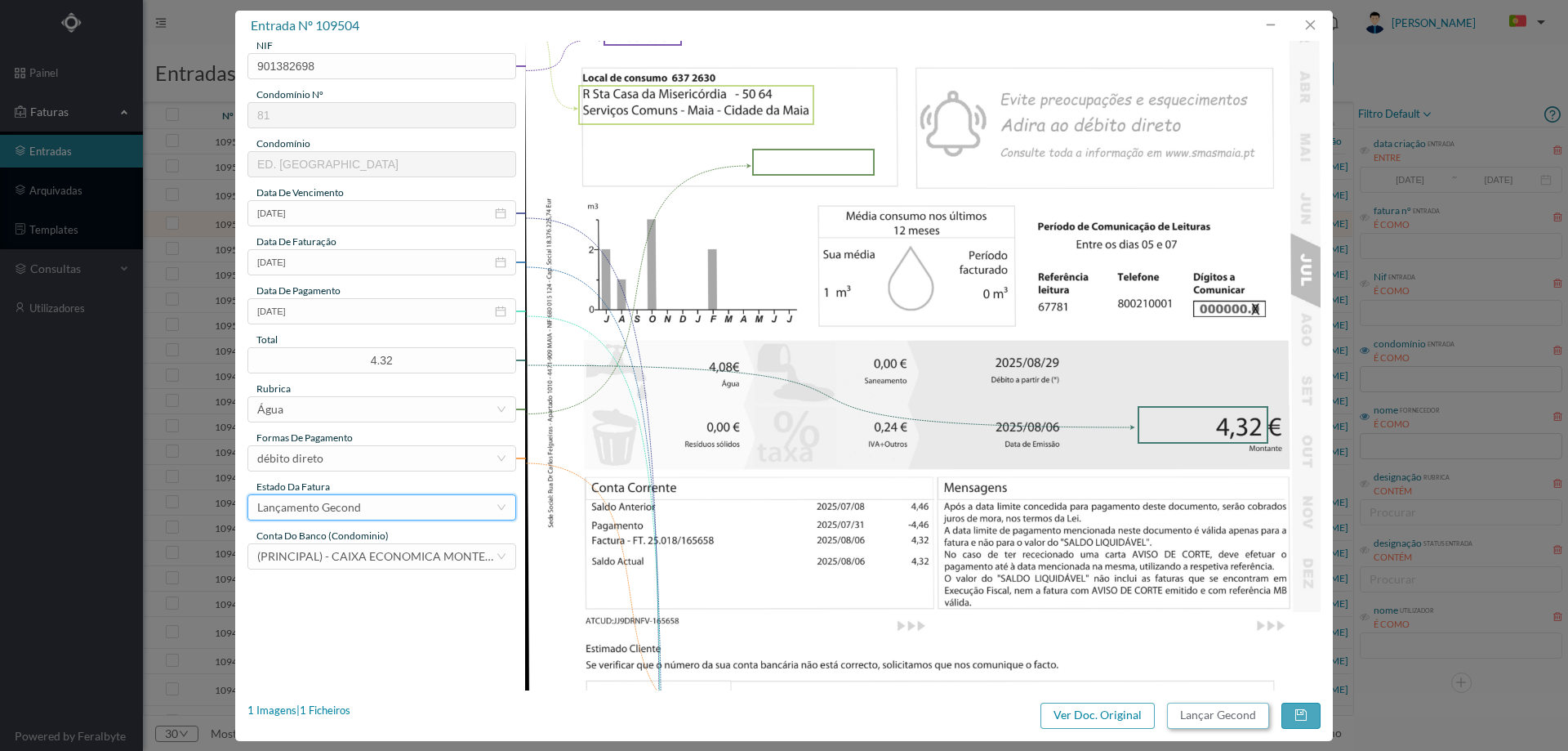
click at [1207, 725] on button "Lançar Gecond" at bounding box center [1218, 716] width 102 height 26
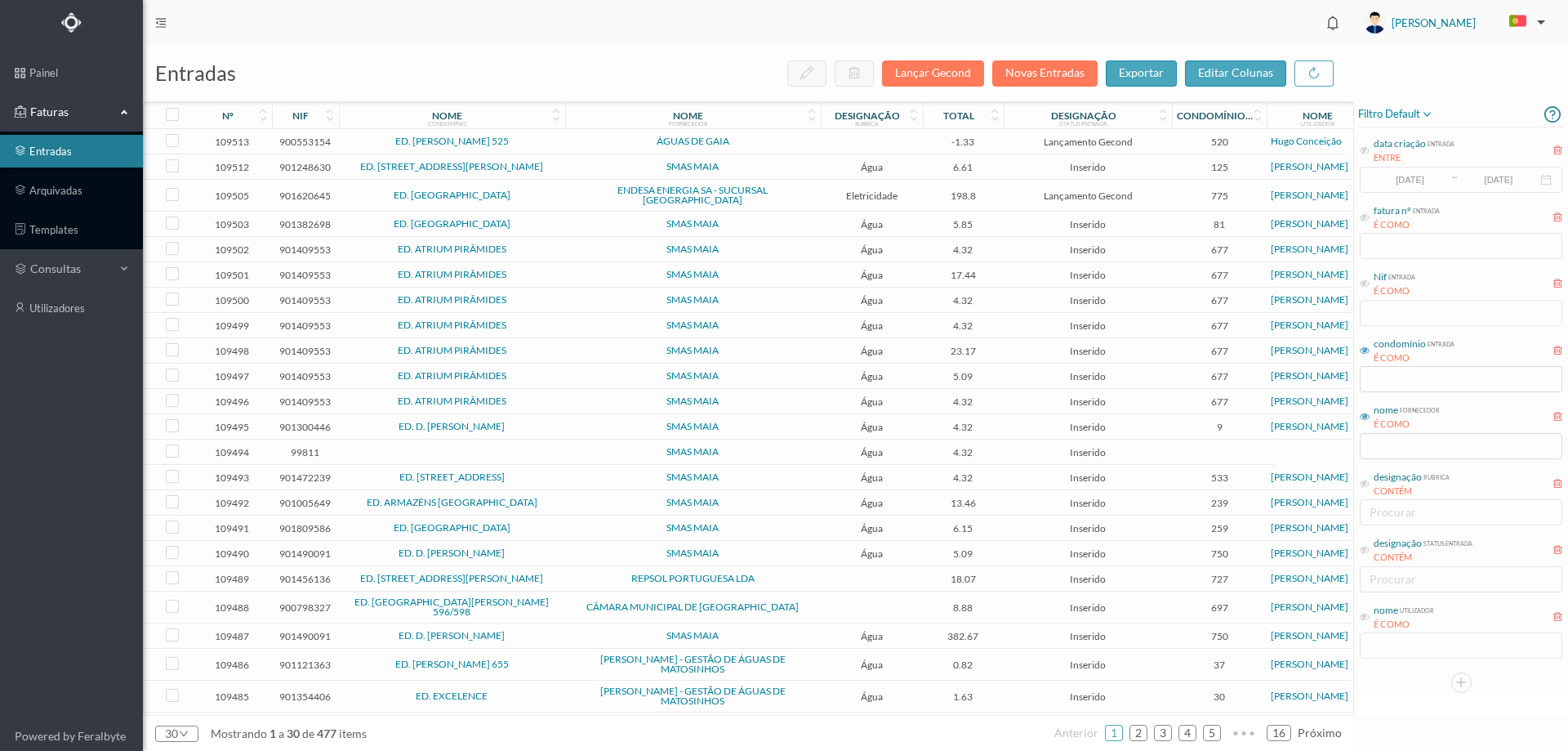
click at [560, 219] on span "ED. MAIA VILLAGE" at bounding box center [452, 223] width 218 height 10
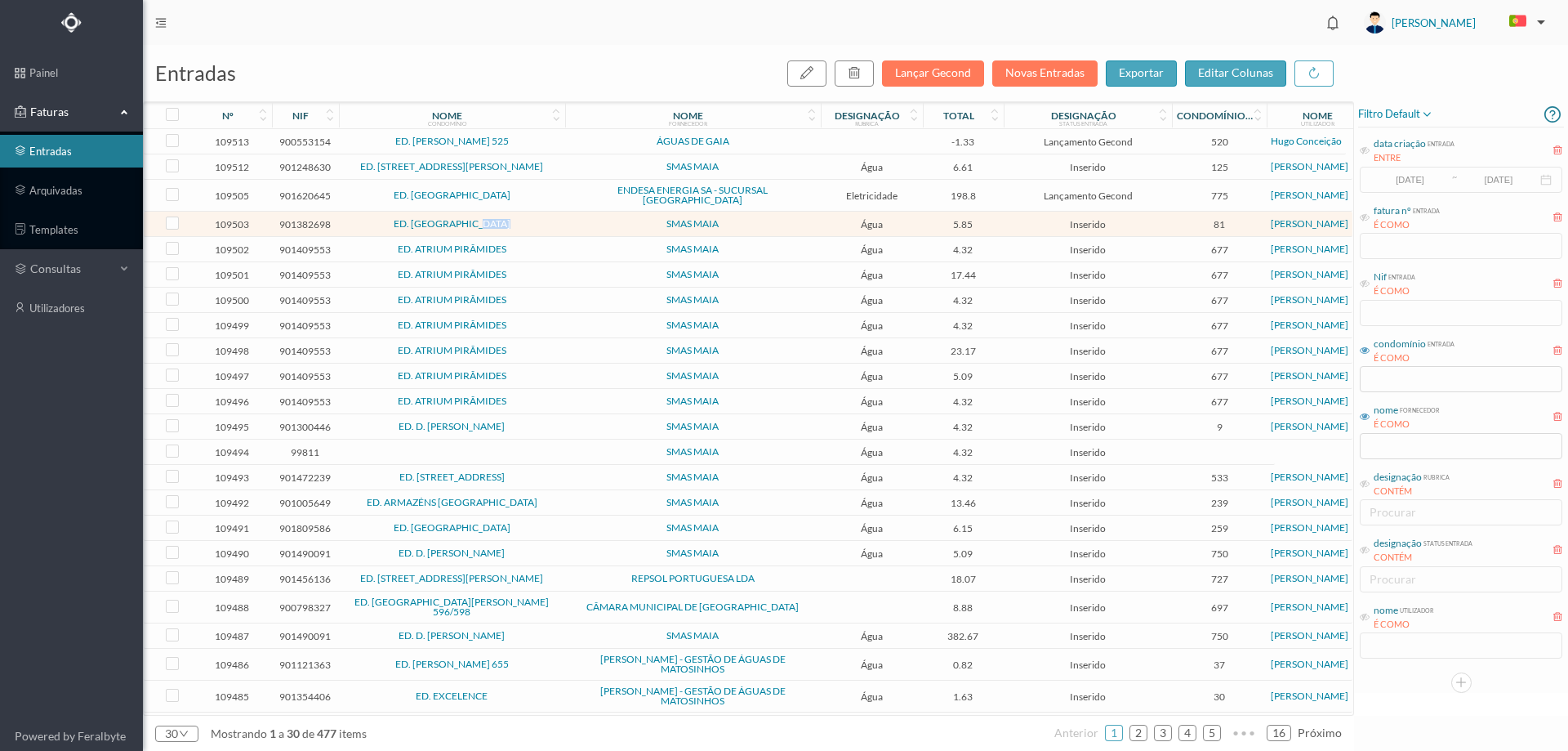
click at [560, 219] on span "ED. MAIA VILLAGE" at bounding box center [452, 223] width 218 height 10
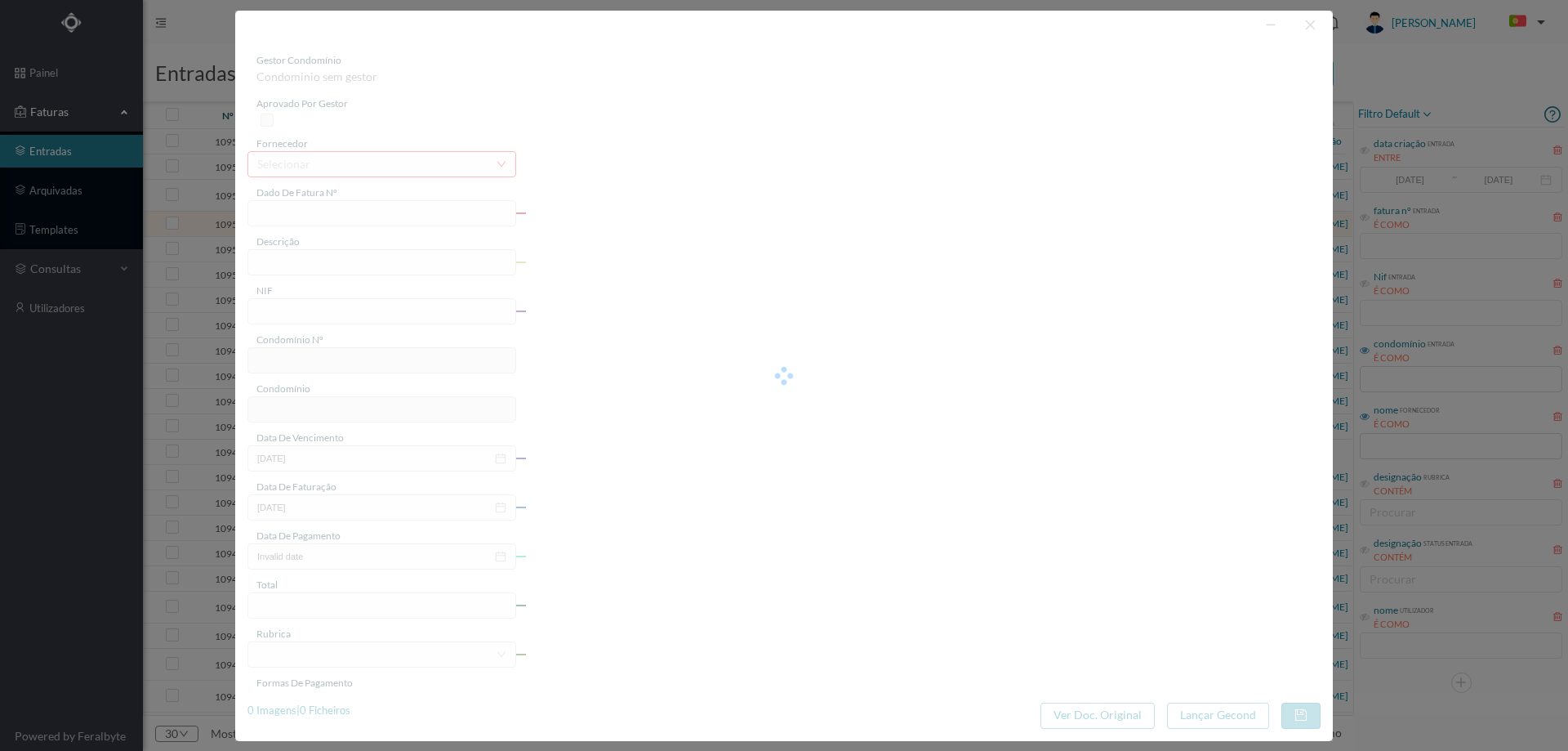
type input "018/165654"
type input "R Sta Casa da Misericórdia, 18 Serviços Comuns - Maia - Cidade da Maia"
type input "901382698"
type input "2025-08-29"
type input "2025-08-06"
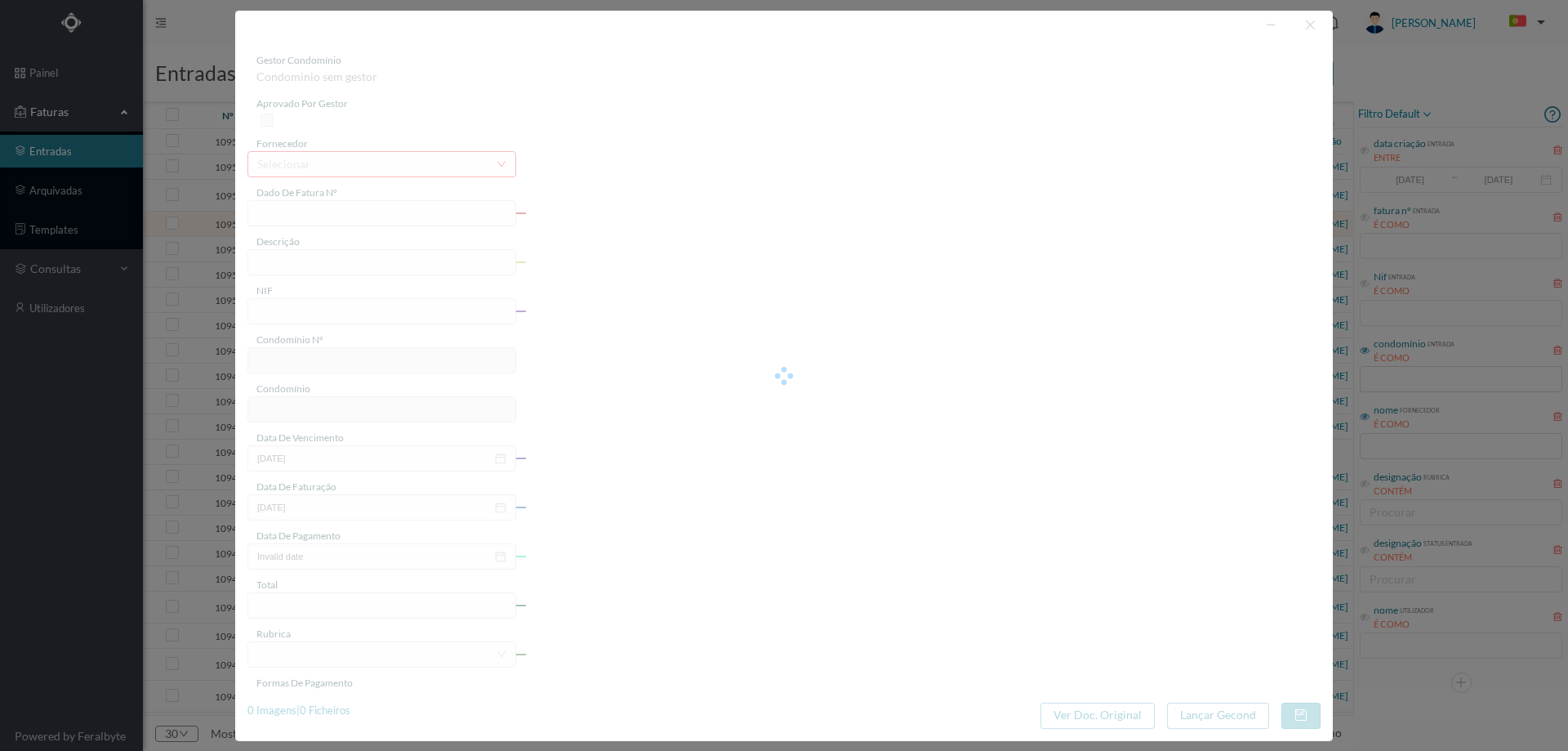
type input "2025-08-29"
type input "5.85"
type input "81"
type input "ED. MAIA VILLAGE"
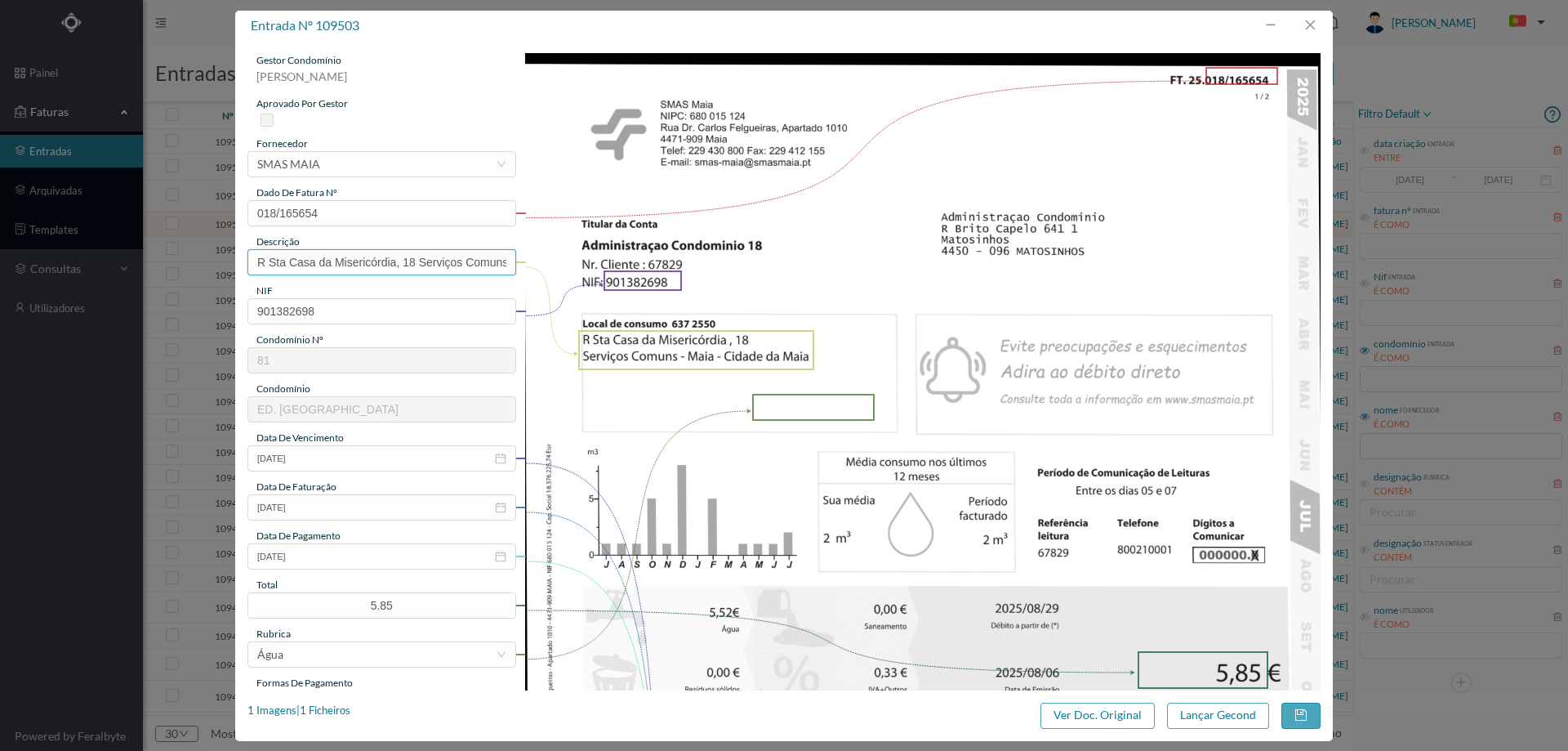
drag, startPoint x: 405, startPoint y: 265, endPoint x: 161, endPoint y: 291, distance: 245.4
click at [161, 291] on div "entrada nº 109503 gestor condomínio Hugo Moreira aprovado por gestor fornecedor…" at bounding box center [784, 376] width 1568 height 751
drag, startPoint x: 494, startPoint y: 258, endPoint x: 364, endPoint y: 266, distance: 130.2
click at [364, 266] on input "18 Serviços Comuns - Maia - Cidade da Maia" at bounding box center [381, 262] width 269 height 26
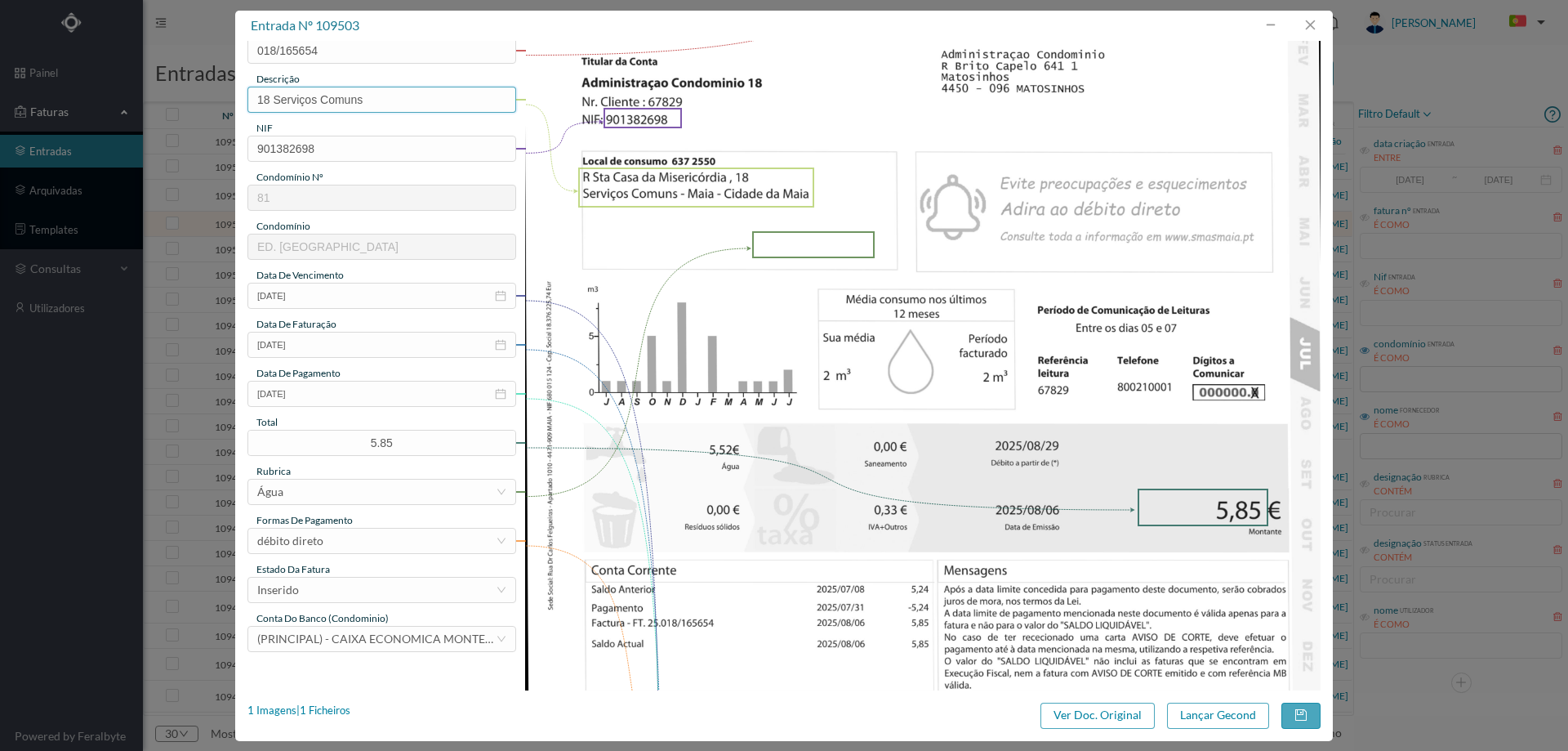
scroll to position [164, 0]
type input "18 Serviços Comuns"
click at [317, 586] on div "Inserido" at bounding box center [376, 589] width 239 height 24
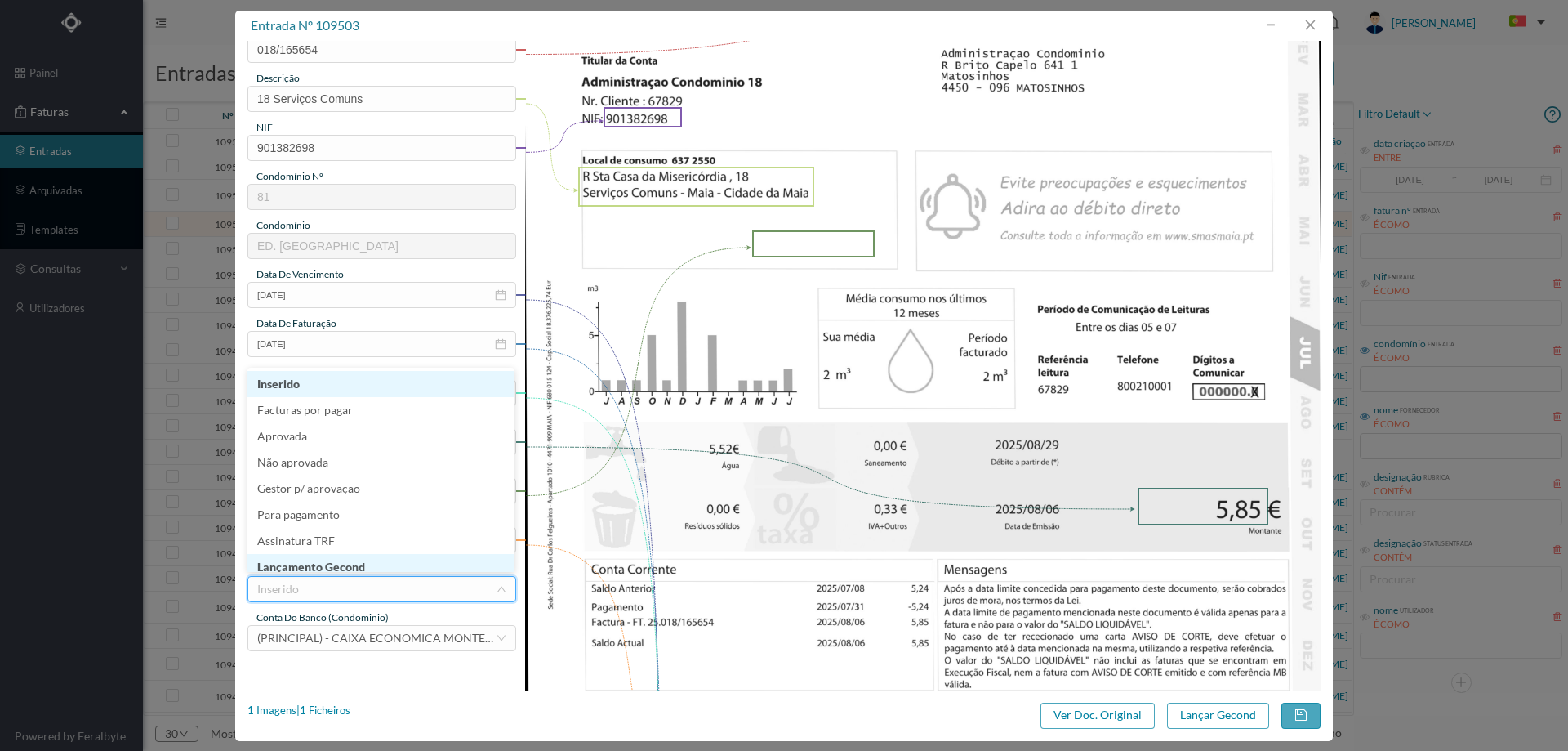
scroll to position [8, 0]
click at [327, 569] on li "Lançamento Gecond" at bounding box center [381, 559] width 267 height 26
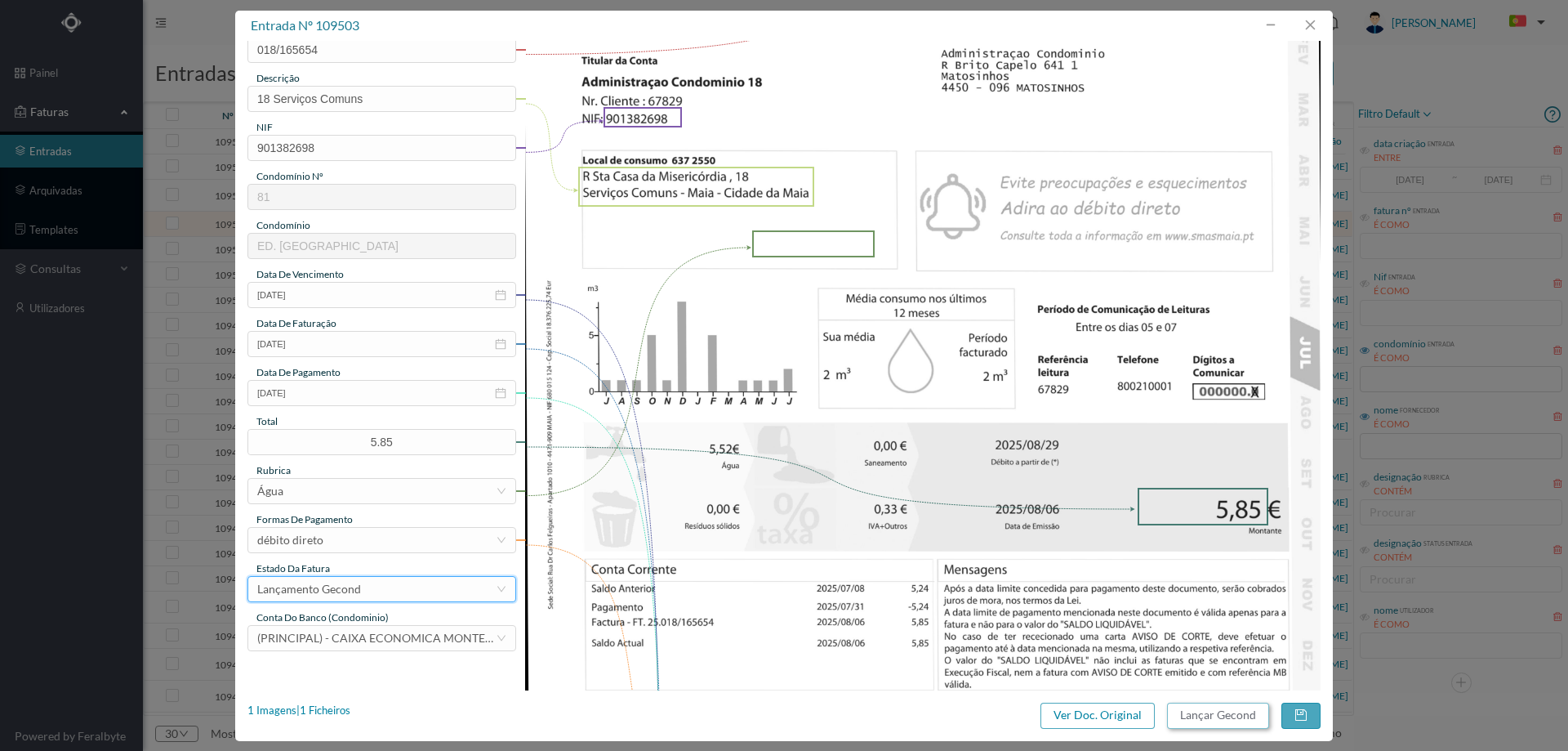
click at [1234, 714] on button "Lançar Gecond" at bounding box center [1218, 716] width 102 height 26
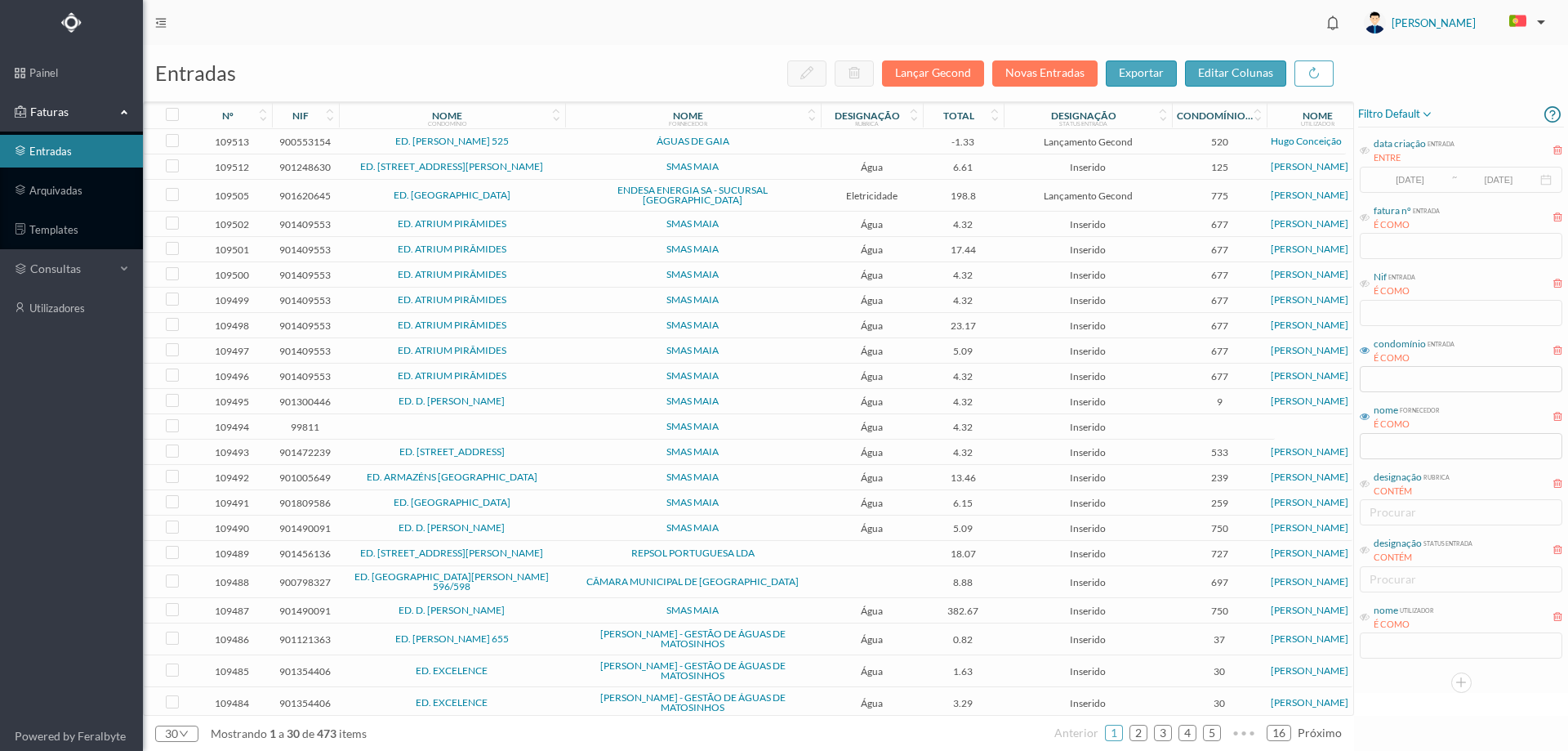
click at [549, 220] on span "ED. ATRIUM PIRÂMIDES" at bounding box center [452, 223] width 218 height 10
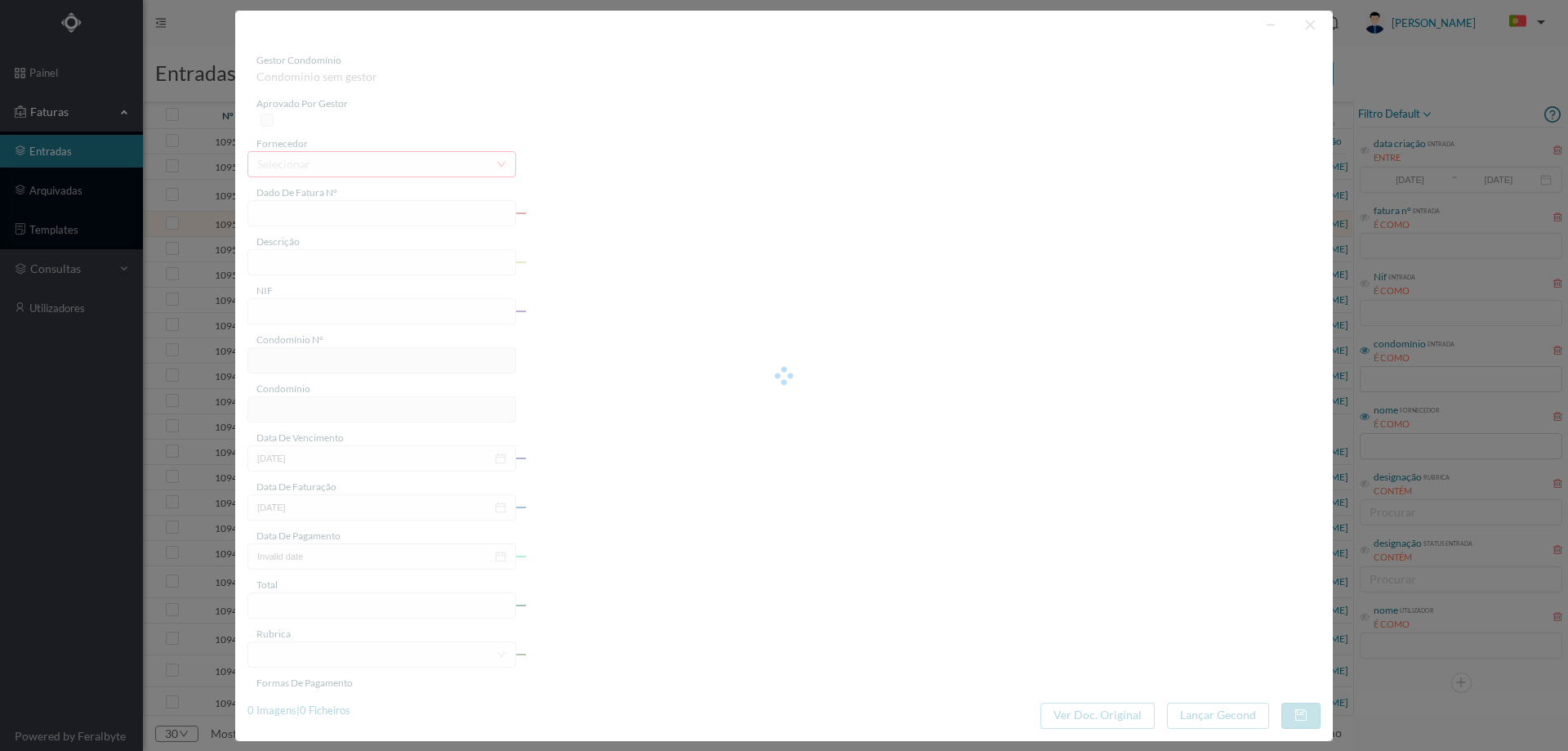
type input "018/165645"
type input "AV Visc de Barreiros, 155 - BLA Serviços Comuns - Maia - Cidade da Maia"
type input "901409553"
type input "2025-08-29"
type input "2025-08-06"
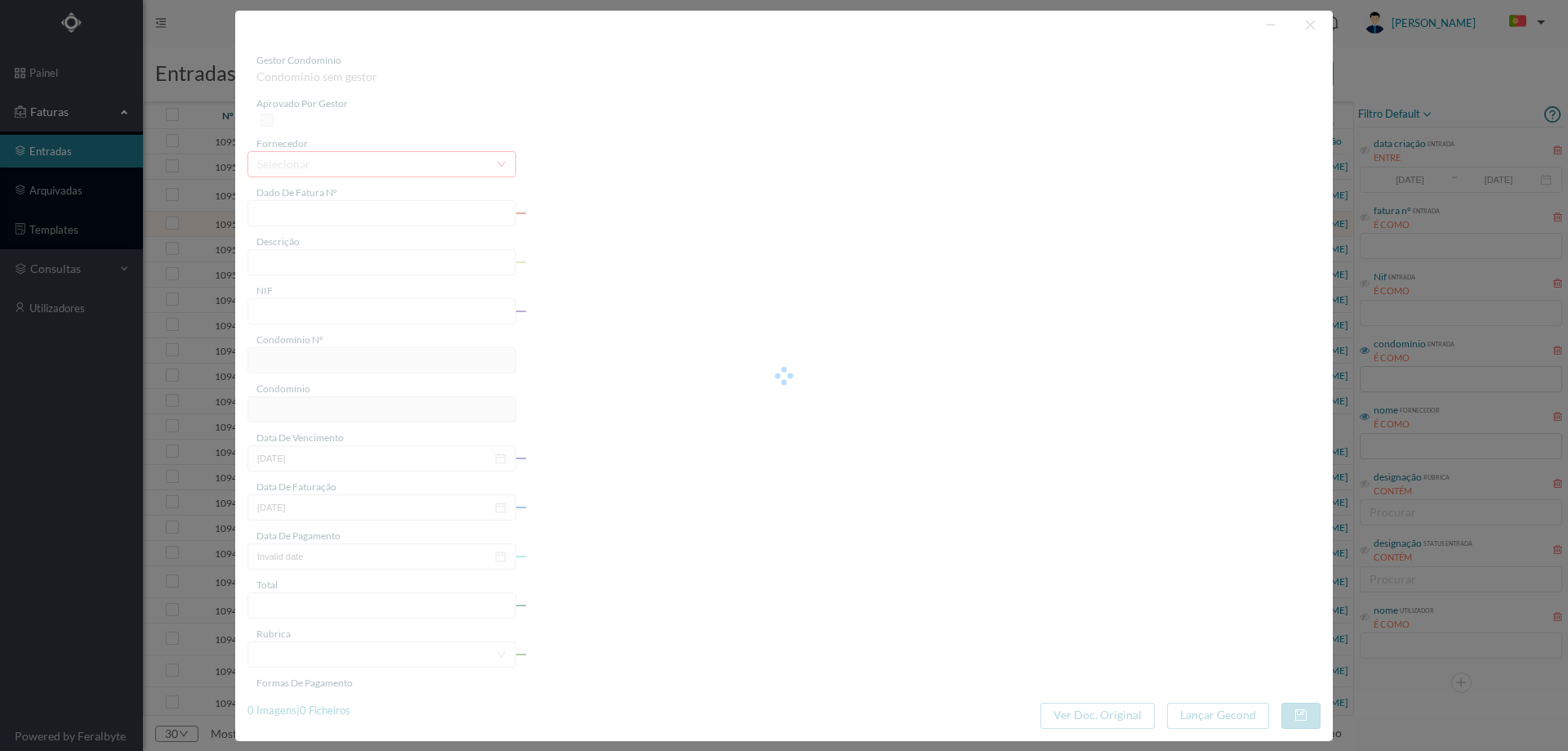
type input "2025-08-29"
type input "4.32"
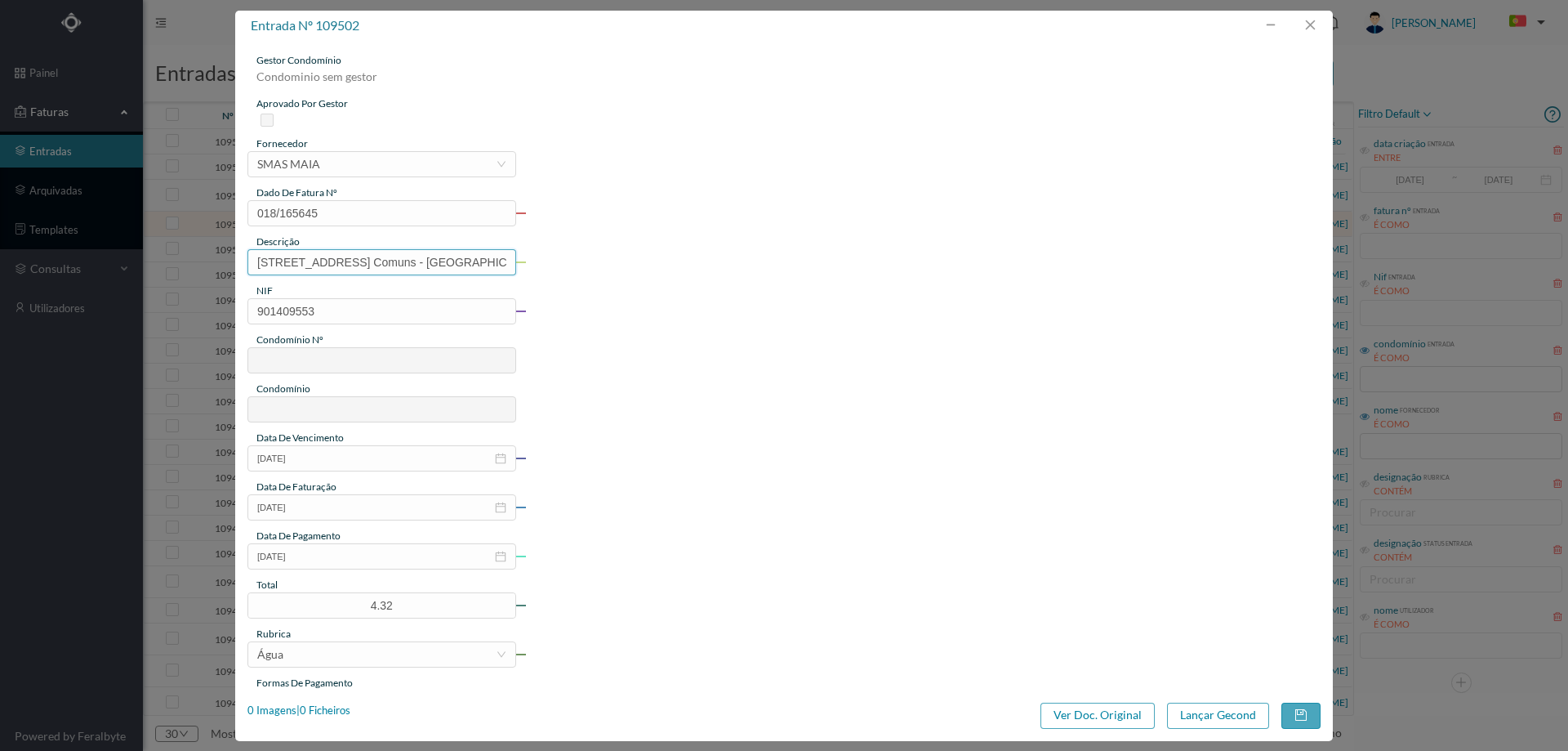
type input "677"
type input "ED. ATRIUM PIRÂMIDES"
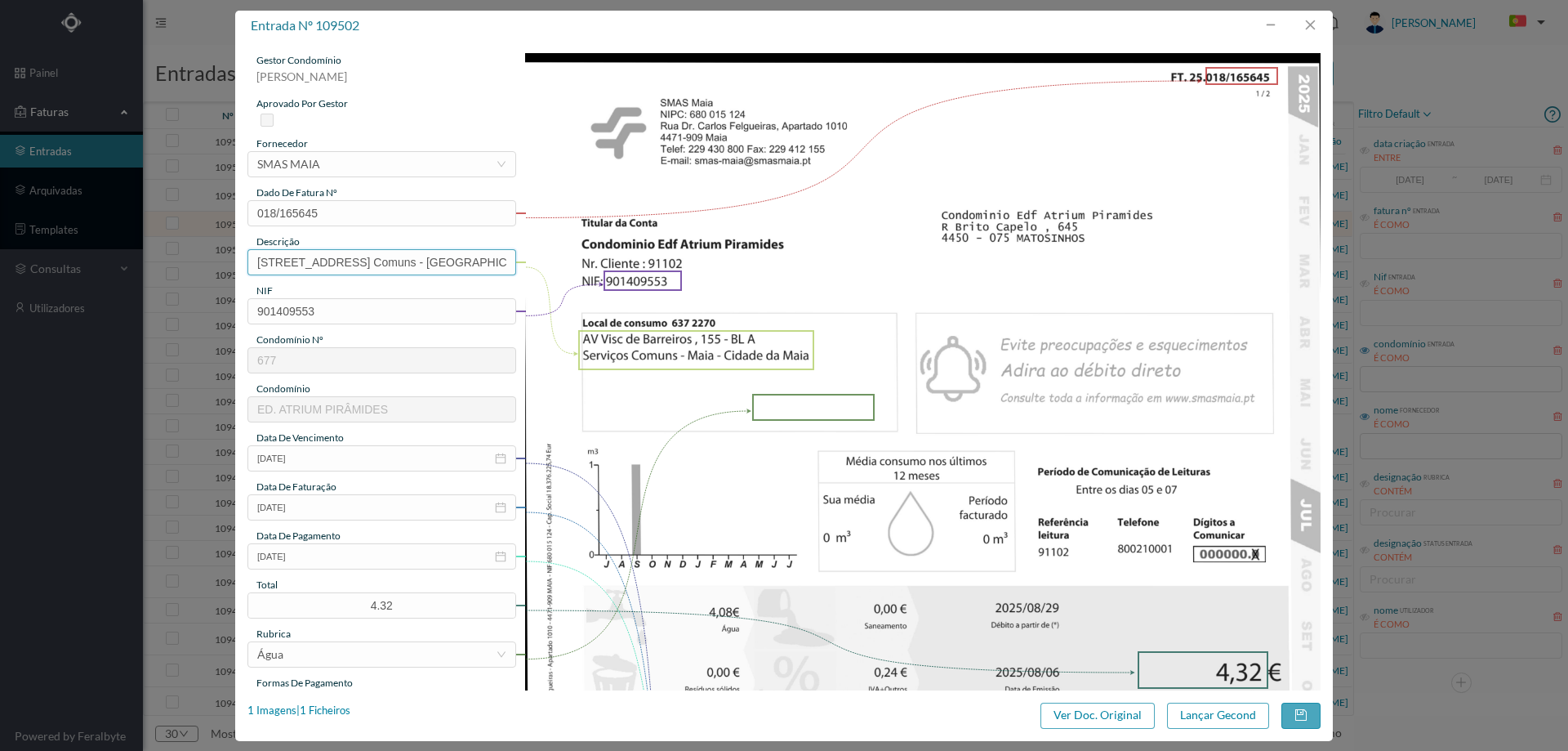
drag, startPoint x: 369, startPoint y: 261, endPoint x: 0, endPoint y: 311, distance: 372.4
click at [0, 311] on div "entrada nº 109502 gestor condomínio Hugo Moreira aprovado por gestor fornecedor…" at bounding box center [784, 376] width 1568 height 751
drag, startPoint x: 401, startPoint y: 260, endPoint x: 655, endPoint y: 257, distance: 254.0
click at [655, 257] on div "gestor condomínio Hugo Moreira aprovado por gestor fornecedor selecionar SMAS M…" at bounding box center [784, 615] width 1073 height 1125
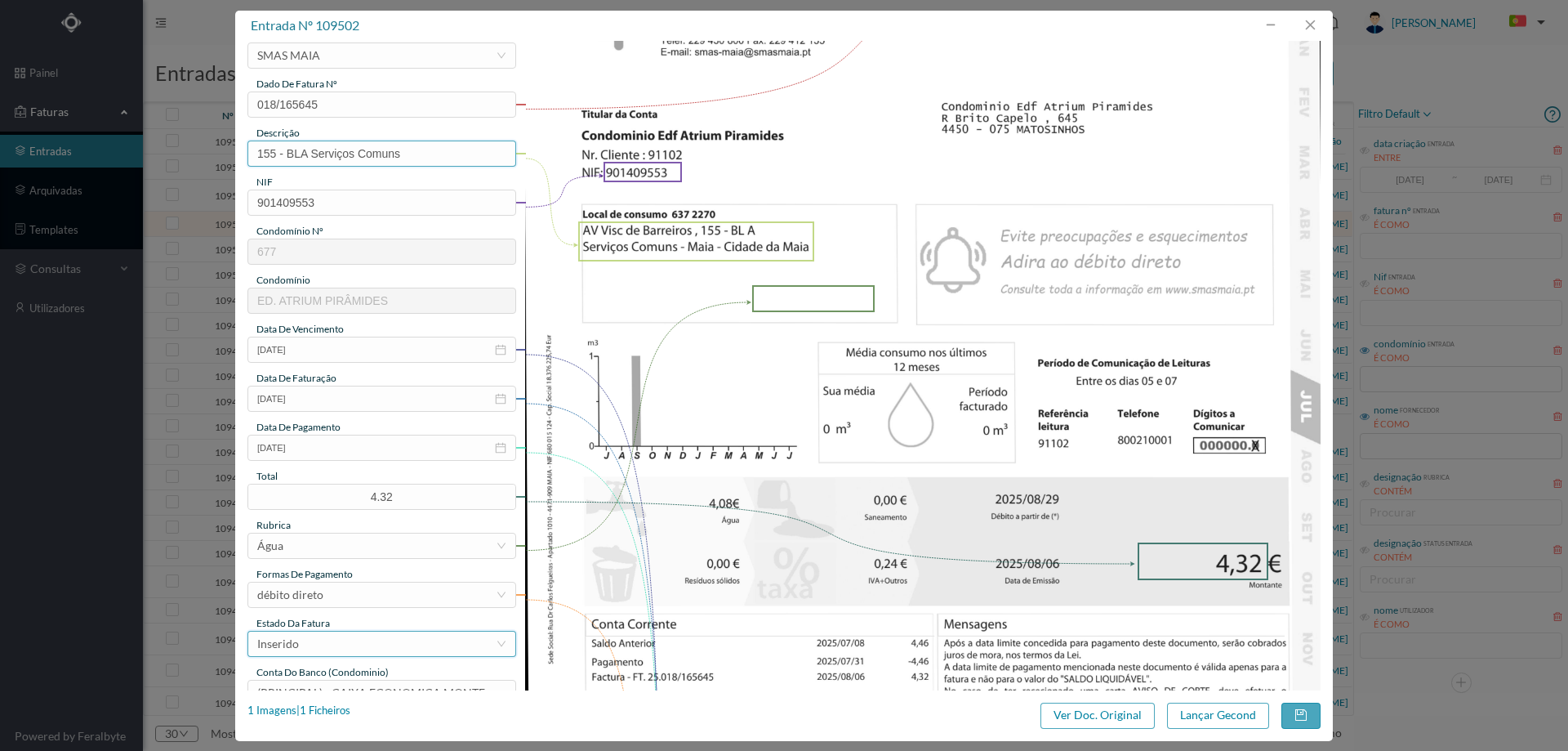
scroll to position [245, 0]
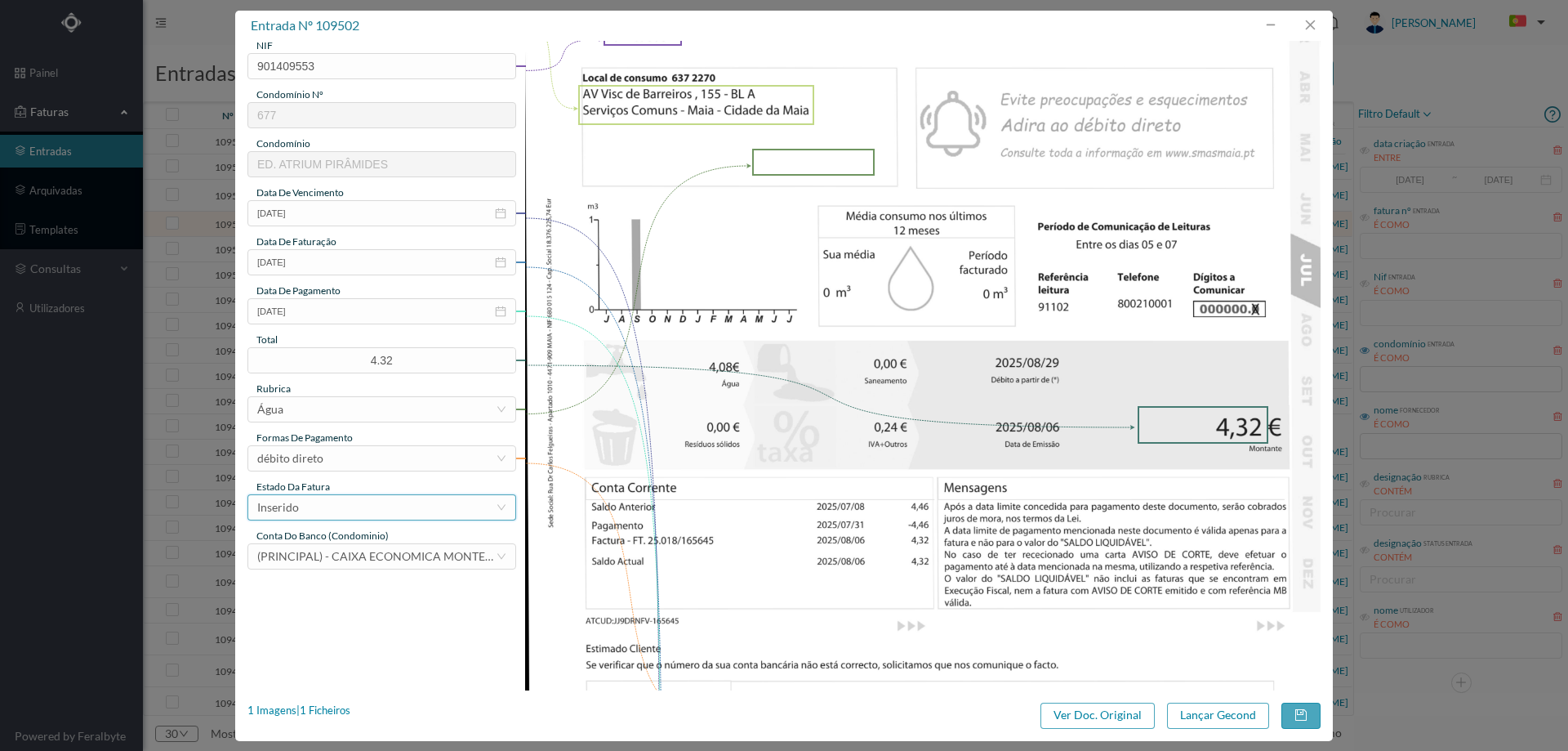
type input "155 - BLA Serviços Comuns"
click at [360, 504] on div "Inserido" at bounding box center [376, 507] width 239 height 24
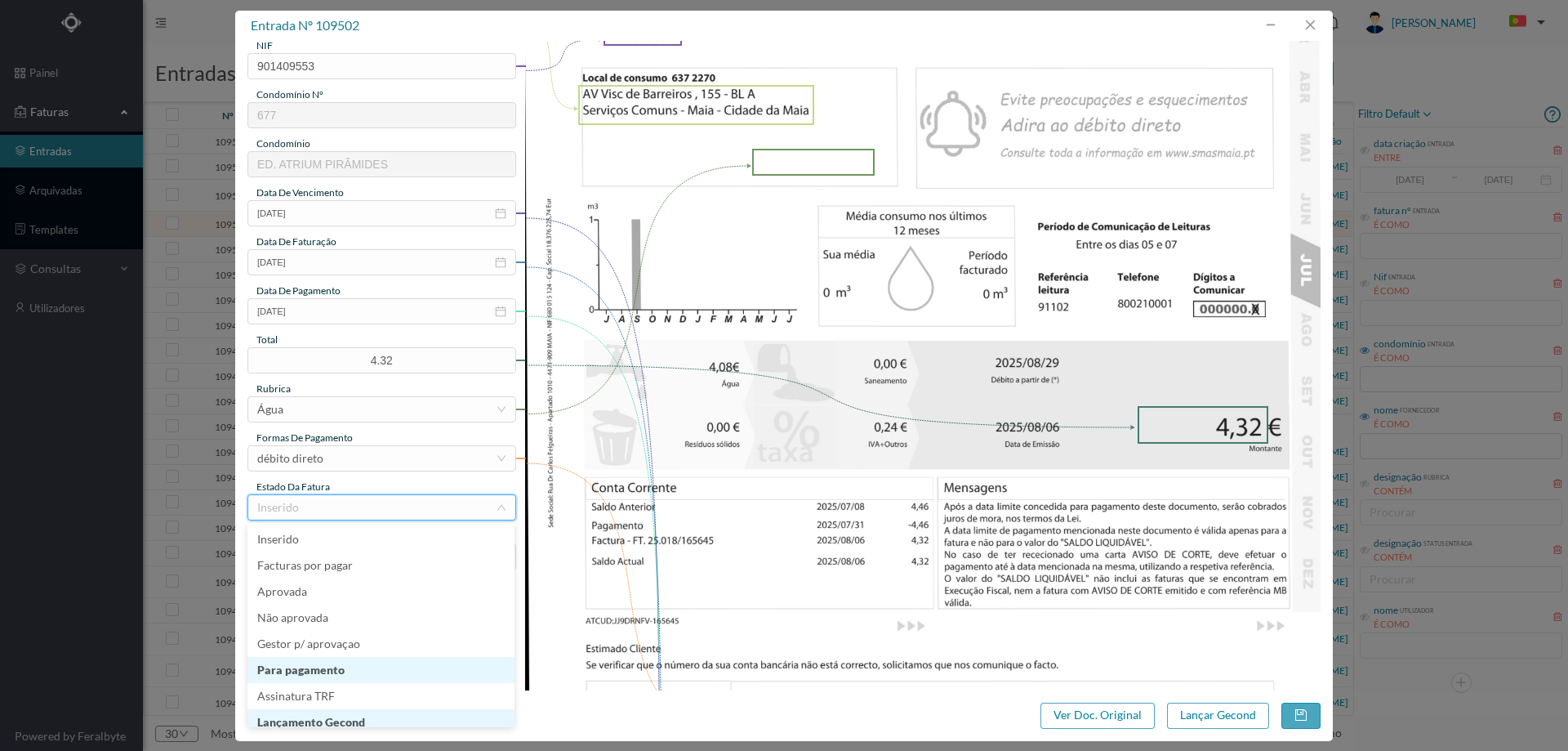
scroll to position [8, 0]
click at [329, 709] on li "Lançamento Gecond" at bounding box center [381, 714] width 267 height 26
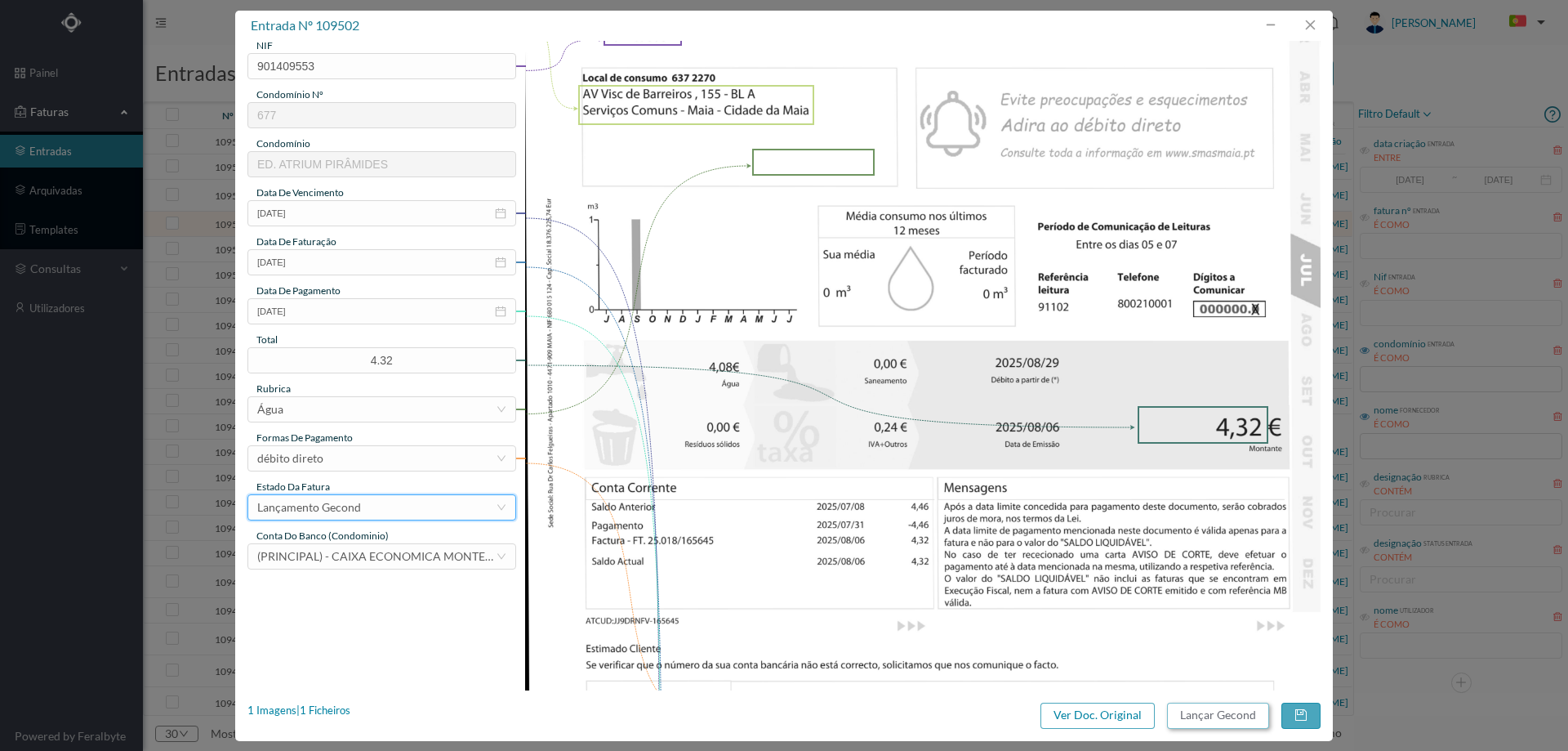
click at [1202, 714] on button "Lançar Gecond" at bounding box center [1218, 716] width 102 height 26
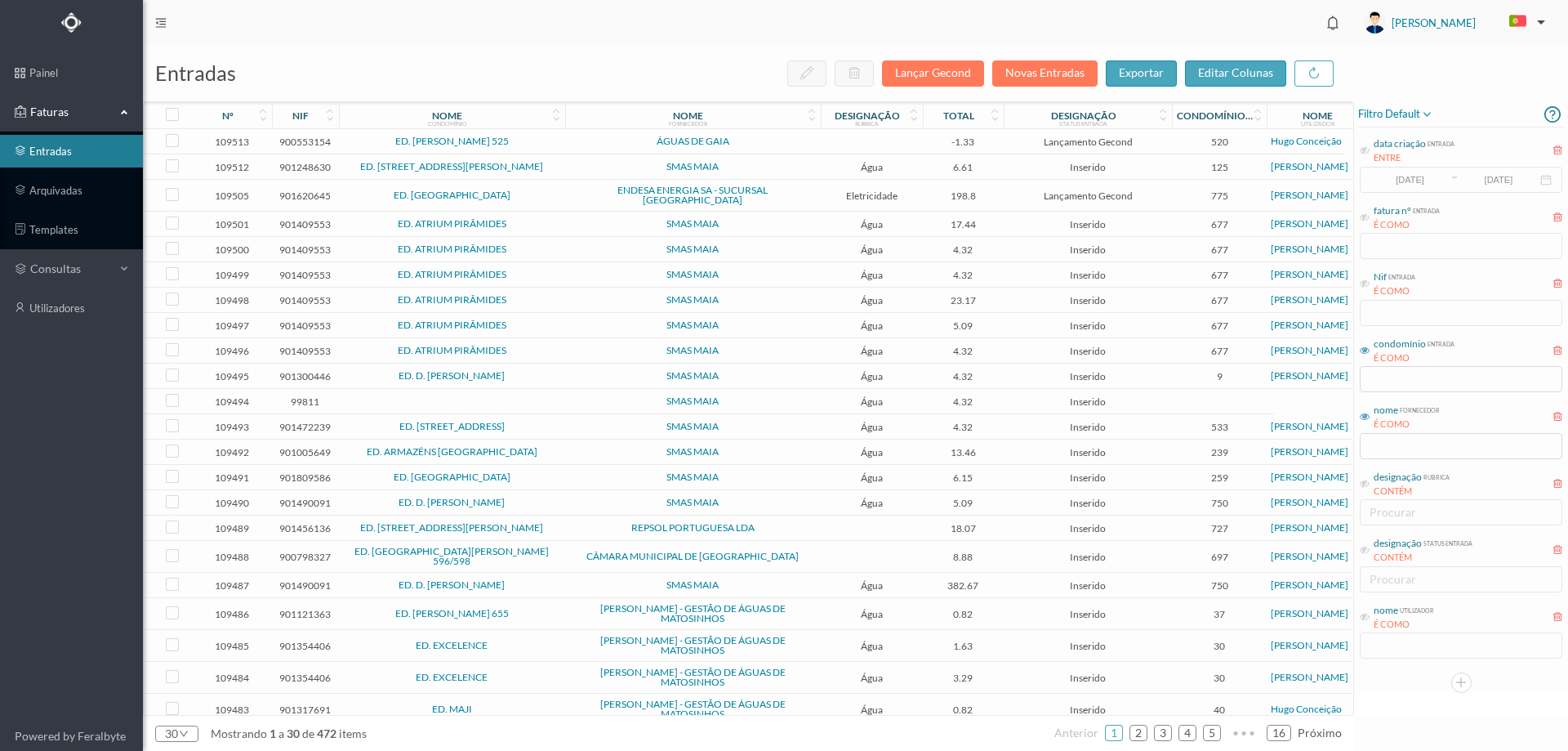
click at [565, 213] on td "SMAS MAIA" at bounding box center [693, 224] width 256 height 25
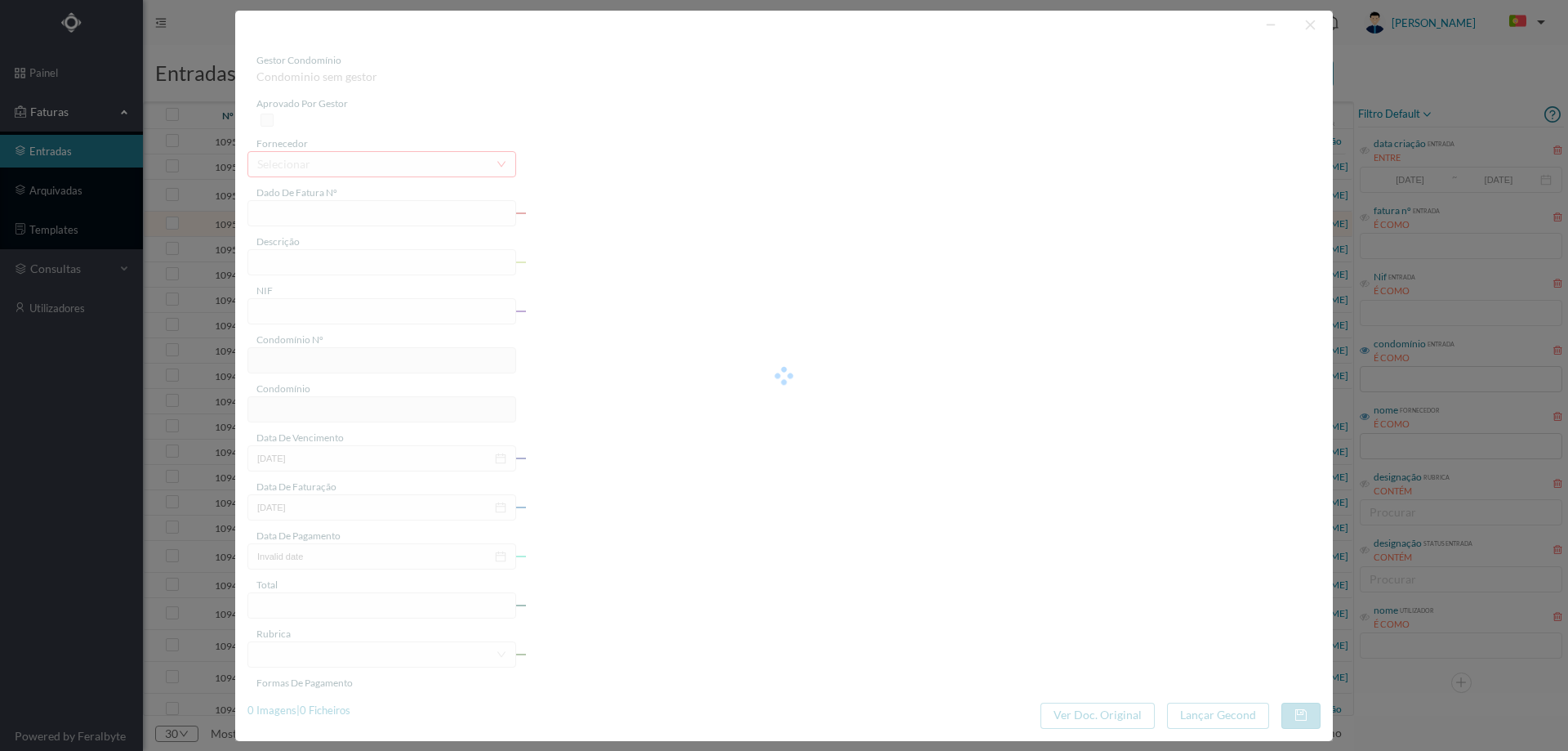
type input "018/165634"
type input "AV Visc de Barreiros, 195 -BLB2 Maia - Cidade da Maia"
type input "901409553"
type input "2025-08-29"
type input "2025-08-06"
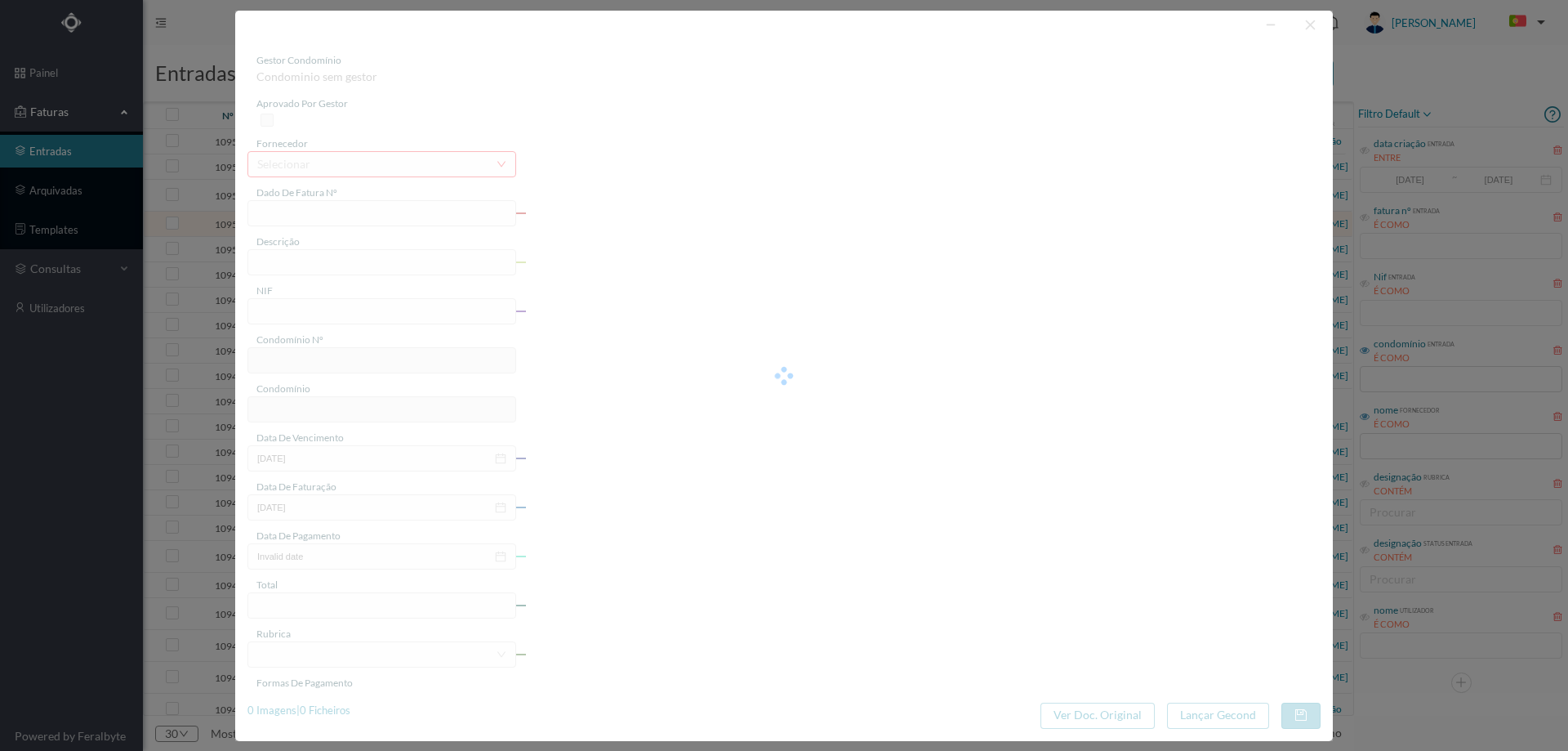
type input "2025-08-29"
type input "17.44"
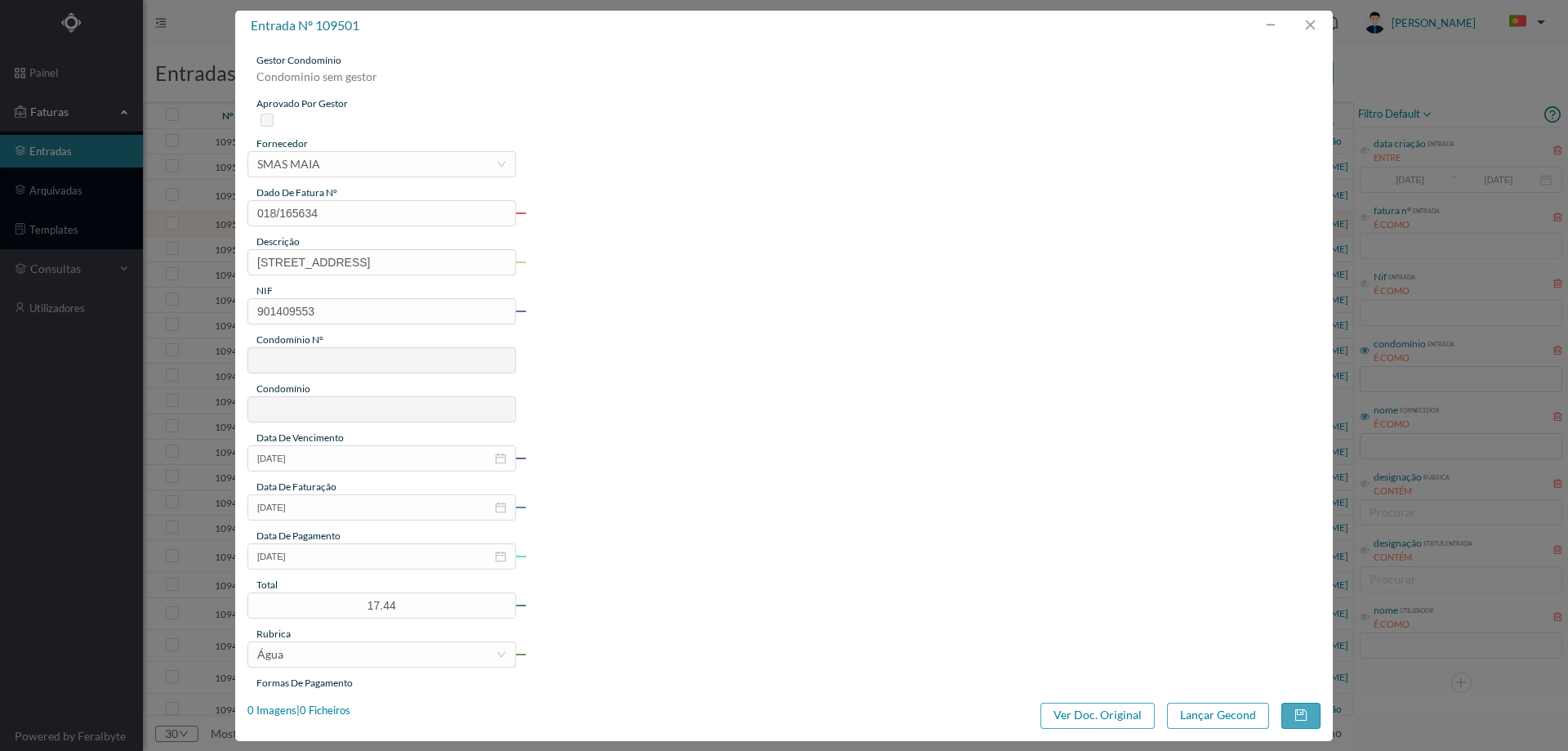
type input "677"
type input "ED. ATRIUM PIRÂMIDES"
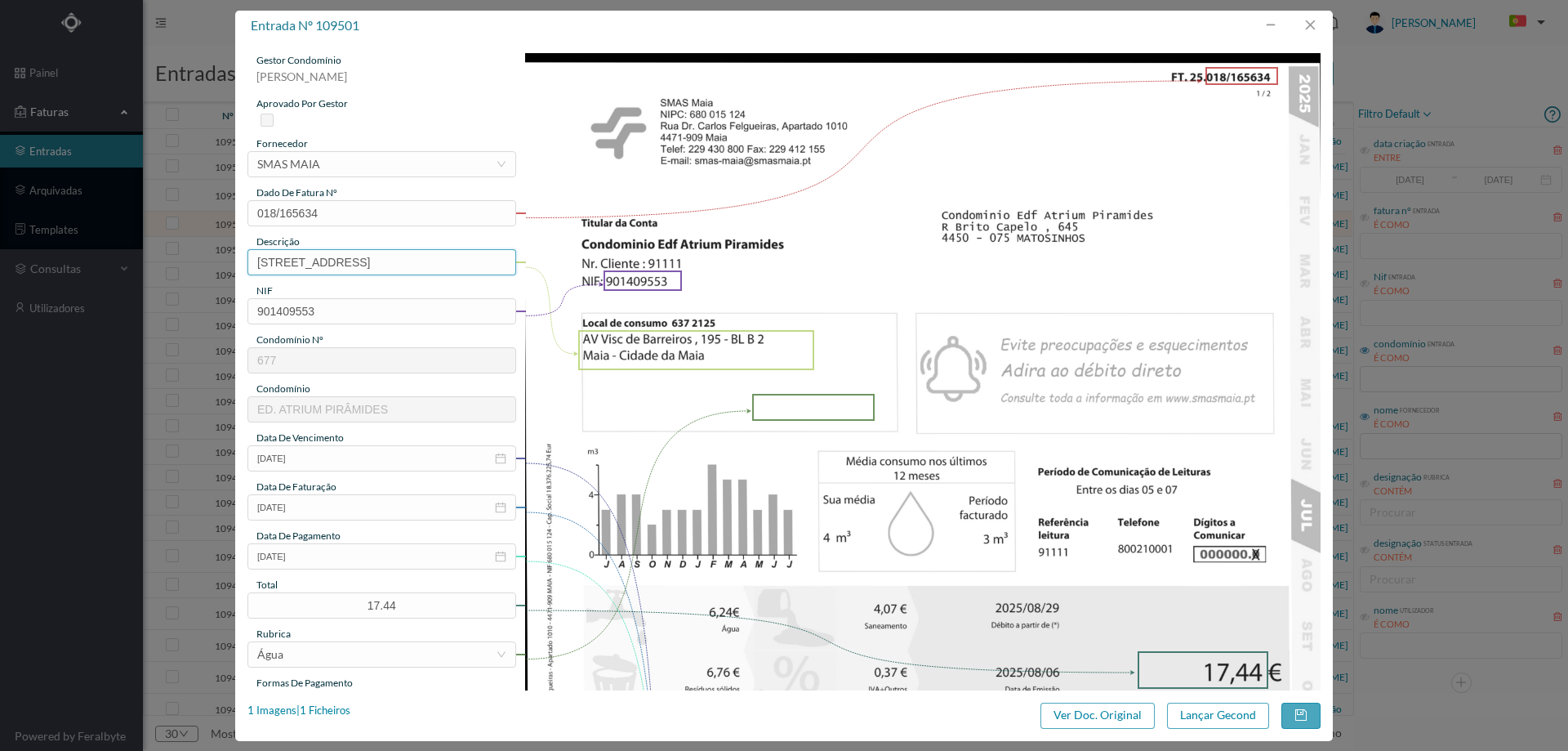
drag, startPoint x: 369, startPoint y: 262, endPoint x: 135, endPoint y: 264, distance: 234.0
click at [137, 264] on div "entrada nº 109501 gestor condomínio Hugo Moreira aprovado por gestor fornecedor…" at bounding box center [784, 376] width 1568 height 751
drag, startPoint x: 450, startPoint y: 268, endPoint x: 340, endPoint y: 269, distance: 110.0
click at [340, 269] on input "195 -BLB2 Maia - Cidade da Maia" at bounding box center [381, 262] width 269 height 26
type input "195 -BLB2 Maia"
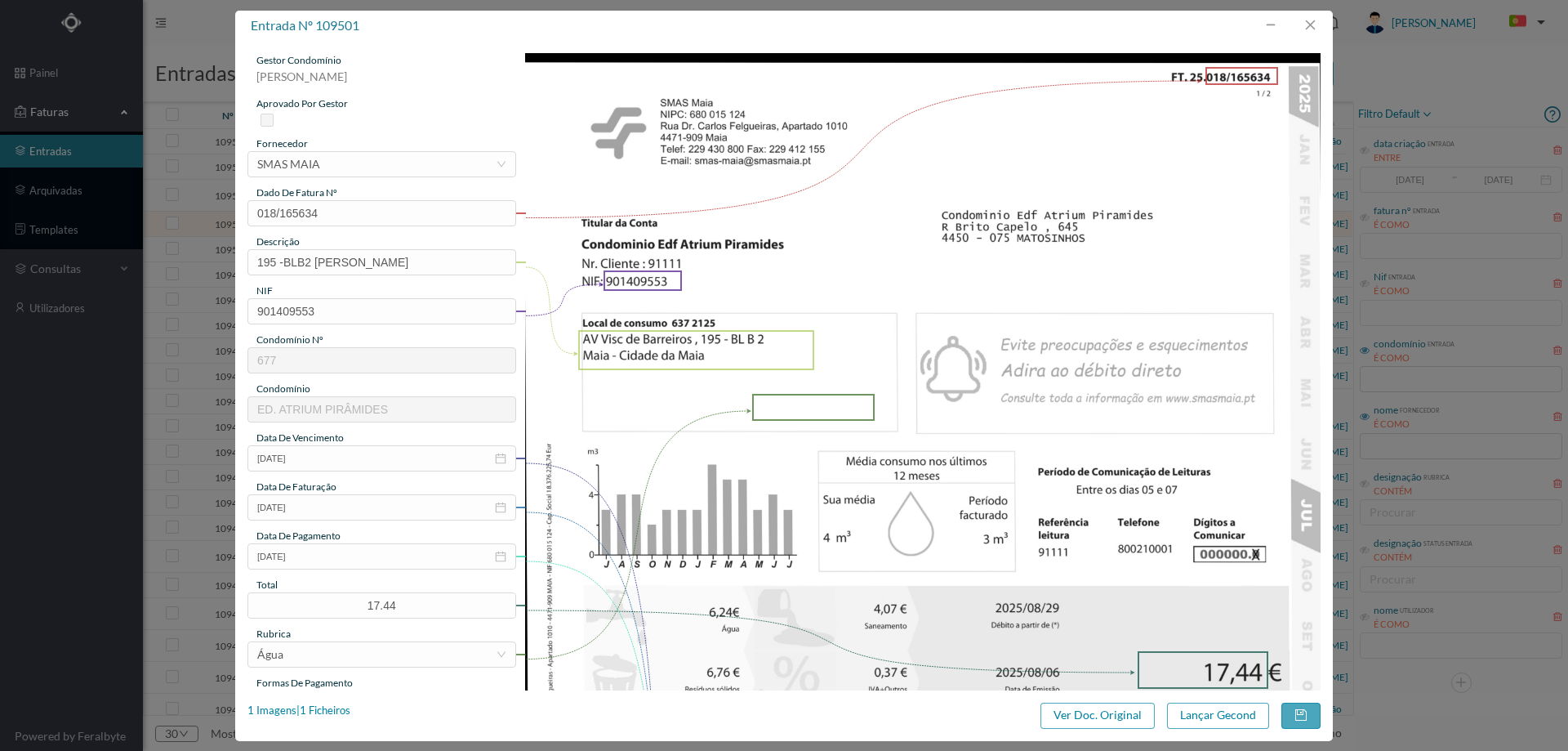
click at [859, 474] on img at bounding box center [923, 615] width 797 height 1125
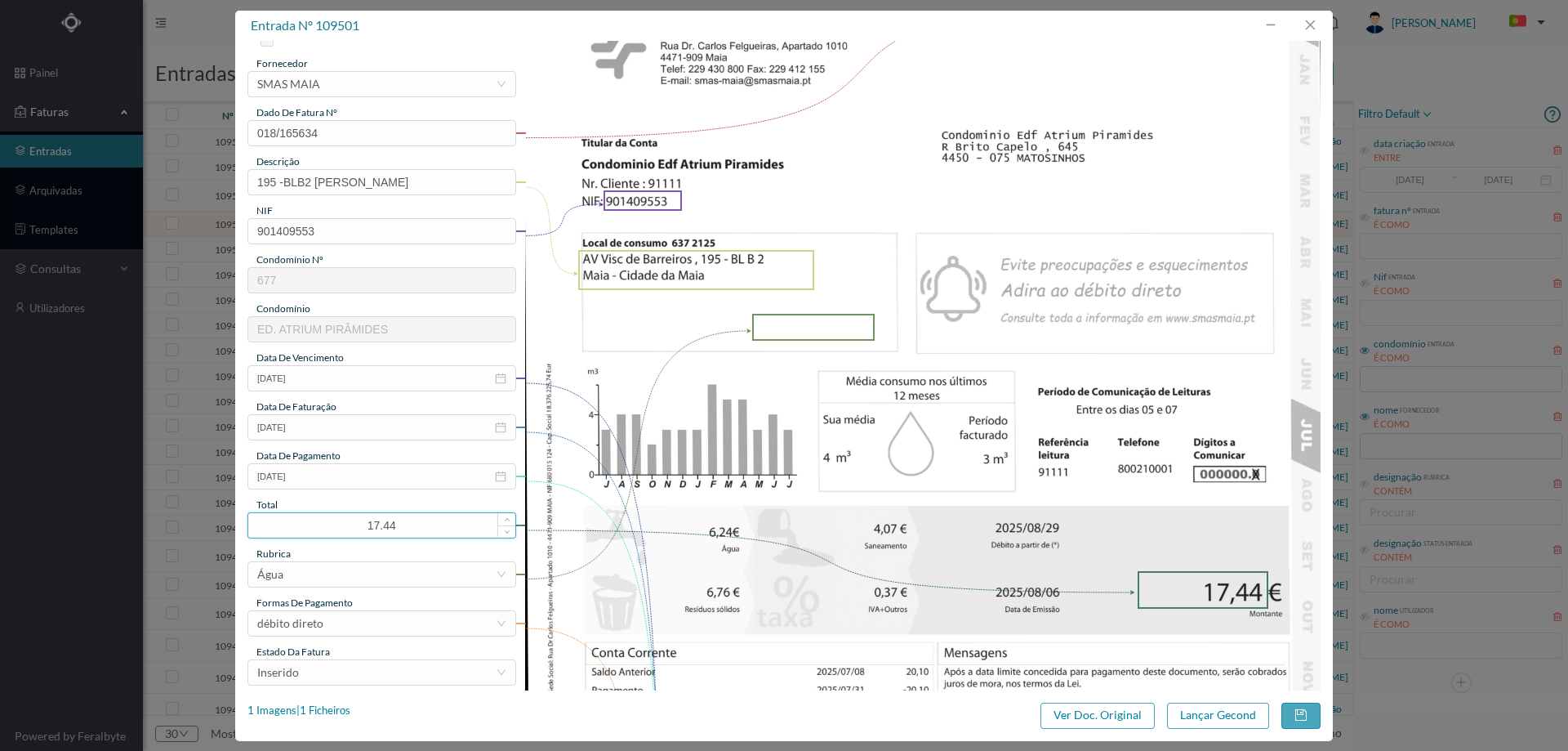
scroll to position [164, 0]
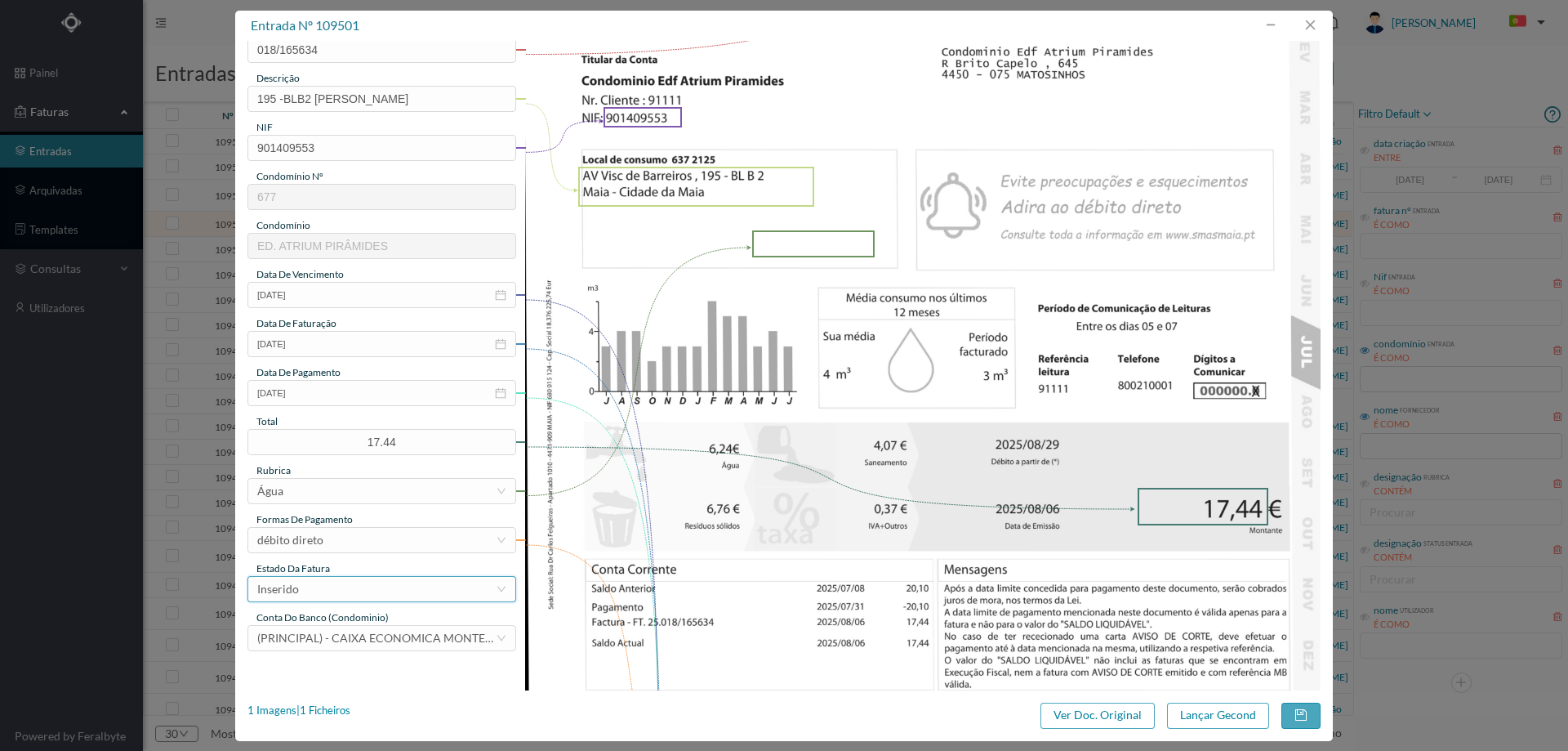
click at [319, 590] on div "Inserido" at bounding box center [376, 589] width 239 height 24
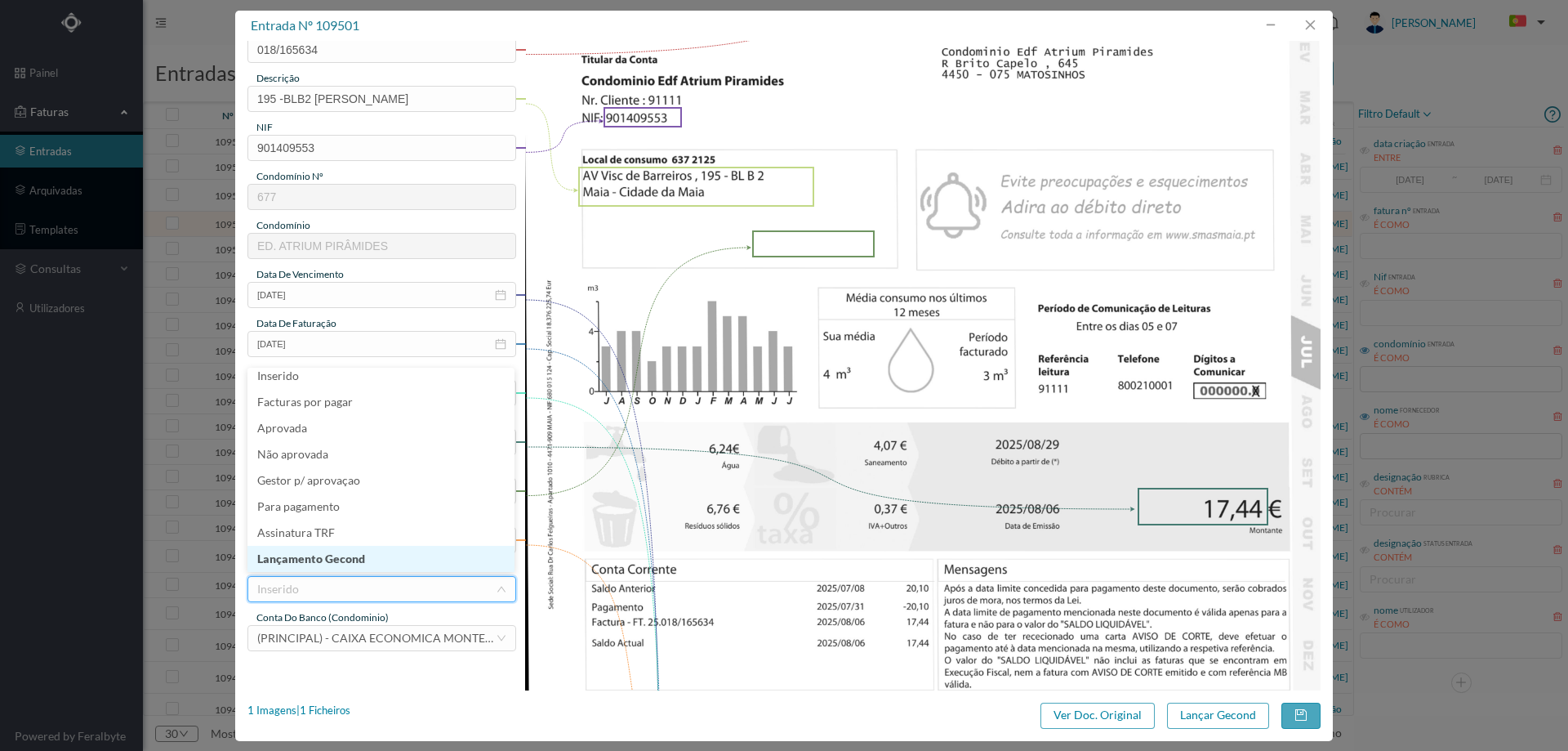
click at [330, 567] on li "Lançamento Gecond" at bounding box center [381, 559] width 267 height 26
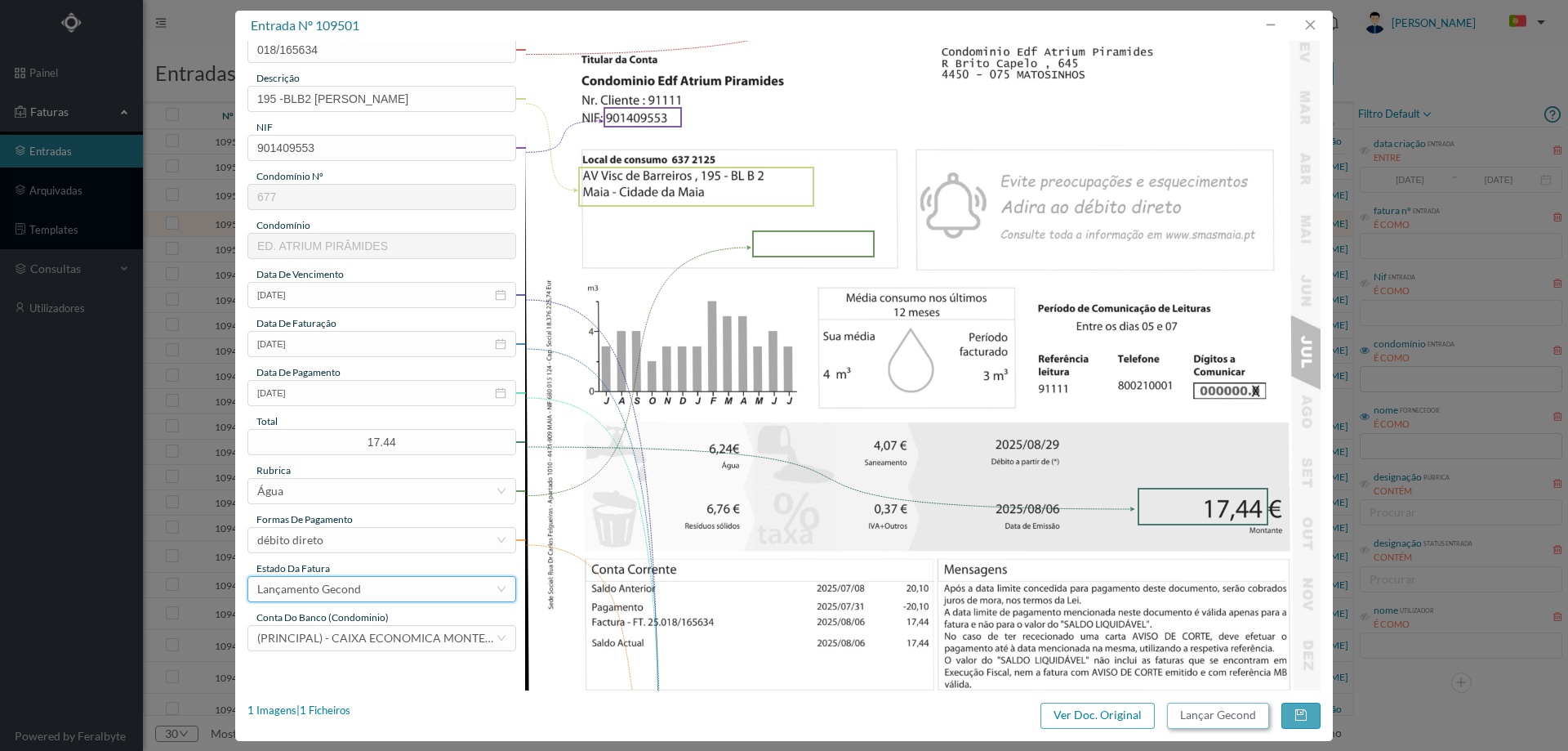
click at [1187, 706] on button "Lançar Gecond" at bounding box center [1218, 716] width 102 height 26
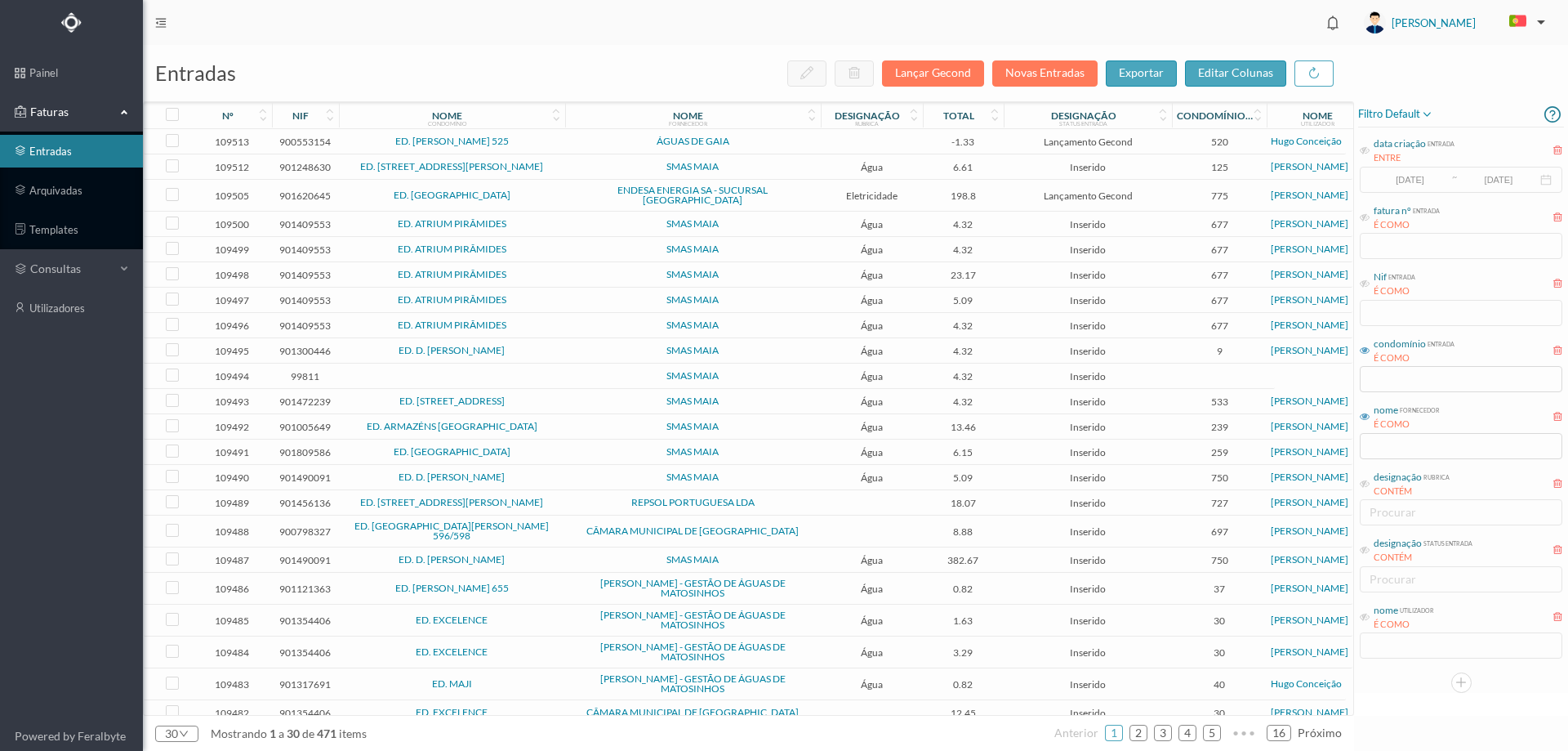
click at [540, 221] on span "ED. ATRIUM PIRÂMIDES" at bounding box center [452, 223] width 218 height 10
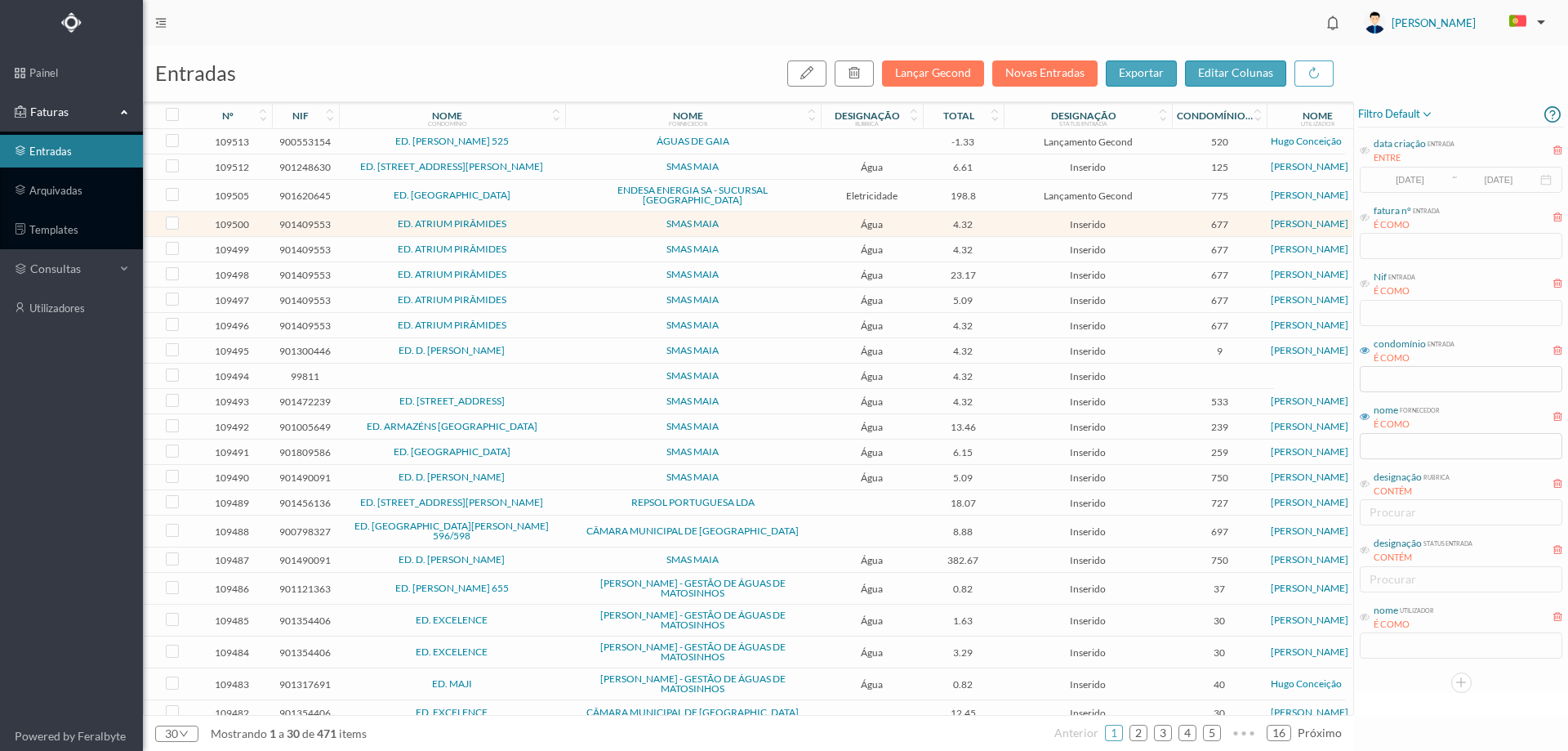
click at [540, 221] on span "ED. ATRIUM PIRÂMIDES" at bounding box center [452, 223] width 218 height 10
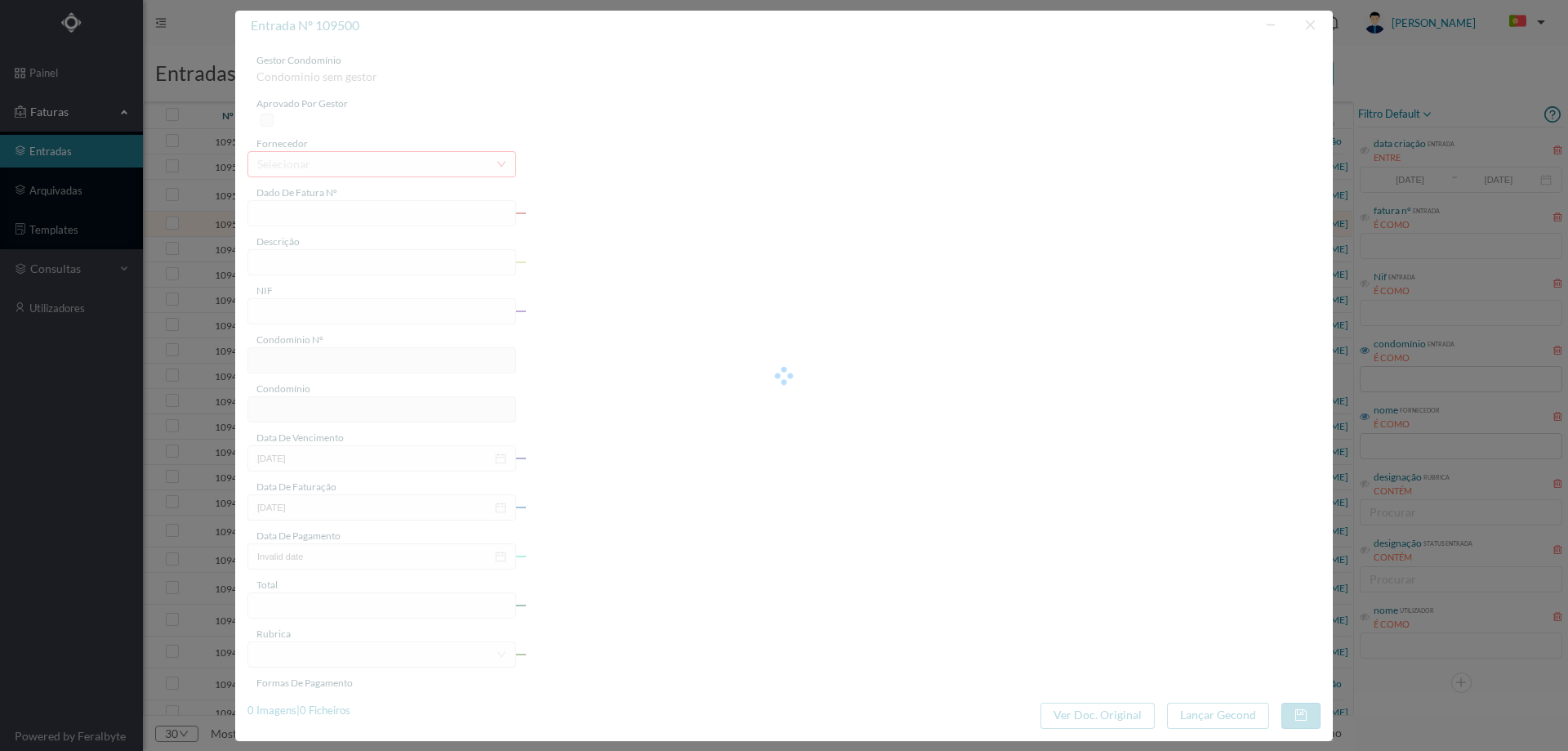
type input "018/165633"
type input "AV Visc de Barreiros, 195 - BL B Serviços Comuns - Maia - Cidade da Maia"
type input "901409553"
type input "2025-08-29"
type input "2025-08-06"
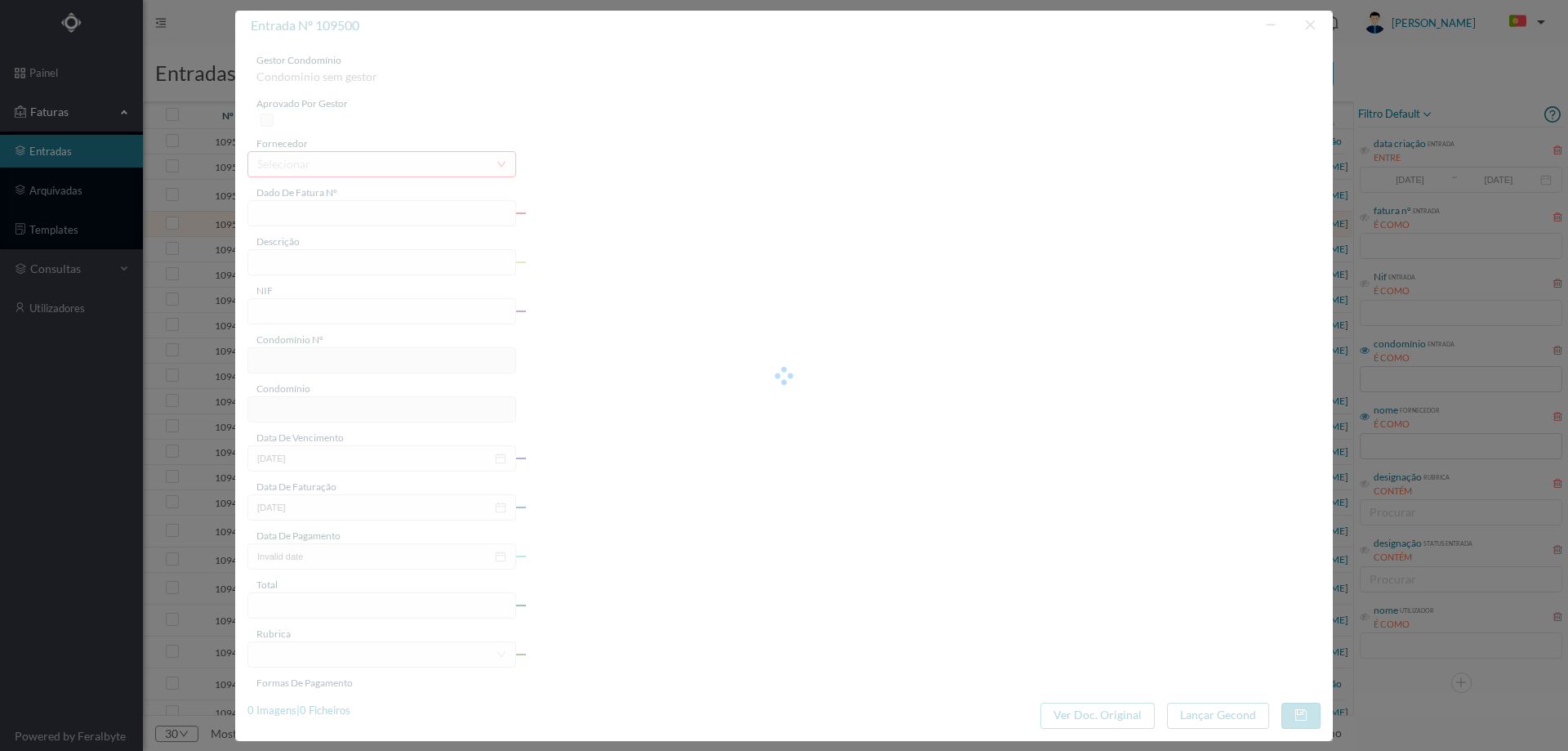
type input "2025-08-29"
type input "4.32"
type input "677"
type input "ED. ATRIUM PIRÂMIDES"
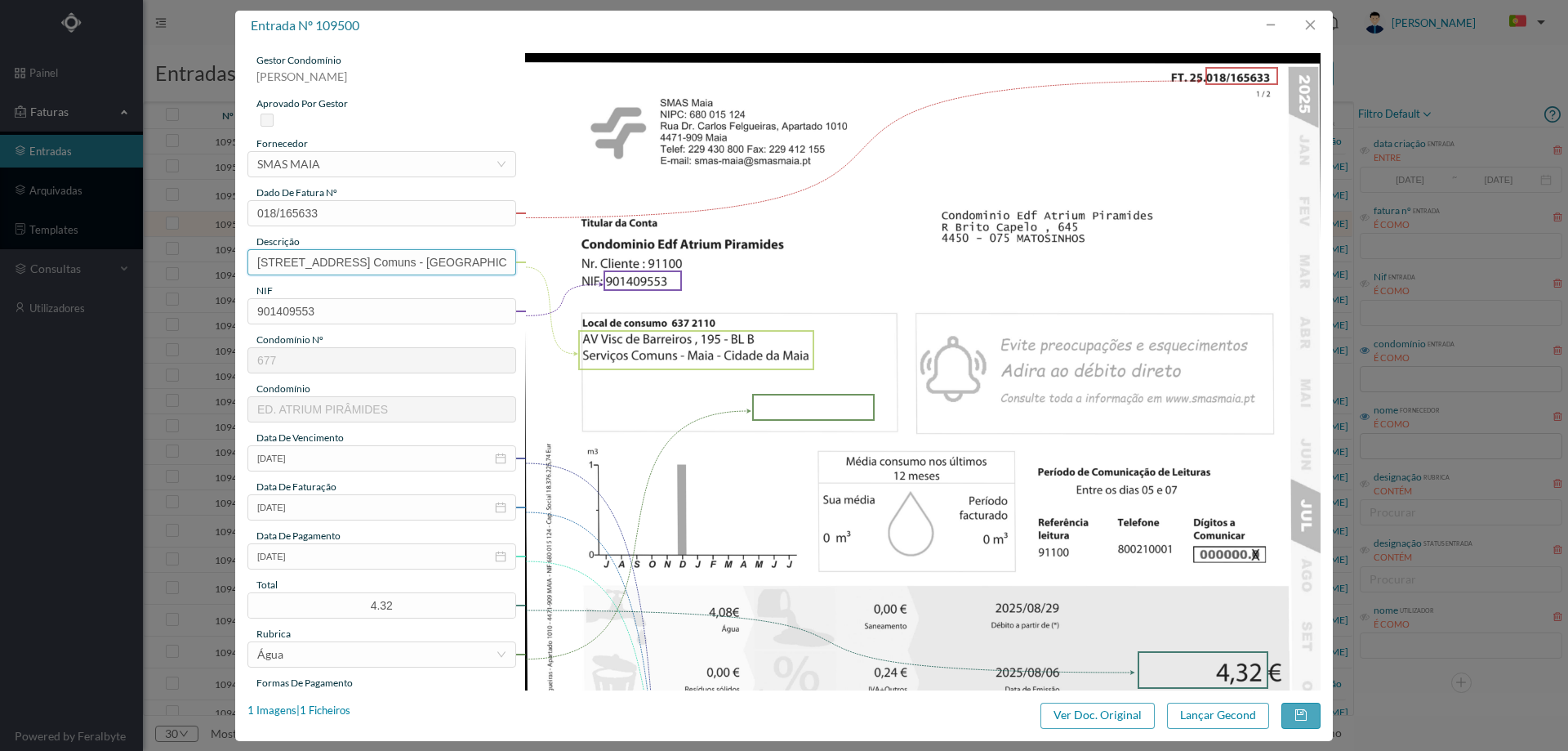
drag, startPoint x: 368, startPoint y: 262, endPoint x: 186, endPoint y: 298, distance: 185.5
click at [186, 298] on div "entrada nº 109500 gestor condomínio Hugo Moreira aprovado por gestor fornecedor…" at bounding box center [784, 376] width 1568 height 751
drag, startPoint x: 509, startPoint y: 265, endPoint x: 399, endPoint y: 279, distance: 110.9
click at [399, 279] on div "gestor condomínio Hugo Moreira aprovado por gestor fornecedor selecionar SMAS M…" at bounding box center [381, 433] width 269 height 761
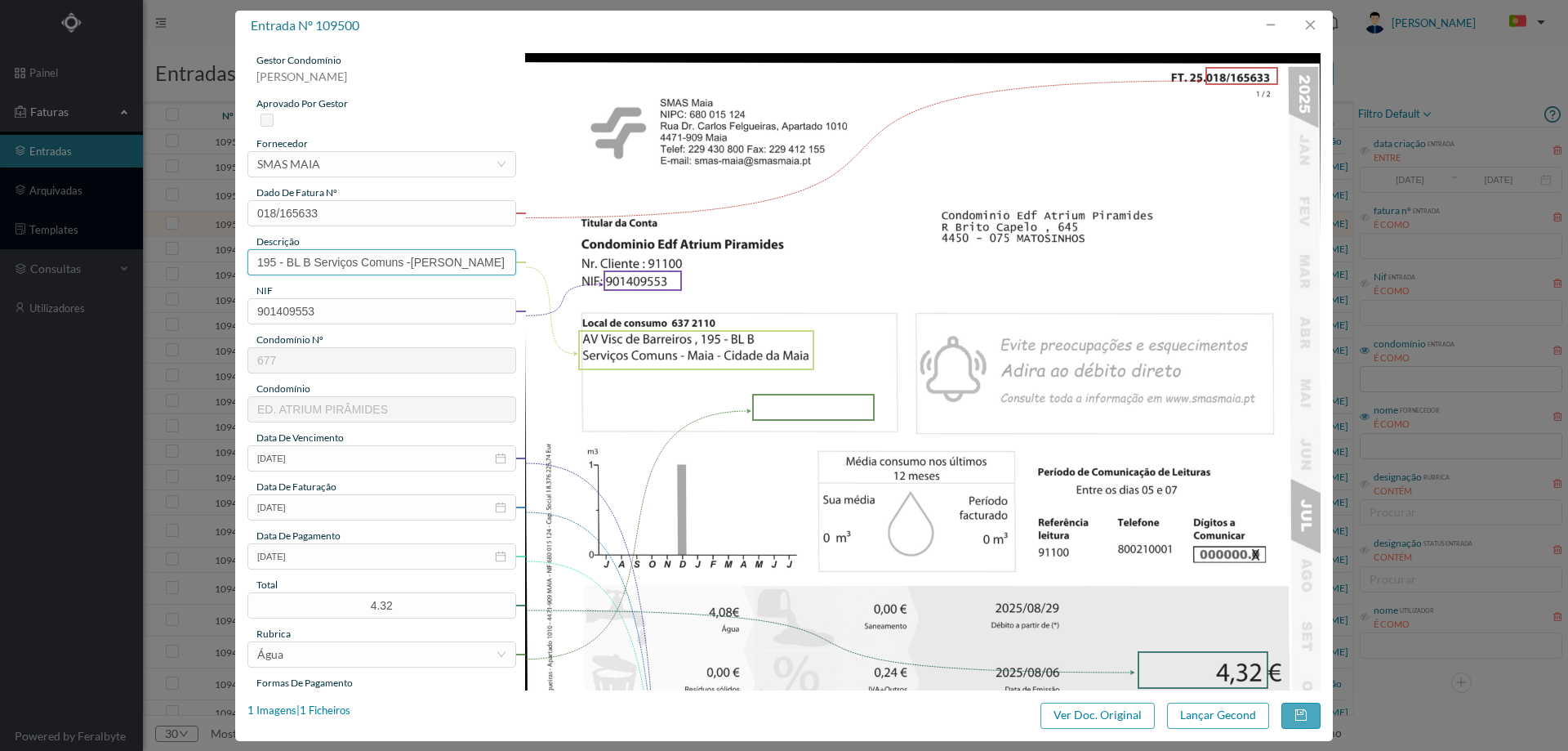
scroll to position [0, 0]
drag, startPoint x: 433, startPoint y: 264, endPoint x: 405, endPoint y: 271, distance: 28.9
click at [405, 271] on input "195 - BL B Serviços Comuns Maia" at bounding box center [381, 262] width 269 height 26
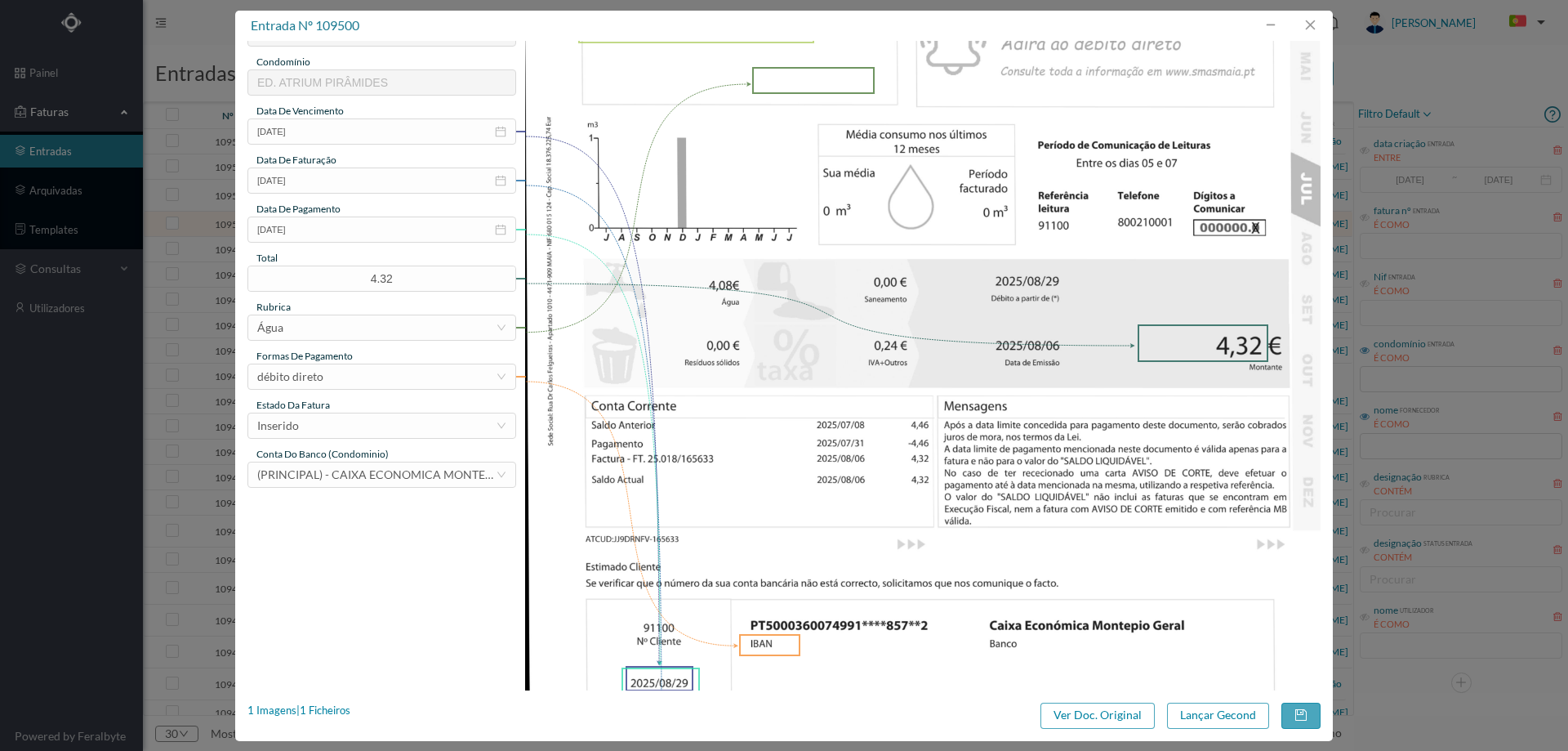
type input "195 - BL B Serviços Comuns"
click at [334, 410] on div "estado da fatura" at bounding box center [381, 405] width 269 height 15
click at [333, 419] on div "Inserido" at bounding box center [376, 426] width 239 height 24
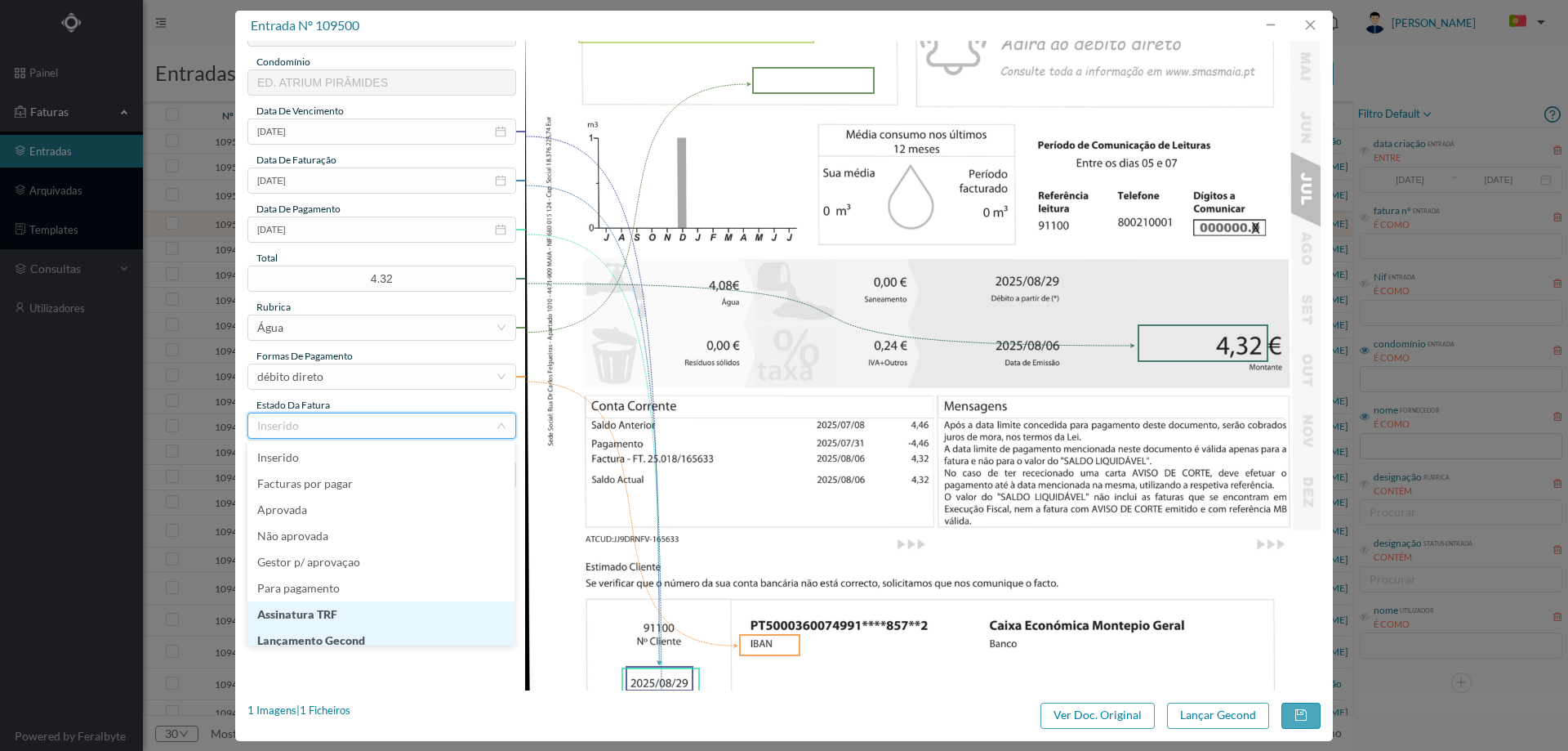
scroll to position [8, 0]
drag, startPoint x: 363, startPoint y: 633, endPoint x: 418, endPoint y: 624, distance: 55.7
click at [362, 633] on li "Lançamento Gecond" at bounding box center [381, 632] width 267 height 26
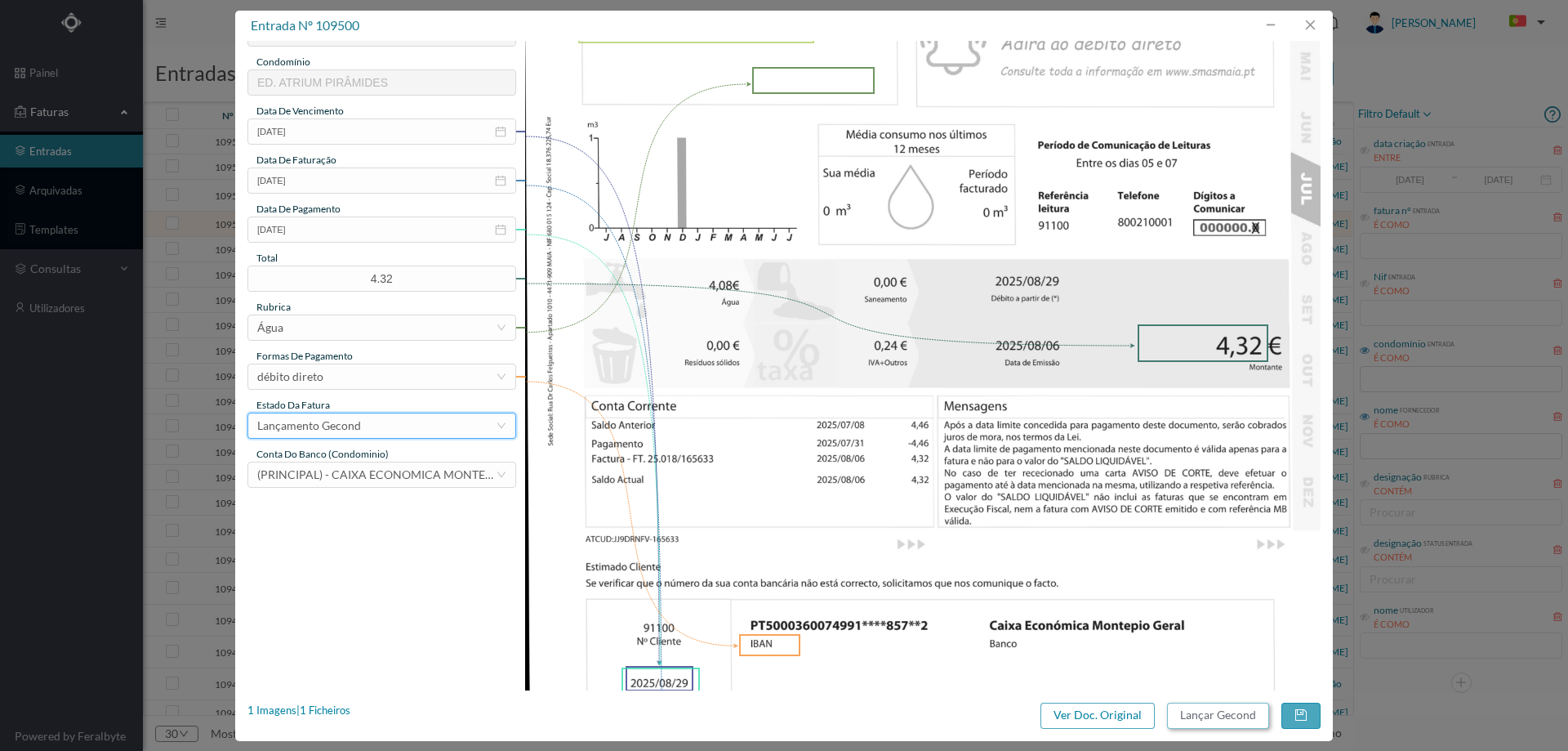
click at [1215, 721] on button "Lançar Gecond" at bounding box center [1218, 716] width 102 height 26
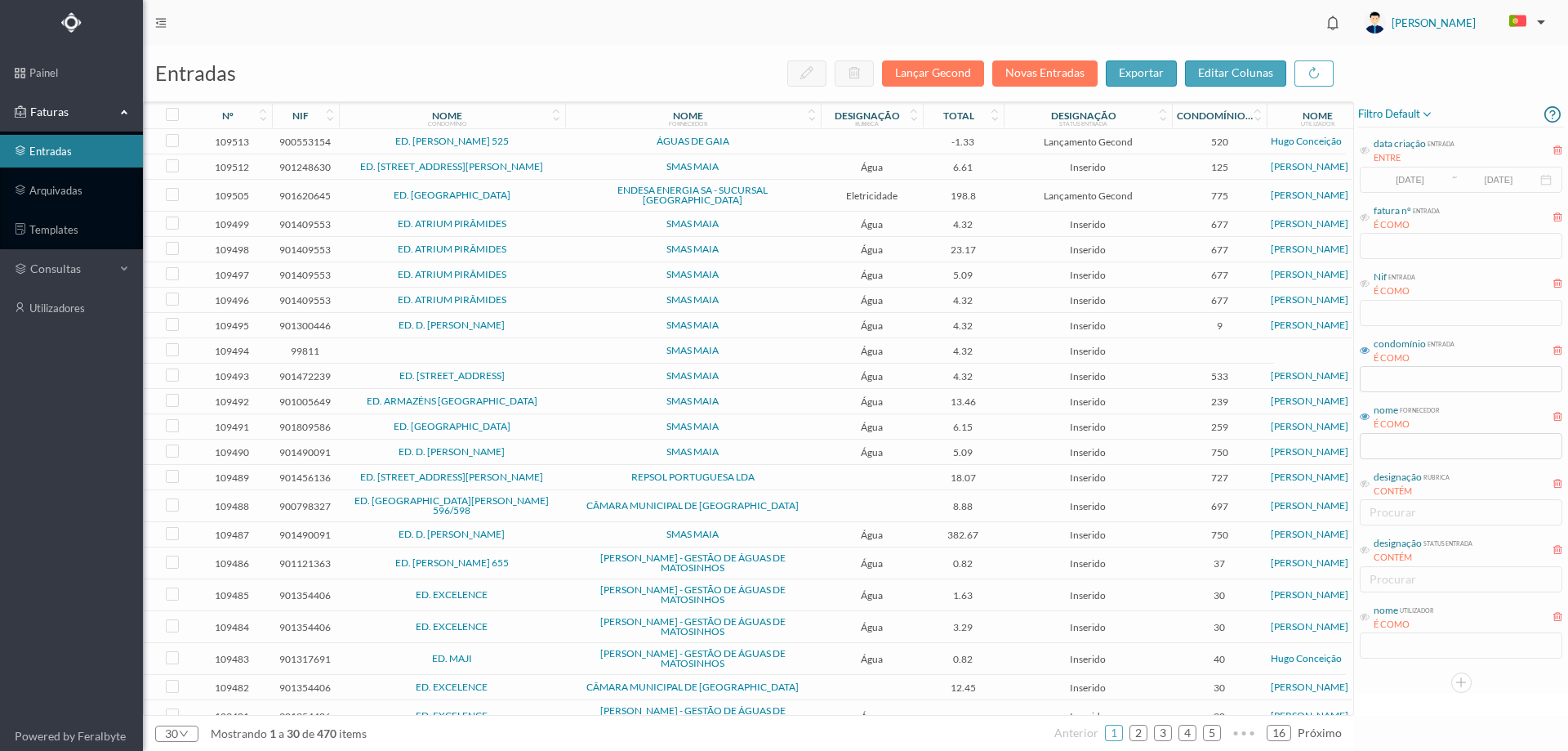
click at [529, 225] on td "ED. ATRIUM PIRÂMIDES" at bounding box center [452, 224] width 227 height 25
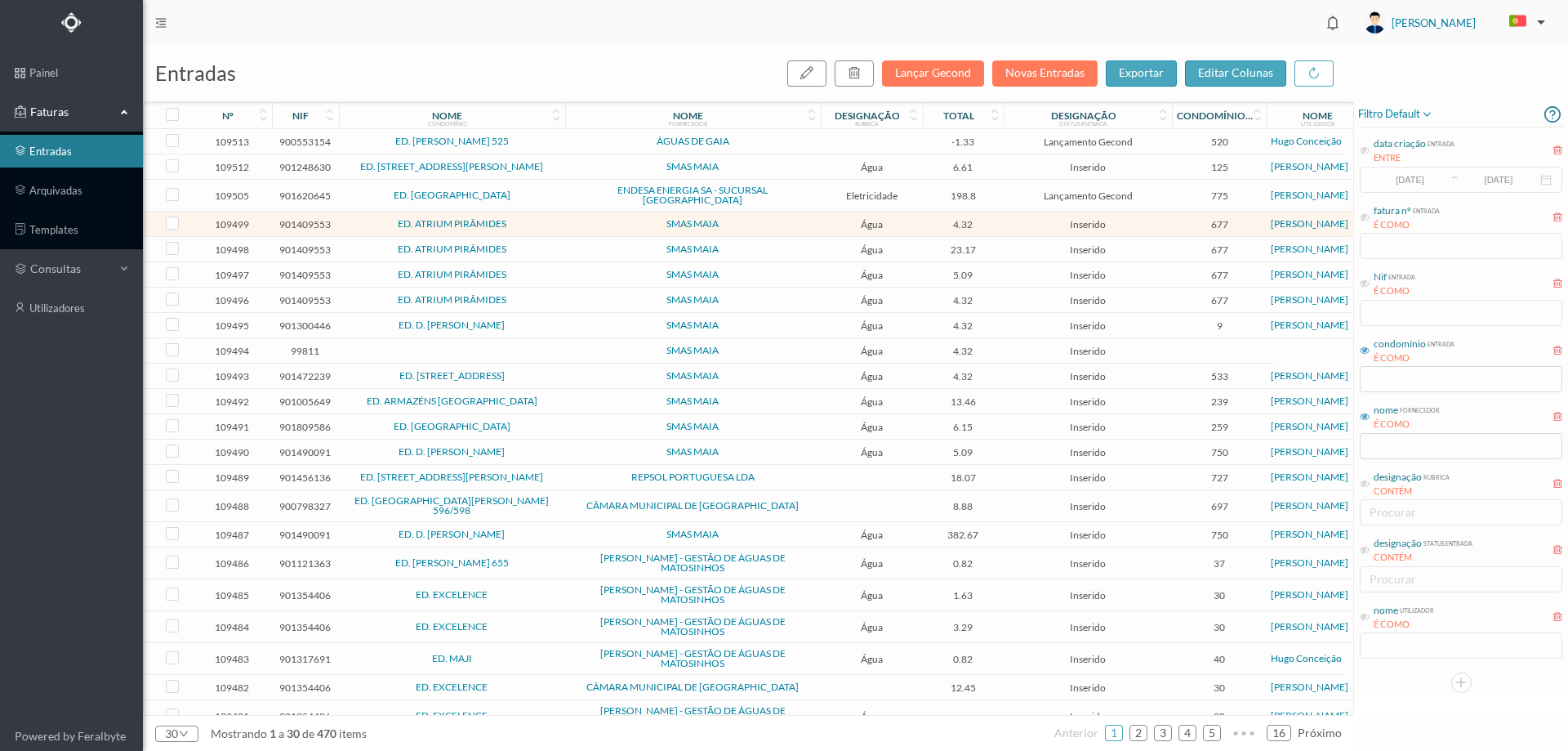
click at [529, 225] on td "ED. ATRIUM PIRÂMIDES" at bounding box center [452, 224] width 227 height 25
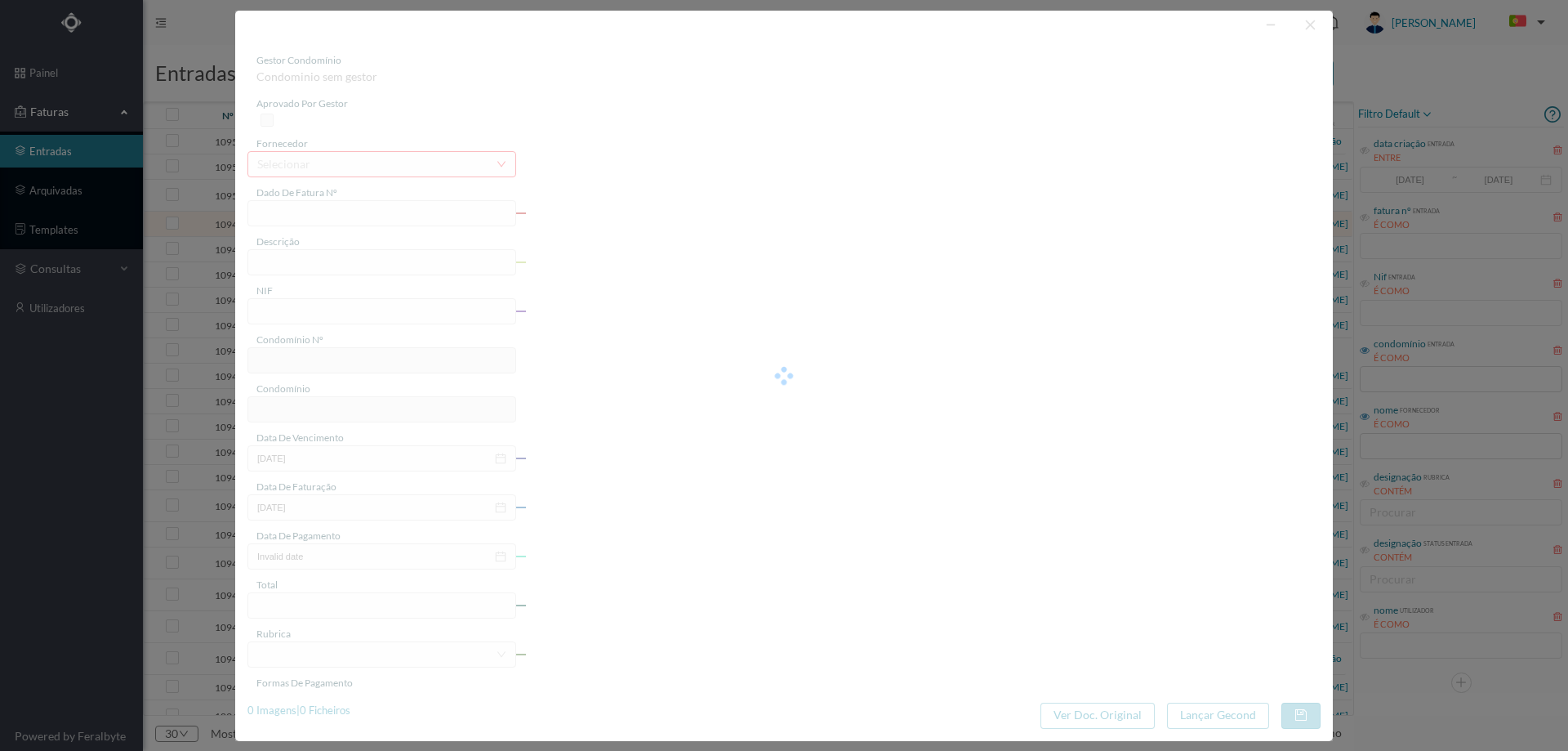
type input "018/165628"
type input "AV Visc de Barreiros, 203 - BLC Serviços Comuns - Maia - Cidade da Maia"
type input "901409553"
type input "2025-08-29"
type input "2025-08-06"
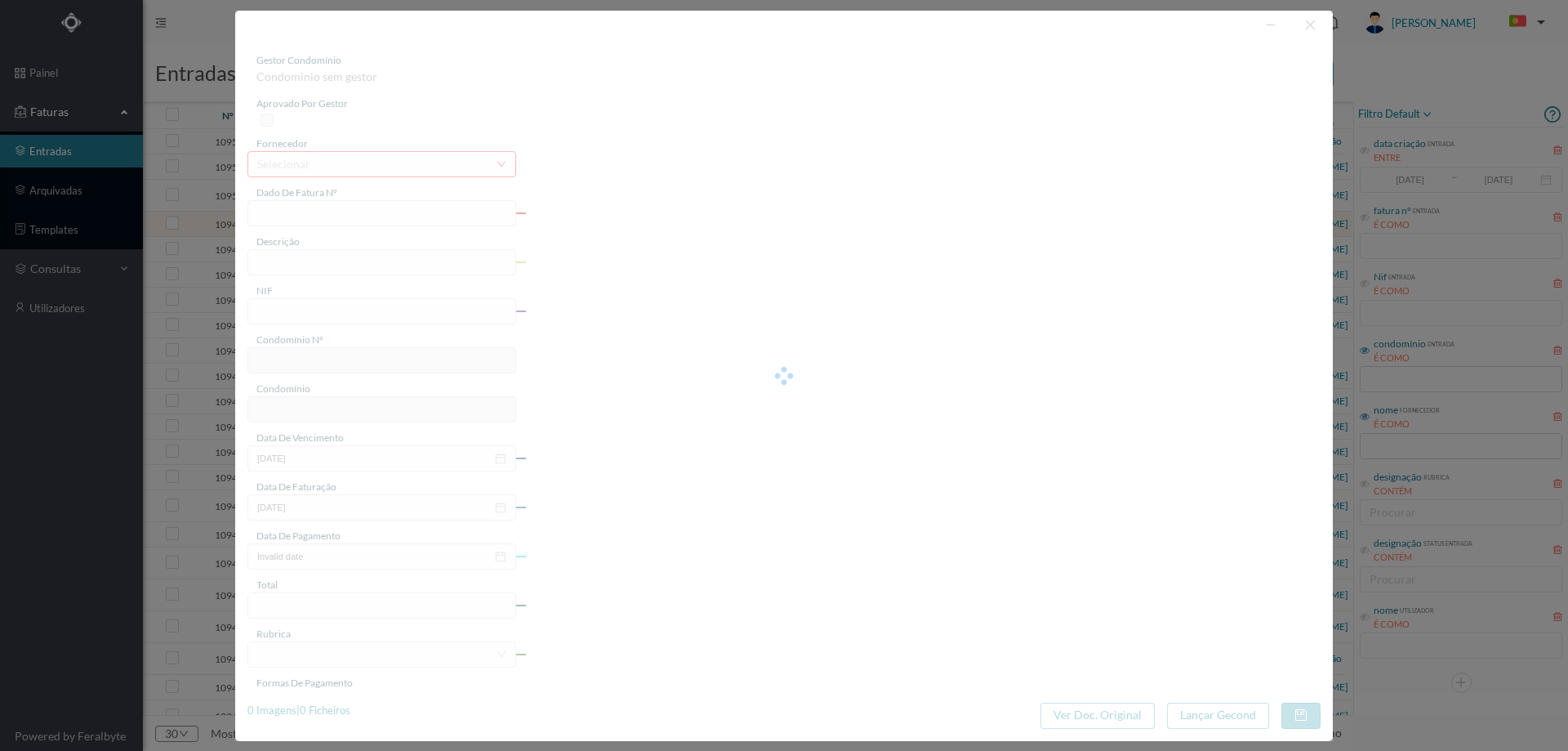
type input "2025-08-29"
type input "4.32"
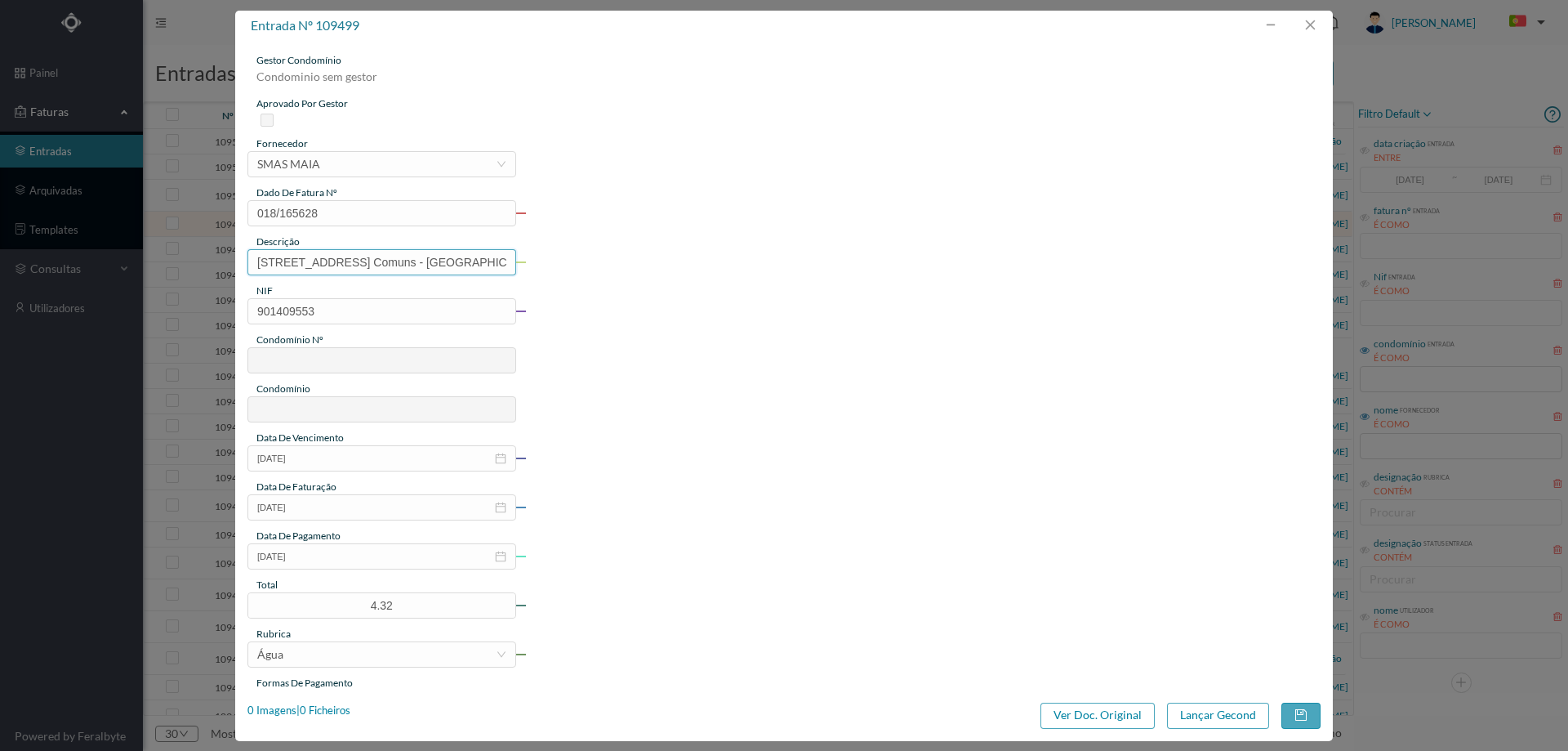
type input "677"
type input "ED. ATRIUM PIRÂMIDES"
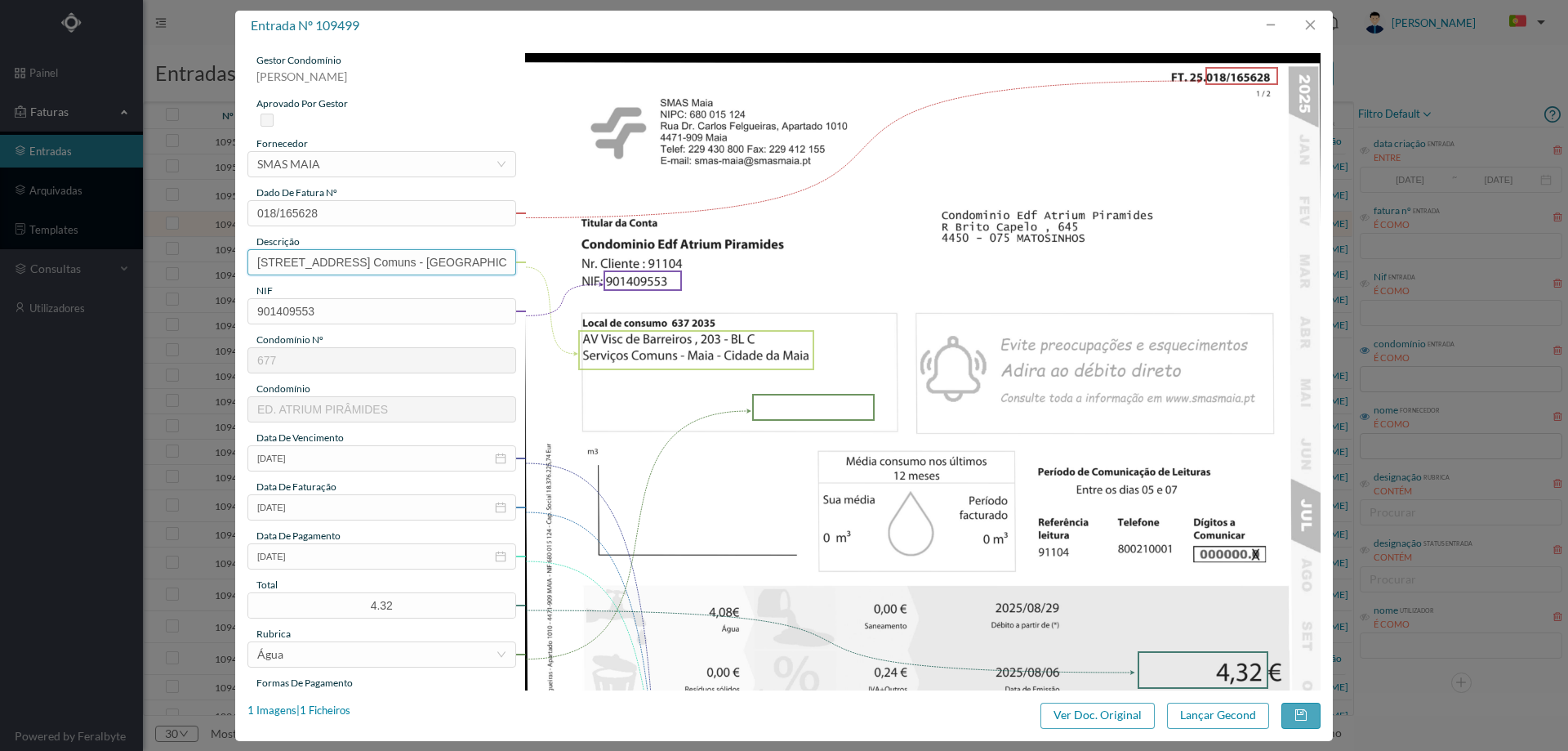
drag, startPoint x: 365, startPoint y: 266, endPoint x: 199, endPoint y: 296, distance: 168.7
click at [199, 296] on div "entrada nº 109499 gestor condomínio Hugo Moreira aprovado por gestor fornecedor…" at bounding box center [784, 376] width 1568 height 751
drag, startPoint x: 403, startPoint y: 266, endPoint x: 620, endPoint y: 272, distance: 217.1
click at [620, 272] on div "gestor condomínio Hugo Moreira aprovado por gestor fornecedor selecionar SMAS M…" at bounding box center [784, 615] width 1073 height 1125
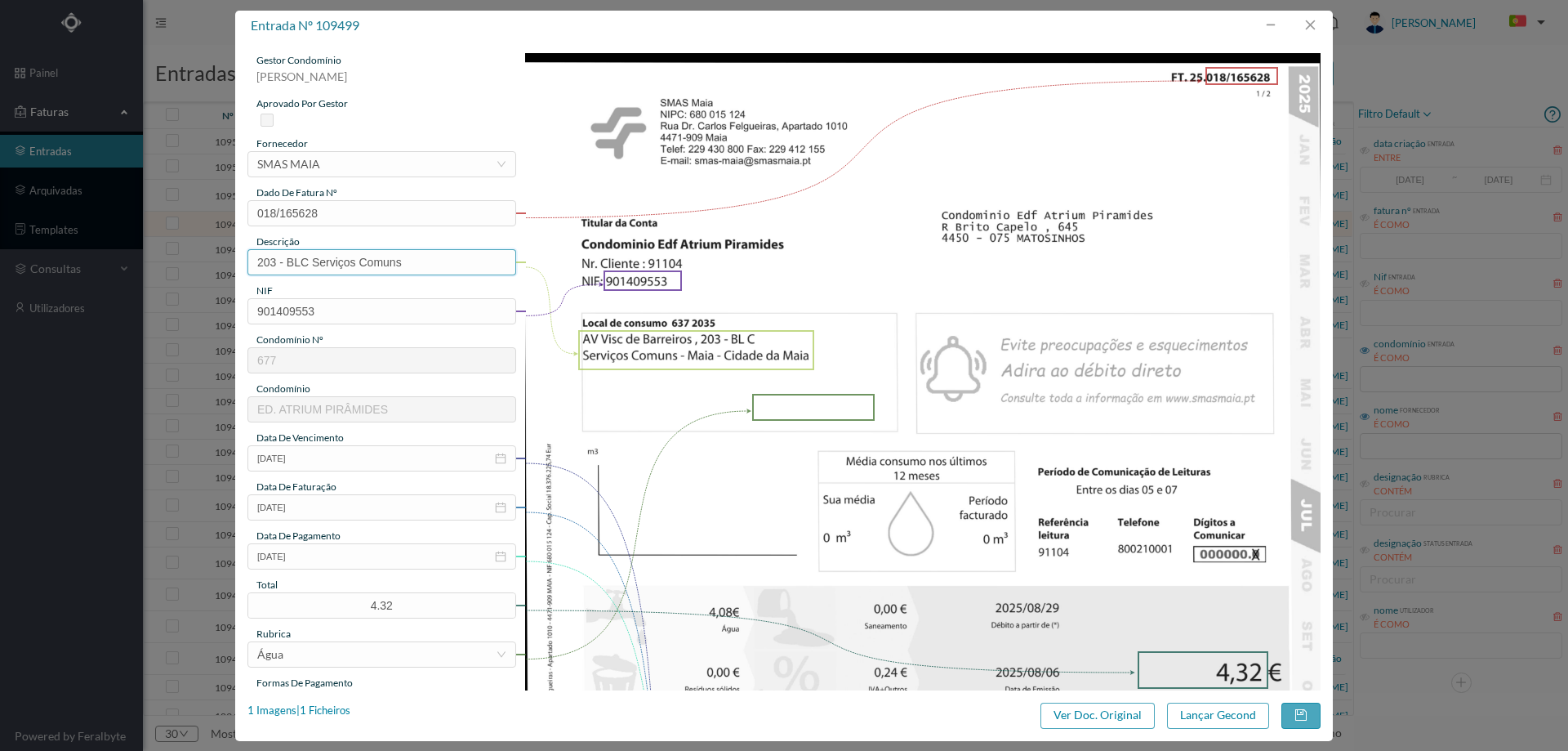
scroll to position [0, 0]
type input "203 - BLC Serviços Comuns"
drag, startPoint x: 810, startPoint y: 338, endPoint x: 787, endPoint y: 353, distance: 27.5
click at [810, 338] on div at bounding box center [696, 350] width 235 height 40
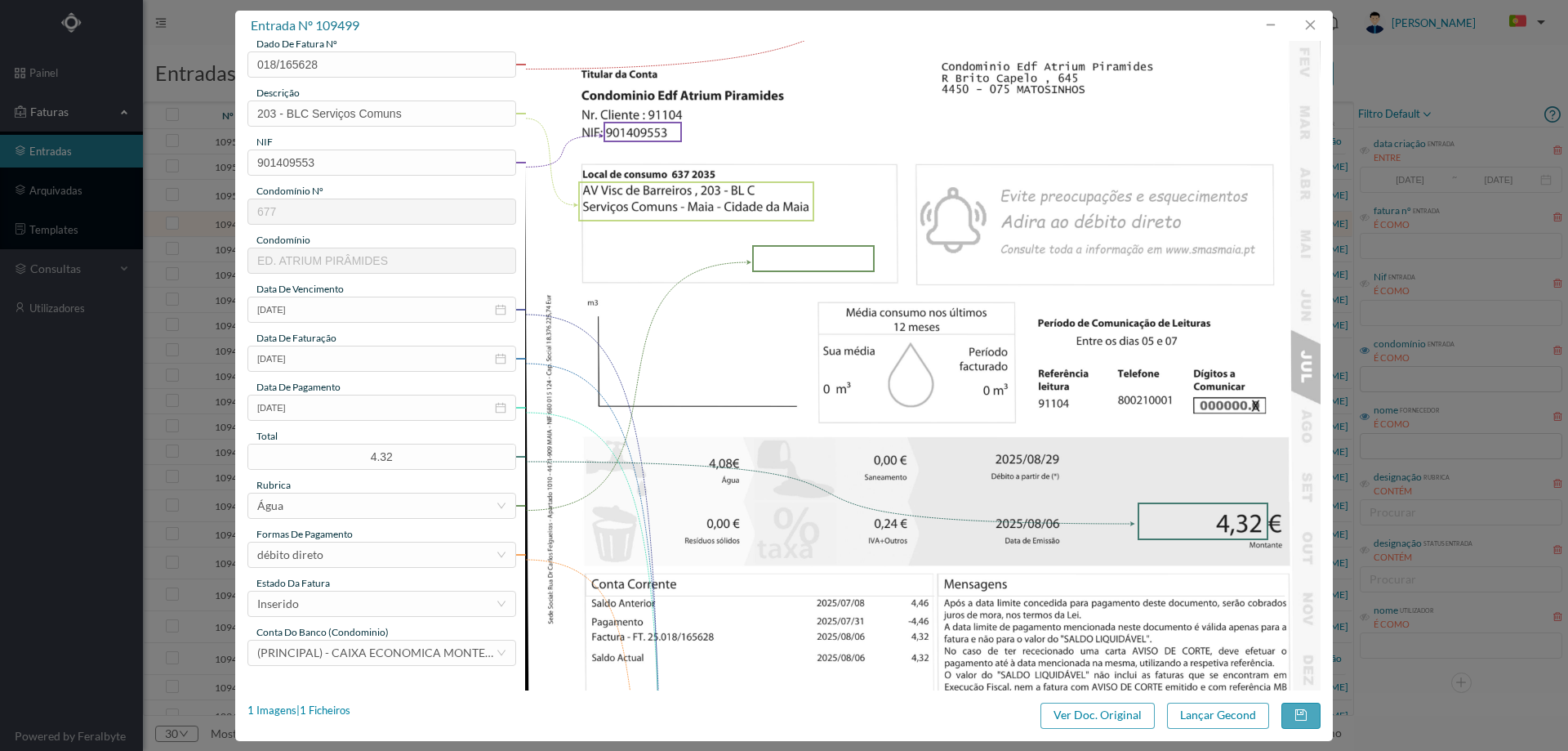
scroll to position [245, 0]
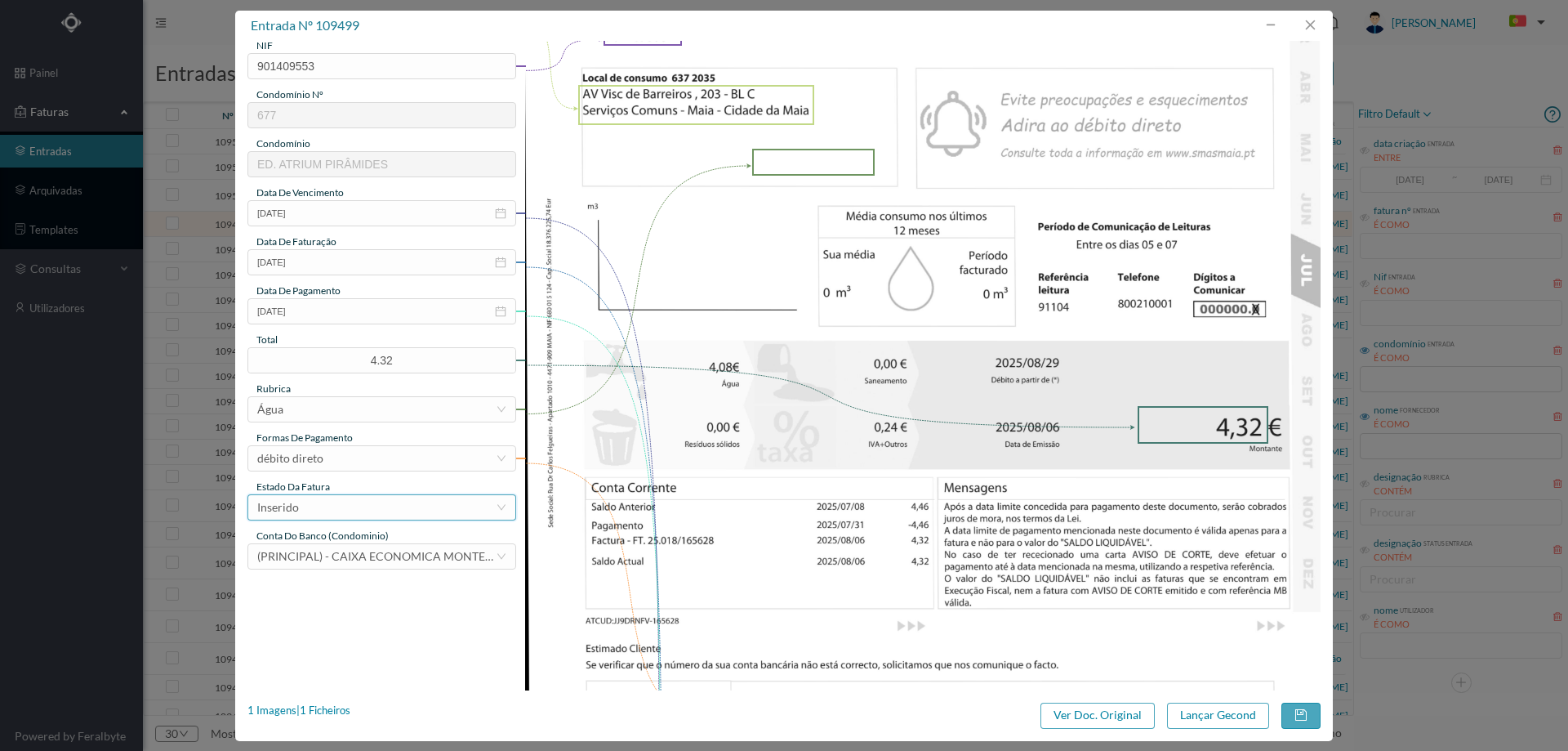
click at [389, 507] on div "Inserido" at bounding box center [376, 507] width 239 height 24
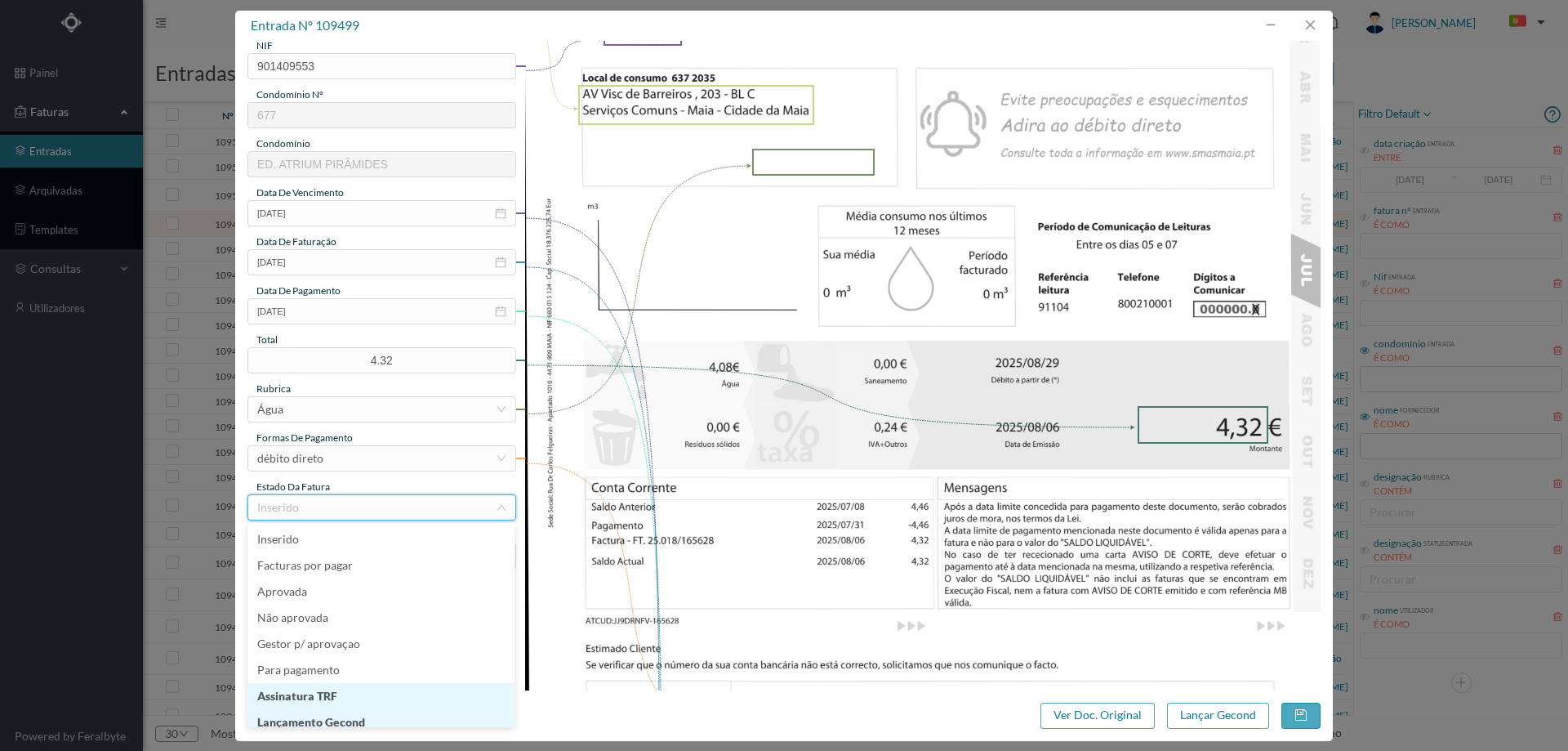
scroll to position [8, 0]
click at [349, 712] on li "Lançamento Gecond" at bounding box center [381, 714] width 267 height 26
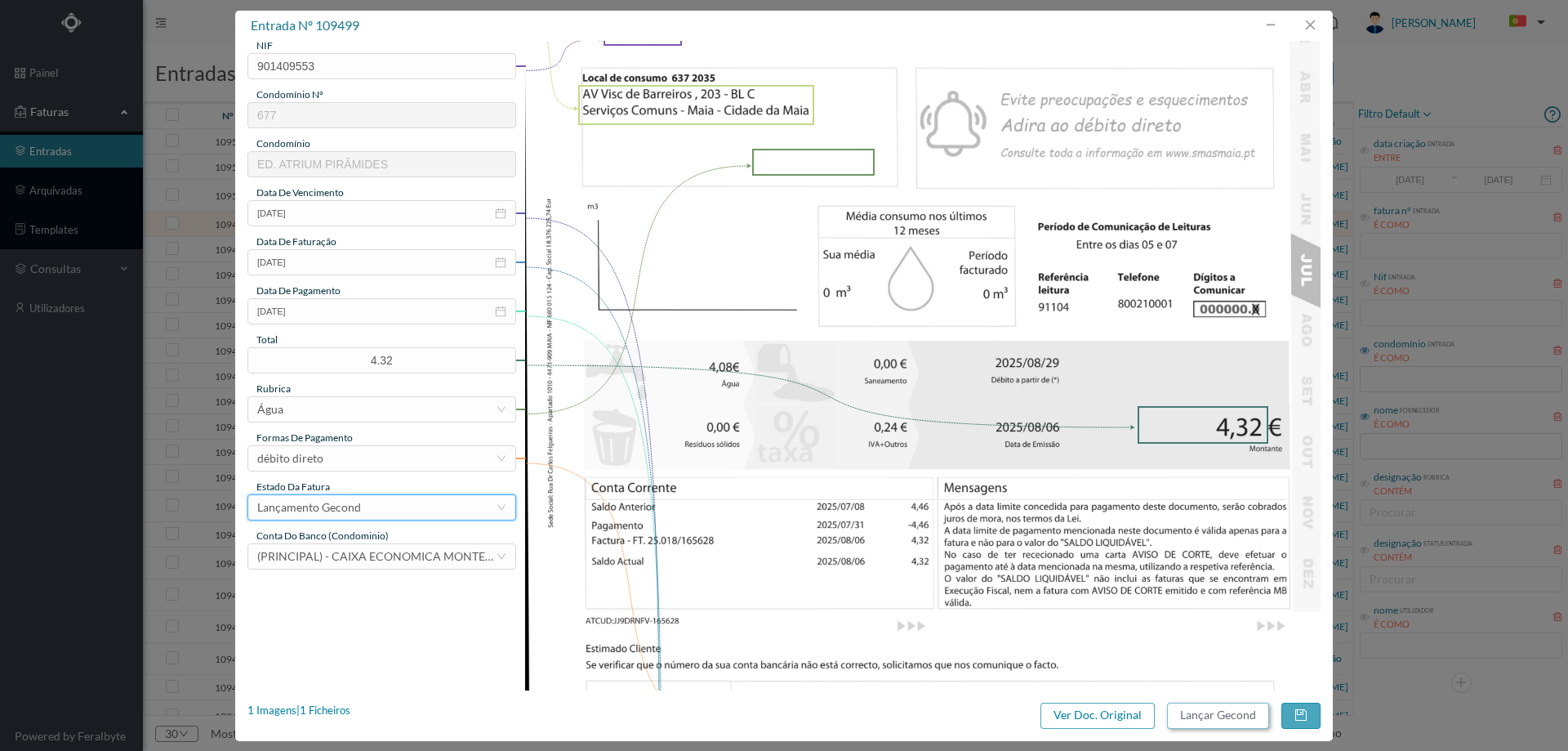
click at [1225, 712] on button "Lançar Gecond" at bounding box center [1218, 716] width 102 height 26
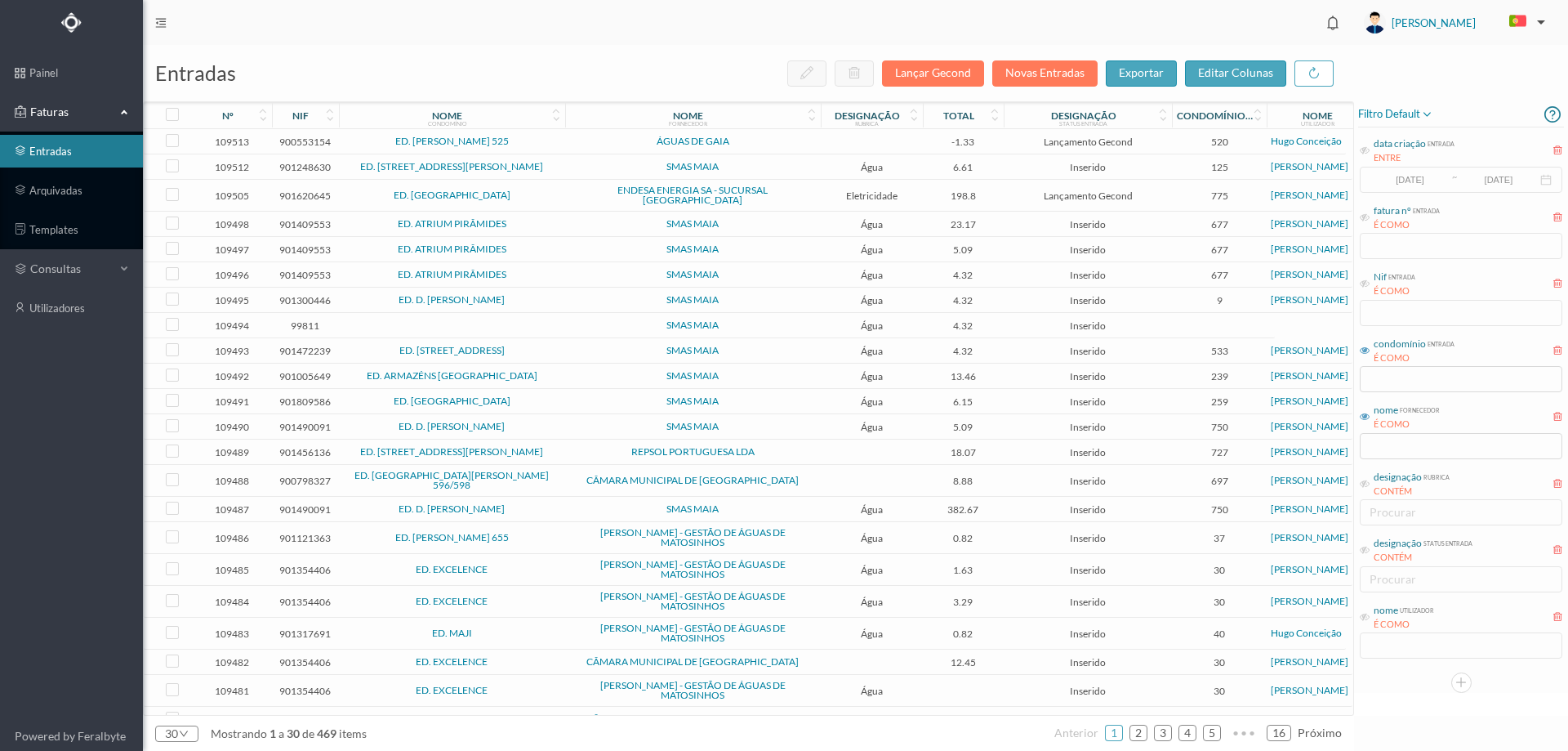
click at [763, 212] on td "SMAS MAIA" at bounding box center [693, 224] width 256 height 25
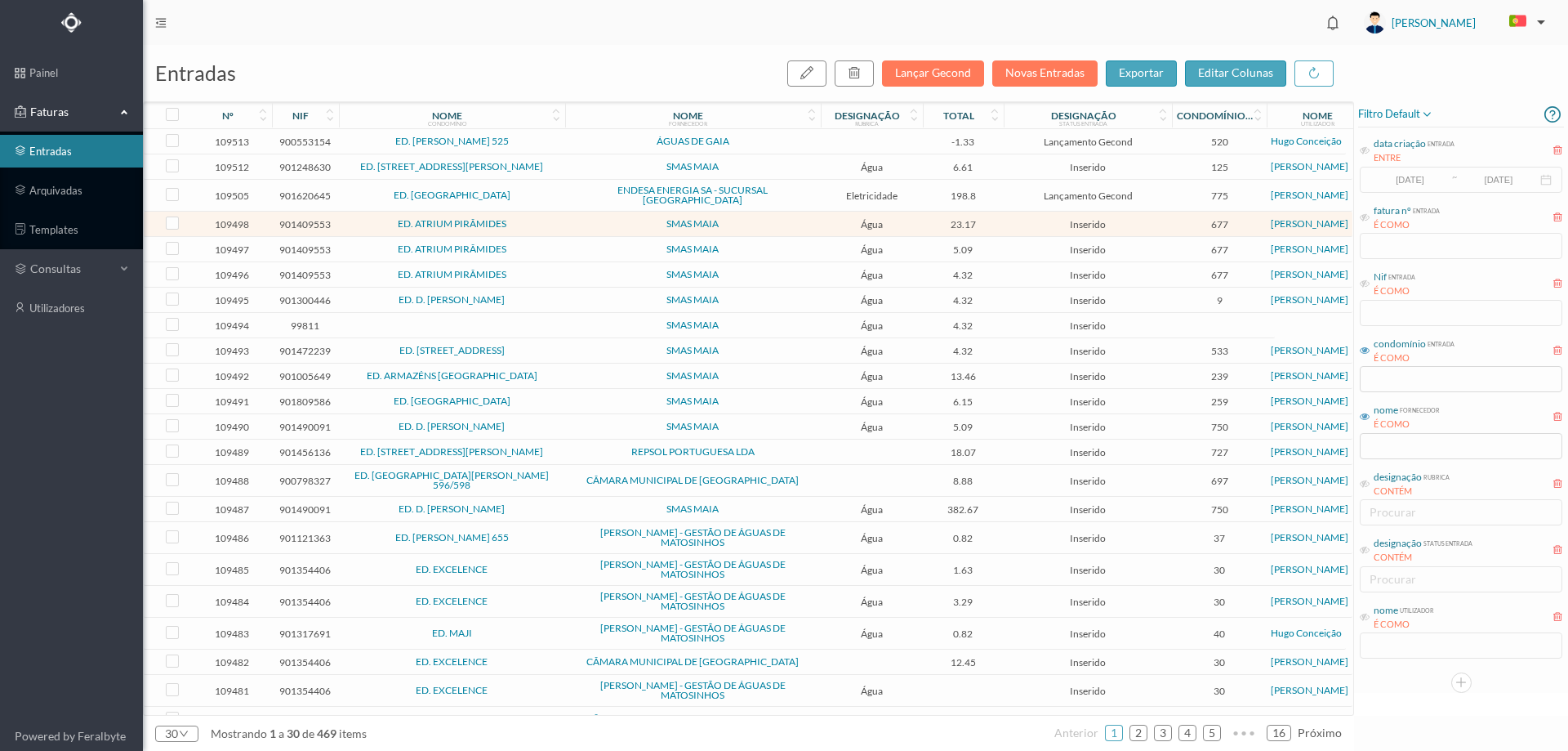
click at [763, 212] on td "SMAS MAIA" at bounding box center [693, 224] width 256 height 25
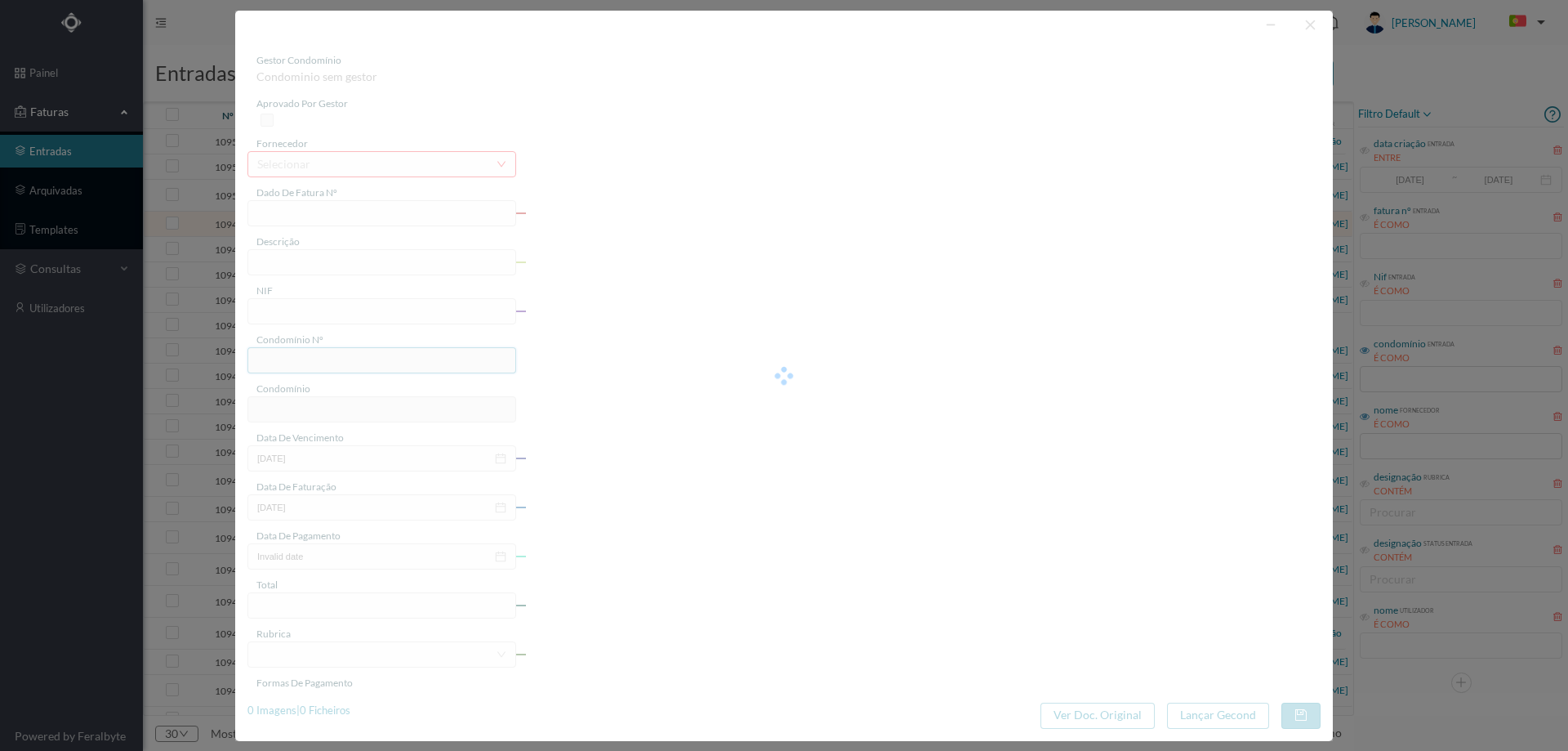
type input "018/165618"
type input "RViso - S/N Rega - Maia - Cidade da Maia"
type input "901409553"
type input "2025-08-29"
type input "2025-08-06"
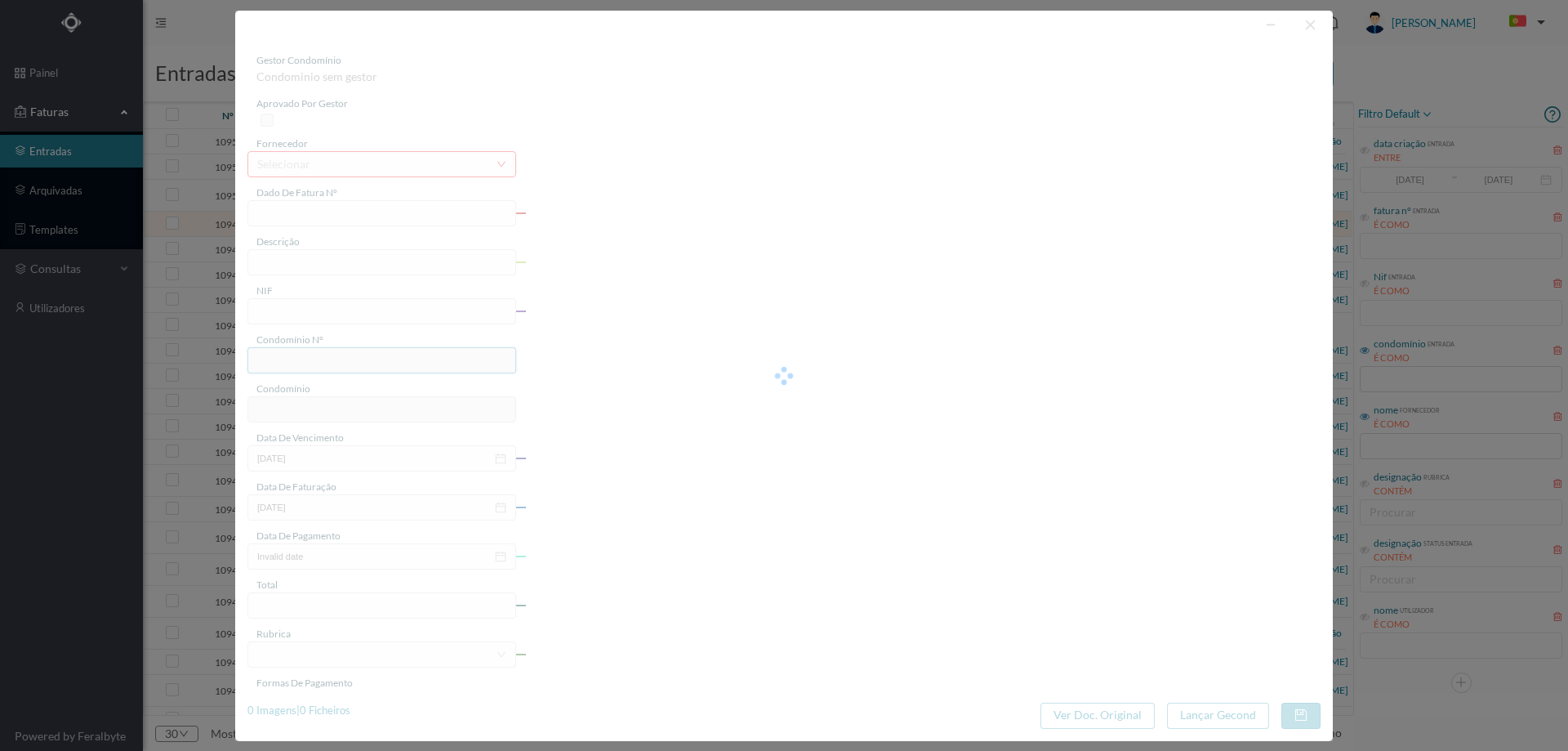
type input "2025-08-29"
type input "23.17"
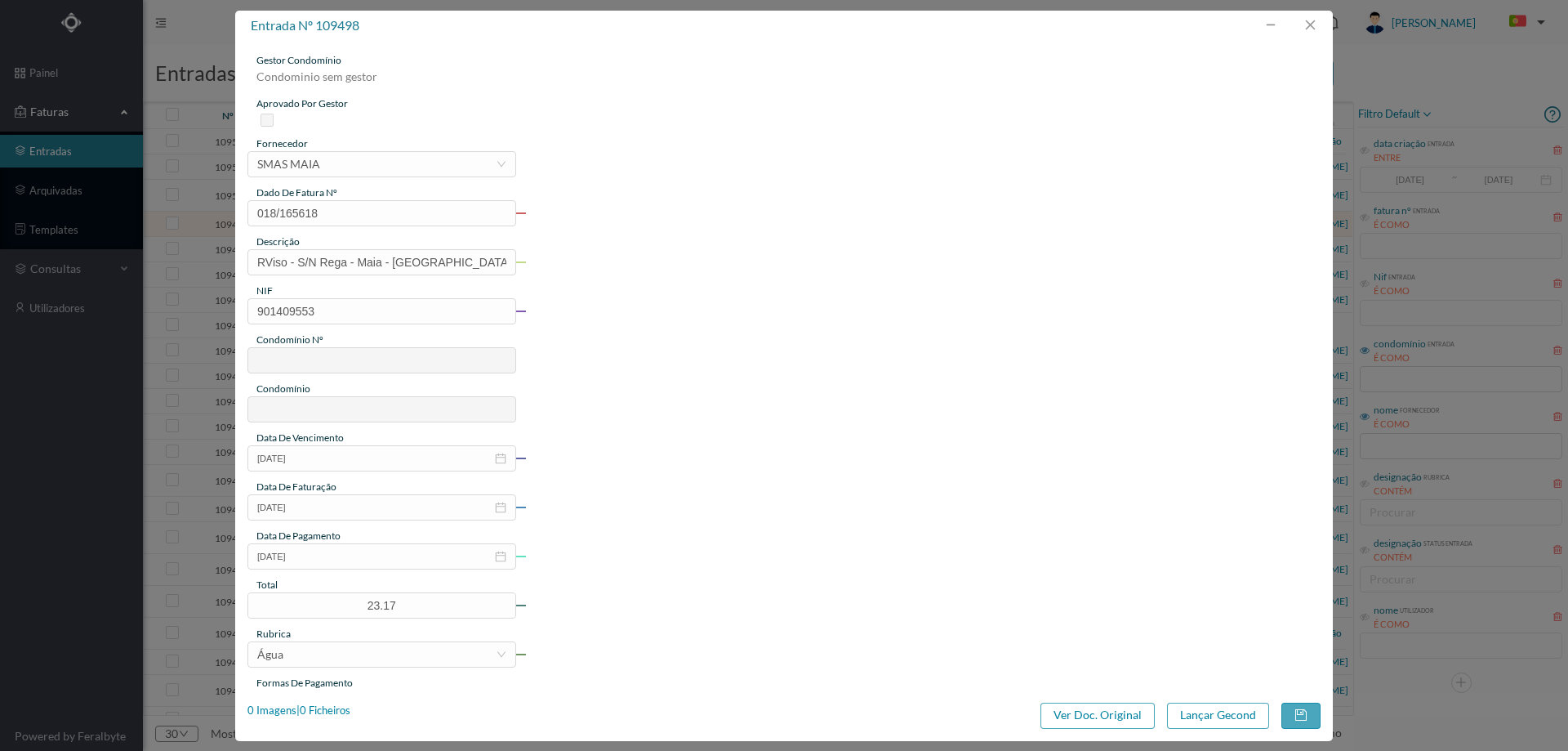
type input "677"
type input "ED. ATRIUM PIRÂMIDES"
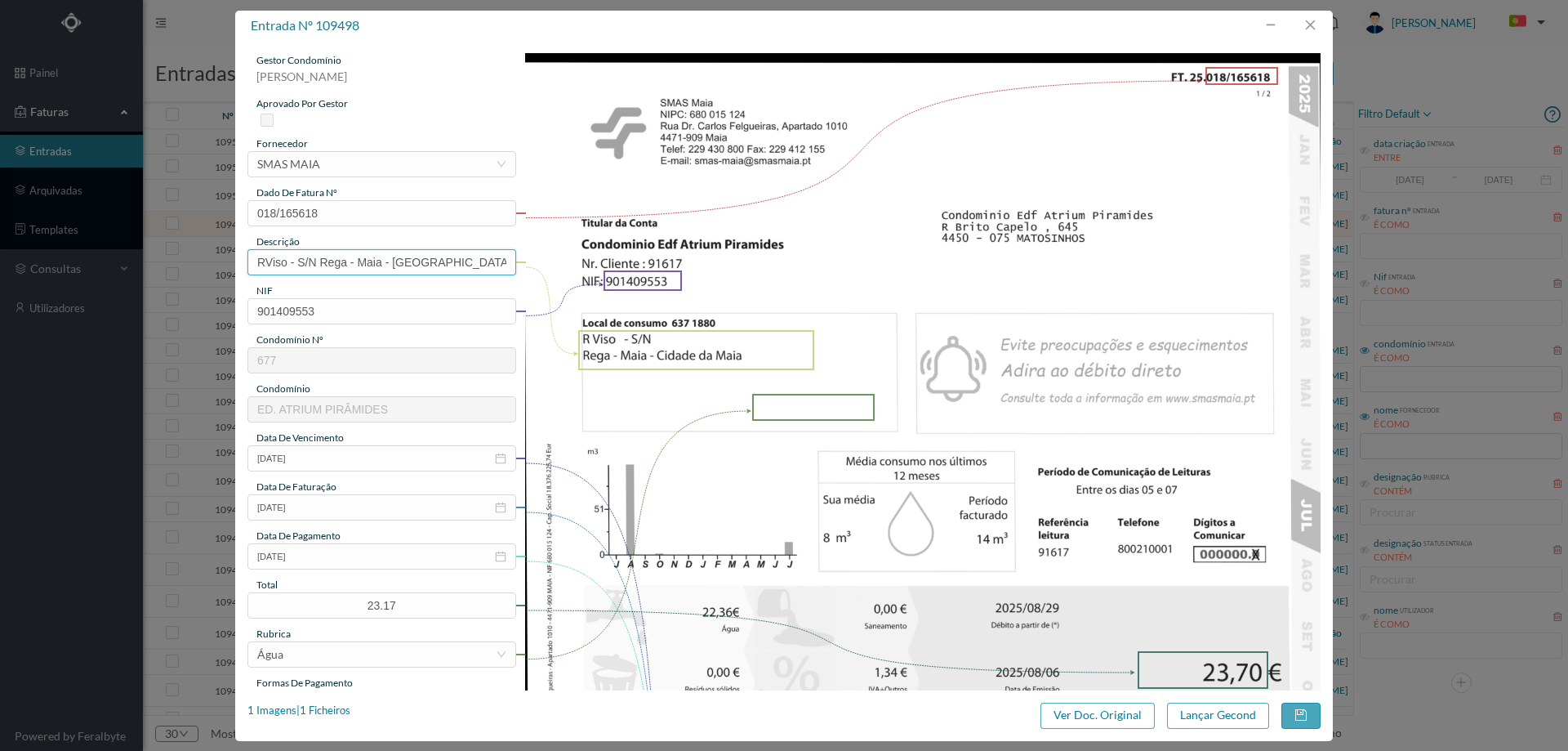
drag, startPoint x: 297, startPoint y: 265, endPoint x: 183, endPoint y: 273, distance: 114.3
click at [184, 272] on div "entrada nº 109498 gestor condomínio Hugo Moreira aprovado por gestor fornecedor…" at bounding box center [784, 376] width 1568 height 751
drag, startPoint x: 475, startPoint y: 269, endPoint x: 310, endPoint y: 274, distance: 165.1
click at [310, 274] on input "S/N Rega - Maia - Cidade da Maia" at bounding box center [381, 262] width 269 height 26
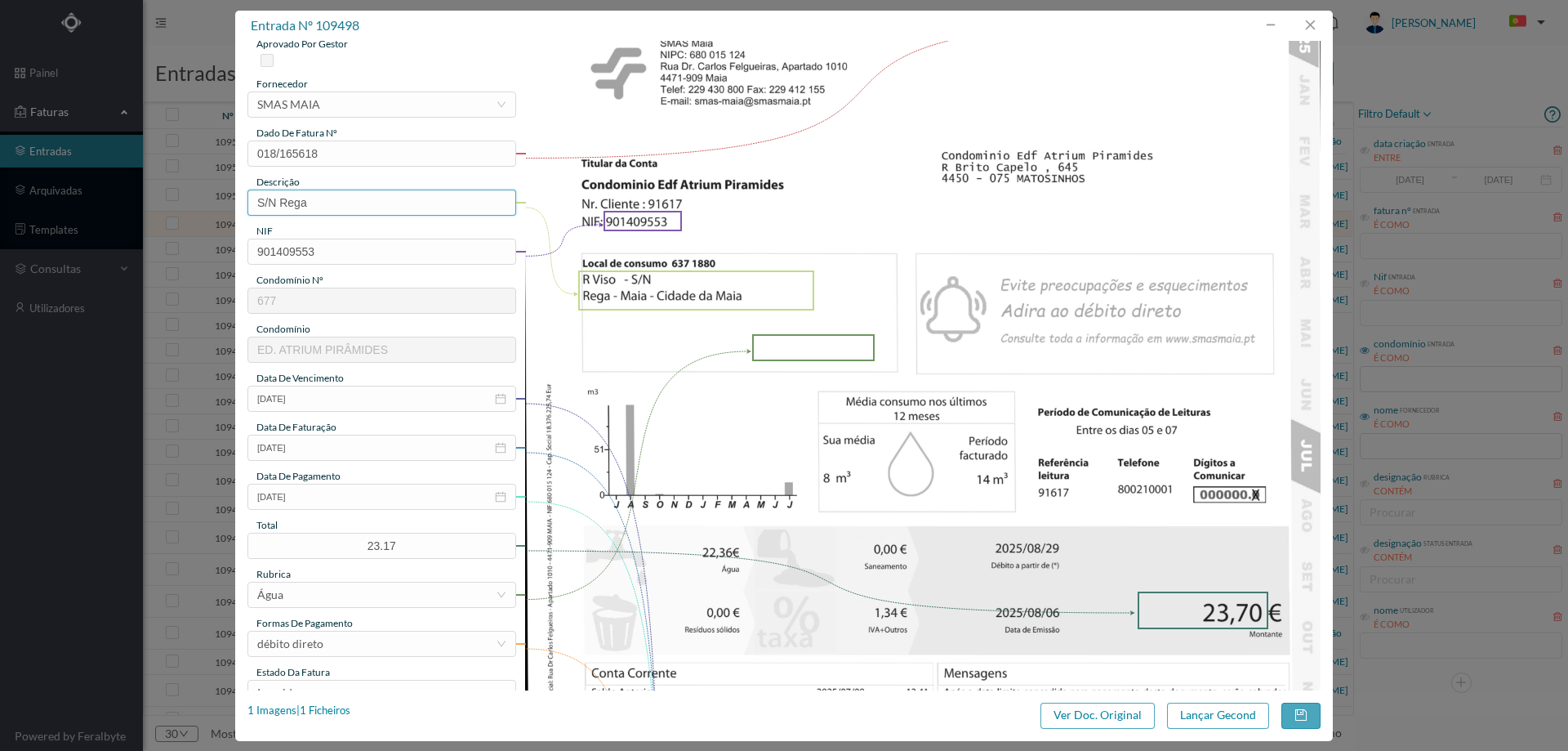
scroll to position [245, 0]
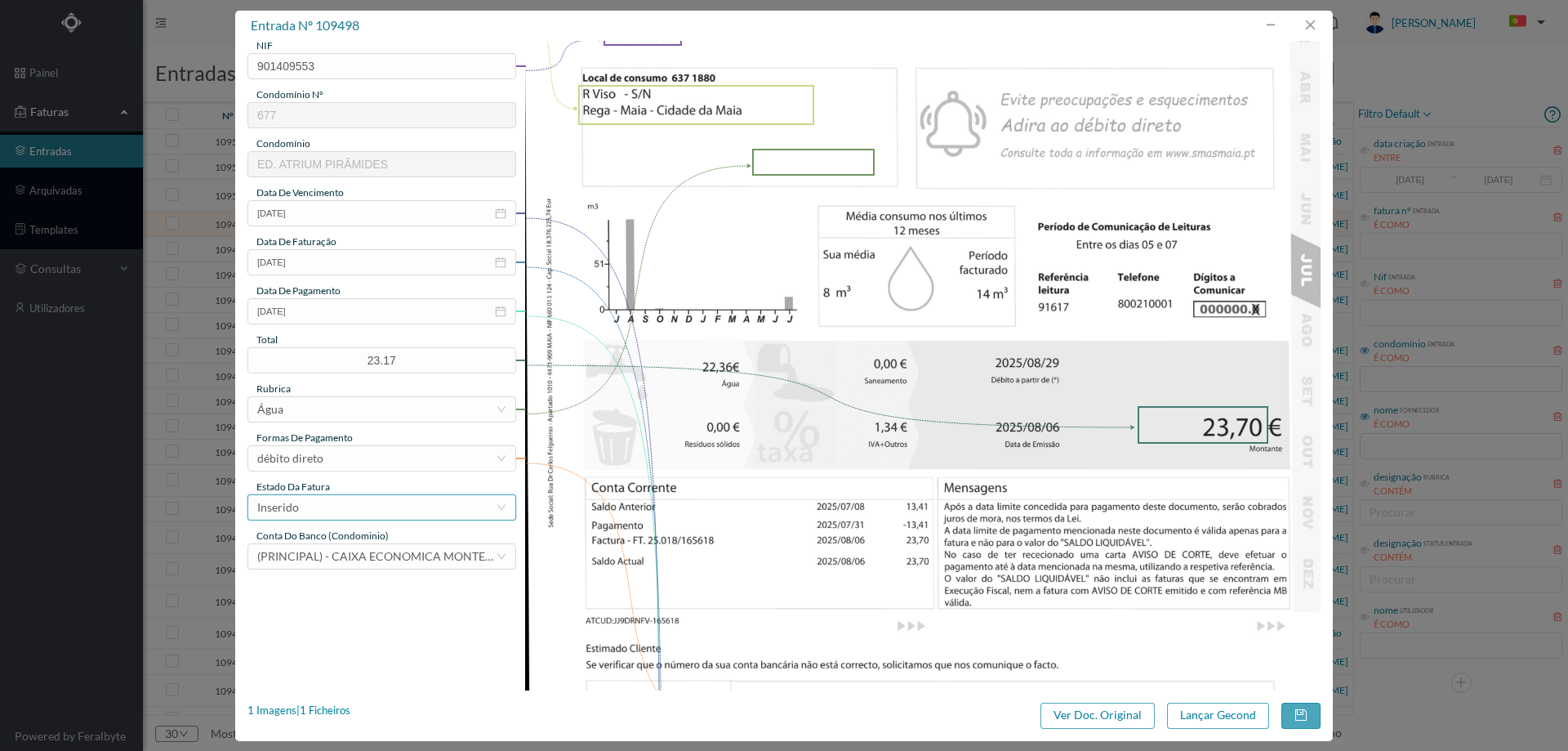
type input "S/N Rega"
click at [386, 500] on div "Inserido" at bounding box center [376, 507] width 239 height 24
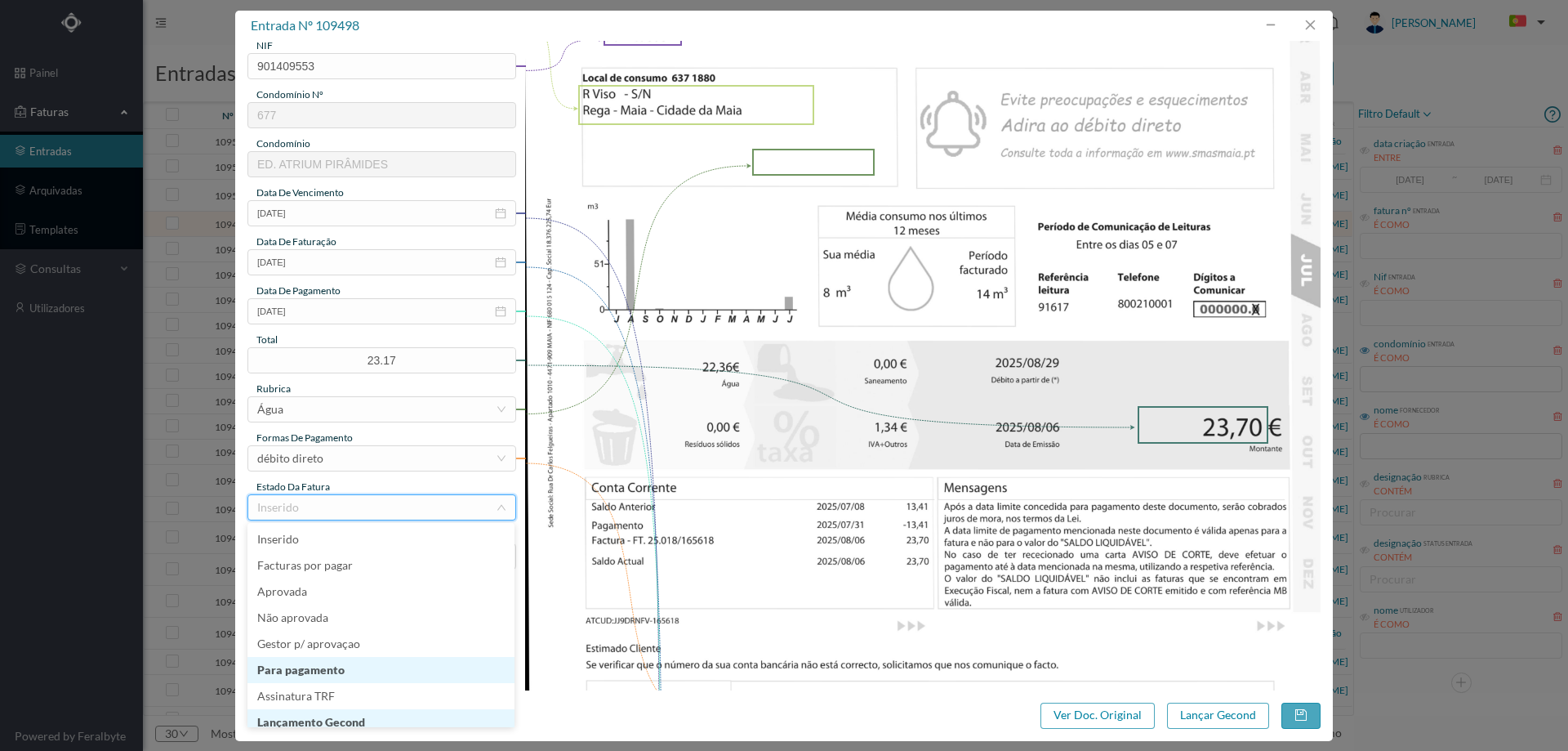
scroll to position [8, 0]
click at [341, 711] on li "Lançamento Gecond" at bounding box center [381, 714] width 267 height 26
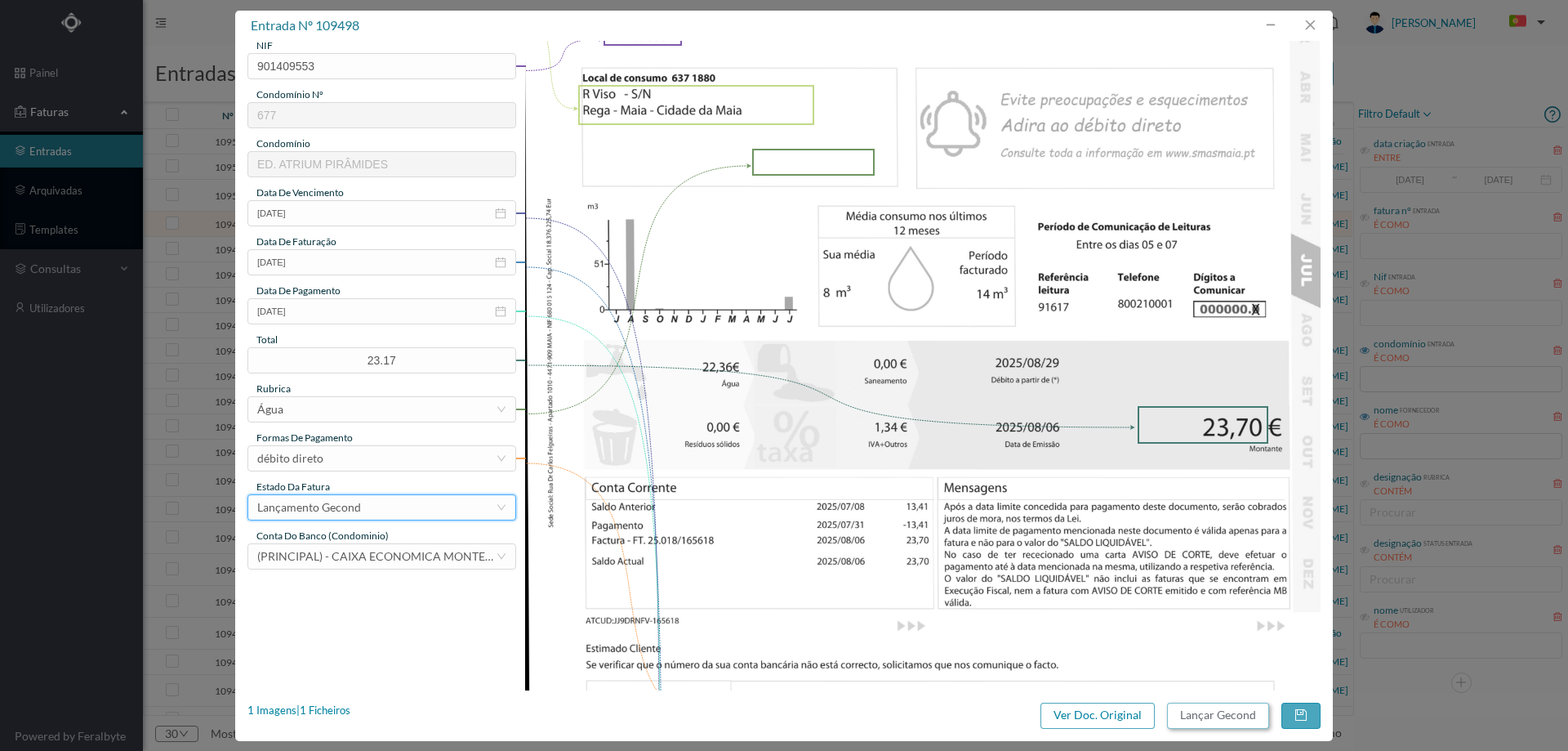
click at [1195, 713] on button "Lançar Gecond" at bounding box center [1218, 716] width 102 height 26
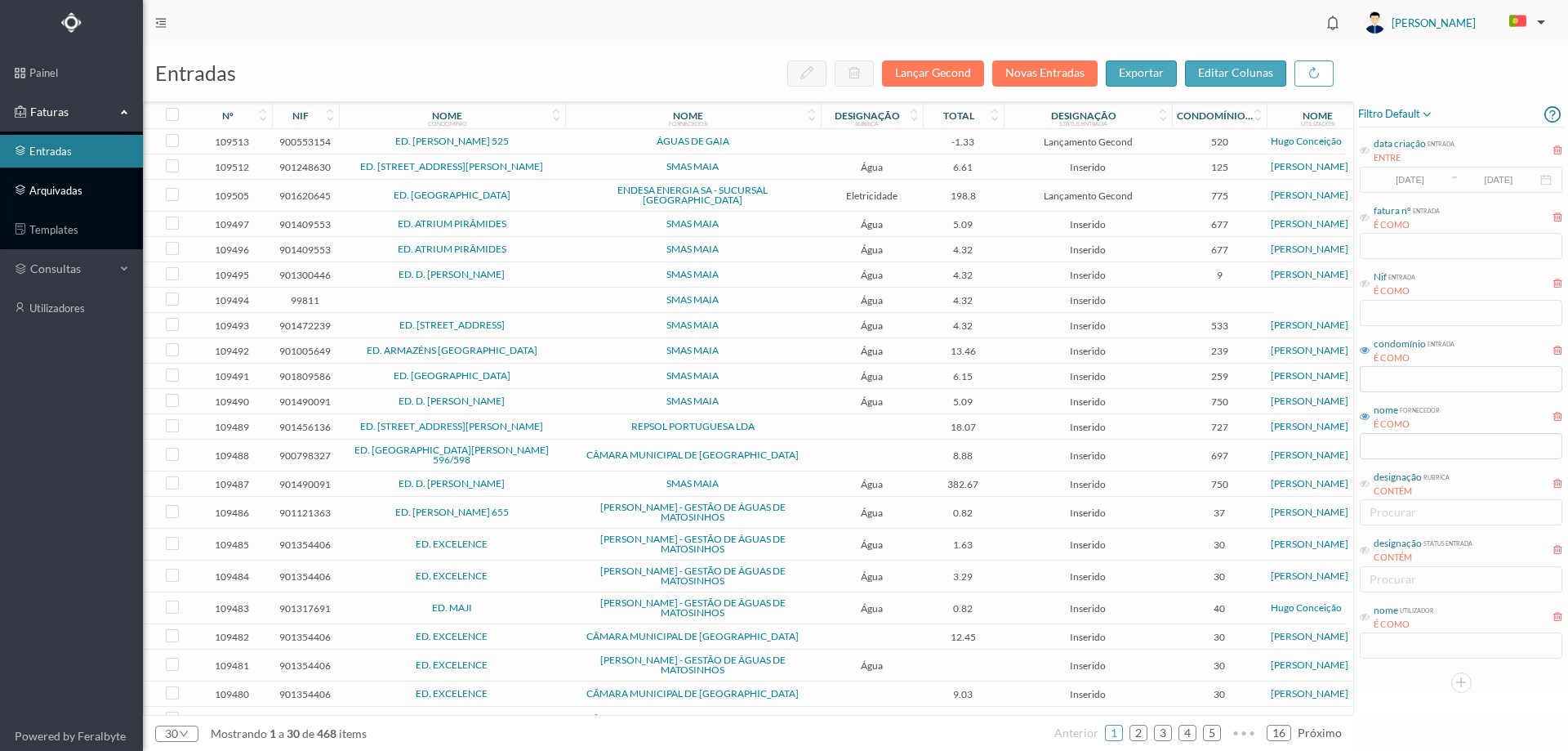
click at [97, 175] on link "arquivadas" at bounding box center [71, 190] width 143 height 33
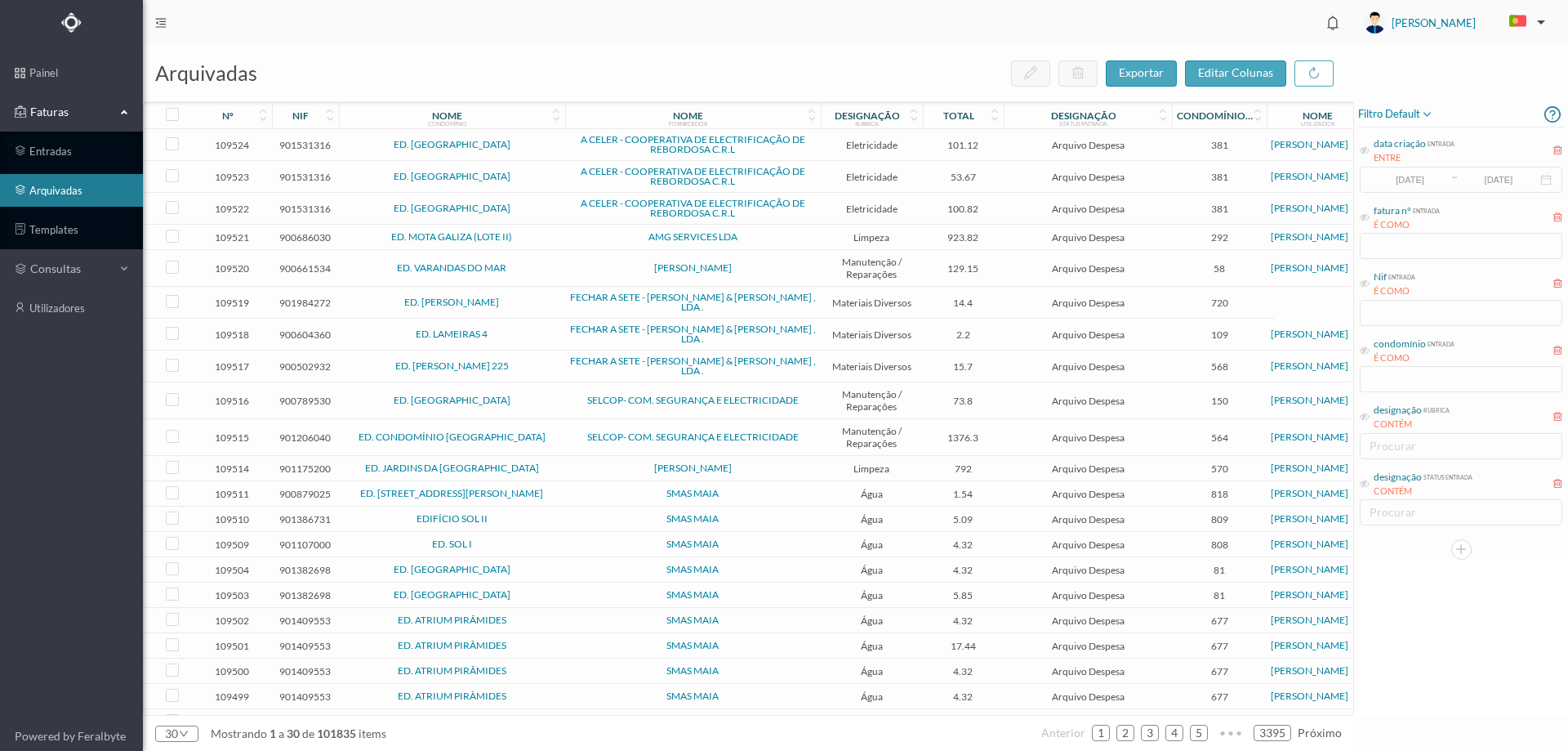
scroll to position [245, 0]
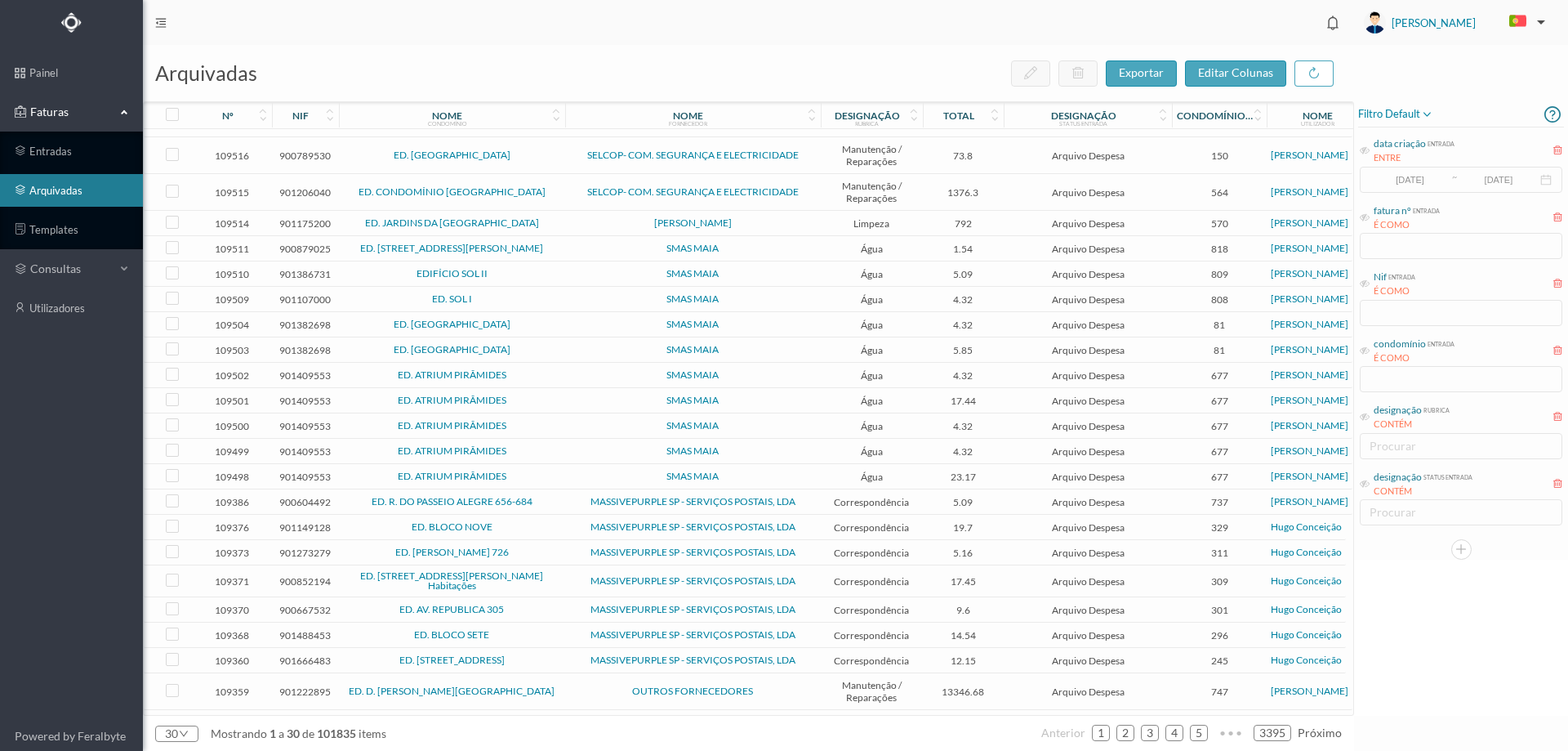
click at [617, 460] on td "SMAS MAIA" at bounding box center [693, 451] width 256 height 25
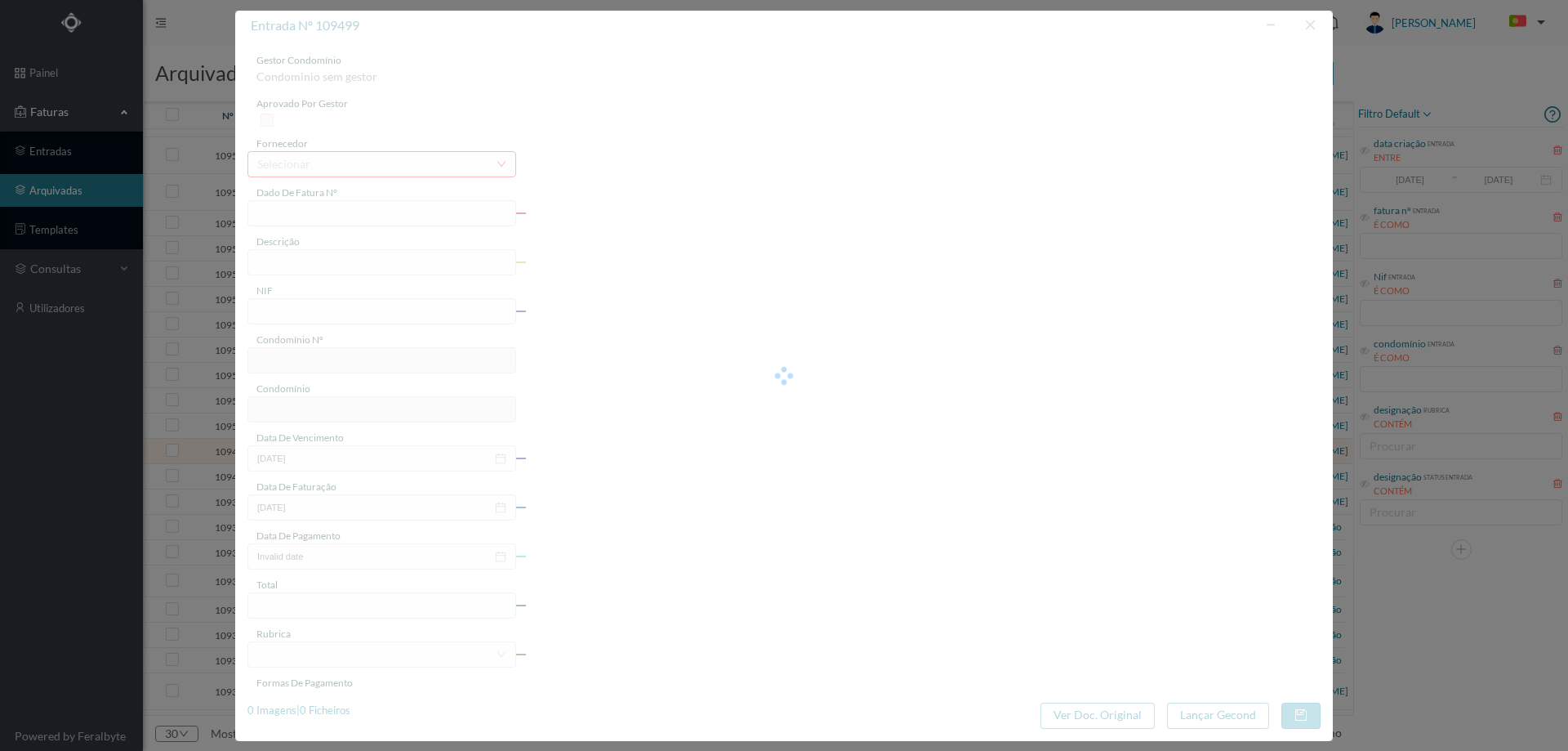
type input "018/165628"
type input "203 - BLC Serviços Comuns"
type input "901409553"
type input "2025-08-29"
type input "2025-08-06"
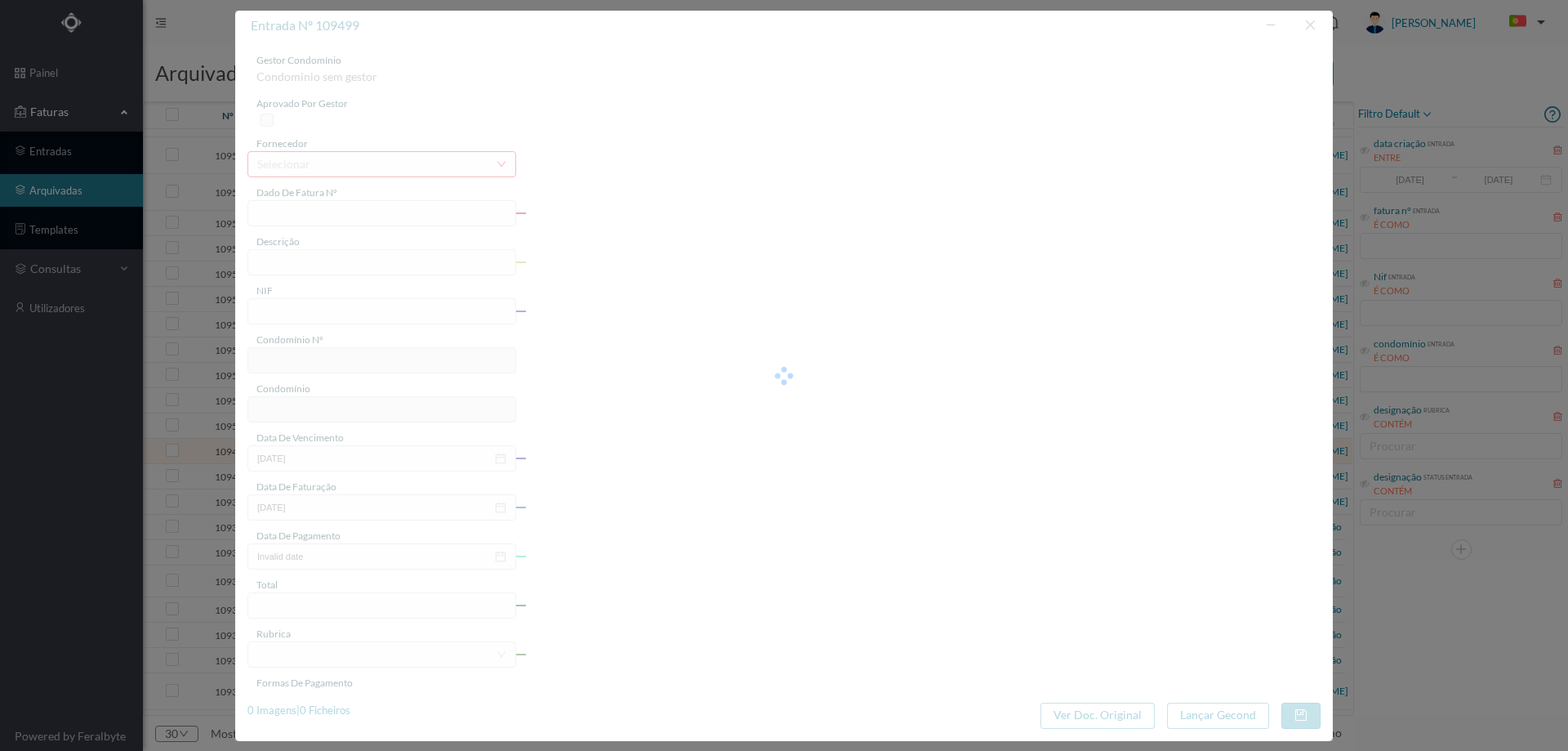
type input "2025-08-29"
type input "4.32"
type input "677"
type input "ED. ATRIUM PIRÂMIDES"
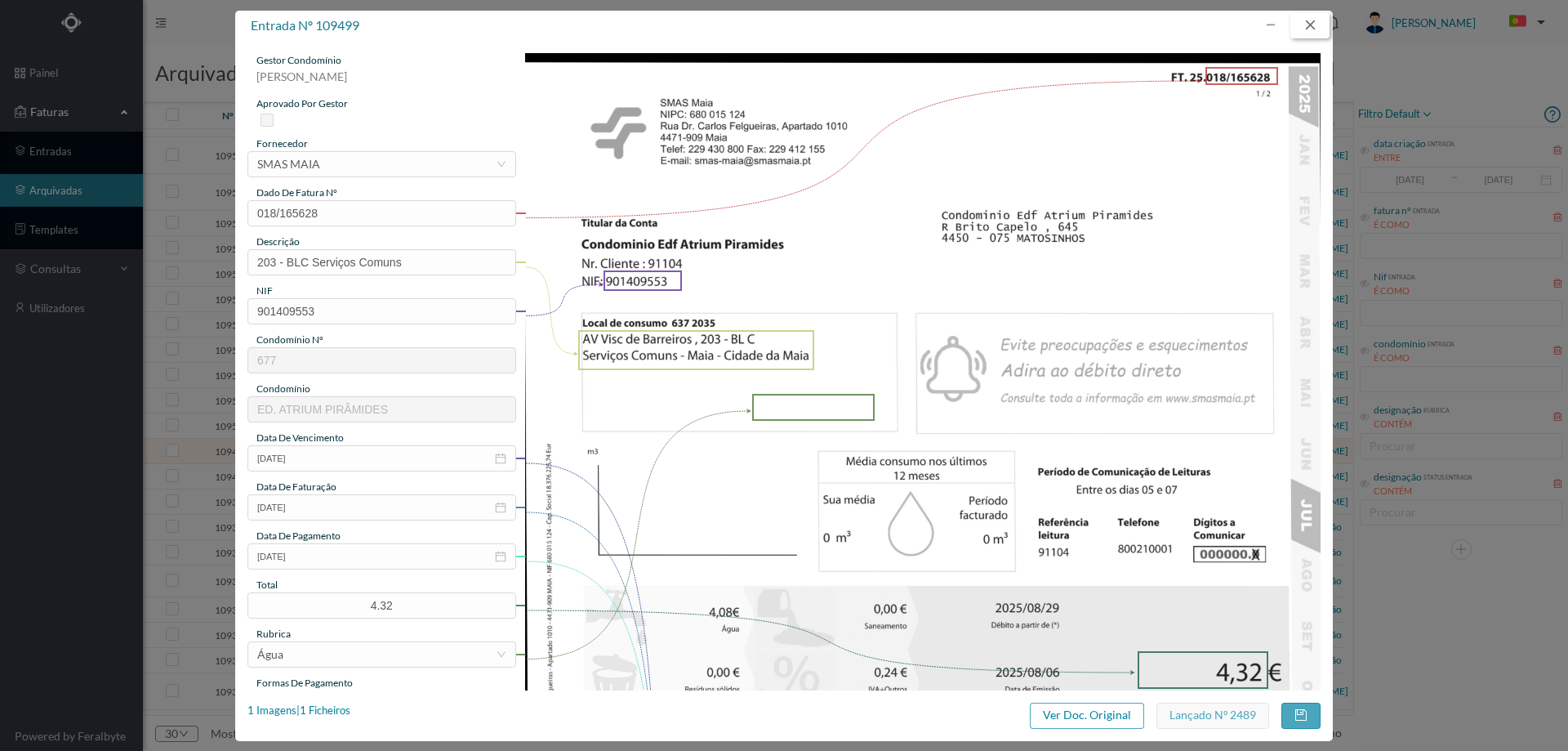
click at [1320, 16] on button "button" at bounding box center [1309, 25] width 39 height 26
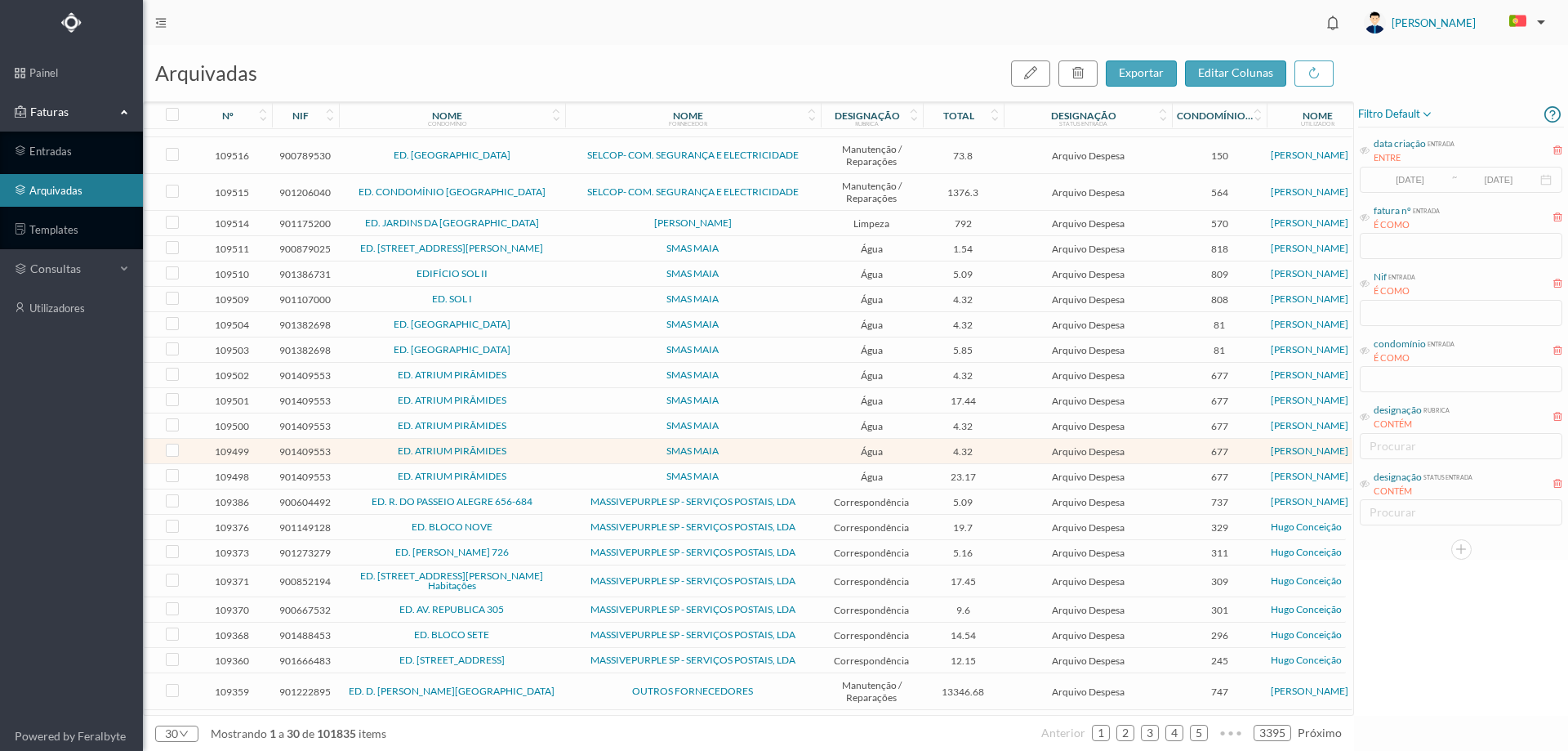
click at [794, 474] on span "SMAS MAIA" at bounding box center [693, 476] width 247 height 10
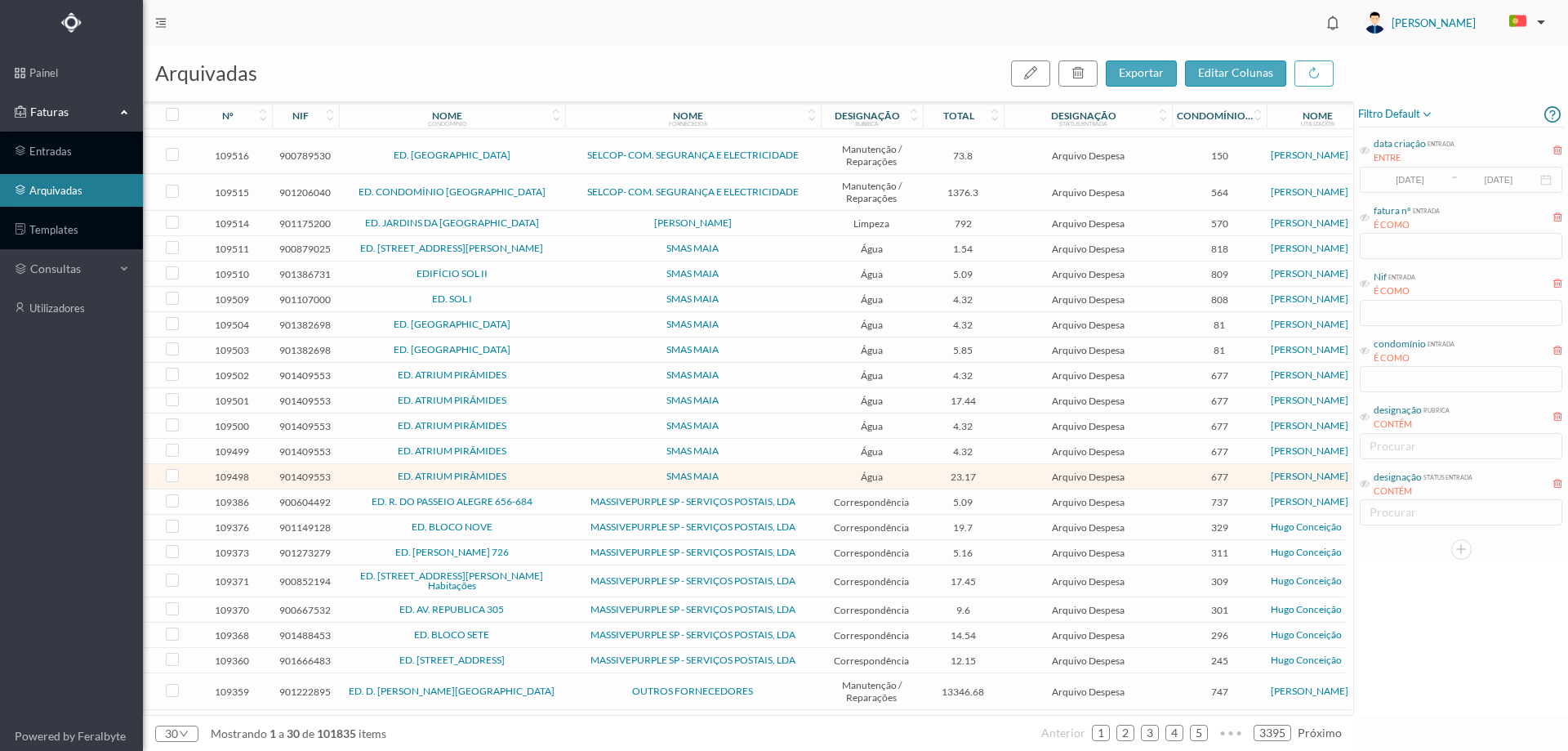
click at [794, 474] on span "SMAS MAIA" at bounding box center [693, 476] width 247 height 10
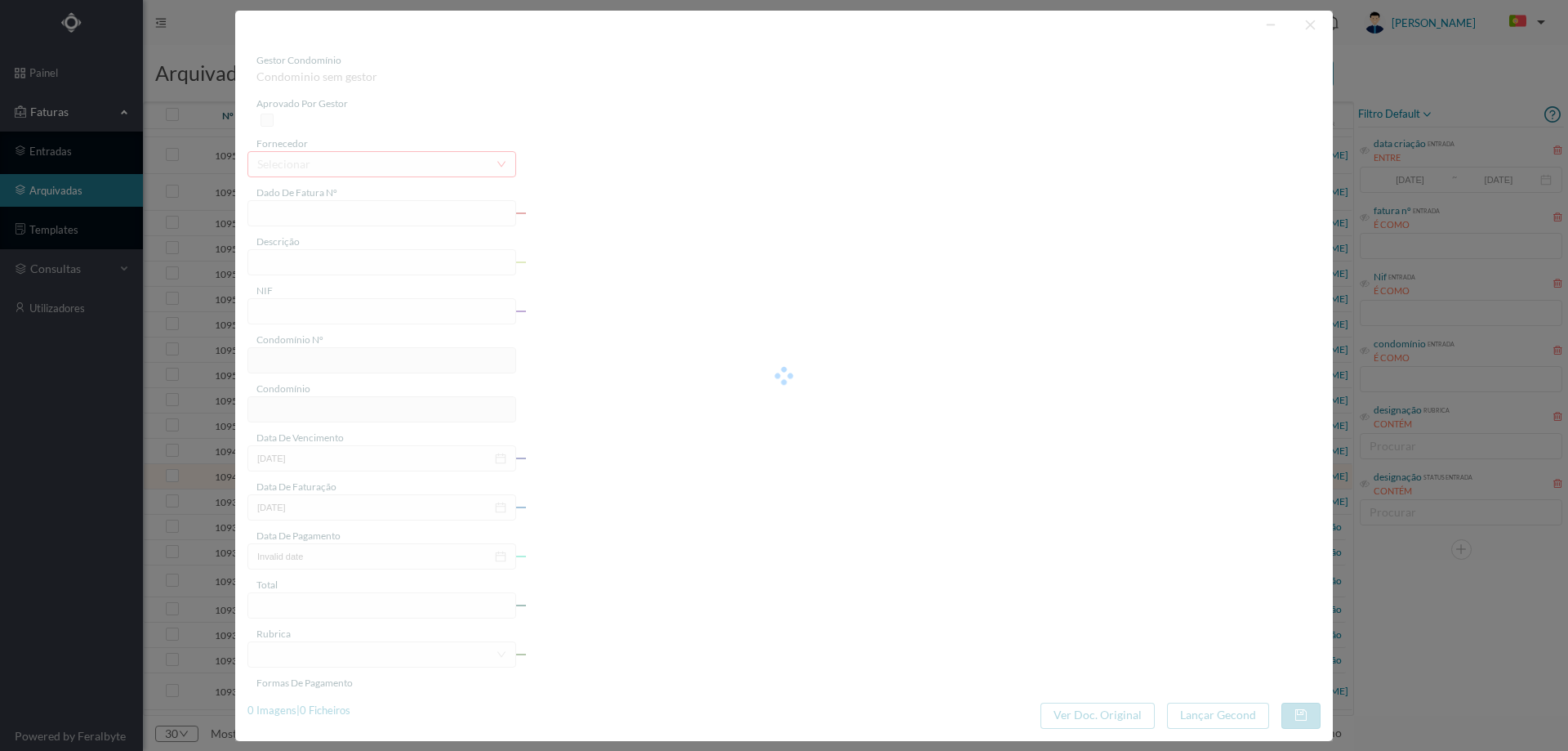
type input "018/165618"
type input "S/N Rega"
type input "901409553"
type input "2025-08-29"
type input "2025-08-06"
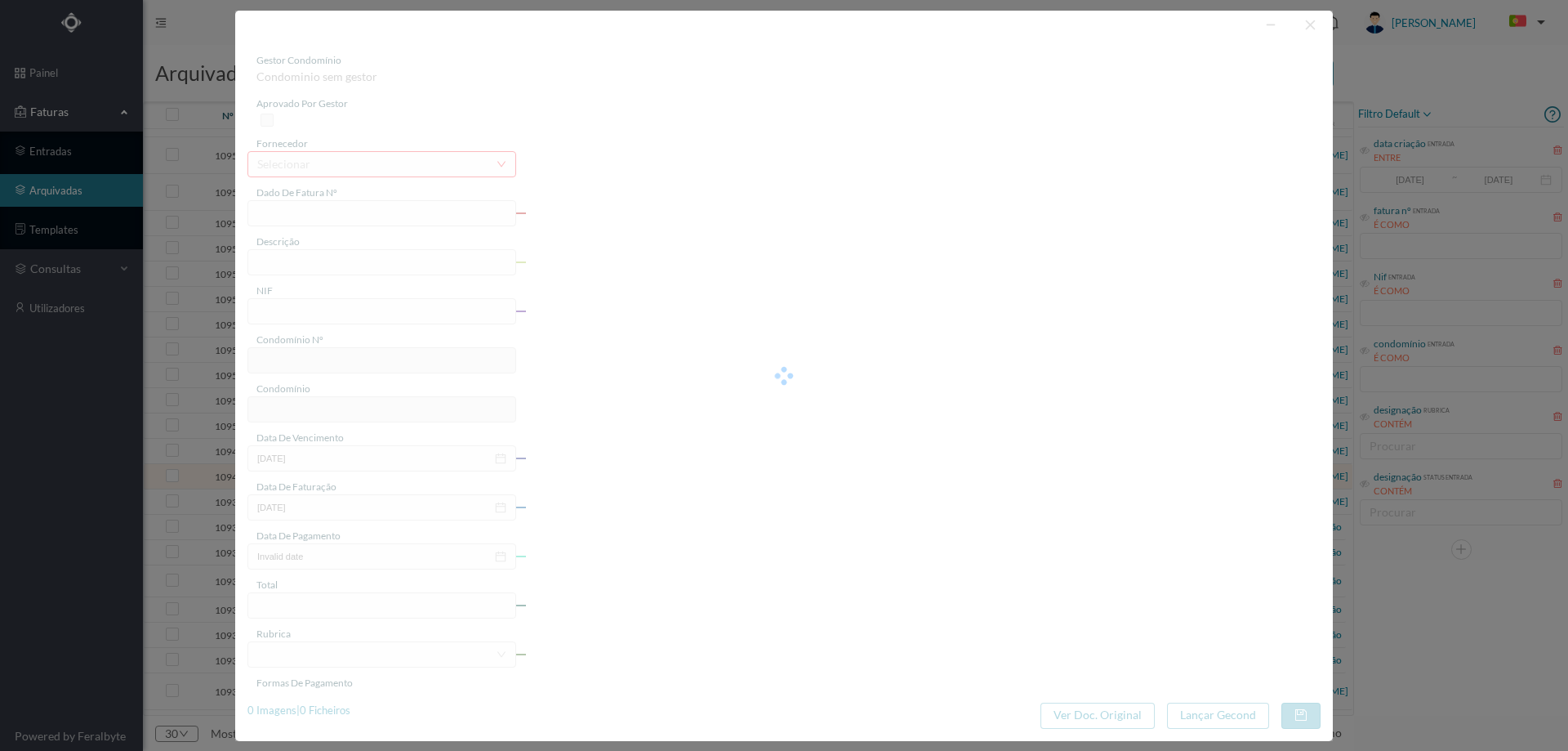
type input "2025-08-29"
type input "23.17"
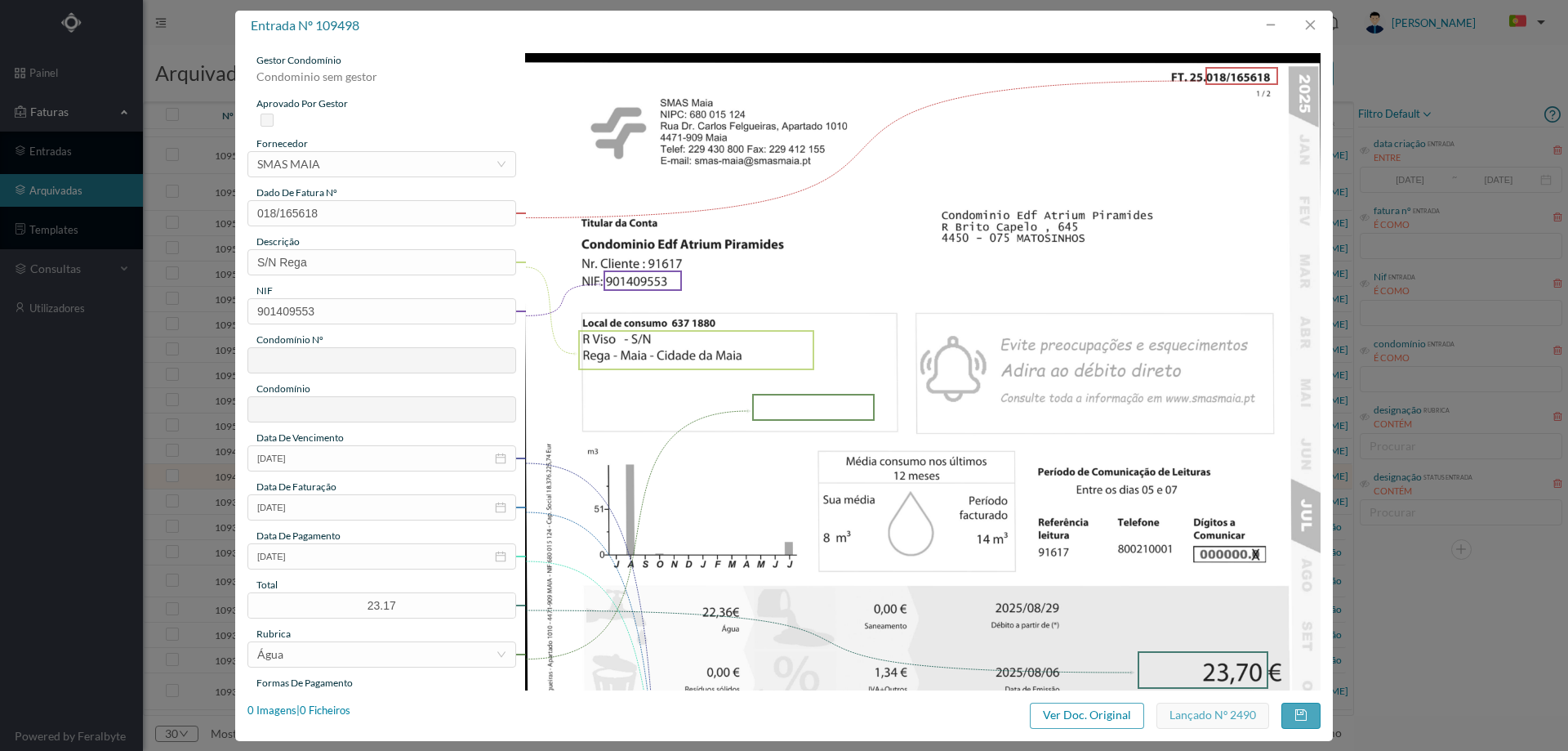
type input "677"
type input "ED. ATRIUM PIRÂMIDES"
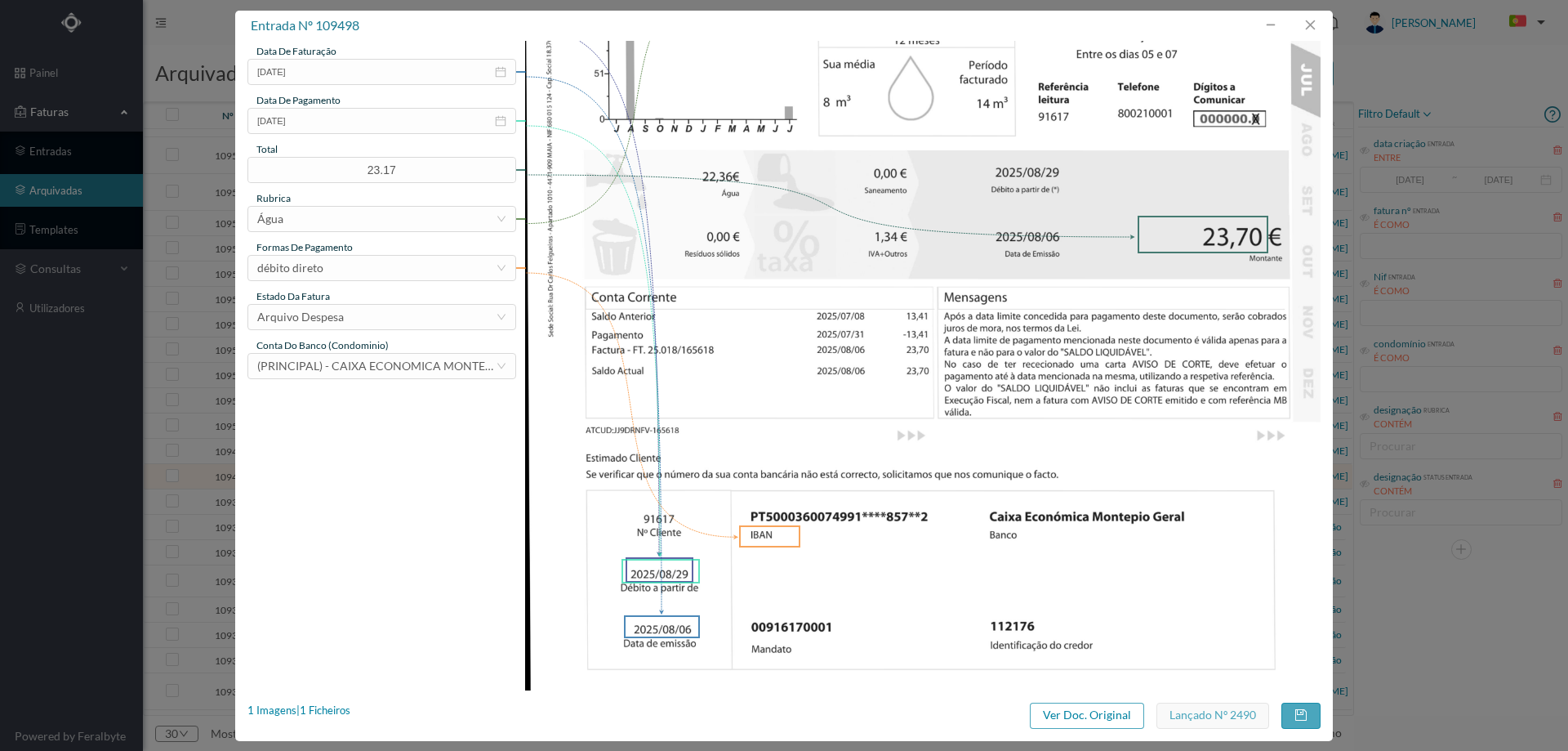
scroll to position [494, 0]
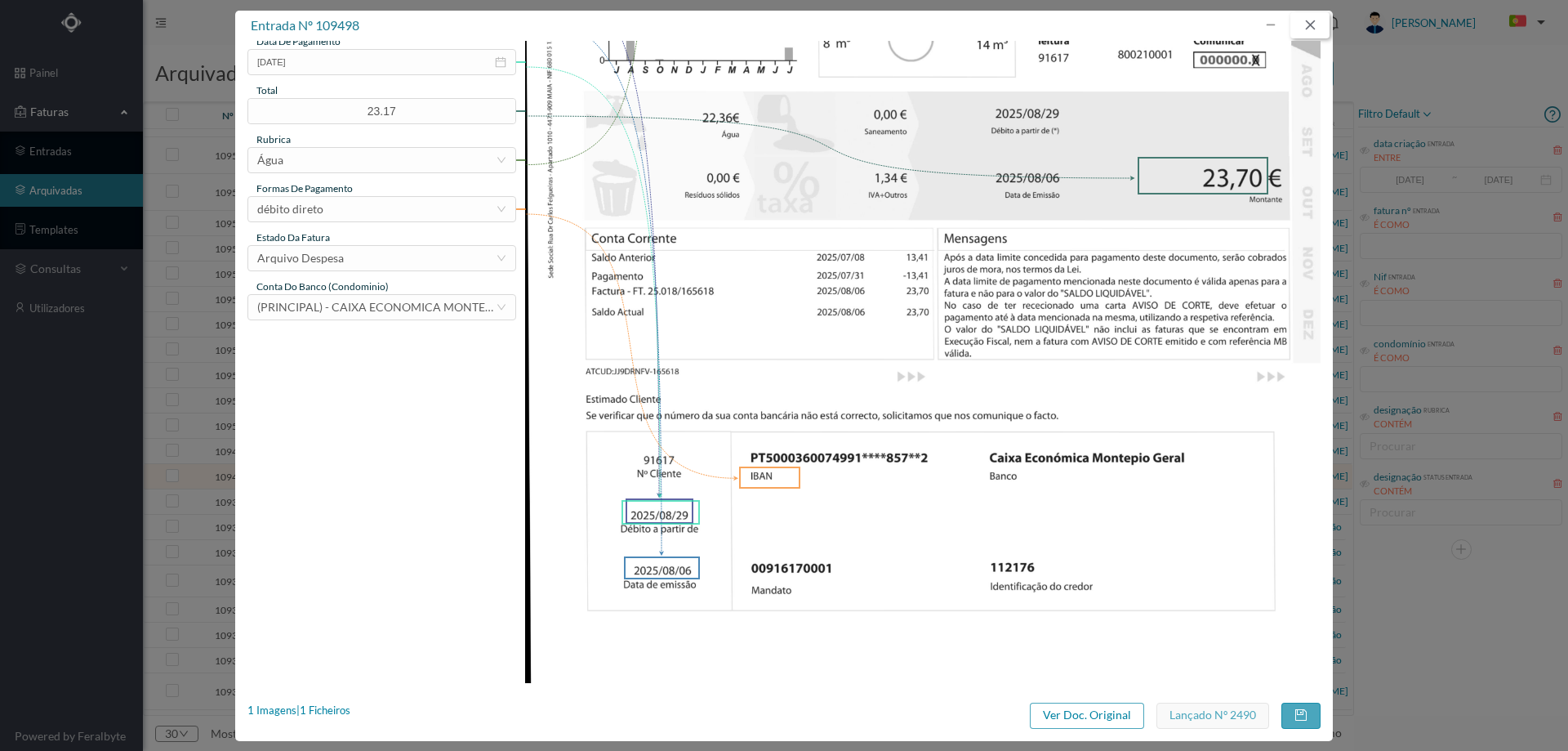
click at [1302, 21] on button "button" at bounding box center [1309, 25] width 39 height 26
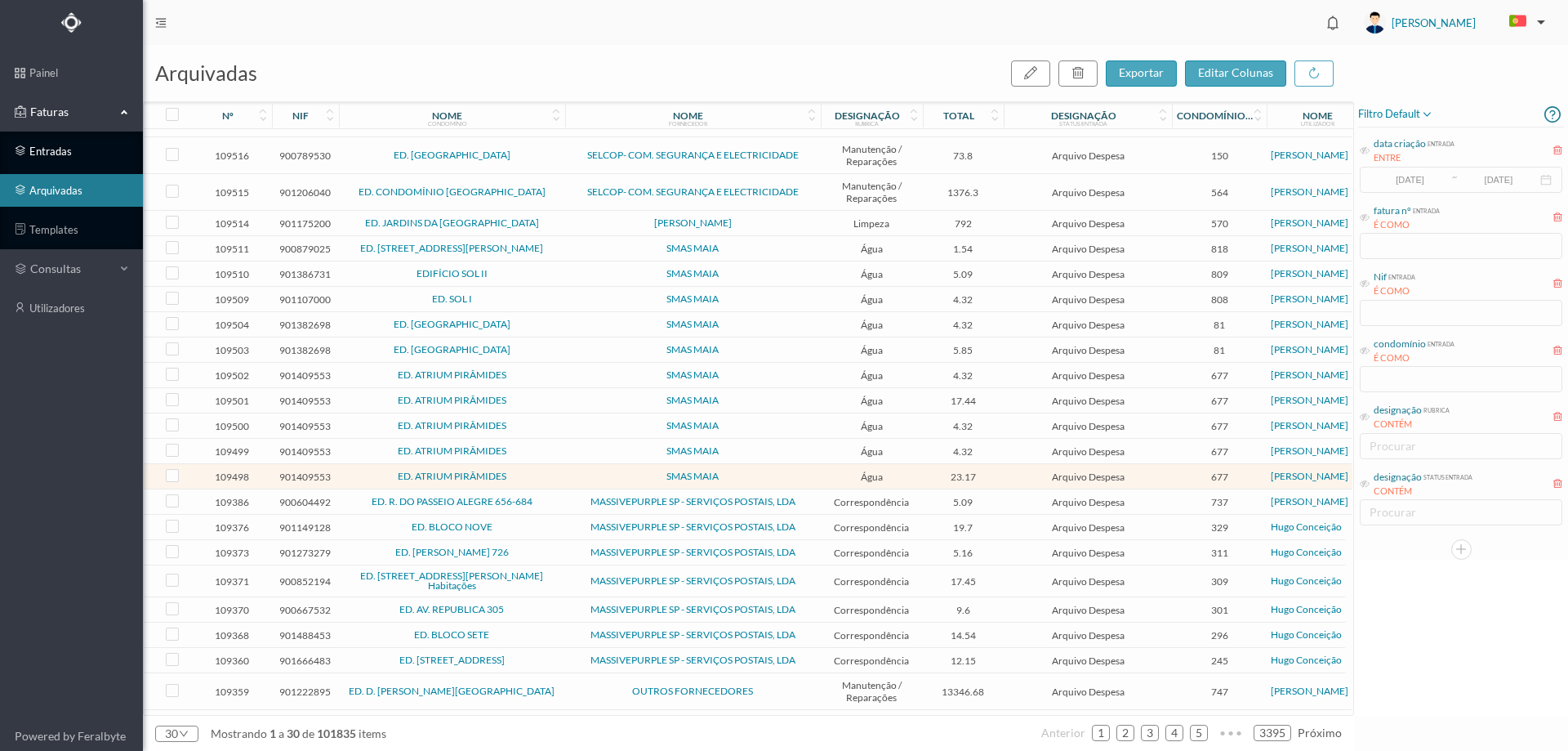
click at [47, 156] on link "entradas" at bounding box center [71, 151] width 143 height 33
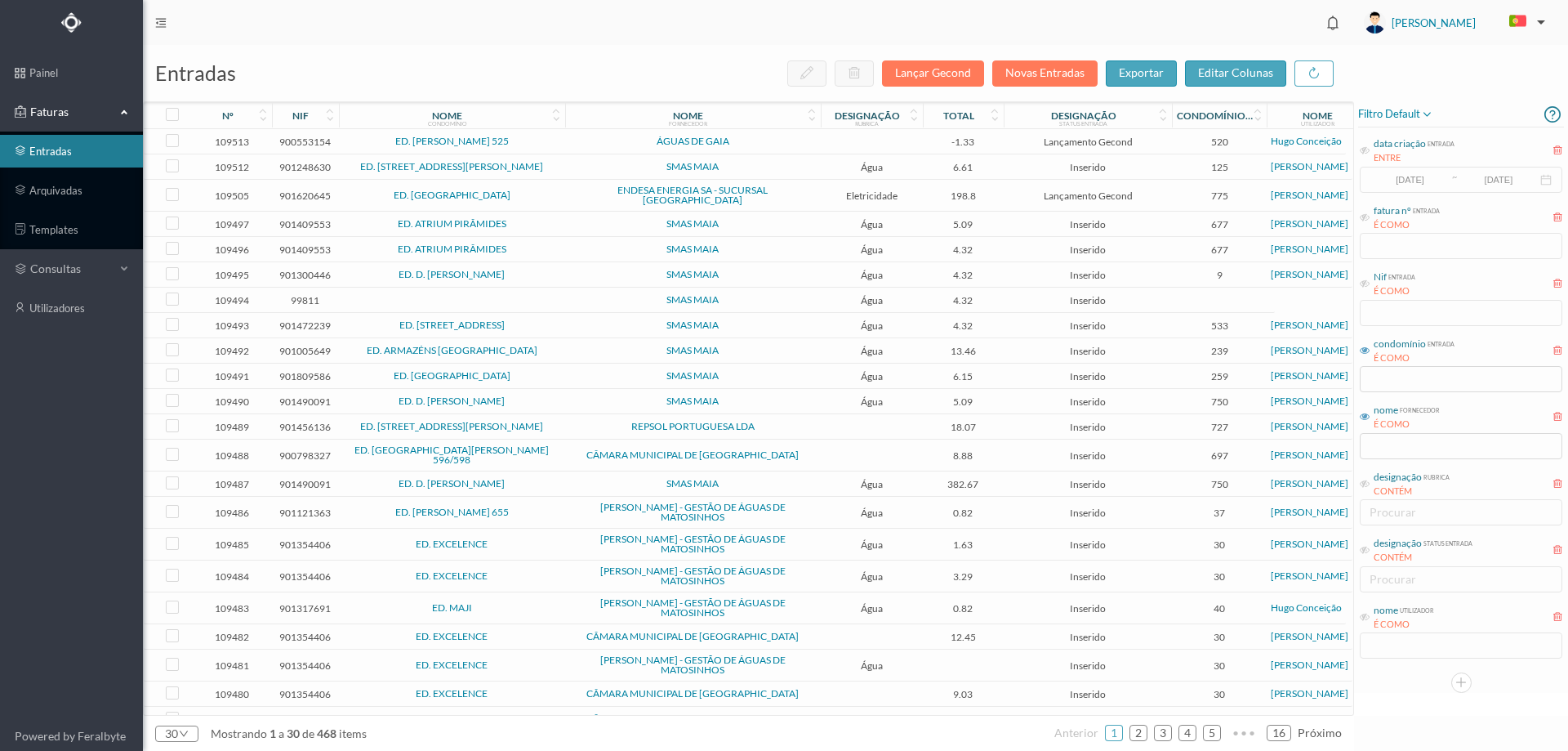
click at [552, 219] on span "ED. ATRIUM PIRÂMIDES" at bounding box center [452, 223] width 218 height 10
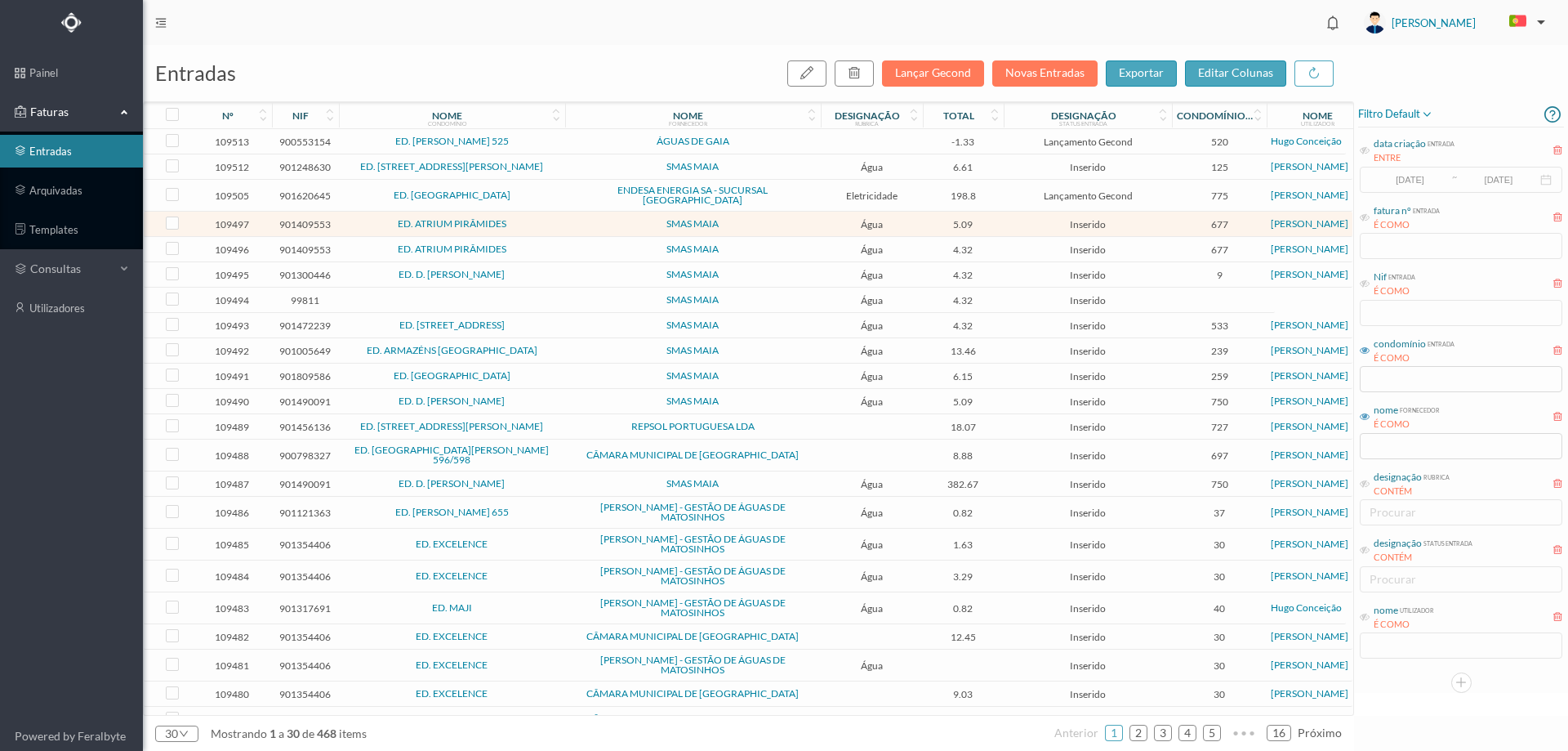
click at [552, 219] on span "ED. ATRIUM PIRÂMIDES" at bounding box center [452, 223] width 218 height 10
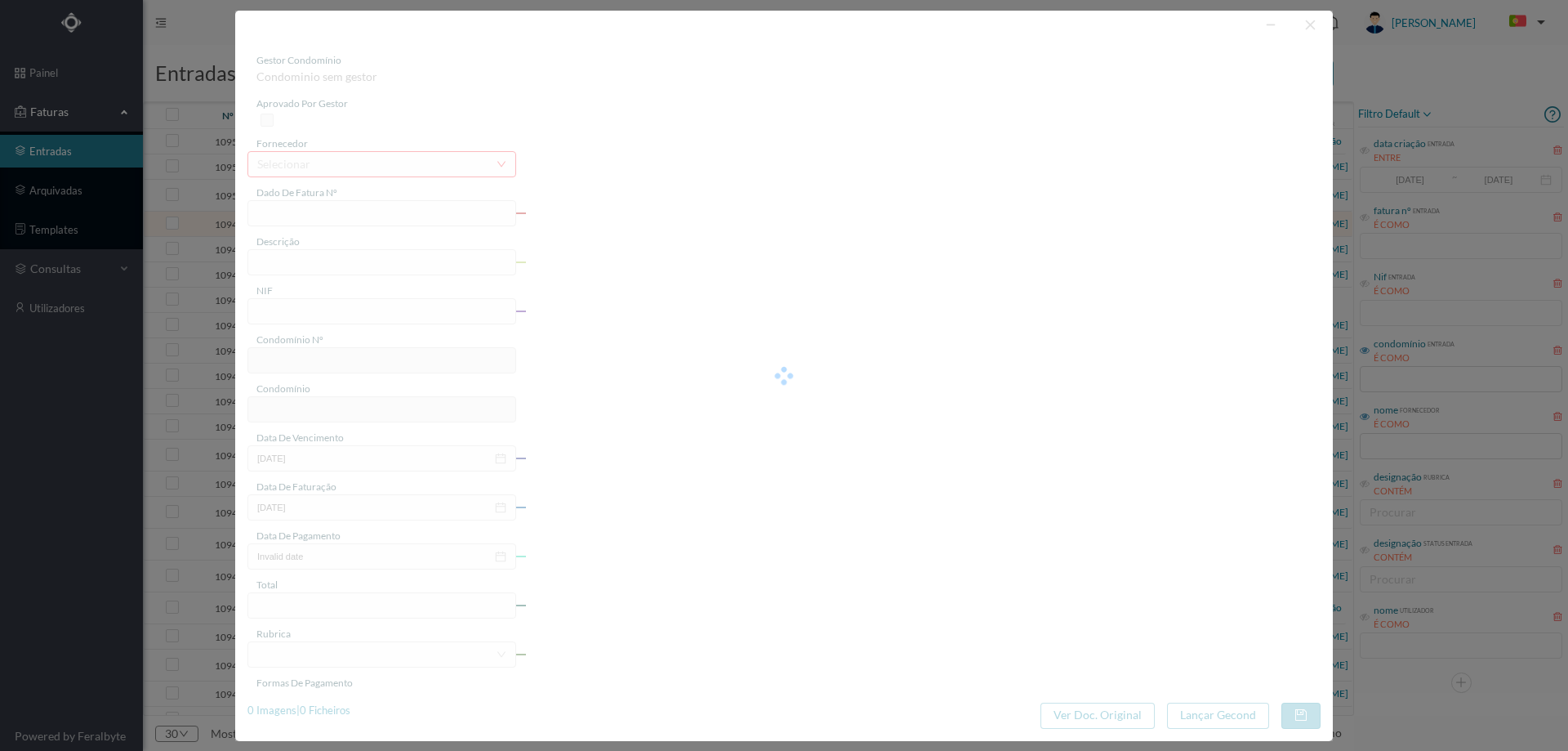
type input "018/165623"
type input "AV Visc de Barreiros, 209- BL D Serviços Comuns - Maia - Cidade da Maia"
type input "901409553"
type input "2025-08-29"
type input "2025-08-06"
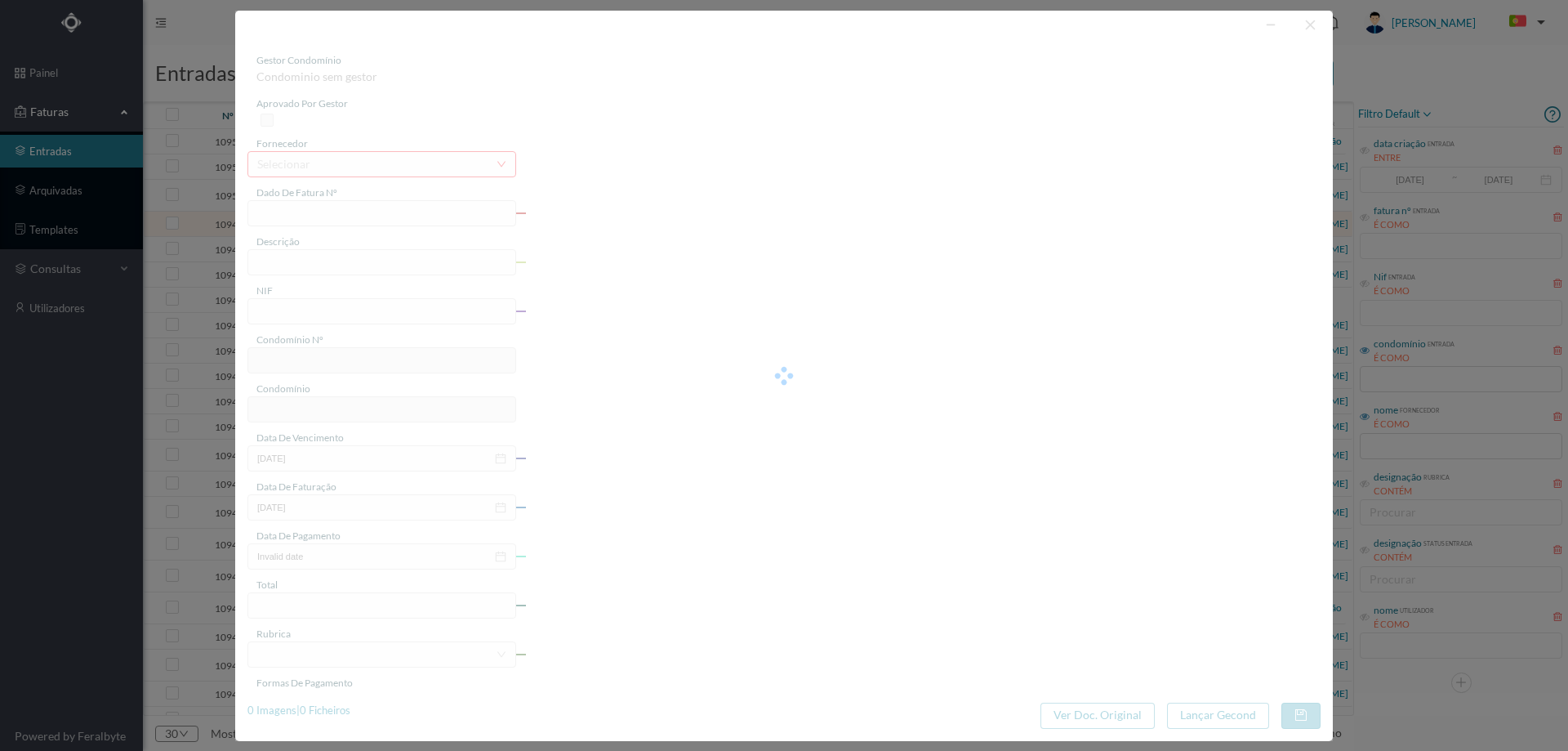
type input "2025-08-29"
type input "5.09"
type input "677"
type input "ED. ATRIUM PIRÂMIDES"
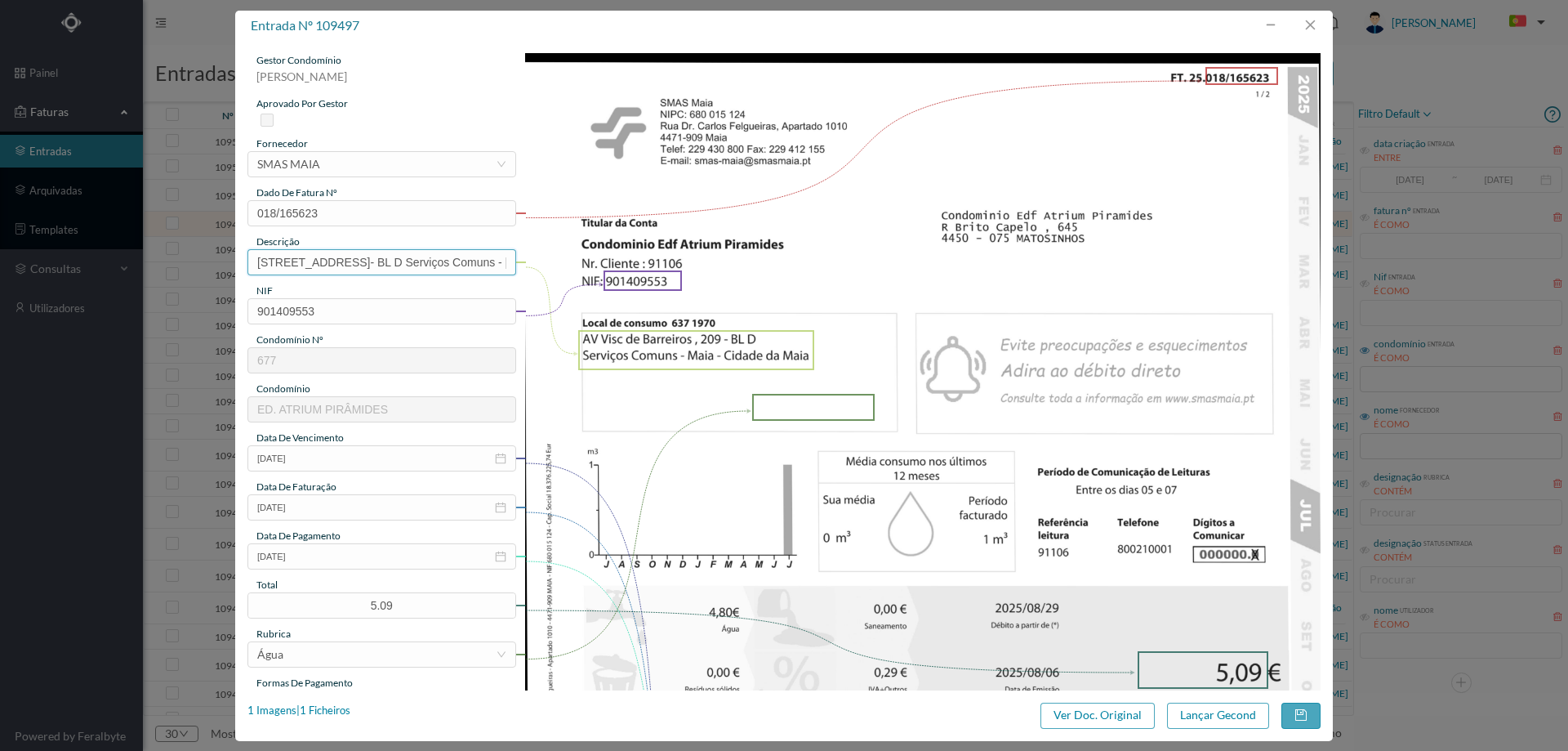
drag, startPoint x: 371, startPoint y: 265, endPoint x: 93, endPoint y: 305, distance: 280.9
click at [93, 305] on div "entrada nº 109497 gestor condomínio Hugo Moreira aprovado por gestor fornecedor…" at bounding box center [784, 376] width 1568 height 751
drag, startPoint x: 404, startPoint y: 262, endPoint x: 590, endPoint y: 259, distance: 186.0
click at [590, 259] on div "gestor condomínio Hugo Moreira aprovado por gestor fornecedor selecionar SMAS M…" at bounding box center [784, 615] width 1073 height 1125
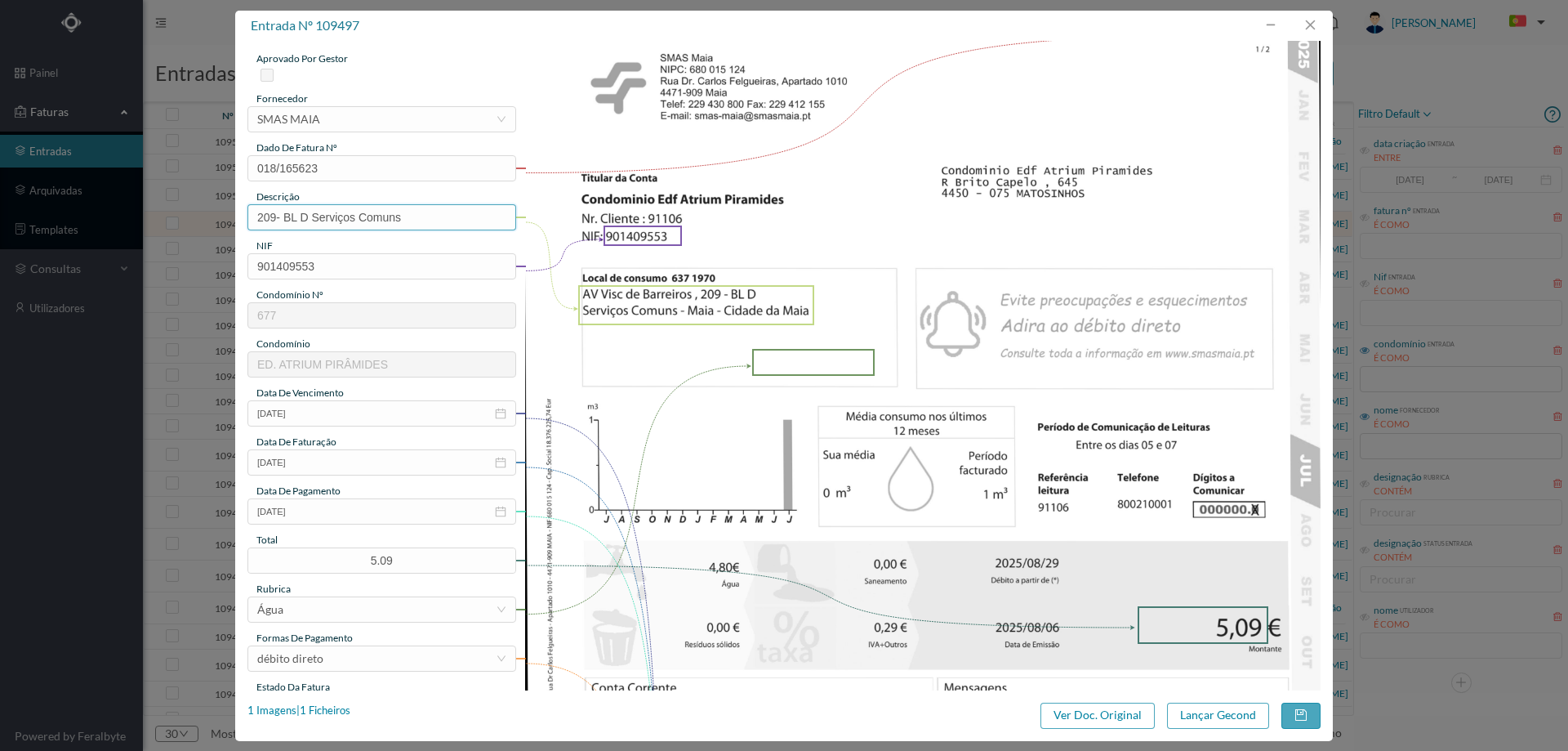
scroll to position [164, 0]
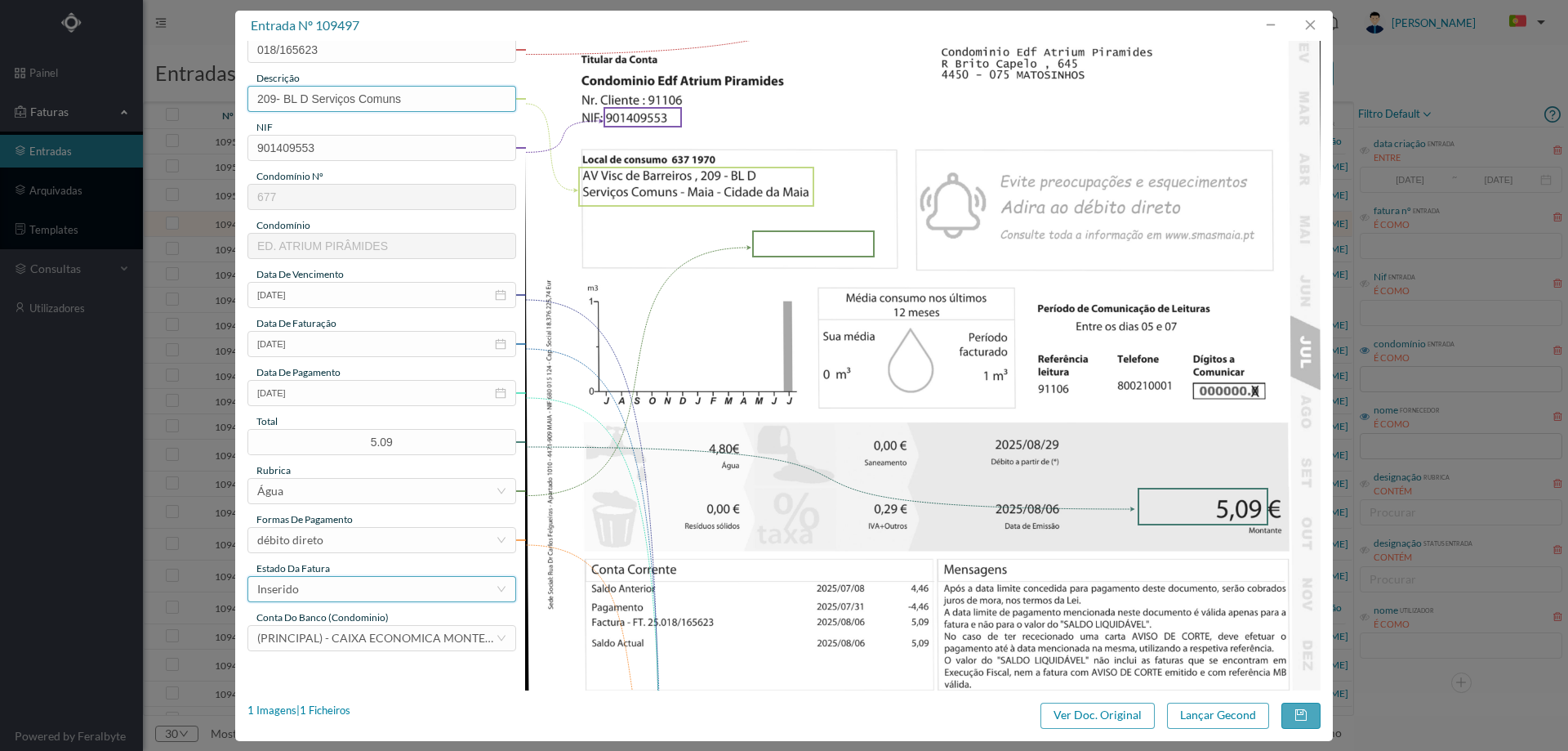
type input "209- BL D Serviços Comuns"
click at [339, 594] on div "Inserido" at bounding box center [376, 589] width 239 height 24
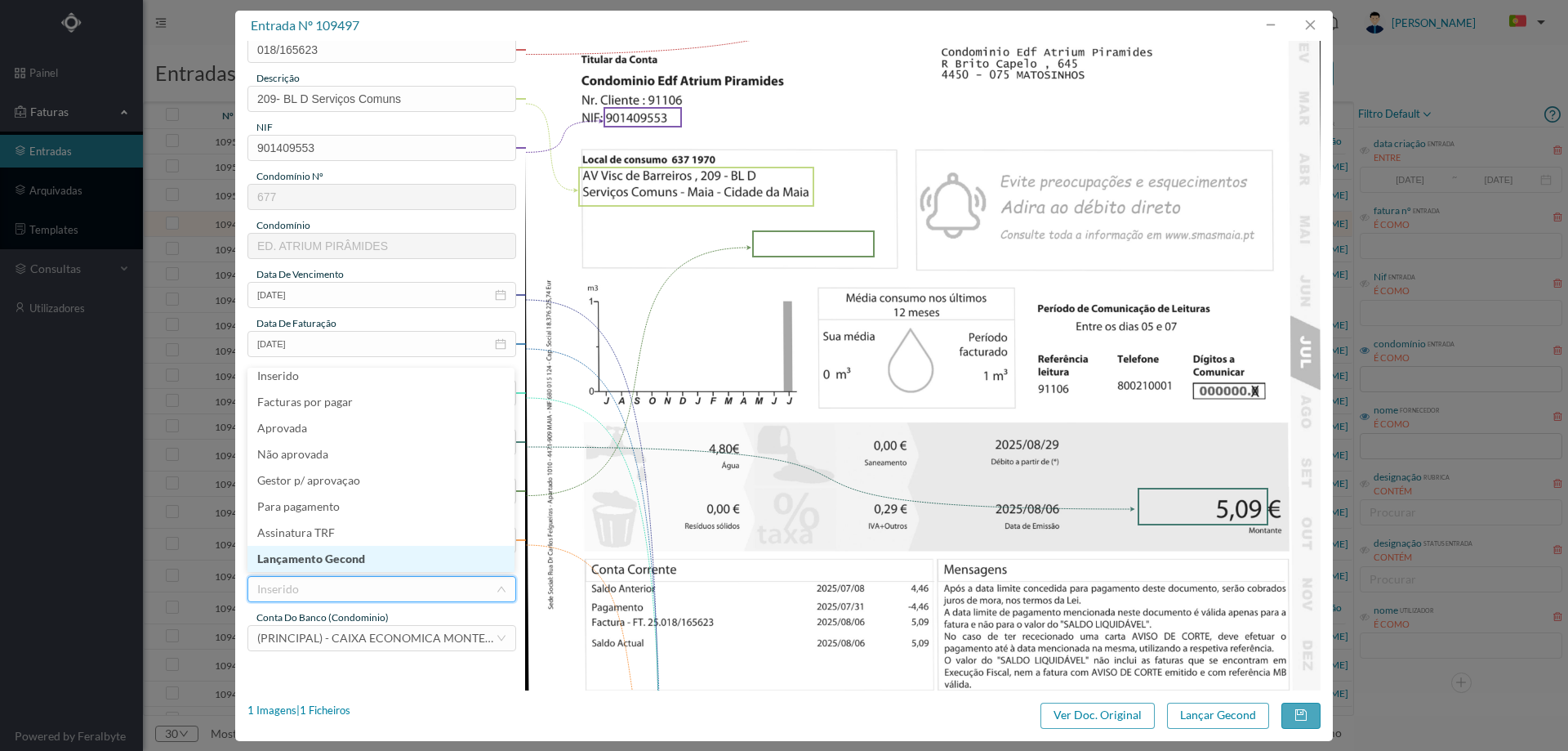
click at [343, 569] on li "Lançamento Gecond" at bounding box center [381, 559] width 267 height 26
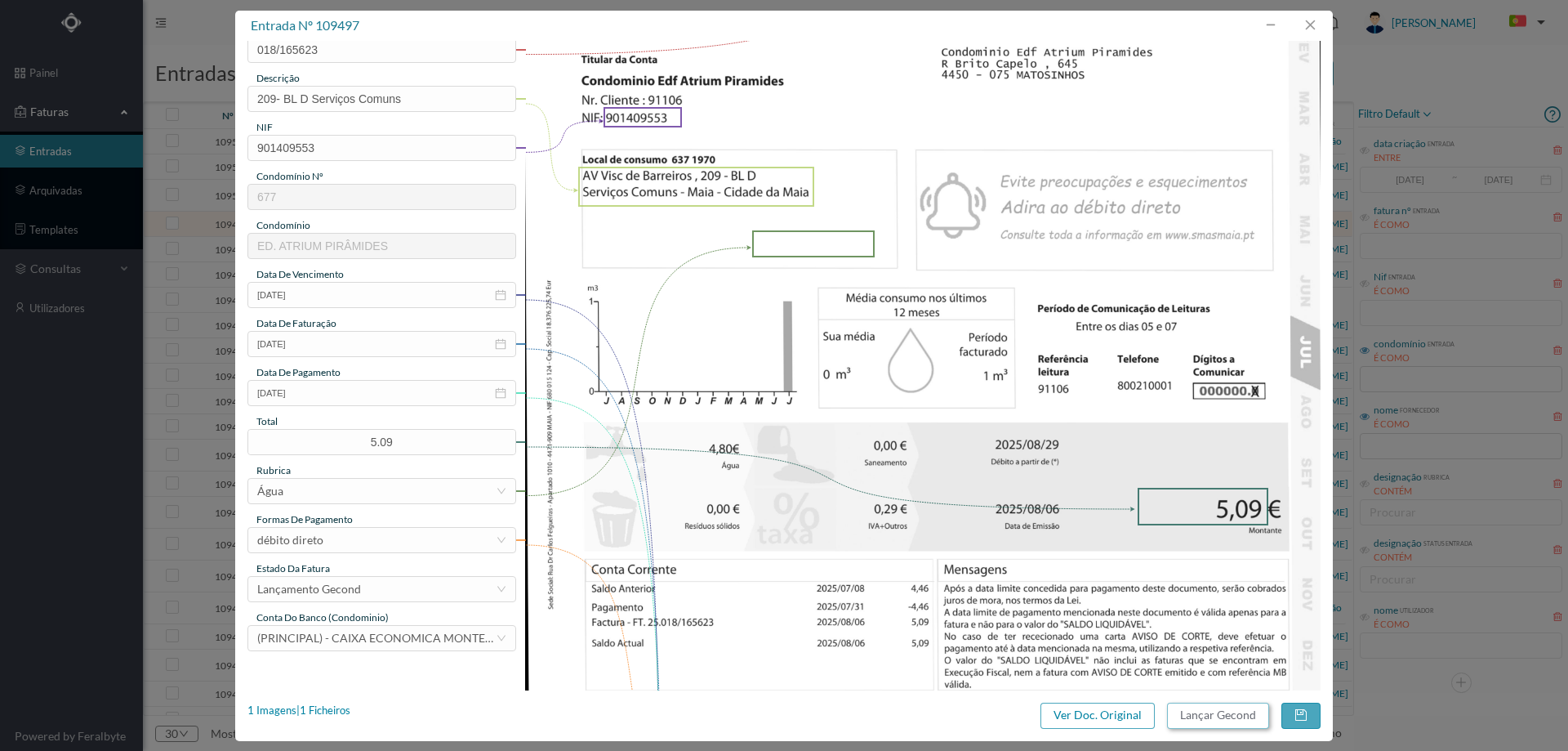
click at [1183, 708] on button "Lançar Gecond" at bounding box center [1218, 716] width 102 height 26
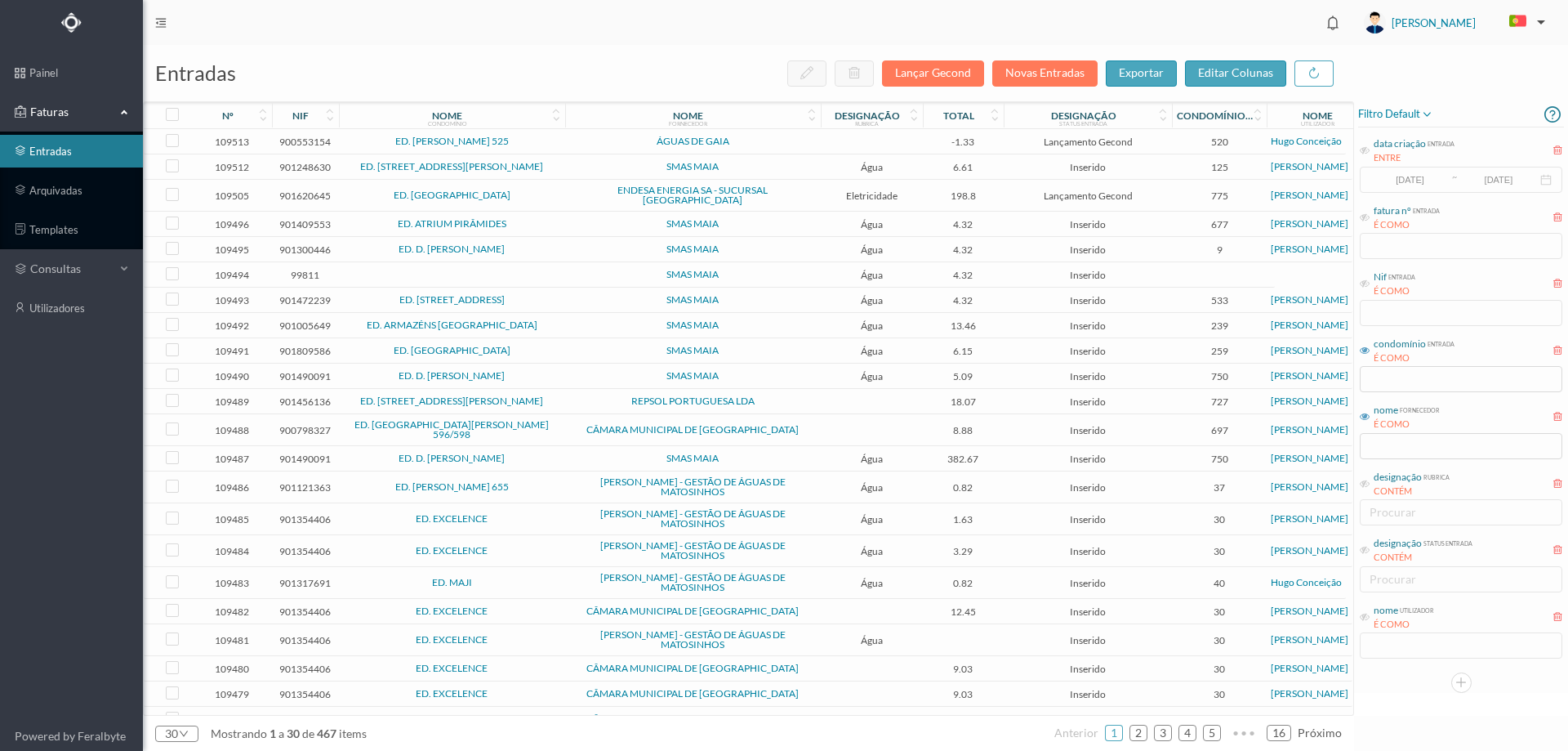
click at [580, 222] on span "SMAS MAIA" at bounding box center [693, 223] width 247 height 10
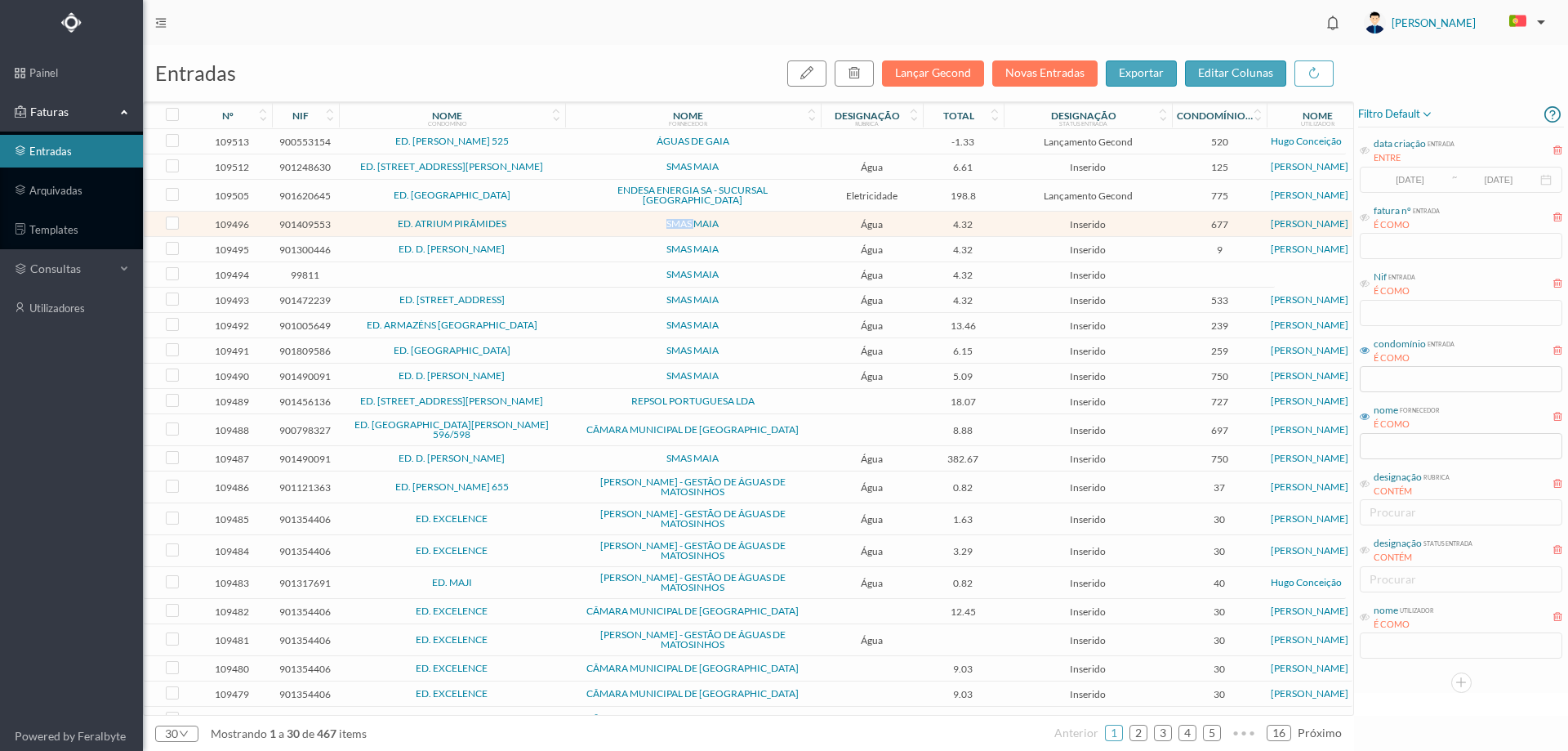
click at [580, 222] on span "SMAS MAIA" at bounding box center [693, 223] width 247 height 10
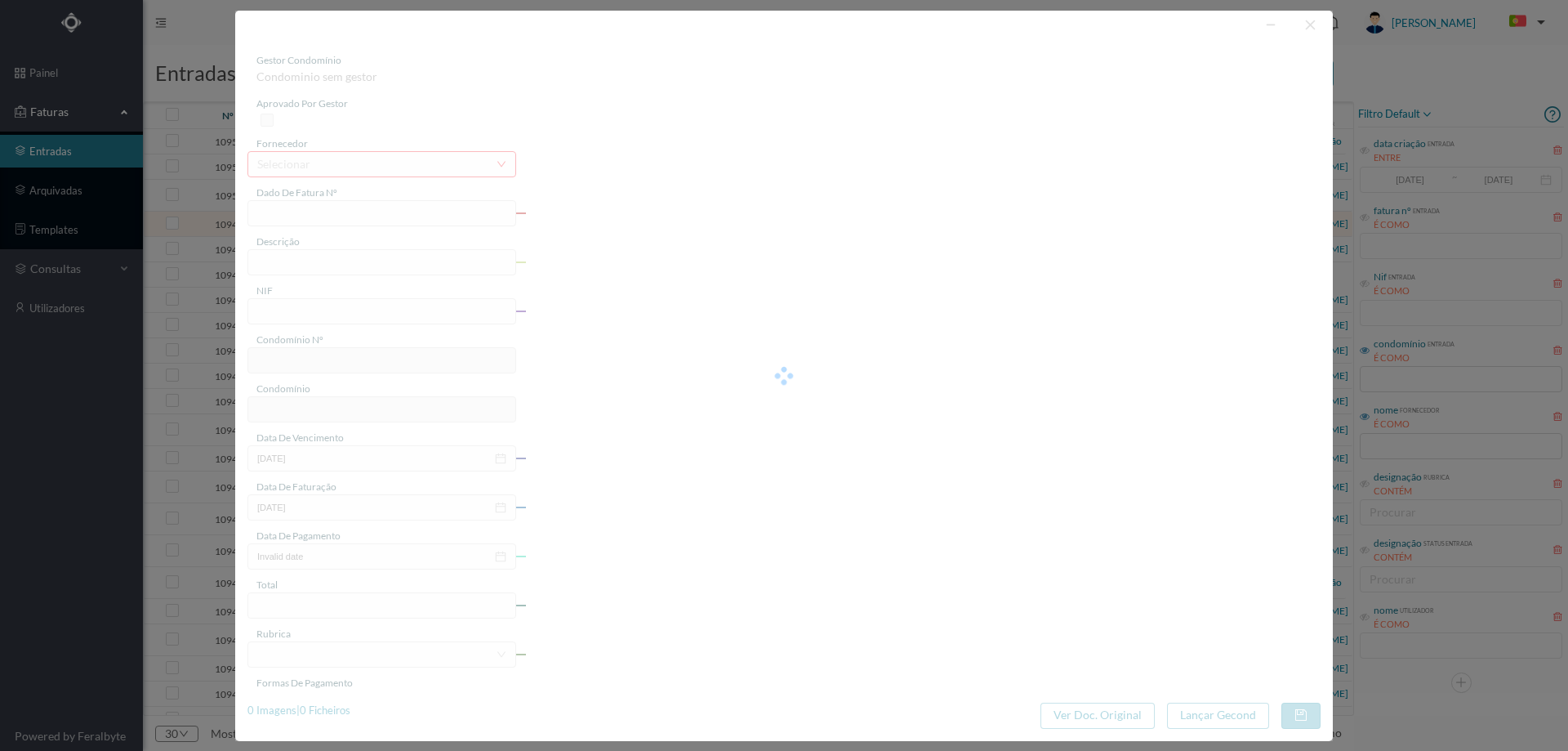
type input "018/165619"
type input "AV Visc de Barreiros, 213 - BL E Serviços Comuns - Maia - Cidade da Maia"
type input "901409553"
type input "2025-08-29"
type input "2025-08-06"
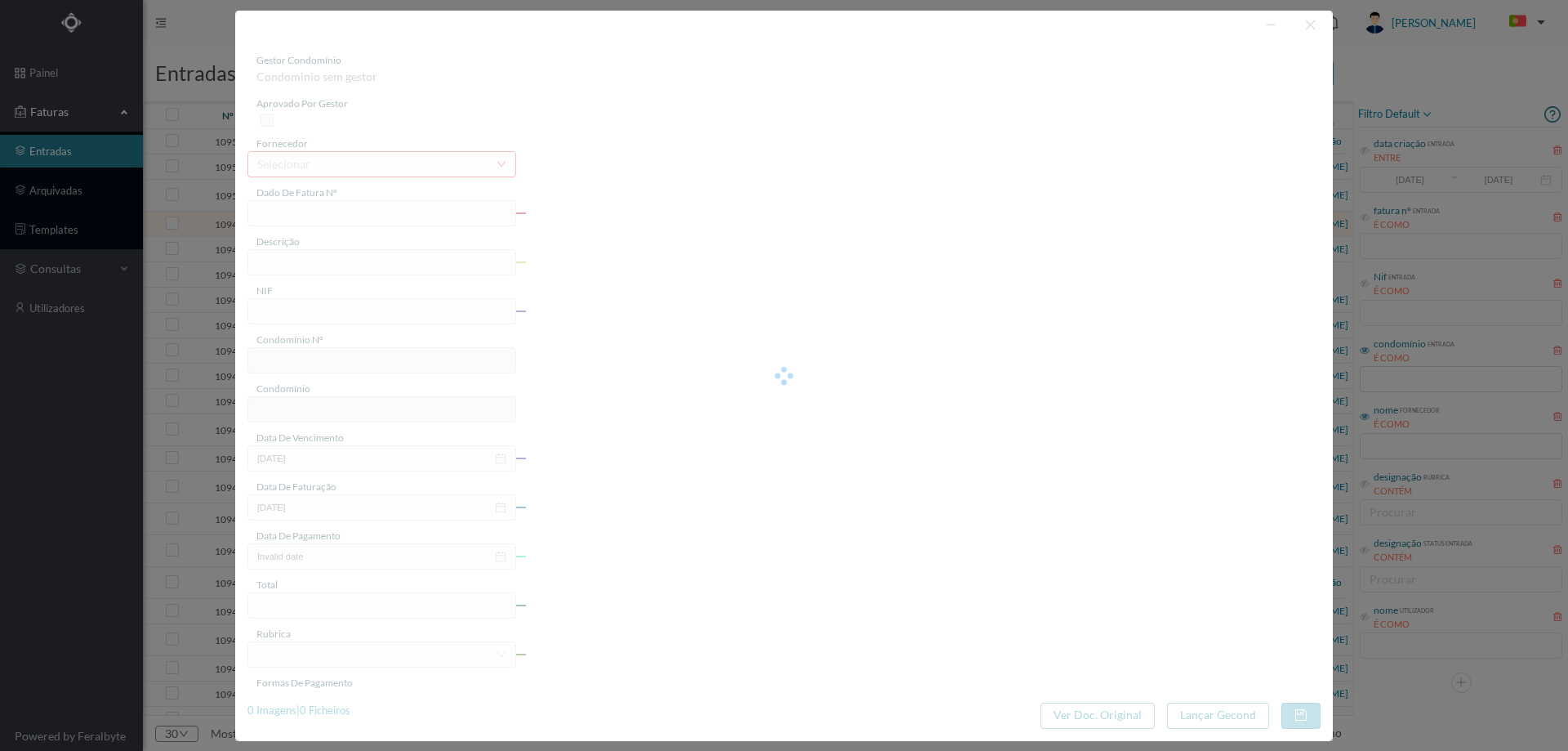
type input "2025-08-29"
type input "4.32"
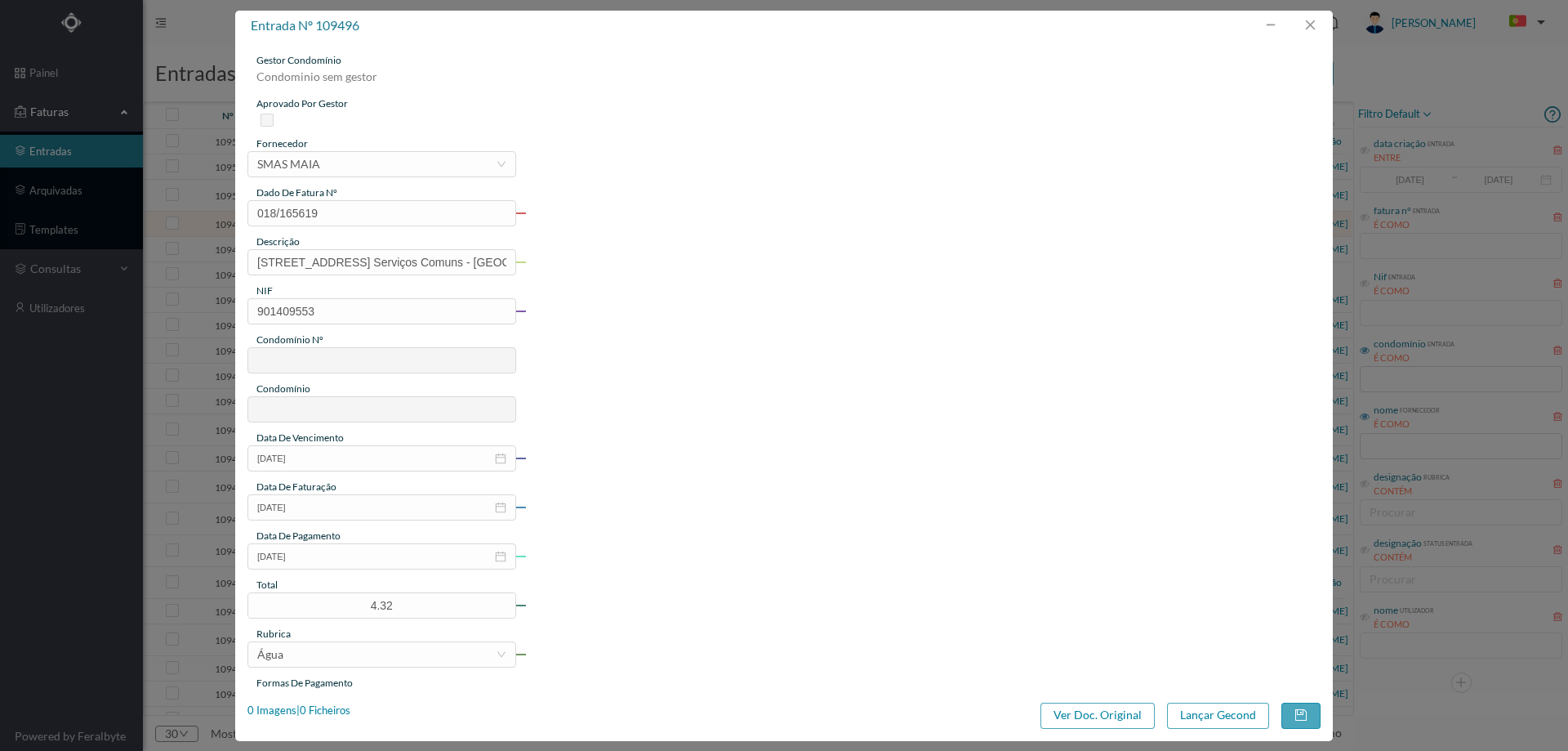
type input "677"
type input "ED. ATRIUM PIRÂMIDES"
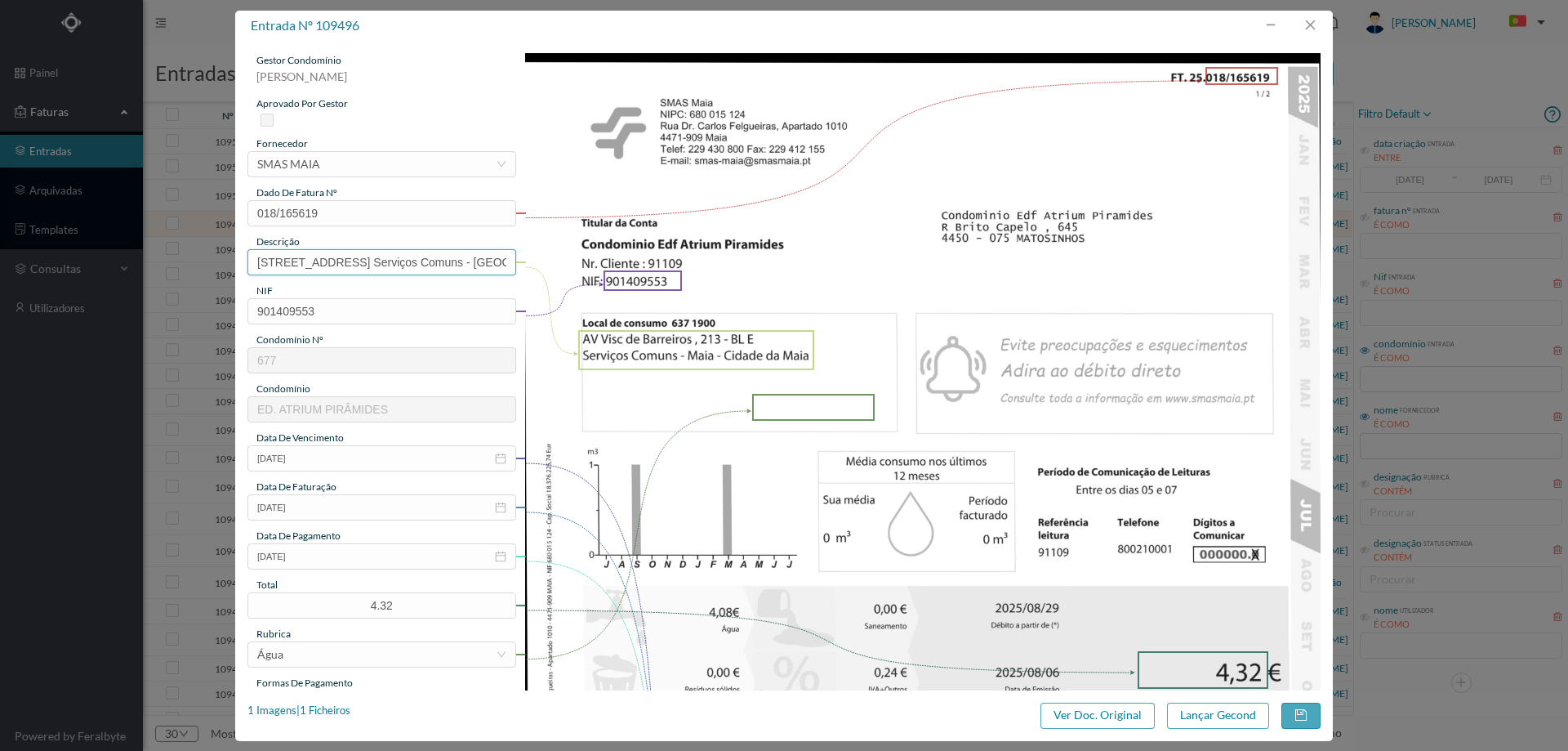
drag, startPoint x: 369, startPoint y: 267, endPoint x: 0, endPoint y: 328, distance: 374.0
click at [0, 327] on div "entrada nº 109496 gestor condomínio Hugo Moreira aprovado por gestor fornecedor…" at bounding box center [784, 376] width 1568 height 751
drag, startPoint x: 406, startPoint y: 266, endPoint x: 607, endPoint y: 276, distance: 201.2
click at [606, 275] on div "gestor condomínio Hugo Moreira aprovado por gestor fornecedor selecionar SMAS M…" at bounding box center [784, 615] width 1073 height 1125
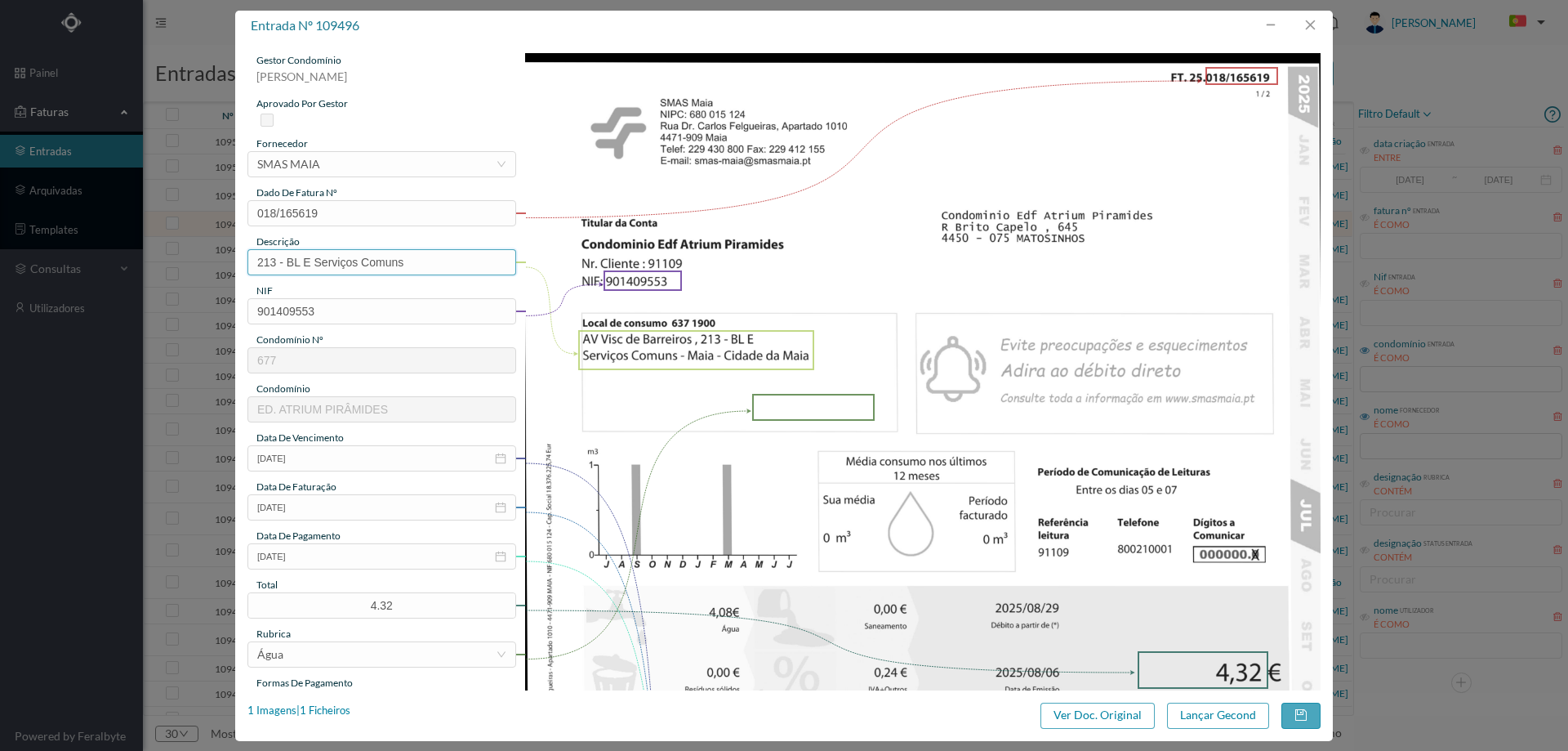
scroll to position [0, 0]
type input "213 - BL E Serviços Comuns"
click at [973, 341] on img at bounding box center [923, 615] width 797 height 1125
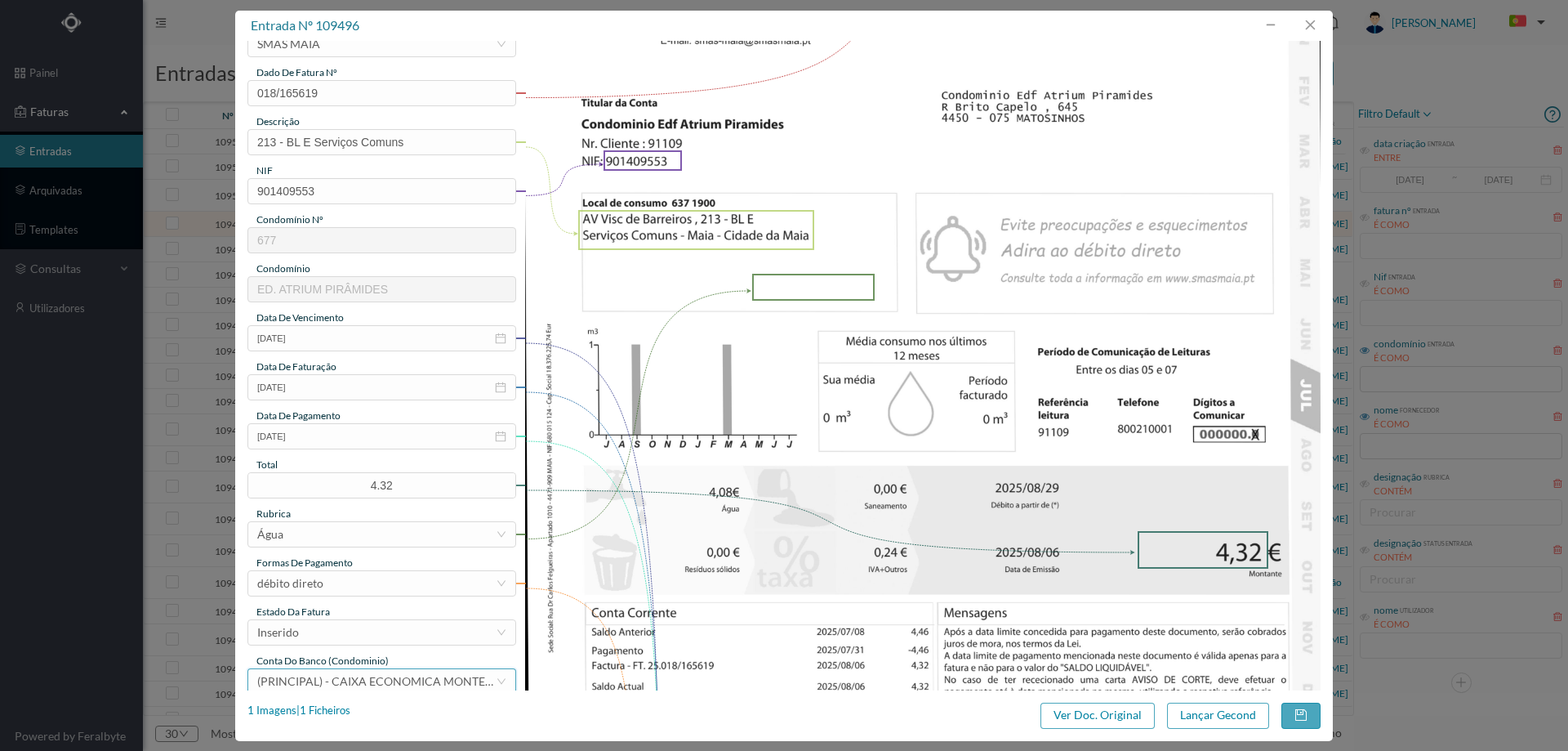
scroll to position [245, 0]
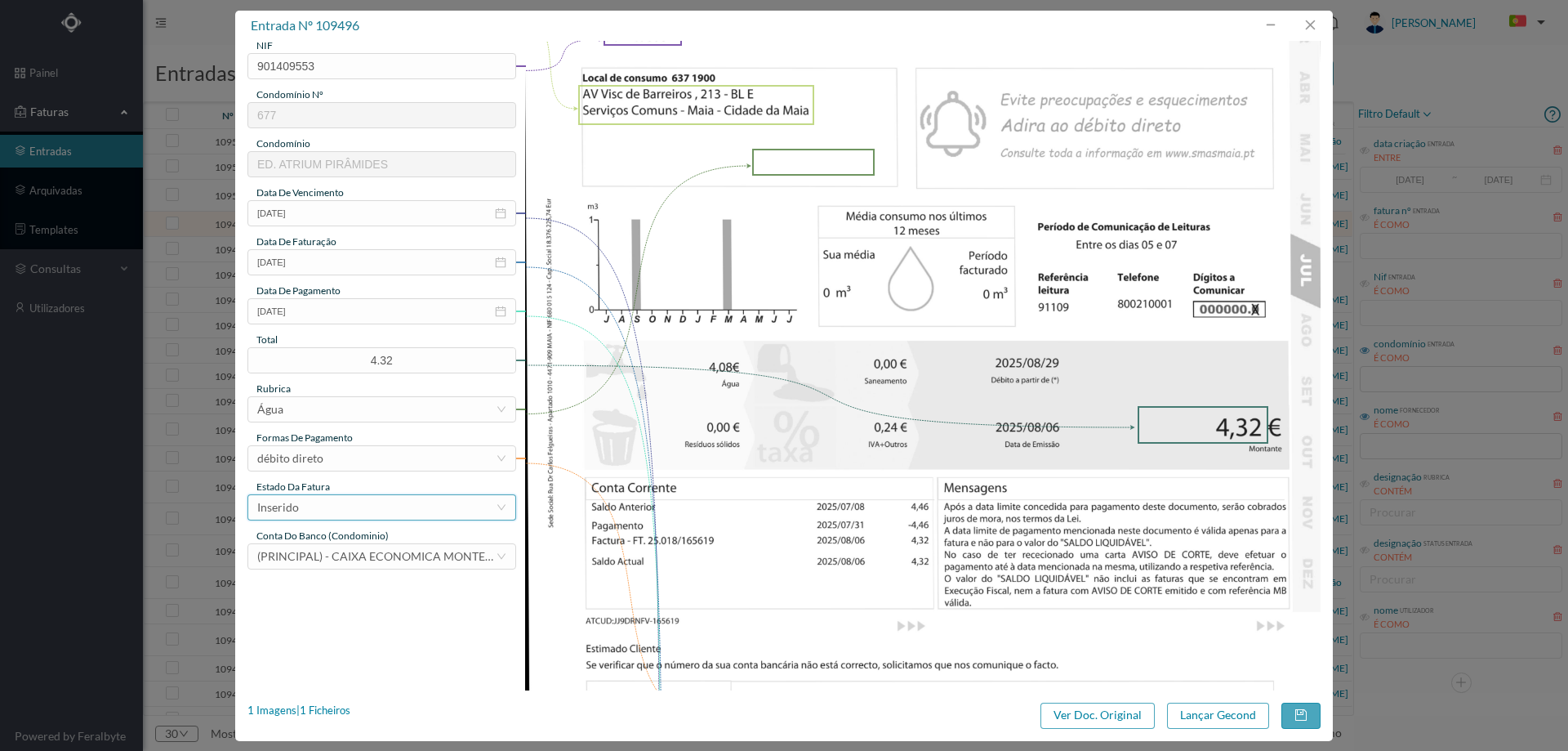
click at [351, 510] on div "Inserido" at bounding box center [376, 507] width 239 height 24
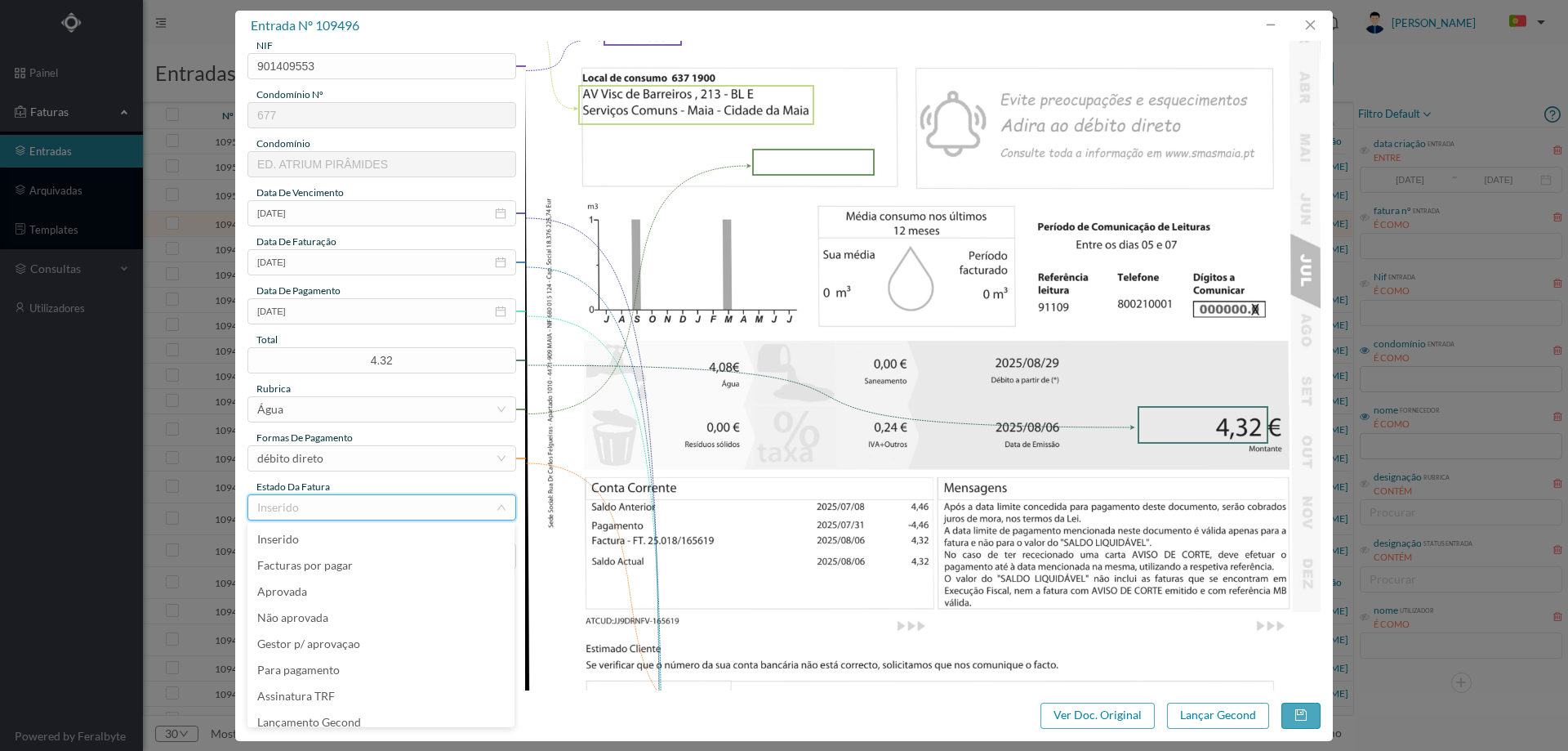
scroll to position [8, 0]
click at [359, 716] on li "Lançamento Gecond" at bounding box center [381, 714] width 267 height 26
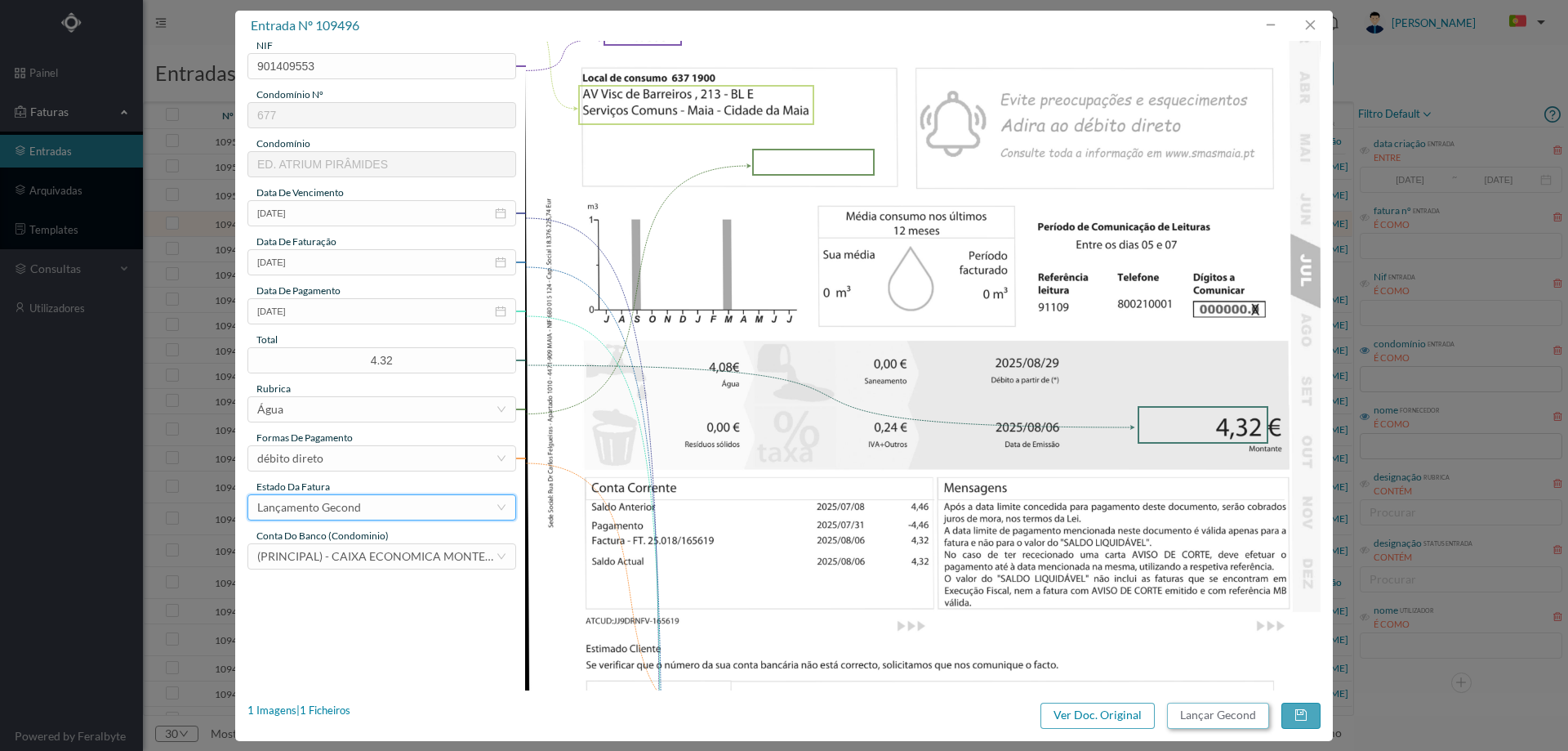
click at [1206, 724] on button "Lançar Gecond" at bounding box center [1218, 716] width 102 height 26
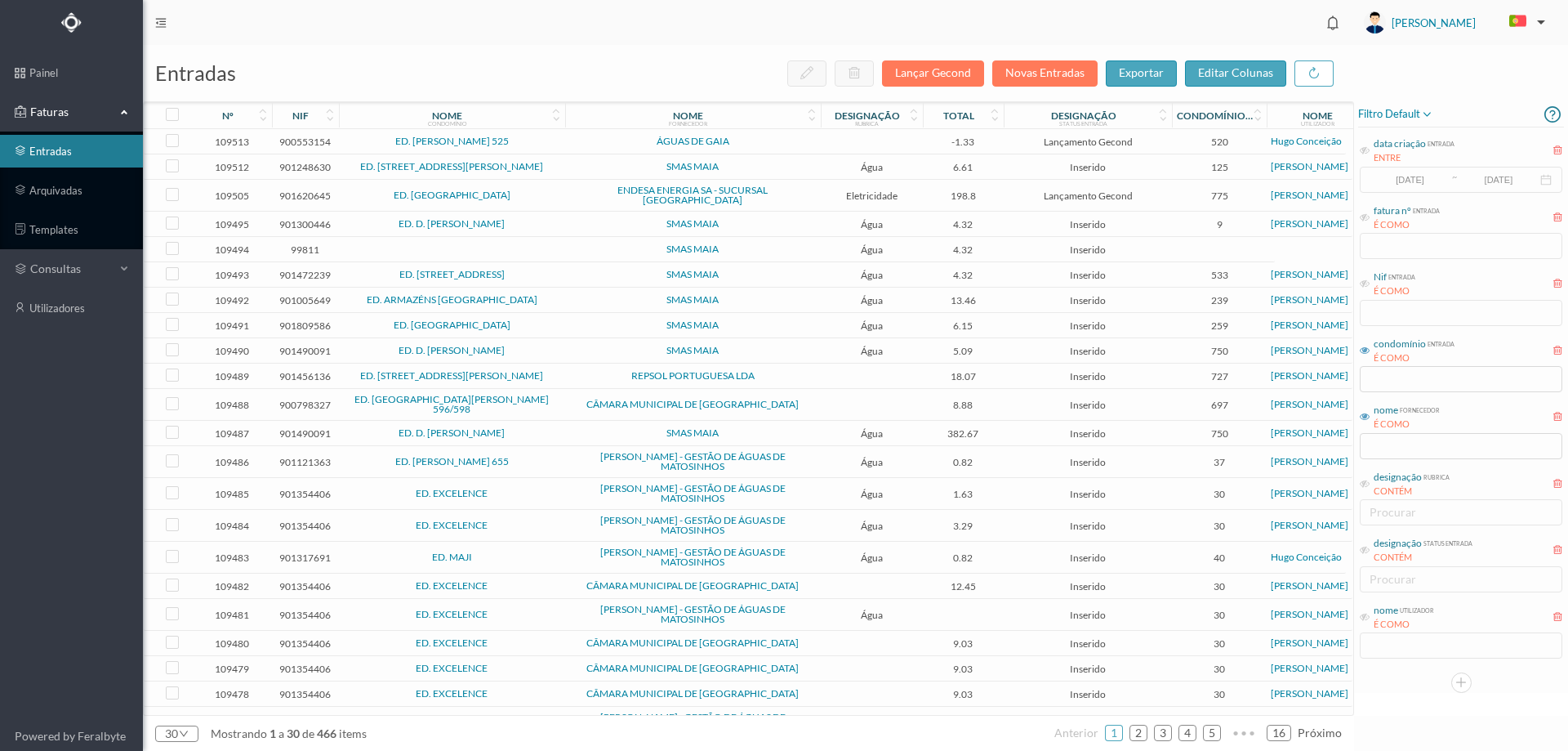
click at [537, 242] on td at bounding box center [452, 249] width 227 height 25
